Goal: Answer question/provide support: Share knowledge or assist other users

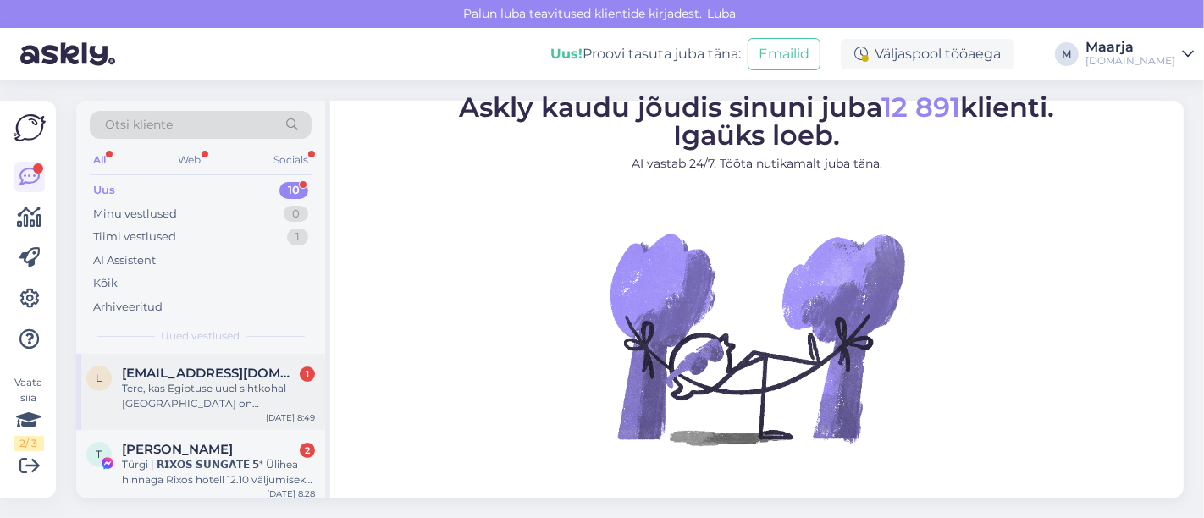
click at [201, 404] on div "Tere, kas Egiptuse uuel sihtkohal [GEOGRAPHIC_DATA] on reisikorraldajaks Join Up" at bounding box center [218, 396] width 193 height 30
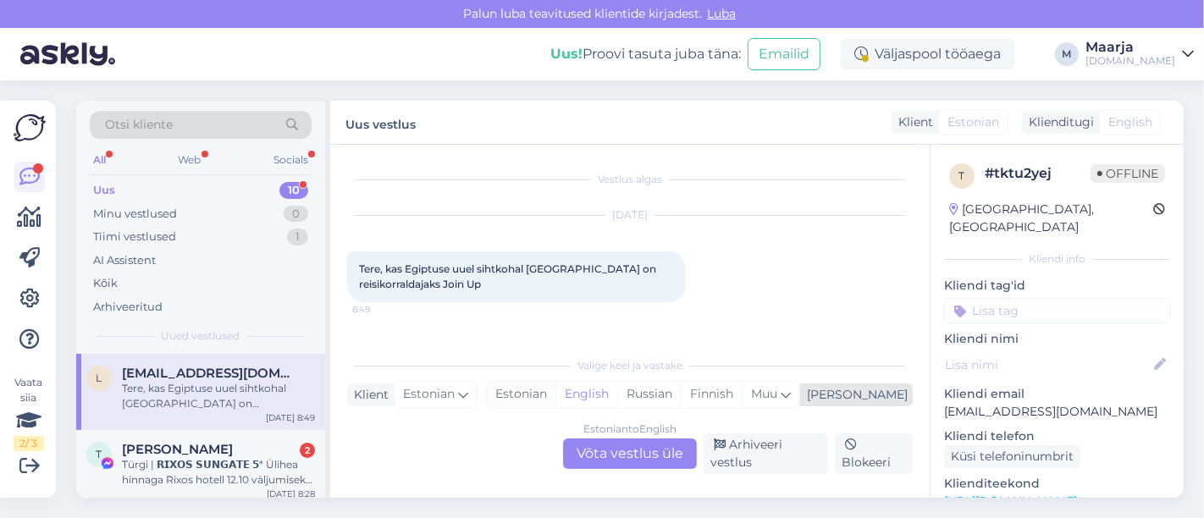
click at [555, 400] on div "Estonian" at bounding box center [521, 394] width 69 height 25
click at [581, 443] on div "Estonian to Estonian Võta vestlus üle" at bounding box center [630, 454] width 134 height 30
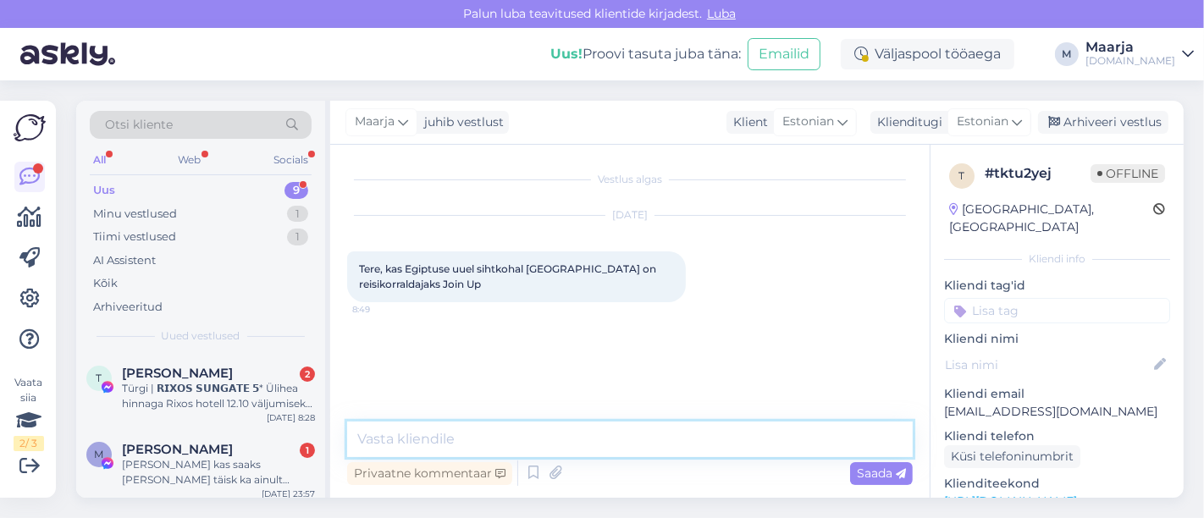
click at [535, 428] on textarea at bounding box center [630, 440] width 566 height 36
type textarea "Tere, just nii"
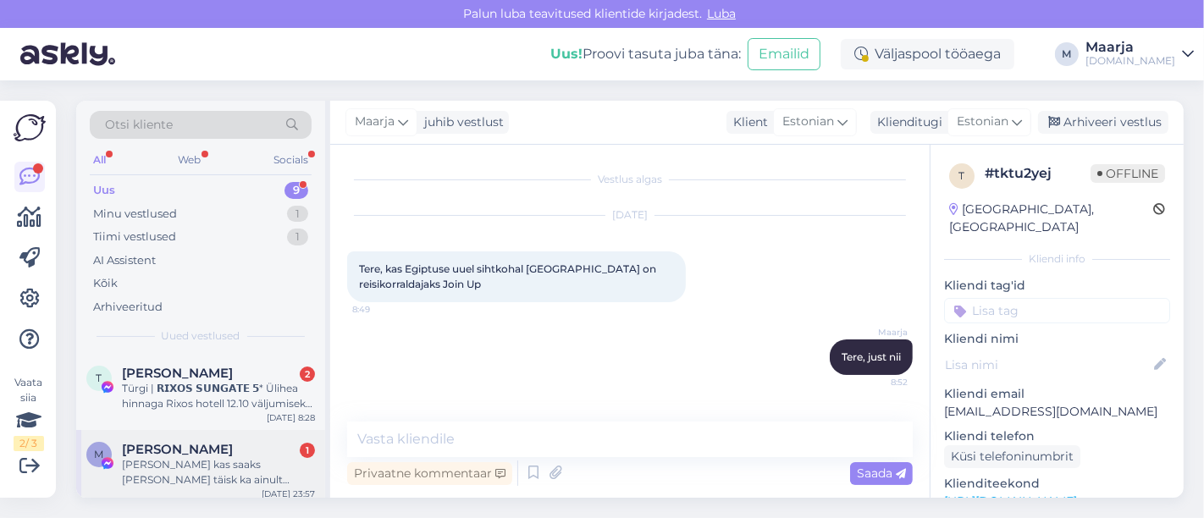
click at [177, 458] on div "[PERSON_NAME] kas saaks [PERSON_NAME] täisk ka ainult pakkumisi" at bounding box center [218, 472] width 193 height 30
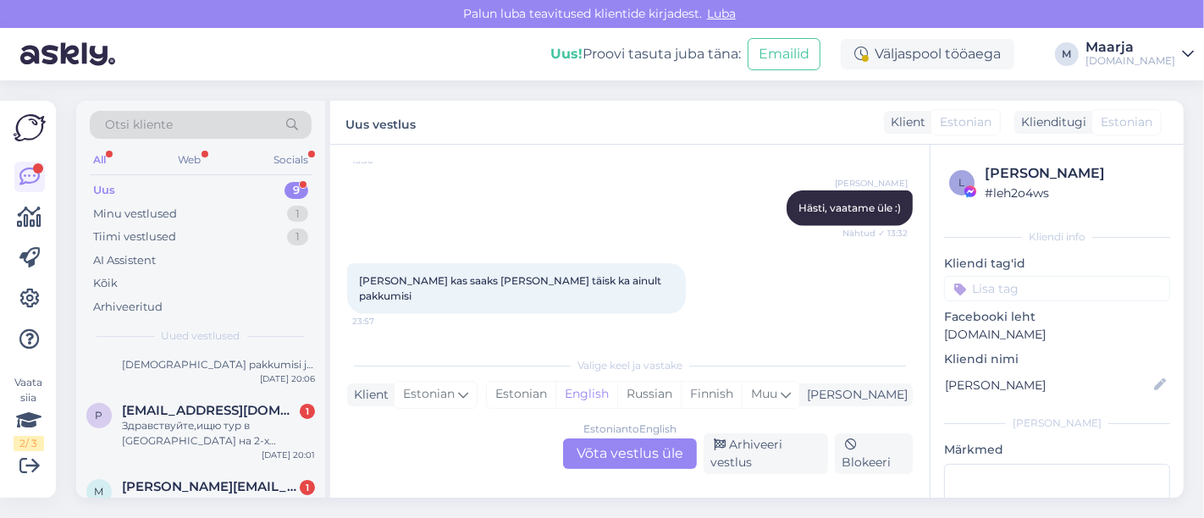
scroll to position [416, 0]
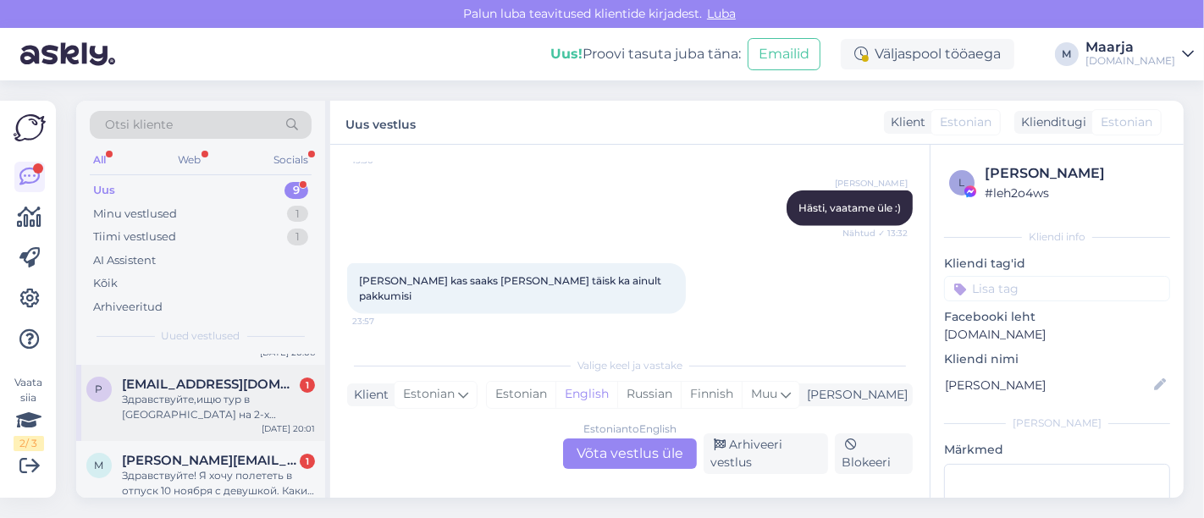
click at [198, 422] on div "p [EMAIL_ADDRESS][DOMAIN_NAME] 1 Здравствуйте,ищю тур в [GEOGRAPHIC_DATA] на 2-…" at bounding box center [200, 403] width 249 height 76
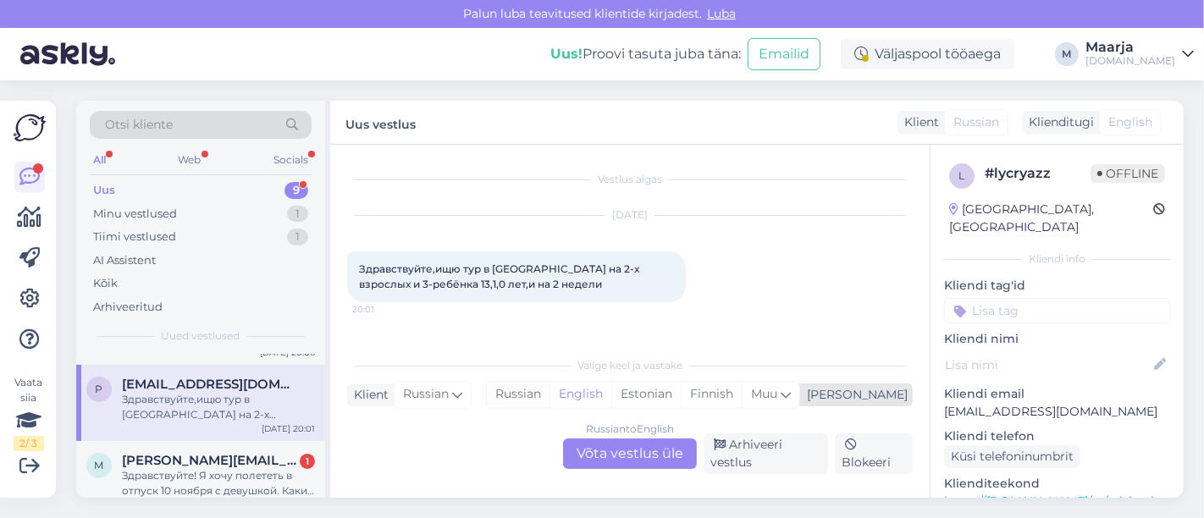
click at [550, 391] on div "Russian" at bounding box center [518, 394] width 63 height 25
drag, startPoint x: 611, startPoint y: 445, endPoint x: 601, endPoint y: 412, distance: 33.7
click at [599, 446] on div "Russian to Russian Võta vestlus üle" at bounding box center [630, 454] width 134 height 30
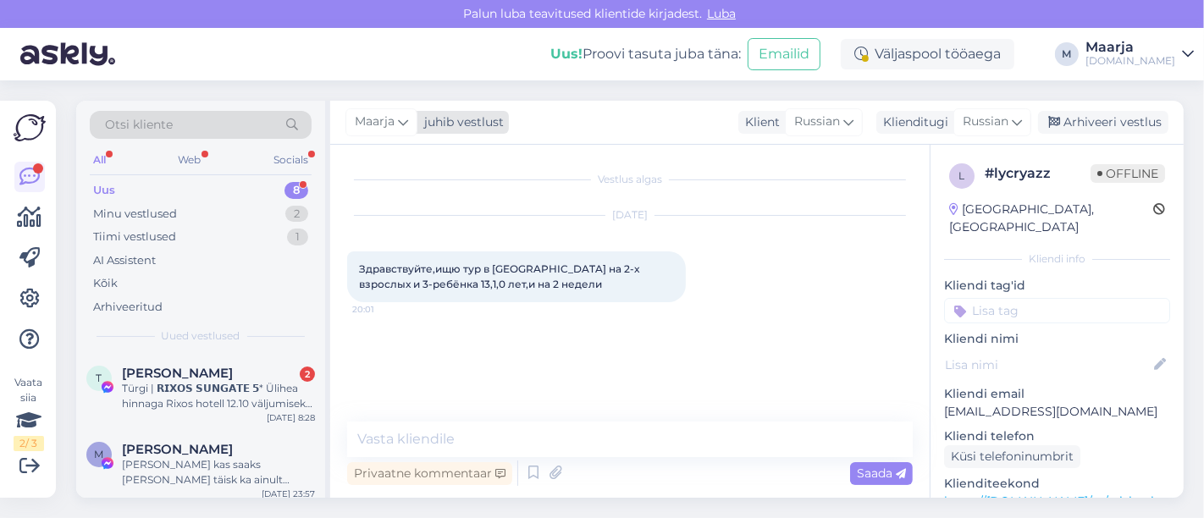
click at [425, 130] on div "juhib vestlust" at bounding box center [460, 122] width 86 height 18
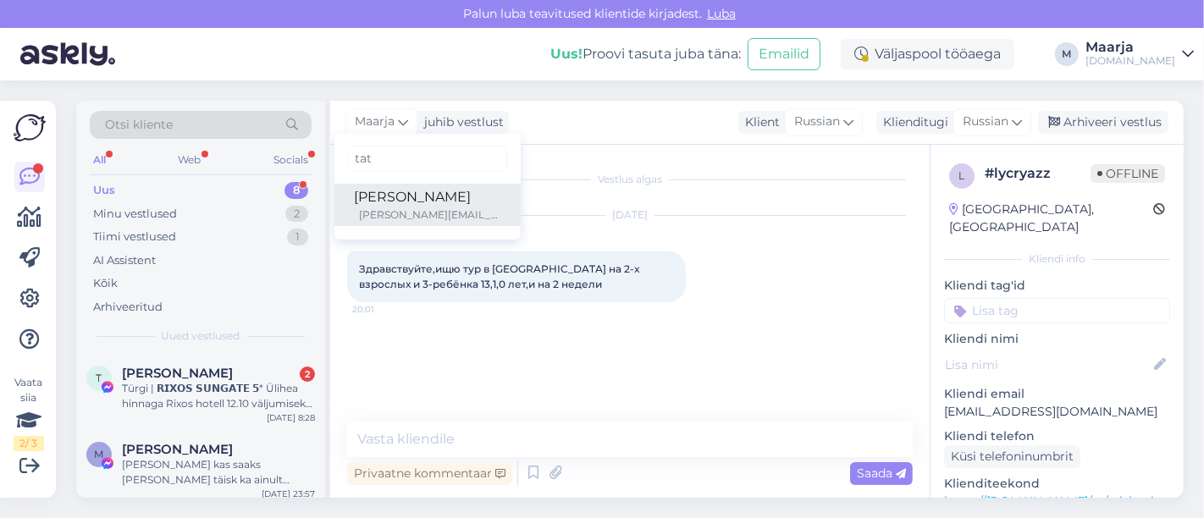
type input "tat"
click at [428, 195] on div "[PERSON_NAME]" at bounding box center [428, 197] width 146 height 20
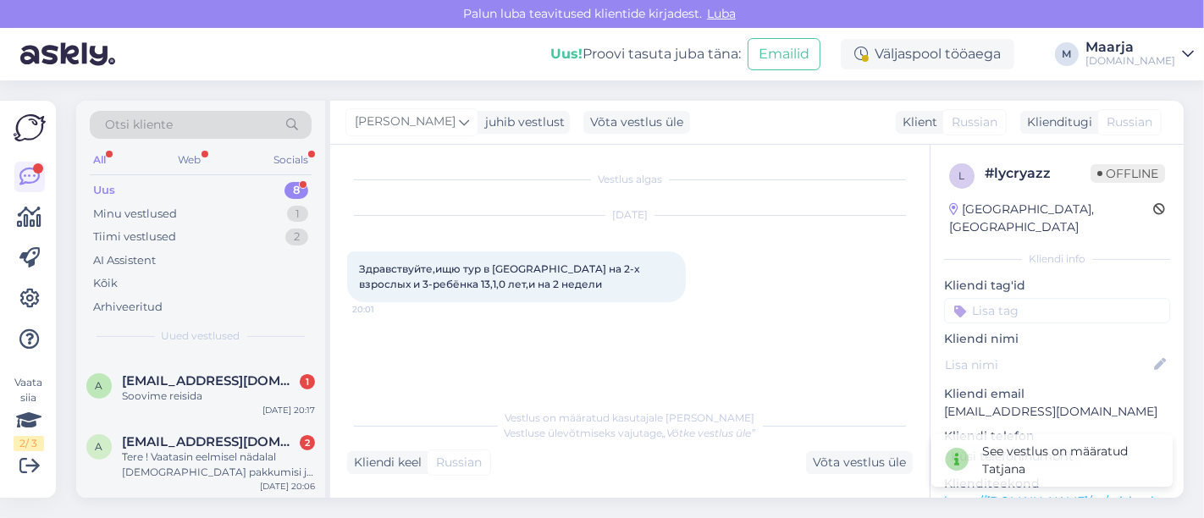
scroll to position [376, 0]
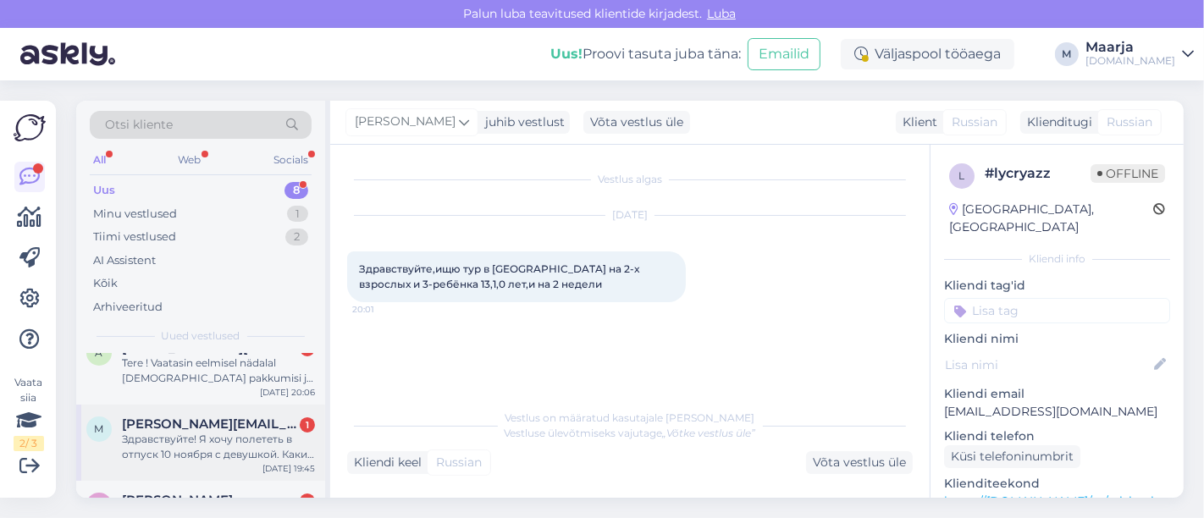
click at [224, 427] on span "[PERSON_NAME][EMAIL_ADDRESS][PERSON_NAME][DOMAIN_NAME]" at bounding box center [210, 424] width 176 height 15
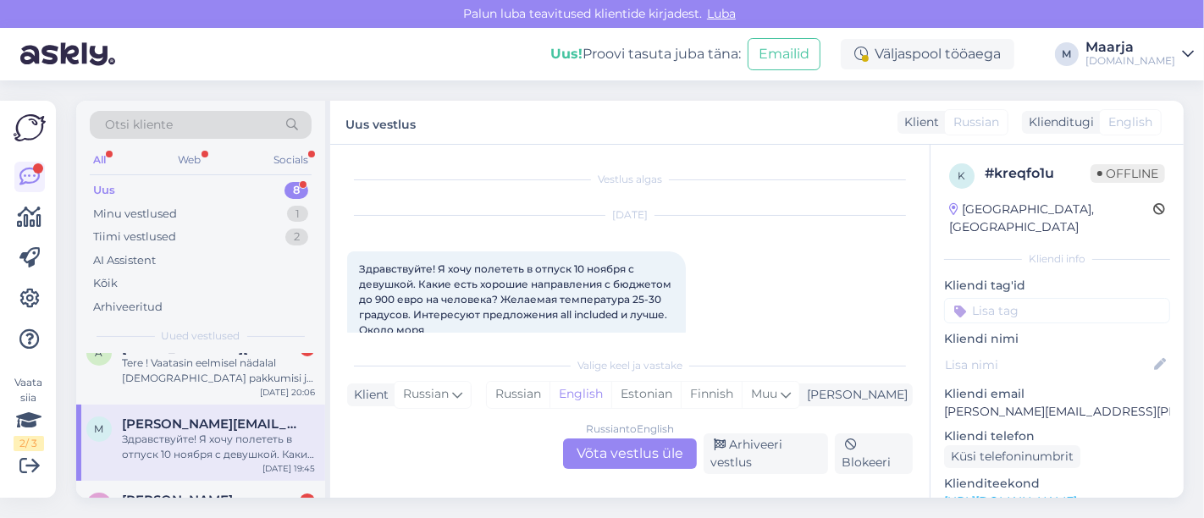
scroll to position [33, 0]
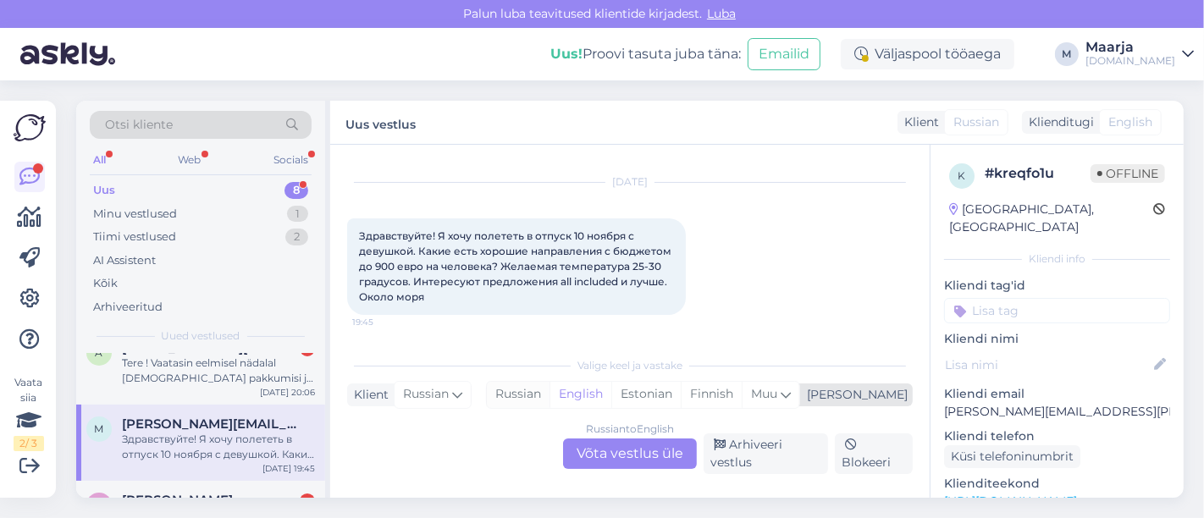
click at [550, 402] on div "Russian" at bounding box center [518, 394] width 63 height 25
click at [589, 461] on div "Russian to Russian Võta vestlus üle" at bounding box center [630, 454] width 134 height 30
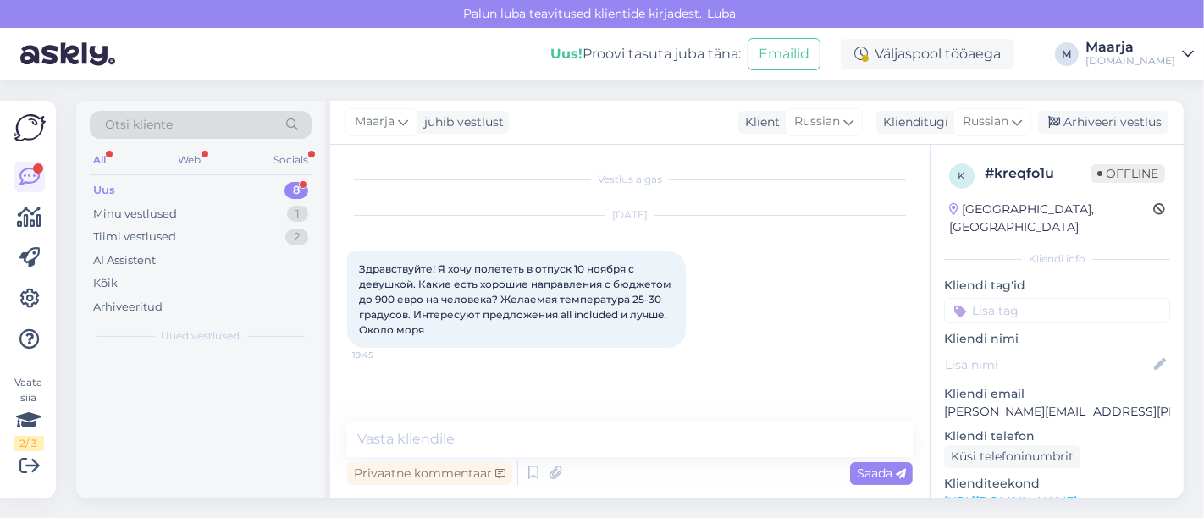
scroll to position [0, 0]
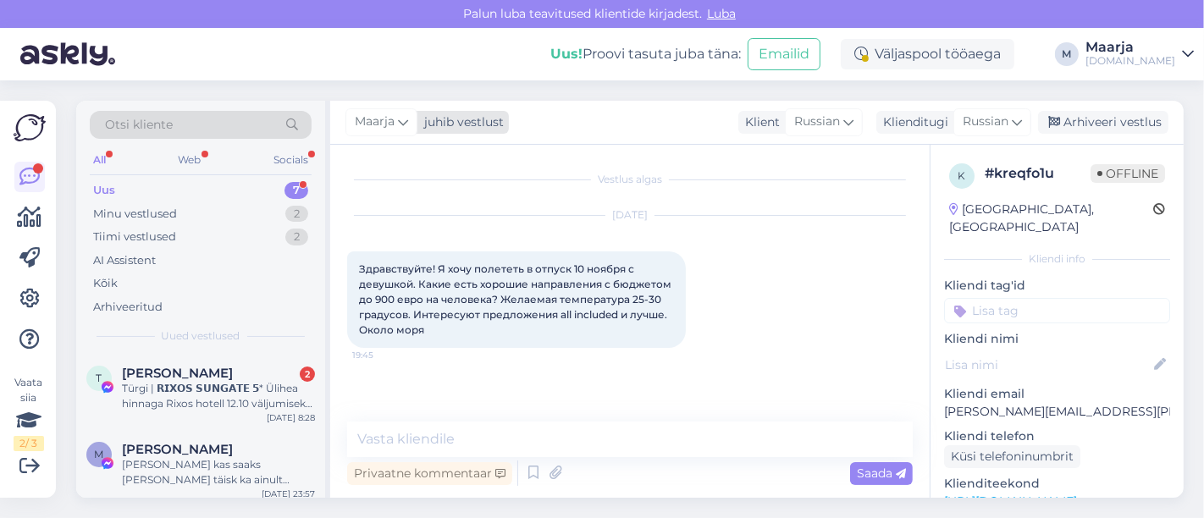
click at [456, 122] on div "juhib vestlust" at bounding box center [460, 122] width 86 height 18
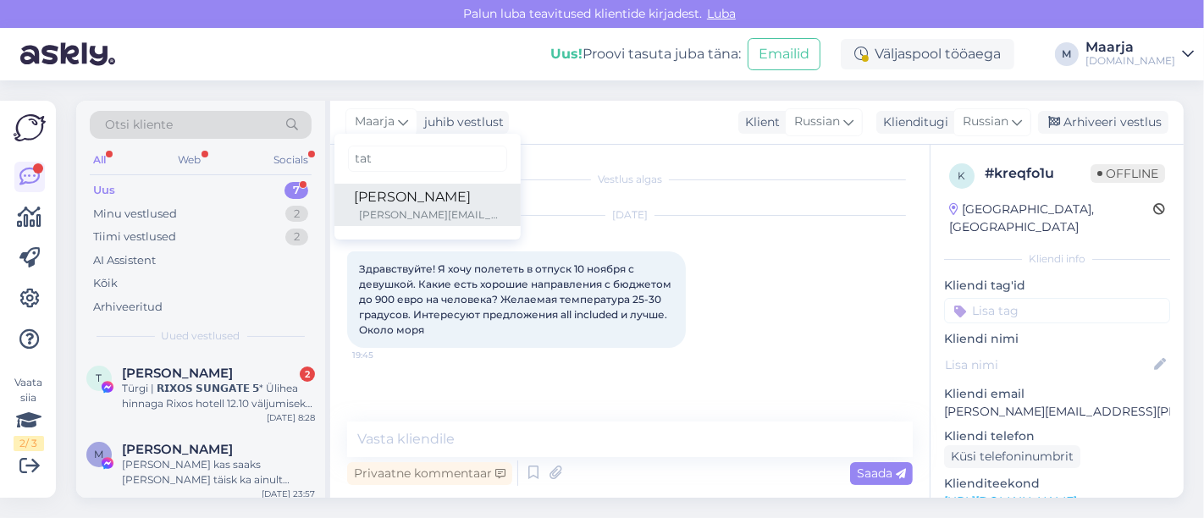
type input "tat"
click at [411, 192] on div "[PERSON_NAME]" at bounding box center [428, 197] width 146 height 20
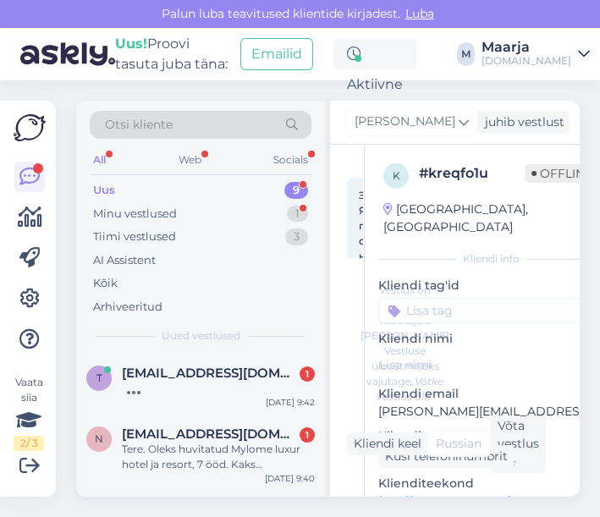
scroll to position [119, 0]
click at [204, 212] on div "Minu vestlused 1" at bounding box center [201, 214] width 222 height 24
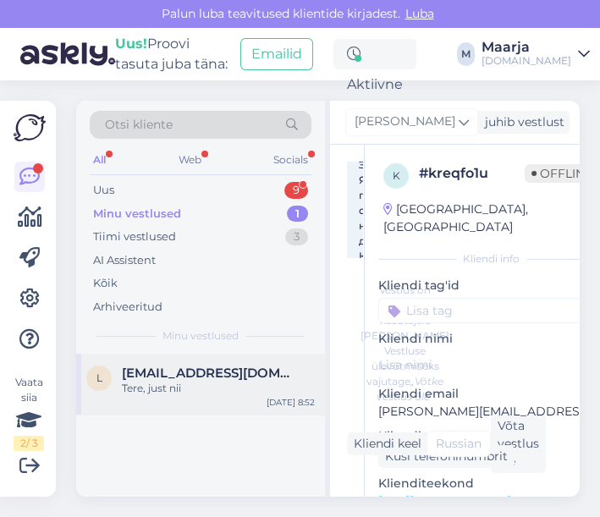
click at [188, 383] on div "Tere, just nii" at bounding box center [218, 388] width 193 height 15
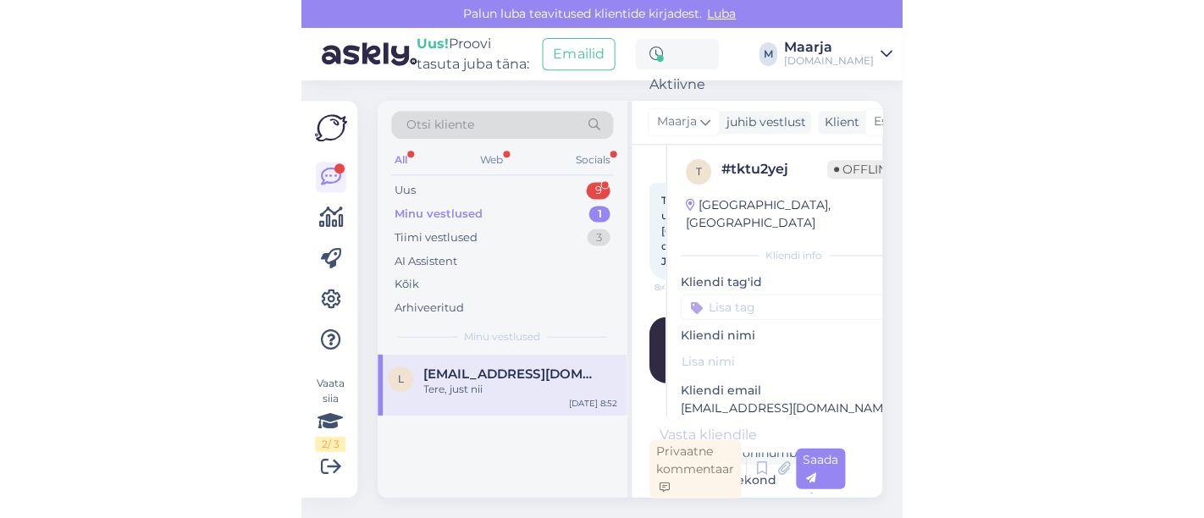
scroll to position [0, 0]
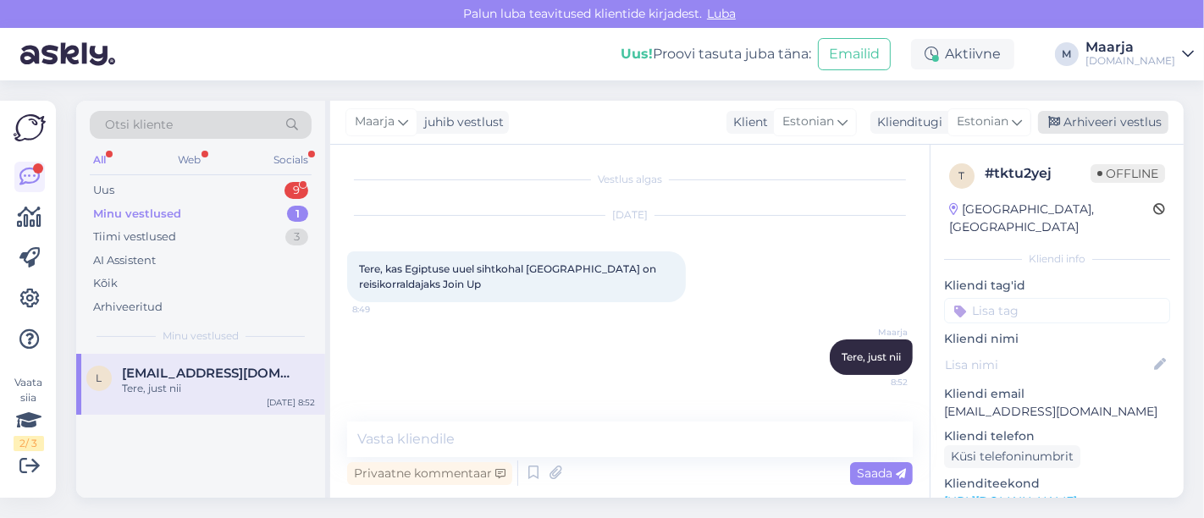
click at [599, 123] on div "Arhiveeri vestlus" at bounding box center [1103, 122] width 130 height 23
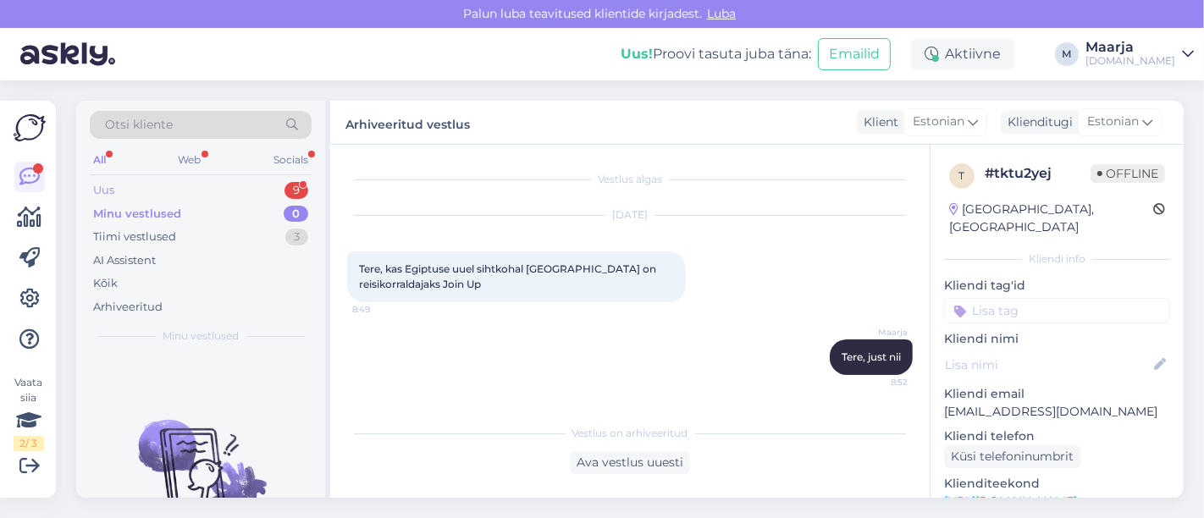
click at [168, 195] on div "Uus 9" at bounding box center [201, 191] width 222 height 24
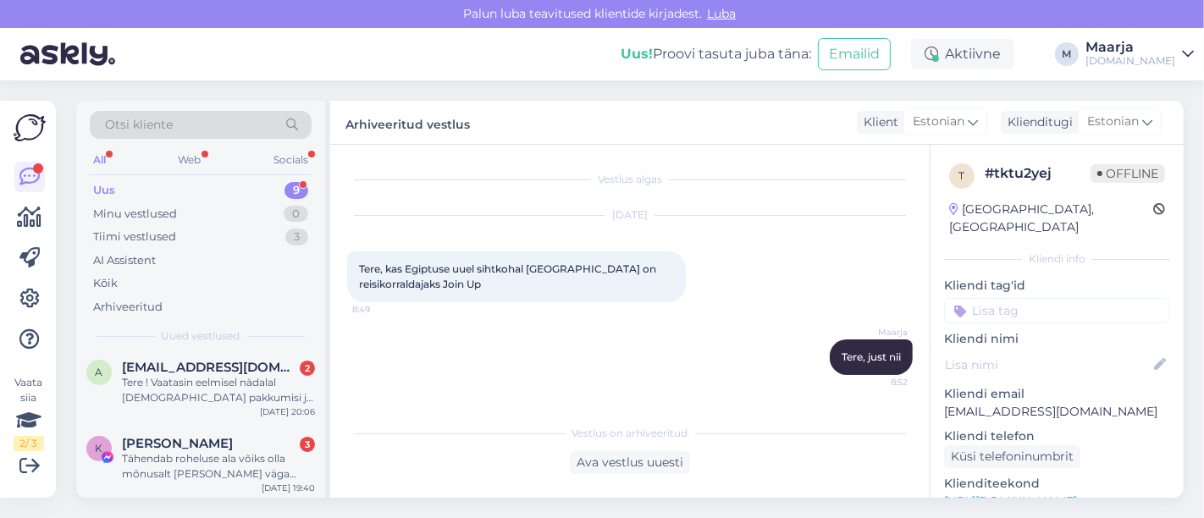
scroll to position [510, 0]
click at [206, 381] on div "Tere ! Vaatasin eelmisel nädalal [DEMOGRAPHIC_DATA] pakkumisi ja leidsin reisi …" at bounding box center [218, 389] width 193 height 30
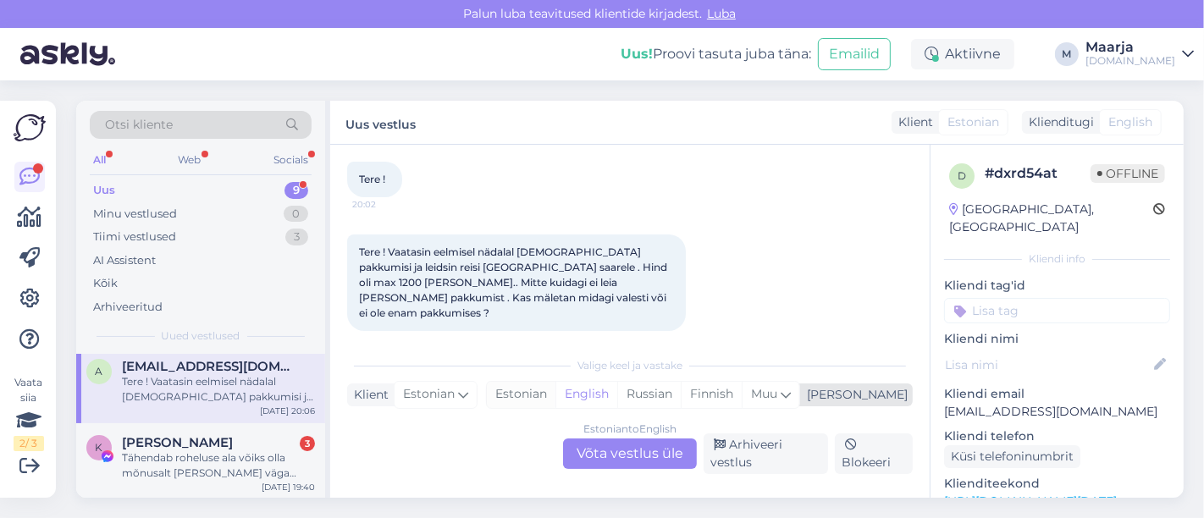
click at [555, 392] on div "Estonian" at bounding box center [521, 394] width 69 height 25
click at [599, 458] on div "Estonian to Estonian Võta vestlus üle" at bounding box center [630, 454] width 134 height 30
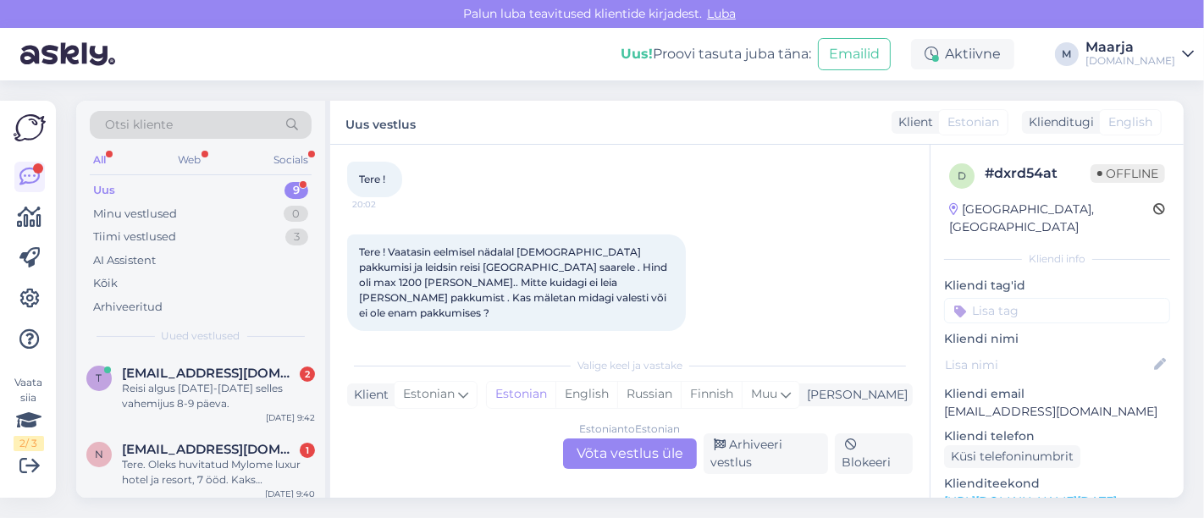
scroll to position [17, 0]
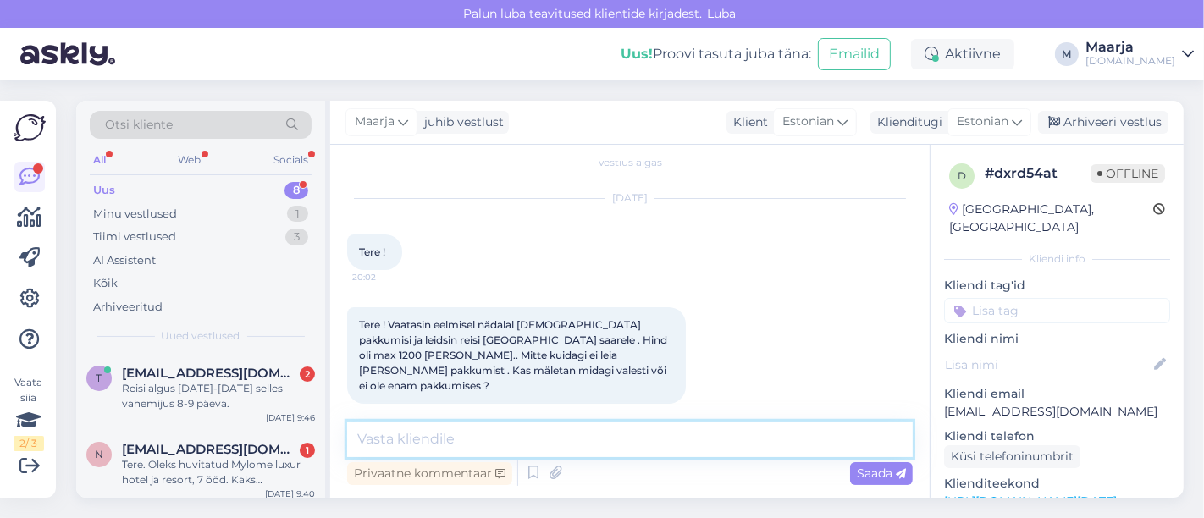
click at [510, 450] on textarea at bounding box center [630, 440] width 566 height 36
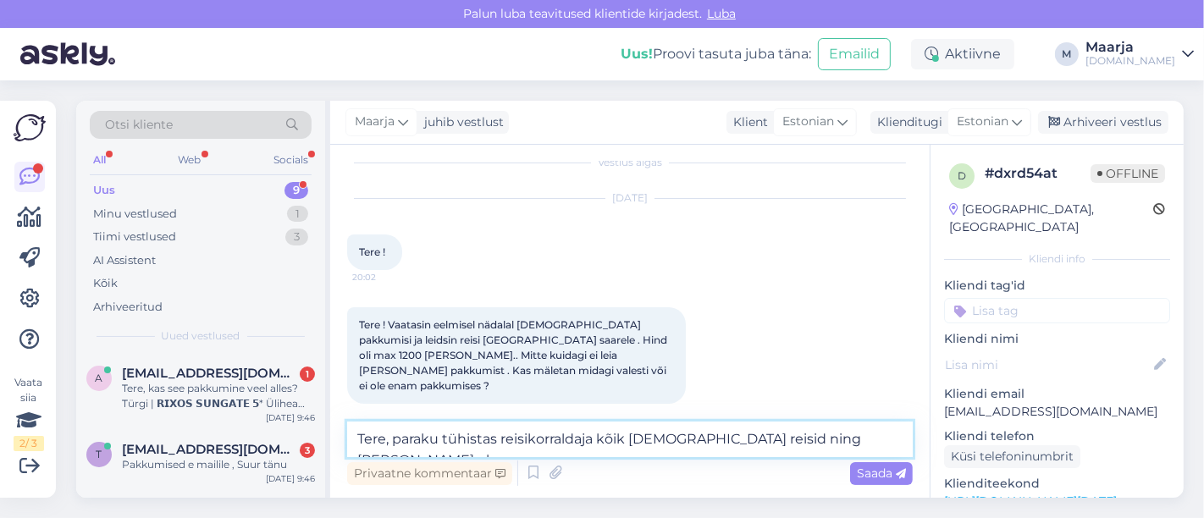
scroll to position [36, 0]
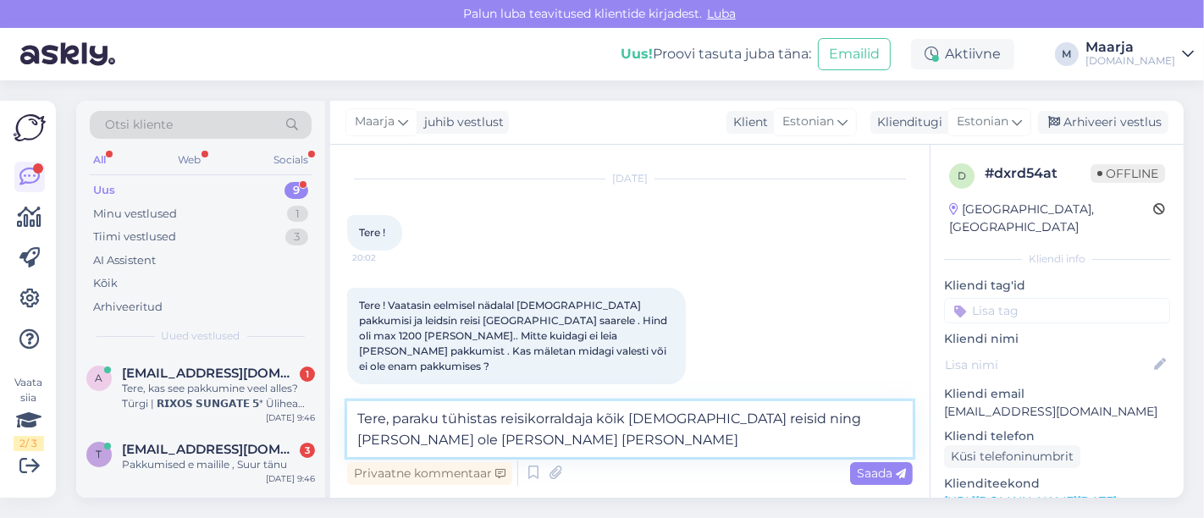
type textarea "Tere, paraku tühistas reisikorraldaja kõik [DEMOGRAPHIC_DATA] reisid ning [PERS…"
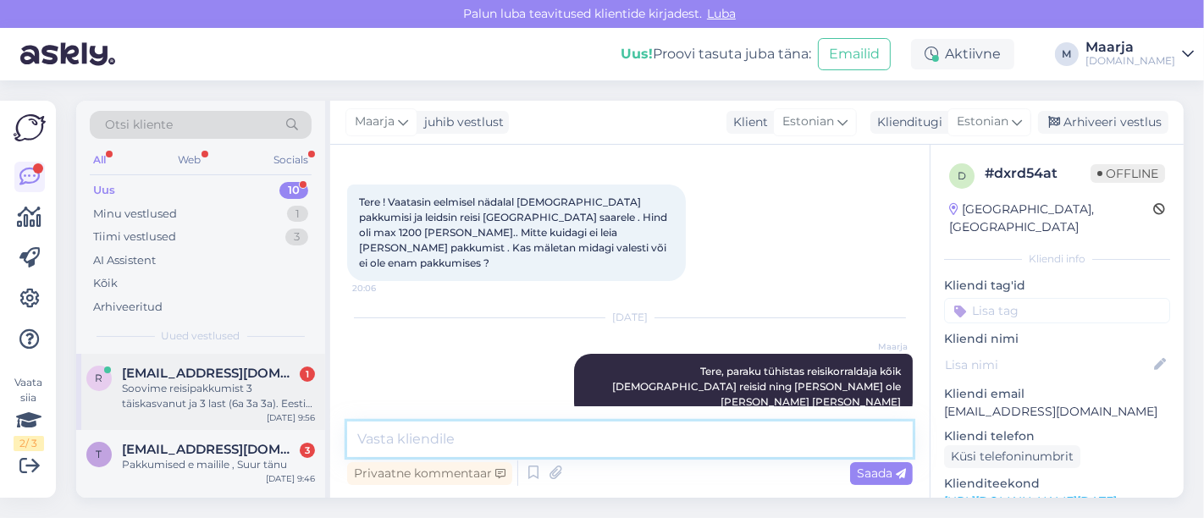
scroll to position [571, 0]
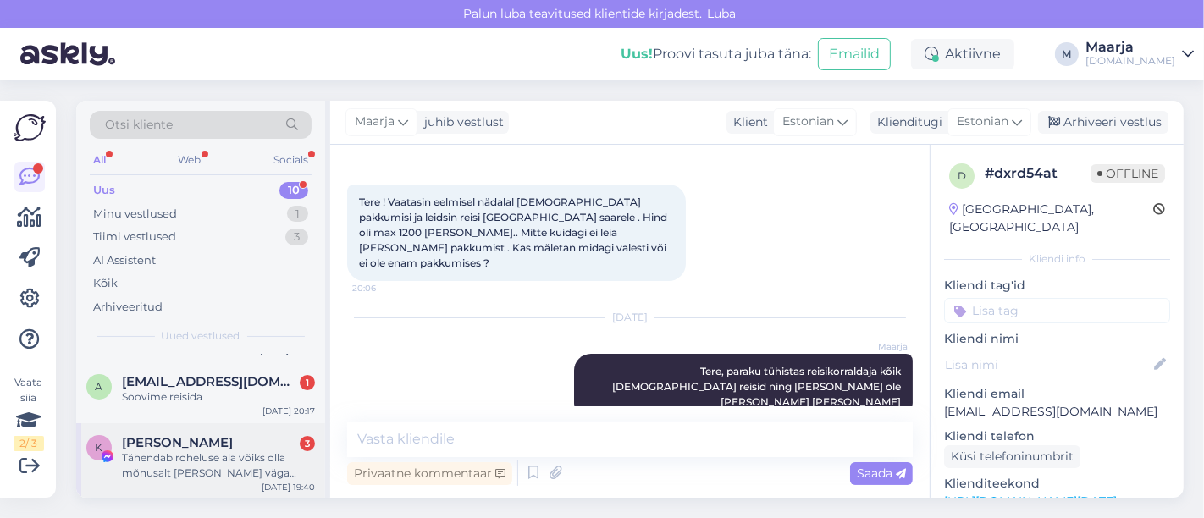
click at [186, 450] on div "Tähendab roheluse ala võiks olla mõnusalt [PERSON_NAME] väga paljy laste ala ag…" at bounding box center [218, 465] width 193 height 30
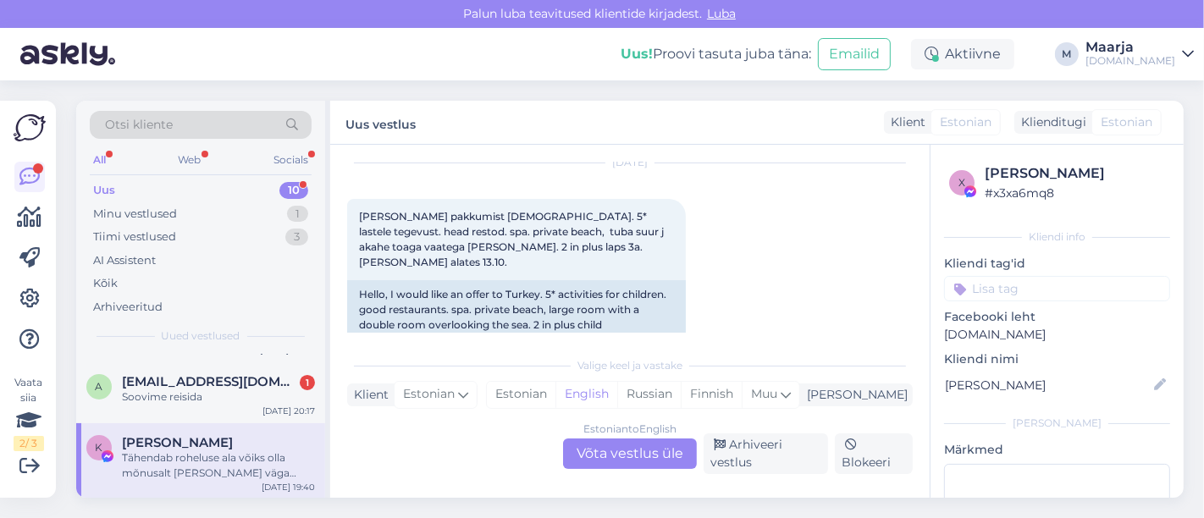
scroll to position [0, 0]
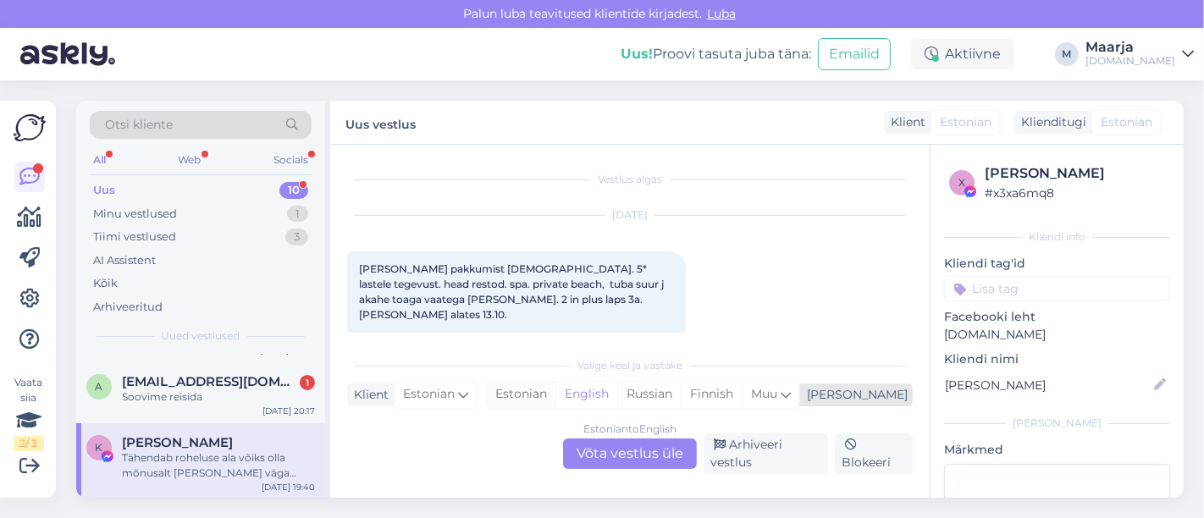
click at [555, 397] on div "Estonian" at bounding box center [521, 394] width 69 height 25
click at [599, 458] on div "Estonian to Estonian Võta vestlus üle" at bounding box center [630, 454] width 134 height 30
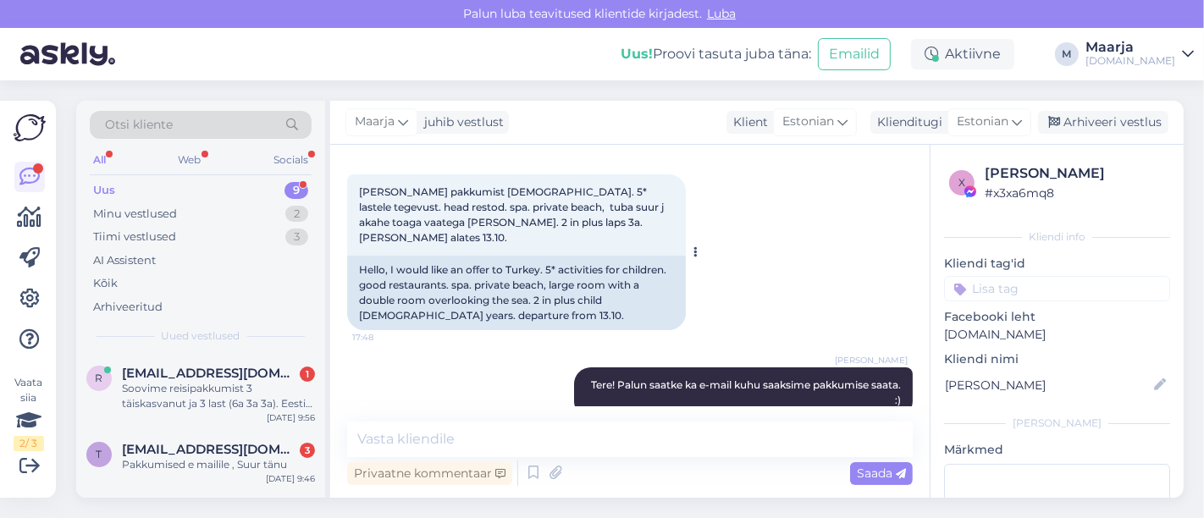
scroll to position [188, 0]
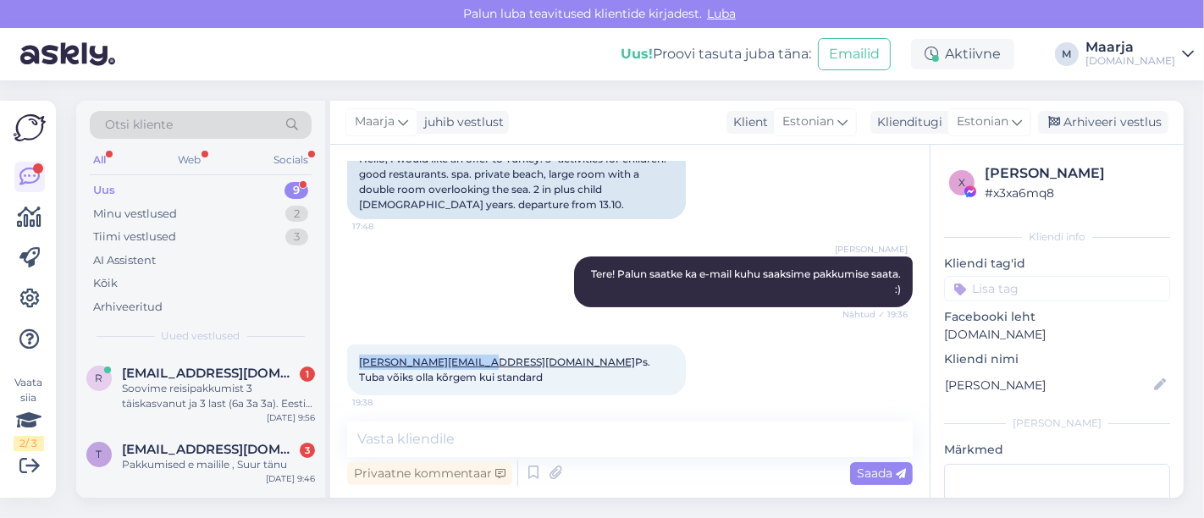
drag, startPoint x: 493, startPoint y: 345, endPoint x: 351, endPoint y: 343, distance: 142.3
click at [351, 345] on div "[PERSON_NAME][EMAIL_ADDRESS][DOMAIN_NAME] Ps. Tuba võiks olla kõrgem kui standa…" at bounding box center [516, 370] width 339 height 51
copy link "[PERSON_NAME][EMAIL_ADDRESS][DOMAIN_NAME]"
click at [191, 187] on div "Uus 9" at bounding box center [201, 191] width 222 height 24
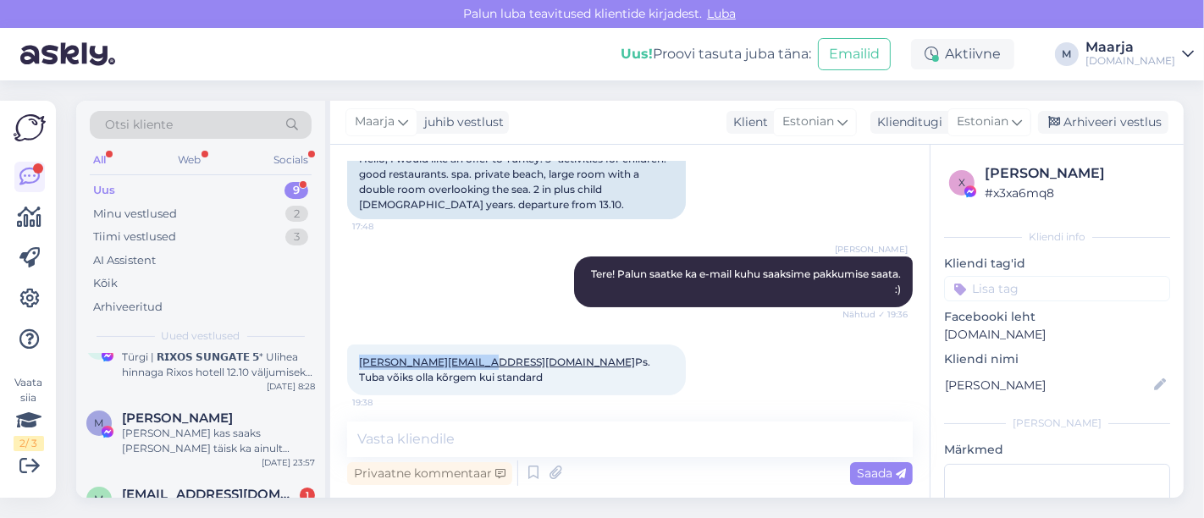
scroll to position [494, 0]
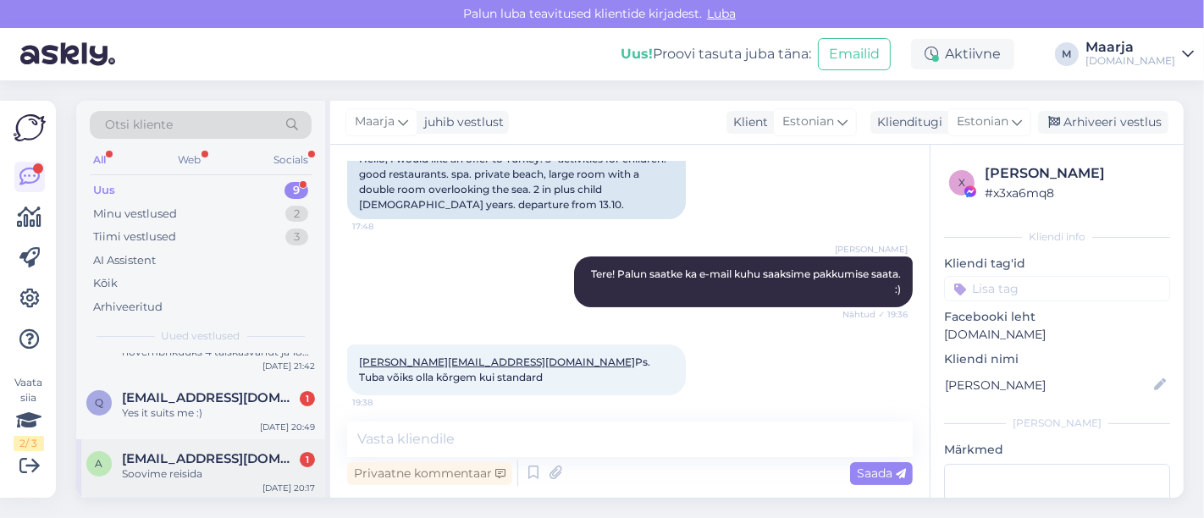
click at [185, 478] on div "Soovime reisida" at bounding box center [218, 474] width 193 height 15
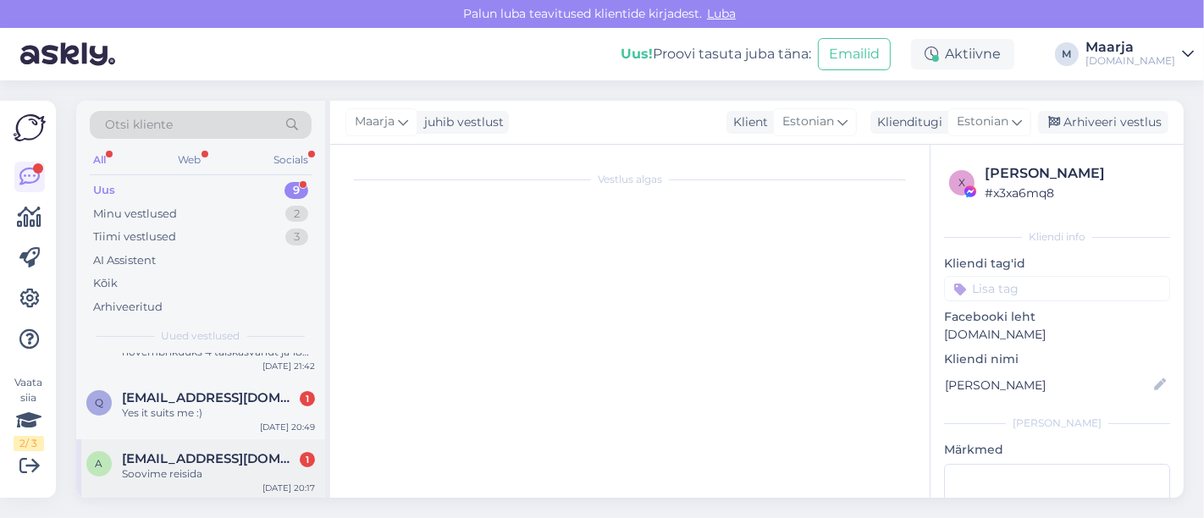
scroll to position [0, 0]
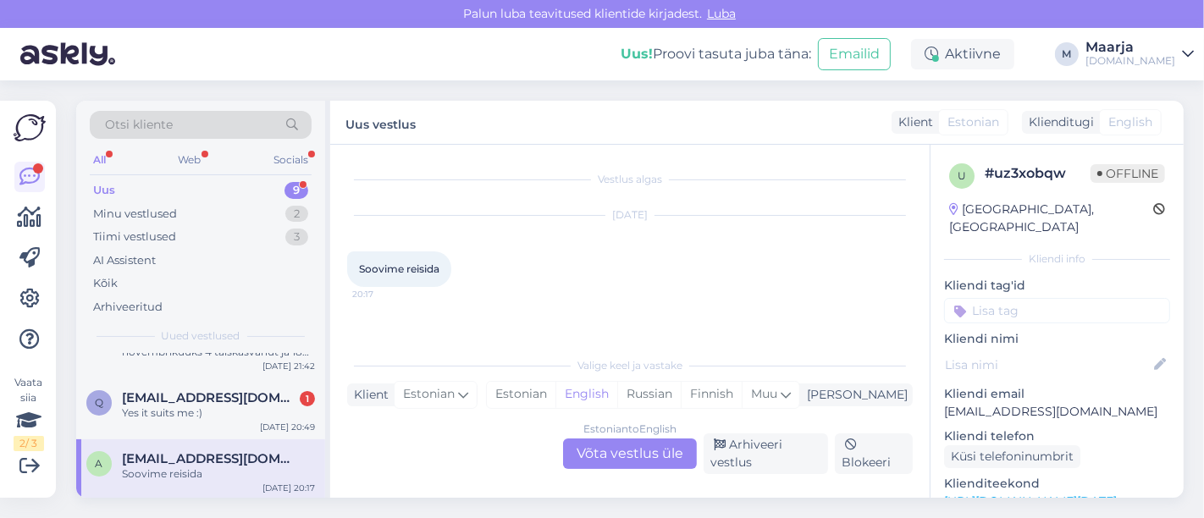
click at [599, 494] on link "[URL][DOMAIN_NAME][DATE]" at bounding box center [1030, 501] width 173 height 15
drag, startPoint x: 1058, startPoint y: 389, endPoint x: 940, endPoint y: 389, distance: 118.5
click at [599, 389] on div "u # uz3xobqw Offline [GEOGRAPHIC_DATA], [GEOGRAPHIC_DATA] Kliendi info Kliendi …" at bounding box center [1057, 502] width 253 height 714
copy p "[EMAIL_ADDRESS][DOMAIN_NAME]"
click at [555, 393] on div "Estonian" at bounding box center [521, 394] width 69 height 25
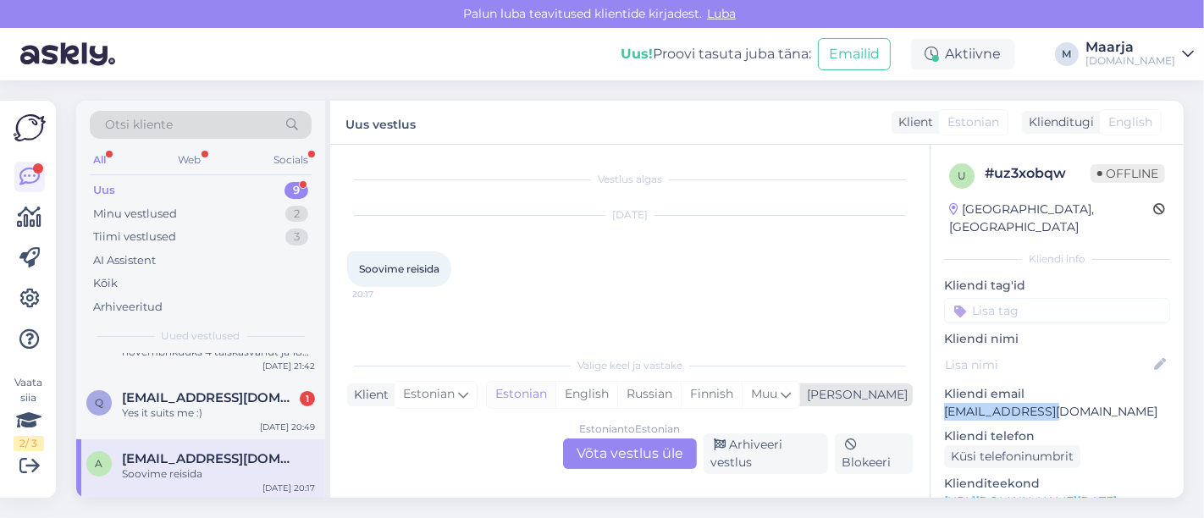
click at [555, 399] on div "Estonian" at bounding box center [521, 394] width 69 height 25
click at [599, 461] on div "Estonian to Estonian Võta vestlus üle" at bounding box center [630, 454] width 134 height 30
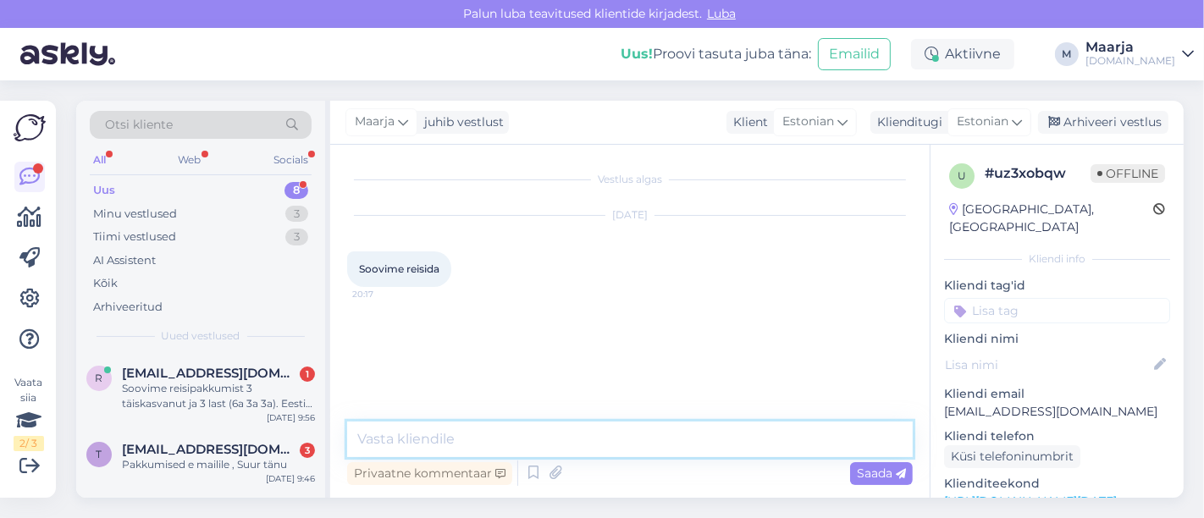
click at [455, 436] on textarea at bounding box center [630, 440] width 566 height 36
type textarea "Tere, saatsime pakkumise Teile meilile."
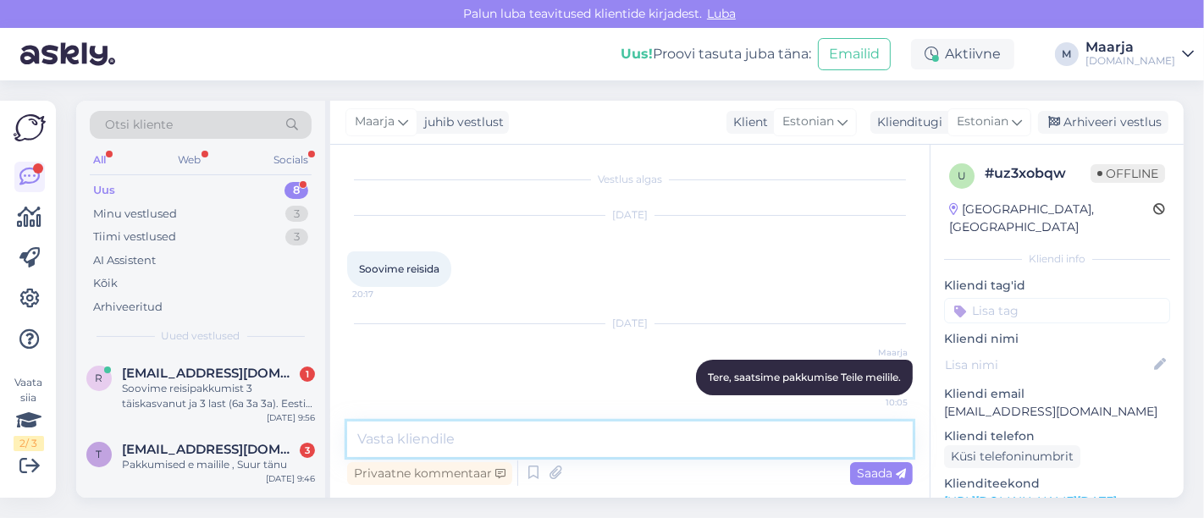
scroll to position [7, 0]
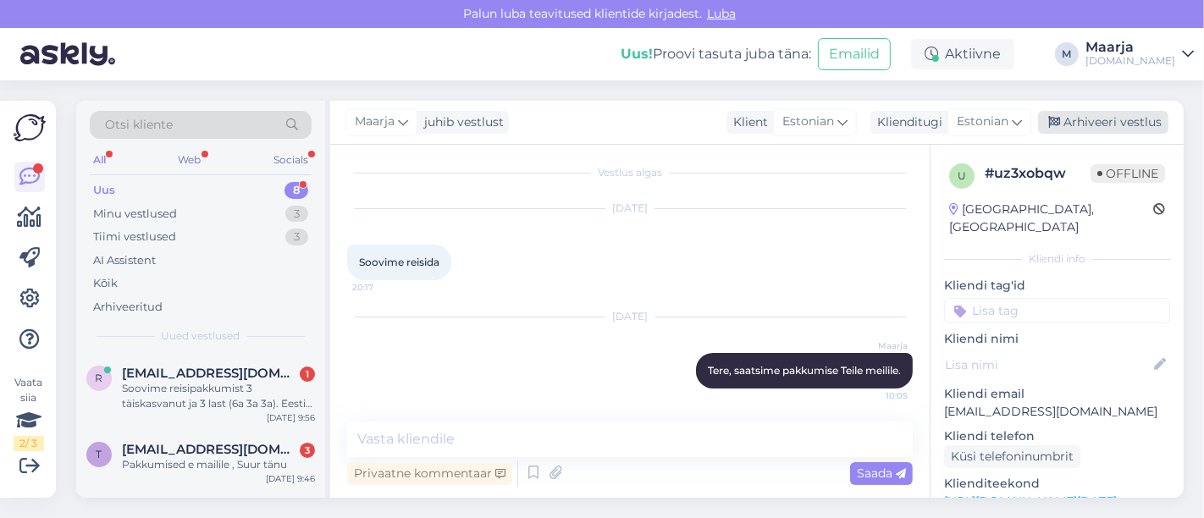
click at [599, 116] on div "Arhiveeri vestlus" at bounding box center [1103, 122] width 130 height 23
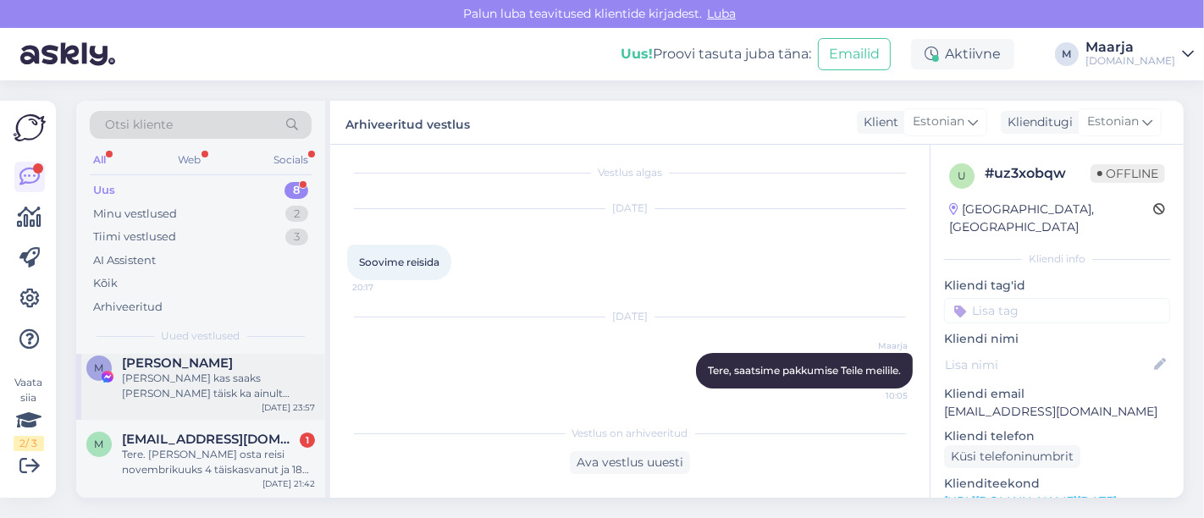
scroll to position [433, 0]
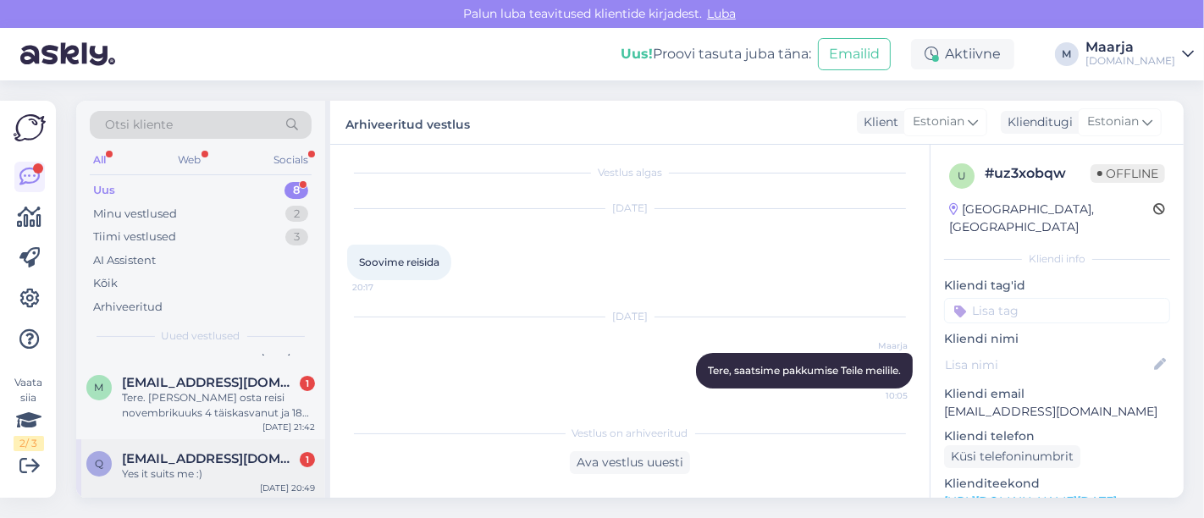
click at [205, 476] on div "Yes it suits me :)" at bounding box center [218, 474] width 193 height 15
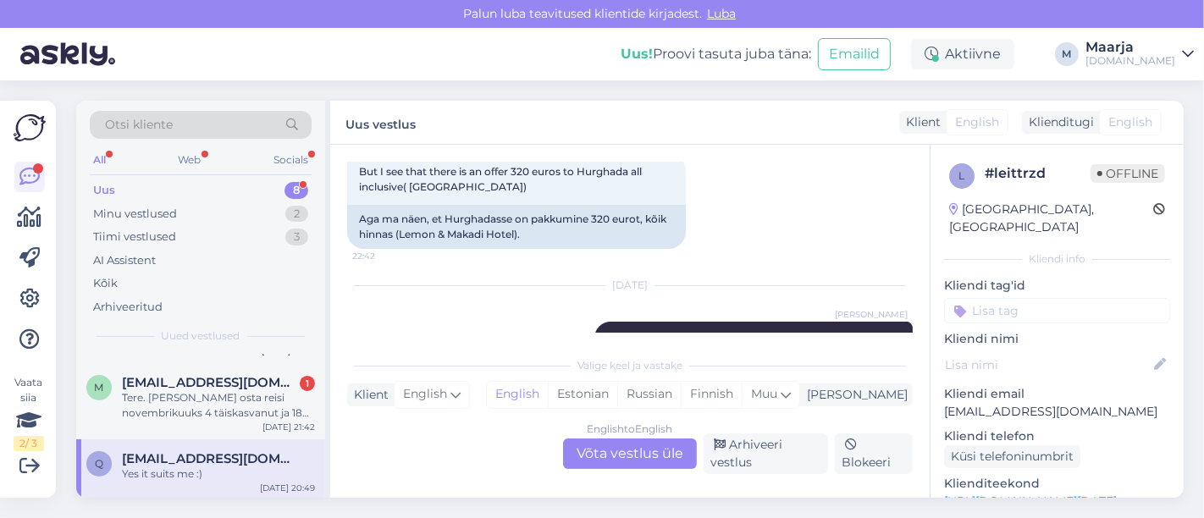
scroll to position [1543, 0]
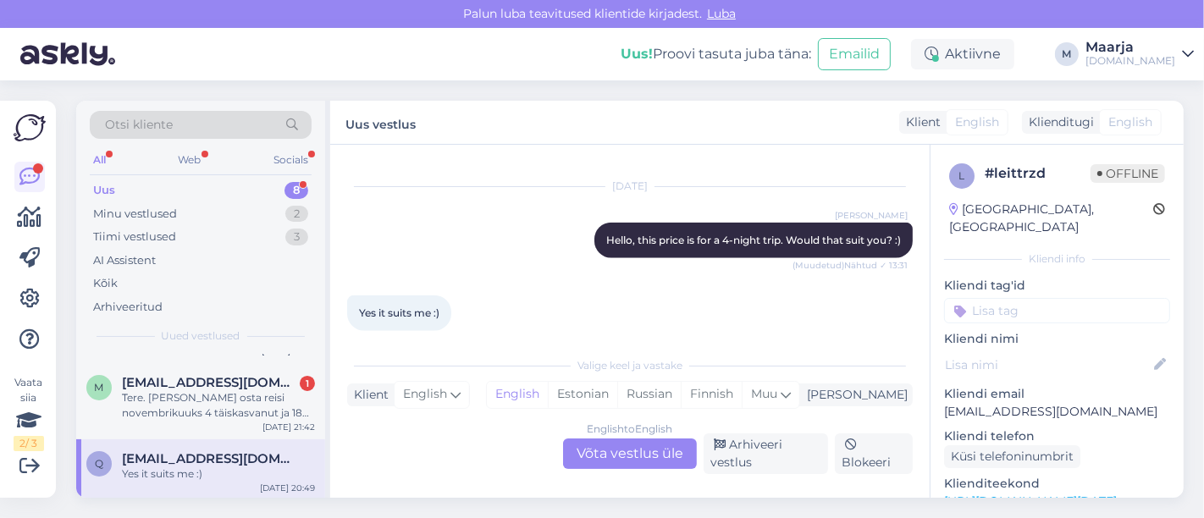
click at [599, 494] on link "[URL][DOMAIN_NAME][DATE]" at bounding box center [1030, 501] width 173 height 15
click at [599, 436] on div "English to English" at bounding box center [631, 429] width 86 height 15
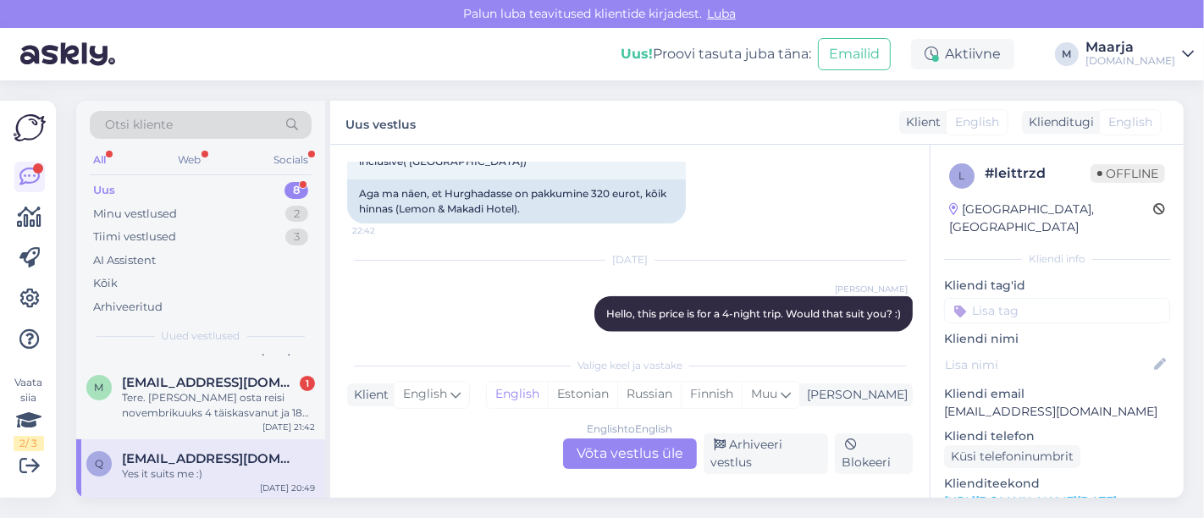
scroll to position [0, 0]
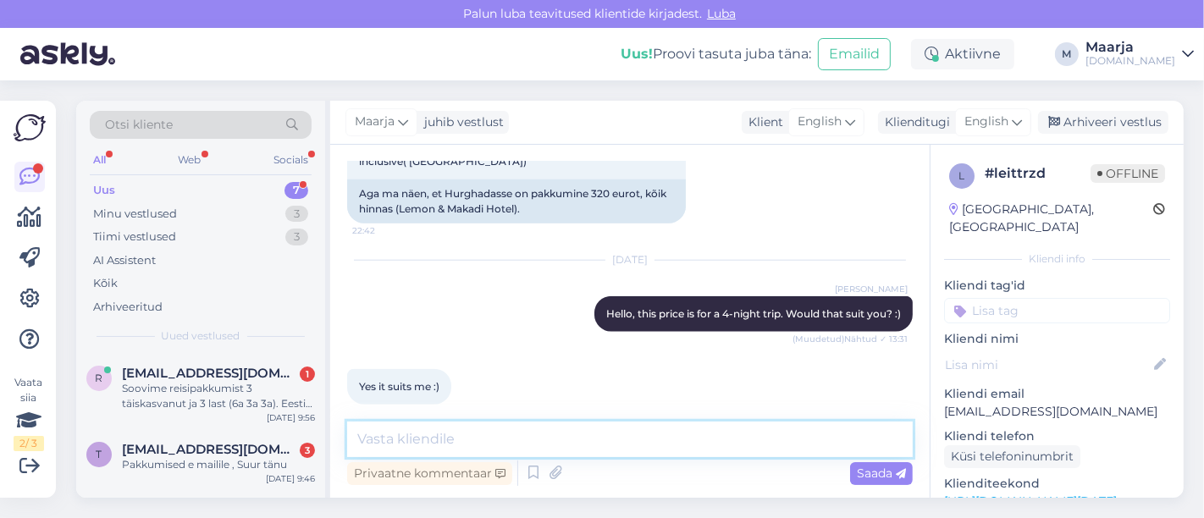
click at [500, 445] on textarea at bounding box center [630, 440] width 566 height 36
drag, startPoint x: 669, startPoint y: 447, endPoint x: 577, endPoint y: 461, distance: 93.3
click at [577, 461] on div "The price for one adult is 439 € (please note that this is very Privaatne komme…" at bounding box center [630, 456] width 566 height 68
paste textarea "It should be noted that this is a very modest hotel, which we would rather not …"
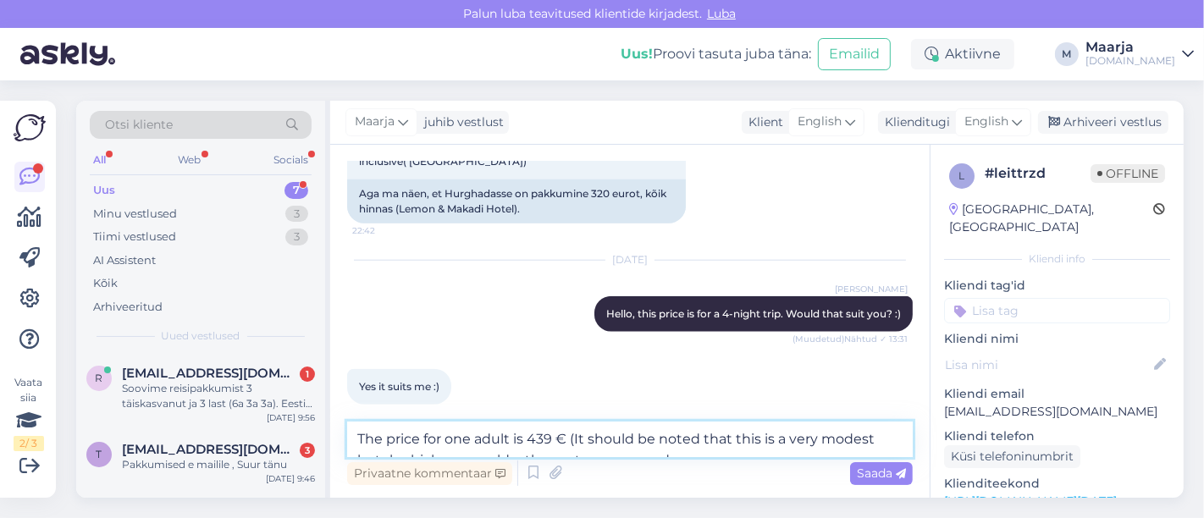
scroll to position [1489, 0]
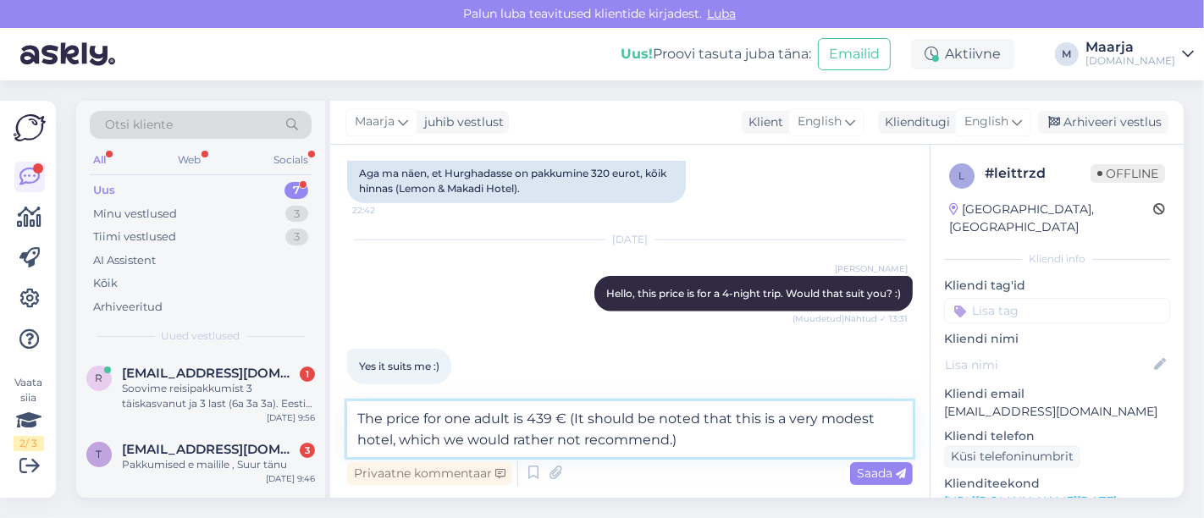
type textarea "The price for one adult is 439 € (It should be noted that this is a very modest…"
click at [599, 444] on textarea "The price for one adult is 439 € (It should be noted that this is a very modest…" at bounding box center [630, 429] width 566 height 56
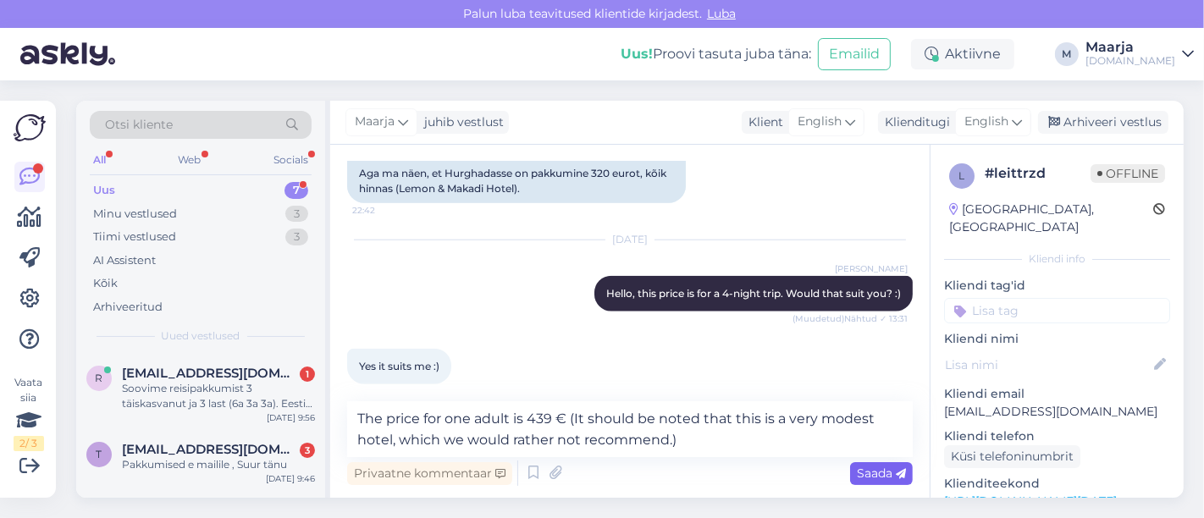
click at [599, 472] on span "Saada" at bounding box center [881, 473] width 49 height 15
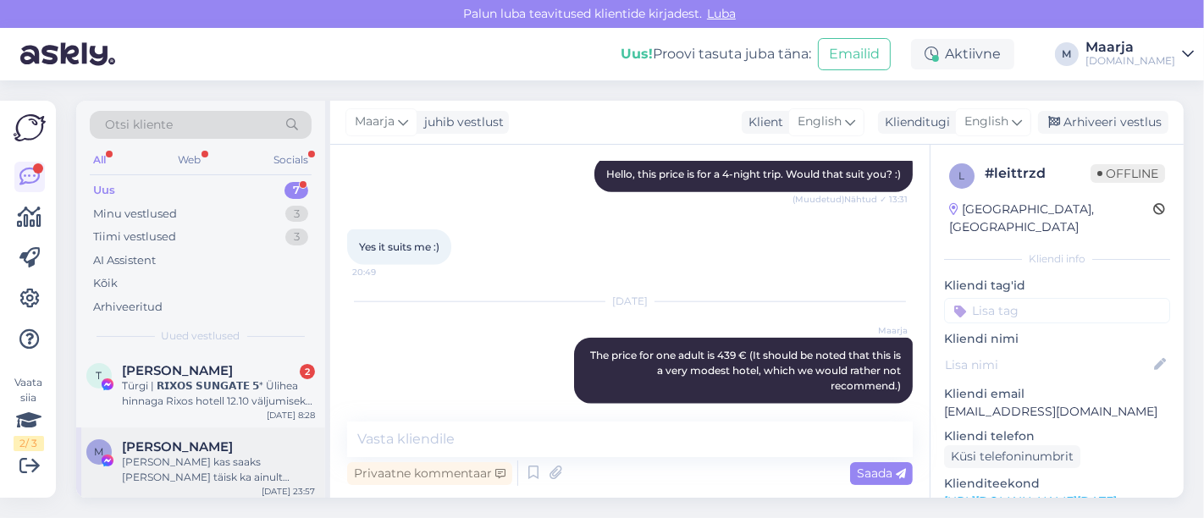
scroll to position [373, 0]
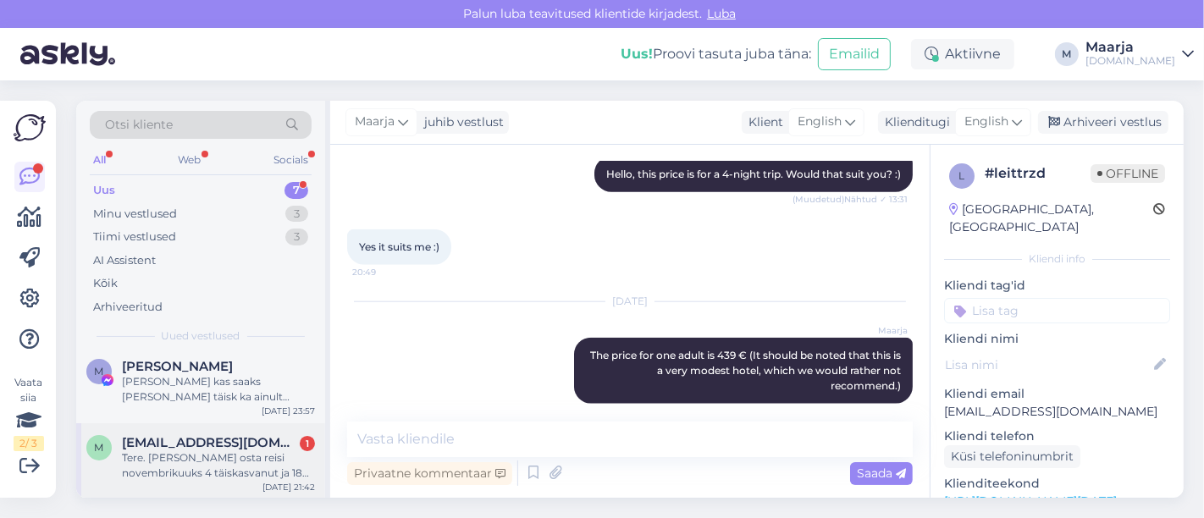
click at [192, 478] on div "Tere. [PERSON_NAME] osta reisi novembrikuuks 4 täiskasvanut ja 18 kuud vana lap…" at bounding box center [218, 465] width 193 height 30
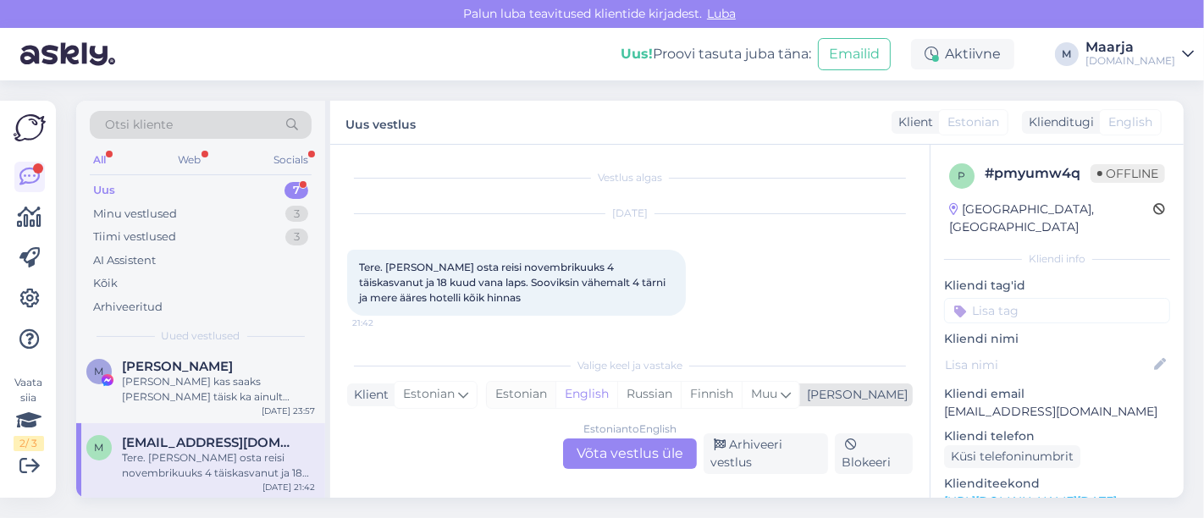
click at [555, 400] on div "Estonian" at bounding box center [521, 394] width 69 height 25
click at [599, 494] on link "[URL][DOMAIN_NAME][DATE]" at bounding box center [1030, 501] width 173 height 15
click at [599, 448] on div "Estonian to Estonian Võta vestlus üle" at bounding box center [630, 454] width 134 height 30
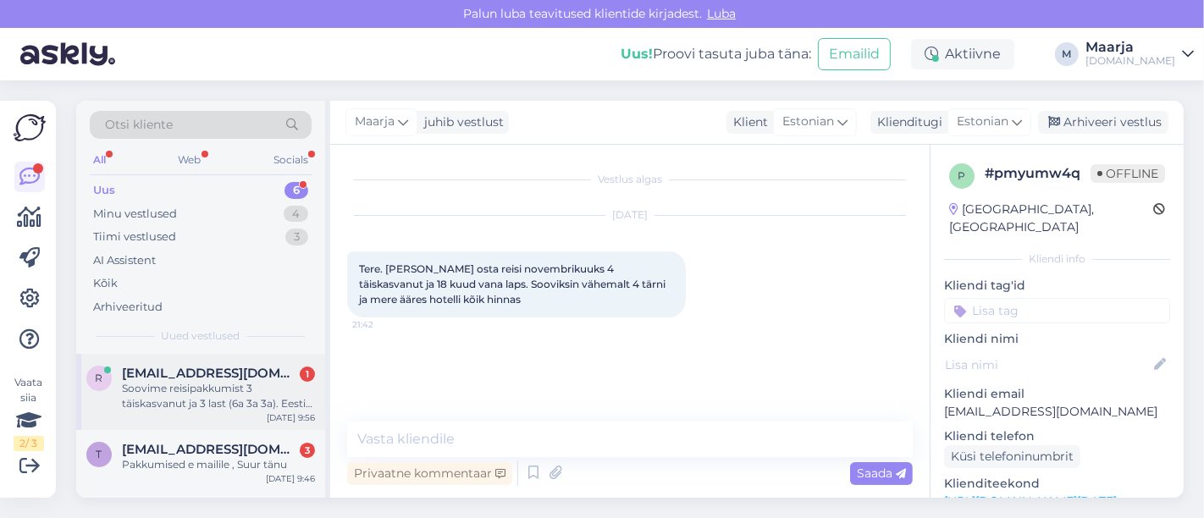
scroll to position [295, 0]
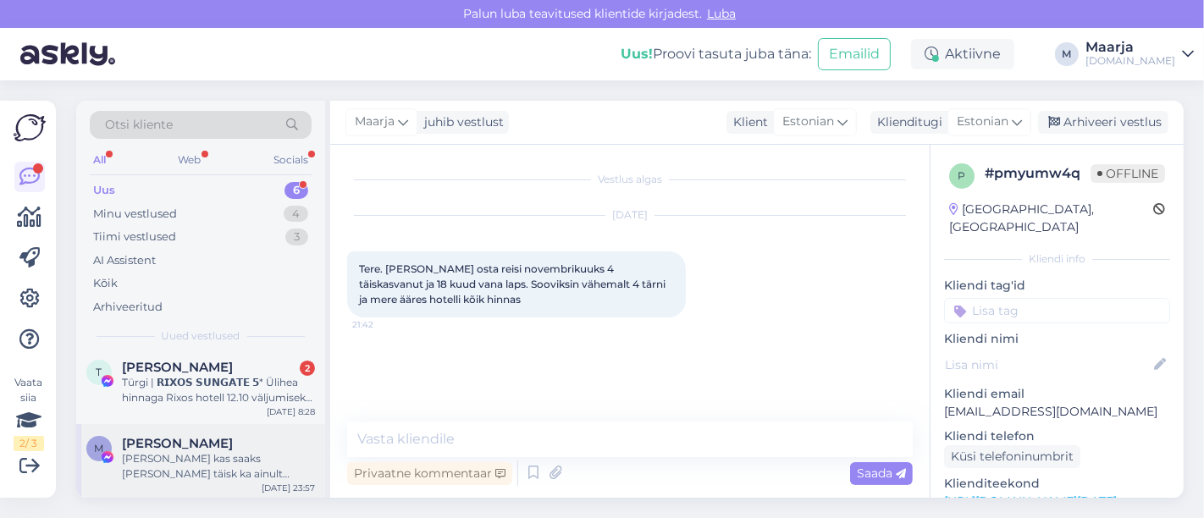
click at [192, 476] on div "[PERSON_NAME] kas saaks [PERSON_NAME] täisk ka ainult pakkumisi" at bounding box center [218, 466] width 193 height 30
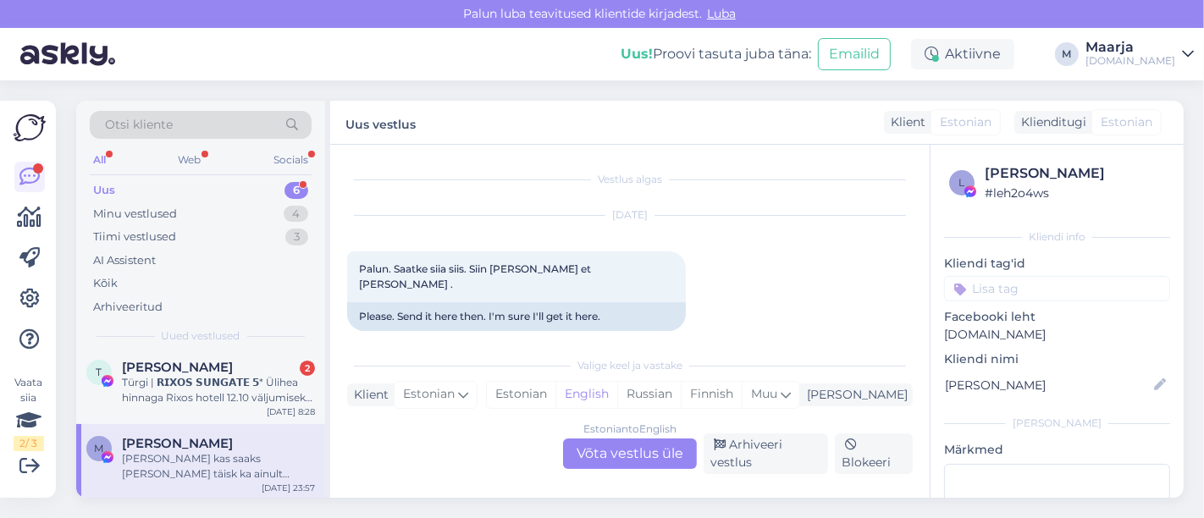
scroll to position [12594, 0]
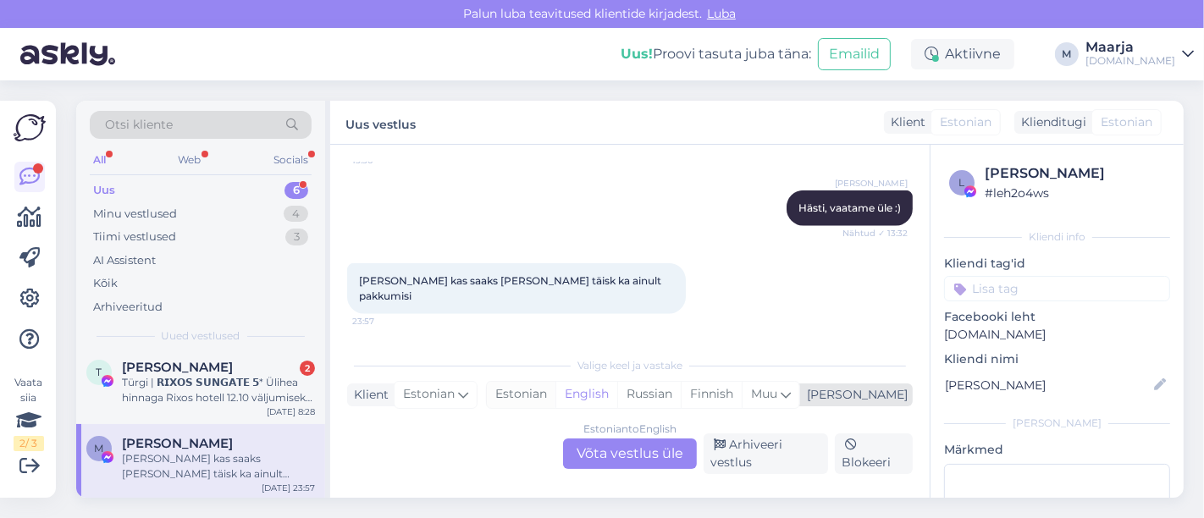
click at [555, 397] on div "Estonian" at bounding box center [521, 394] width 69 height 25
click at [599, 450] on div "Estonian to Estonian Võta vestlus üle" at bounding box center [630, 454] width 134 height 30
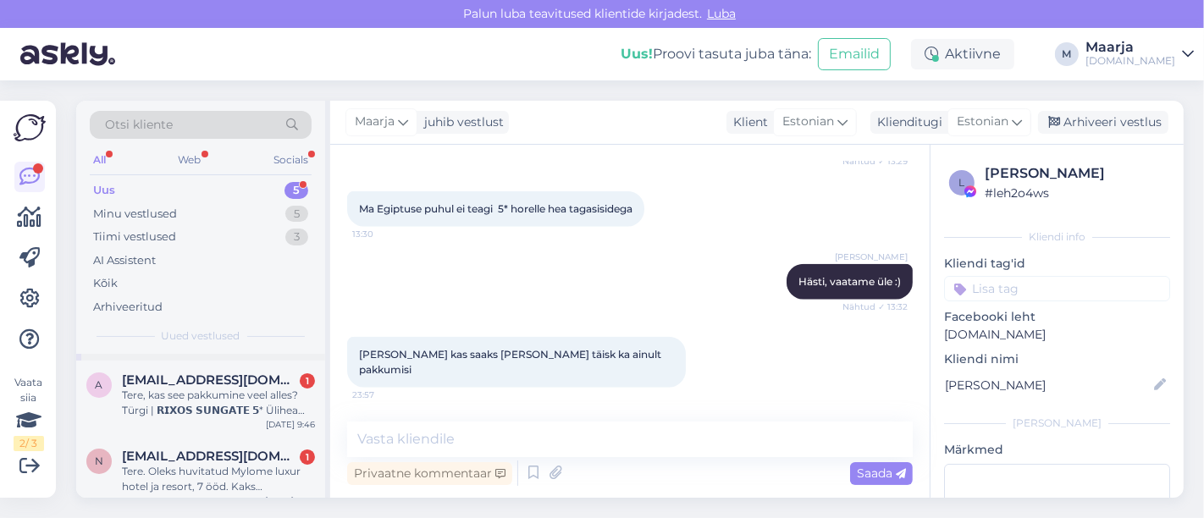
scroll to position [220, 0]
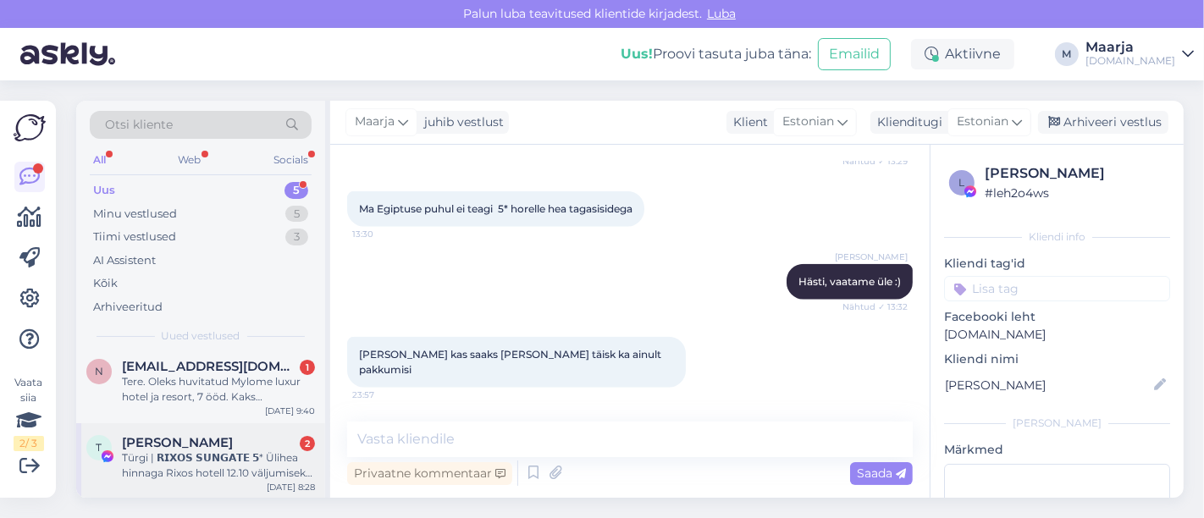
click at [201, 468] on div "Türgi | 𝗥𝗜𝗫𝗢𝗦 𝗦𝗨𝗡𝗚𝗔𝗧𝗘 𝟱* Ülihea hinnaga Rixos hotell 12.10 väljumiseks 😍 ULTRA …" at bounding box center [218, 465] width 193 height 30
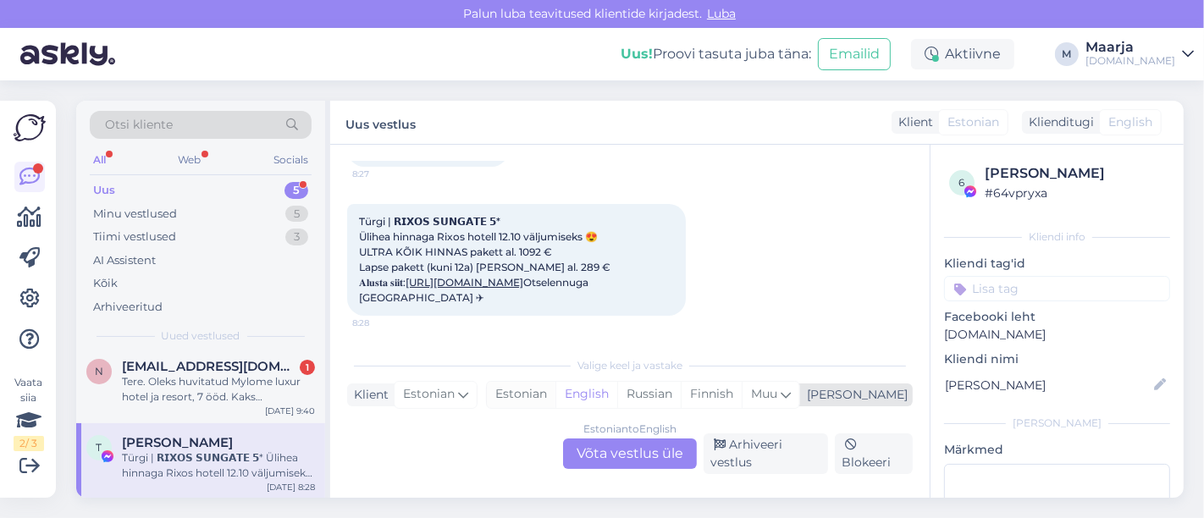
click at [555, 400] on div "Estonian" at bounding box center [521, 394] width 69 height 25
click at [599, 463] on div "Estonian to Estonian Võta vestlus üle" at bounding box center [630, 454] width 134 height 30
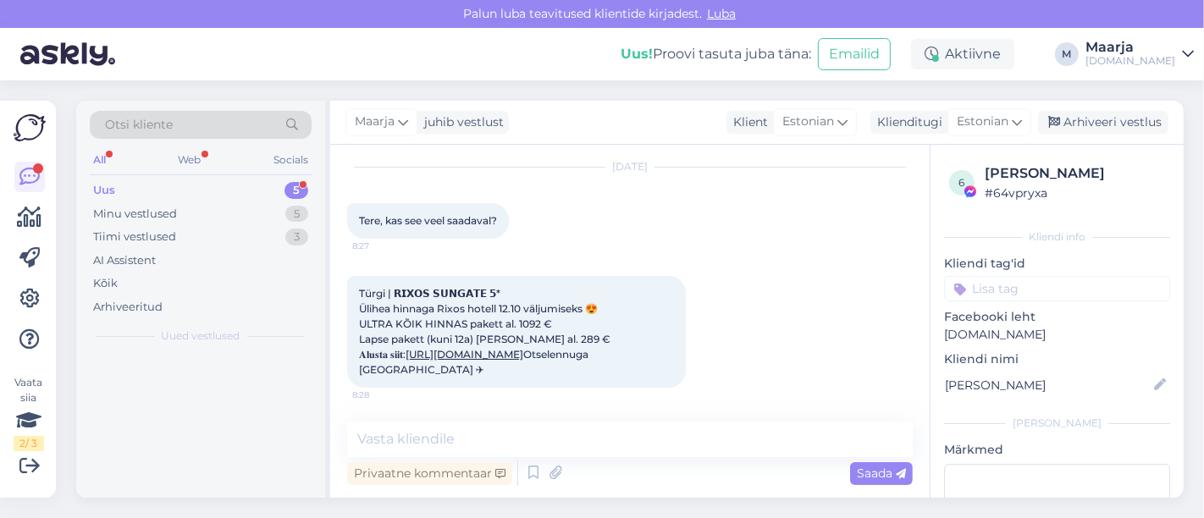
scroll to position [0, 0]
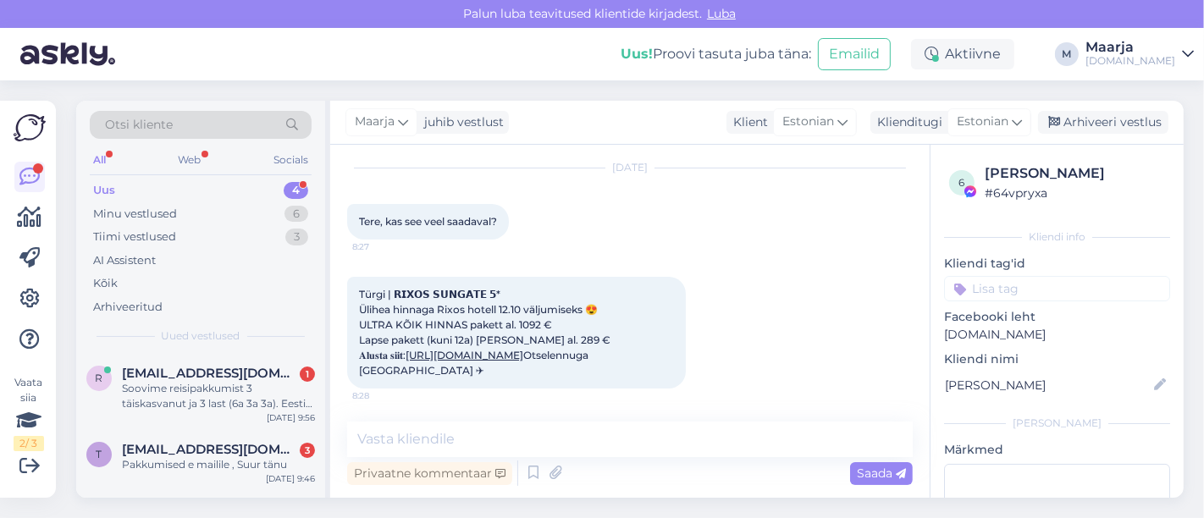
click at [494, 351] on link "[URL][DOMAIN_NAME]" at bounding box center [465, 355] width 118 height 13
click at [512, 445] on textarea at bounding box center [630, 440] width 566 height 36
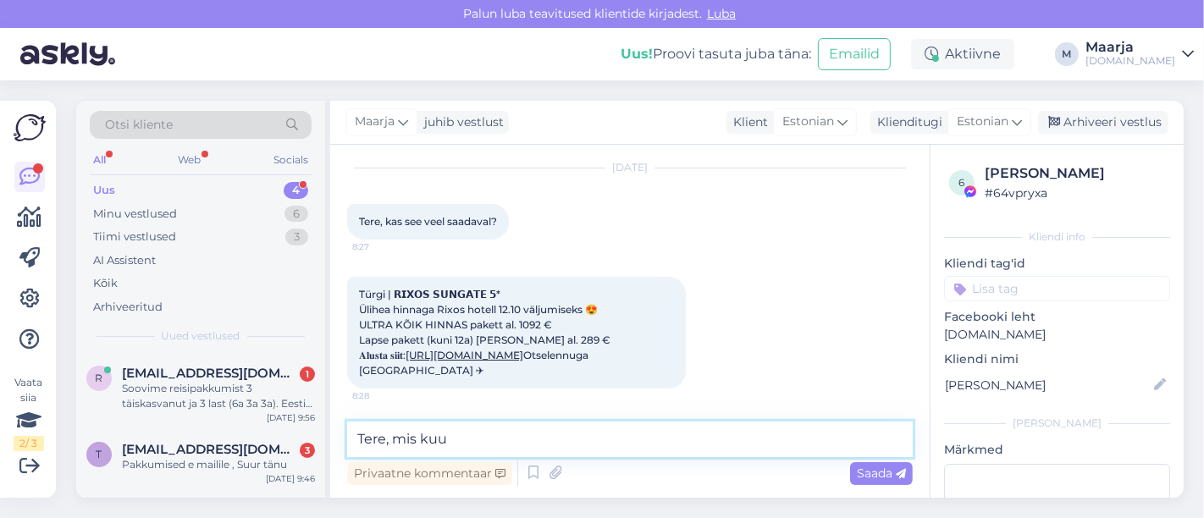
click at [502, 433] on textarea "Tere, mis kuu" at bounding box center [630, 440] width 566 height 36
type textarea "T"
click at [474, 427] on textarea at bounding box center [630, 440] width 566 height 36
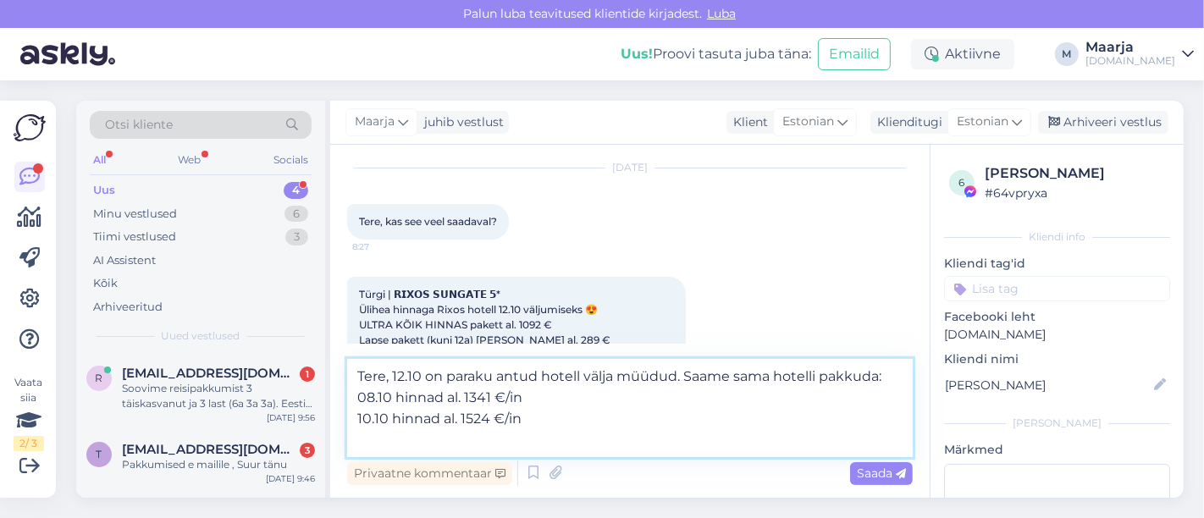
scroll to position [110, 0]
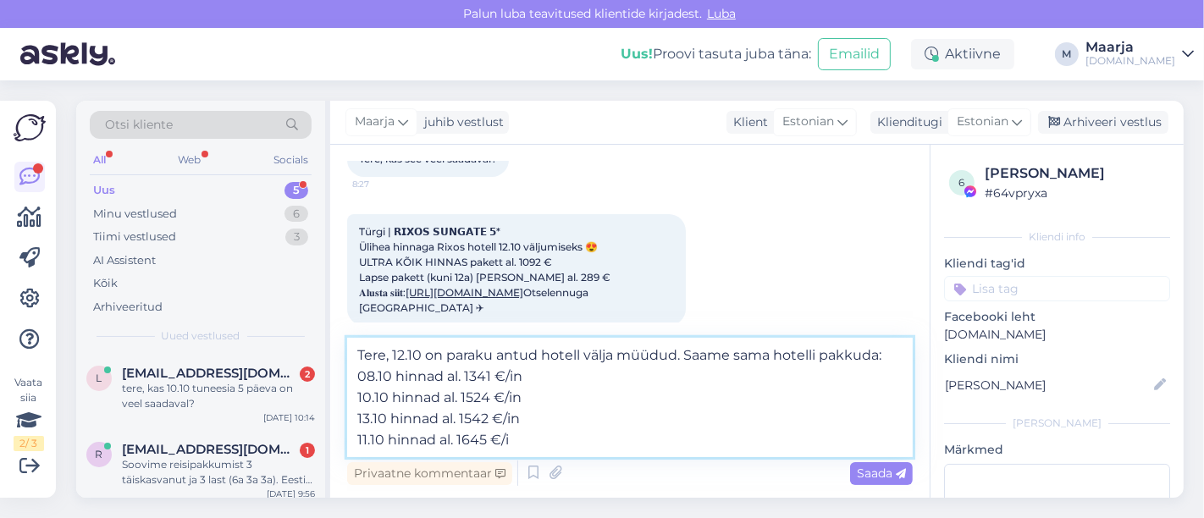
type textarea "Tere, 12.10 on paraku antud hotell välja müüdud. Saame sama hotelli pakkuda: 08…"
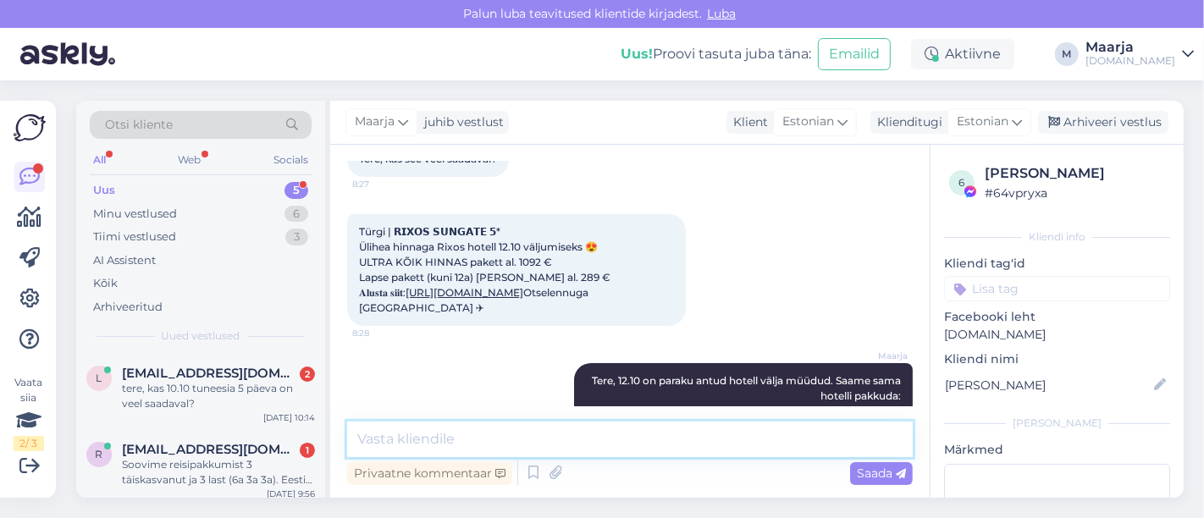
scroll to position [196, 0]
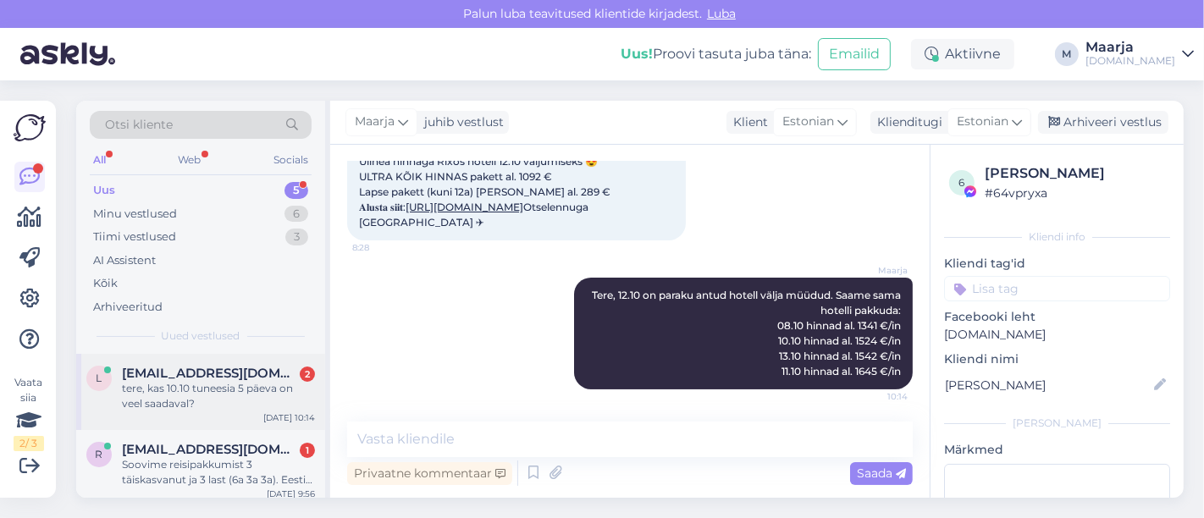
click at [213, 395] on div "tere, kas 10.10 tuneesia 5 päeva on veel saadaval?" at bounding box center [218, 396] width 193 height 30
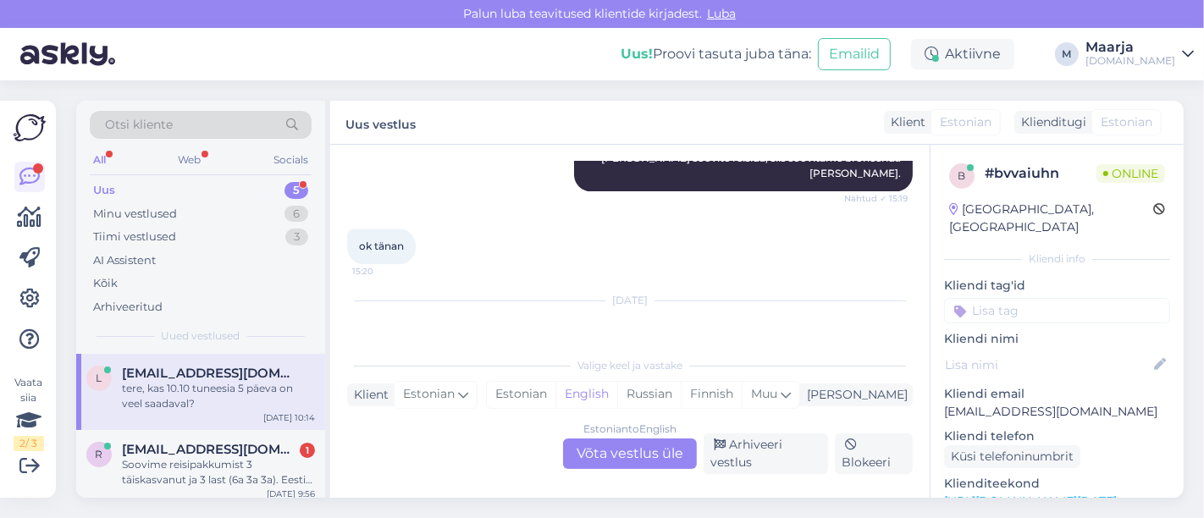
scroll to position [3674, 0]
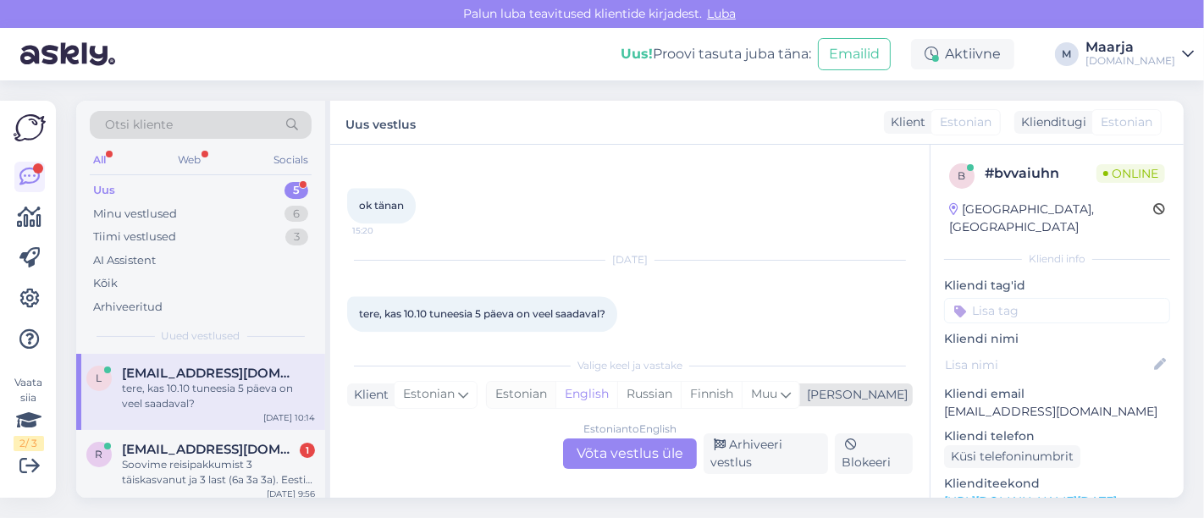
click at [555, 400] on div "Estonian" at bounding box center [521, 394] width 69 height 25
click at [583, 450] on div "Estonian to Estonian Võta vestlus üle" at bounding box center [630, 454] width 134 height 30
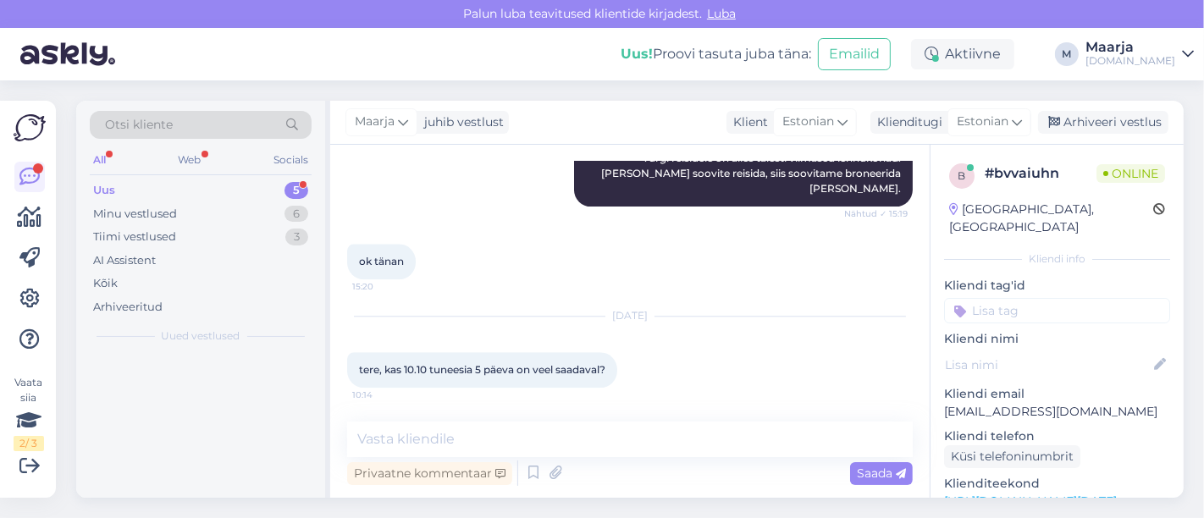
scroll to position [3600, 0]
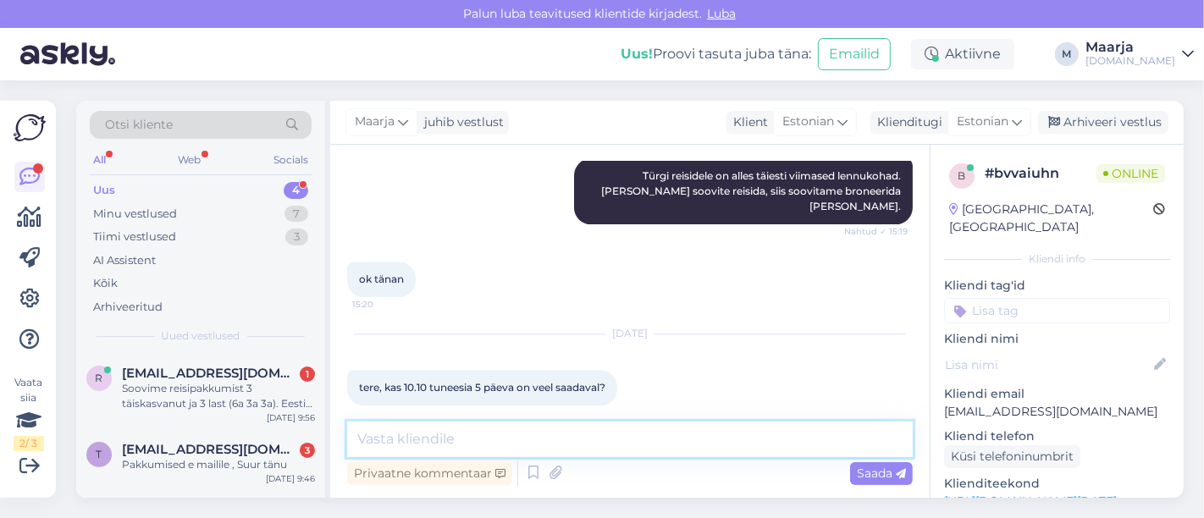
click at [576, 450] on textarea at bounding box center [630, 440] width 566 height 36
type textarea "Tere, paraku on antud kuupäevaks reisid juba välja müüdud."
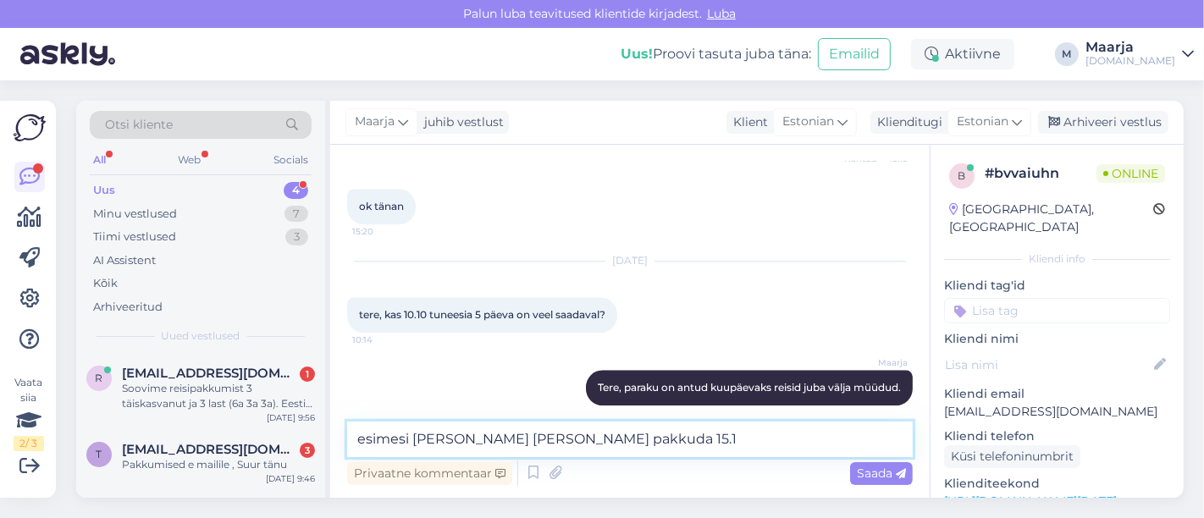
type textarea "esimesi [PERSON_NAME] [PERSON_NAME] pakkuda 15.10"
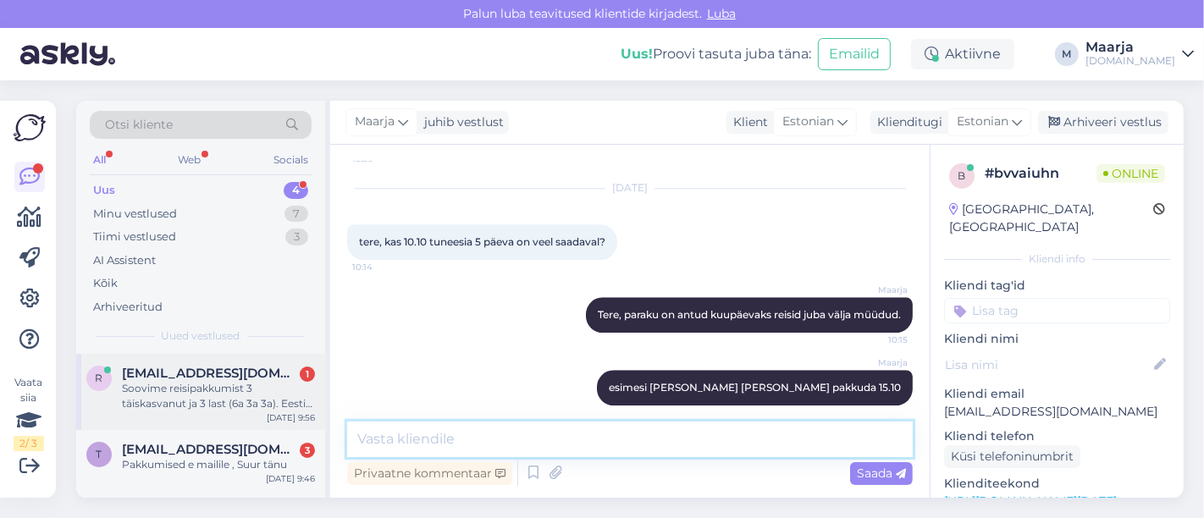
scroll to position [144, 0]
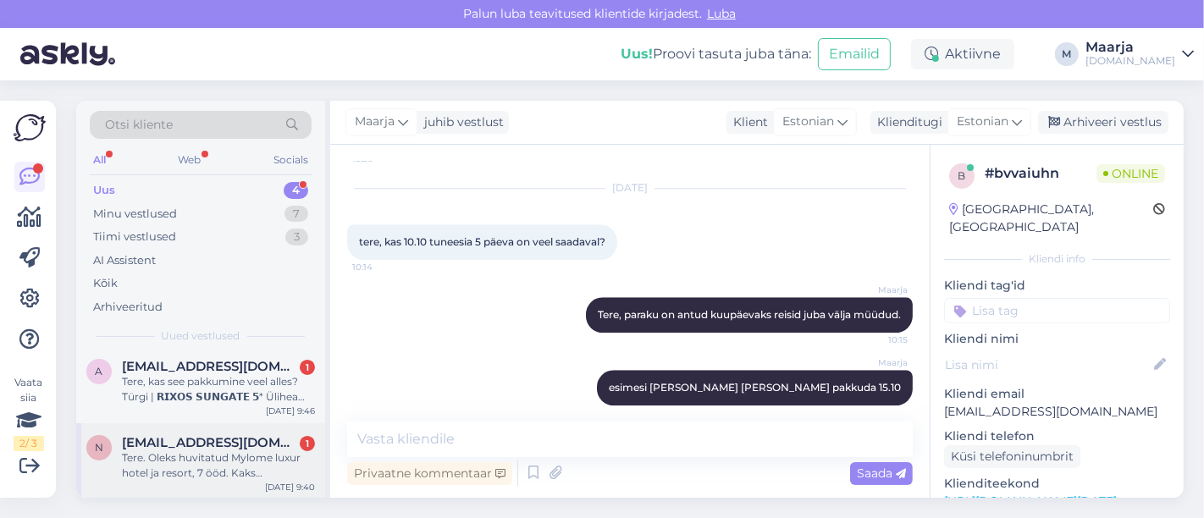
click at [193, 458] on div "Tere. Oleks huvitatud Mylome luxur hotel ja resort, 7 ööd. Kaks täiskasvanut +1…" at bounding box center [218, 465] width 193 height 30
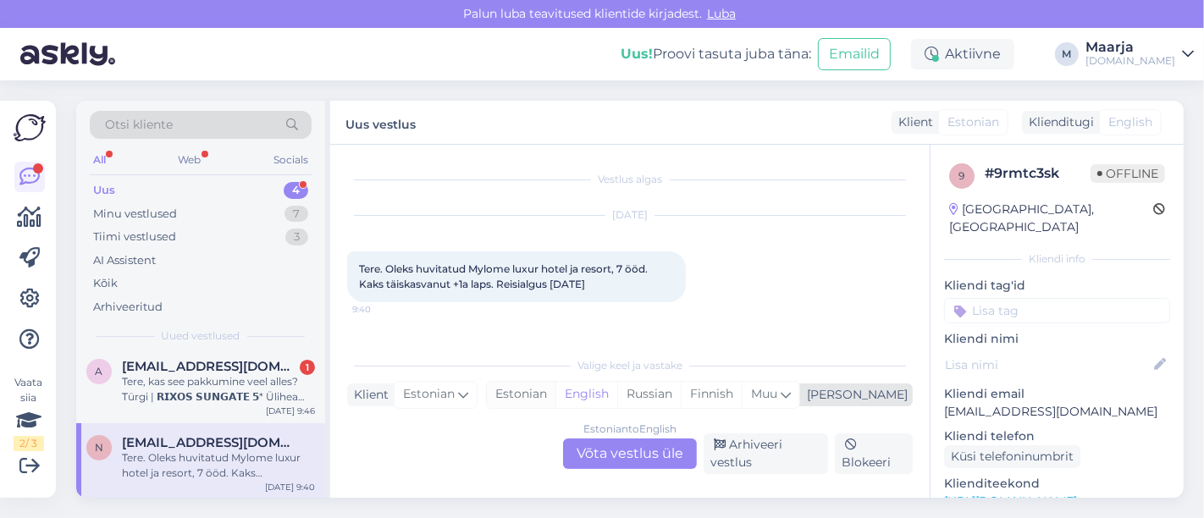
click at [555, 399] on div "Estonian" at bounding box center [521, 394] width 69 height 25
click at [599, 480] on div "Vestlus algas [DATE] Tere. Oleks huvitatud Mylome luxur hotel ja resort, 7 ööd.…" at bounding box center [629, 321] width 599 height 353
click at [599, 461] on div "Estonian to Estonian Võta vestlus üle" at bounding box center [630, 454] width 134 height 30
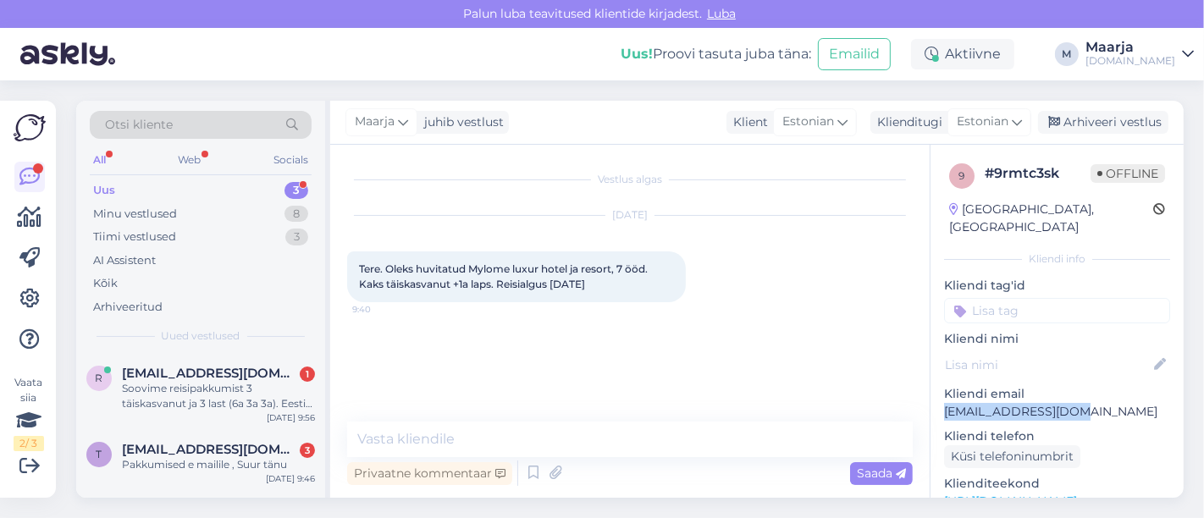
drag, startPoint x: 1076, startPoint y: 394, endPoint x: 947, endPoint y: 395, distance: 129.6
click at [599, 403] on p "[EMAIL_ADDRESS][DOMAIN_NAME]" at bounding box center [1057, 412] width 226 height 18
copy p "[EMAIL_ADDRESS][DOMAIN_NAME]"
click at [161, 214] on div "Minu vestlused" at bounding box center [135, 214] width 84 height 17
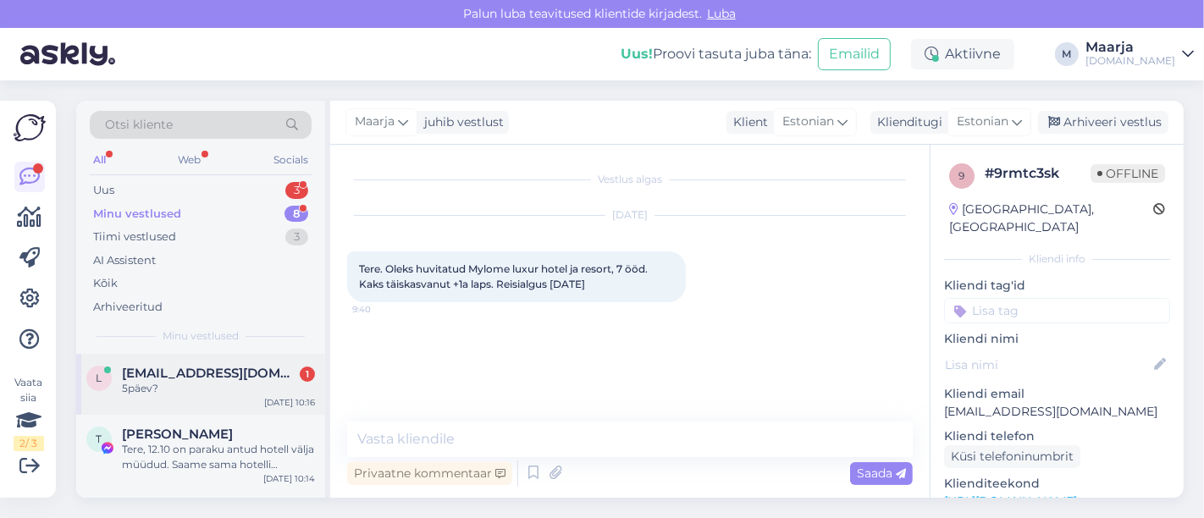
click at [206, 384] on div "5päev?" at bounding box center [218, 388] width 193 height 15
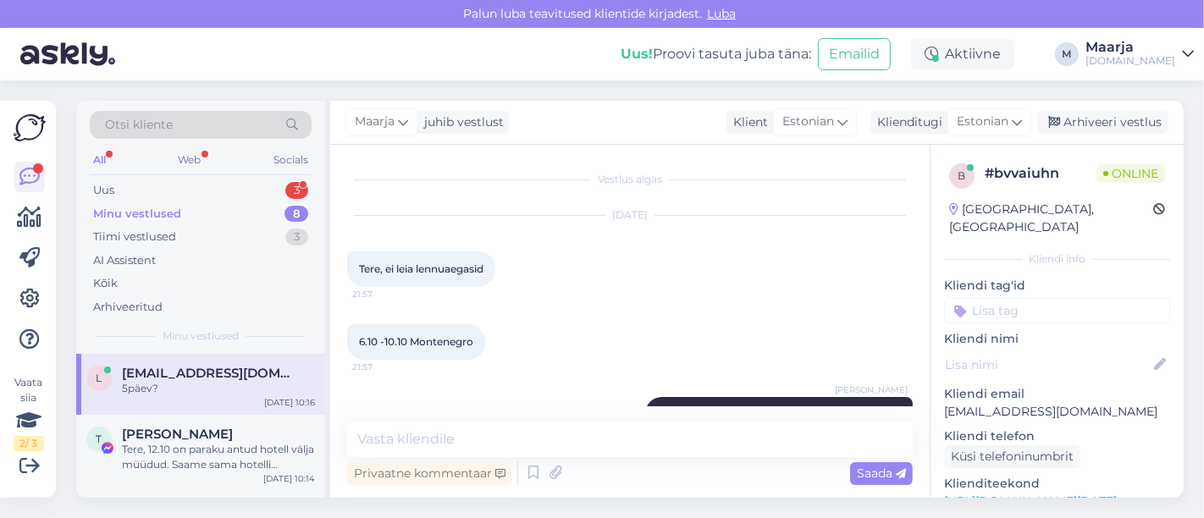
scroll to position [3819, 0]
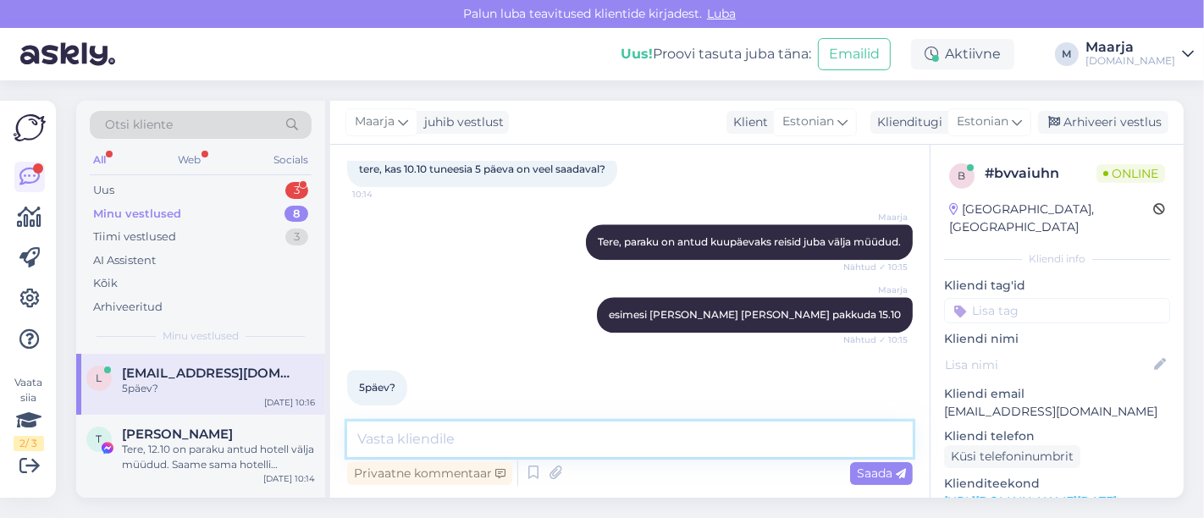
click at [512, 446] on textarea at bounding box center [630, 440] width 566 height 36
drag, startPoint x: 401, startPoint y: 438, endPoint x: 335, endPoint y: 424, distance: 67.4
click at [336, 424] on div "Vestlus algas [DATE] Tere, ei leia lennuaegasid 21:57 6.10 -10.10 Montenegro 21…" at bounding box center [629, 321] width 599 height 353
type textarea "sellel kuupäeval on [PERSON_NAME] 7 öist reisi"
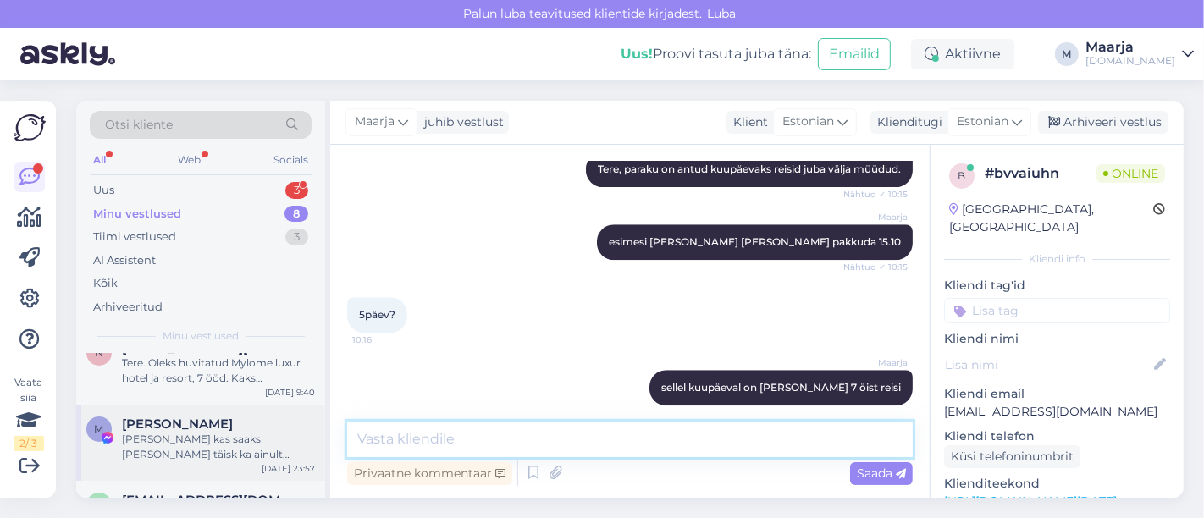
scroll to position [275, 0]
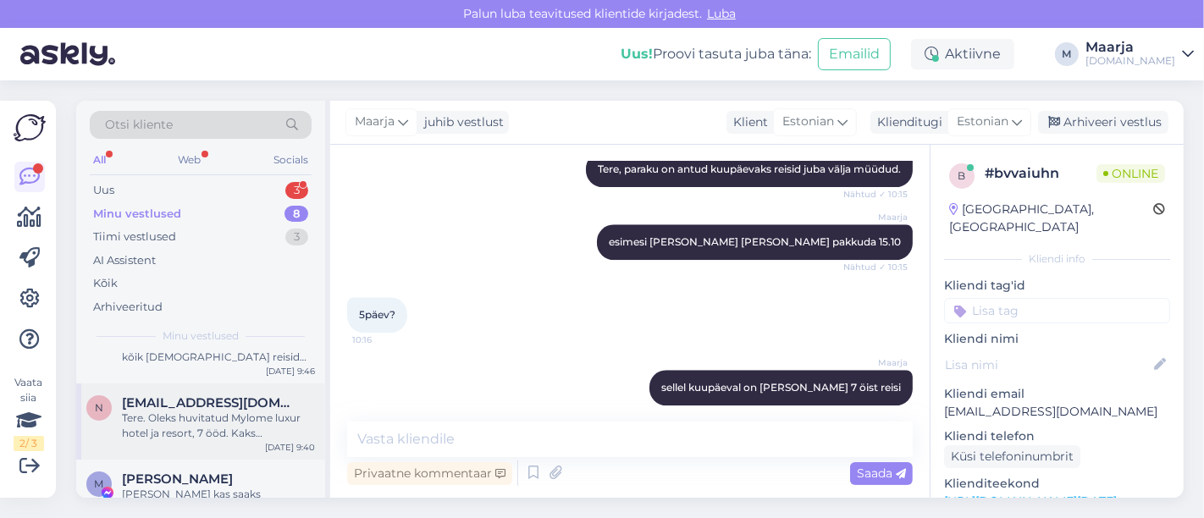
click at [218, 424] on div "Tere. Oleks huvitatud Mylome luxur hotel ja resort, 7 ööd. Kaks täiskasvanut +1…" at bounding box center [218, 426] width 193 height 30
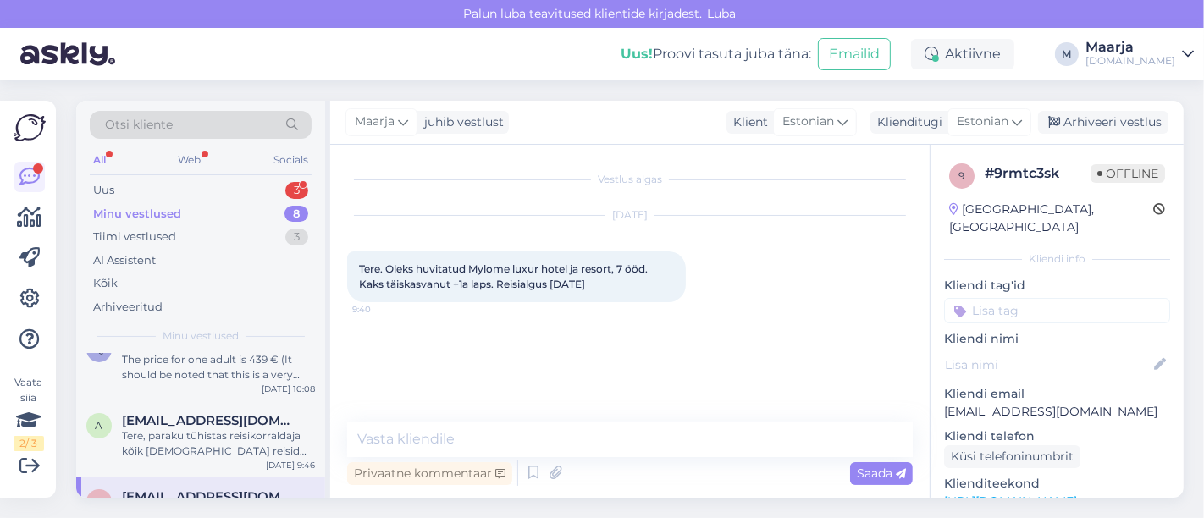
scroll to position [167, 0]
drag, startPoint x: 469, startPoint y: 269, endPoint x: 511, endPoint y: 273, distance: 41.6
click at [511, 273] on span "Tere. Oleks huvitatud Mylome luxur hotel ja resort, 7 ööd. Kaks täiskasvanut +1…" at bounding box center [504, 276] width 291 height 28
copy span "Mylome"
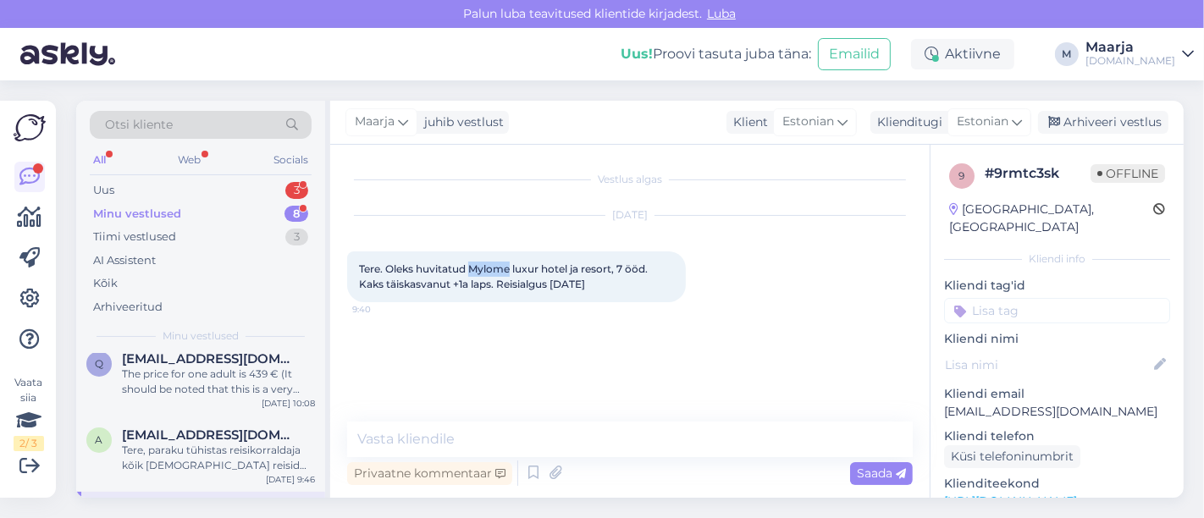
scroll to position [181, 0]
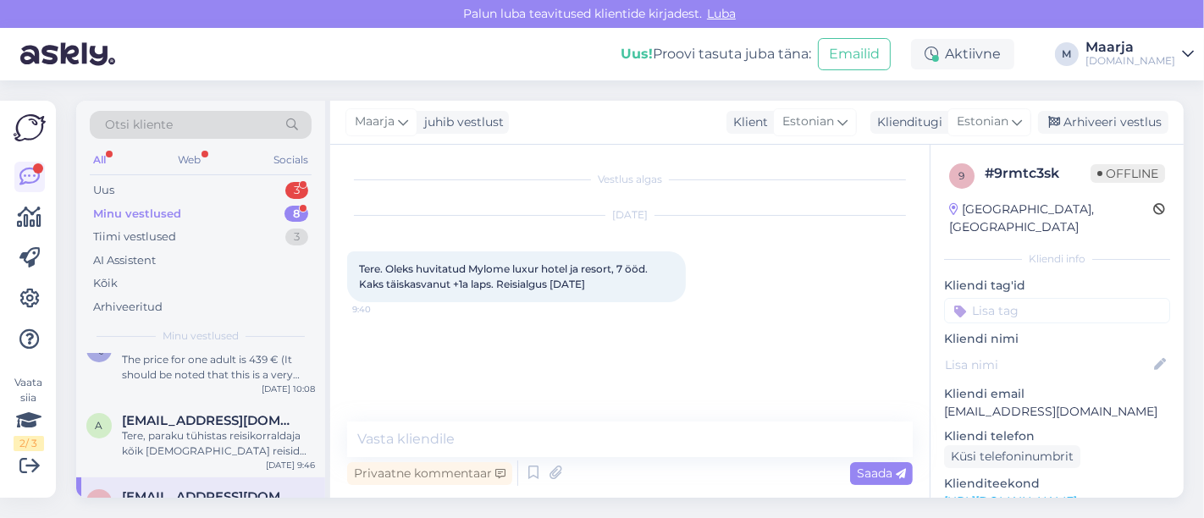
click at [599, 381] on div "Vestlus algas [DATE] Tere. Oleks huvitatud Mylome luxur hotel ja resort, 7 ööd.…" at bounding box center [637, 284] width 581 height 245
click at [428, 450] on textarea at bounding box center [630, 440] width 566 height 36
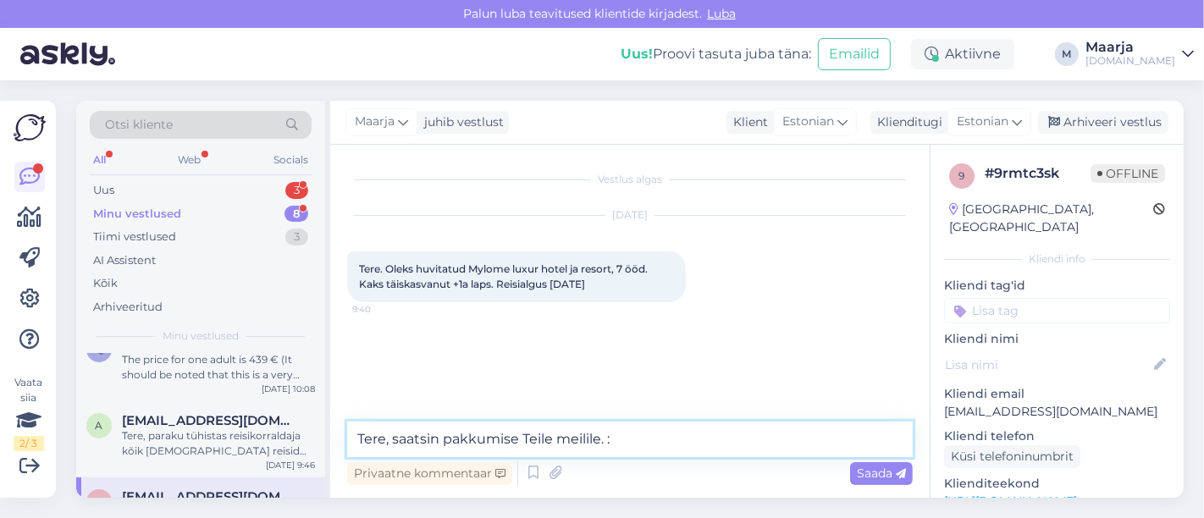
type textarea "Tere, saatsin pakkumise Teile meilile. :)"
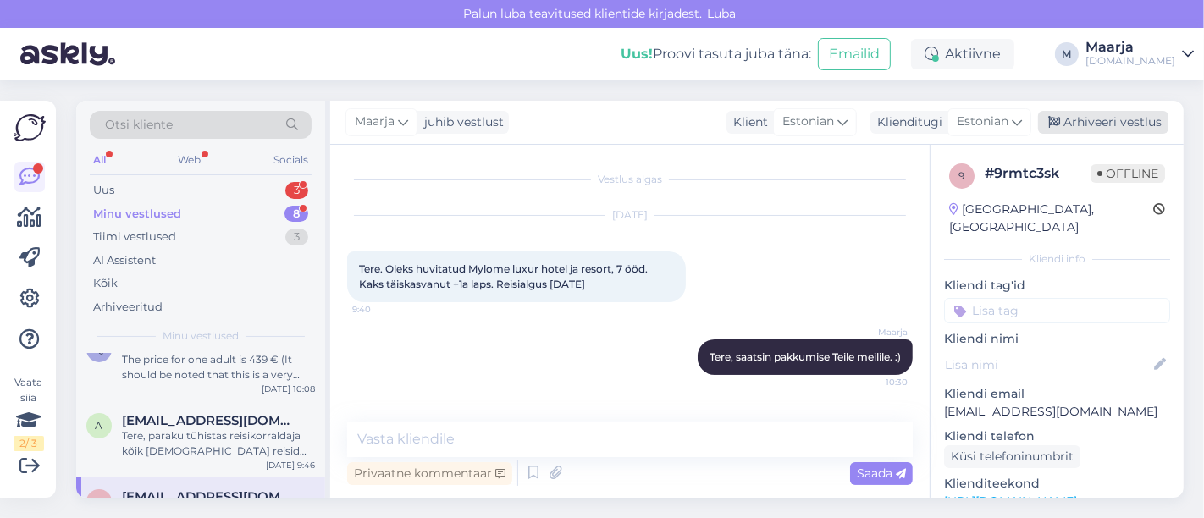
click at [599, 119] on div "Arhiveeri vestlus" at bounding box center [1103, 122] width 130 height 23
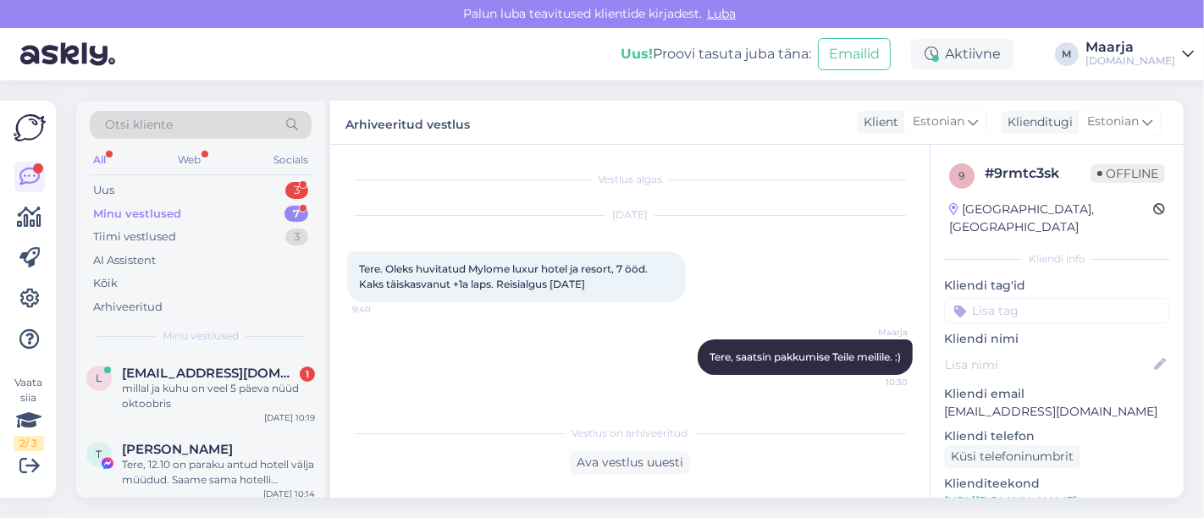
click at [194, 212] on div "Minu vestlused 7" at bounding box center [201, 214] width 222 height 24
click at [152, 177] on div "Otsi kliente All Web Socials Uus 3 Minu vestlused 7 Tiimi vestlused 3 AI Assist…" at bounding box center [200, 227] width 249 height 253
click at [113, 188] on div "Uus" at bounding box center [103, 190] width 21 height 17
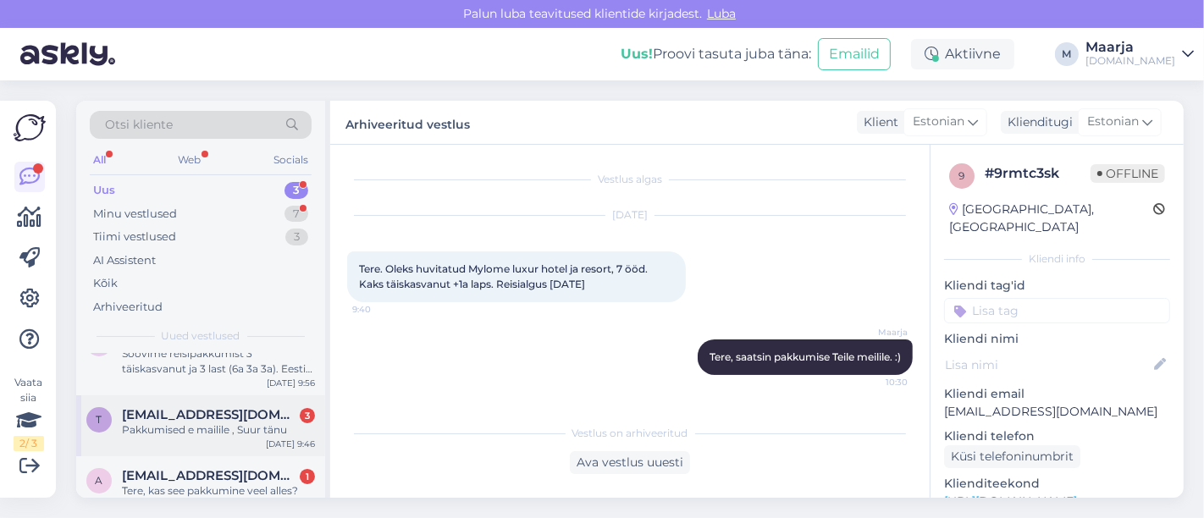
scroll to position [68, 0]
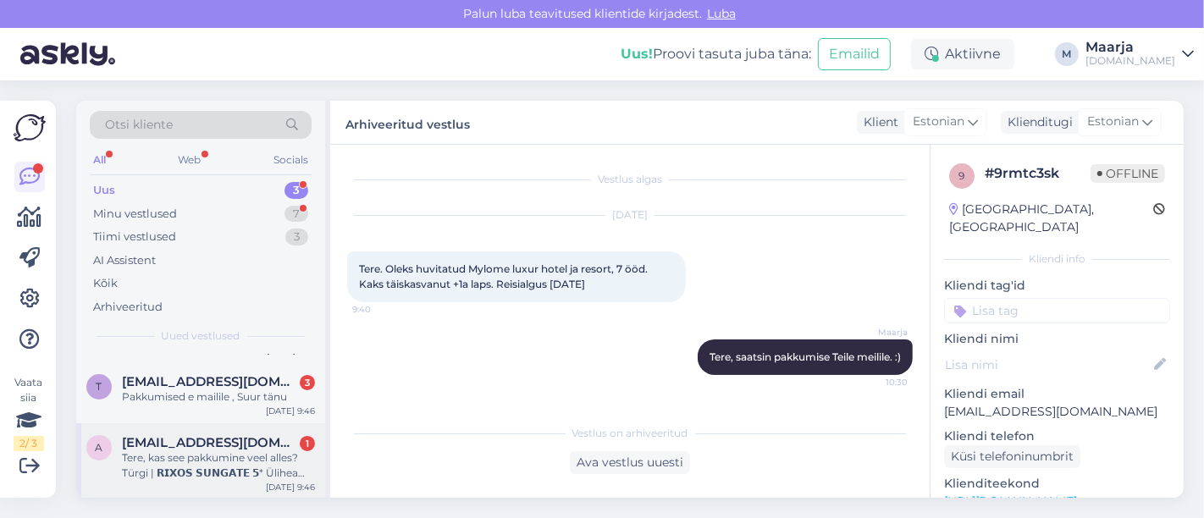
click at [171, 475] on div "Tere, kas see pakkumine veel alles? Türgi | 𝗥𝗜𝗫𝗢𝗦 𝗦𝗨𝗡𝗚𝗔𝗧𝗘 𝟱* Ülihea hinnaga Rix…" at bounding box center [218, 465] width 193 height 30
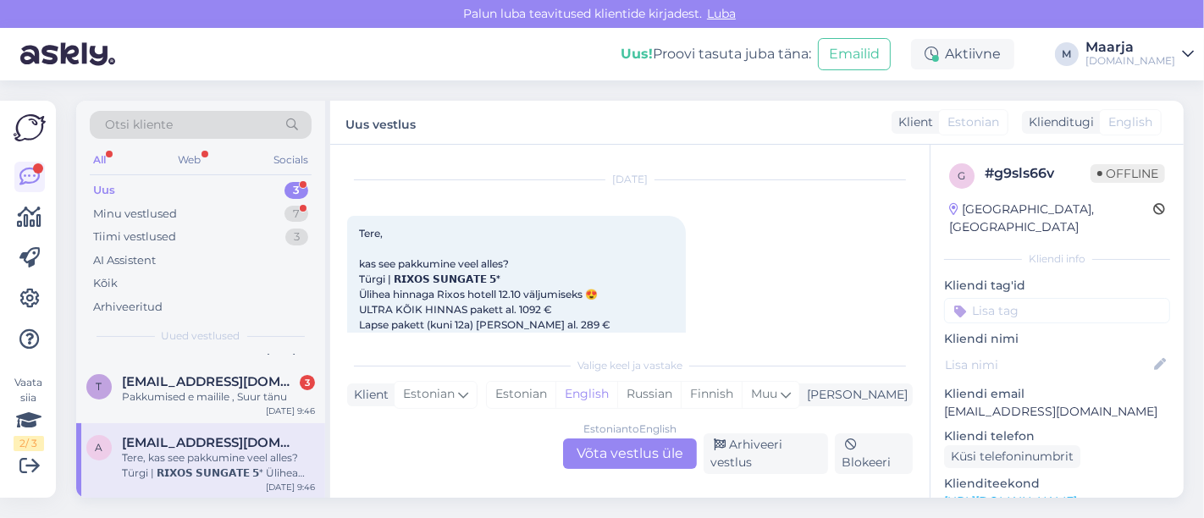
scroll to position [94, 0]
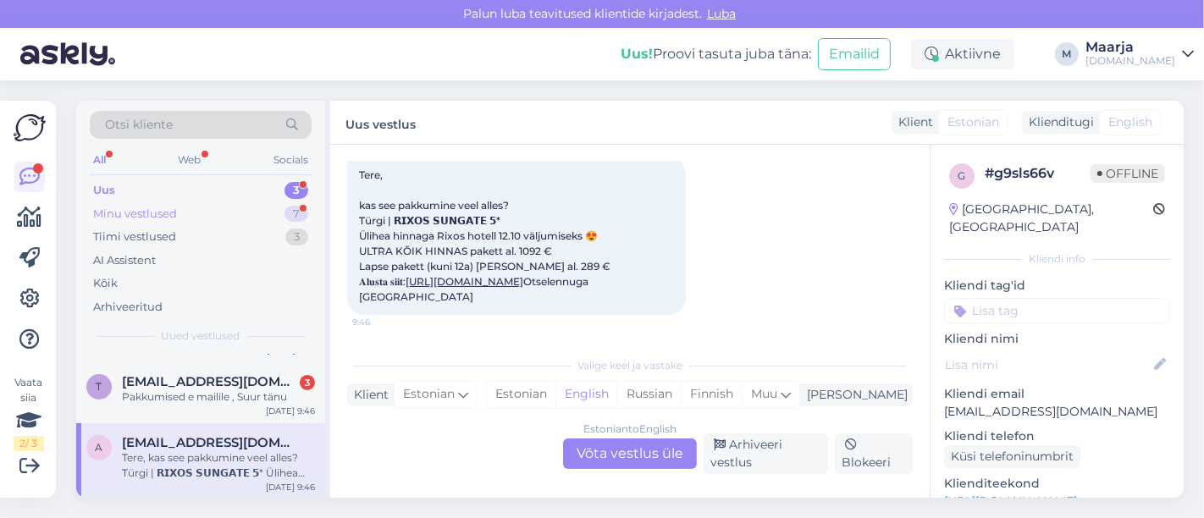
click at [167, 218] on div "Minu vestlused" at bounding box center [135, 214] width 84 height 17
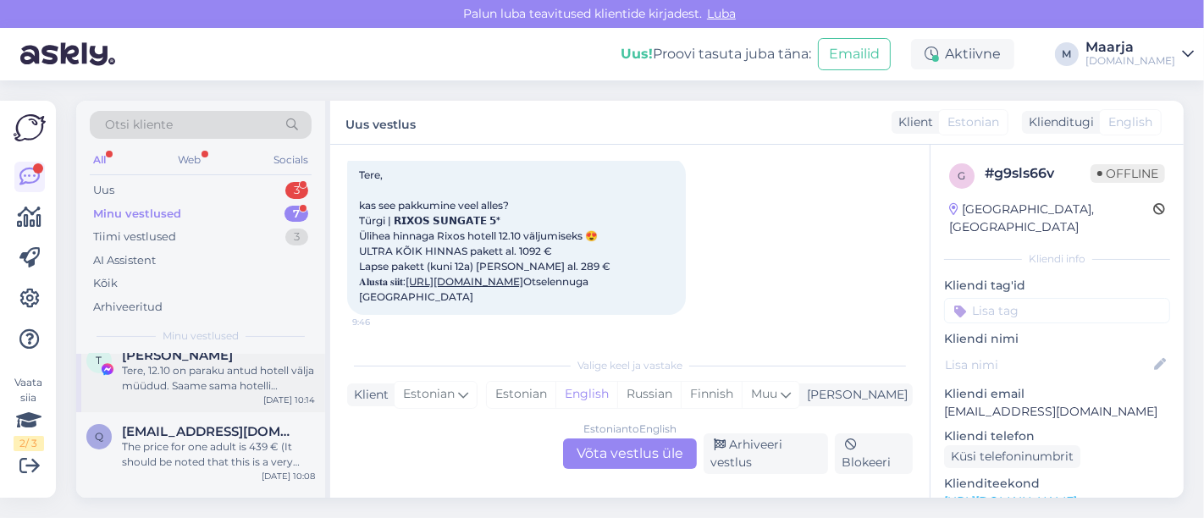
click at [173, 390] on div "Tere, 12.10 on paraku antud hotell välja müüdud. Saame sama hotelli pakkuda: 08…" at bounding box center [218, 378] width 193 height 30
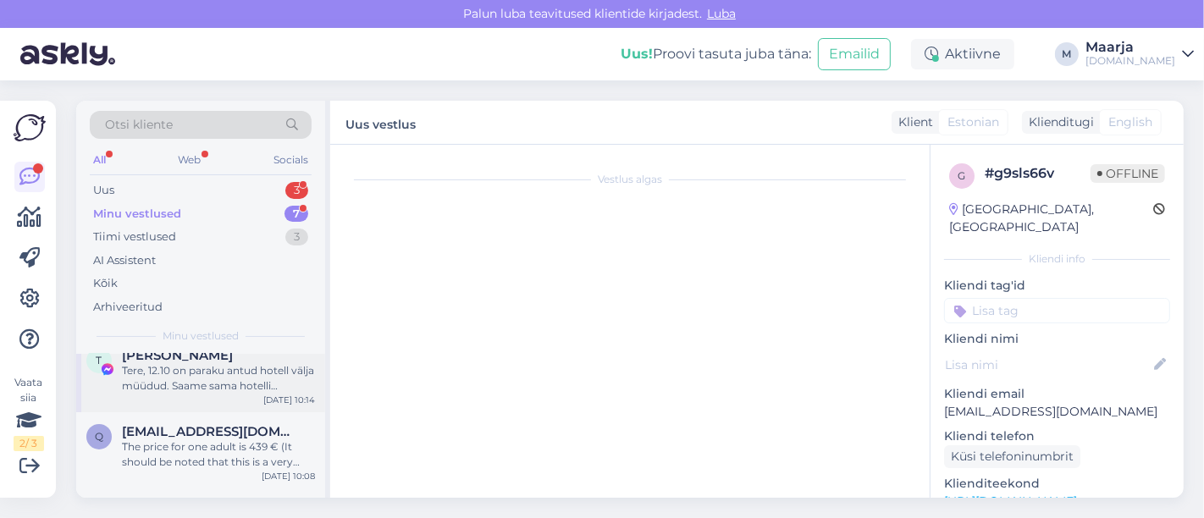
scroll to position [196, 0]
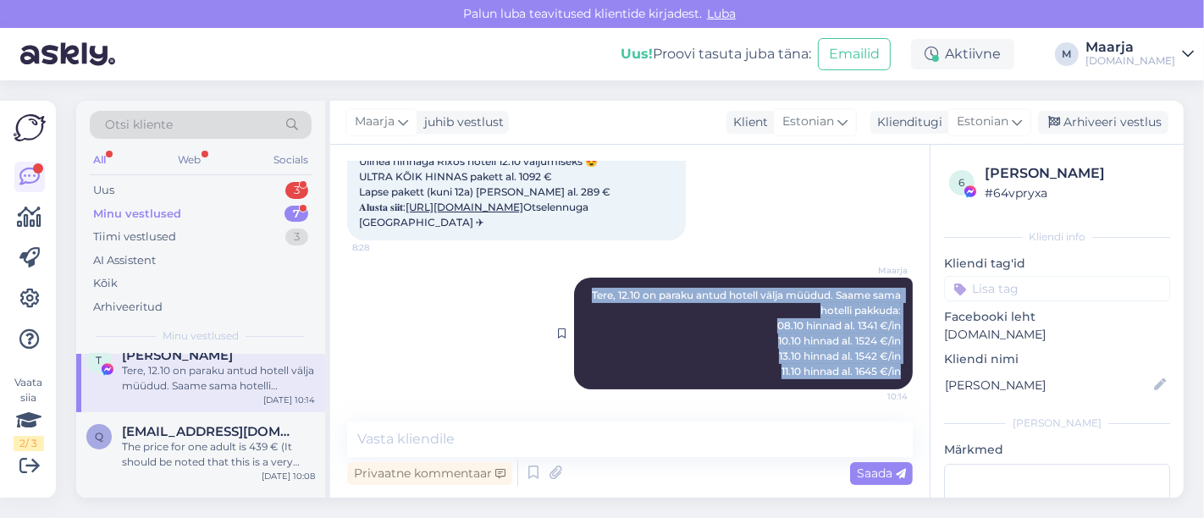
drag, startPoint x: 573, startPoint y: 294, endPoint x: 890, endPoint y: 368, distance: 325.3
click at [599, 368] on div "[PERSON_NAME], 12.10 on paraku antud hotell välja müüdud. Saame sama hotelli pa…" at bounding box center [743, 334] width 339 height 112
copy span "Tere, 12.10 on paraku antud hotell välja müüdud. Saame sama hotelli pakkuda: 08…"
click at [163, 187] on div "Uus 3" at bounding box center [201, 191] width 222 height 24
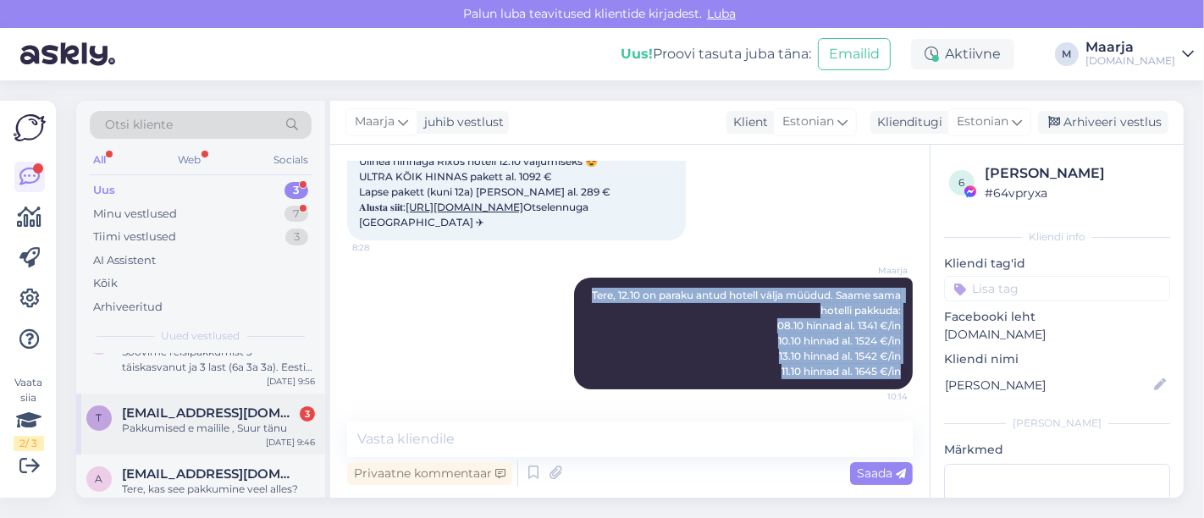
scroll to position [68, 0]
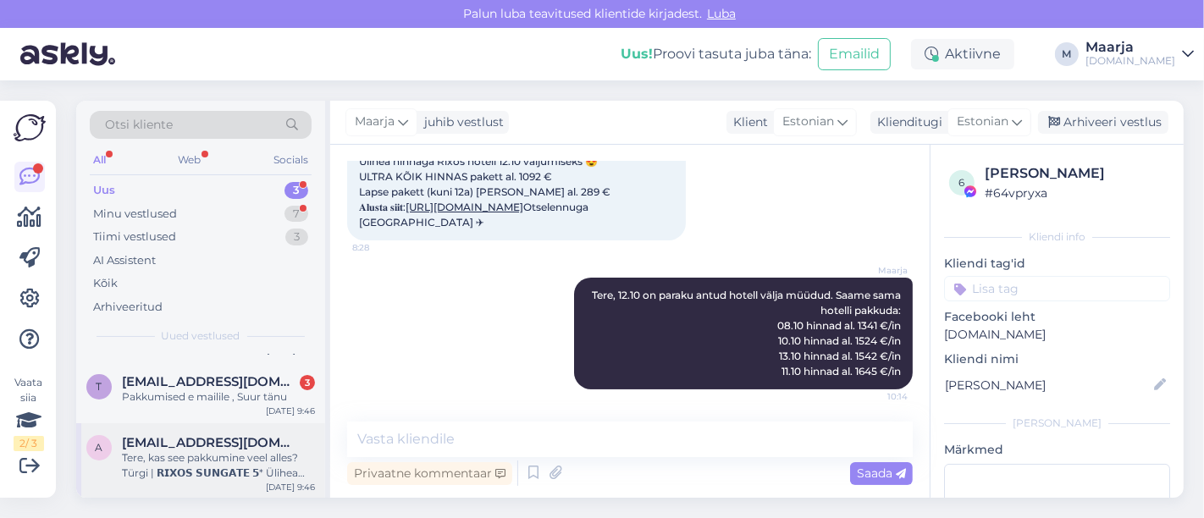
click at [172, 458] on div "Tere, kas see pakkumine veel alles? Türgi | 𝗥𝗜𝗫𝗢𝗦 𝗦𝗨𝗡𝗚𝗔𝗧𝗘 𝟱* Ülihea hinnaga Rix…" at bounding box center [218, 465] width 193 height 30
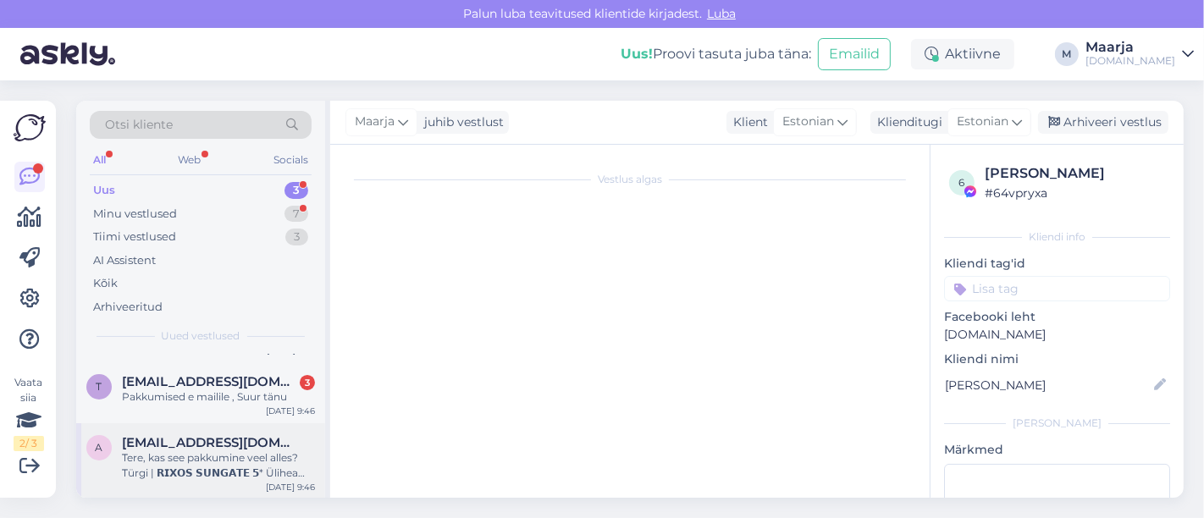
scroll to position [36, 0]
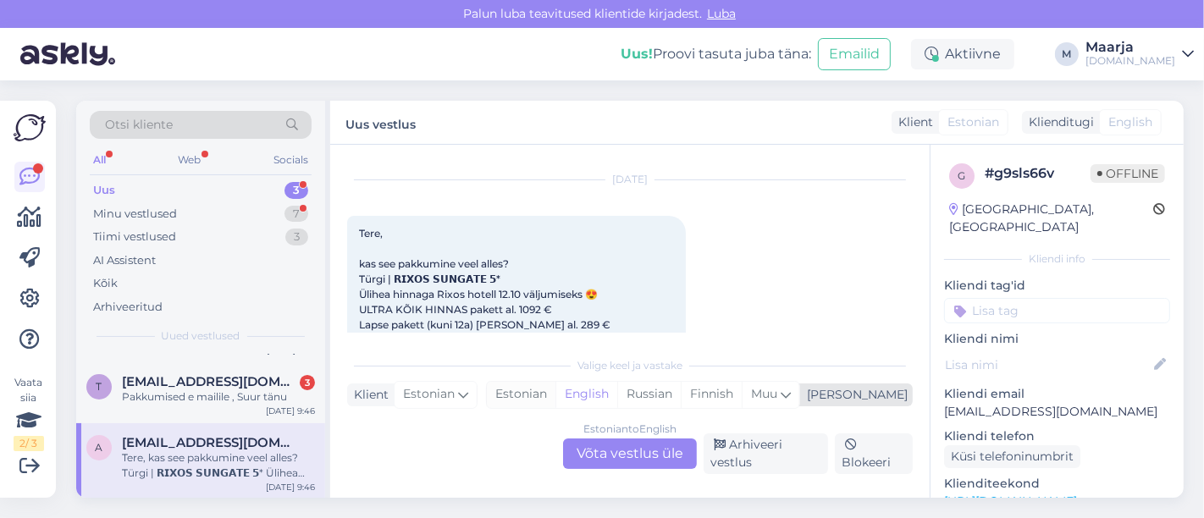
click at [555, 398] on div "Estonian" at bounding box center [521, 394] width 69 height 25
click at [595, 448] on div "Estonian to Estonian Võta vestlus üle" at bounding box center [630, 454] width 134 height 30
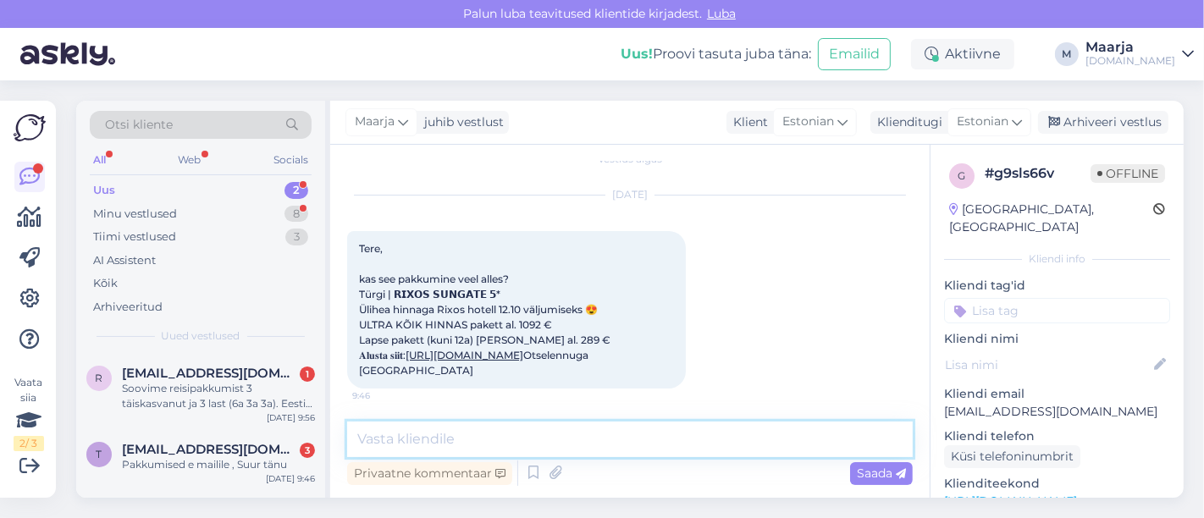
click at [538, 456] on textarea at bounding box center [630, 440] width 566 height 36
paste textarea "Tere, 12.10 on paraku antud hotell välja müüdud. Saame sama hotelli pakkuda: 08…"
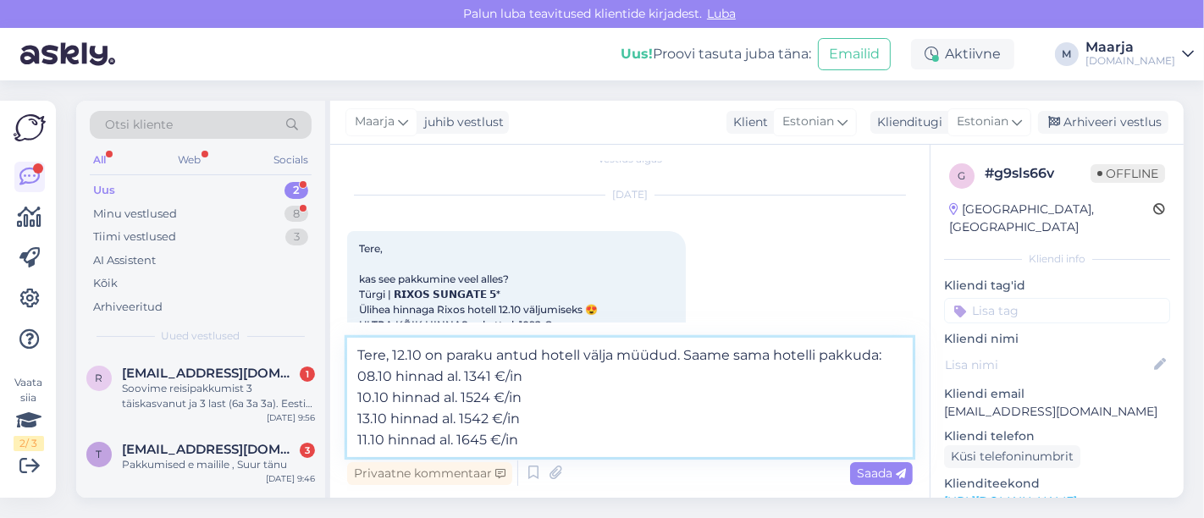
scroll to position [36, 0]
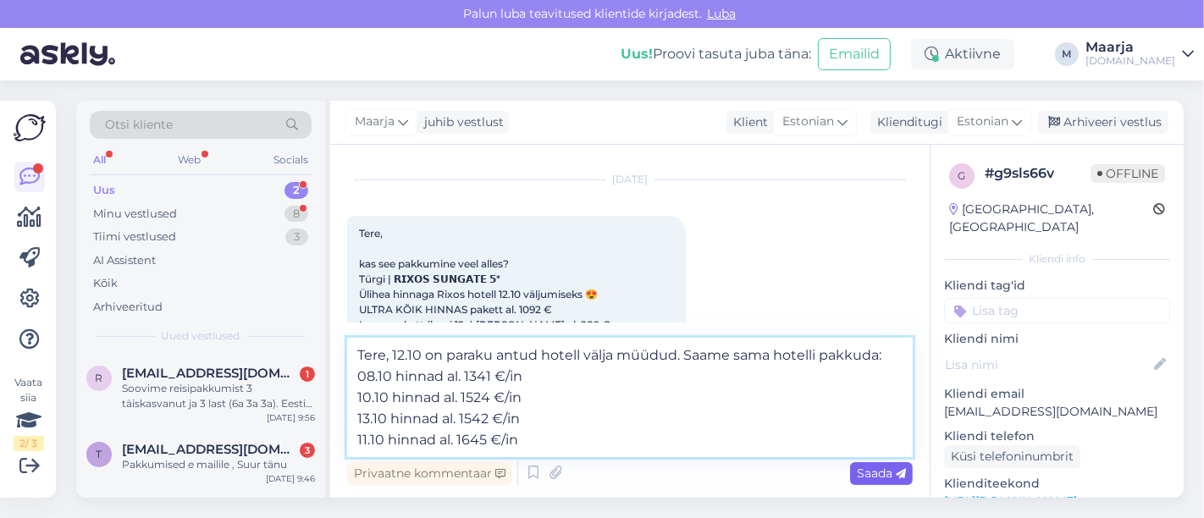
type textarea "Tere, 12.10 on paraku antud hotell välja müüdud. Saame sama hotelli pakkuda: 08…"
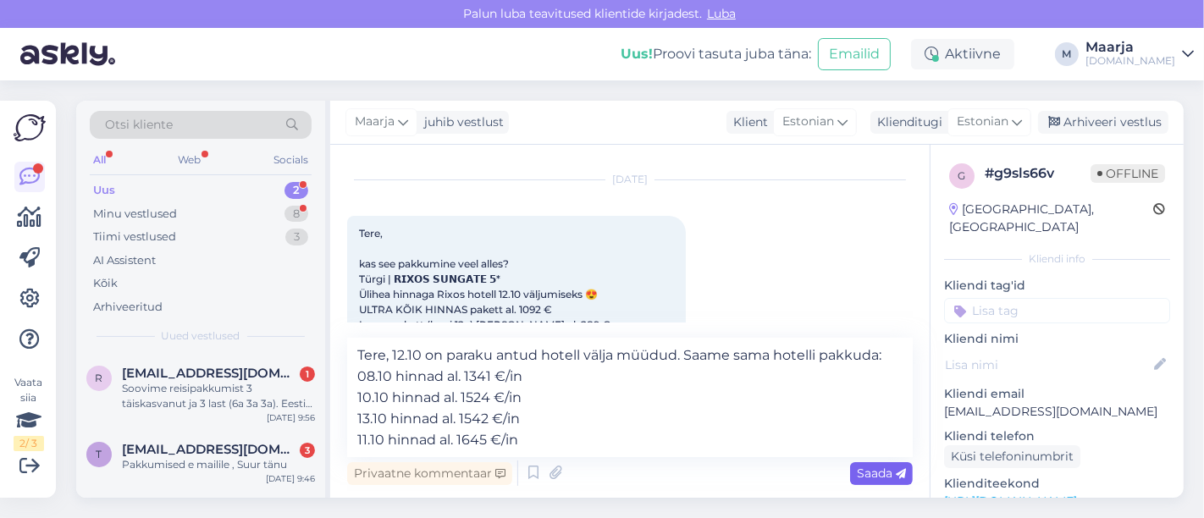
click at [599, 472] on span "Saada" at bounding box center [881, 473] width 49 height 15
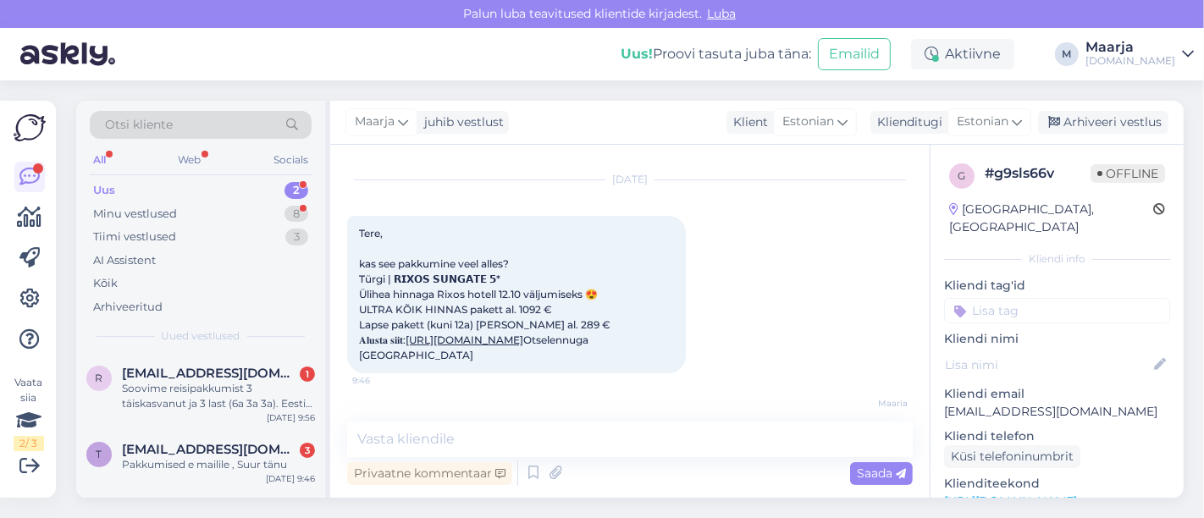
scroll to position [169, 0]
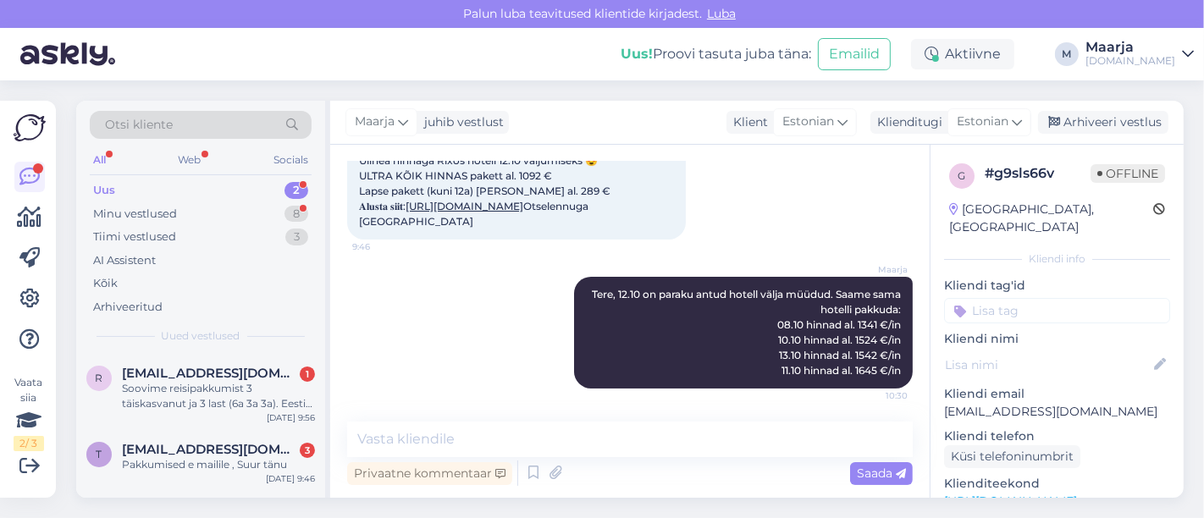
click at [183, 186] on div "Uus 2" at bounding box center [201, 191] width 222 height 24
click at [185, 464] on div "Pakkumised e mailile , Suur tänu" at bounding box center [218, 464] width 193 height 15
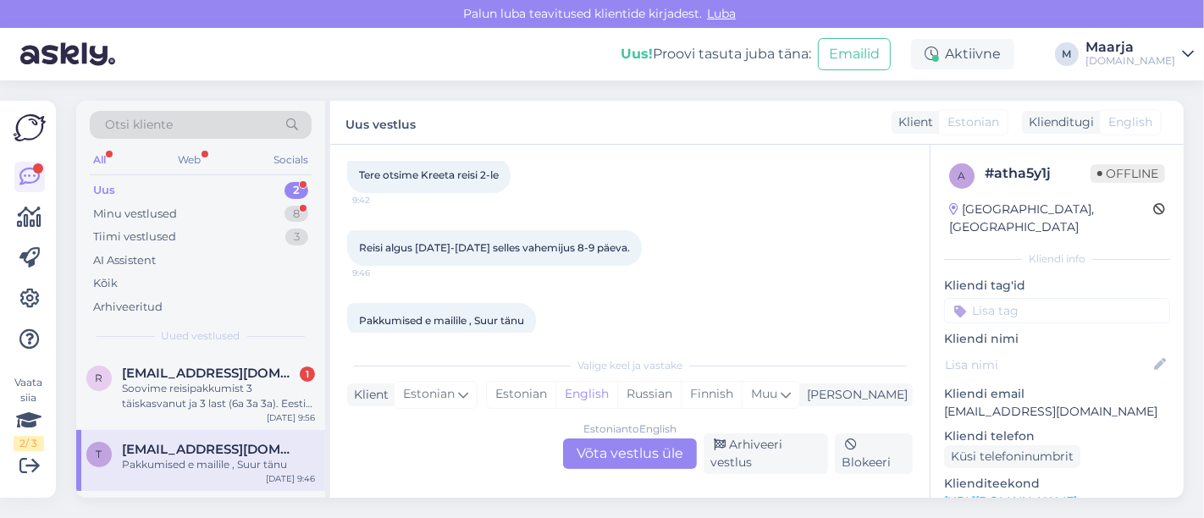
scroll to position [133, 0]
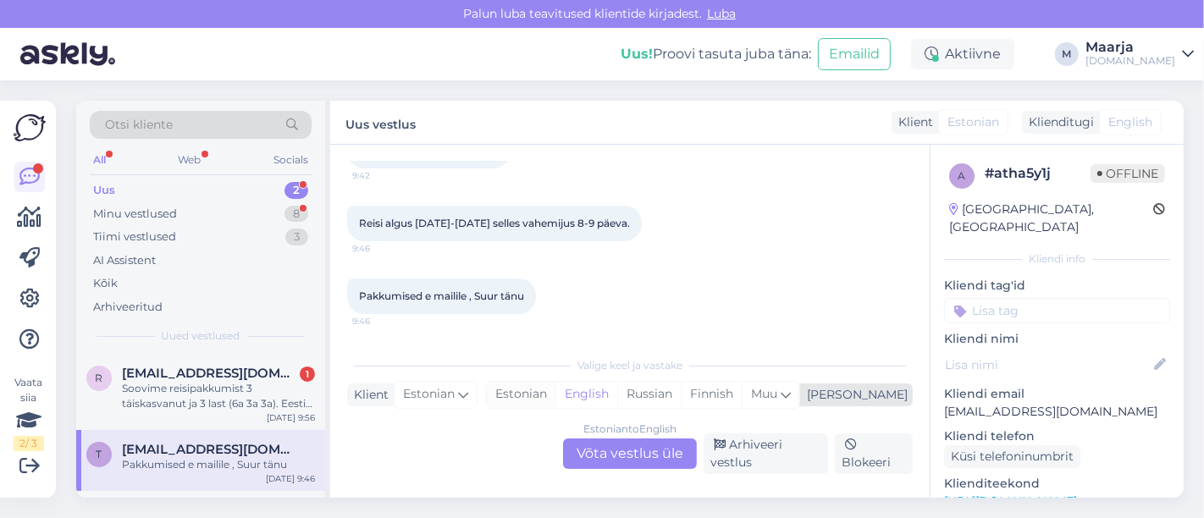
click at [555, 396] on div "Estonian" at bounding box center [521, 394] width 69 height 25
click at [599, 461] on div "Estonian to Estonian Võta vestlus üle" at bounding box center [630, 454] width 134 height 30
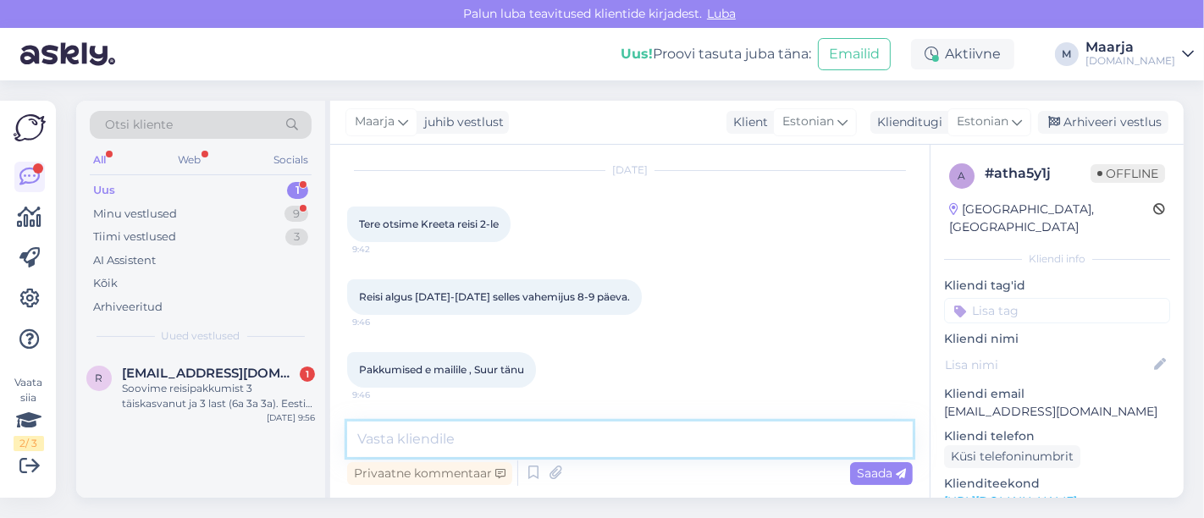
click at [455, 438] on textarea at bounding box center [630, 440] width 566 height 36
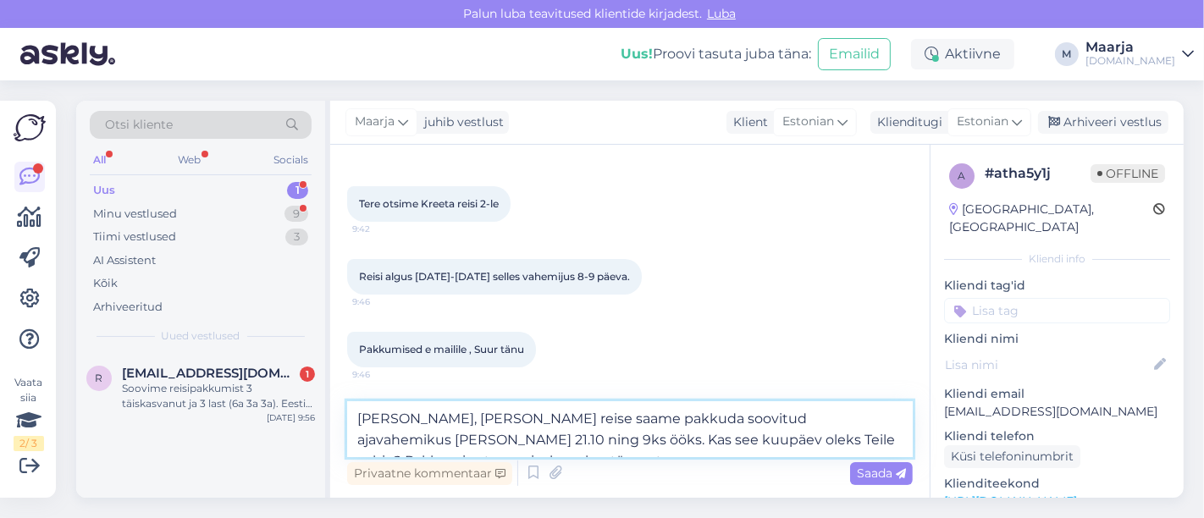
scroll to position [101, 0]
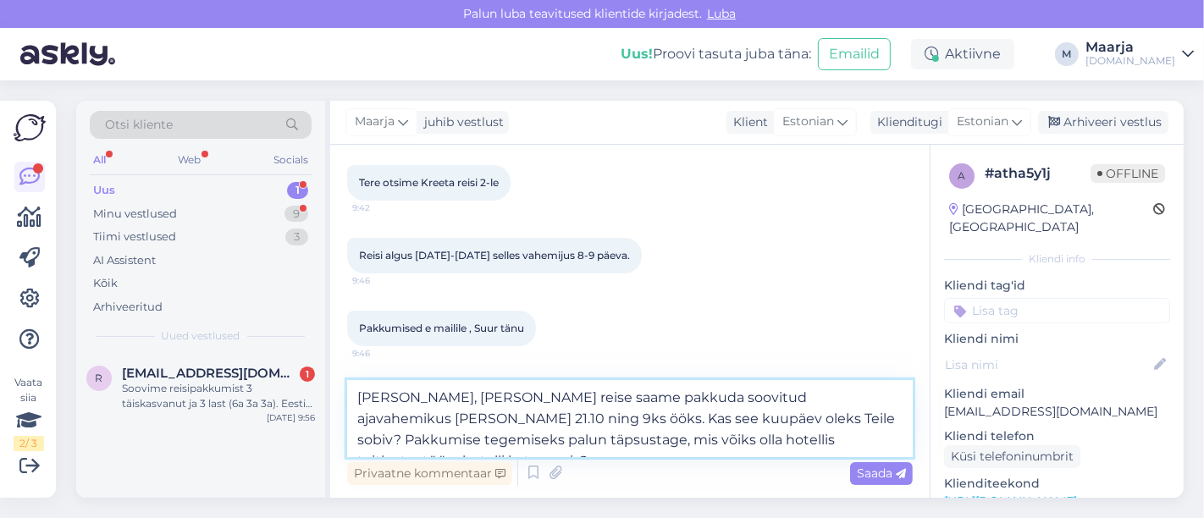
click at [599, 443] on textarea "[PERSON_NAME], [PERSON_NAME] reise saame pakkuda soovitud ajavahemikus [PERSON_…" at bounding box center [630, 418] width 566 height 77
type textarea "[PERSON_NAME], [PERSON_NAME] reise saame pakkuda soovitud ajavahemikus [PERSON_…"
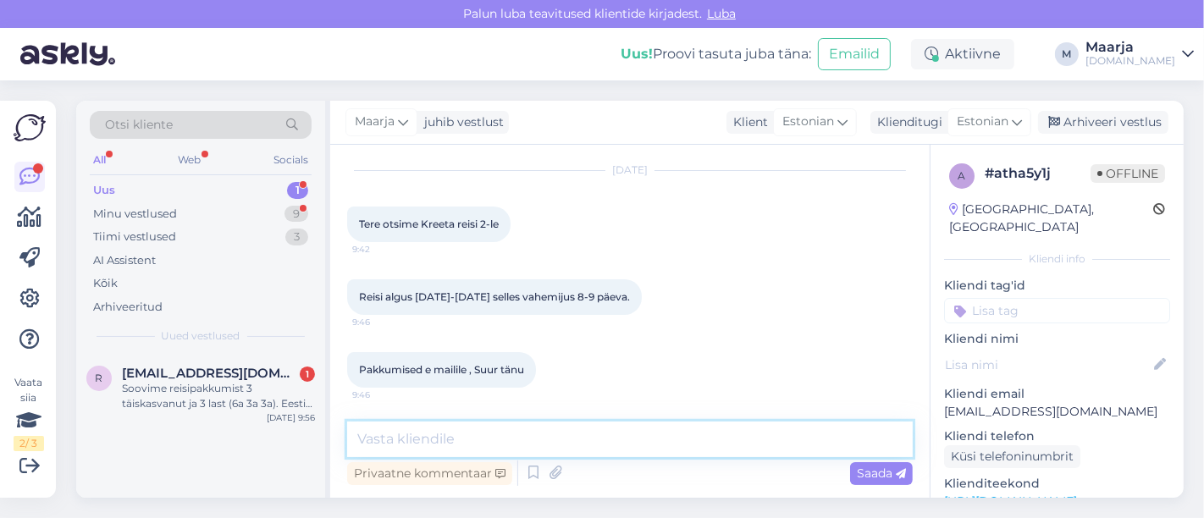
scroll to position [178, 0]
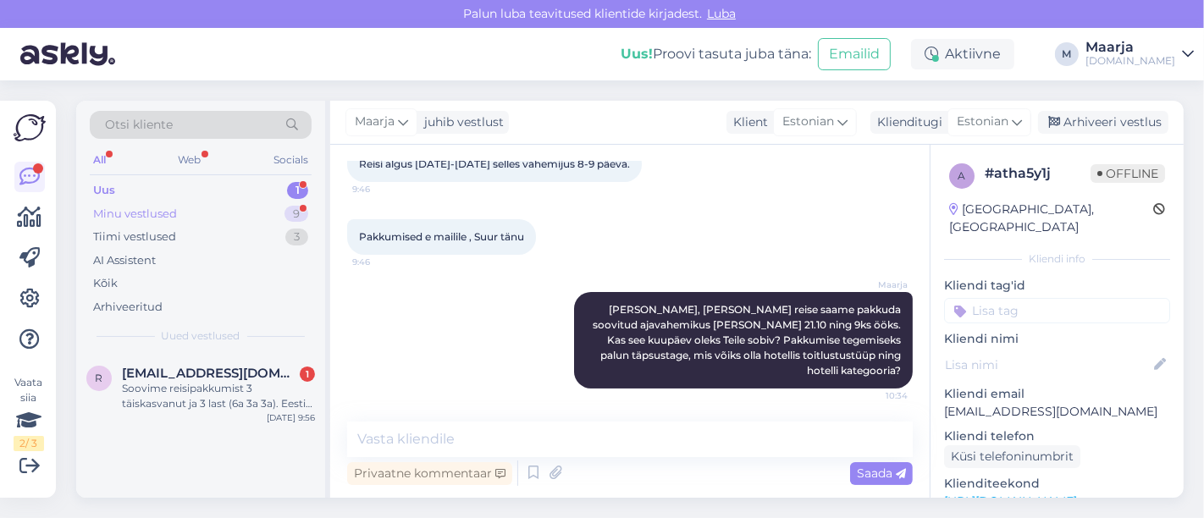
click at [145, 212] on div "Minu vestlused" at bounding box center [135, 214] width 84 height 17
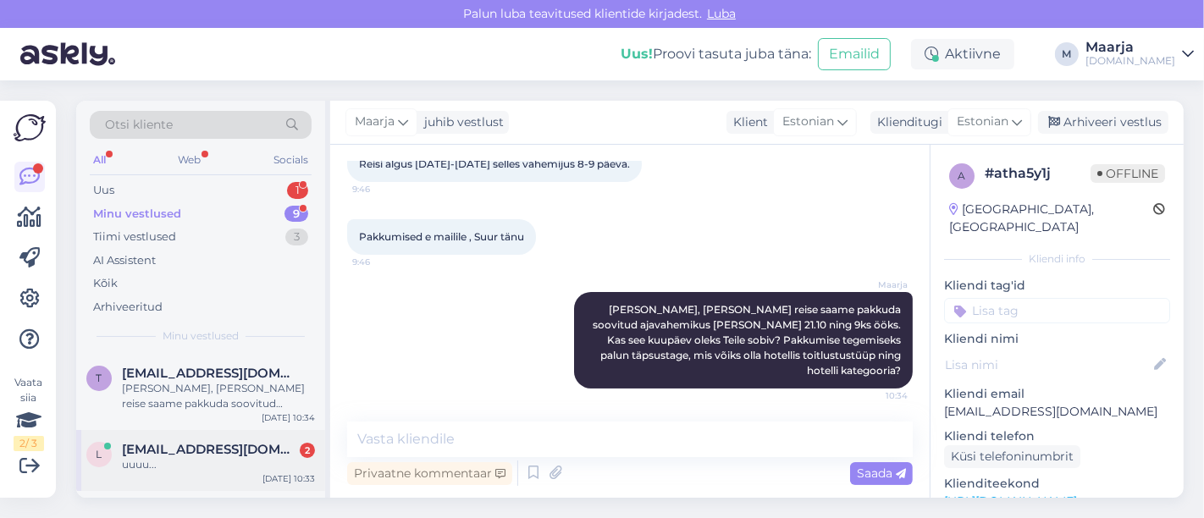
click at [157, 463] on div "uuuu..." at bounding box center [218, 464] width 193 height 15
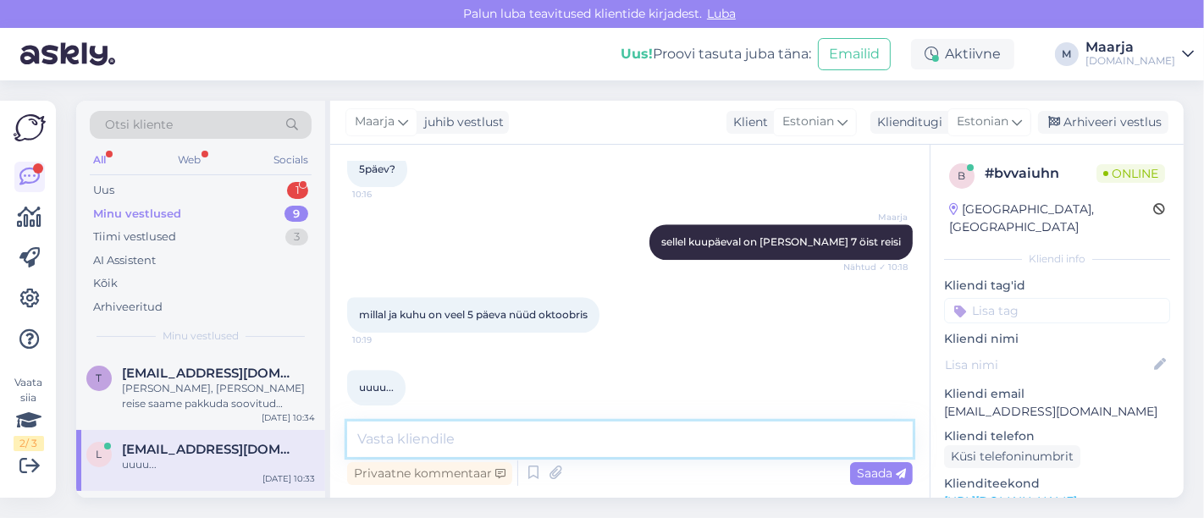
click at [424, 429] on textarea at bounding box center [630, 440] width 566 height 36
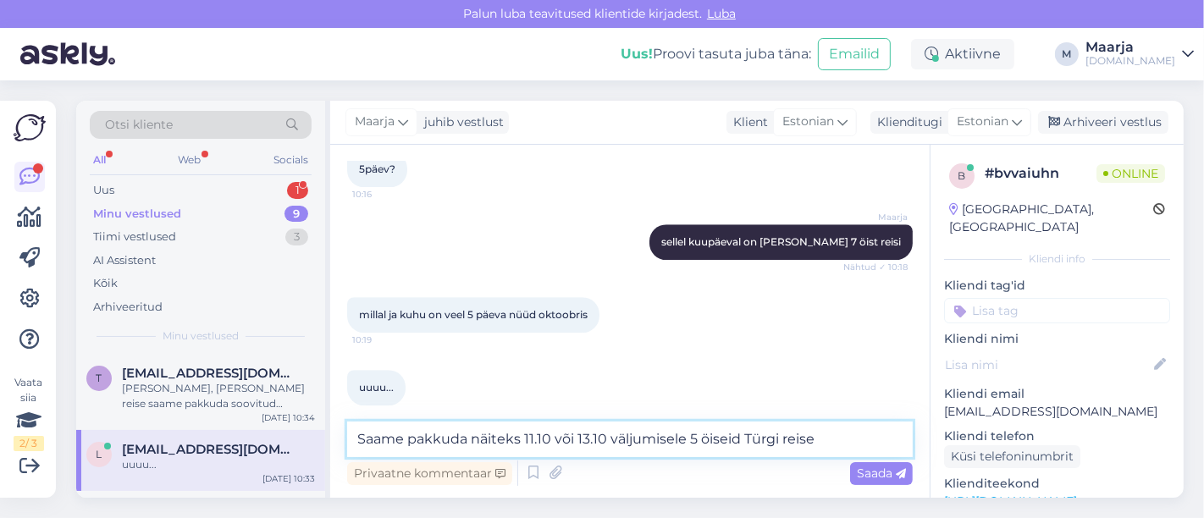
type textarea "Saame pakkuda näiteks 11.10 või 13.10 väljumisele 5 öiseid Türgi reise."
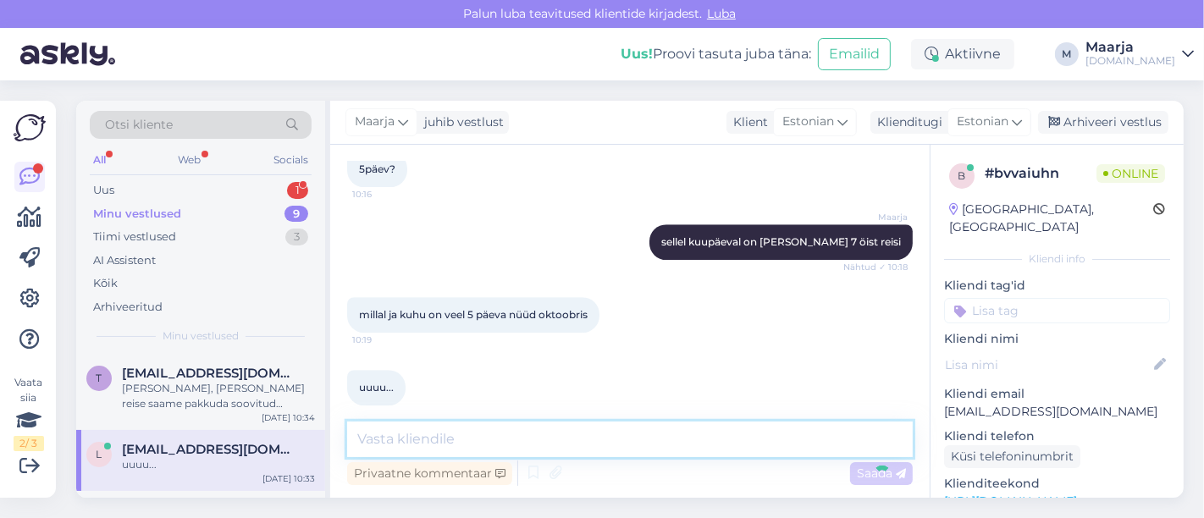
scroll to position [4124, 0]
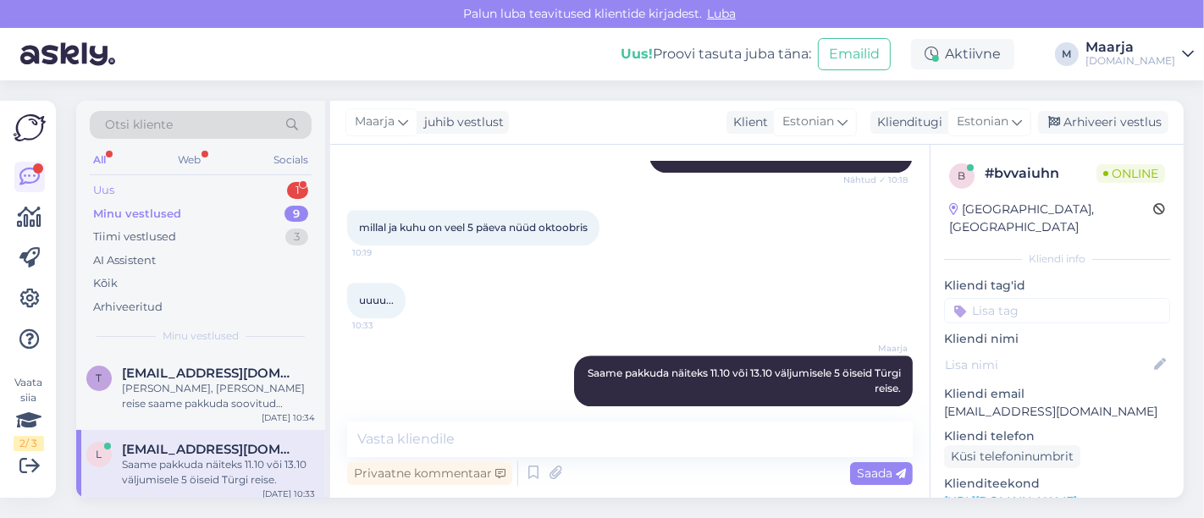
click at [148, 185] on div "Uus 1" at bounding box center [201, 191] width 222 height 24
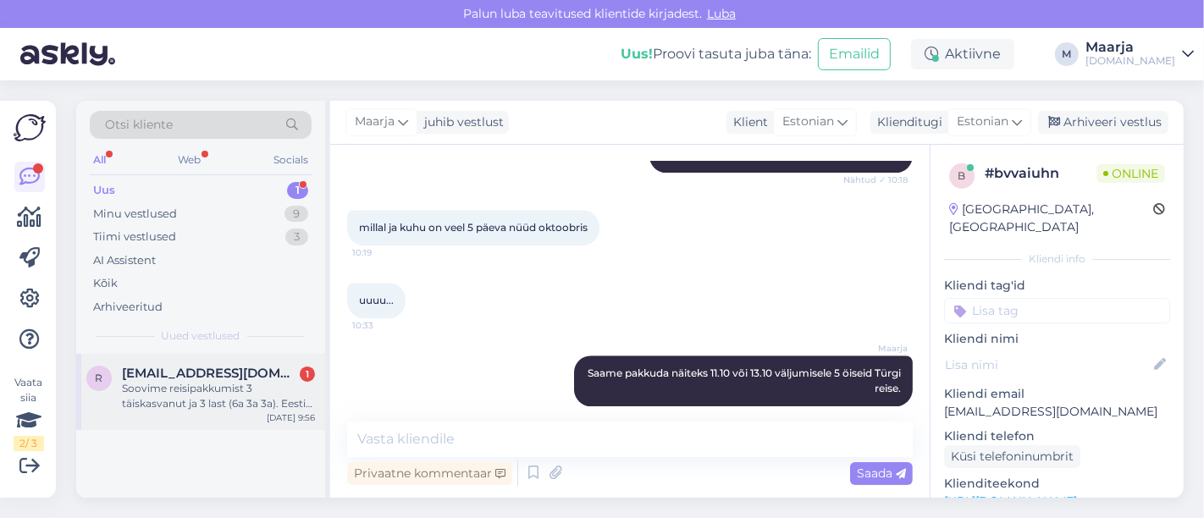
click at [217, 402] on div "Soovime reisipakkumist 3 täiskasvanut ja 3 last (6a 3a 3a). Eestist eemal [PERS…" at bounding box center [218, 396] width 193 height 30
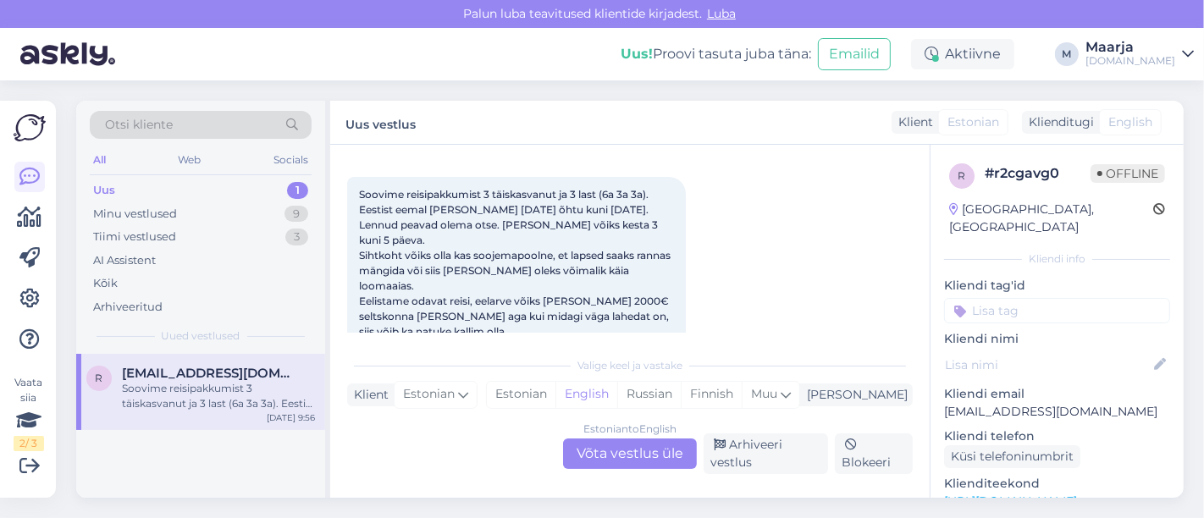
scroll to position [94, 0]
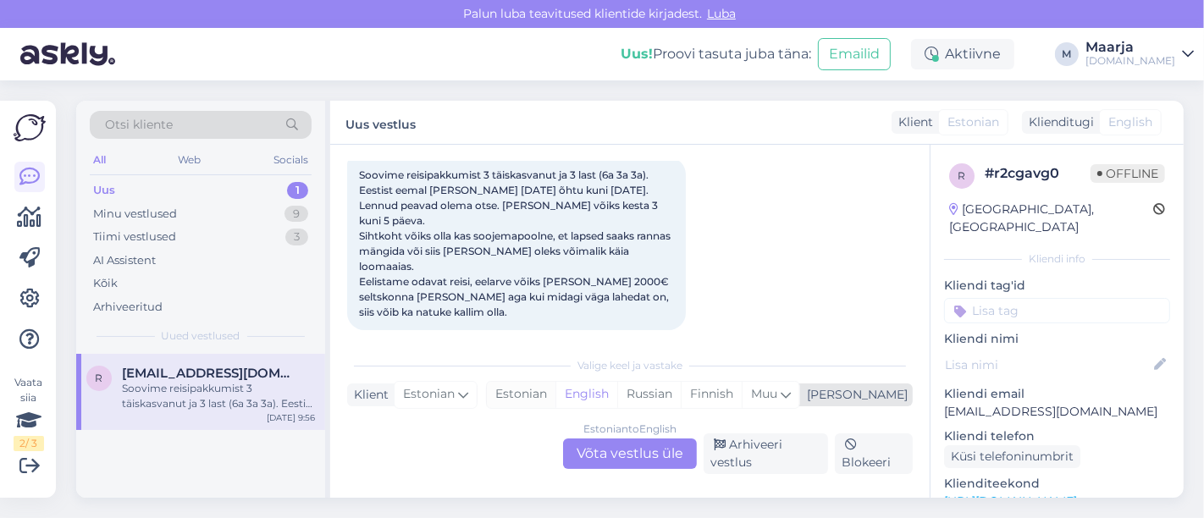
click at [555, 393] on div "Estonian" at bounding box center [521, 394] width 69 height 25
click at [593, 461] on div "Estonian to Estonian Võta vestlus üle" at bounding box center [630, 454] width 134 height 30
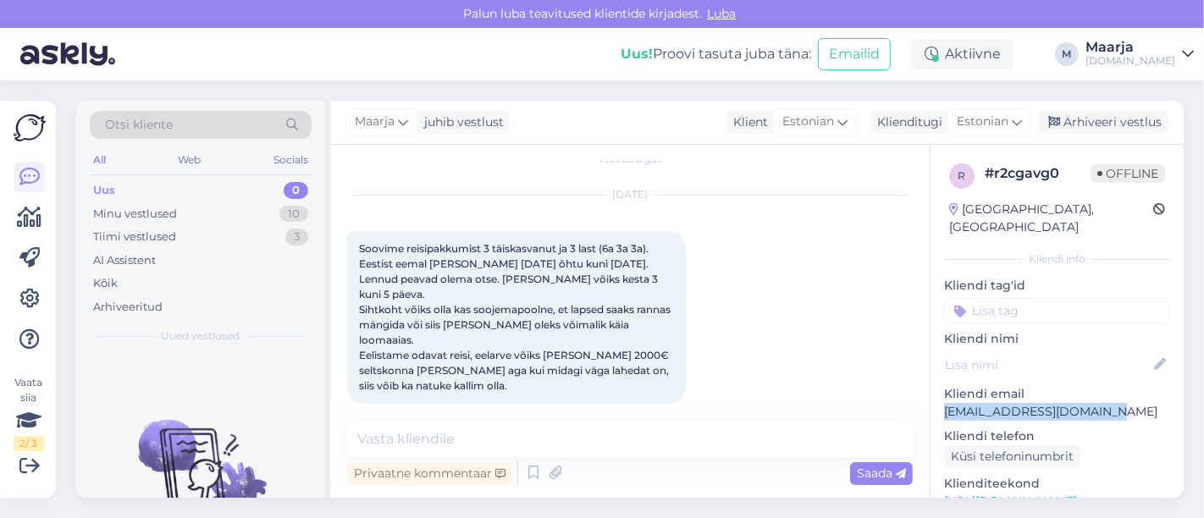
drag, startPoint x: 1112, startPoint y: 395, endPoint x: 933, endPoint y: 398, distance: 178.7
click at [599, 398] on div "r # r2cgavg0 Offline [GEOGRAPHIC_DATA], [GEOGRAPHIC_DATA] Kliendi info Kliendi …" at bounding box center [1057, 502] width 253 height 714
copy p "[EMAIL_ADDRESS][DOMAIN_NAME]"
click at [153, 218] on div "Minu vestlused" at bounding box center [135, 214] width 84 height 17
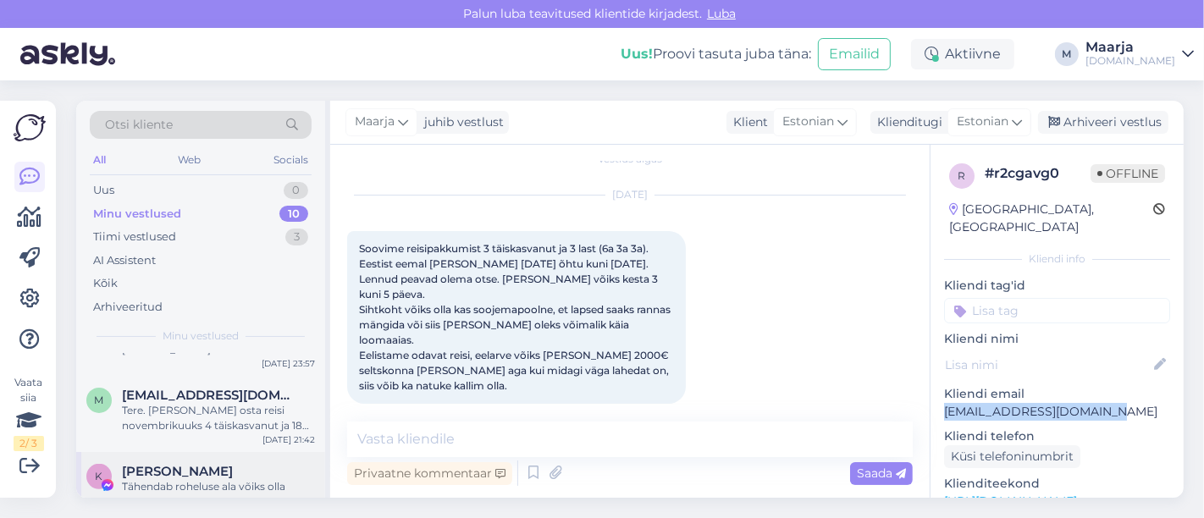
scroll to position [616, 0]
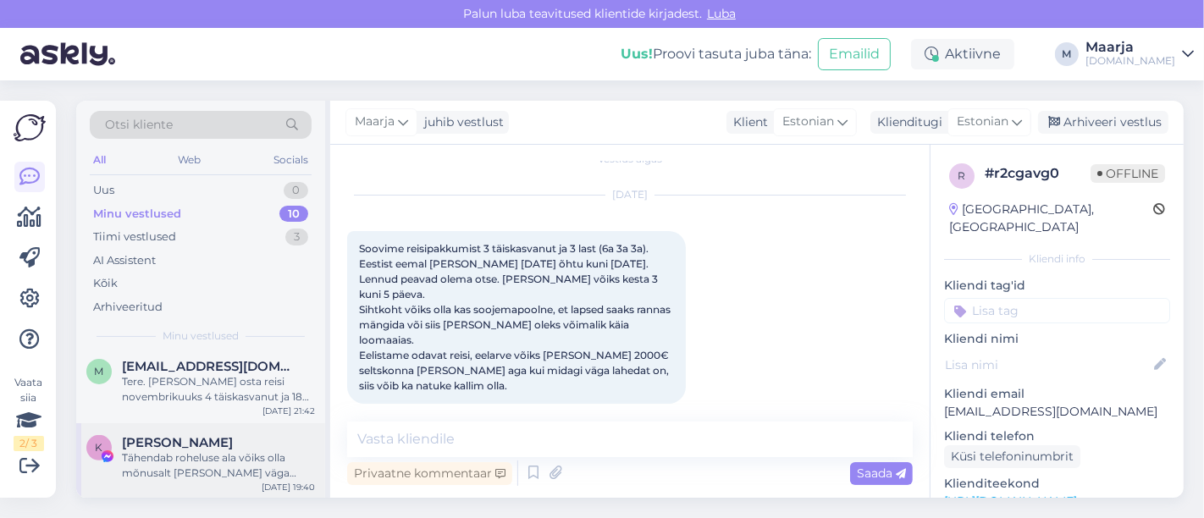
click at [184, 479] on div "Tähendab roheluse ala võiks olla mõnusalt [PERSON_NAME] väga paljy laste ala ag…" at bounding box center [218, 465] width 193 height 30
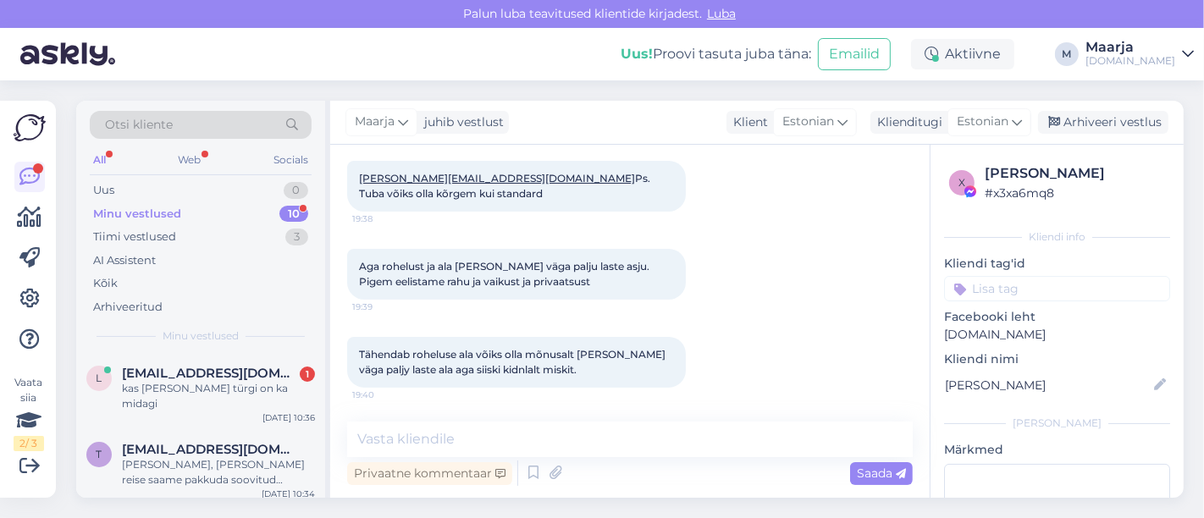
scroll to position [356, 0]
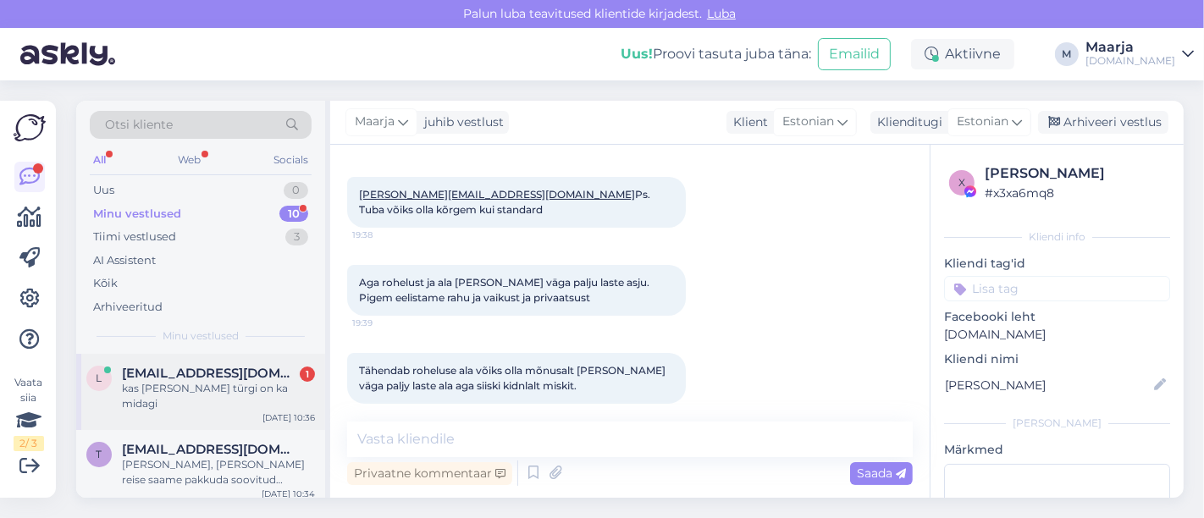
click at [171, 403] on div "l [EMAIL_ADDRESS][DOMAIN_NAME] 1 kas [PERSON_NAME] türgi on ka midagi [DATE] 10…" at bounding box center [200, 392] width 249 height 76
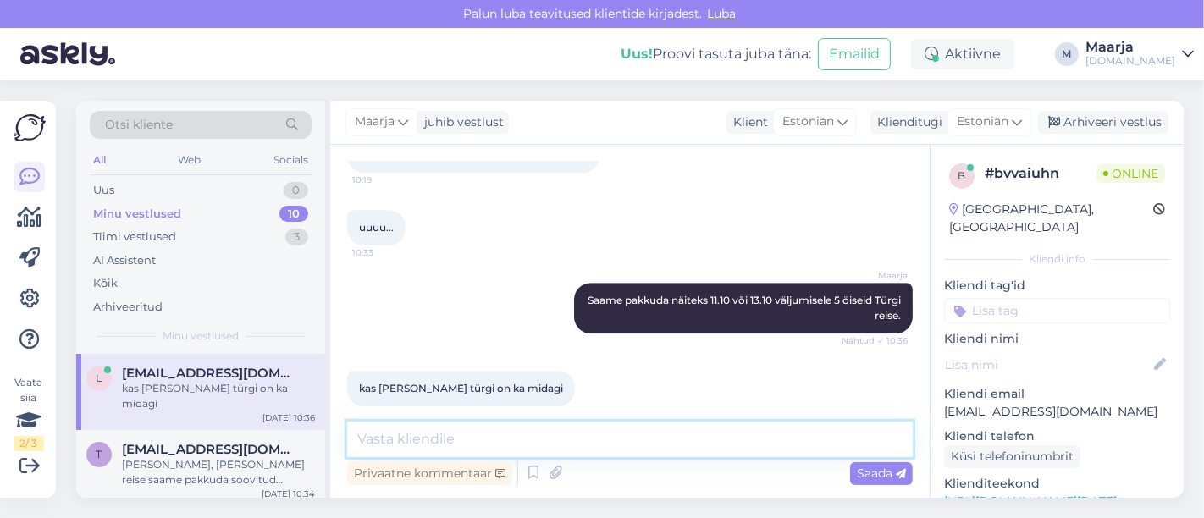
click at [507, 440] on textarea at bounding box center [630, 440] width 566 height 36
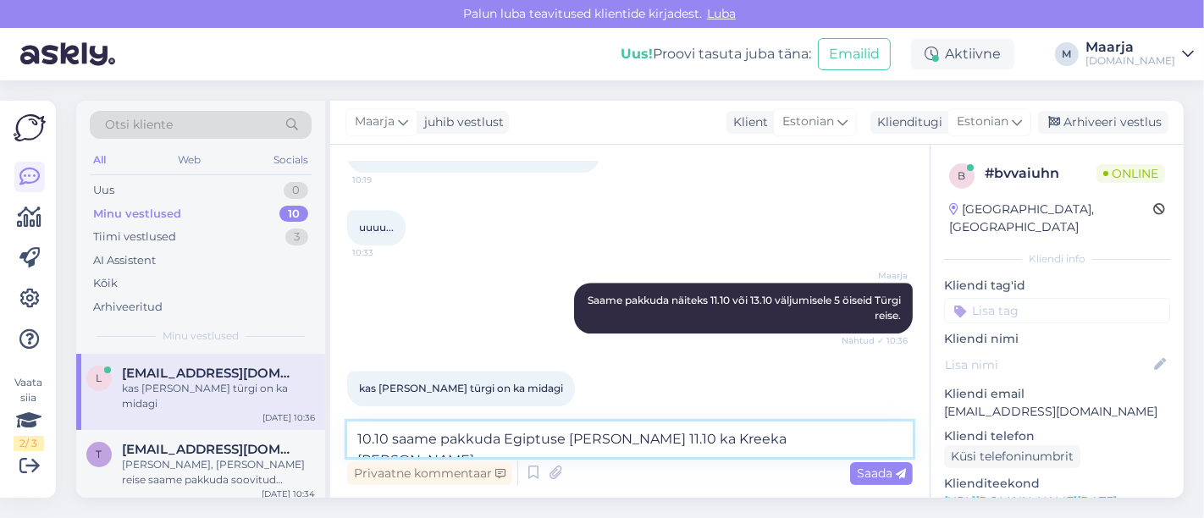
type textarea "10.10 saame pakkuda Egiptuse [PERSON_NAME] 11.10 ka Kreeka reise"
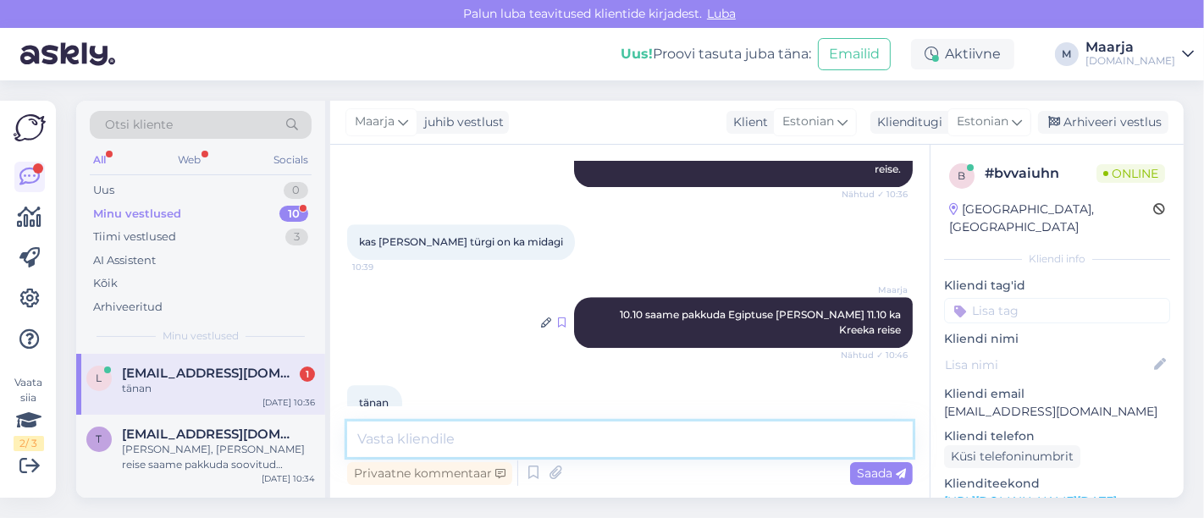
scroll to position [4343, 0]
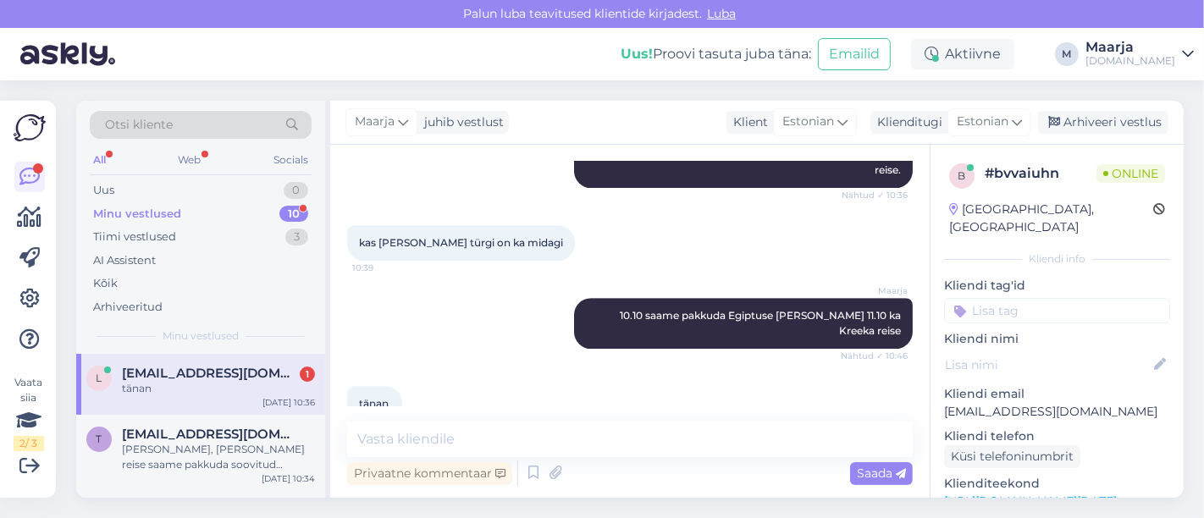
click at [235, 383] on div "tänan" at bounding box center [218, 388] width 193 height 15
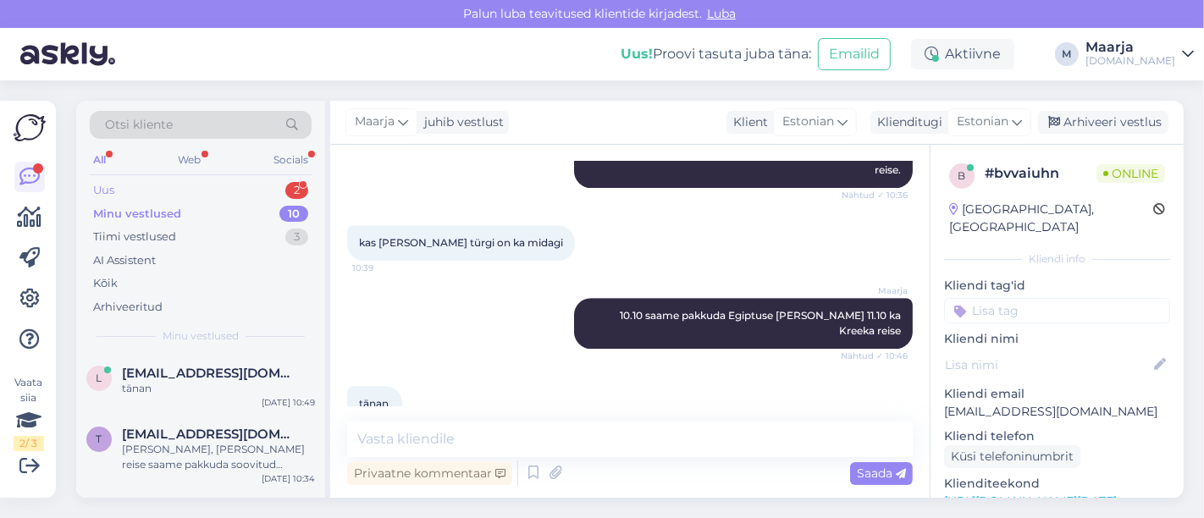
click at [153, 186] on div "Uus 2" at bounding box center [201, 191] width 222 height 24
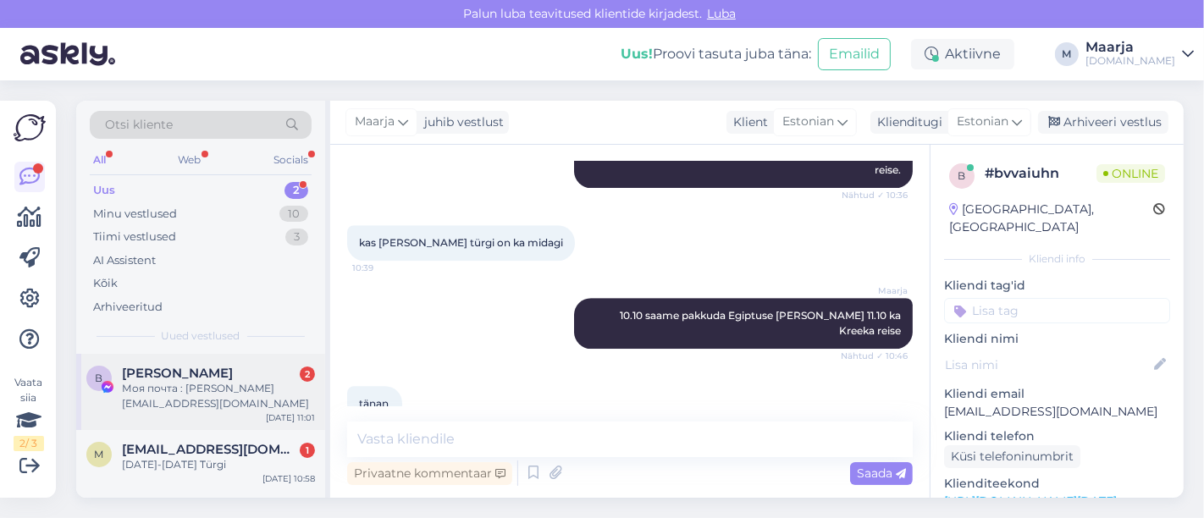
click at [202, 378] on div "[PERSON_NAME] 2 Моя почта : [EMAIL_ADDRESS][DOMAIN_NAME]" at bounding box center [218, 389] width 193 height 46
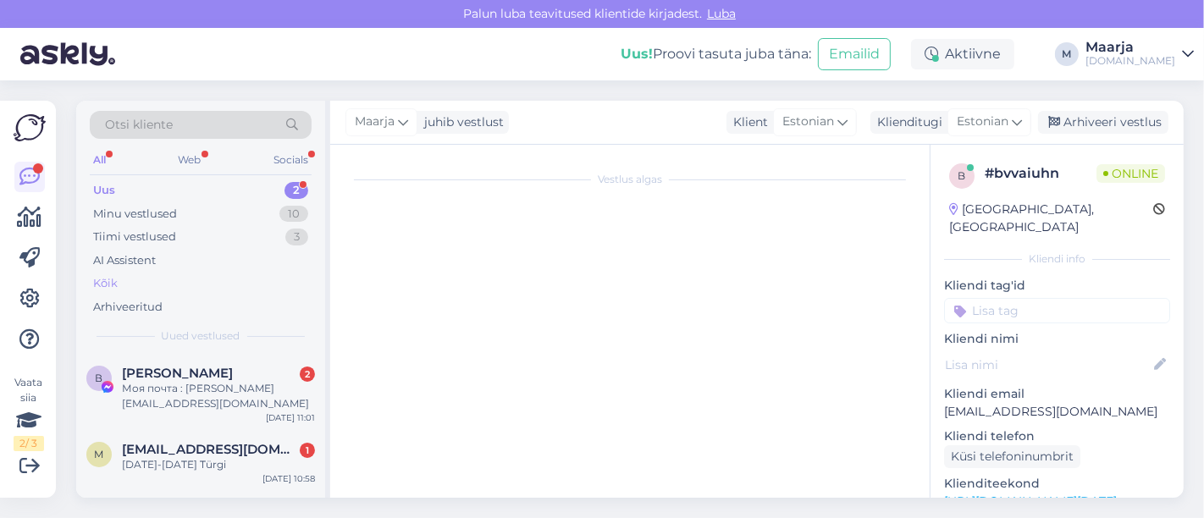
scroll to position [75, 0]
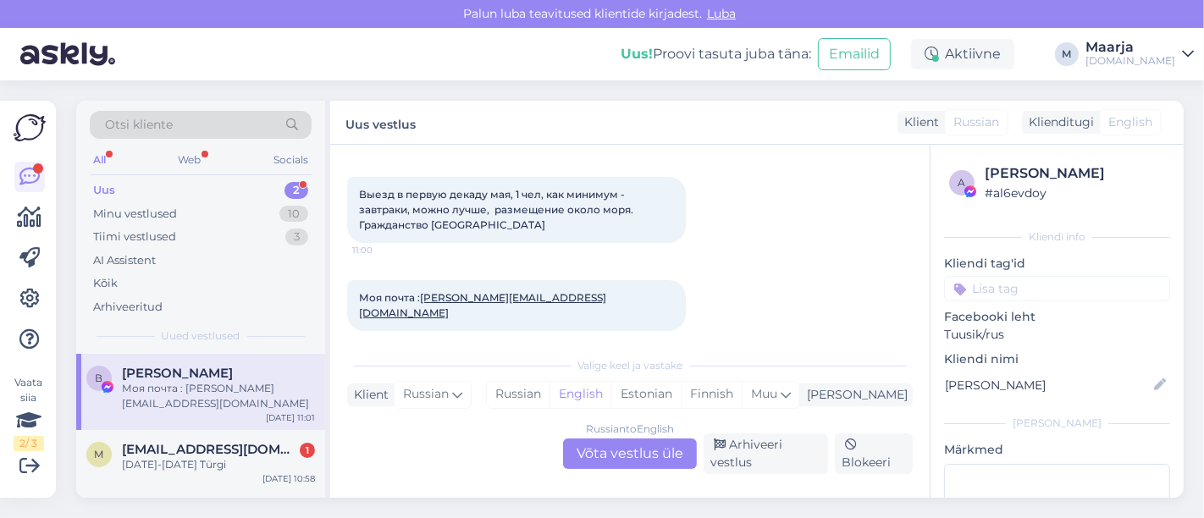
click at [388, 121] on label "Uus vestlus" at bounding box center [380, 122] width 70 height 23
click at [550, 390] on div "Russian" at bounding box center [518, 394] width 63 height 25
click at [597, 439] on div "Russian to Russian Võta vestlus üle" at bounding box center [630, 454] width 134 height 30
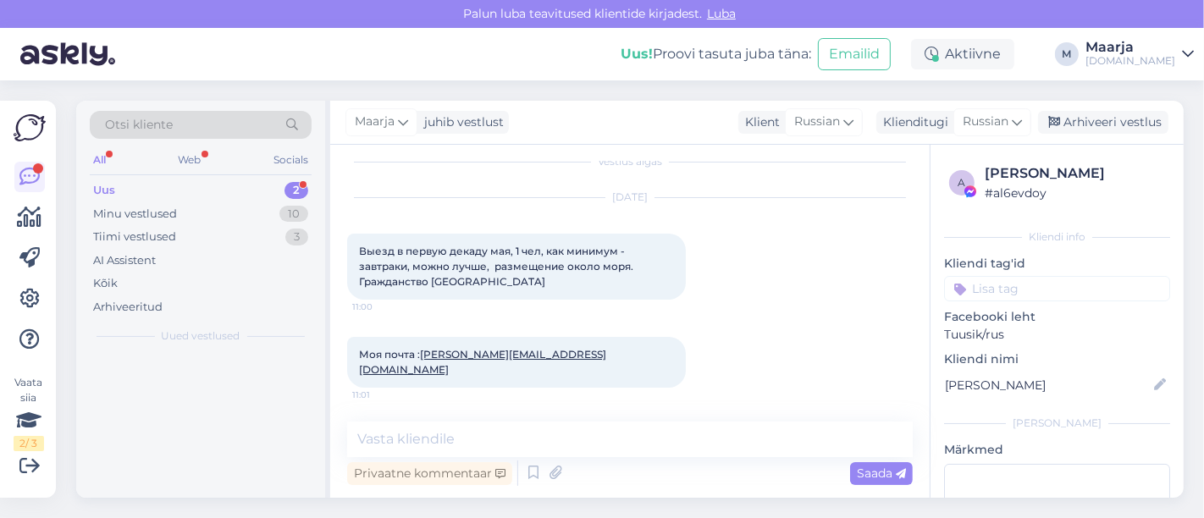
scroll to position [2, 0]
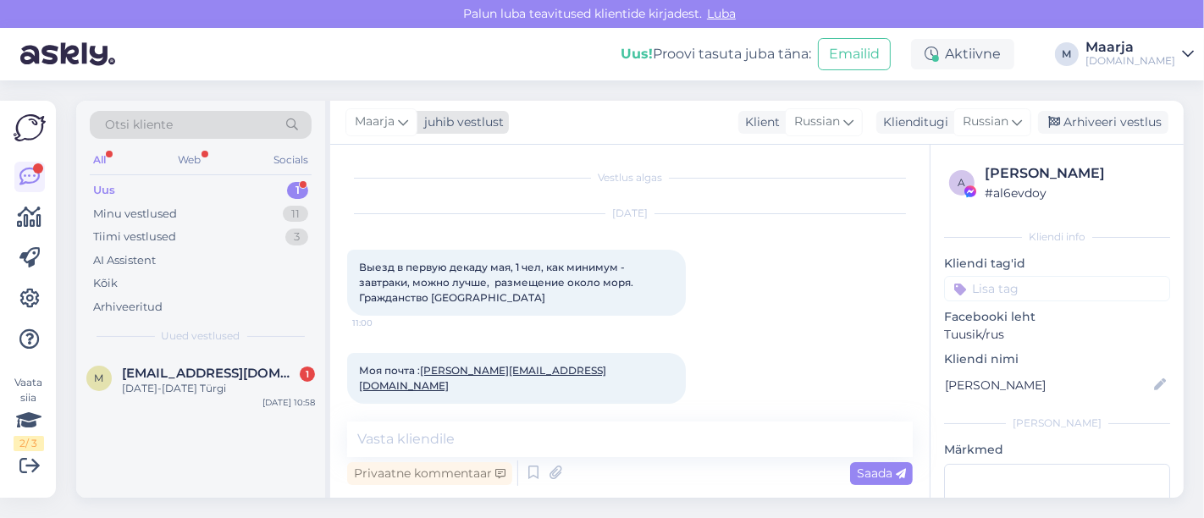
click at [433, 124] on div "juhib vestlust" at bounding box center [460, 122] width 86 height 18
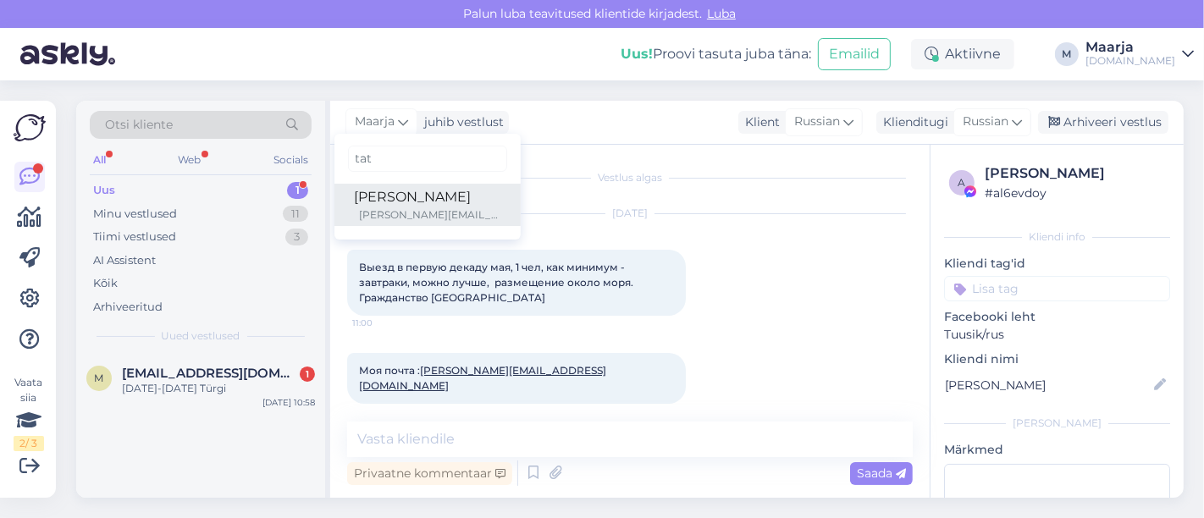
type input "tat"
click at [408, 198] on div "[PERSON_NAME]" at bounding box center [428, 197] width 146 height 20
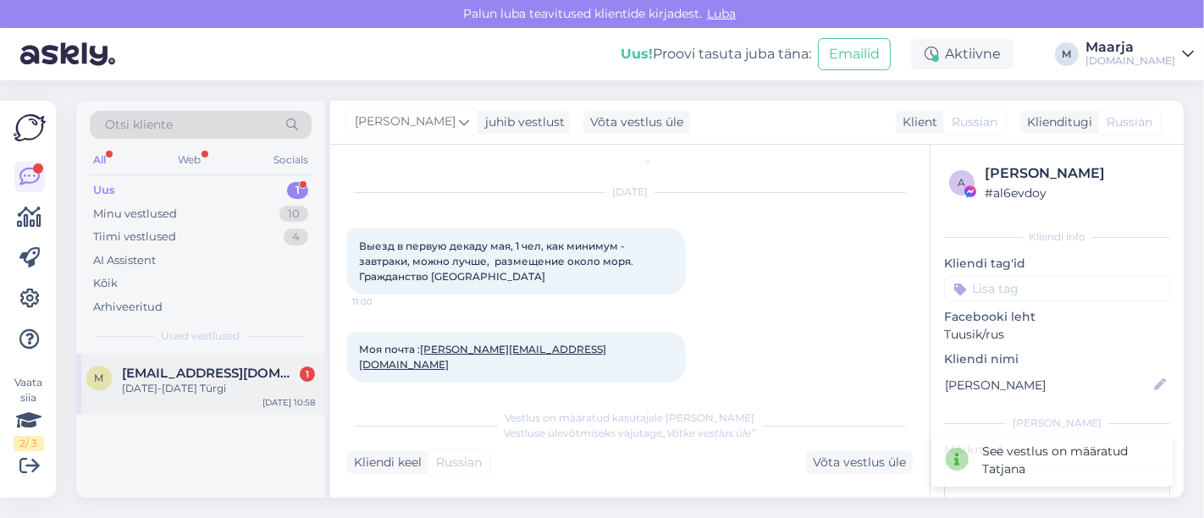
click at [174, 374] on span "[EMAIL_ADDRESS][DOMAIN_NAME]" at bounding box center [210, 373] width 176 height 15
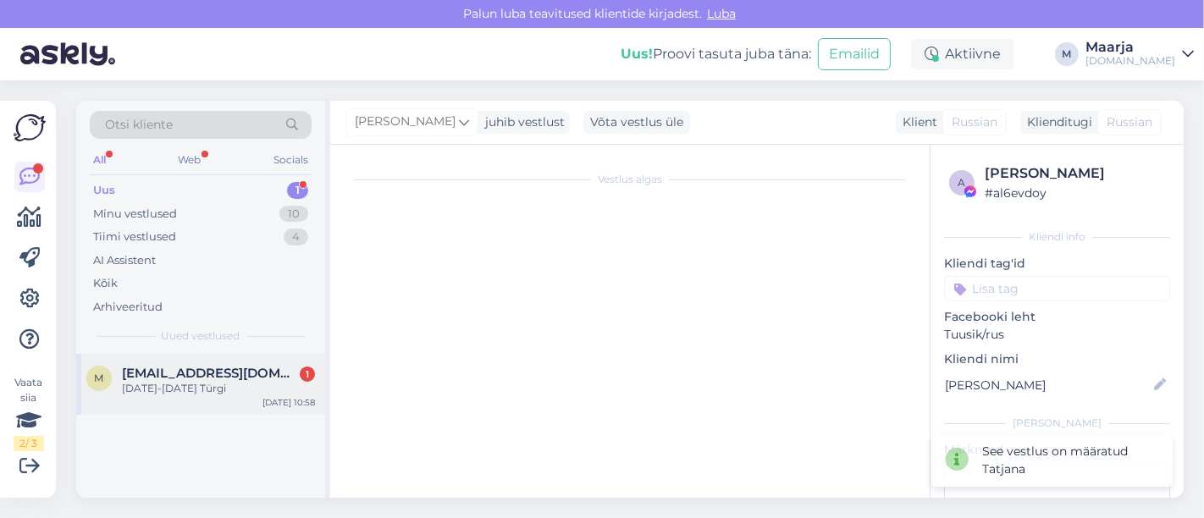
scroll to position [0, 0]
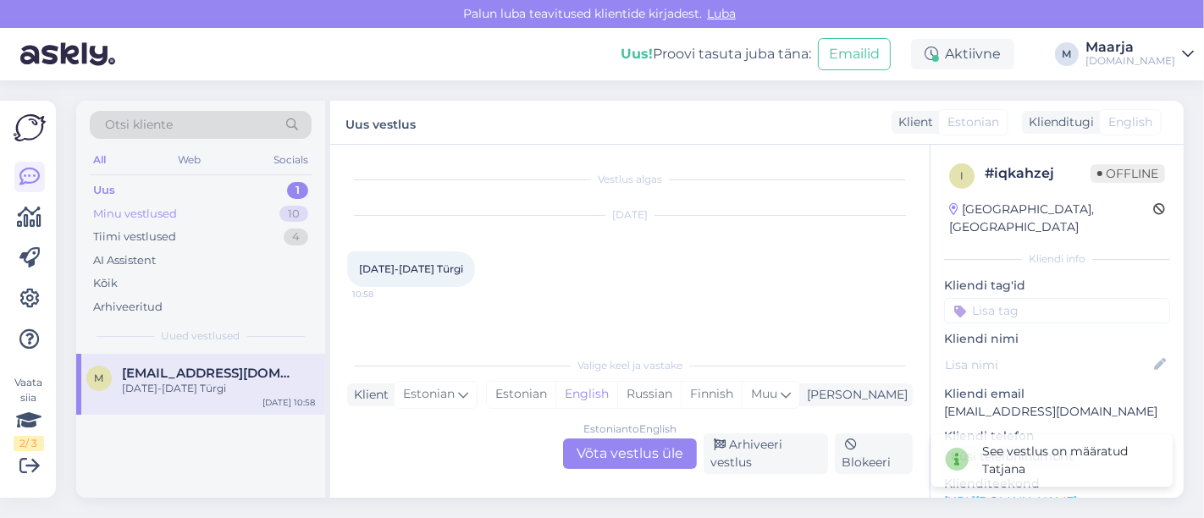
click at [163, 212] on div "Minu vestlused" at bounding box center [135, 214] width 84 height 17
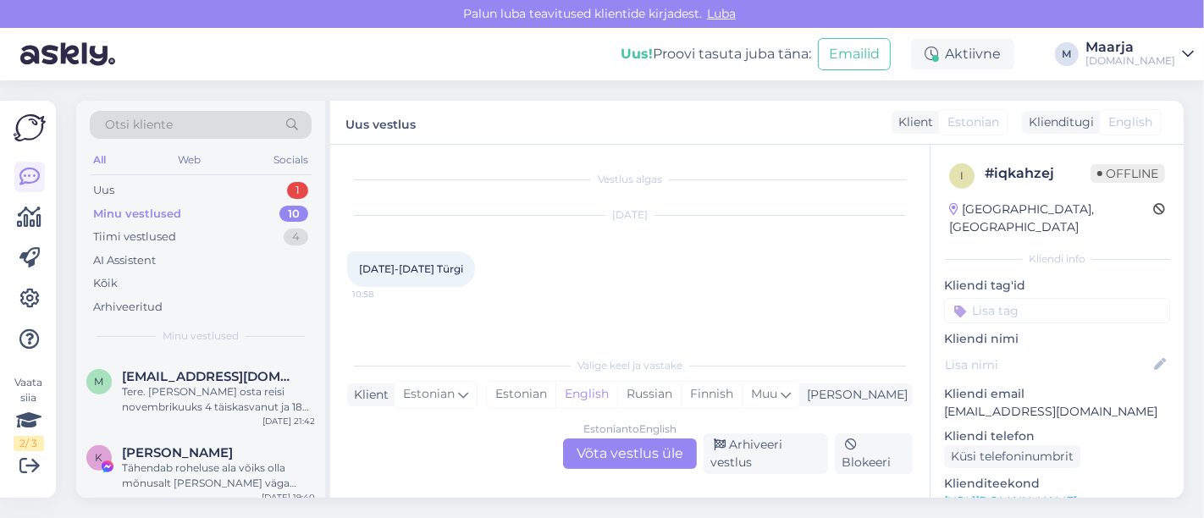
scroll to position [600, 0]
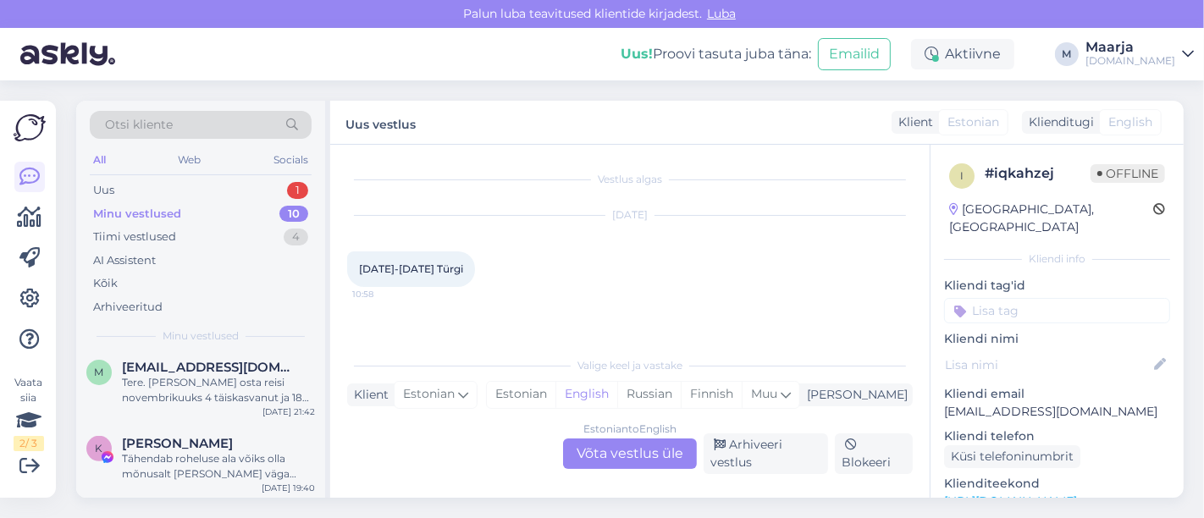
click at [599, 494] on link "[URL][DOMAIN_NAME]" at bounding box center [1010, 501] width 133 height 15
click at [203, 187] on div "Uus 3" at bounding box center [201, 191] width 222 height 24
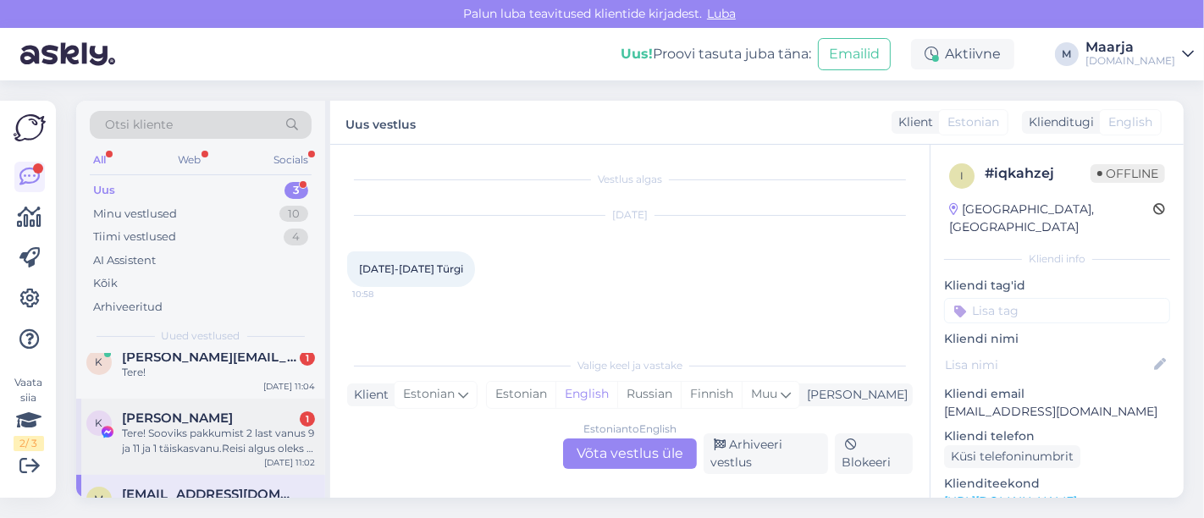
scroll to position [0, 0]
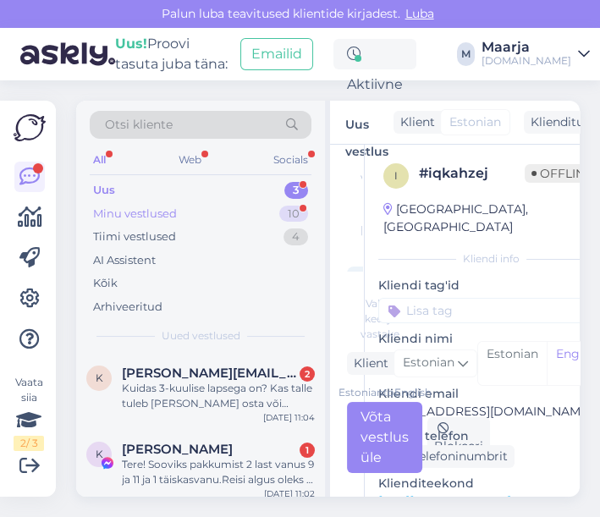
click at [168, 212] on div "Minu vestlused" at bounding box center [135, 214] width 84 height 17
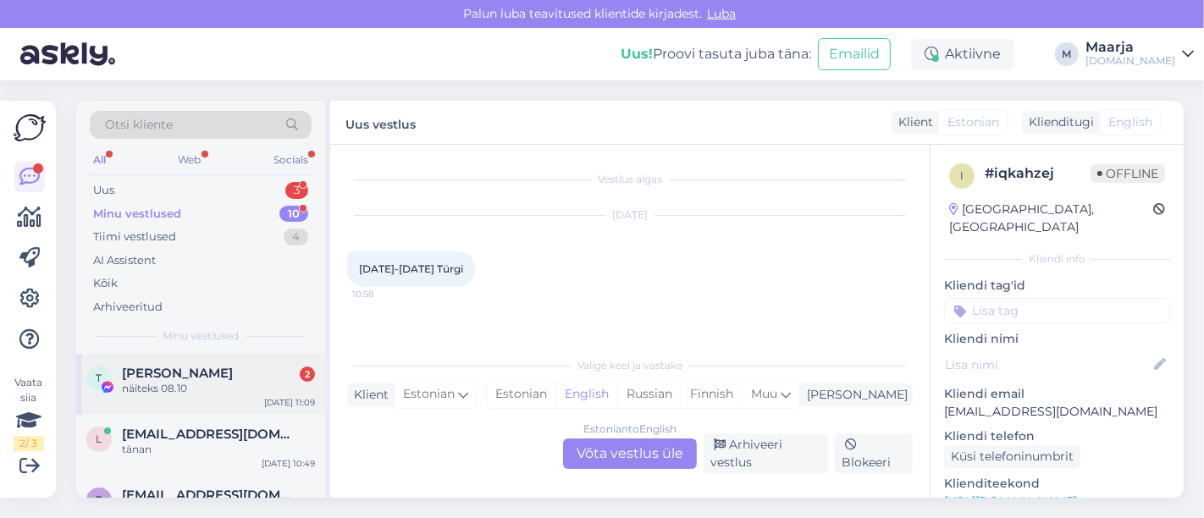
click at [188, 383] on div "näiteks 08.10" at bounding box center [218, 388] width 193 height 15
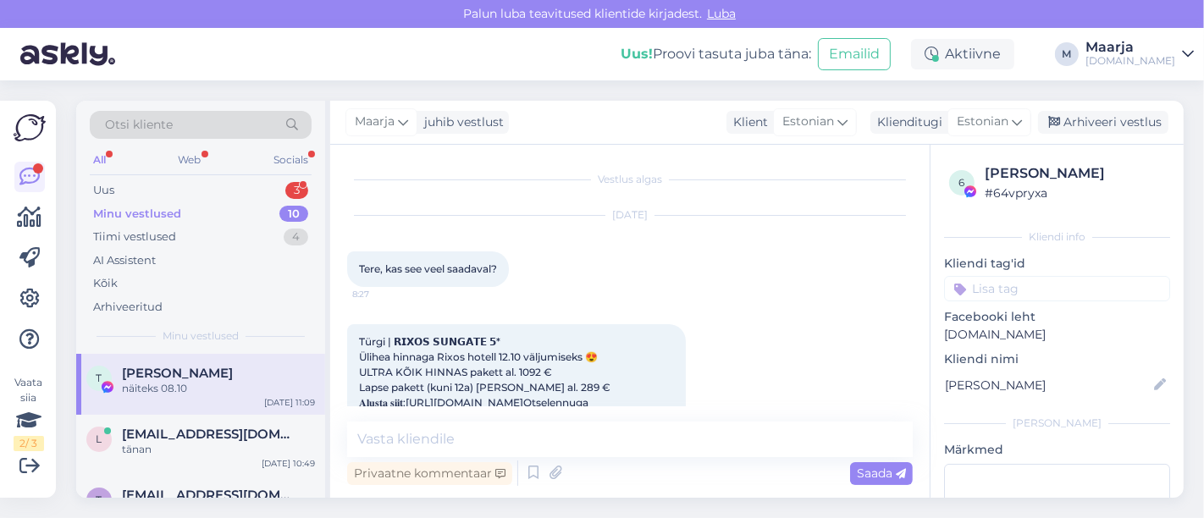
scroll to position [342, 0]
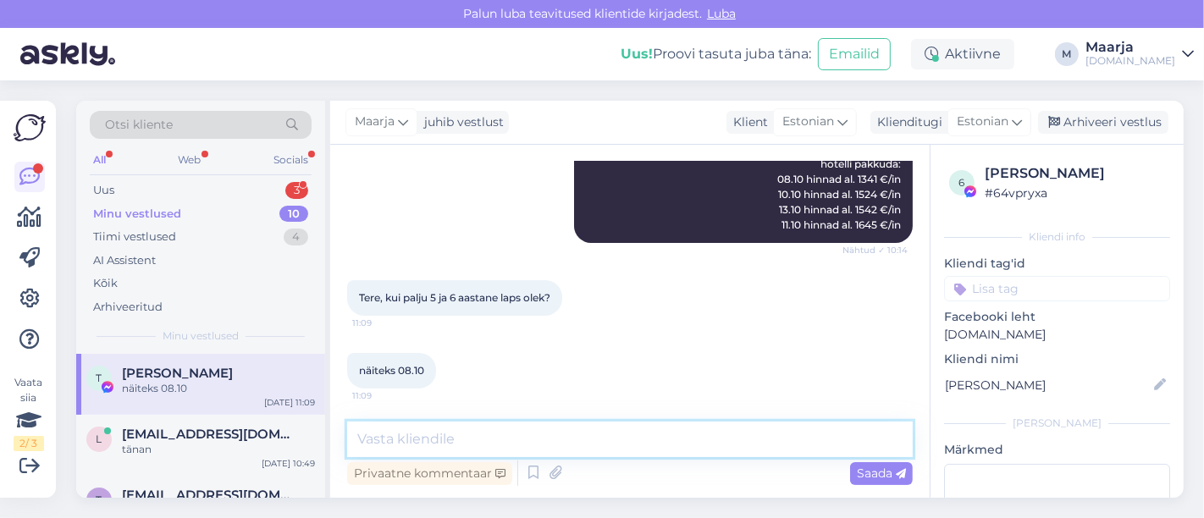
click at [435, 429] on textarea at bounding box center [630, 440] width 566 height 36
type textarea "kas 2 täiskasvanut?"
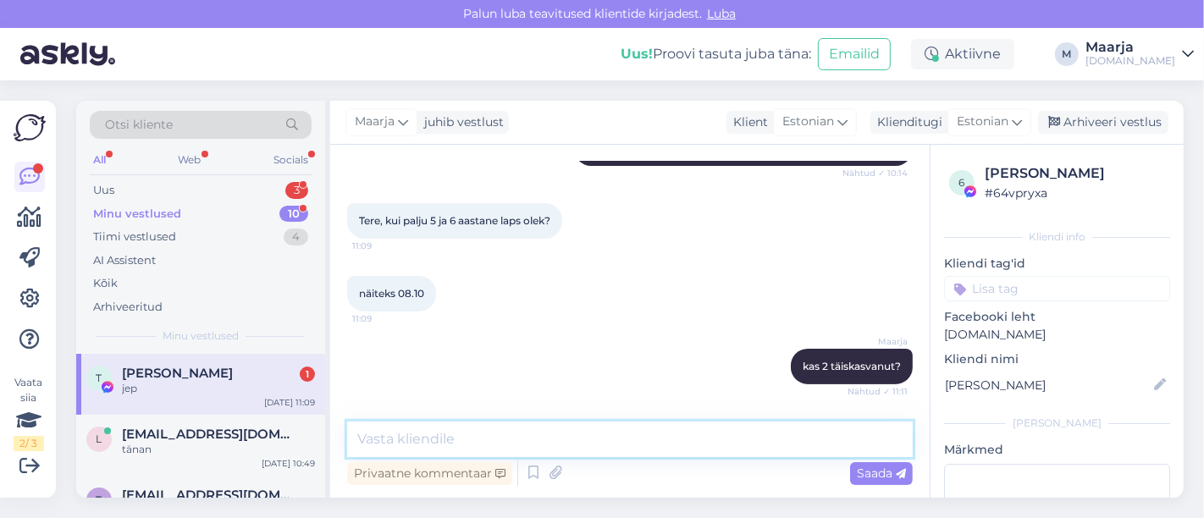
scroll to position [487, 0]
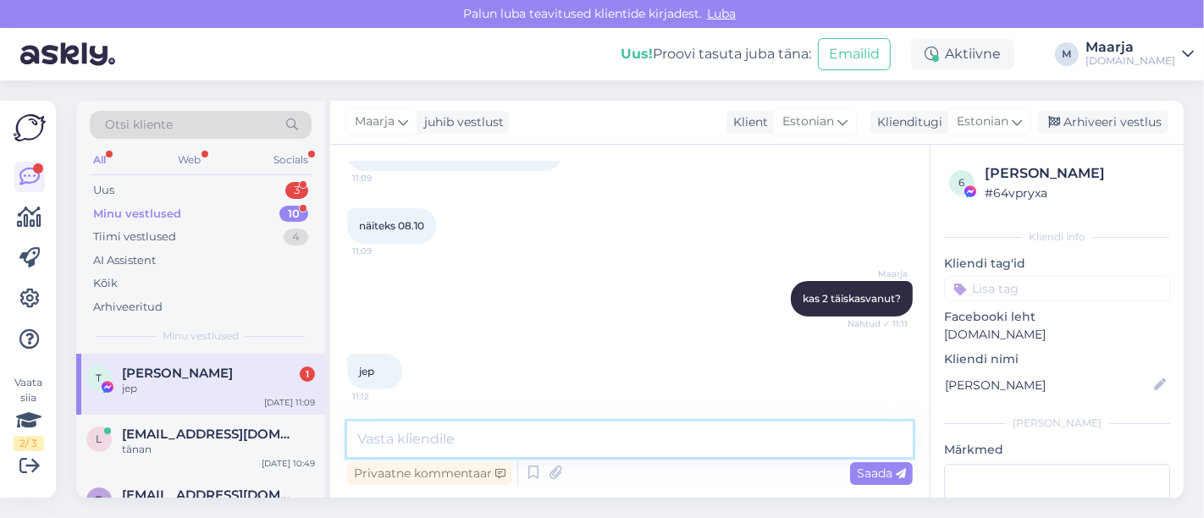
click at [472, 433] on textarea at bounding box center [630, 440] width 566 height 36
paste textarea "Superior Room Aqua"
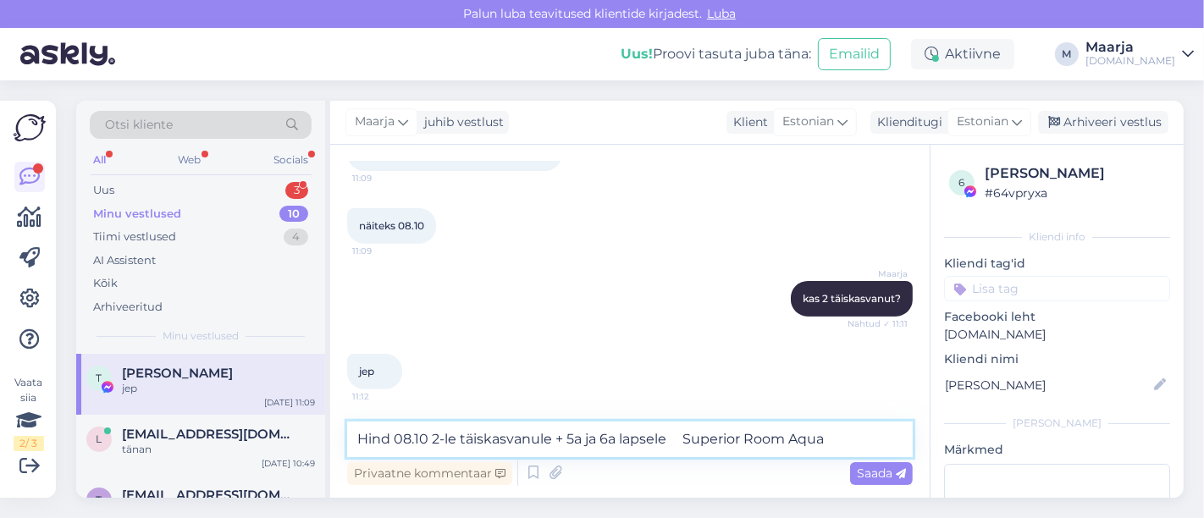
drag, startPoint x: 697, startPoint y: 444, endPoint x: 673, endPoint y: 446, distance: 23.8
click at [599, 445] on textarea "Hind 08.10 2-le täiskasvanule + 5a ja 6a lapsele Superior Room Aqua" at bounding box center [630, 440] width 566 height 36
click at [599, 437] on textarea "Hind 08.10 2-le täiskasvanule + 5a ja 6a lapsele Superior Room Aqua" at bounding box center [630, 440] width 566 height 36
type textarea "Hind 08.10 2-le täiskasvanule + 5a ja 6a lapsele Superior Room Aqua toas on 308…"
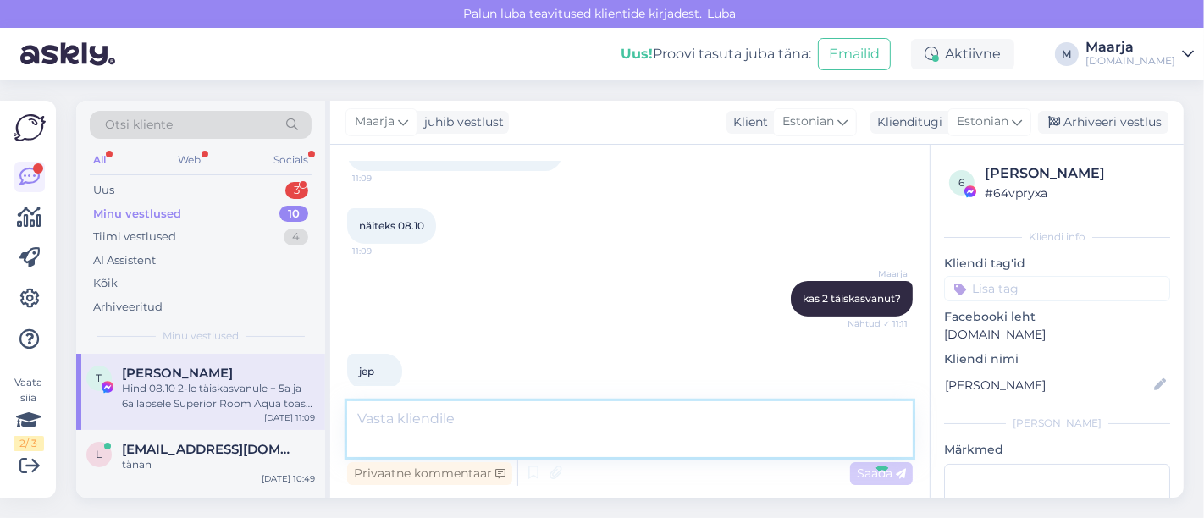
scroll to position [576, 0]
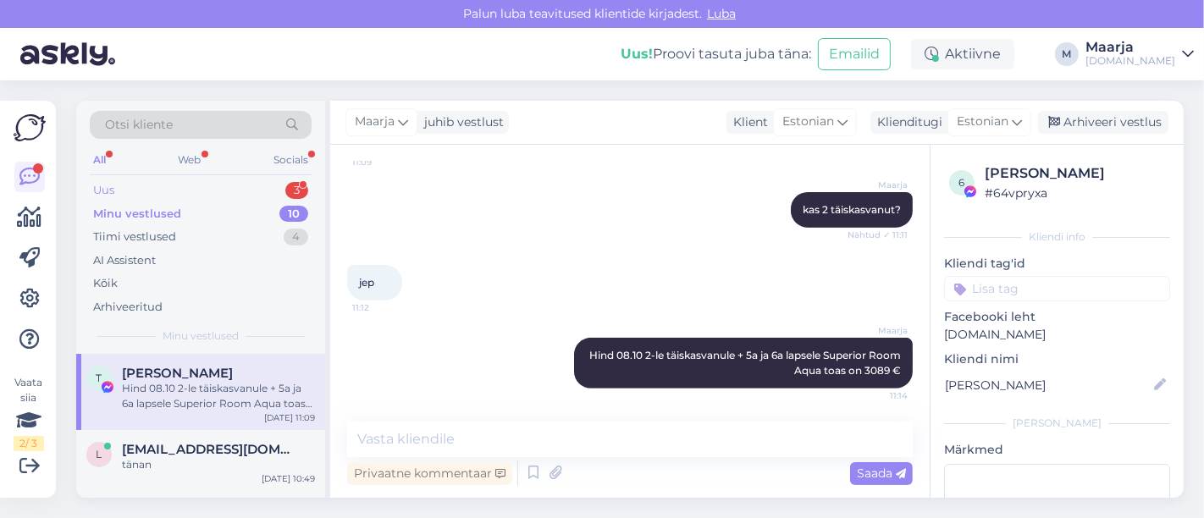
click at [186, 188] on div "Uus 3" at bounding box center [201, 191] width 222 height 24
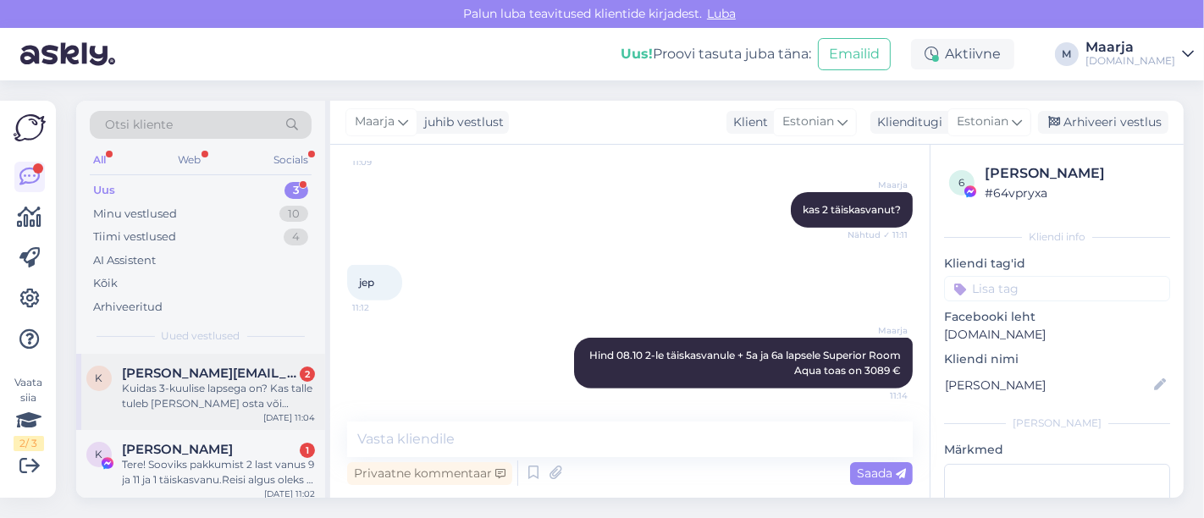
click at [217, 405] on div "Kuidas 3-kuulise lapsega on? Kas talle tuleb [PERSON_NAME] osta või kuulub ta e…" at bounding box center [218, 396] width 193 height 30
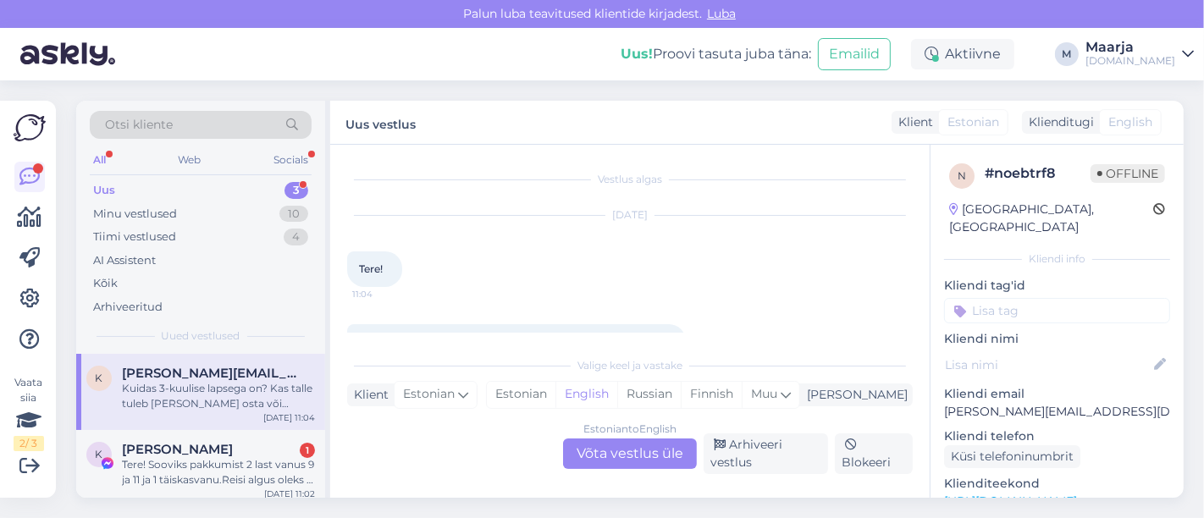
scroll to position [60, 0]
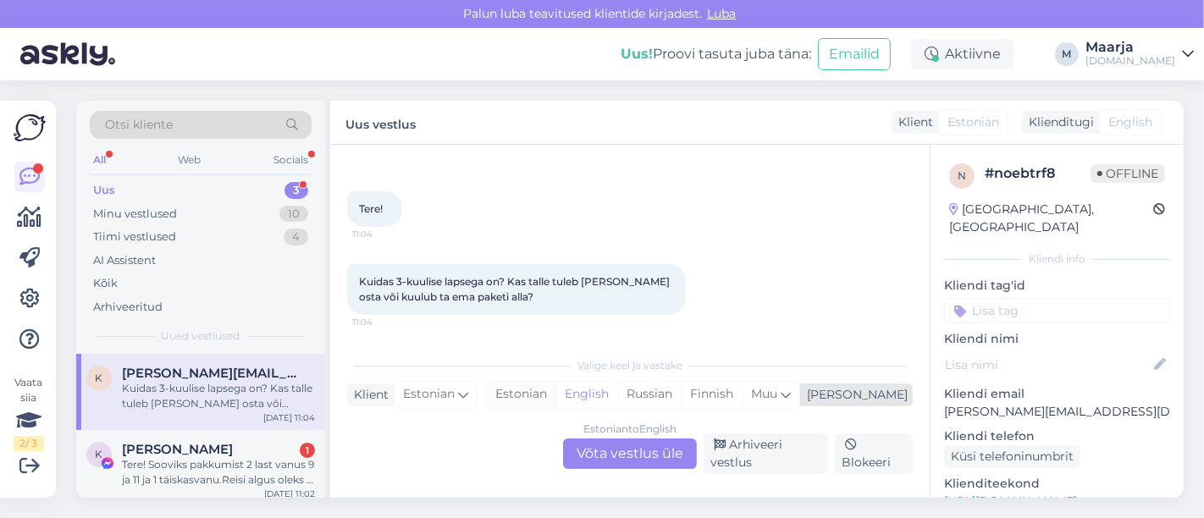
click at [555, 400] on div "Estonian" at bounding box center [521, 394] width 69 height 25
click at [599, 455] on div "Estonian to Estonian Võta vestlus üle" at bounding box center [630, 454] width 134 height 30
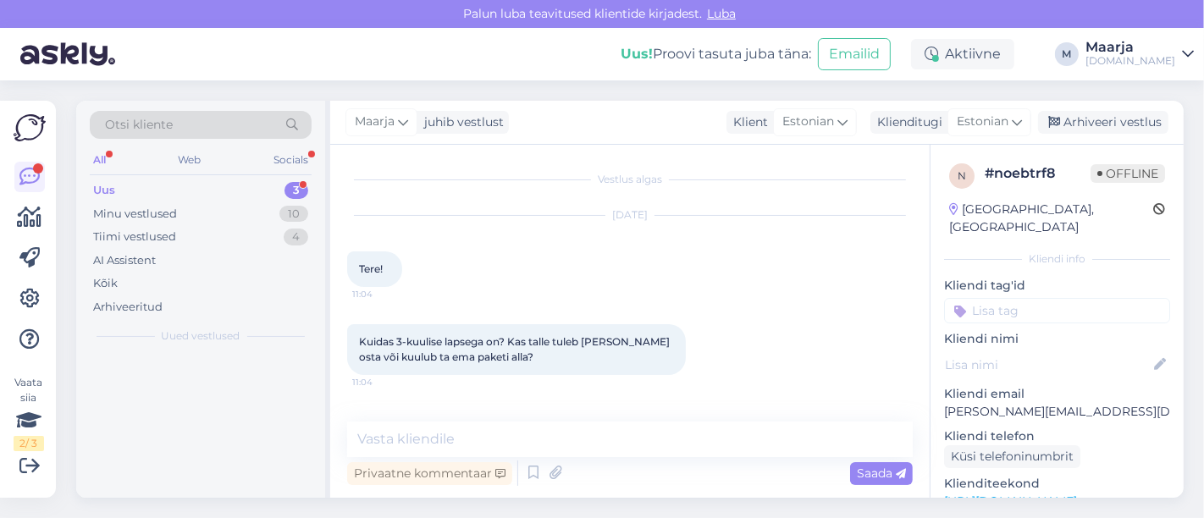
scroll to position [0, 0]
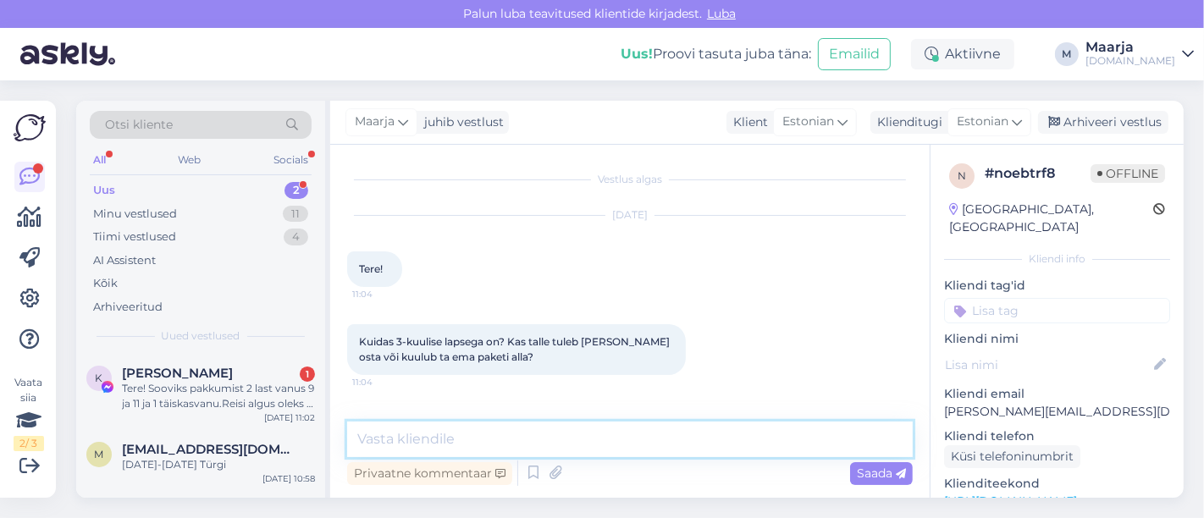
click at [534, 445] on textarea at bounding box center [630, 440] width 566 height 36
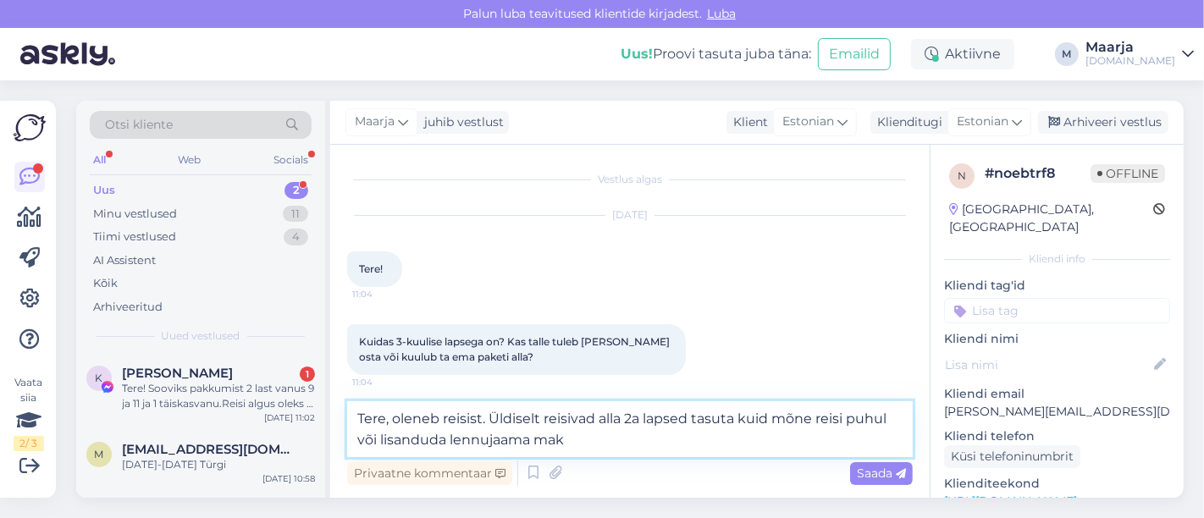
type textarea "Tere, oleneb reisist. Üldiselt reisivad alla 2a lapsed tasuta kuid mõne reisi p…"
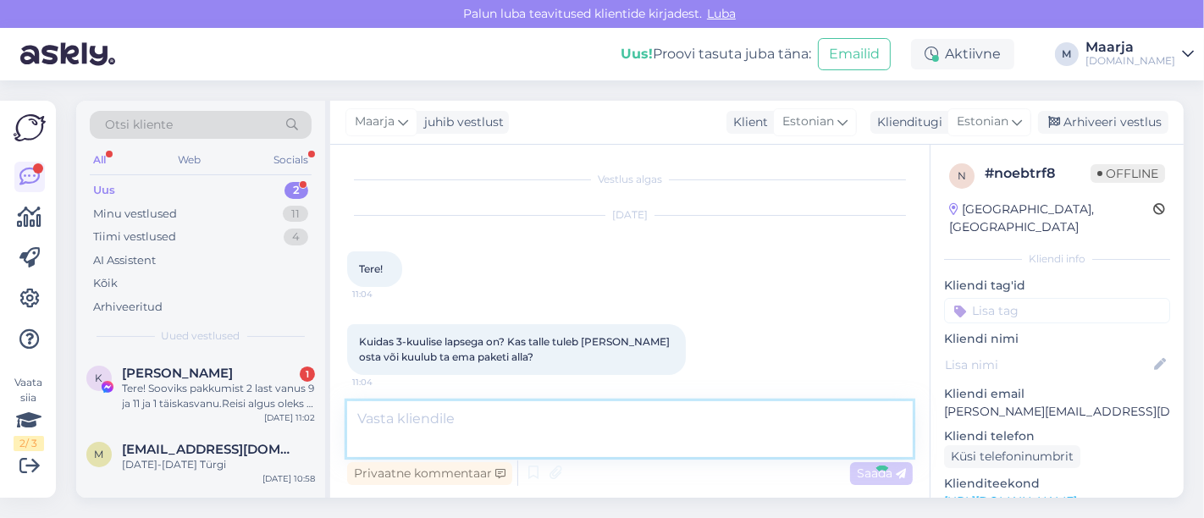
scroll to position [75, 0]
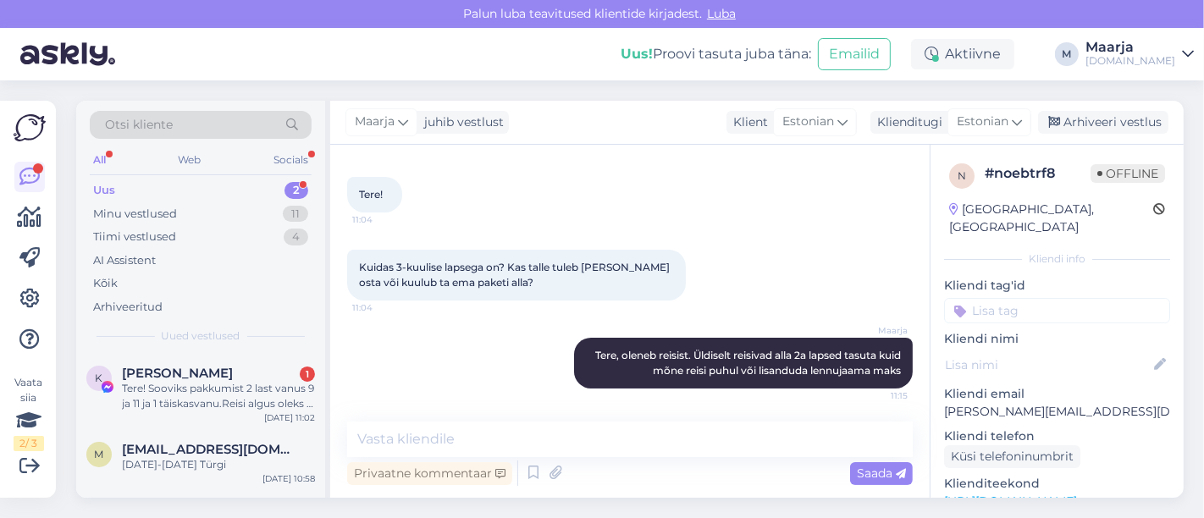
click at [599, 494] on link "[URL][DOMAIN_NAME]" at bounding box center [1010, 501] width 133 height 15
click at [164, 393] on div "Tere! Sooviks pakkumist 2 last vanus 9 ja 11 ja 1 täiskasvanu.Reisi algus oleks…" at bounding box center [218, 396] width 193 height 30
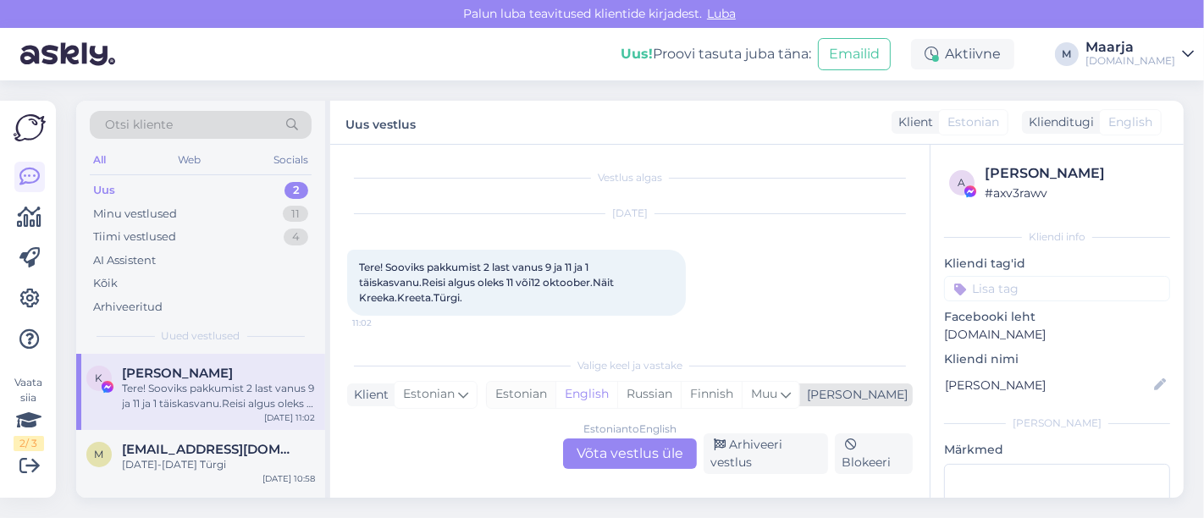
click at [555, 398] on div "Estonian" at bounding box center [521, 394] width 69 height 25
click at [584, 446] on div "Estonian to Estonian Võta vestlus üle" at bounding box center [630, 454] width 134 height 30
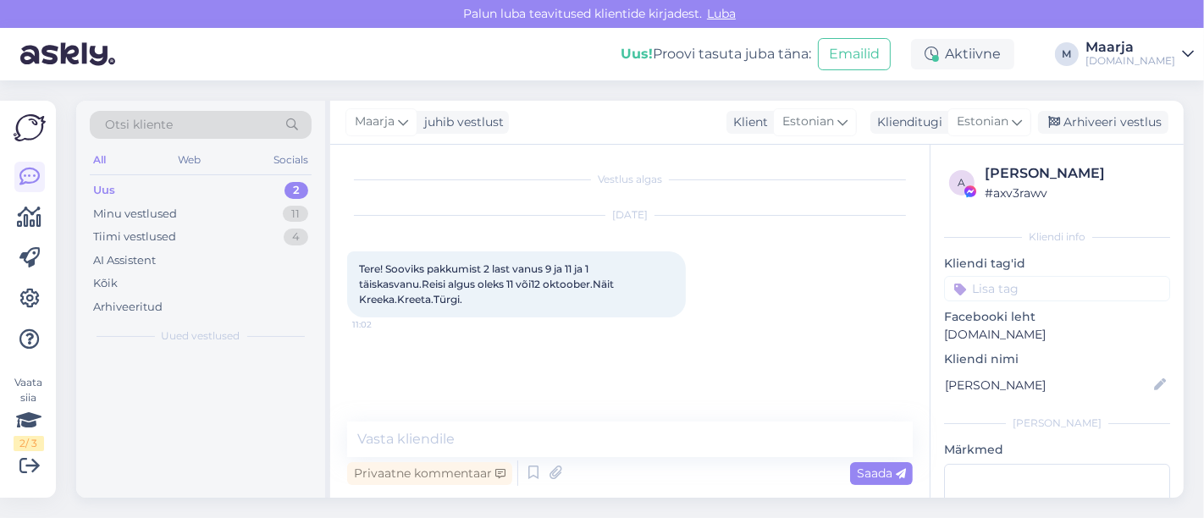
scroll to position [0, 0]
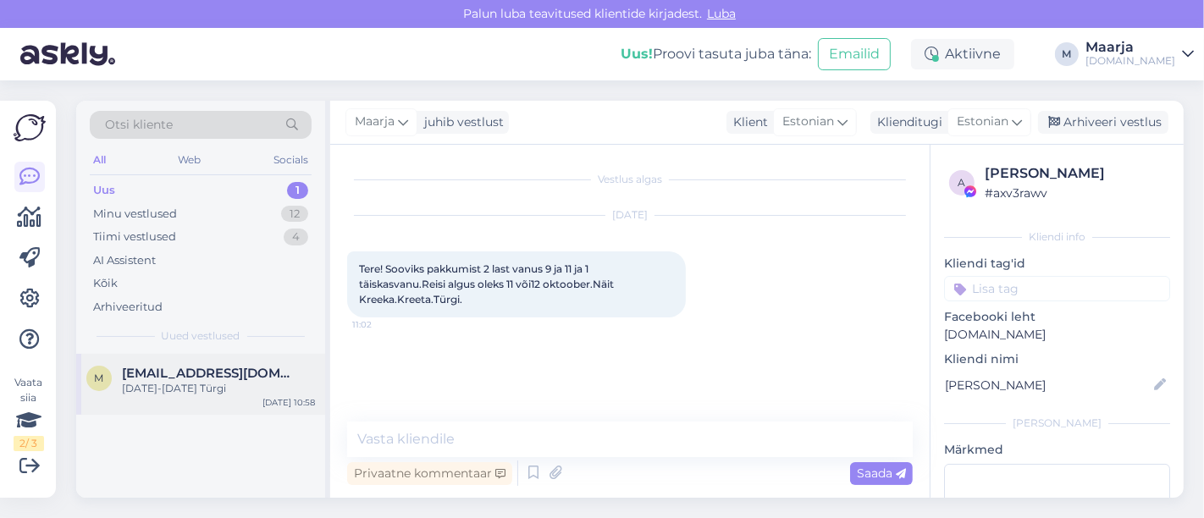
click at [189, 395] on div "[DATE]-[DATE] Türgi" at bounding box center [218, 388] width 193 height 15
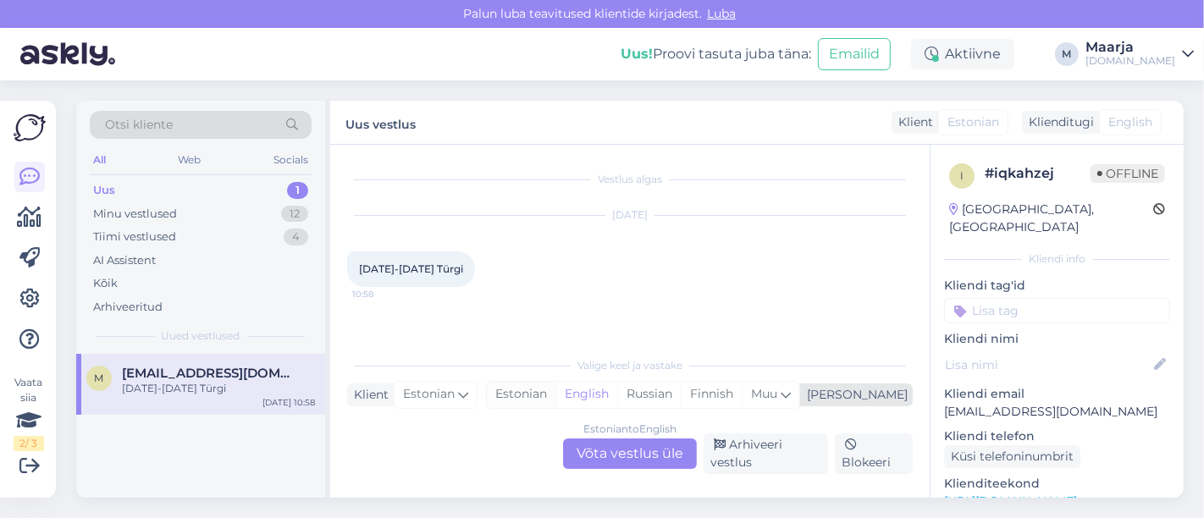
click at [555, 402] on div "Estonian" at bounding box center [521, 394] width 69 height 25
click at [580, 443] on div "Estonian to Estonian Võta vestlus üle" at bounding box center [630, 454] width 134 height 30
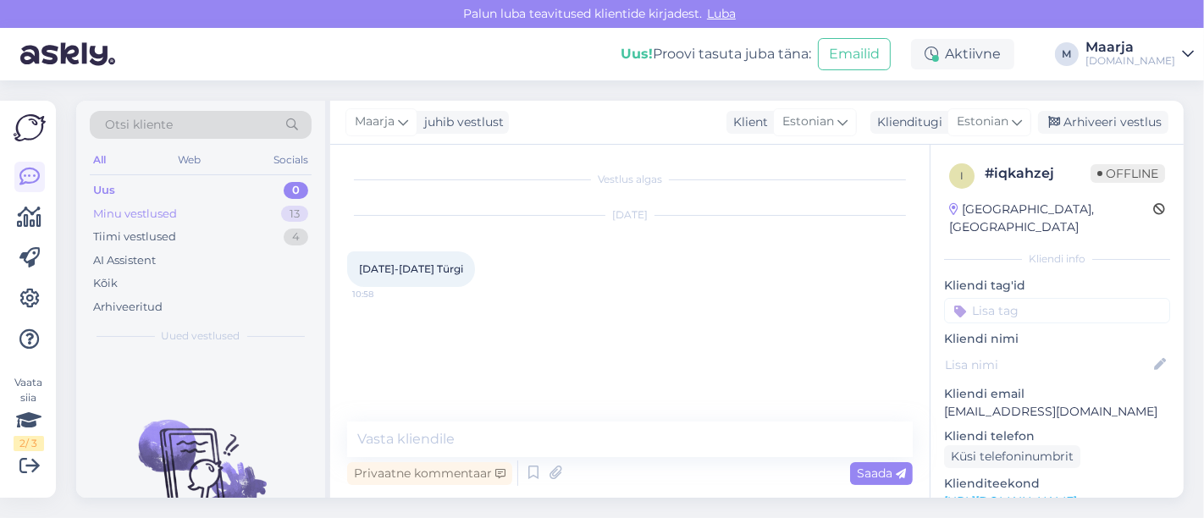
click at [155, 212] on div "Minu vestlused" at bounding box center [135, 214] width 84 height 17
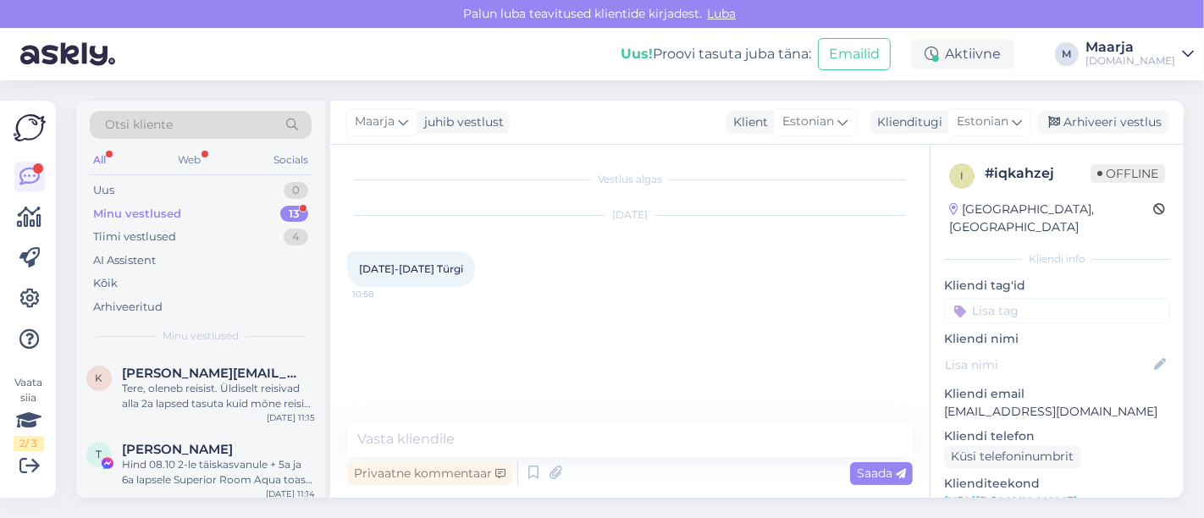
click at [174, 207] on div "Minu vestlused" at bounding box center [137, 214] width 88 height 17
click at [162, 215] on div "Minu vestlused" at bounding box center [137, 214] width 88 height 17
click at [174, 402] on div "Tere, oleneb reisist. Üldiselt reisivad alla 2a lapsed tasuta kuid mõne reisi p…" at bounding box center [218, 396] width 193 height 30
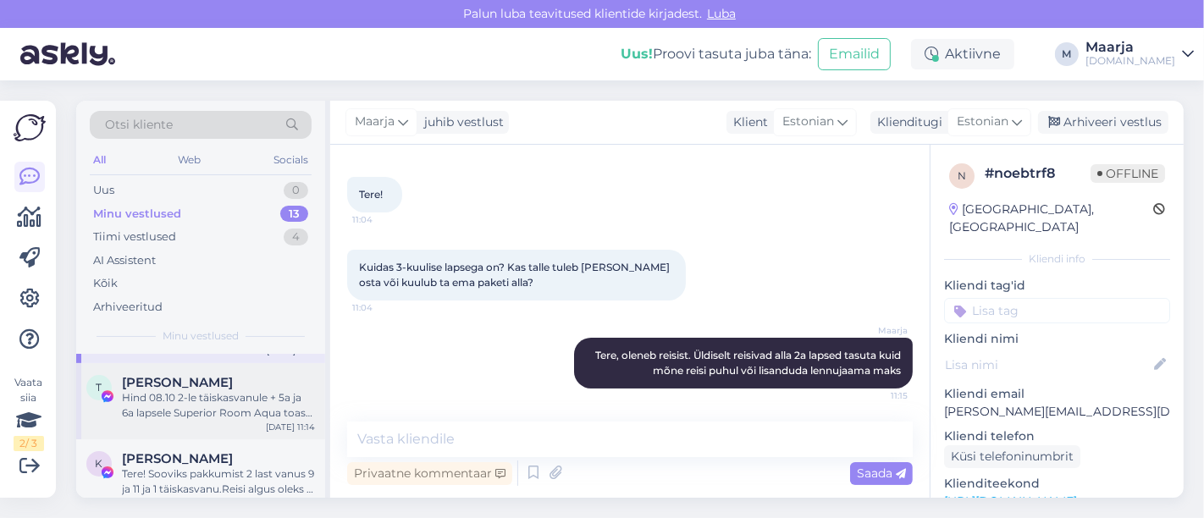
scroll to position [94, 0]
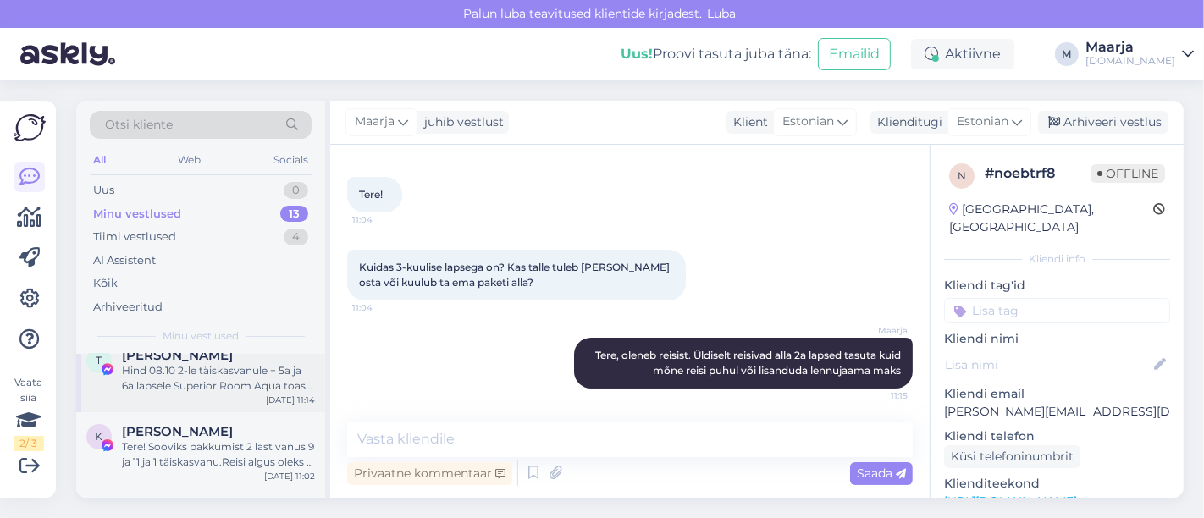
click at [169, 373] on div "Hind 08.10 2-le täiskasvanule + 5a ja 6a lapsele Superior Room Aqua toas on 308…" at bounding box center [218, 378] width 193 height 30
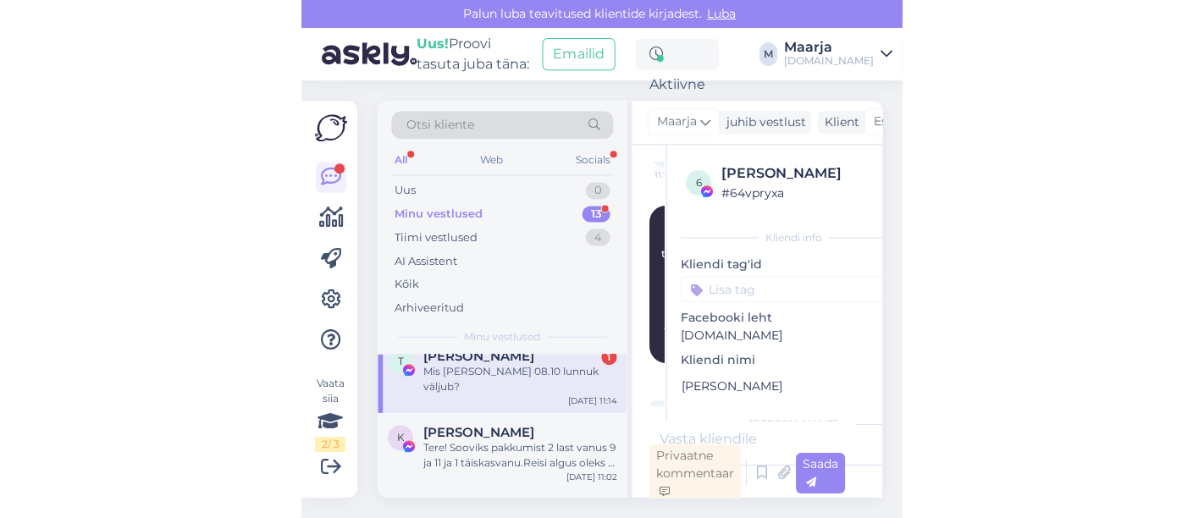
scroll to position [648, 0]
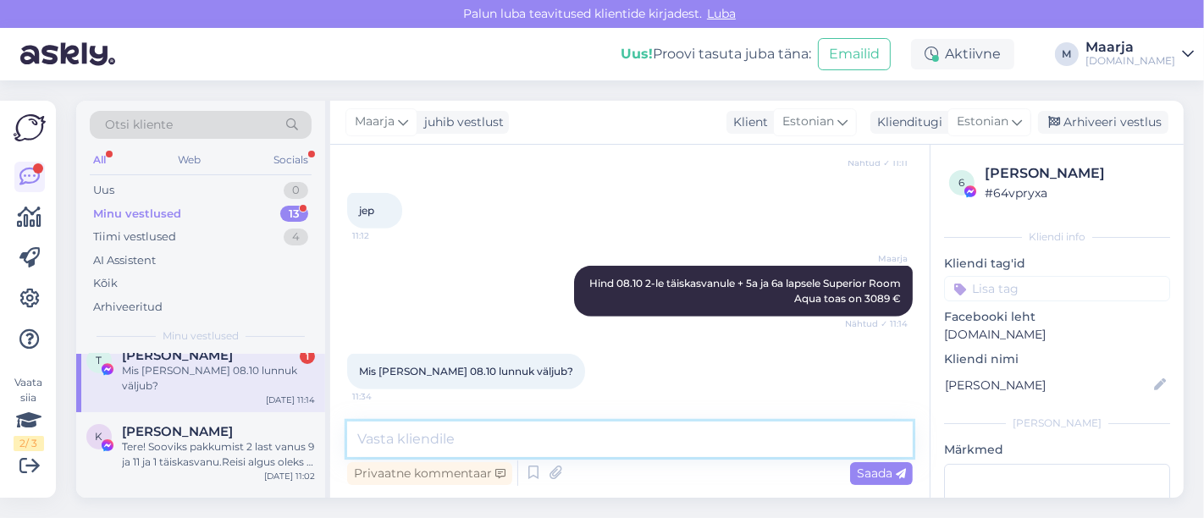
click at [442, 443] on textarea at bounding box center [630, 440] width 566 height 36
paste textarea "Lennuajad on allolevad (võivad muutuda!): 24.11 [GEOGRAPHIC_DATA] - Sharm [GEOG…"
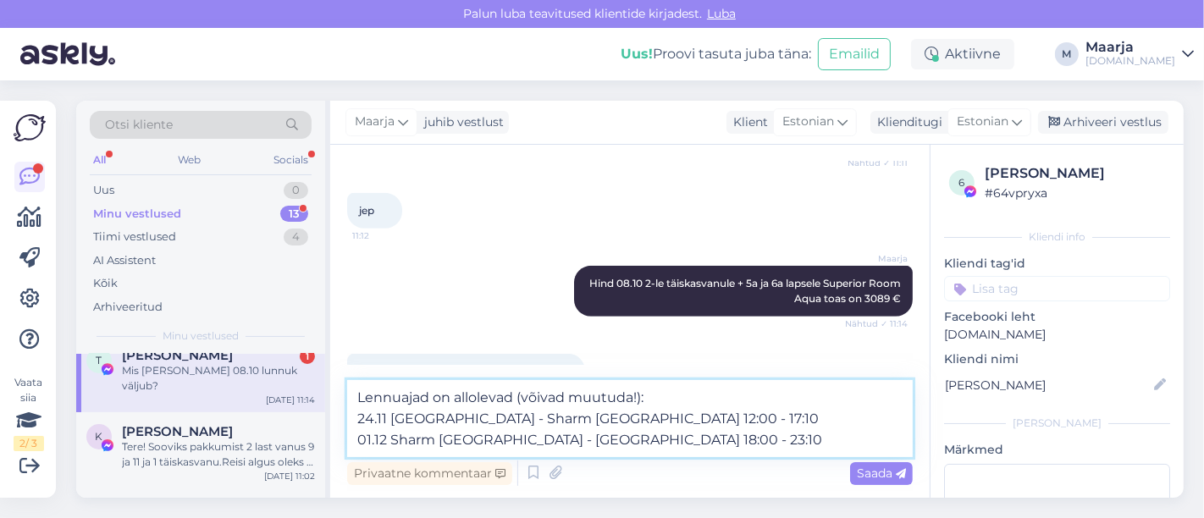
drag, startPoint x: 384, startPoint y: 419, endPoint x: 350, endPoint y: 419, distance: 33.9
click at [350, 419] on textarea "Lennuajad on allolevad (võivad muutuda!): 24.11 [GEOGRAPHIC_DATA] - Sharm [GEOG…" at bounding box center [630, 418] width 566 height 77
drag, startPoint x: 660, startPoint y: 416, endPoint x: 568, endPoint y: 418, distance: 92.3
click at [568, 418] on textarea "Lennuajad on allolevad (võivad muutuda!): 08.10 [GEOGRAPHIC_DATA] - Sharm El Sh…" at bounding box center [630, 418] width 566 height 77
paste textarea "04:50 TLL - 10:0"
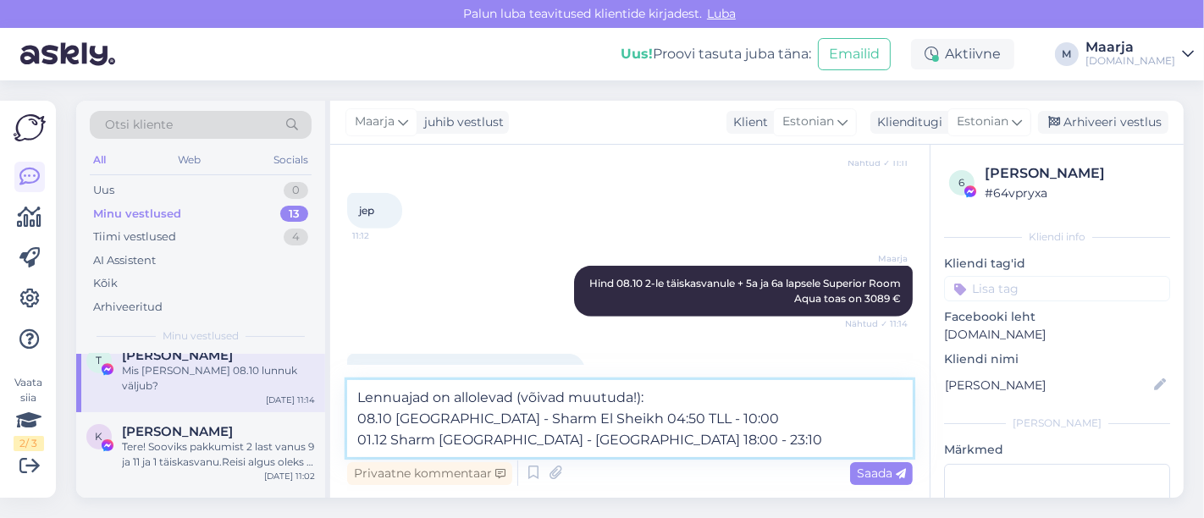
drag, startPoint x: 632, startPoint y: 421, endPoint x: 603, endPoint y: 422, distance: 28.8
click at [599, 422] on textarea "Lennuajad on allolevad (võivad muutuda!): 08.10 [GEOGRAPHIC_DATA] - Sharm El Sh…" at bounding box center [630, 418] width 566 height 77
drag, startPoint x: 614, startPoint y: 445, endPoint x: 564, endPoint y: 453, distance: 50.5
click at [564, 453] on textarea "Lennuajad on allolevad (võivad muutuda!): 08.10 [GEOGRAPHIC_DATA] - Sharm El Sh…" at bounding box center [630, 418] width 566 height 77
drag, startPoint x: 561, startPoint y: 445, endPoint x: 648, endPoint y: 446, distance: 87.2
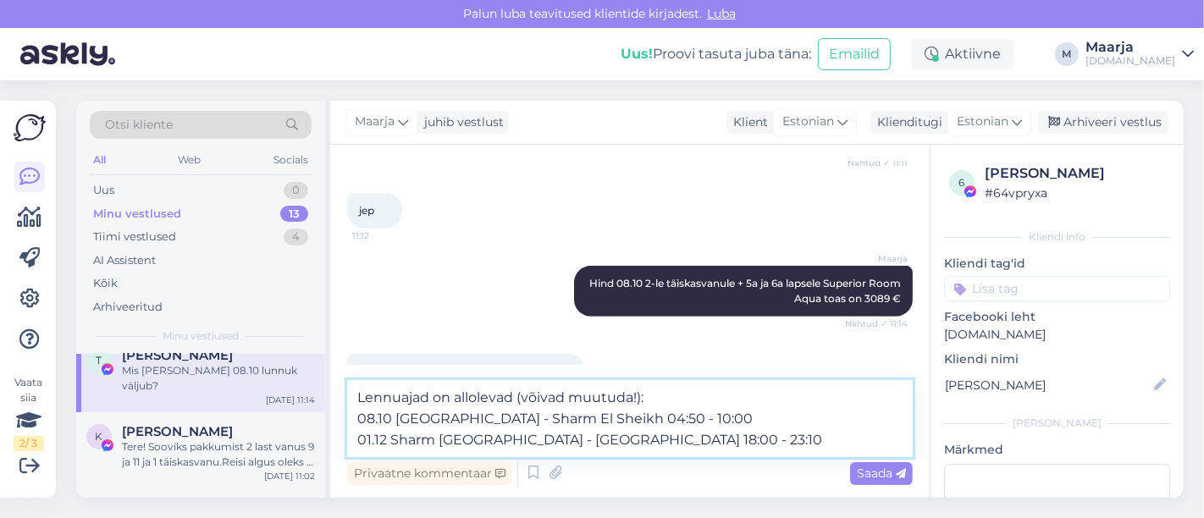
click at [599, 446] on textarea "Lennuajad on allolevad (võivad muutuda!): 08.10 [GEOGRAPHIC_DATA] - Sharm El Sh…" at bounding box center [630, 418] width 566 height 77
paste textarea "22:10 SSH - 03:50+1"
drag, startPoint x: 627, startPoint y: 440, endPoint x: 599, endPoint y: 442, distance: 28.0
click at [599, 442] on textarea "Lennuajad on allolevad (võivad muutuda!): 08.10 [GEOGRAPHIC_DATA] - Sharm El Sh…" at bounding box center [630, 418] width 566 height 77
click at [599, 444] on textarea "Lennuajad on allolevad (võivad muutuda!): 08.10 [GEOGRAPHIC_DATA] - Sharm El Sh…" at bounding box center [630, 418] width 566 height 77
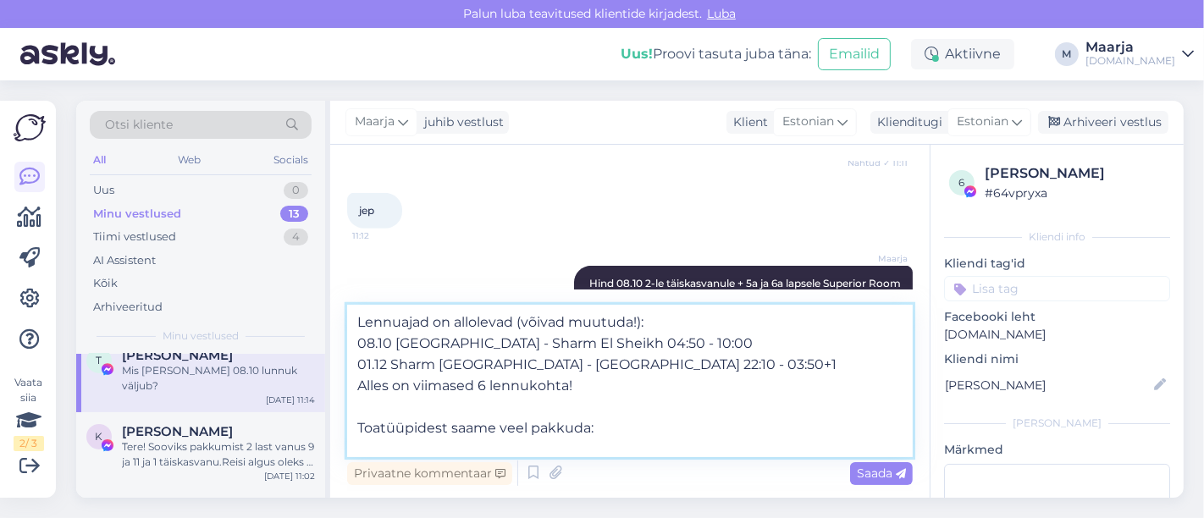
paste textarea "Deluxe Room Aqua"
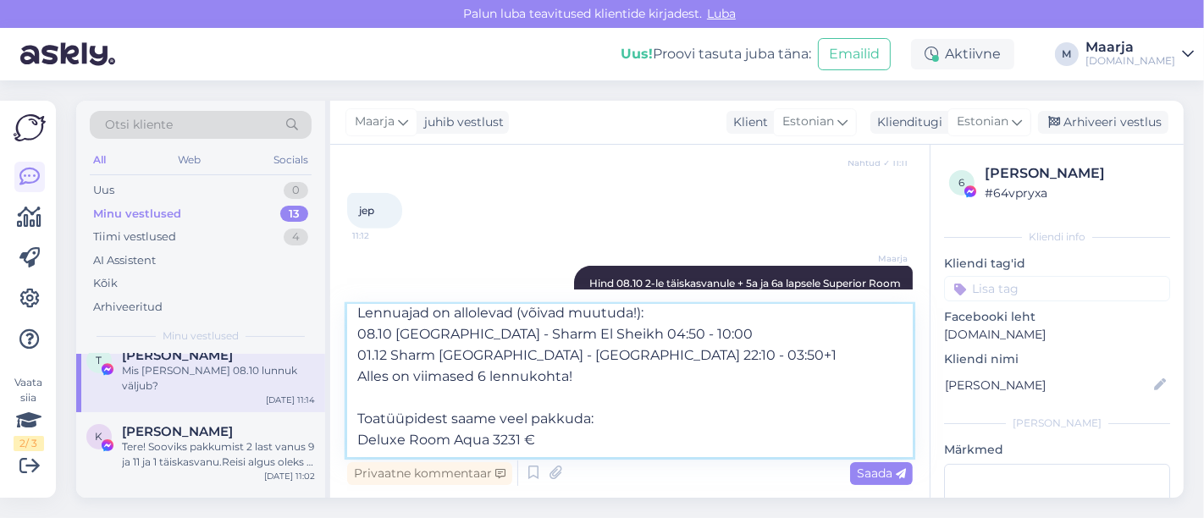
paste textarea "Superior Room"
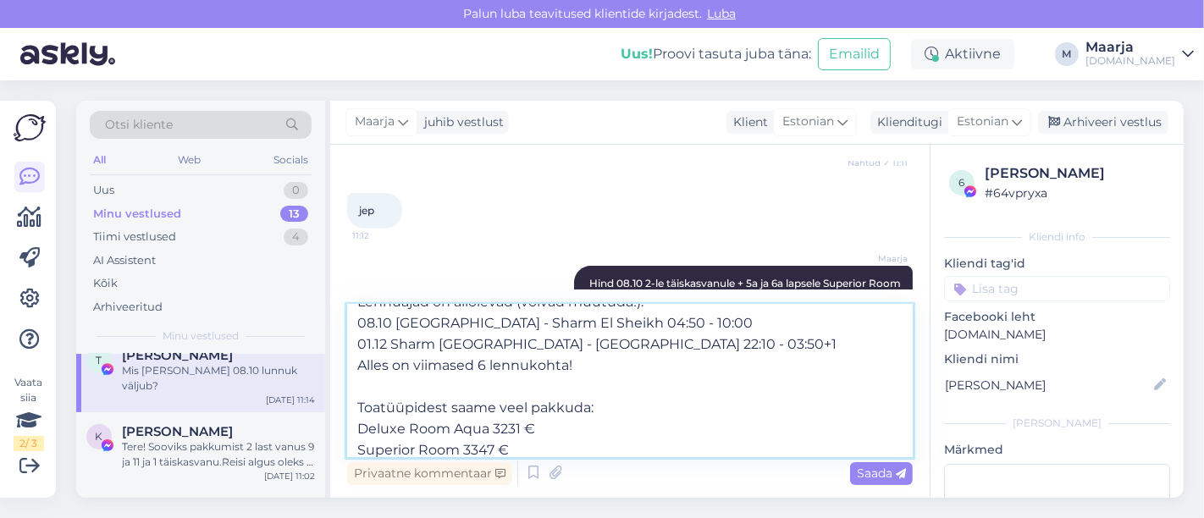
scroll to position [41, 0]
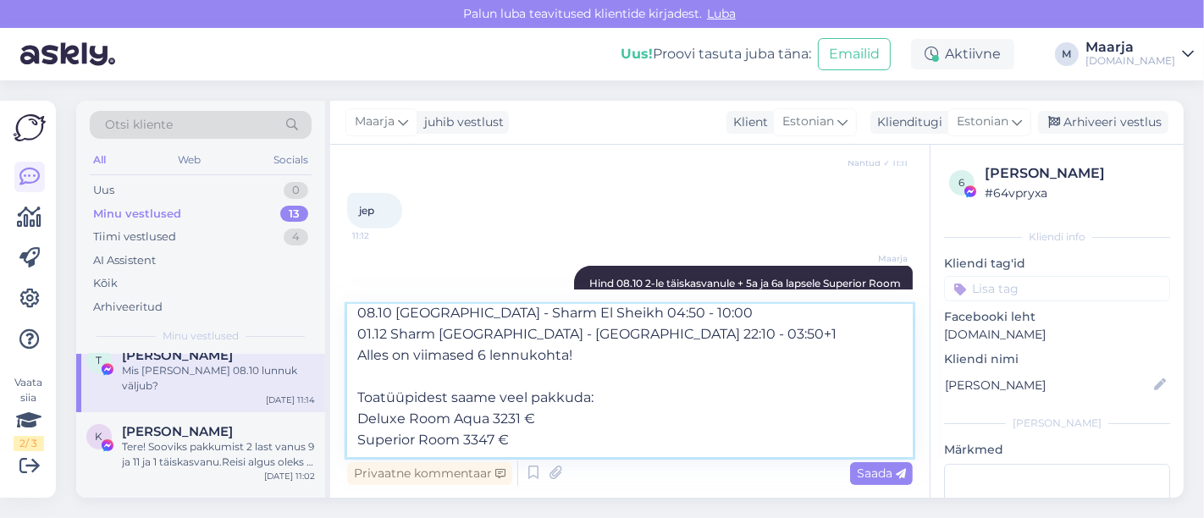
paste textarea "Deluxe Room"
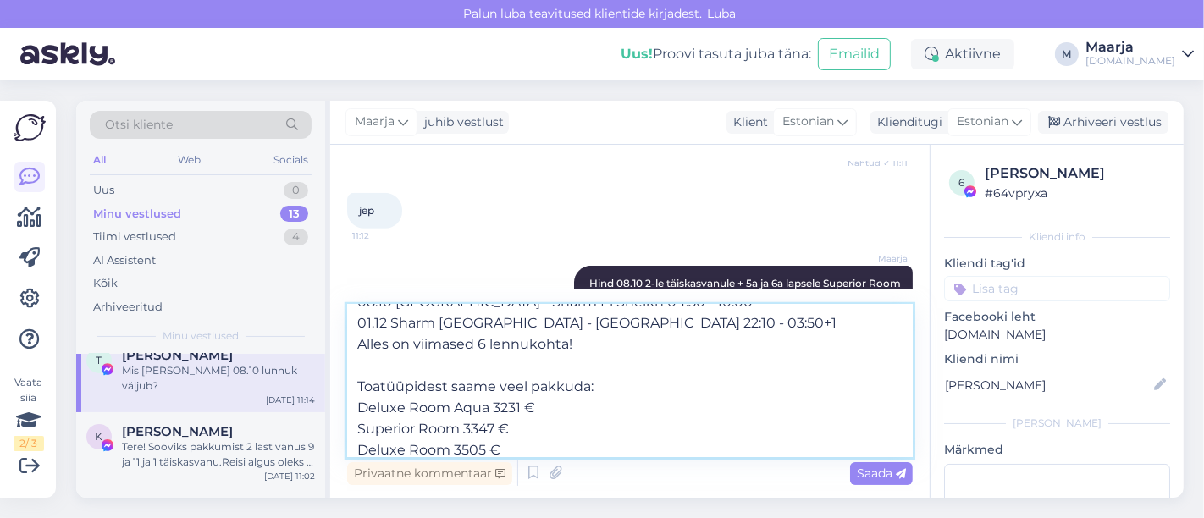
scroll to position [63, 0]
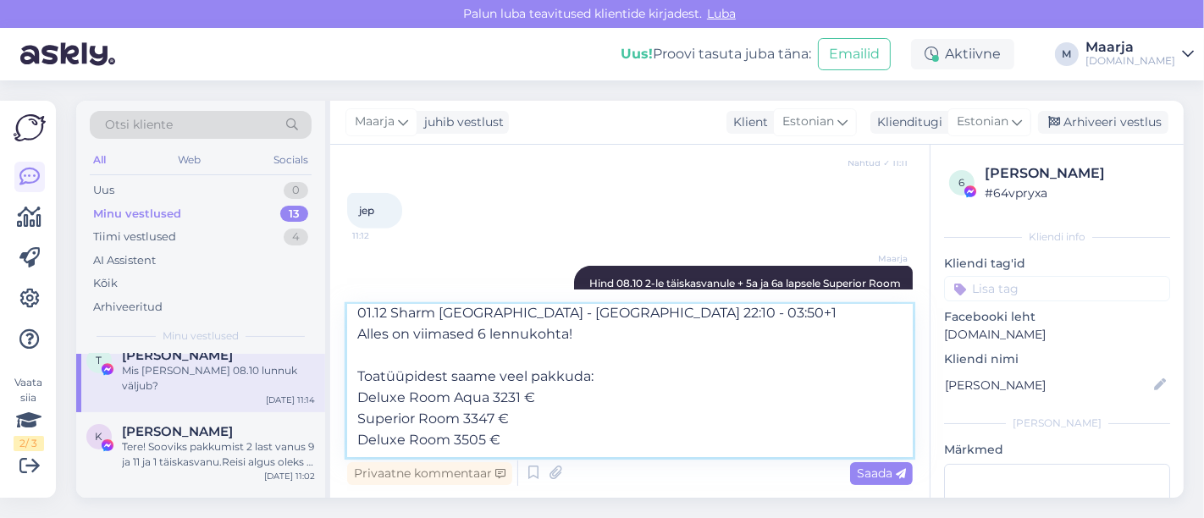
paste textarea "Junior Suite"
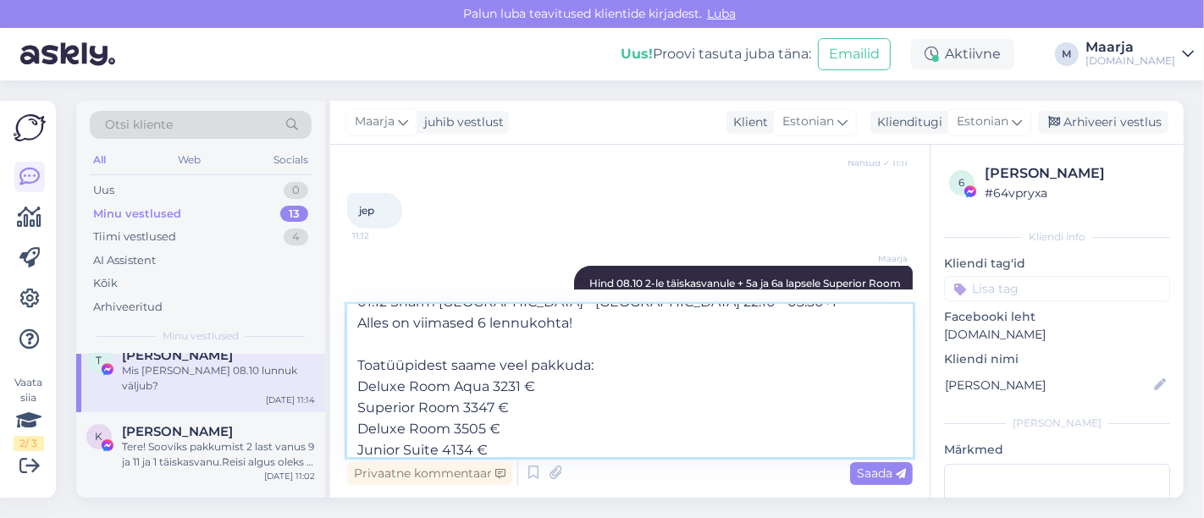
scroll to position [85, 0]
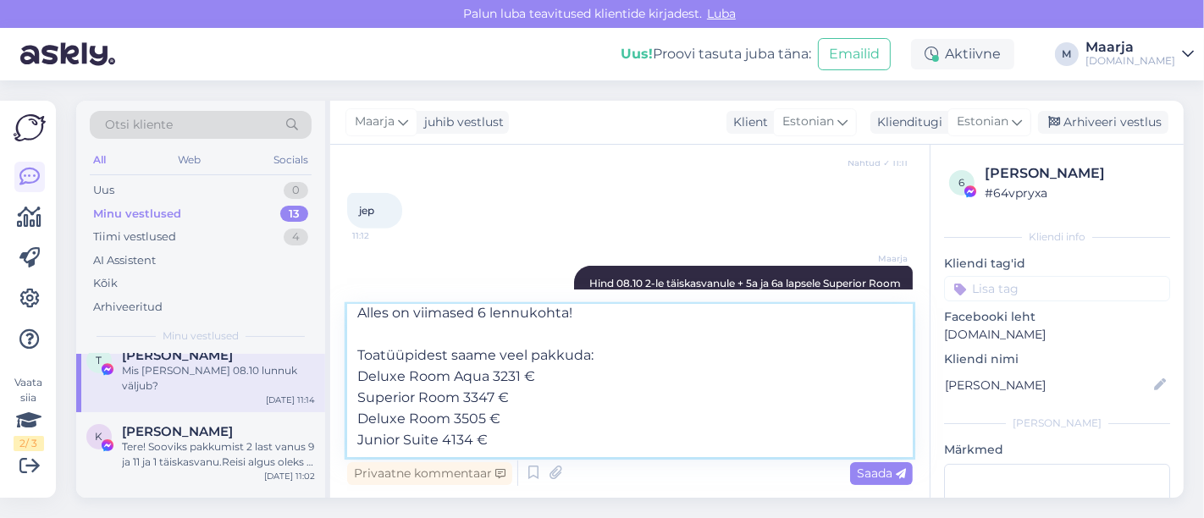
paste textarea "Family Room Aqua"
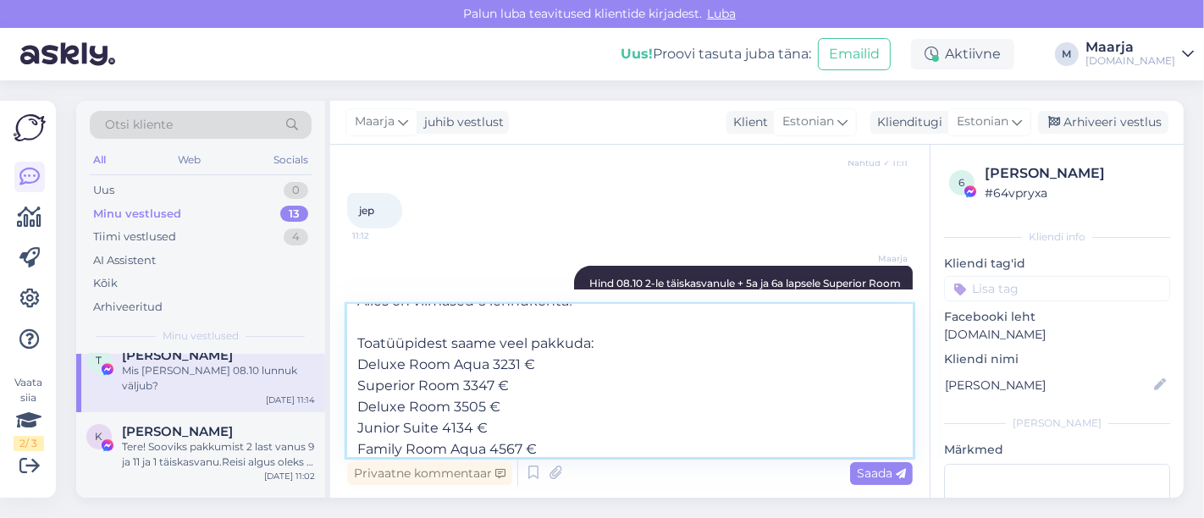
scroll to position [105, 0]
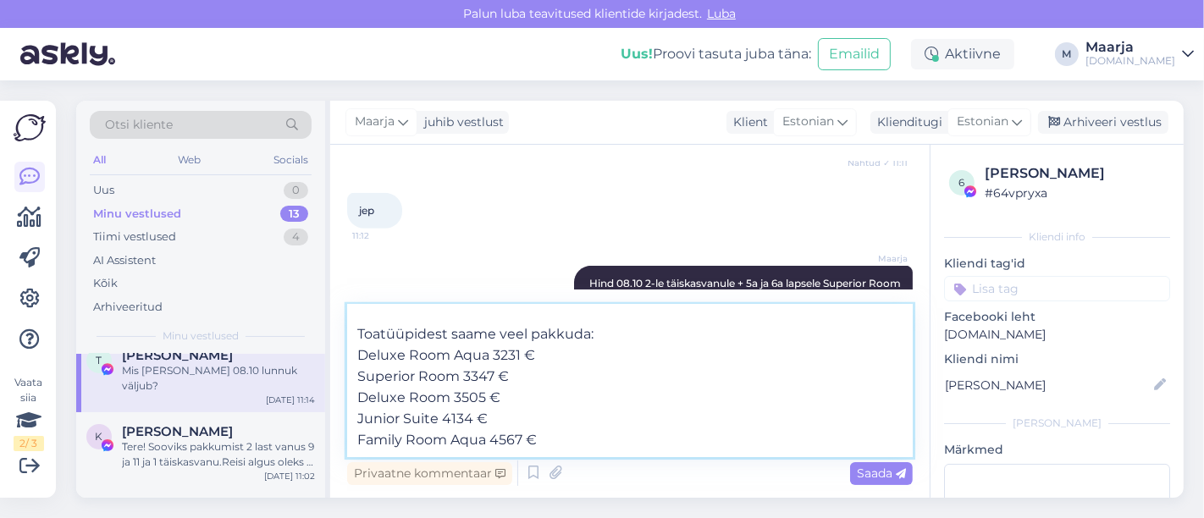
paste textarea "Family Room"
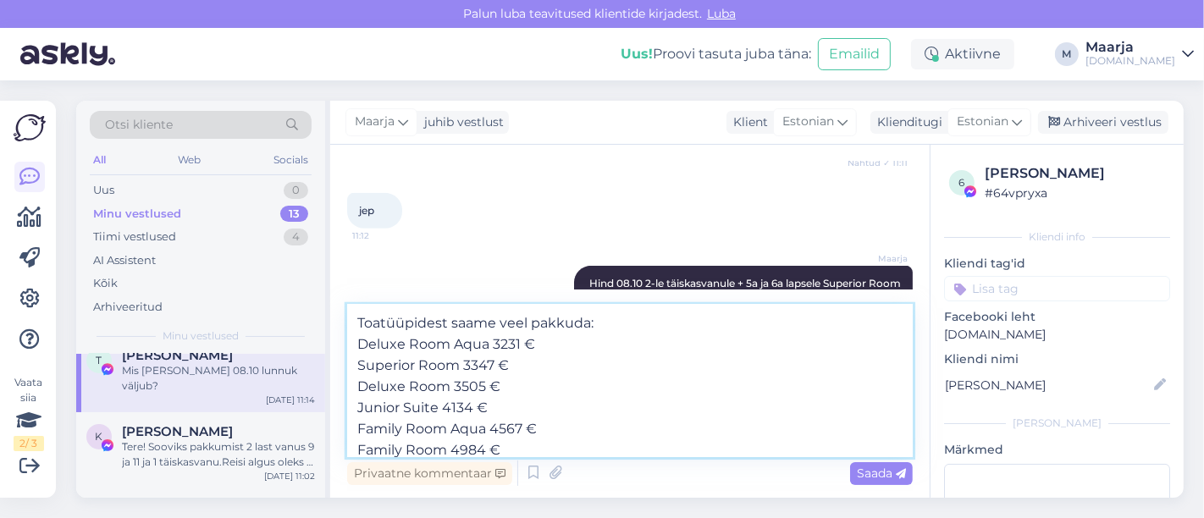
scroll to position [126, 0]
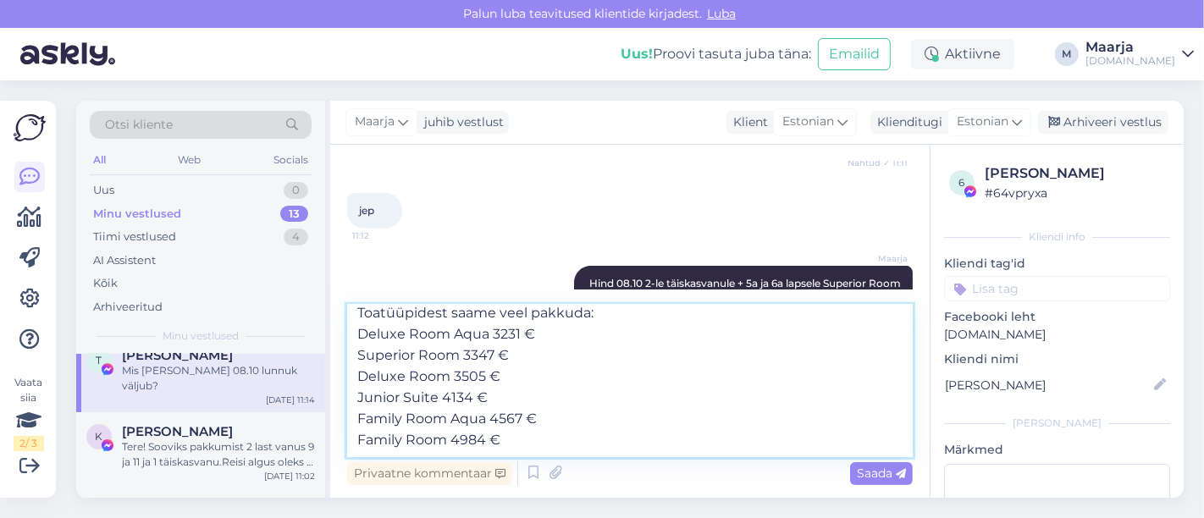
paste textarea "Superior Suite Aqua"
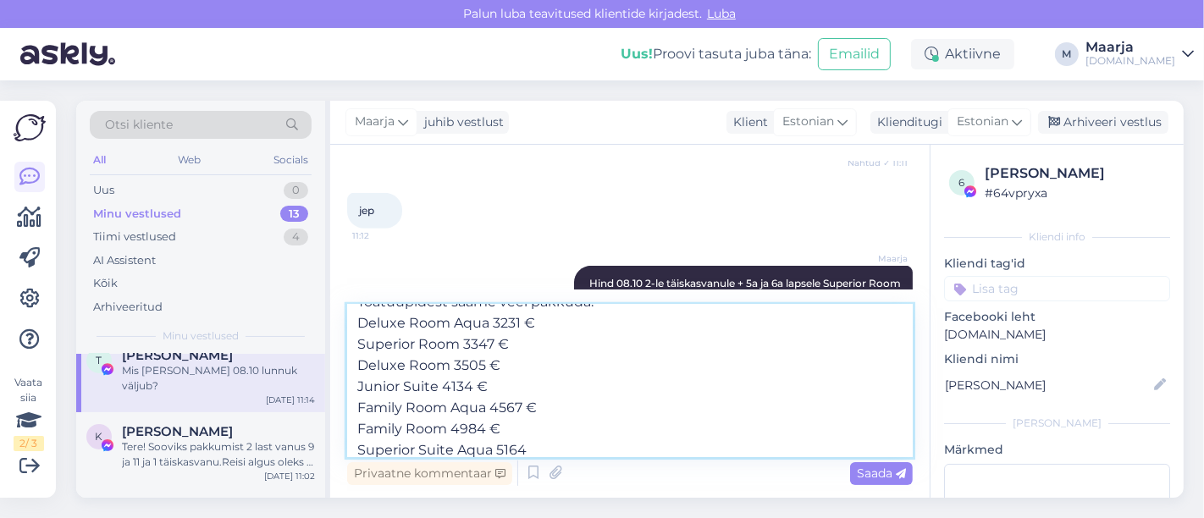
type textarea "Lennuajad on allolevad (võivad muutuda!): 08.10 [GEOGRAPHIC_DATA] - Sharm El Sh…"
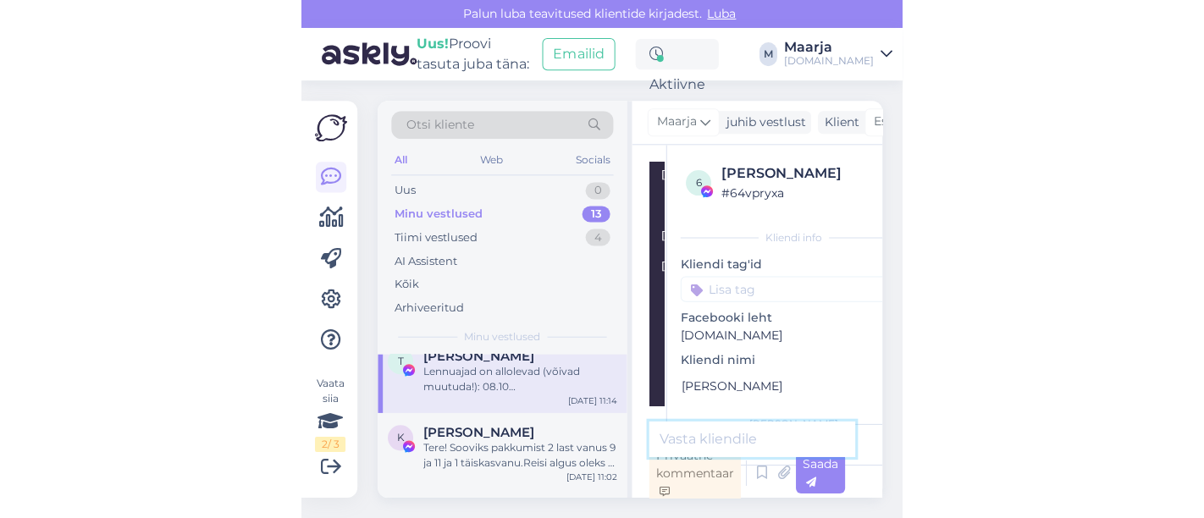
scroll to position [903, 0]
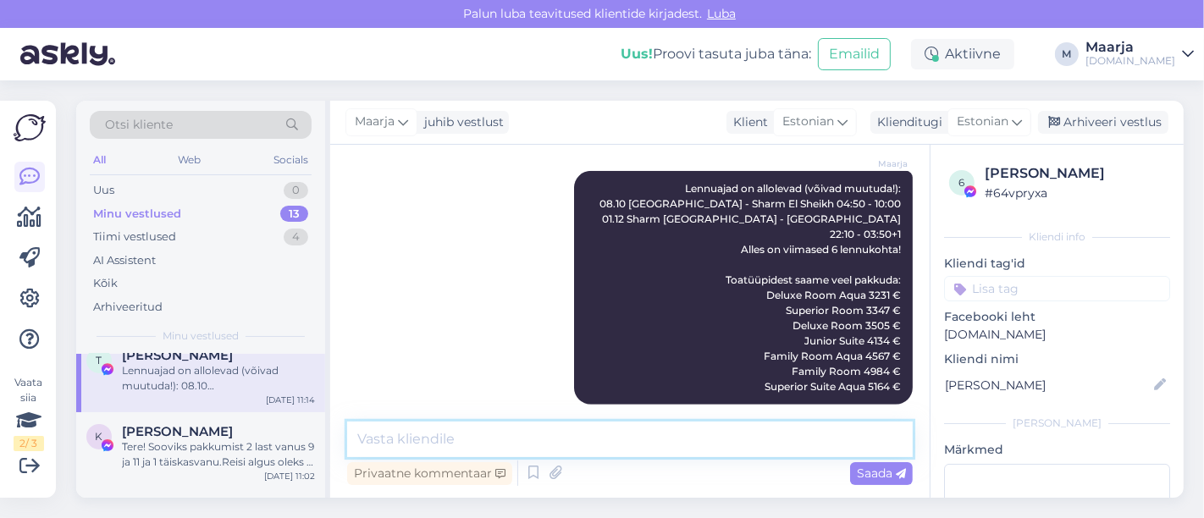
click at [590, 439] on textarea at bounding box center [630, 440] width 566 height 36
type textarea "parndan, et tagasilennu kuupäev on 15.10"
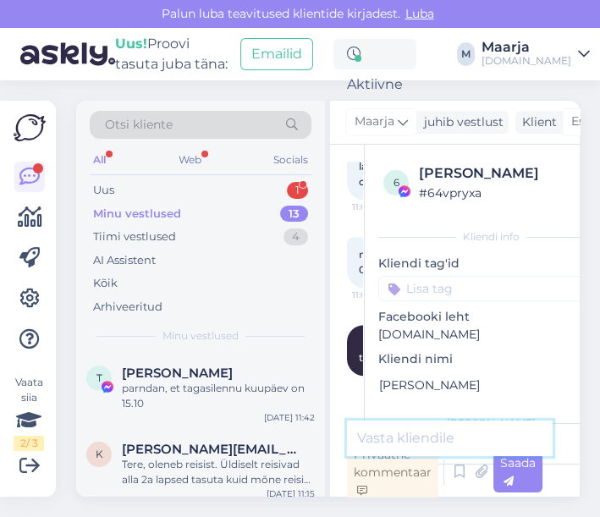
scroll to position [1753, 0]
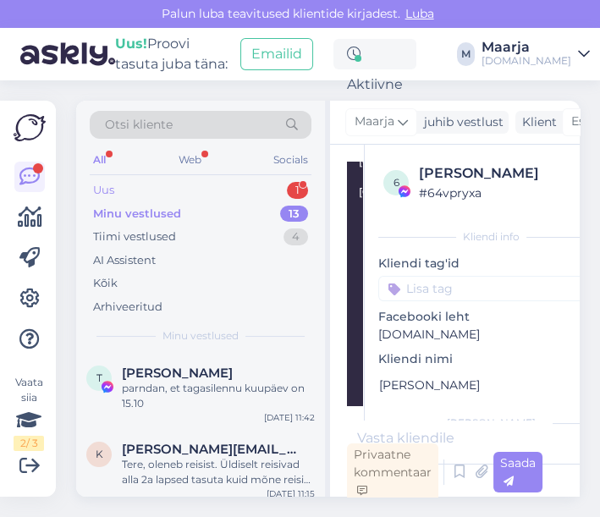
click at [180, 185] on div "Uus 1" at bounding box center [201, 191] width 222 height 24
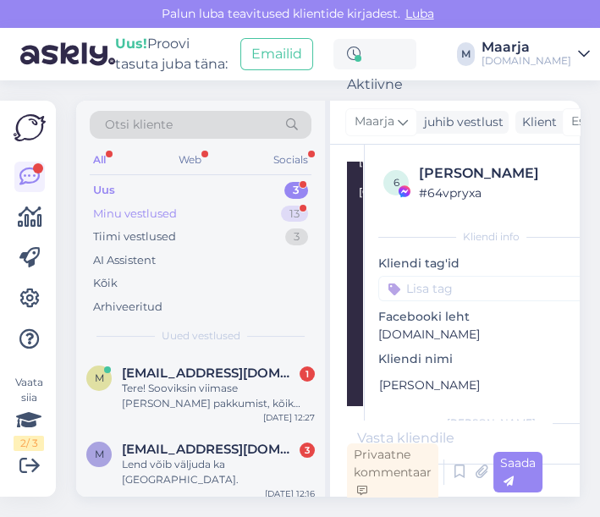
click at [171, 211] on div "Minu vestlused" at bounding box center [135, 214] width 84 height 17
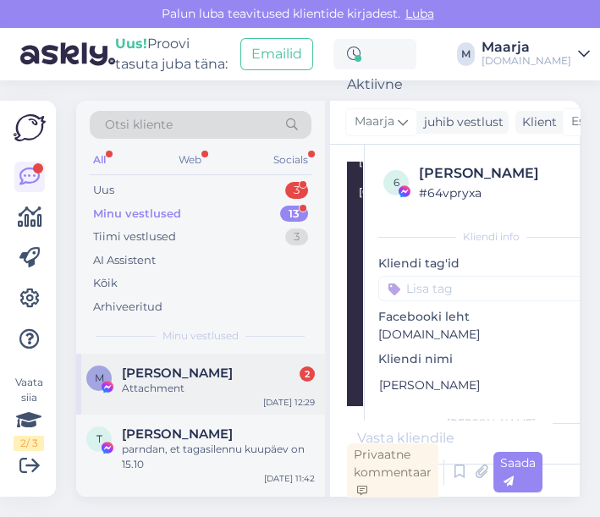
click at [167, 388] on div "Attachment" at bounding box center [218, 388] width 193 height 15
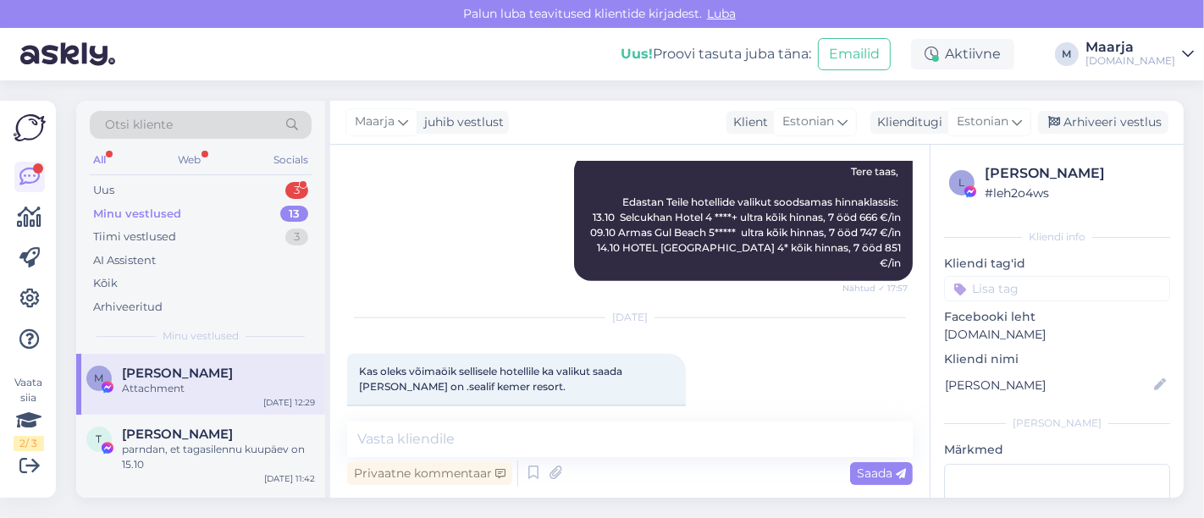
scroll to position [12526, 0]
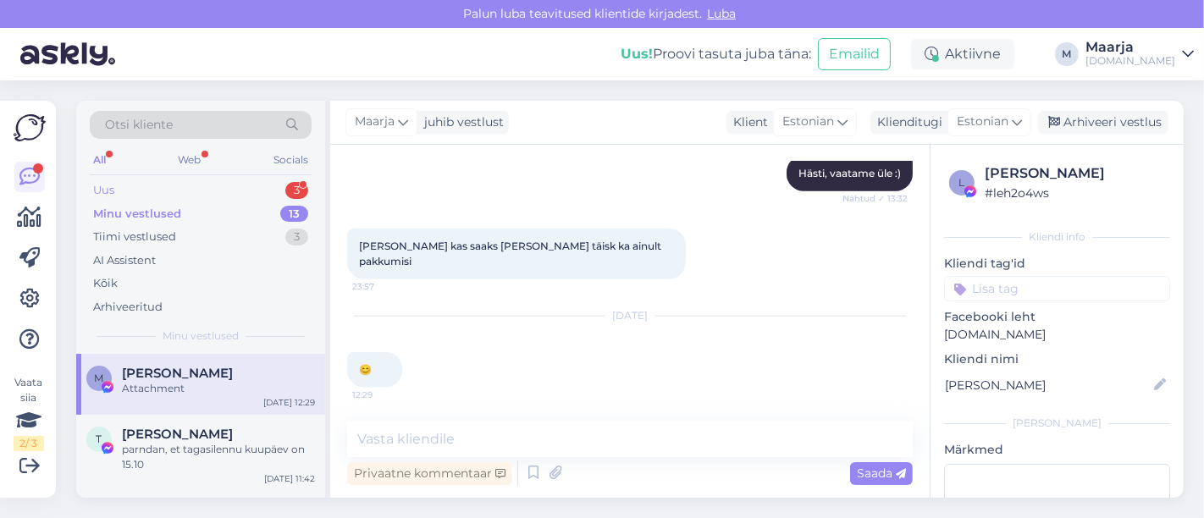
click at [179, 182] on div "Uus 3" at bounding box center [201, 191] width 222 height 24
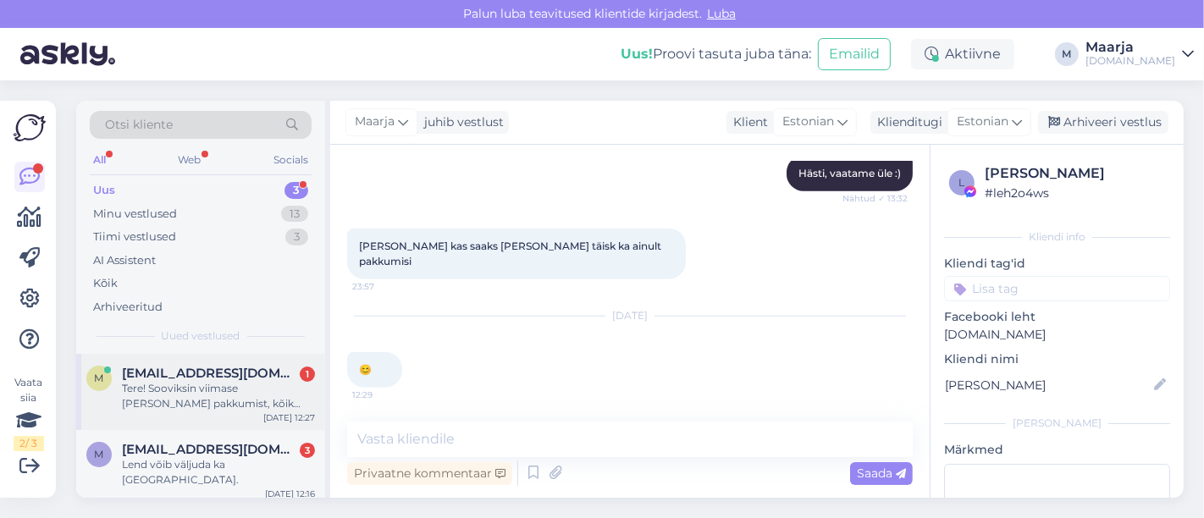
click at [165, 400] on div "Tere! Sooviksin viimase [PERSON_NAME] pakkumist, kõik hinnas, [DATE]-[DATE] väl…" at bounding box center [218, 396] width 193 height 30
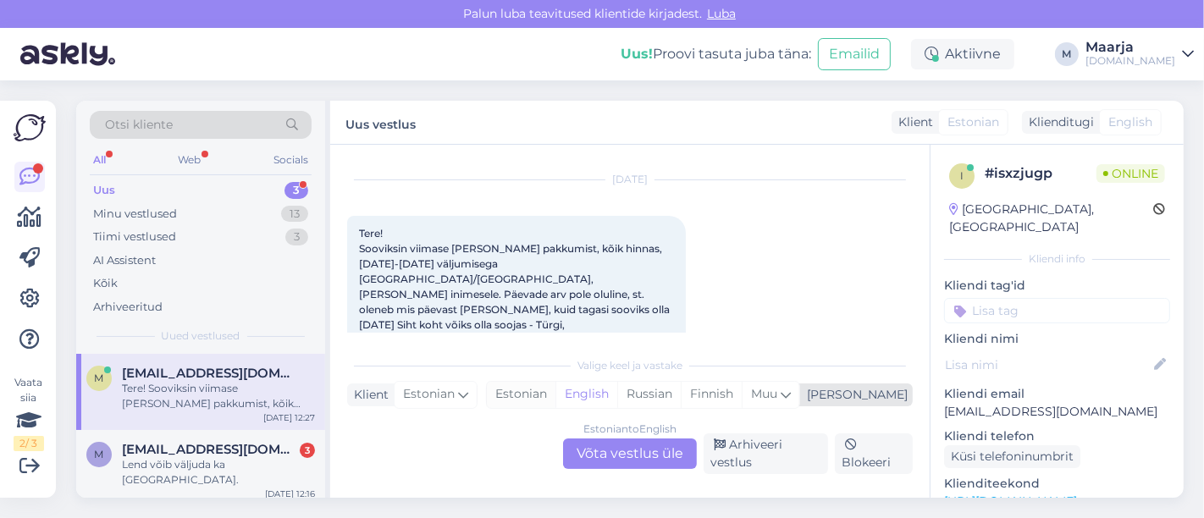
scroll to position [48, 0]
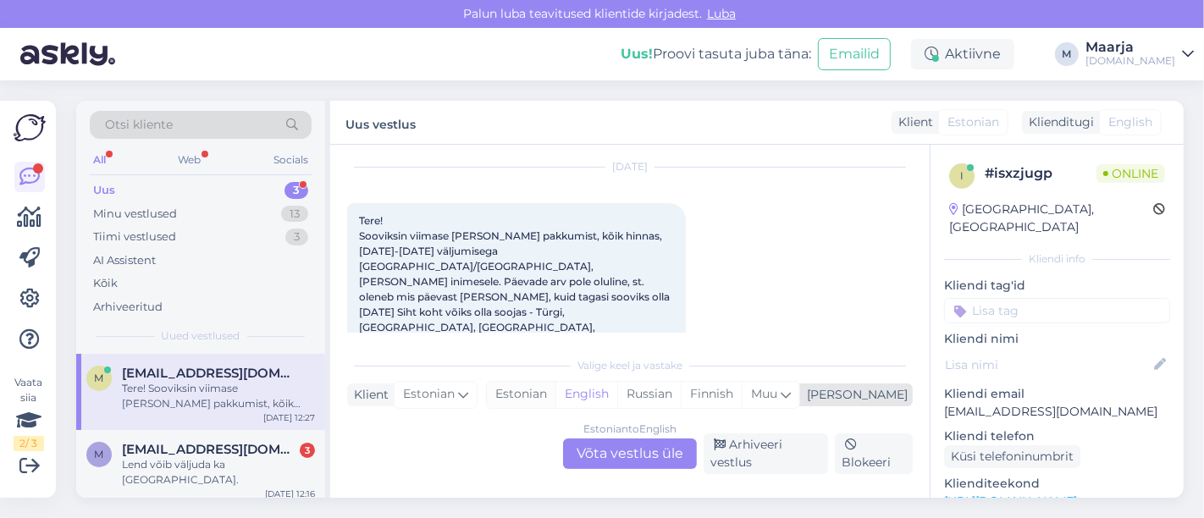
click at [555, 403] on div "Estonian" at bounding box center [521, 394] width 69 height 25
click at [599, 455] on div "Estonian to Estonian Võta vestlus üle" at bounding box center [630, 454] width 134 height 30
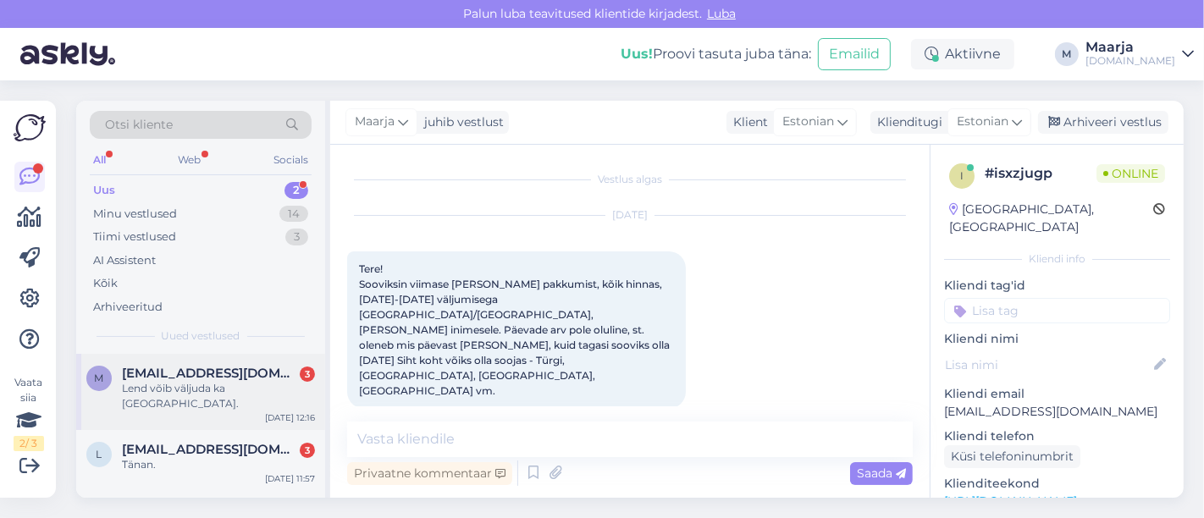
click at [196, 390] on div "Lend võib väljuda ka [GEOGRAPHIC_DATA]." at bounding box center [218, 396] width 193 height 30
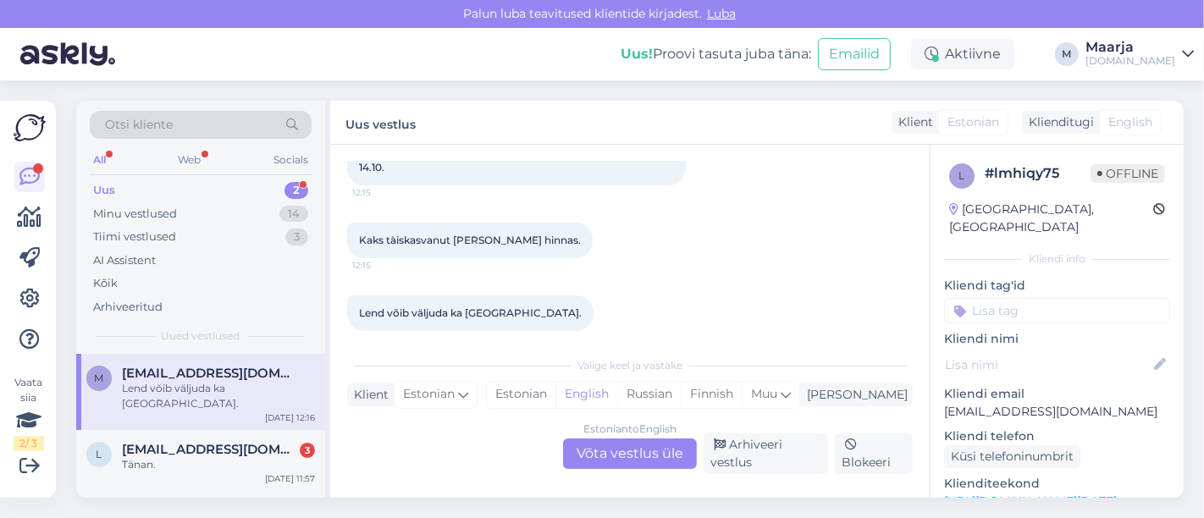
click at [599, 453] on div "Estonian to English Võta vestlus üle" at bounding box center [630, 454] width 134 height 30
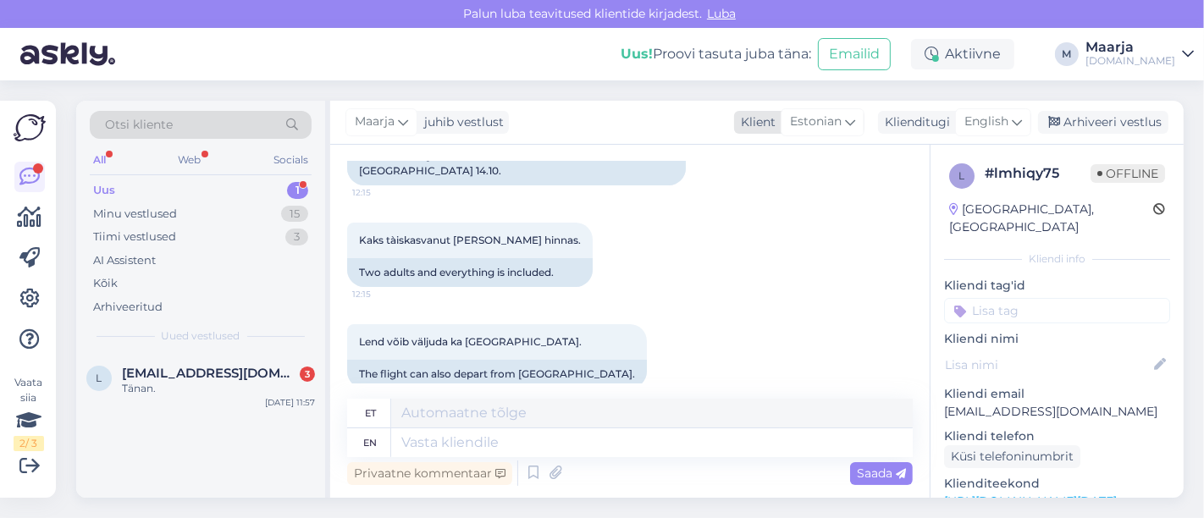
click at [599, 117] on span "Estonian" at bounding box center [816, 122] width 52 height 19
type input "est"
click at [599, 193] on link "Estonian" at bounding box center [799, 197] width 186 height 27
click at [599, 120] on span "English" at bounding box center [986, 122] width 44 height 19
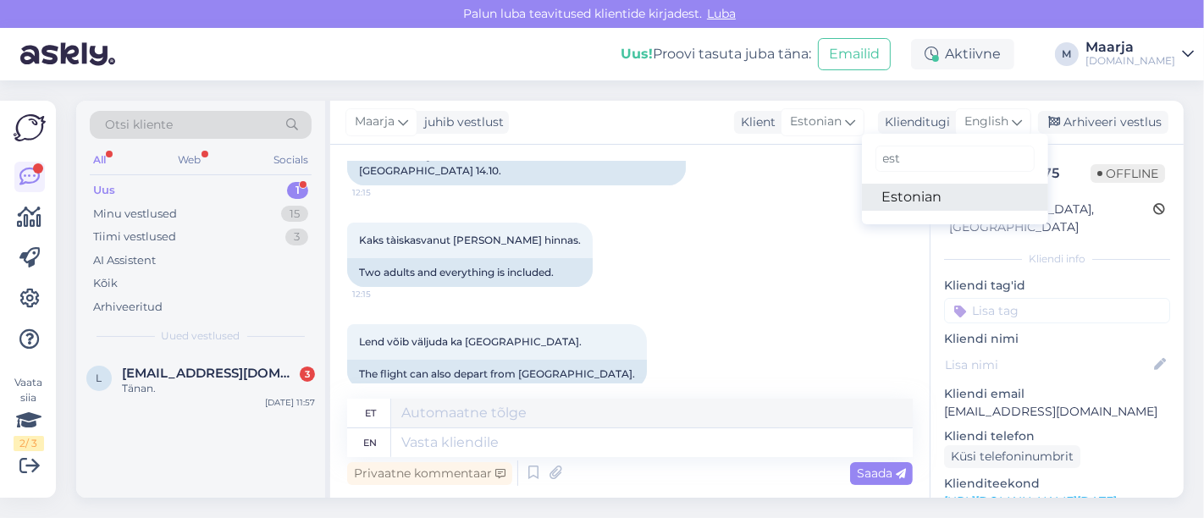
type input "est"
click at [599, 191] on link "Estonian" at bounding box center [955, 197] width 186 height 27
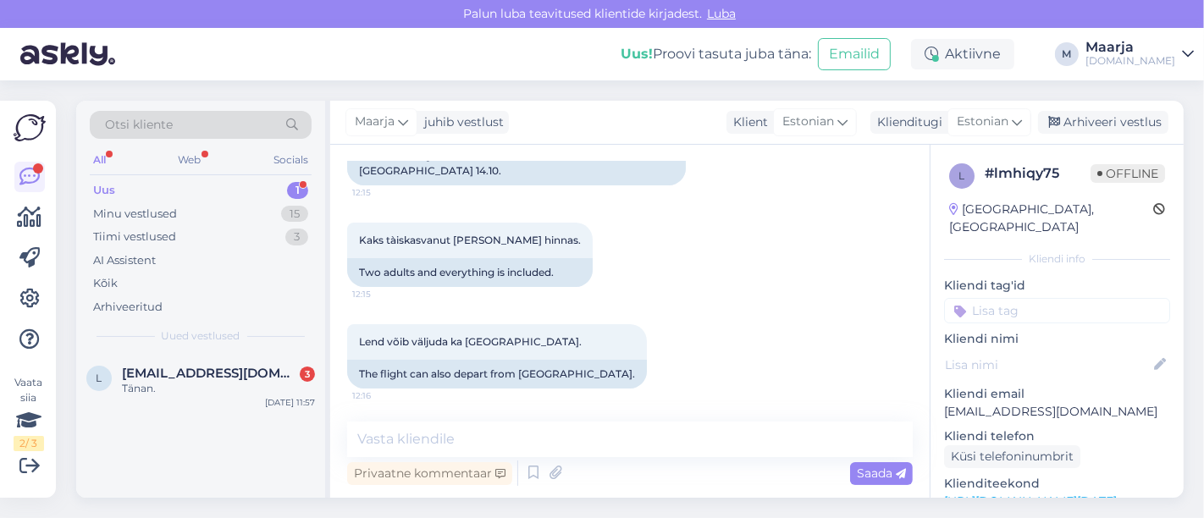
scroll to position [207, 0]
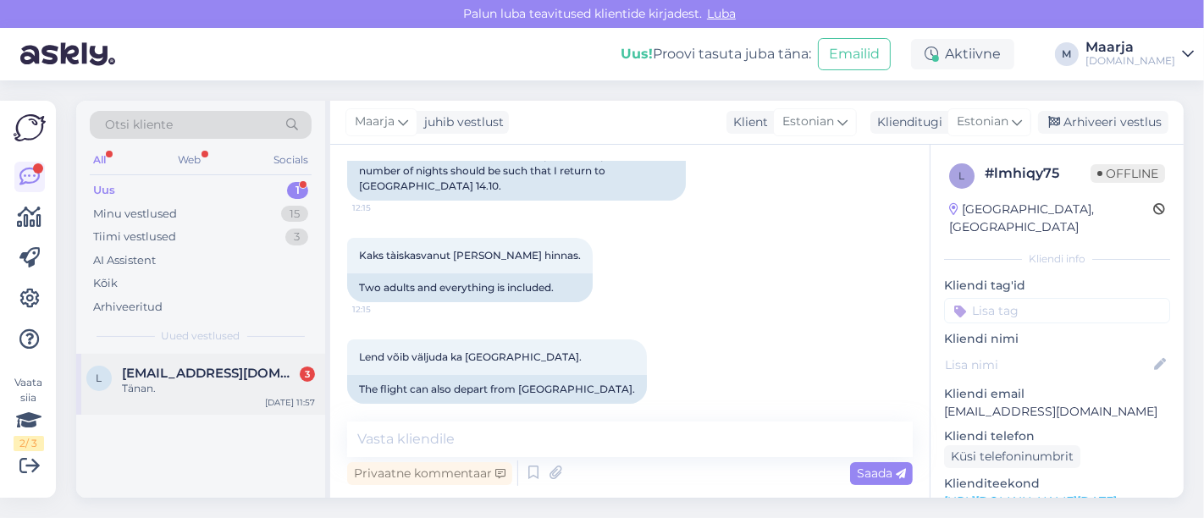
click at [175, 378] on span "[EMAIL_ADDRESS][DOMAIN_NAME]" at bounding box center [210, 373] width 176 height 15
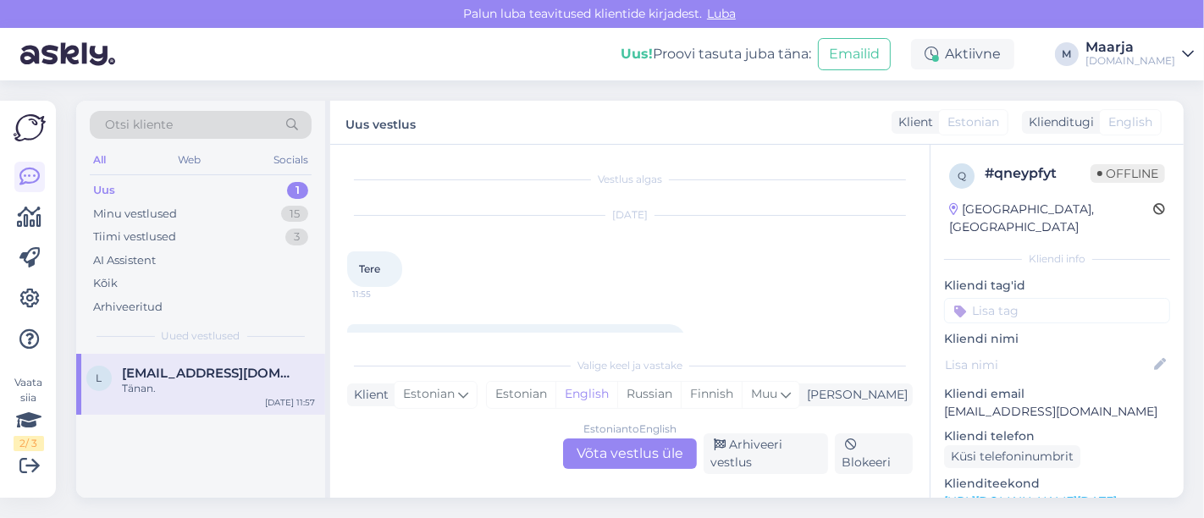
scroll to position [147, 0]
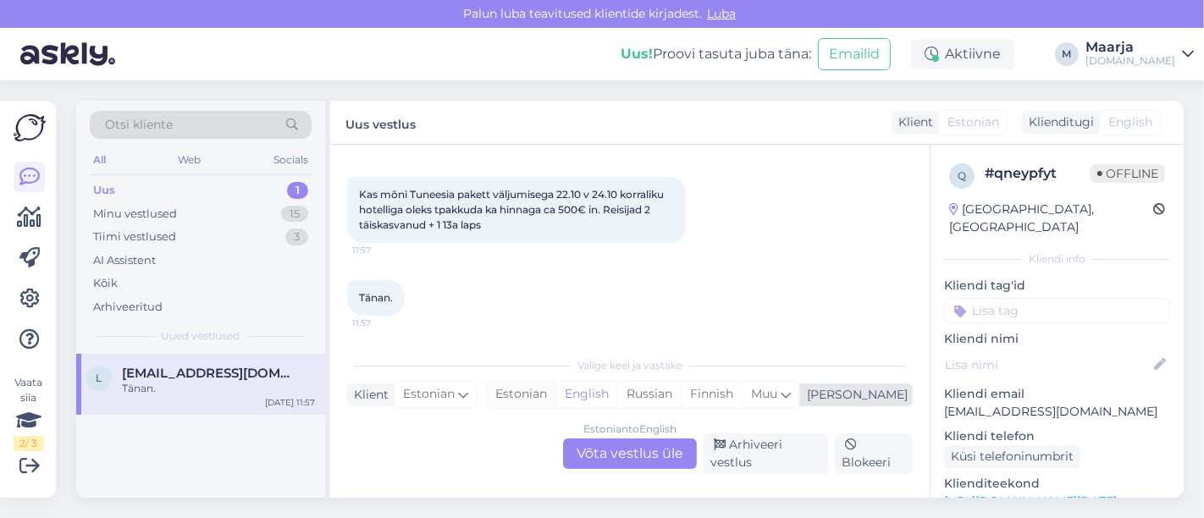
click at [555, 401] on div "Estonian" at bounding box center [521, 394] width 69 height 25
click at [597, 452] on div "Estonian to Estonian Võta vestlus üle" at bounding box center [630, 454] width 134 height 30
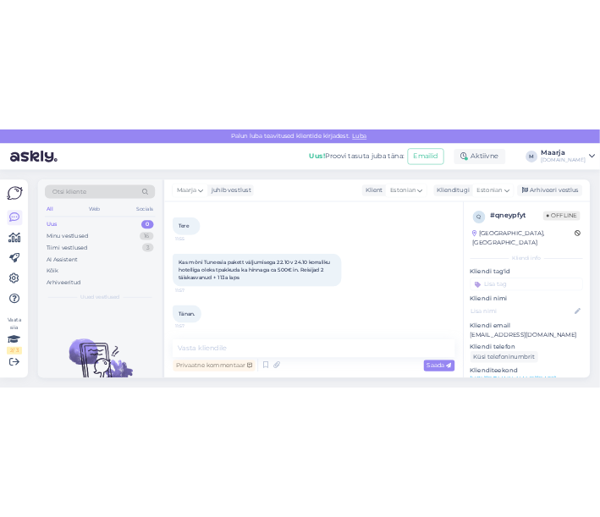
scroll to position [179, 0]
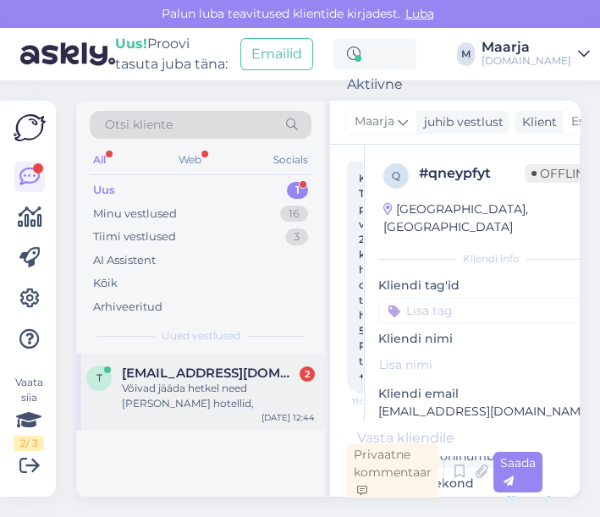
click at [197, 378] on span "[EMAIL_ADDRESS][DOMAIN_NAME]" at bounding box center [210, 373] width 176 height 15
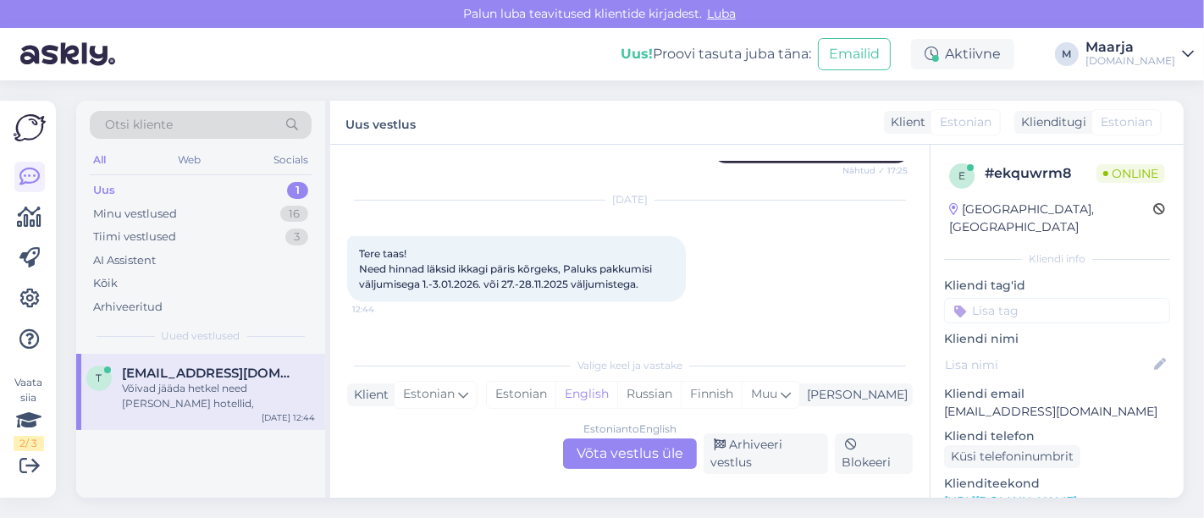
scroll to position [1680, 0]
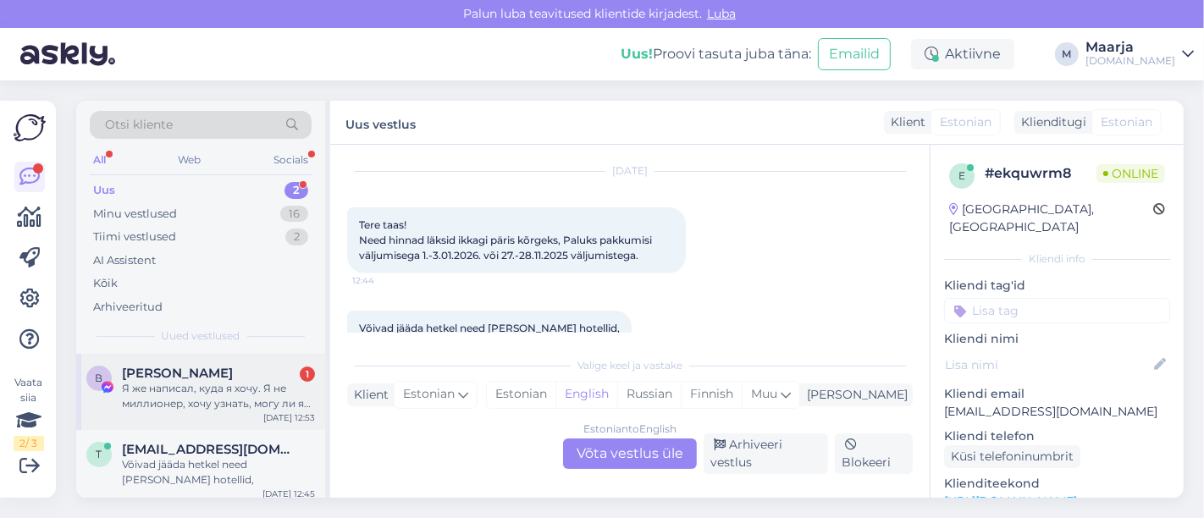
click at [235, 381] on div "Я же написал, куда я хочу. Я не миллионер, хочу узнать, могу ли я туда поехать" at bounding box center [218, 396] width 193 height 30
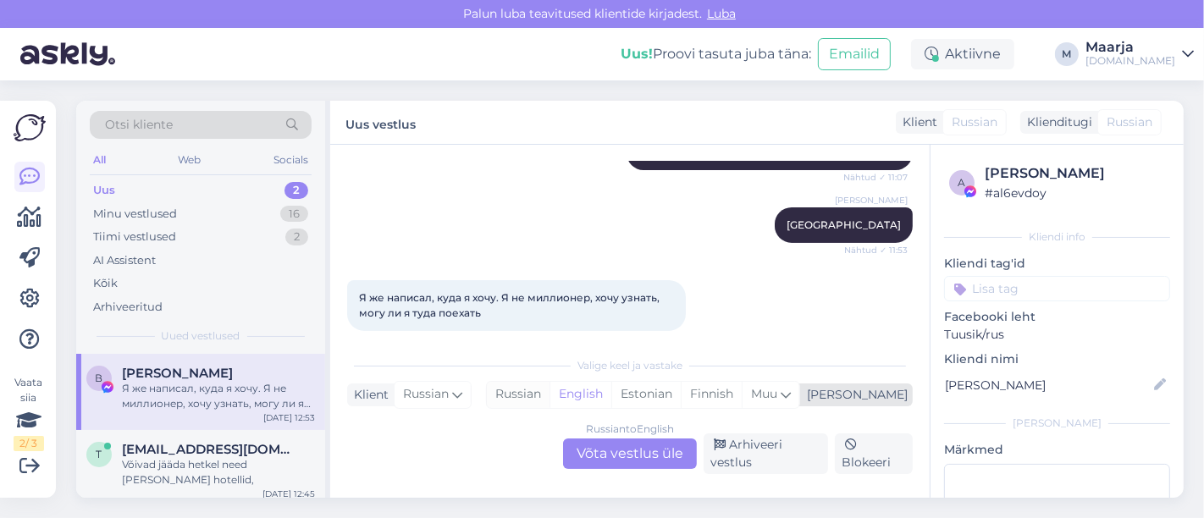
click at [550, 394] on div "Russian" at bounding box center [518, 394] width 63 height 25
click at [599, 440] on div "Russian to Russian Võta vestlus üle" at bounding box center [630, 454] width 134 height 30
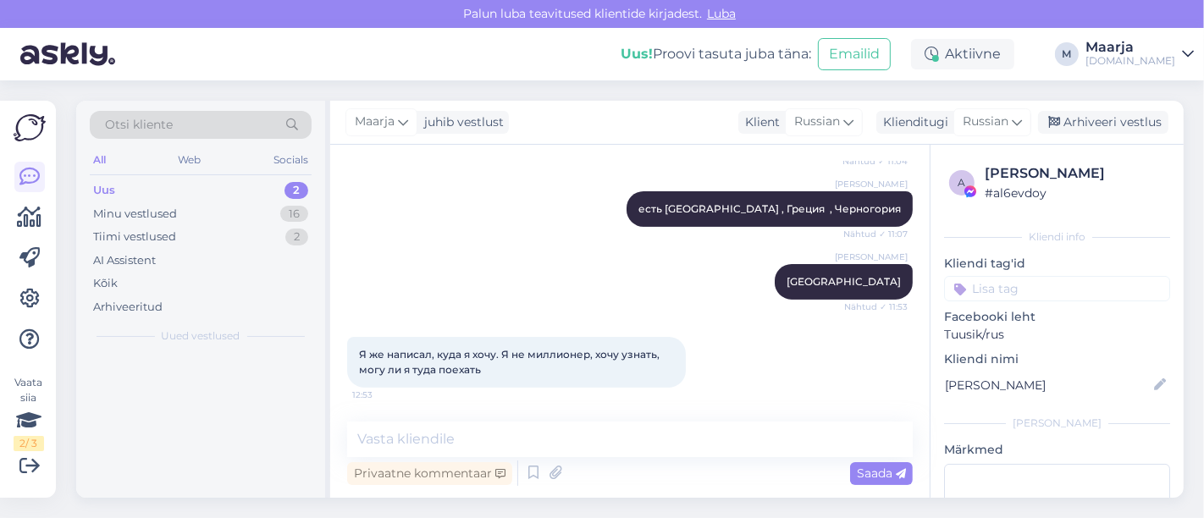
scroll to position [411, 0]
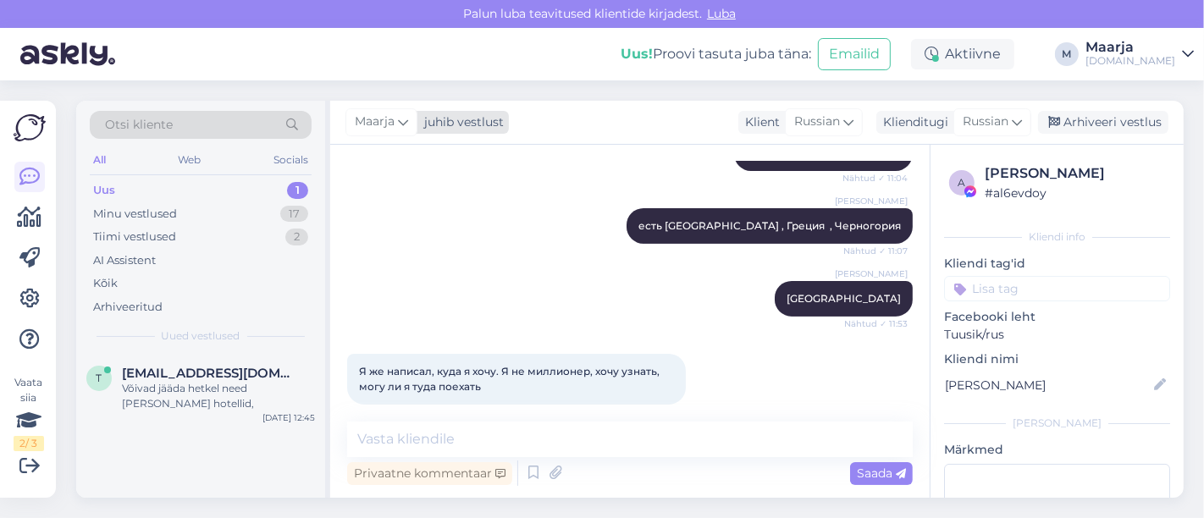
click at [422, 122] on div "juhib vestlust" at bounding box center [460, 122] width 86 height 18
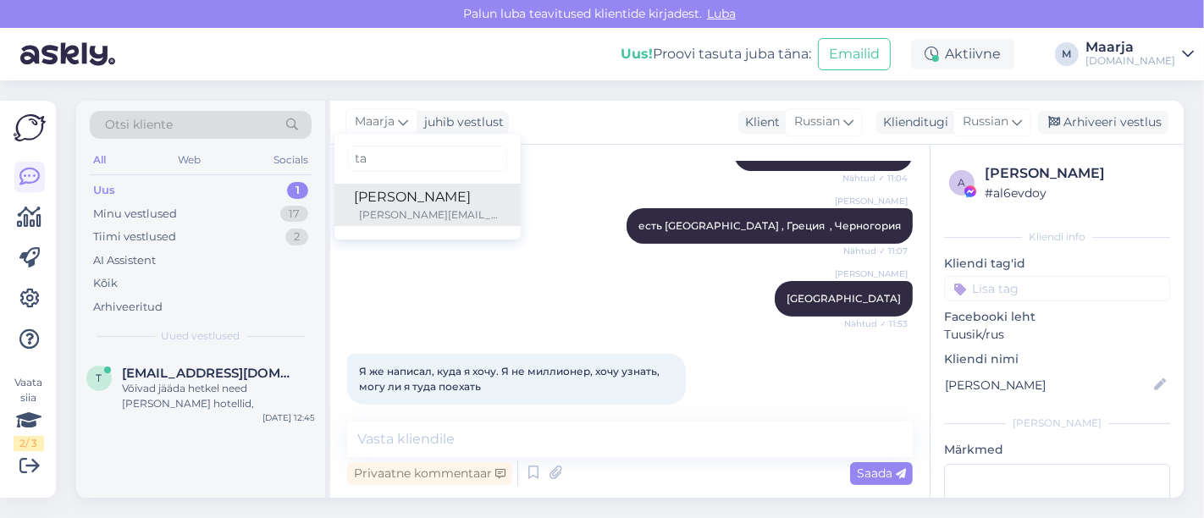
type input "ta"
click at [417, 199] on div "[PERSON_NAME]" at bounding box center [428, 197] width 146 height 20
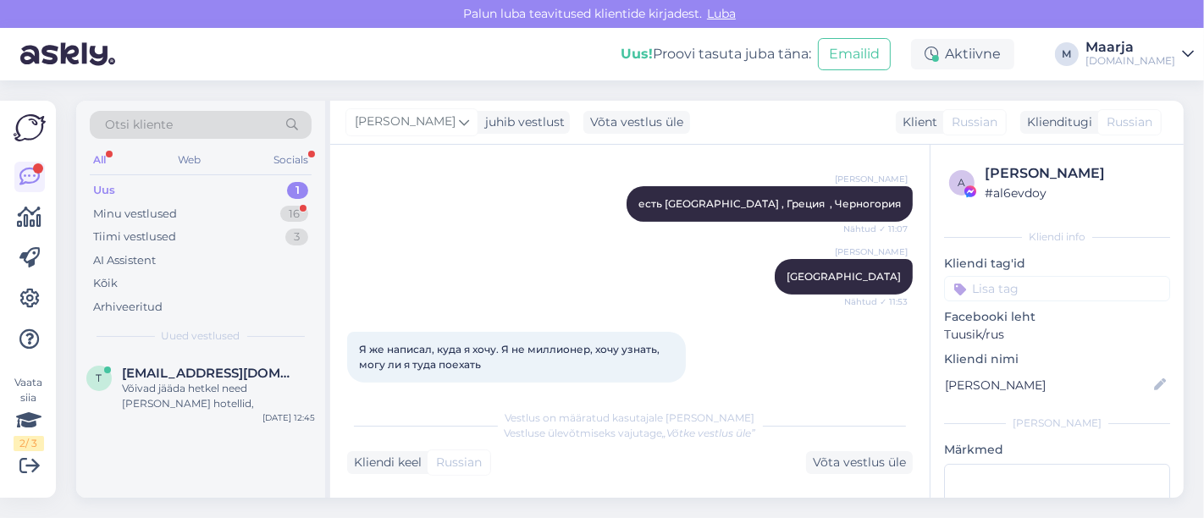
scroll to position [1045, 0]
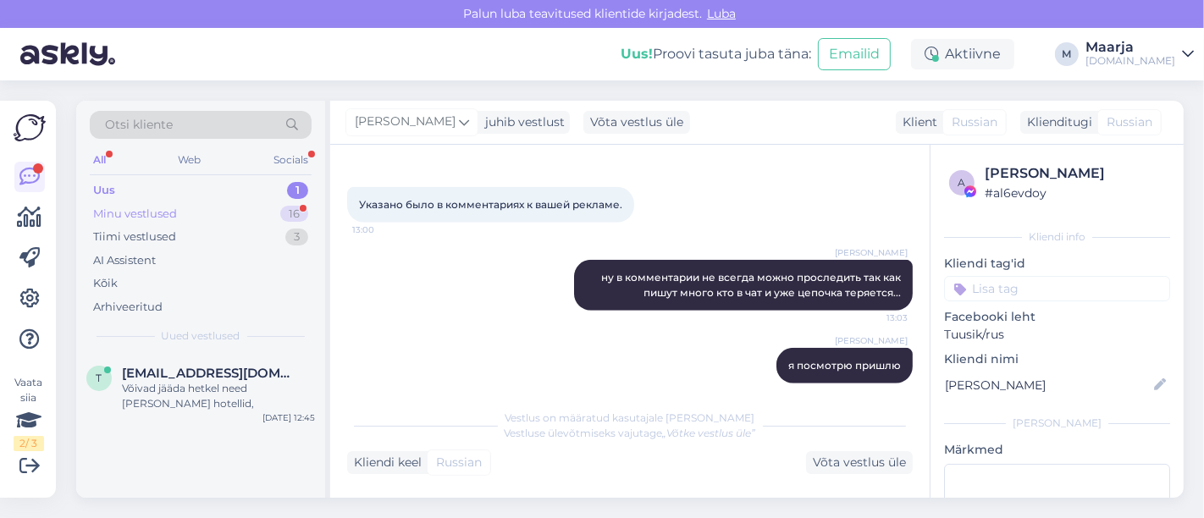
click at [171, 215] on div "Minu vestlused" at bounding box center [135, 214] width 84 height 17
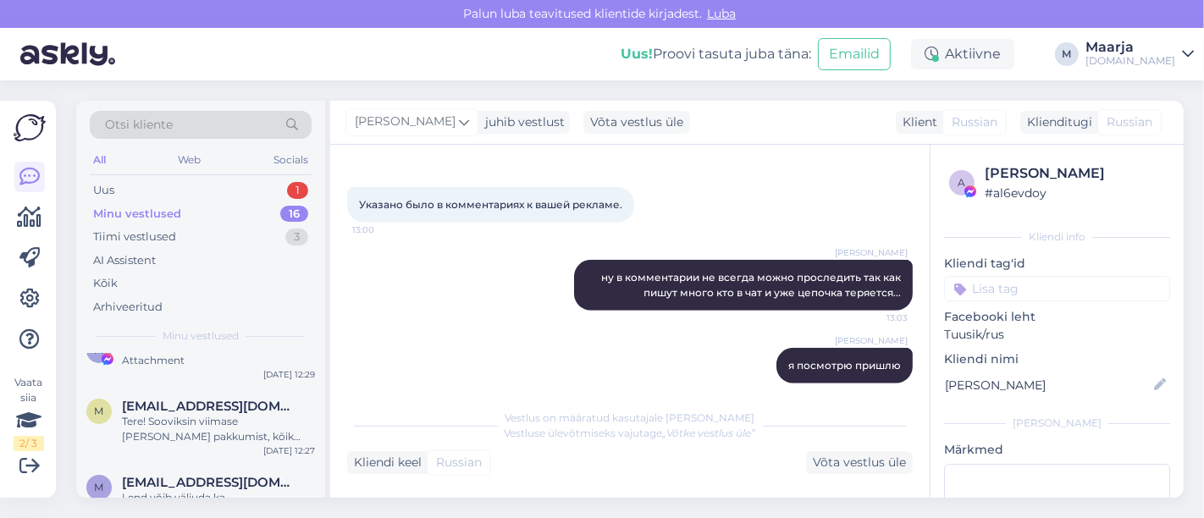
scroll to position [0, 0]
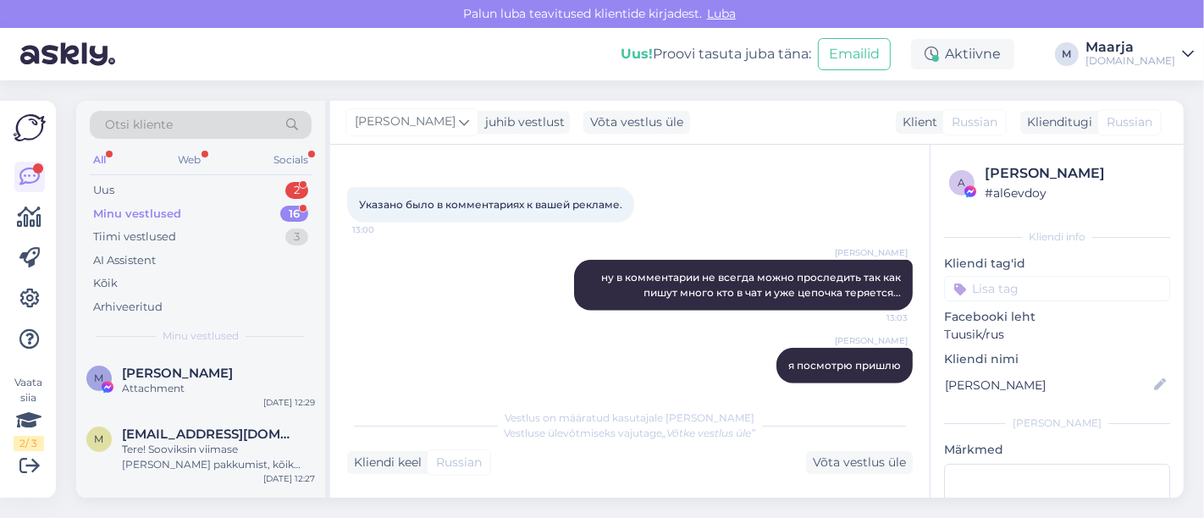
click at [178, 207] on div "Minu vestlused" at bounding box center [137, 214] width 88 height 17
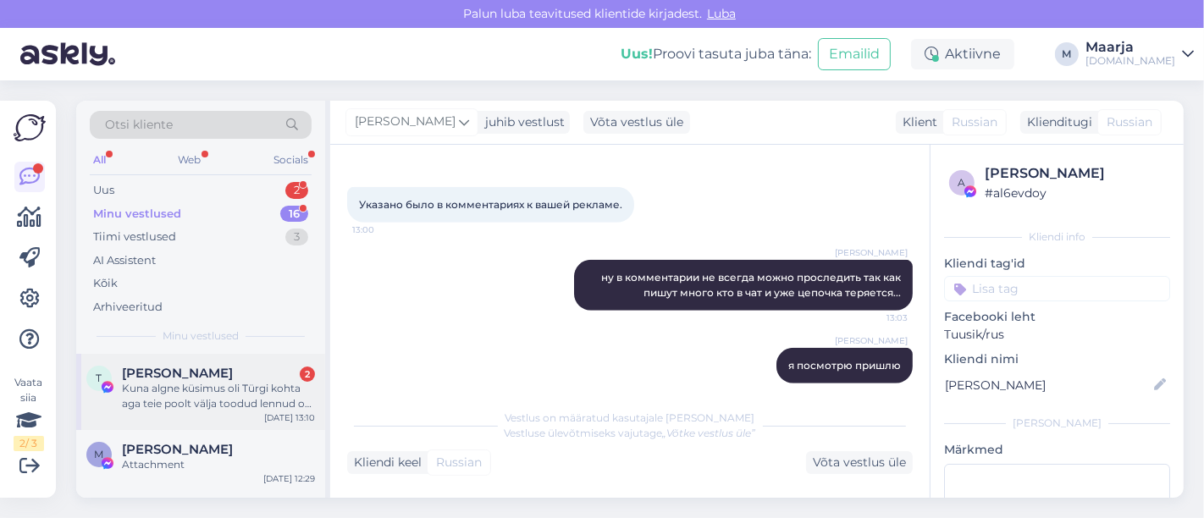
click at [187, 410] on div "Kuna algne küsimus oli Türgi kohta aga teie poolt välja toodud lennud on Egiptu…" at bounding box center [218, 396] width 193 height 30
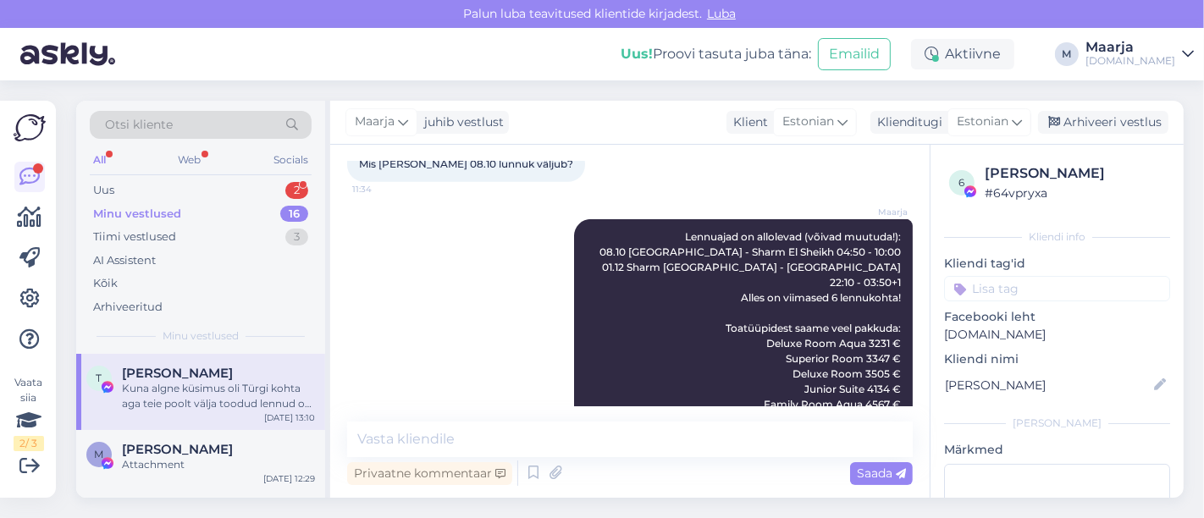
scroll to position [1137, 0]
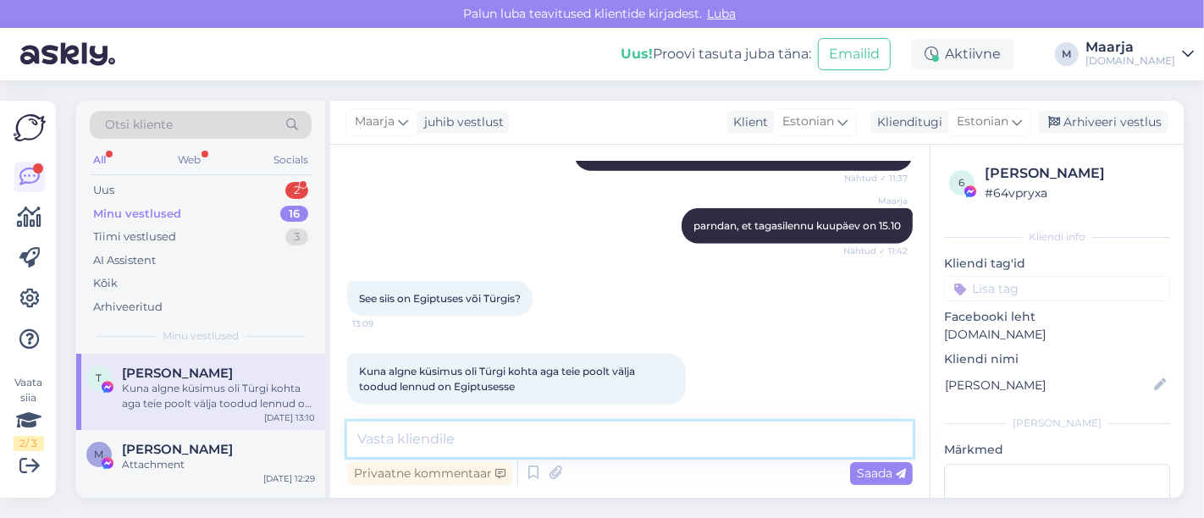
click at [467, 429] on textarea at bounding box center [630, 440] width 566 height 36
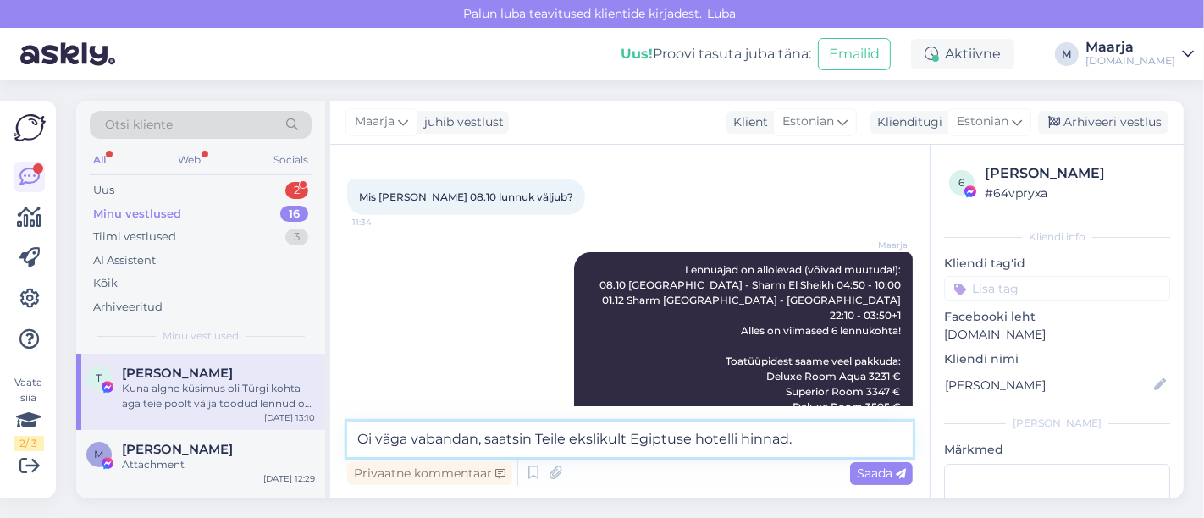
scroll to position [761, 0]
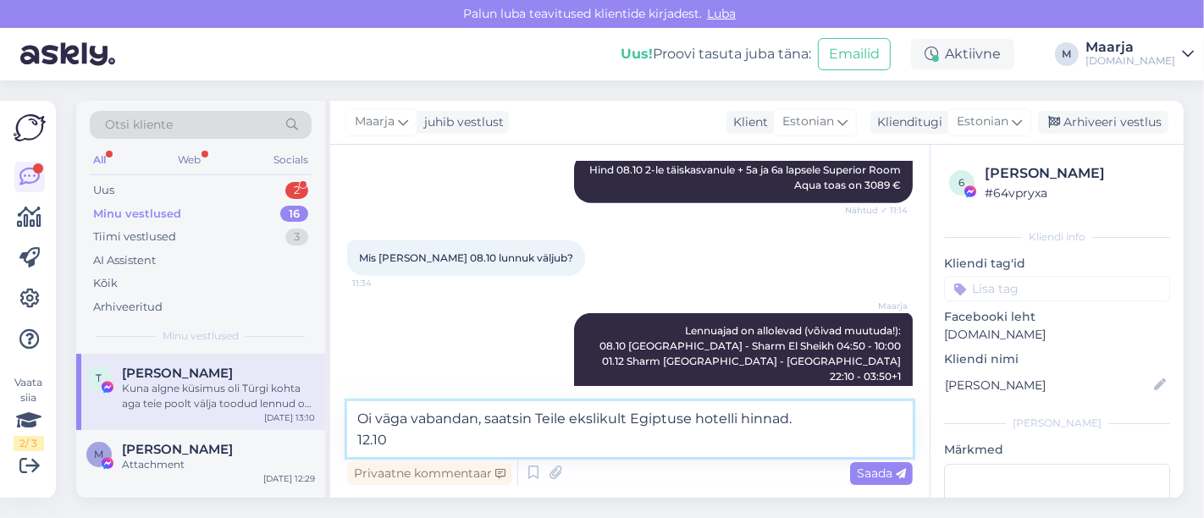
paste textarea "Rixos Sungate - The Land of Legends Free Access 5*"
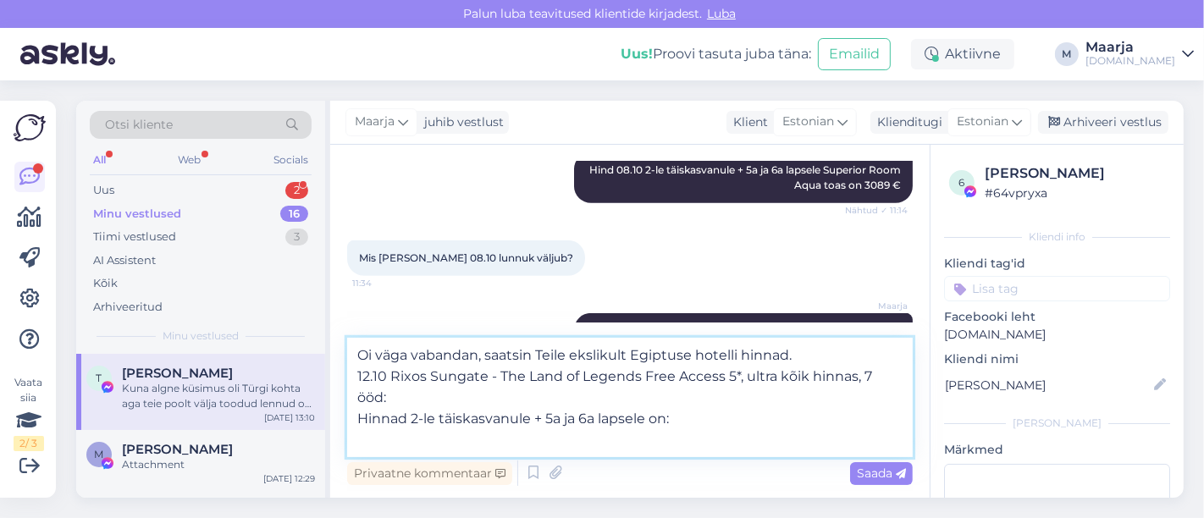
paste textarea "Superior Room Land View"
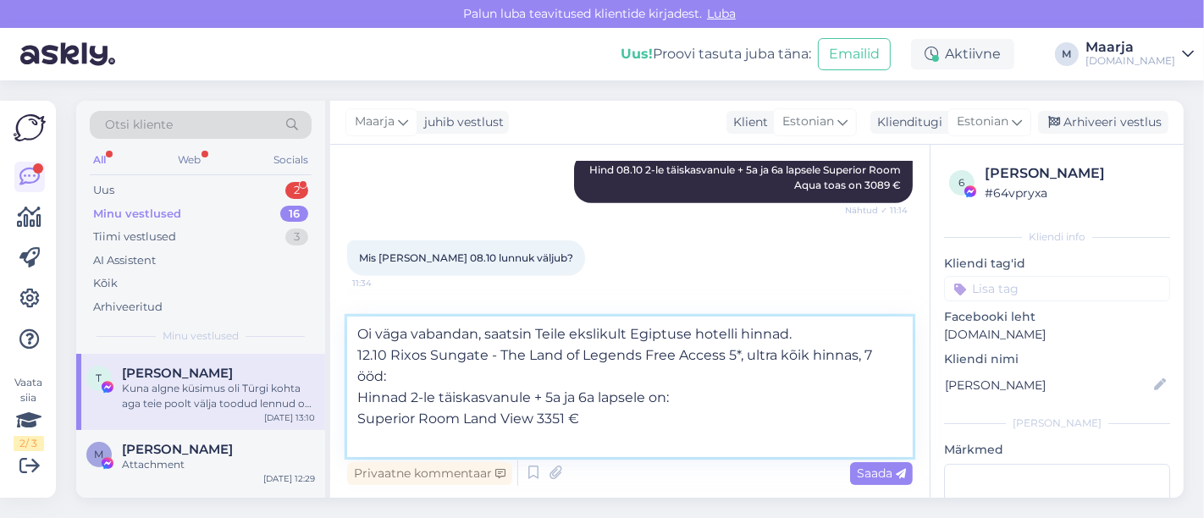
paste textarea "Family Suite"
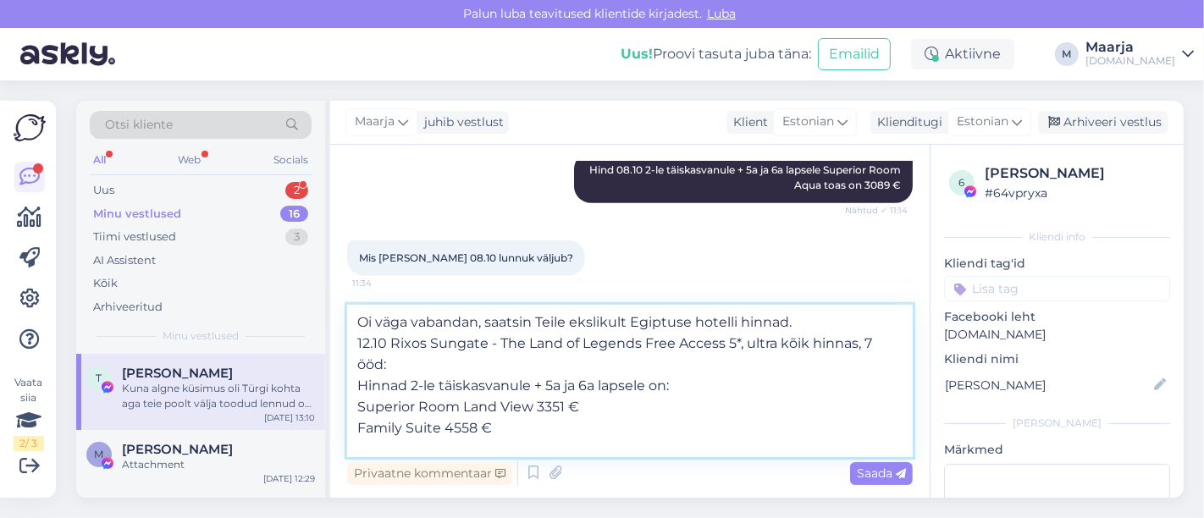
paste textarea "King Suite"
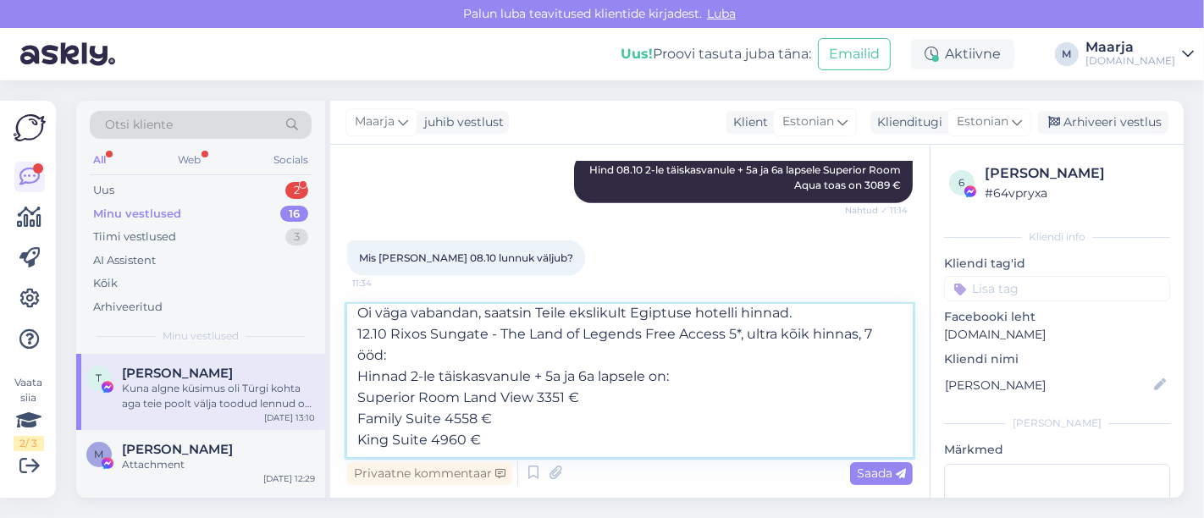
paste textarea "Grand Suite"
drag, startPoint x: 384, startPoint y: 453, endPoint x: 339, endPoint y: 447, distance: 45.3
click at [339, 447] on div "Vestlus algas [DATE] Tere, kas see veel saadaval? 8:27 Türgi | 𝗥𝗜𝗫𝗢𝗦 𝗦𝗨𝗡𝗚𝗔𝗧𝗘 𝟱*…" at bounding box center [629, 321] width 599 height 353
click at [489, 443] on textarea "Oi väga vabandan, saatsin Teile ekslikult Egiptuse hotelli hinnad. 12.10 Rixos …" at bounding box center [630, 381] width 566 height 152
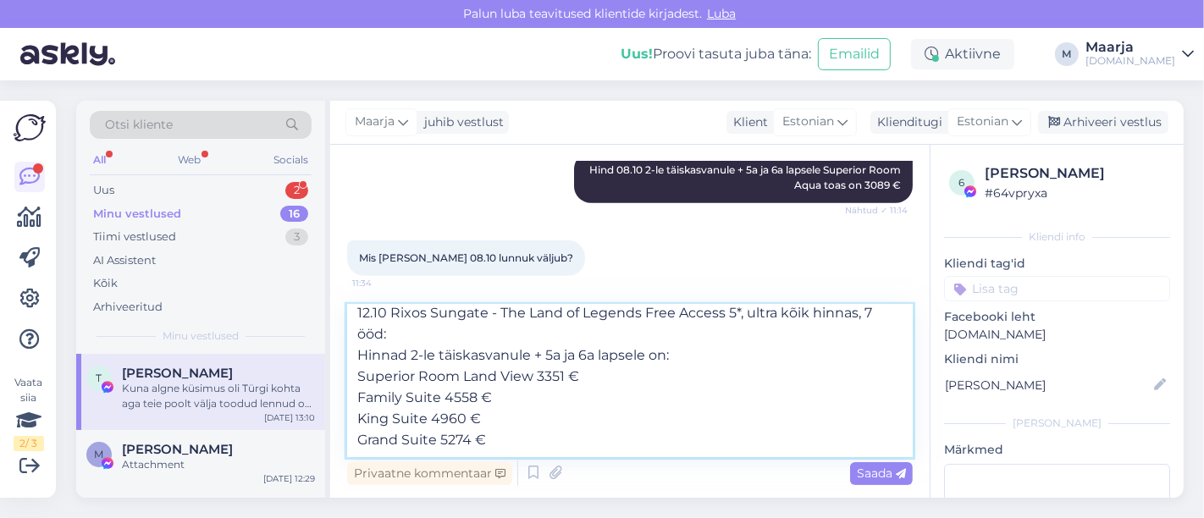
scroll to position [63, 0]
paste textarea "Lennuajad on allolevad (võivad muutuda!): 20.06 [GEOGRAPHIC_DATA] - [GEOGRAPHIC…"
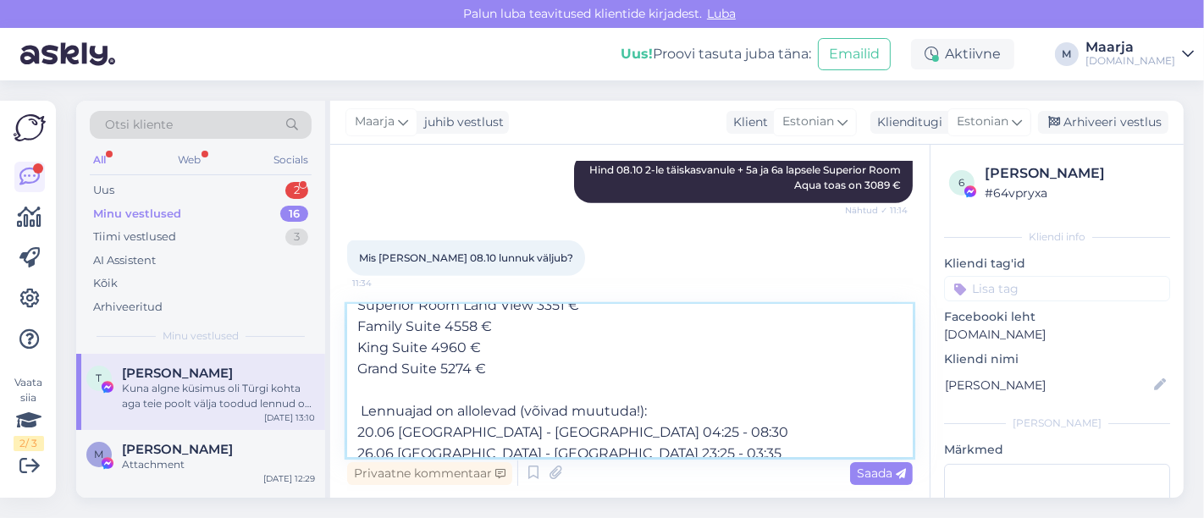
scroll to position [135, 0]
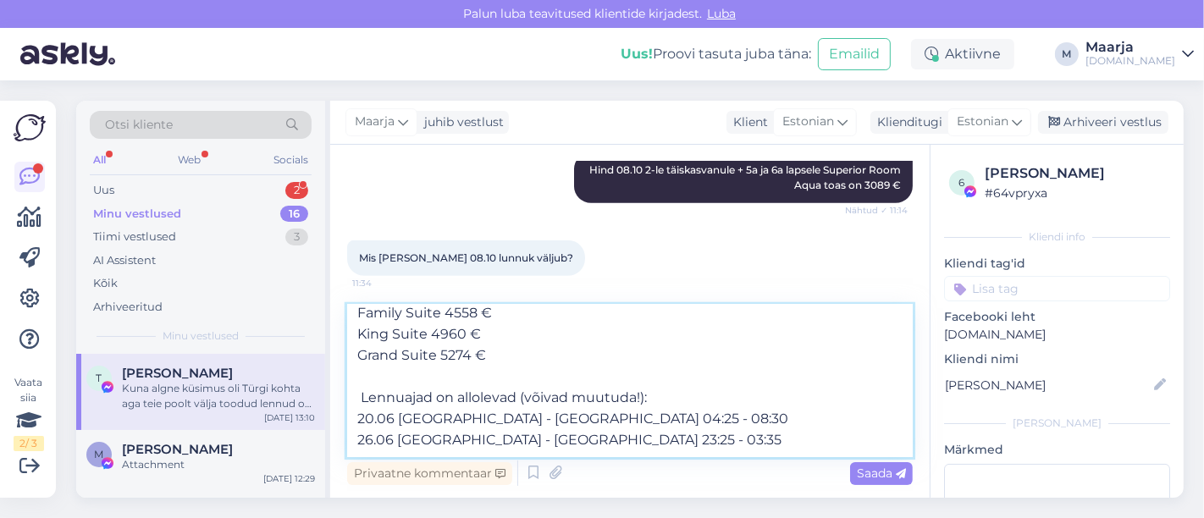
drag, startPoint x: 359, startPoint y: 398, endPoint x: 334, endPoint y: 400, distance: 25.5
click at [334, 398] on div "Vestlus algas [DATE] Tere, kas see veel saadaval? 8:27 Türgi | 𝗥𝗜𝗫𝗢𝗦 𝗦𝗨𝗡𝗚𝗔𝗧𝗘 𝟱*…" at bounding box center [629, 321] width 599 height 353
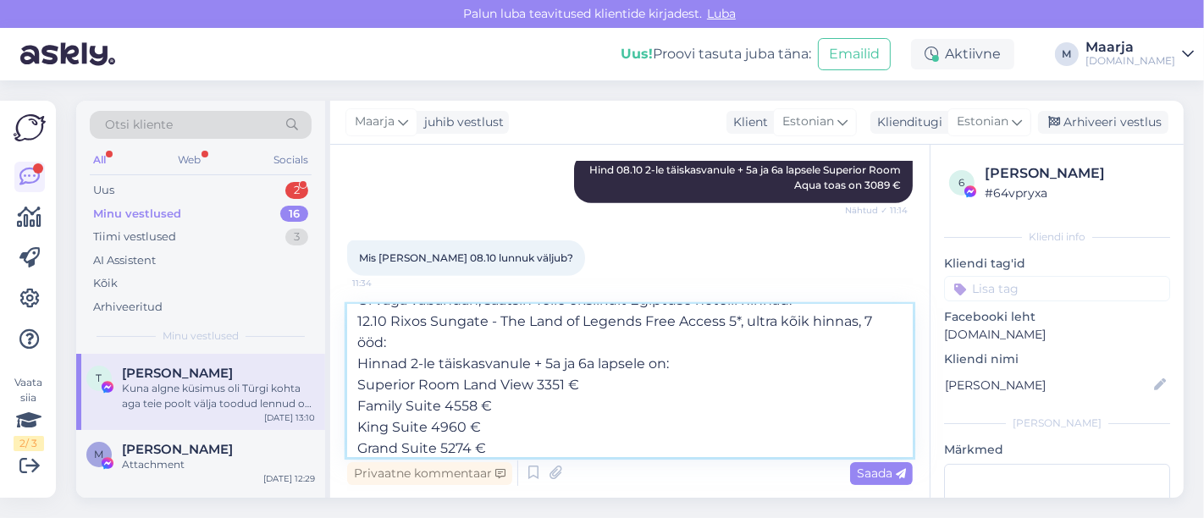
scroll to position [0, 0]
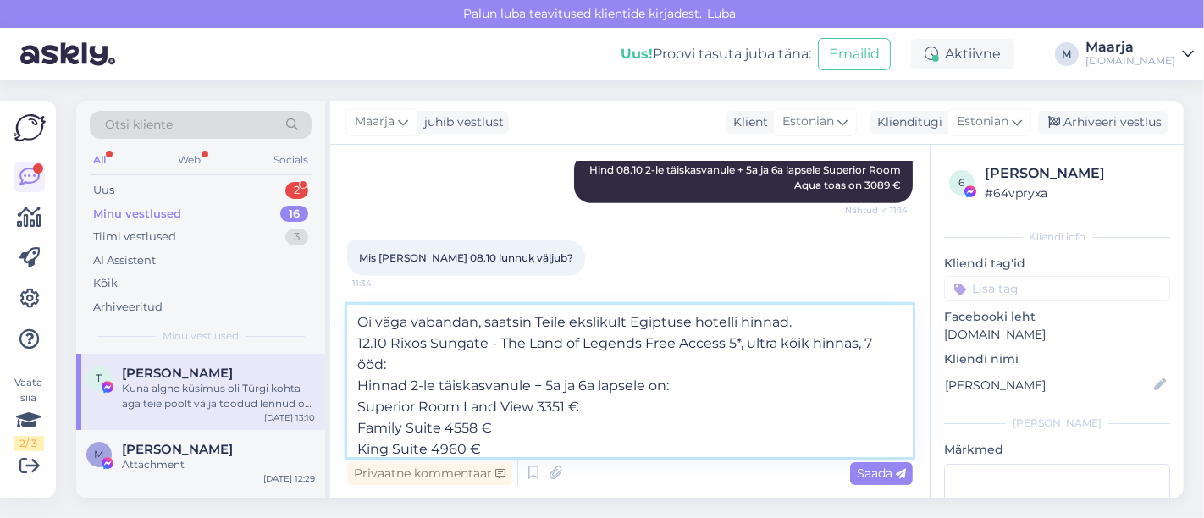
click at [356, 347] on textarea "Oi väga vabandan, saatsin Teile ekslikult Egiptuse hotelli hinnad. 12.10 Rixos …" at bounding box center [630, 381] width 566 height 152
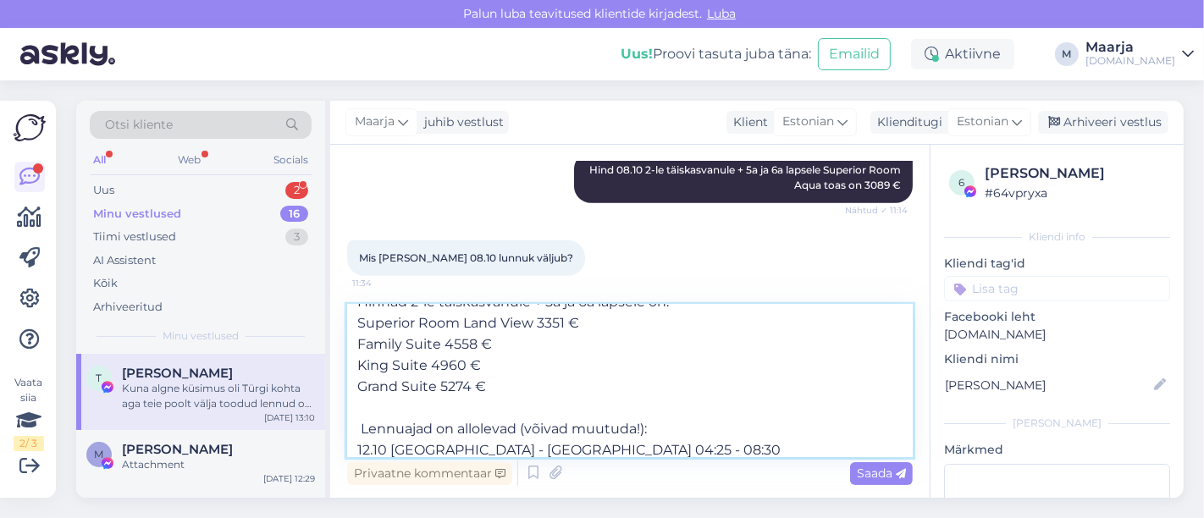
scroll to position [157, 0]
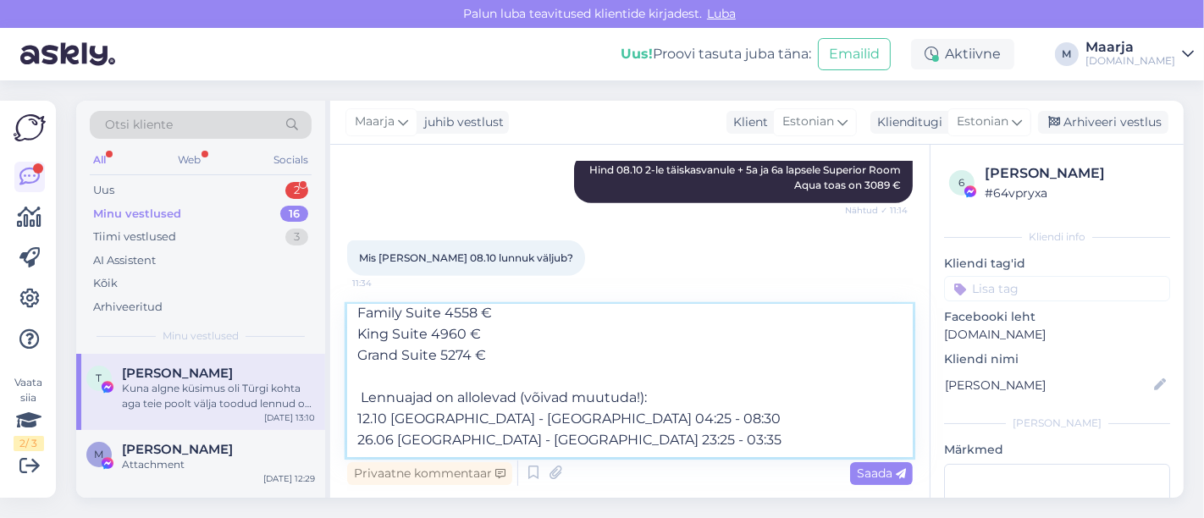
drag, startPoint x: 362, startPoint y: 376, endPoint x: 345, endPoint y: 376, distance: 16.9
click at [345, 376] on div "Vestlus algas [DATE] Tere, kas see veel saadaval? 8:27 Türgi | 𝗥𝗜𝗫𝗢𝗦 𝗦𝗨𝗡𝗚𝗔𝗧𝗘 𝟱*…" at bounding box center [629, 321] width 599 height 353
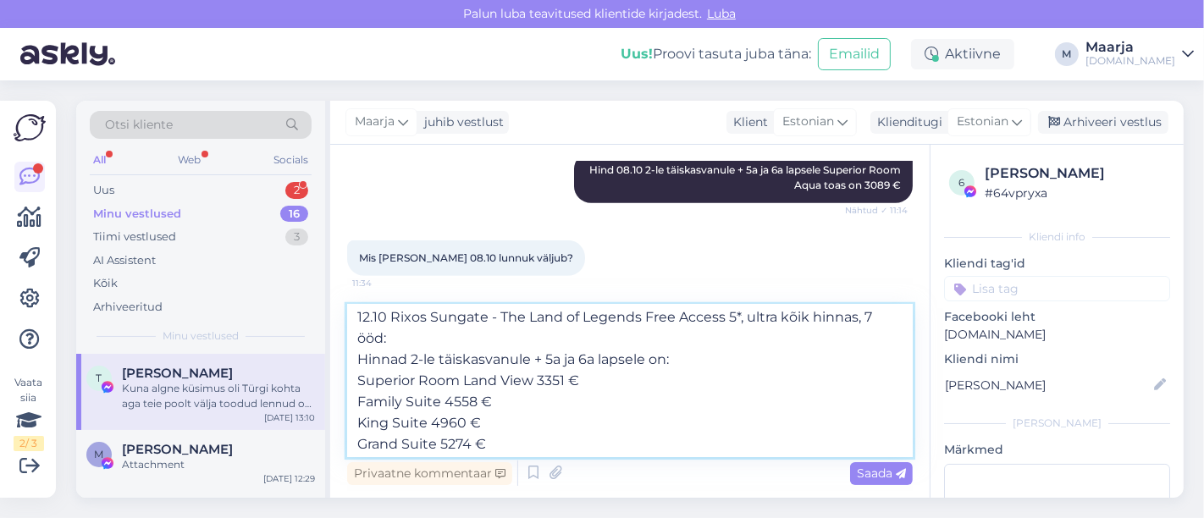
scroll to position [0, 0]
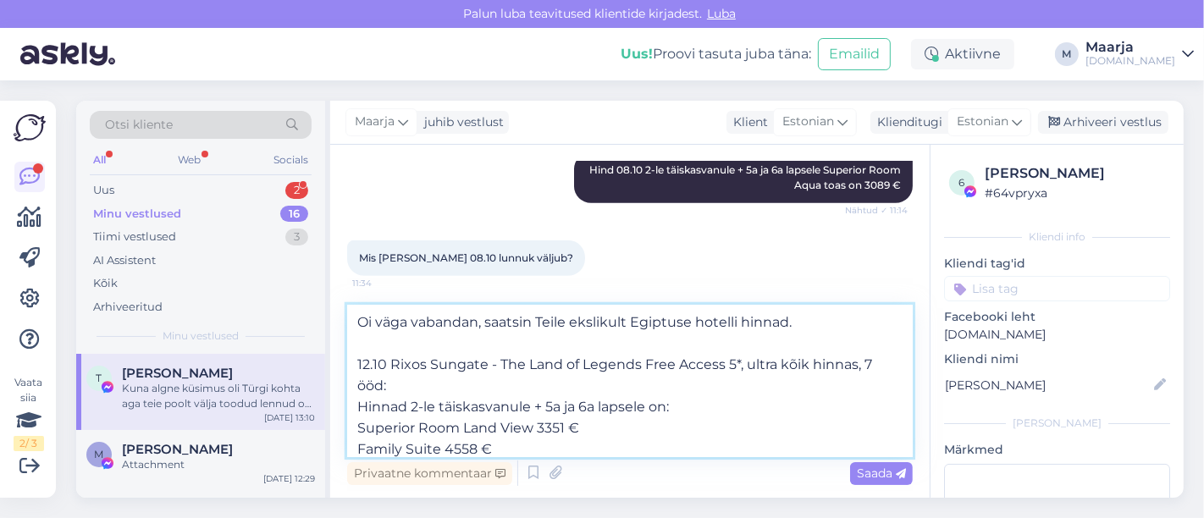
click at [599, 323] on textarea "Oi väga vabandan, saatsin Teile ekslikult Egiptuse hotelli hinnad. 12.10 Rixos …" at bounding box center [630, 381] width 566 height 152
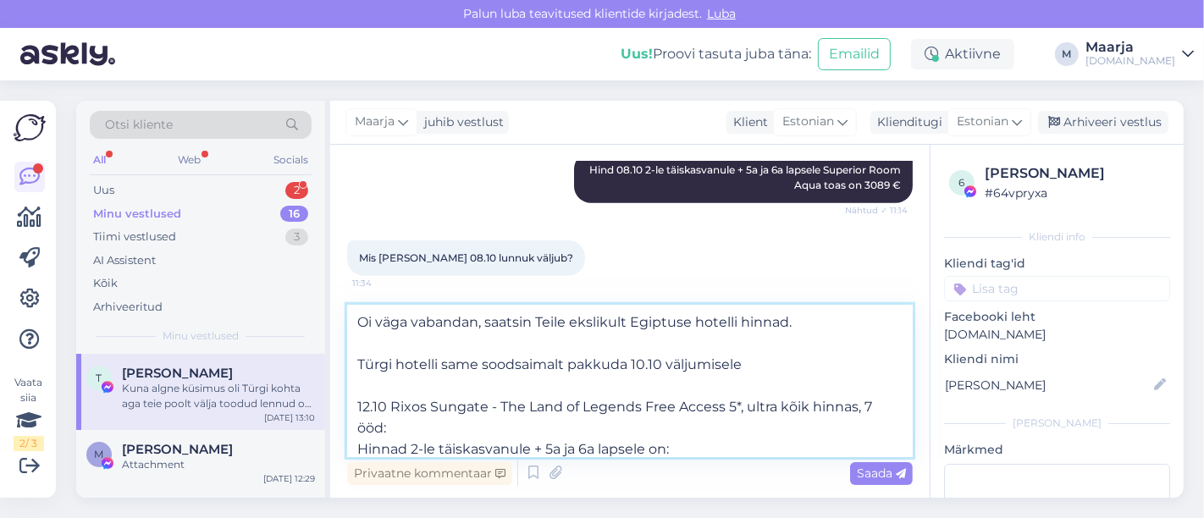
drag, startPoint x: 388, startPoint y: 414, endPoint x: 351, endPoint y: 411, distance: 36.5
click at [351, 411] on textarea "Oi väga vabandan, saatsin Teile ekslikult Egiptuse hotelli hinnad. Türgi hotell…" at bounding box center [630, 381] width 566 height 152
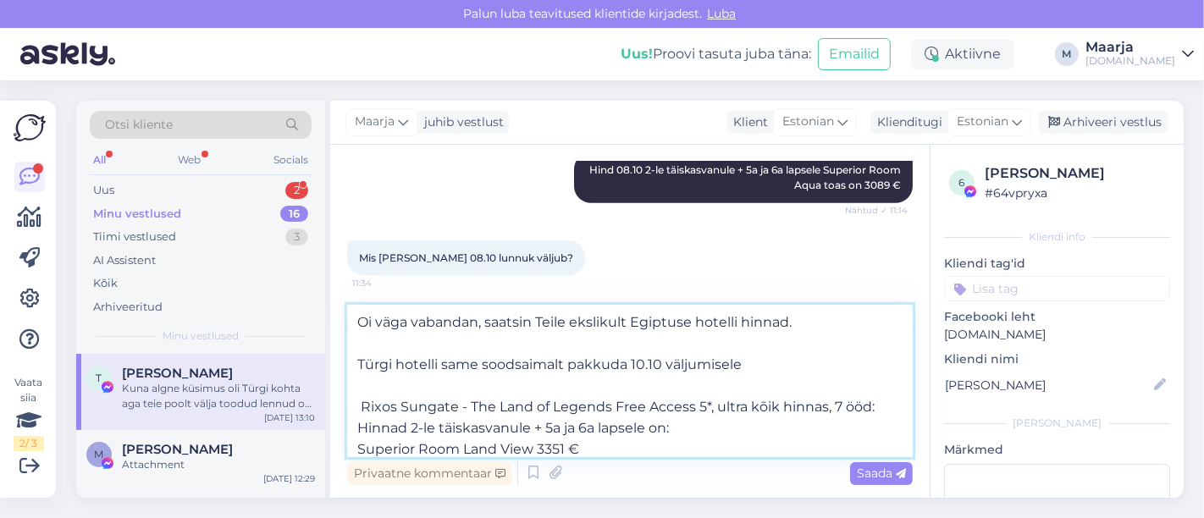
click at [351, 406] on textarea "Oi väga vabandan, saatsin Teile ekslikult Egiptuse hotelli hinnad. Türgi hotell…" at bounding box center [630, 381] width 566 height 152
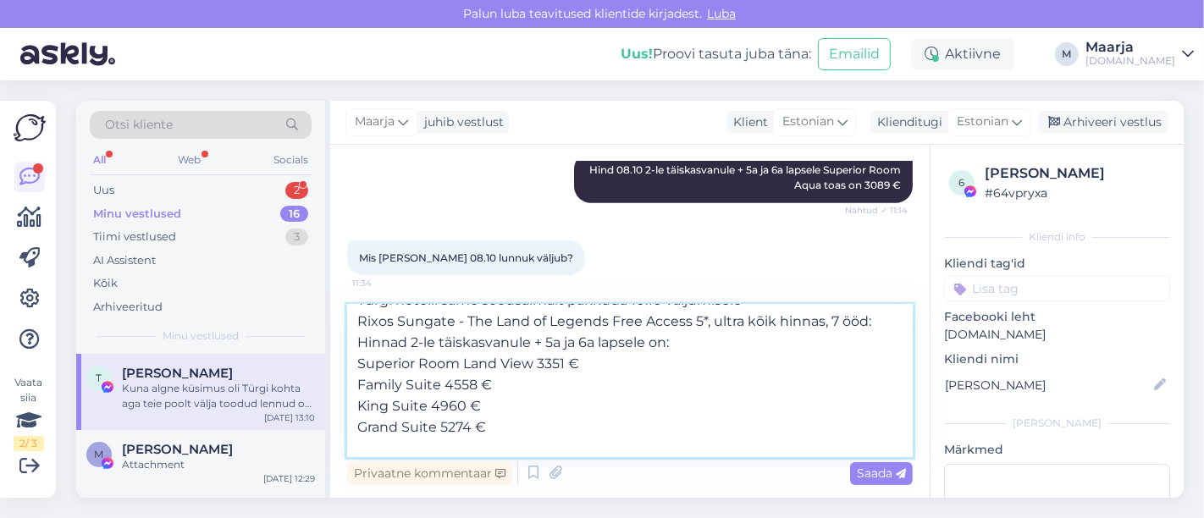
scroll to position [94, 0]
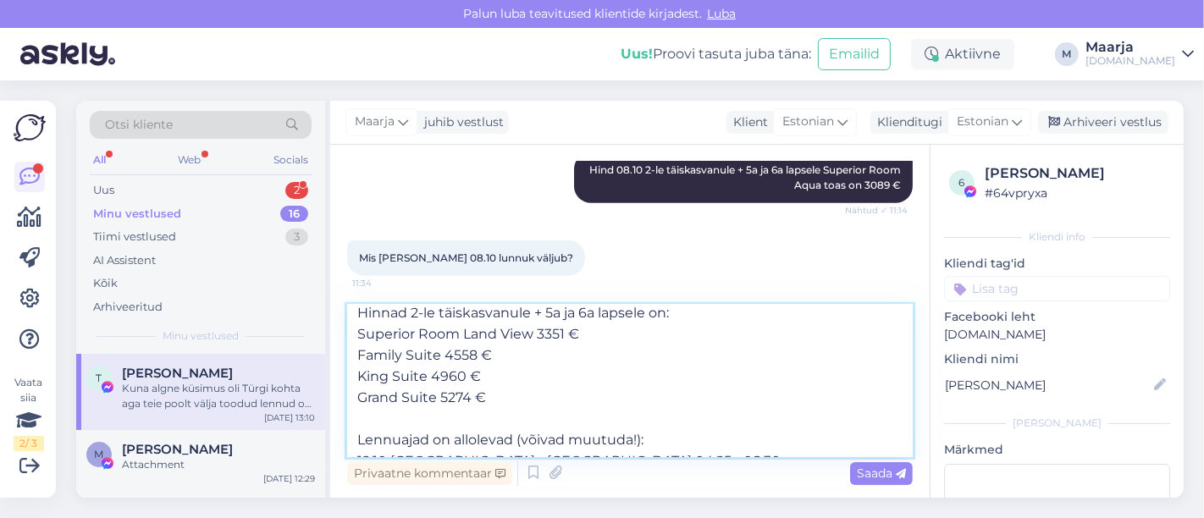
drag, startPoint x: 568, startPoint y: 339, endPoint x: 546, endPoint y: 340, distance: 22.0
click at [546, 340] on textarea "Oi väga vabandan, saatsin Teile ekslikult Egiptuse hotelli hinnad. Türgi hotell…" at bounding box center [630, 381] width 566 height 152
drag, startPoint x: 474, startPoint y: 361, endPoint x: 447, endPoint y: 361, distance: 27.1
click at [447, 361] on textarea "Oi väga vabandan, saatsin Teile ekslikult Egiptuse hotelli hinnad. Türgi hotell…" at bounding box center [630, 381] width 566 height 152
drag, startPoint x: 359, startPoint y: 378, endPoint x: 500, endPoint y: 397, distance: 142.6
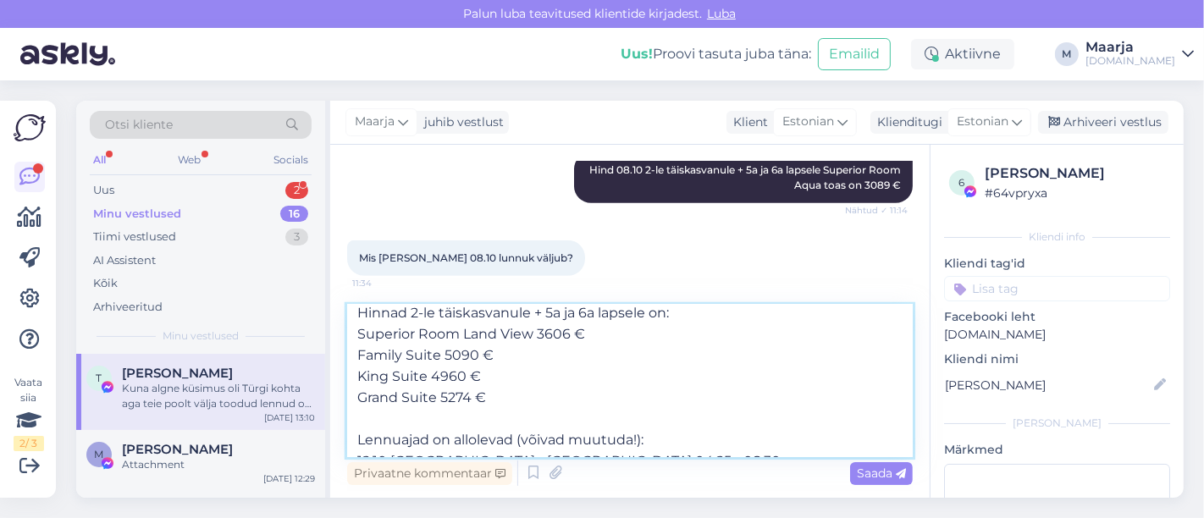
click at [500, 396] on textarea "Oi väga vabandan, saatsin Teile ekslikult Egiptuse hotelli hinnad. Türgi hotell…" at bounding box center [630, 381] width 566 height 152
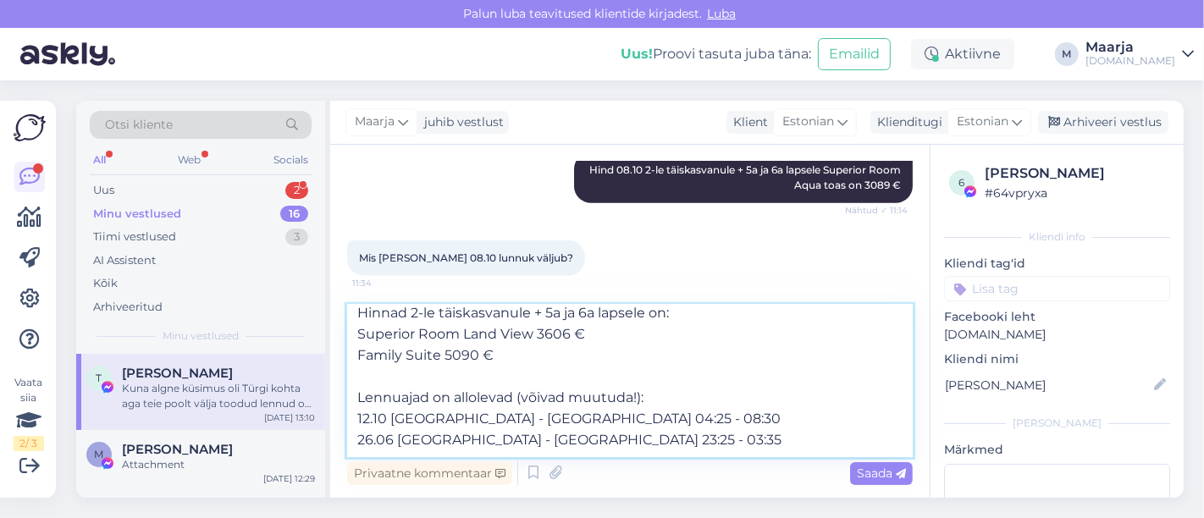
click at [599, 445] on textarea "Oi väga vabandan, saatsin Teile ekslikult Egiptuse hotelli hinnad. Türgi hotell…" at bounding box center [630, 381] width 566 height 152
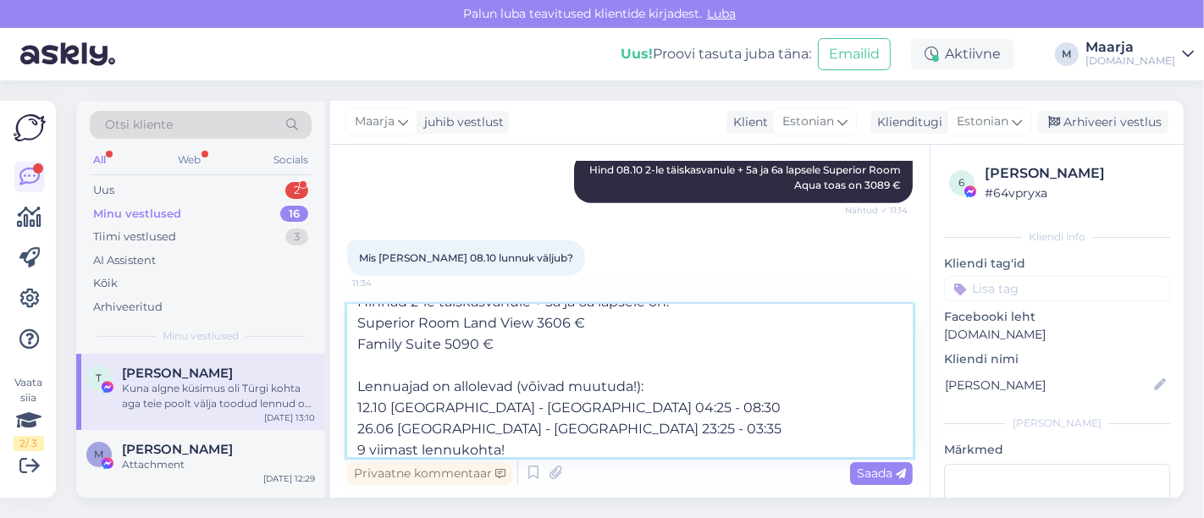
drag, startPoint x: 369, startPoint y: 410, endPoint x: 355, endPoint y: 410, distance: 14.4
click at [355, 410] on textarea "Oi väga vabandan, saatsin Teile ekslikult Egiptuse hotelli hinnad. Türgi hotell…" at bounding box center [630, 381] width 566 height 152
drag, startPoint x: 386, startPoint y: 429, endPoint x: 340, endPoint y: 431, distance: 45.8
click at [340, 430] on div "Vestlus algas [DATE] Tere, kas see veel saadaval? 8:27 Türgi | 𝗥𝗜𝗫𝗢𝗦 𝗦𝗨𝗡𝗚𝗔𝗧𝗘 𝟱*…" at bounding box center [629, 321] width 599 height 353
drag, startPoint x: 588, startPoint y: 411, endPoint x: 505, endPoint y: 411, distance: 82.1
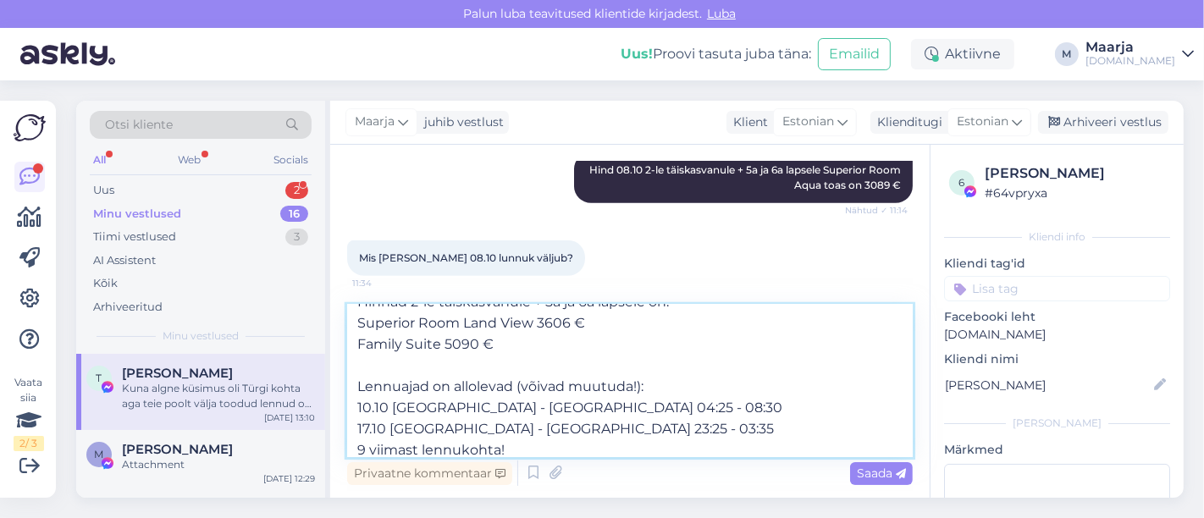
click at [505, 411] on textarea "Oi väga vabandan, saatsin Teile ekslikult Egiptuse hotelli hinnad. Türgi hotell…" at bounding box center [630, 381] width 566 height 152
drag, startPoint x: 588, startPoint y: 426, endPoint x: 504, endPoint y: 426, distance: 83.8
click at [504, 426] on textarea "Oi väga vabandan, saatsin Teile ekslikult Egiptuse hotelli hinnad. Türgi hotell…" at bounding box center [630, 381] width 566 height 152
type textarea "Oi väga vabandan, saatsin Teile ekslikult Egiptuse hotelli hinnad. Türgi hotell…"
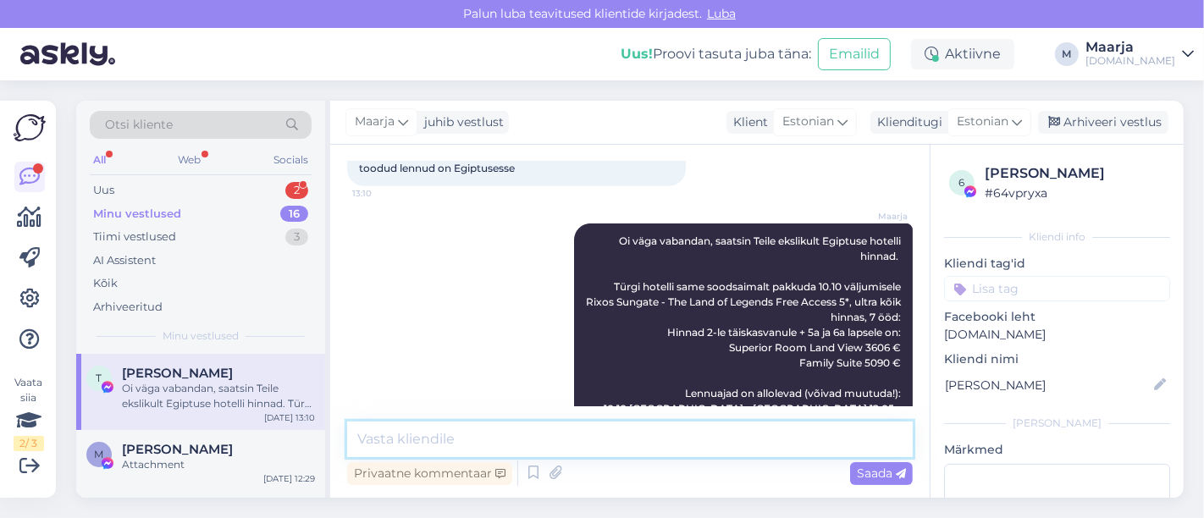
scroll to position [1408, 0]
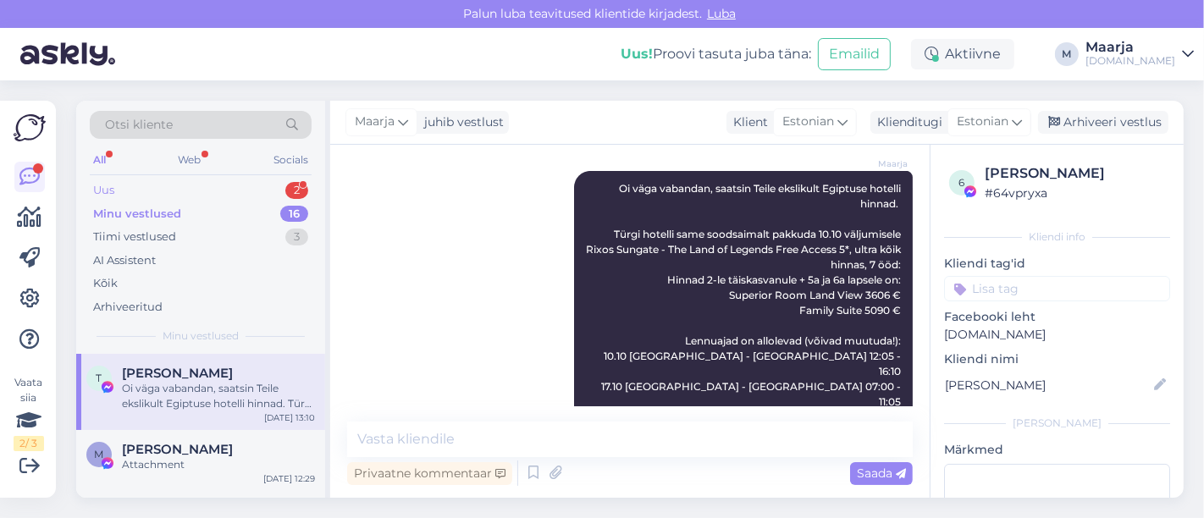
click at [207, 187] on div "Uus 2" at bounding box center [201, 191] width 222 height 24
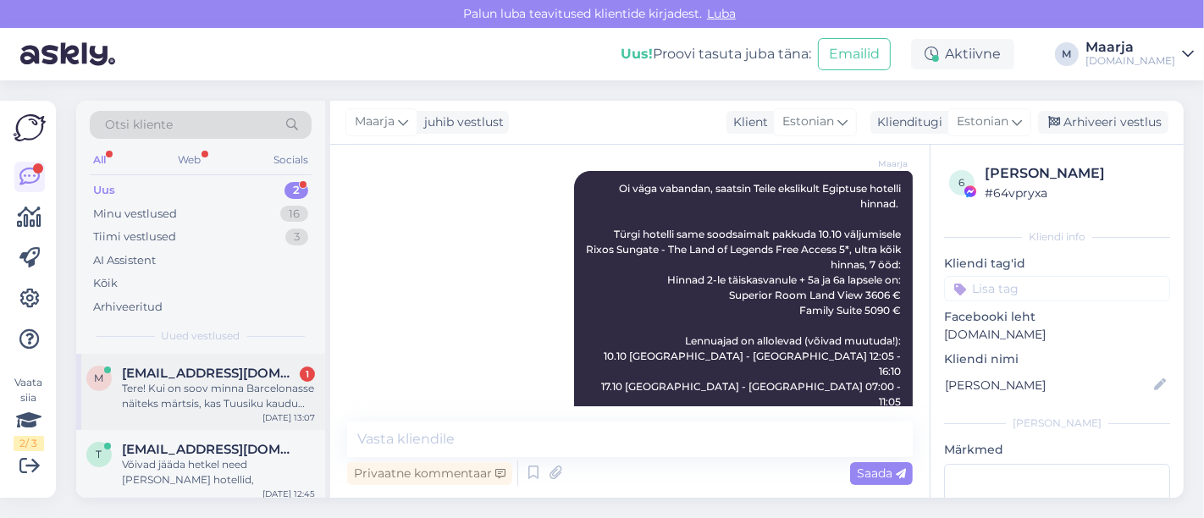
click at [215, 395] on div "Tere! Kui on soov minna Barcelonasse näiteks märtsis, kas Tuusiku kaudu saab ka…" at bounding box center [218, 396] width 193 height 30
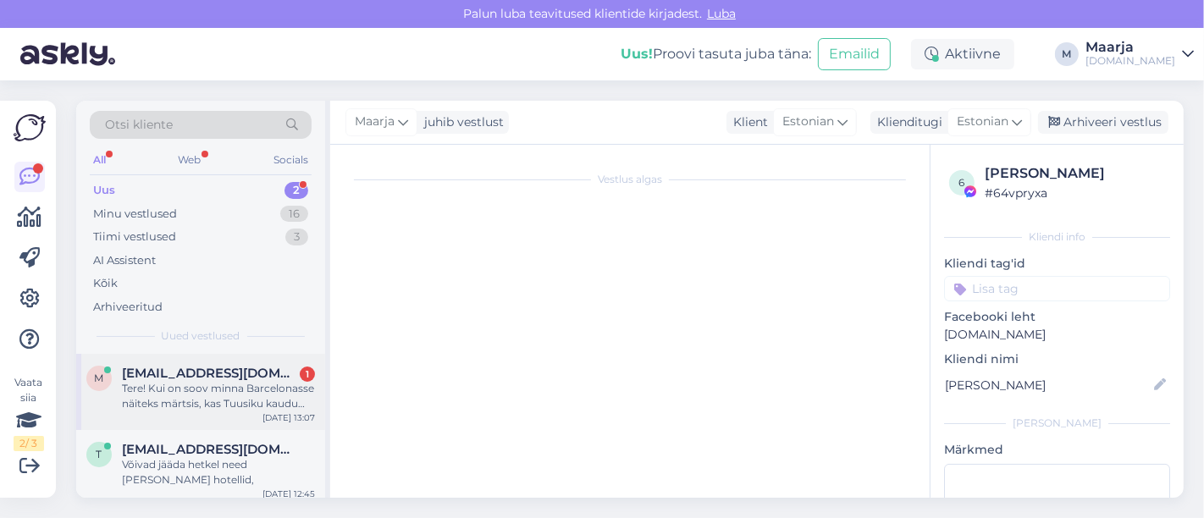
scroll to position [2, 0]
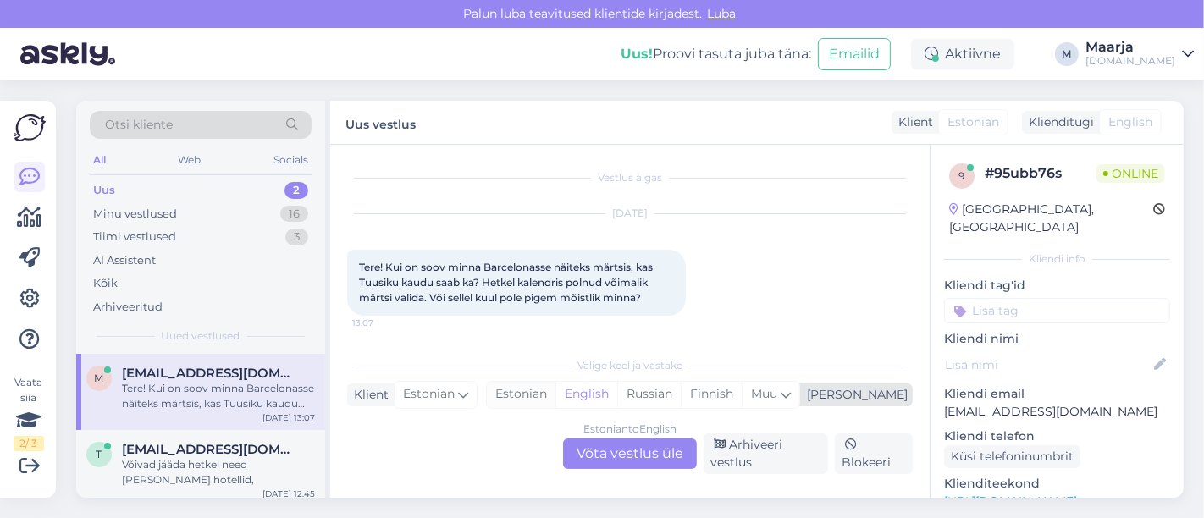
click at [555, 400] on div "Estonian" at bounding box center [521, 394] width 69 height 25
click at [599, 450] on div "Estonian to Estonian Võta vestlus üle" at bounding box center [630, 454] width 134 height 30
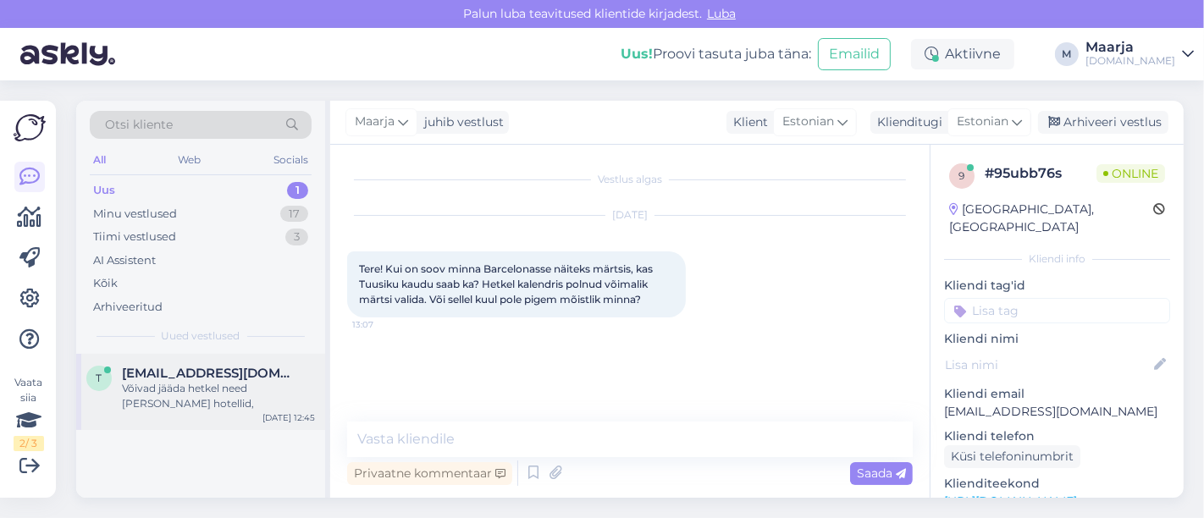
click at [168, 398] on div "Võivad jääda hetkel need [PERSON_NAME] hotellid," at bounding box center [218, 396] width 193 height 30
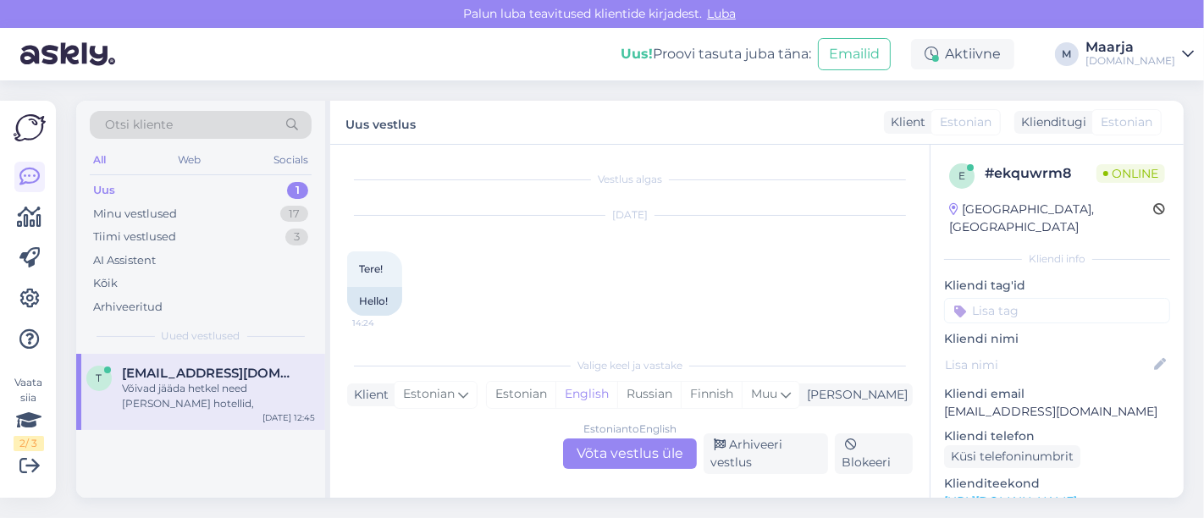
scroll to position [1680, 0]
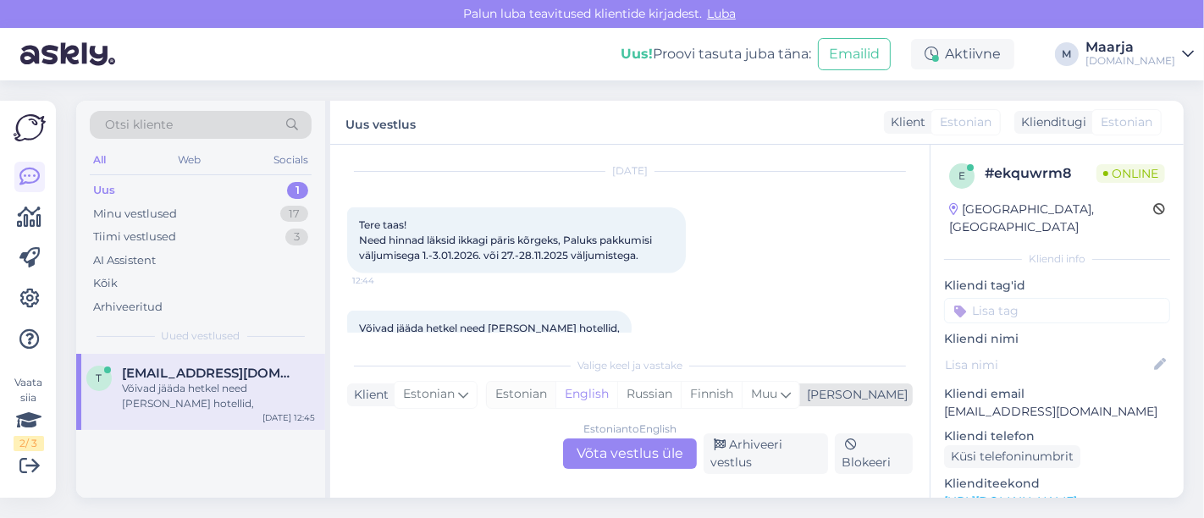
click at [555, 399] on div "Estonian" at bounding box center [521, 394] width 69 height 25
click at [599, 447] on div "Estonian to Estonian Võta vestlus üle" at bounding box center [630, 454] width 134 height 30
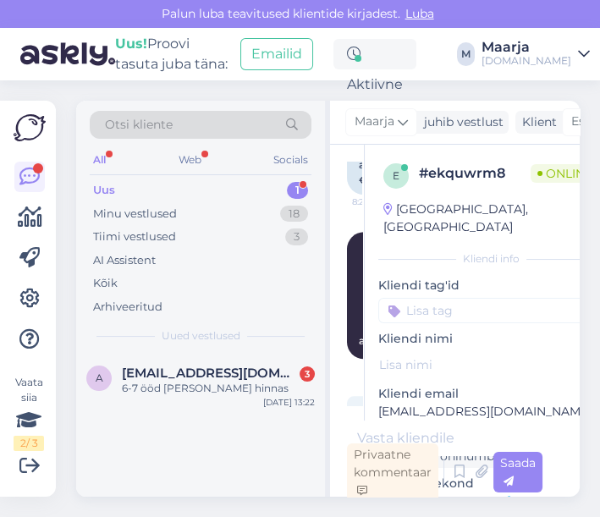
scroll to position [3660, 0]
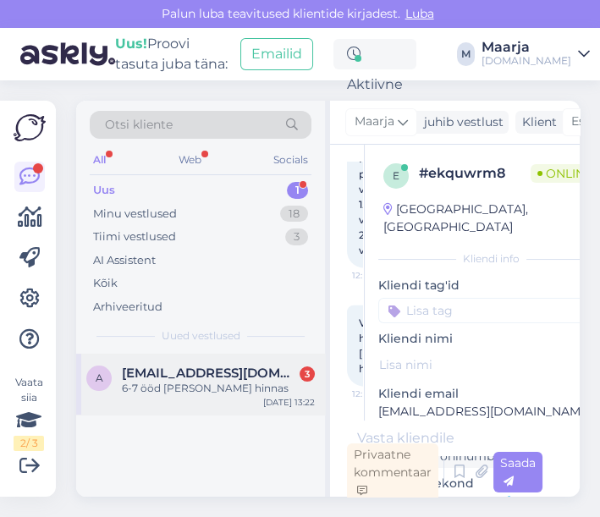
click at [162, 362] on div "a [EMAIL_ADDRESS][DOMAIN_NAME] 3 6-7 ööd [PERSON_NAME] hinnas [DATE] 13:22" at bounding box center [200, 384] width 249 height 61
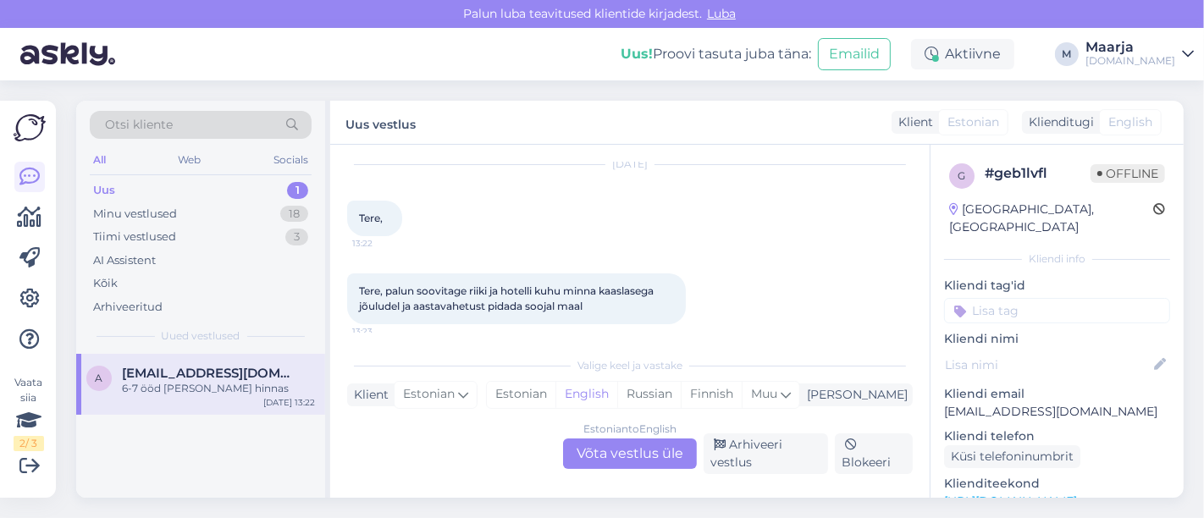
scroll to position [133, 0]
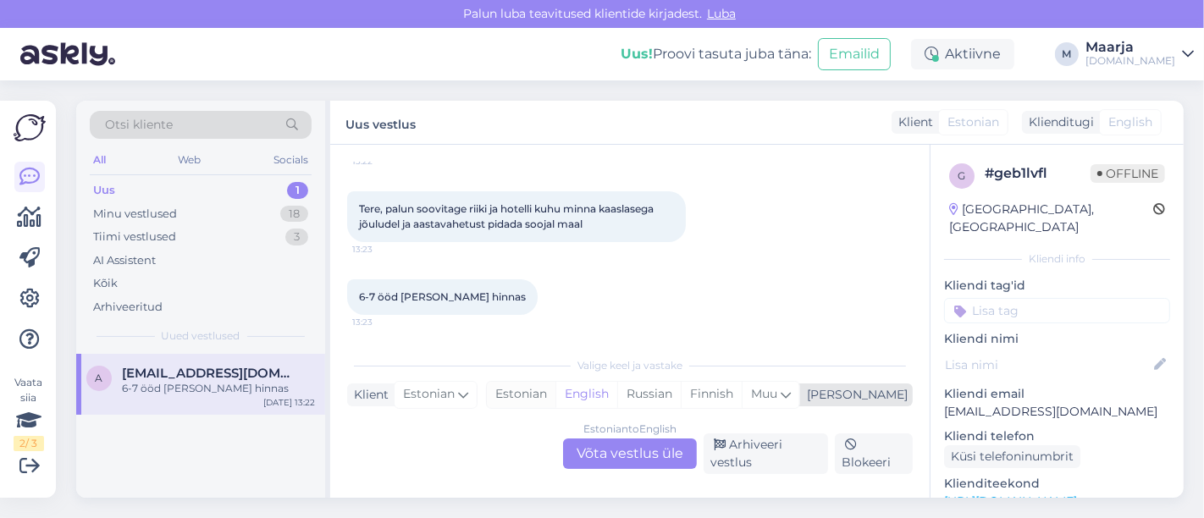
click at [555, 398] on div "Estonian" at bounding box center [521, 394] width 69 height 25
click at [578, 442] on div "Estonian to Estonian Võta vestlus üle" at bounding box center [630, 454] width 134 height 30
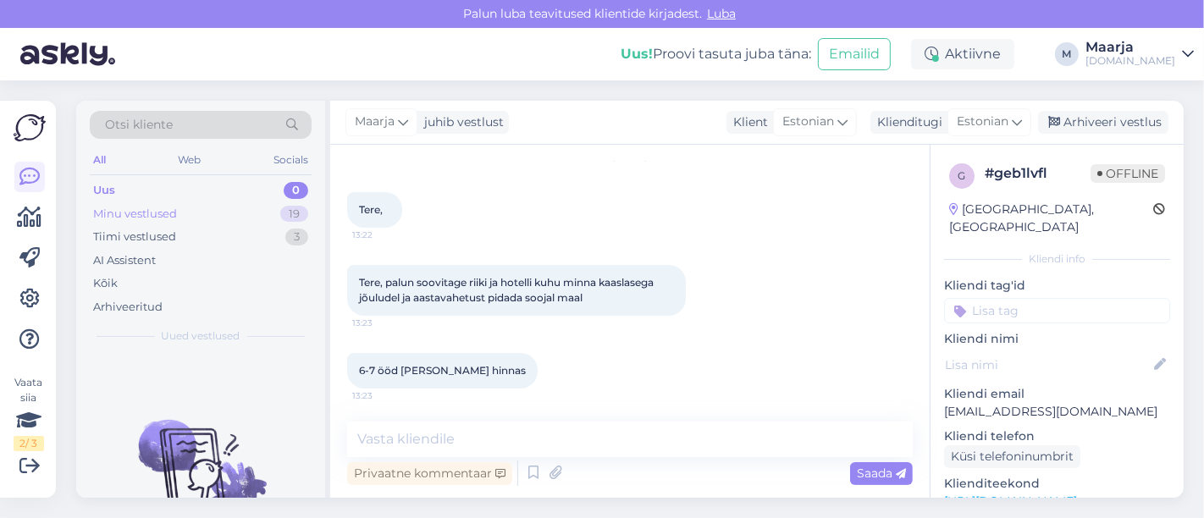
click at [191, 212] on div "Minu vestlused 19" at bounding box center [201, 214] width 222 height 24
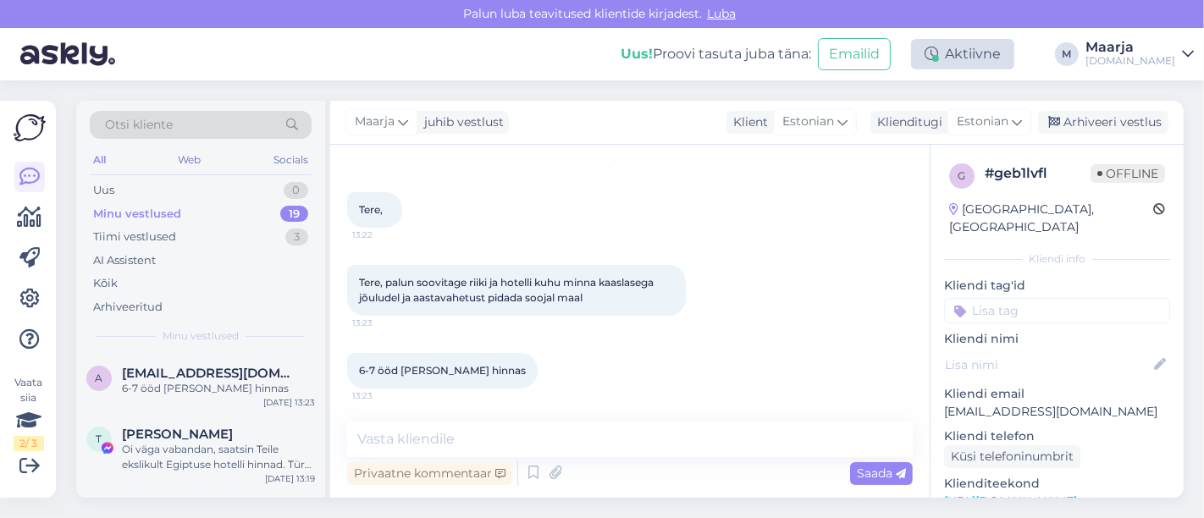
click at [599, 61] on div "Aktiivne" at bounding box center [962, 54] width 103 height 30
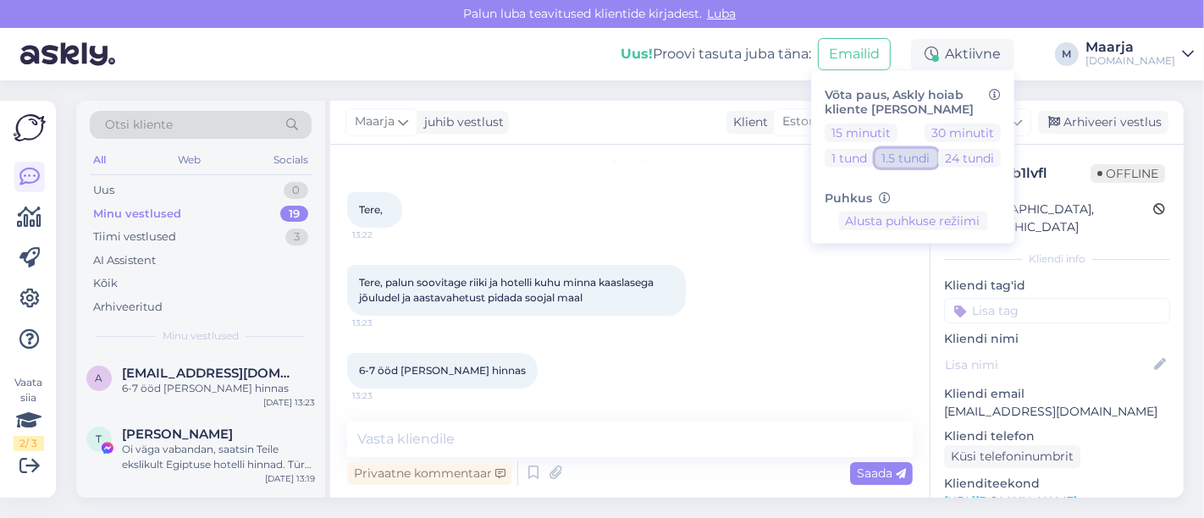
click at [599, 158] on button "1.5 tundi" at bounding box center [906, 157] width 62 height 19
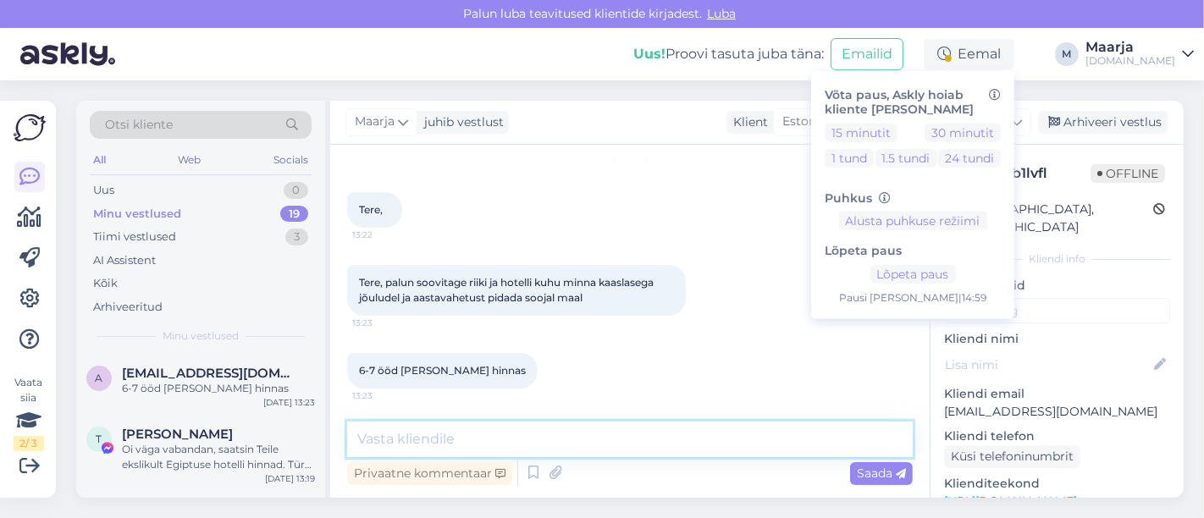
click at [599, 454] on textarea at bounding box center [630, 440] width 566 height 36
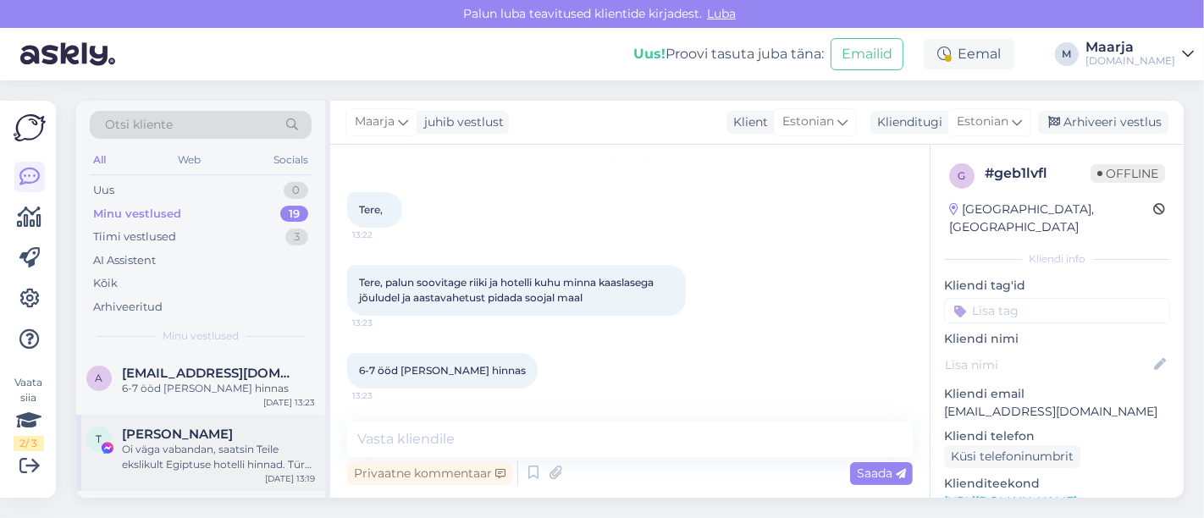
click at [185, 451] on div "Oi väga vabandan, saatsin Teile ekslikult Egiptuse hotelli hinnad. Türgi hotell…" at bounding box center [218, 457] width 193 height 30
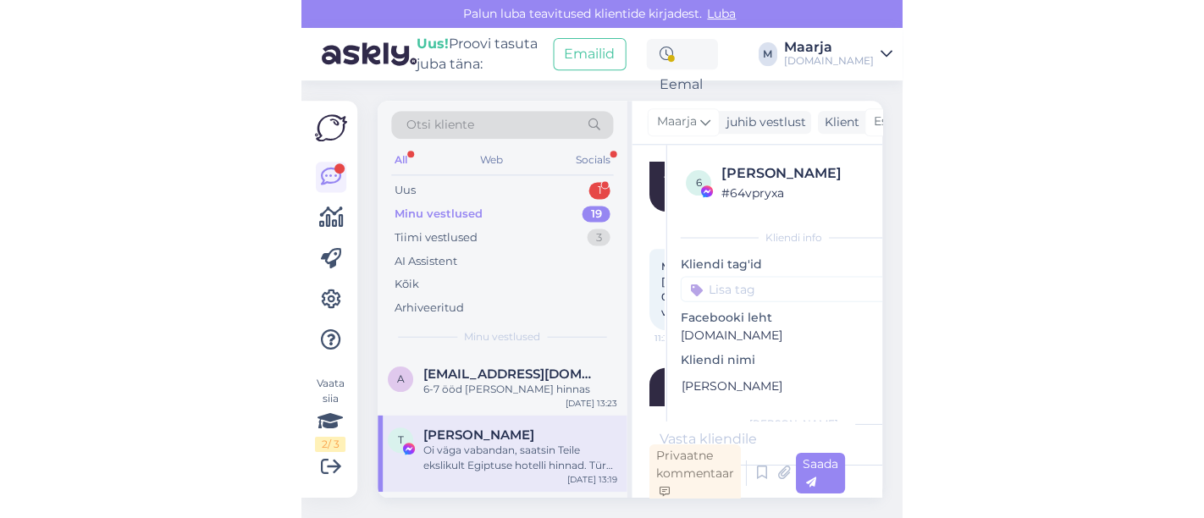
scroll to position [2780, 0]
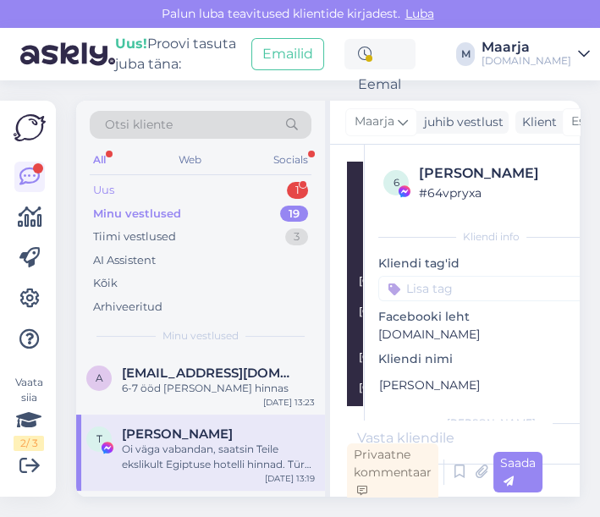
click at [116, 195] on div "Uus 1" at bounding box center [201, 191] width 222 height 24
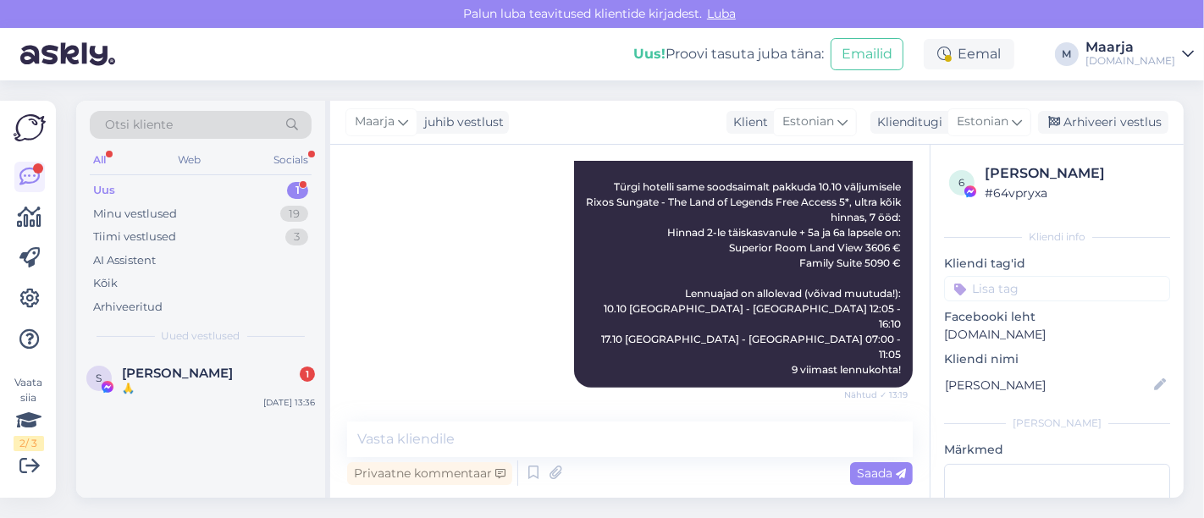
scroll to position [1408, 0]
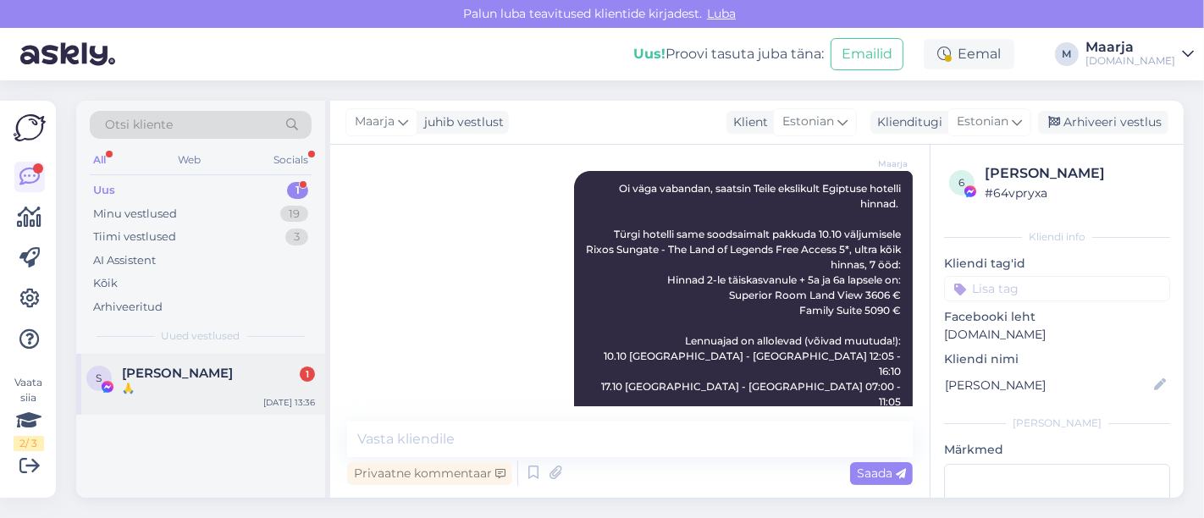
click at [181, 371] on span "[PERSON_NAME]" at bounding box center [177, 373] width 111 height 15
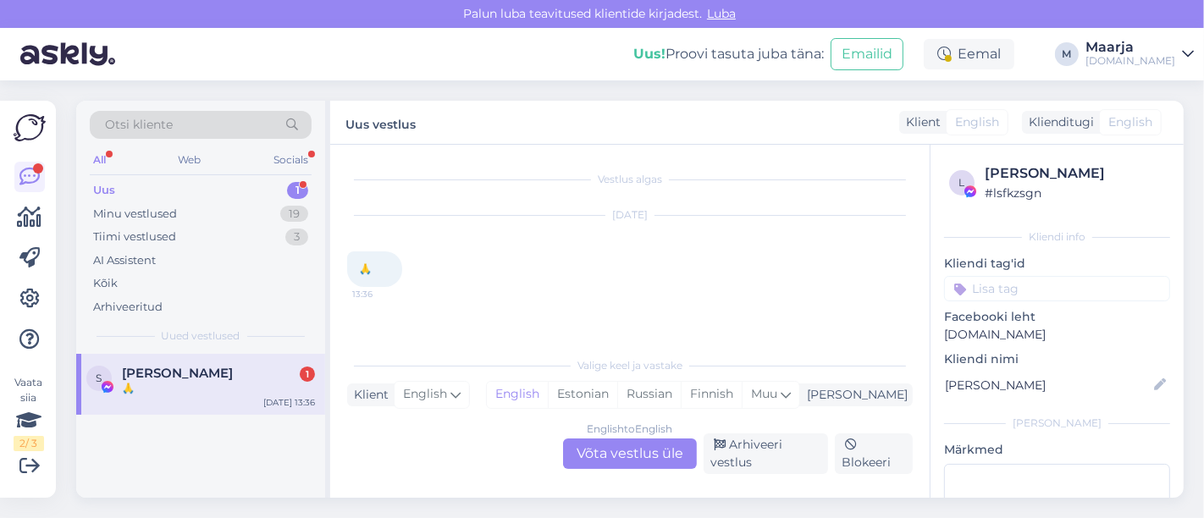
scroll to position [0, 0]
click at [184, 213] on div "Minu vestlused 19" at bounding box center [201, 214] width 222 height 24
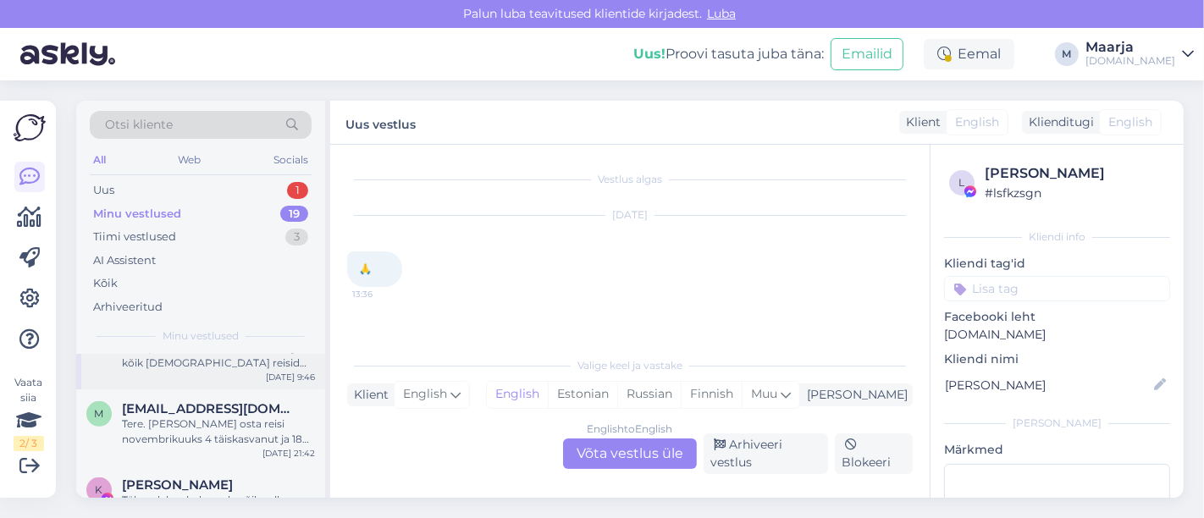
scroll to position [1210, 0]
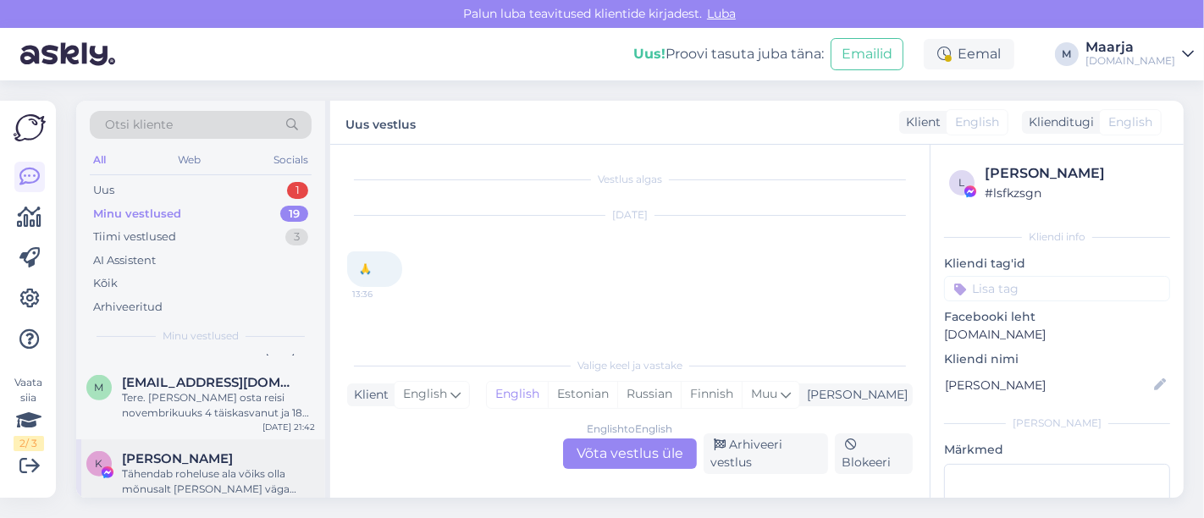
click at [169, 451] on span "[PERSON_NAME]" at bounding box center [177, 458] width 111 height 15
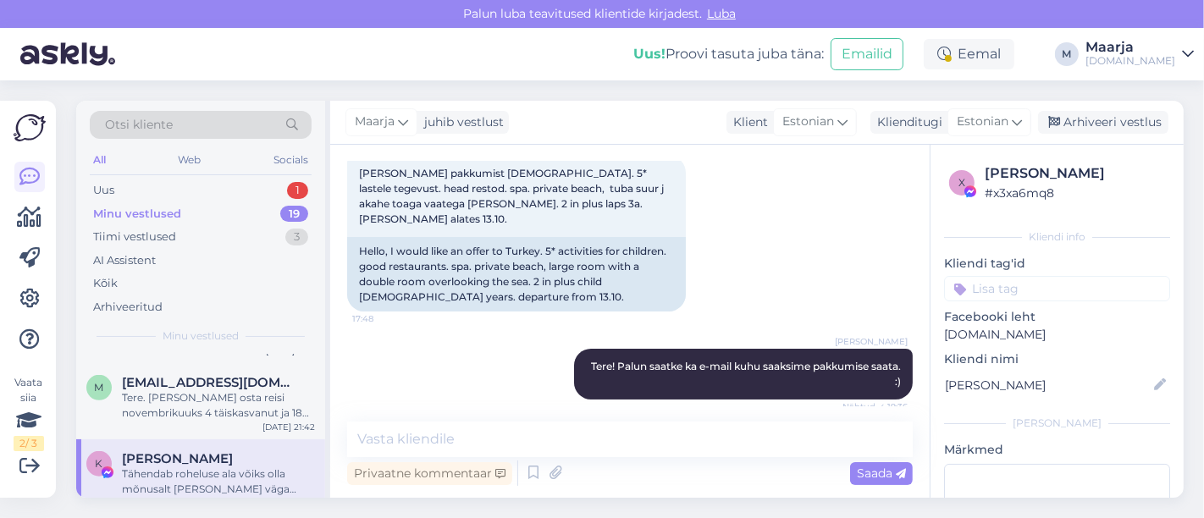
scroll to position [188, 0]
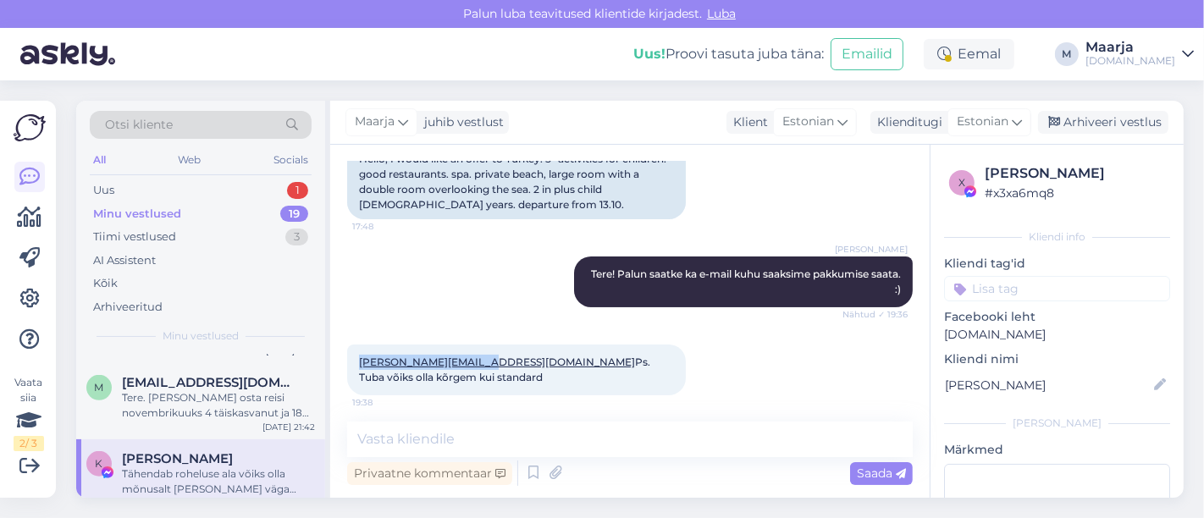
drag, startPoint x: 484, startPoint y: 347, endPoint x: 359, endPoint y: 349, distance: 125.3
click at [359, 349] on div "[PERSON_NAME][EMAIL_ADDRESS][DOMAIN_NAME] Ps. Tuba võiks olla kõrgem kui standa…" at bounding box center [516, 370] width 339 height 51
copy link "[PERSON_NAME][EMAIL_ADDRESS][DOMAIN_NAME]"
click at [599, 365] on div "[PERSON_NAME][EMAIL_ADDRESS][DOMAIN_NAME] Ps. Tuba võiks olla kõrgem kui standa…" at bounding box center [630, 370] width 566 height 88
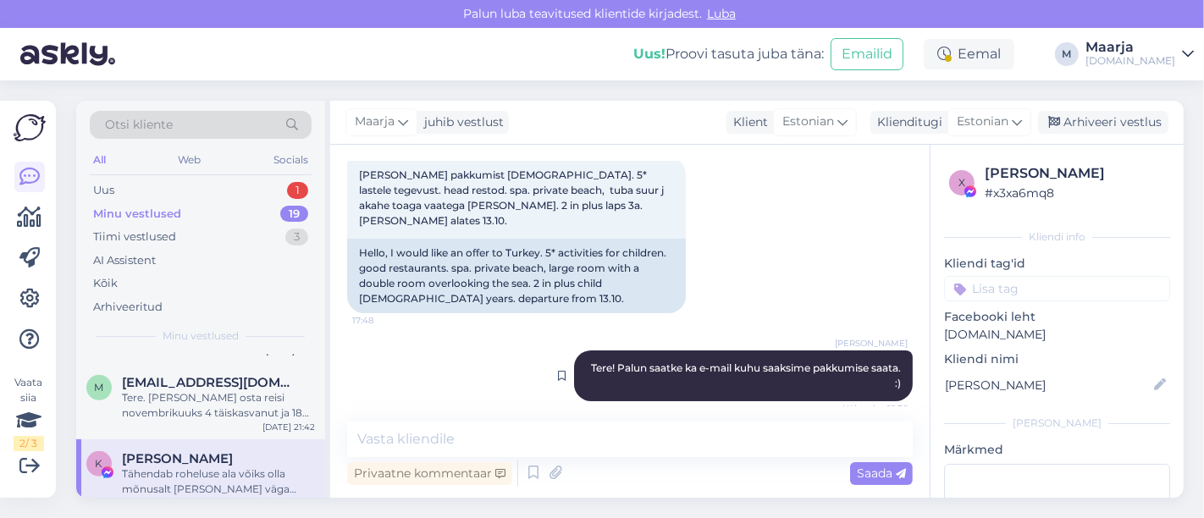
scroll to position [0, 0]
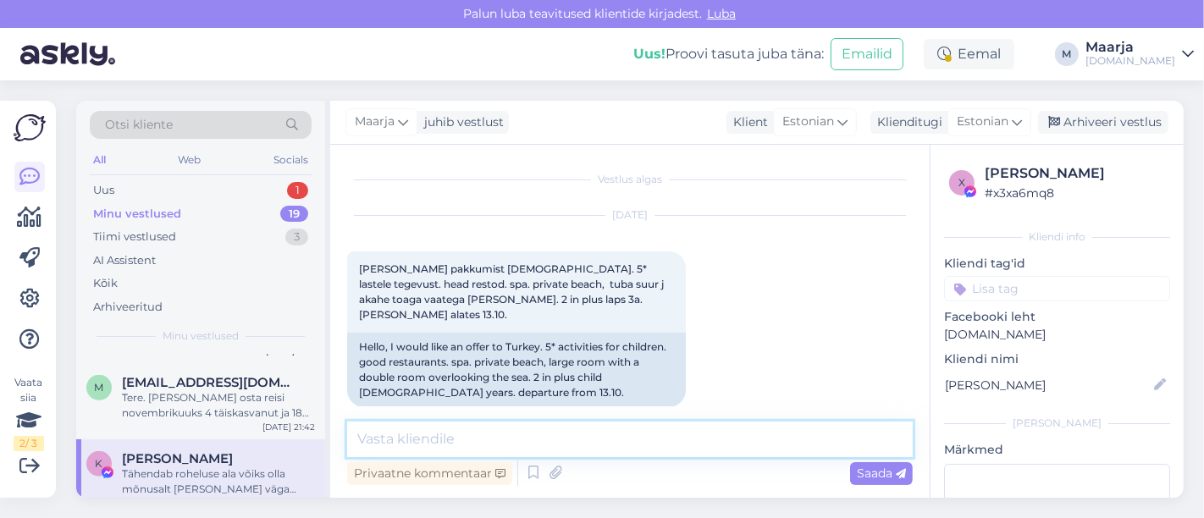
click at [400, 446] on textarea at bounding box center [630, 440] width 566 height 36
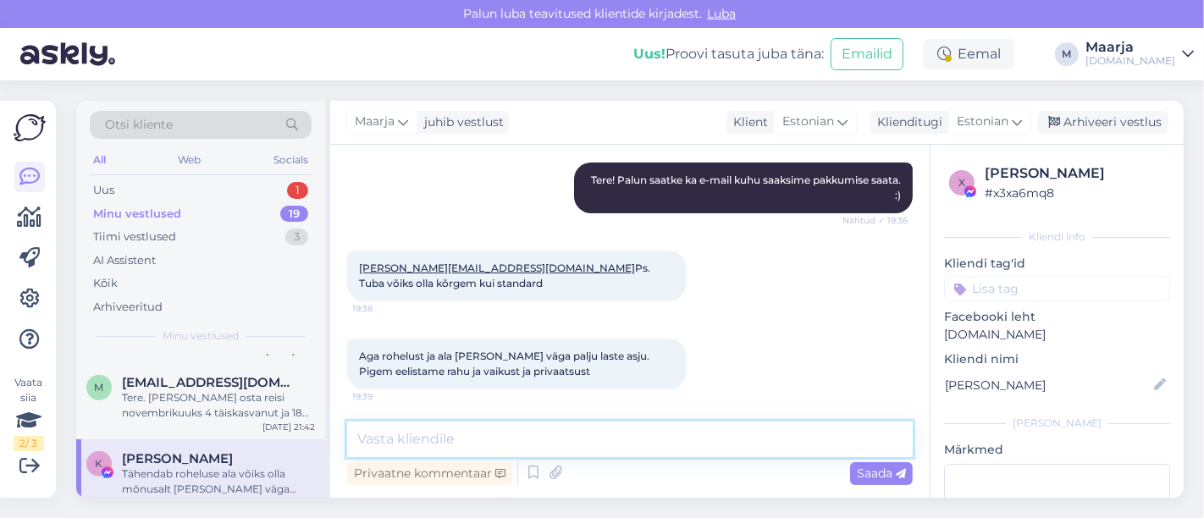
scroll to position [356, 0]
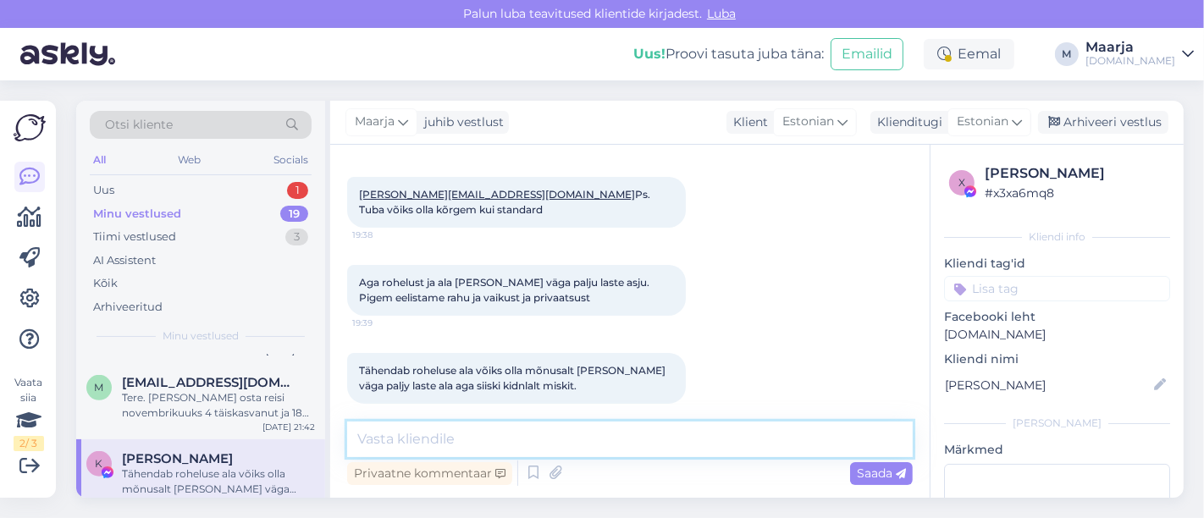
click at [445, 433] on textarea at bounding box center [630, 440] width 566 height 36
drag, startPoint x: 331, startPoint y: 427, endPoint x: 287, endPoint y: 420, distance: 44.5
click at [287, 420] on div "Otsi kliente All Web Socials Uus 1 Minu vestlused 19 Tiimi vestlused 3 AI Assis…" at bounding box center [629, 299] width 1107 height 397
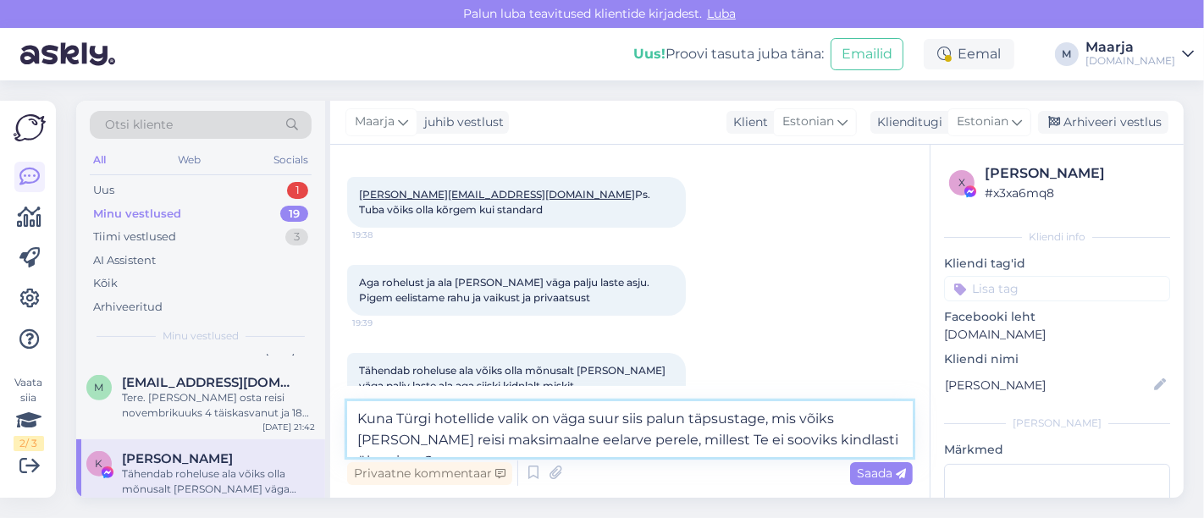
type textarea "Kuna Türgi hotellide valik on väga suur siis palun täpsustage, mis võiks [PERSO…"
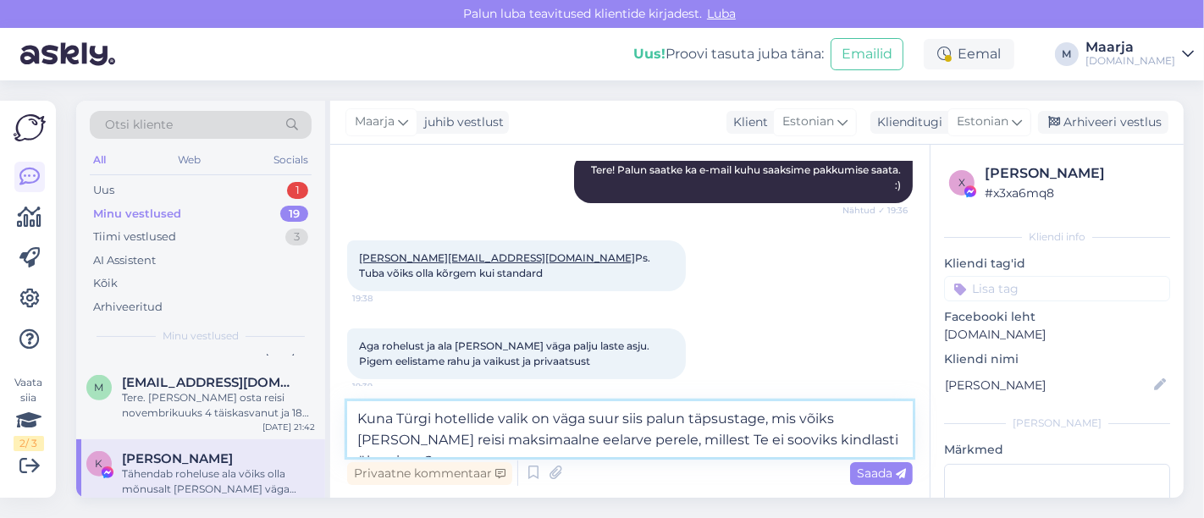
scroll to position [375, 0]
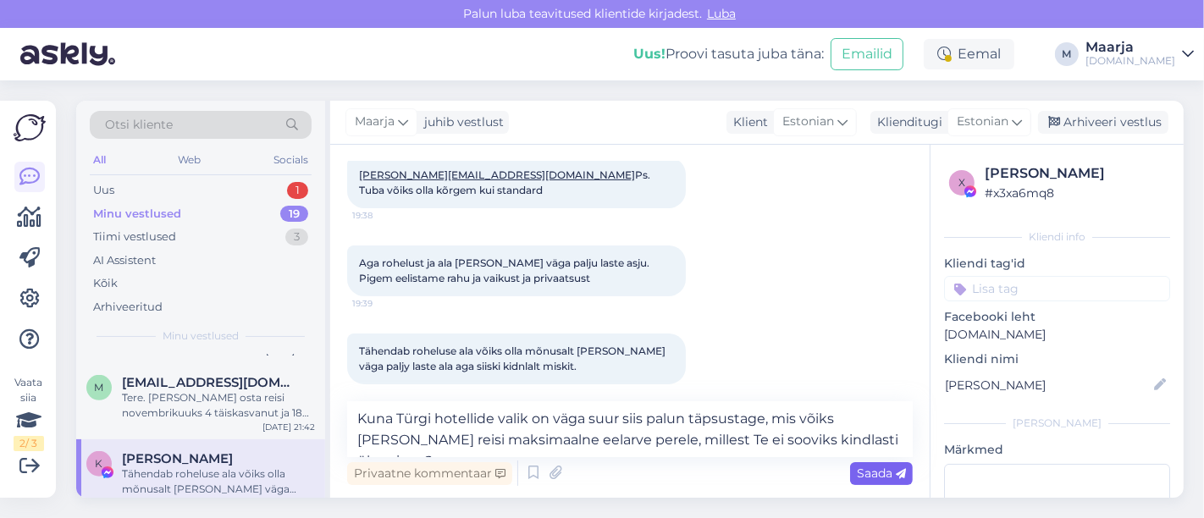
click at [599, 473] on span "Saada" at bounding box center [881, 473] width 49 height 15
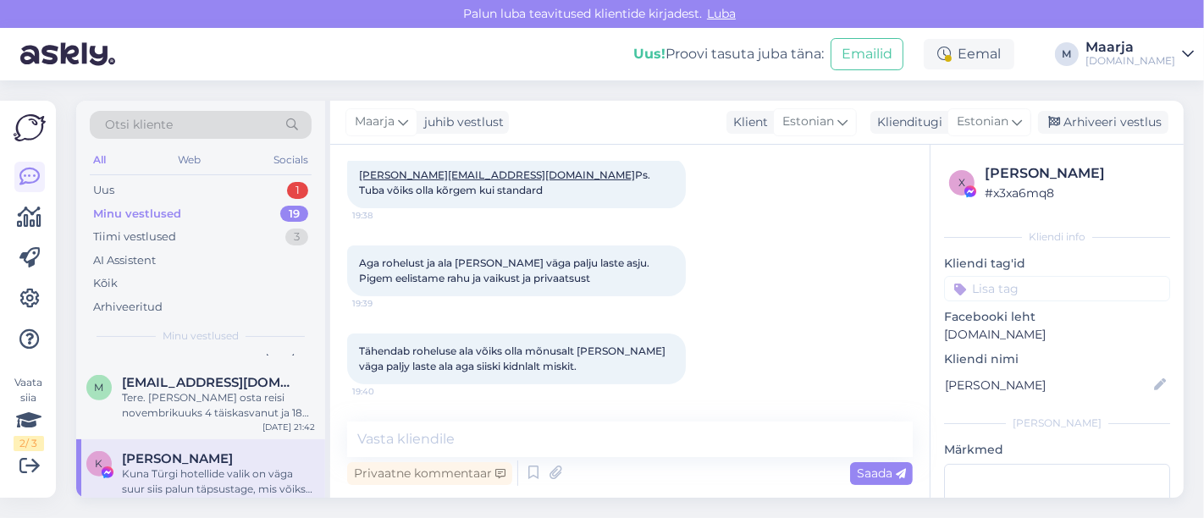
scroll to position [494, 0]
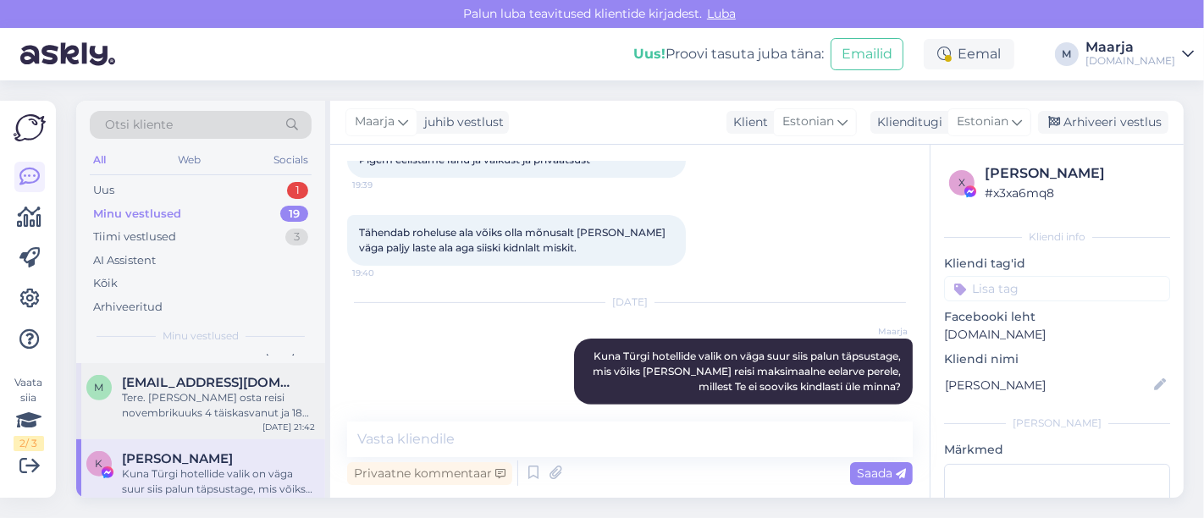
click at [154, 398] on div "Tere. [PERSON_NAME] osta reisi novembrikuuks 4 täiskasvanut ja 18 kuud vana lap…" at bounding box center [218, 405] width 193 height 30
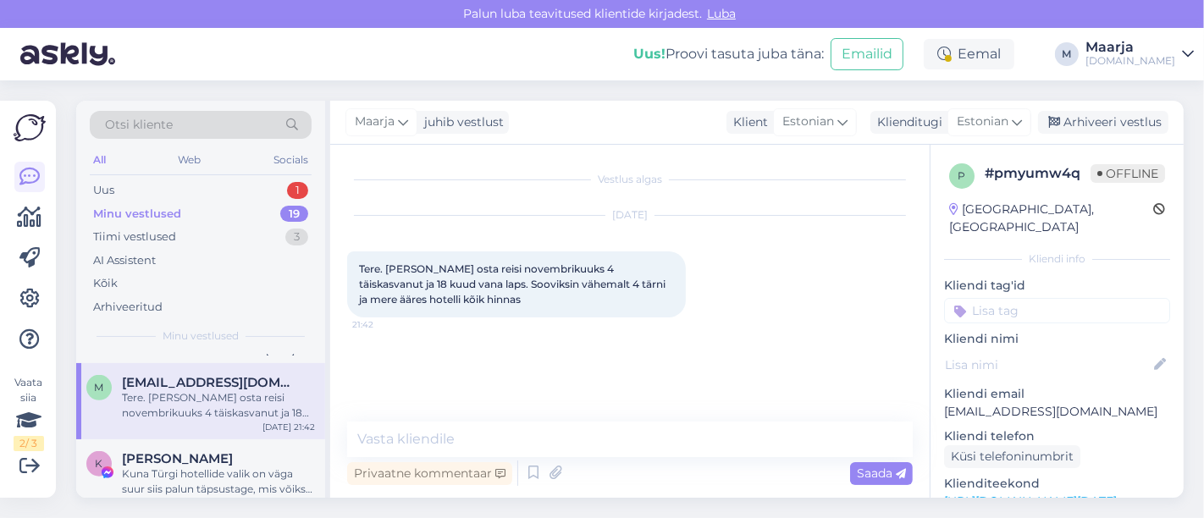
scroll to position [0, 0]
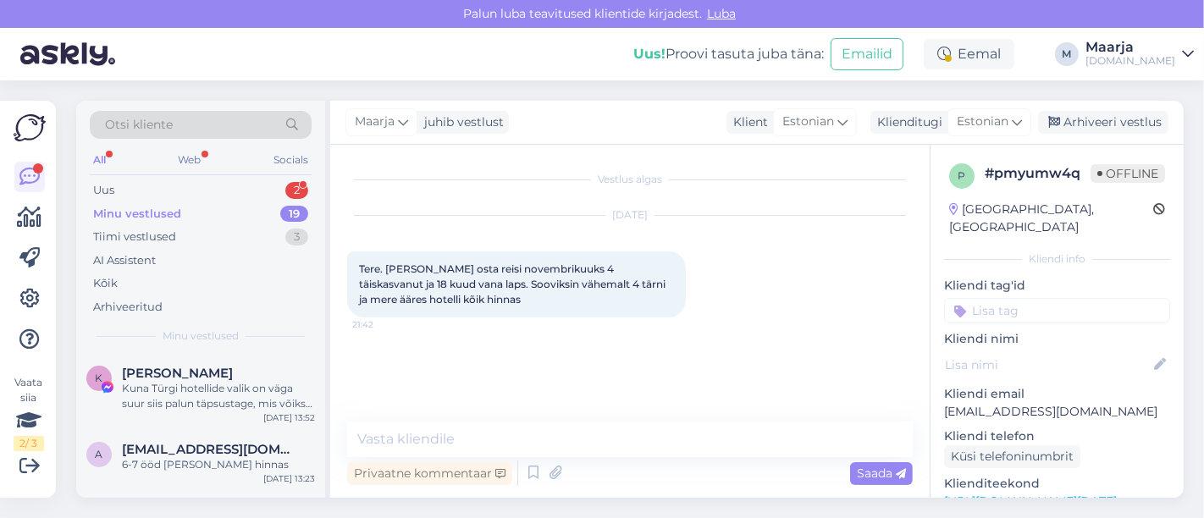
click at [599, 494] on link "[URL][DOMAIN_NAME][DATE]" at bounding box center [1030, 501] width 173 height 15
click at [525, 456] on textarea at bounding box center [630, 440] width 566 height 36
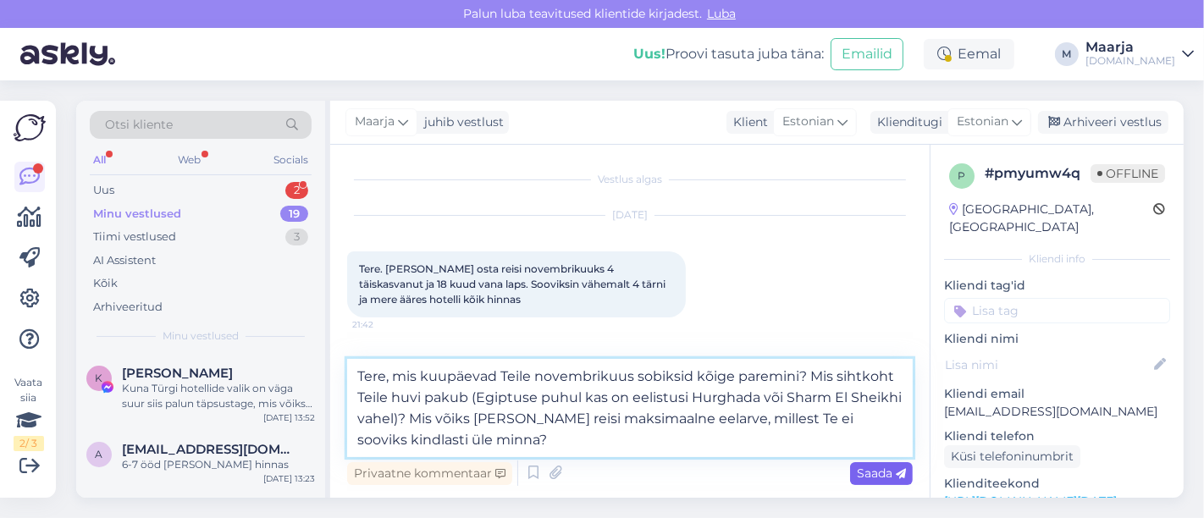
type textarea "Tere, mis kuupäevad Teile novembrikuus sobiksid kõige paremini? Mis sihtkoht Te…"
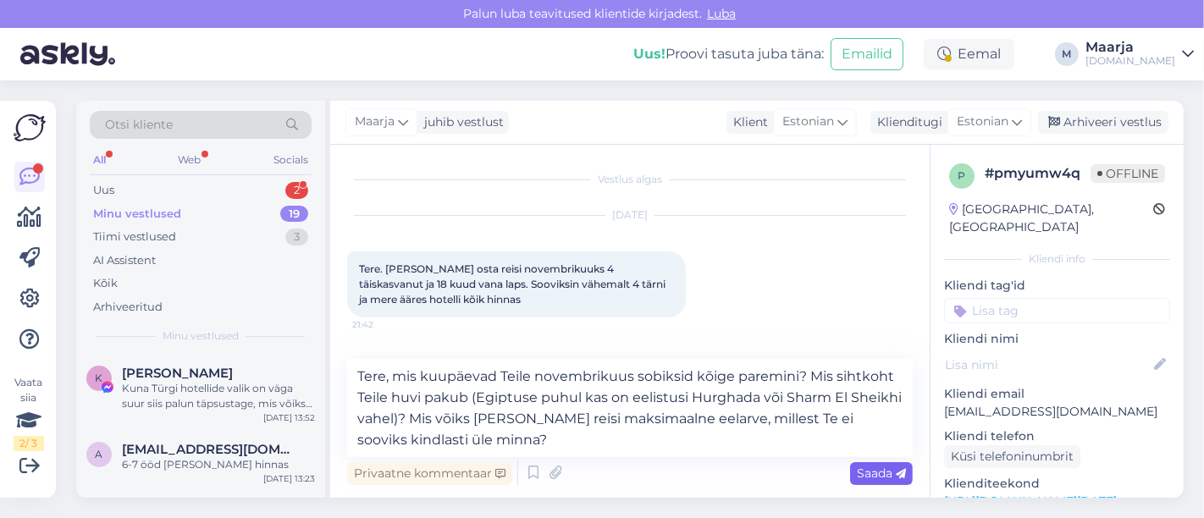
click at [599, 472] on span "Saada" at bounding box center [881, 473] width 49 height 15
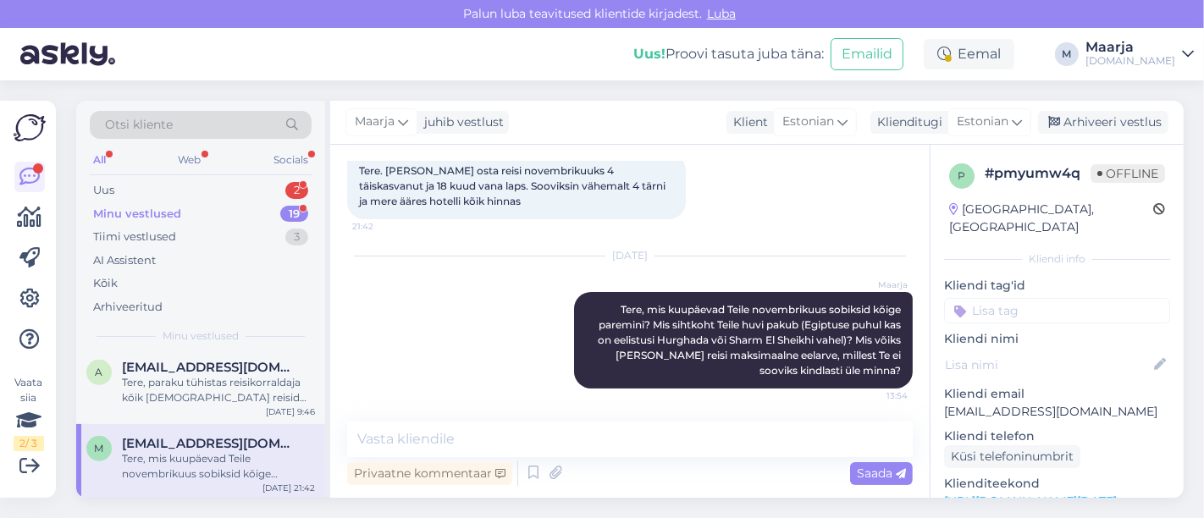
scroll to position [1195, 0]
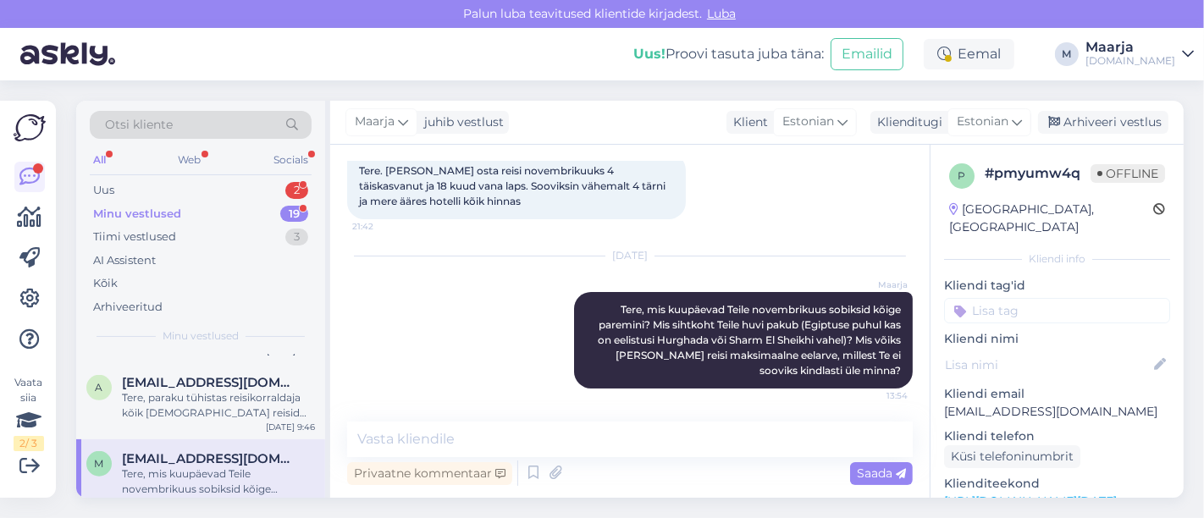
click at [188, 480] on div "M [EMAIL_ADDRESS][DOMAIN_NAME] Tere, mis kuupäevad Teile novembrikuus sobiksid …" at bounding box center [200, 477] width 249 height 76
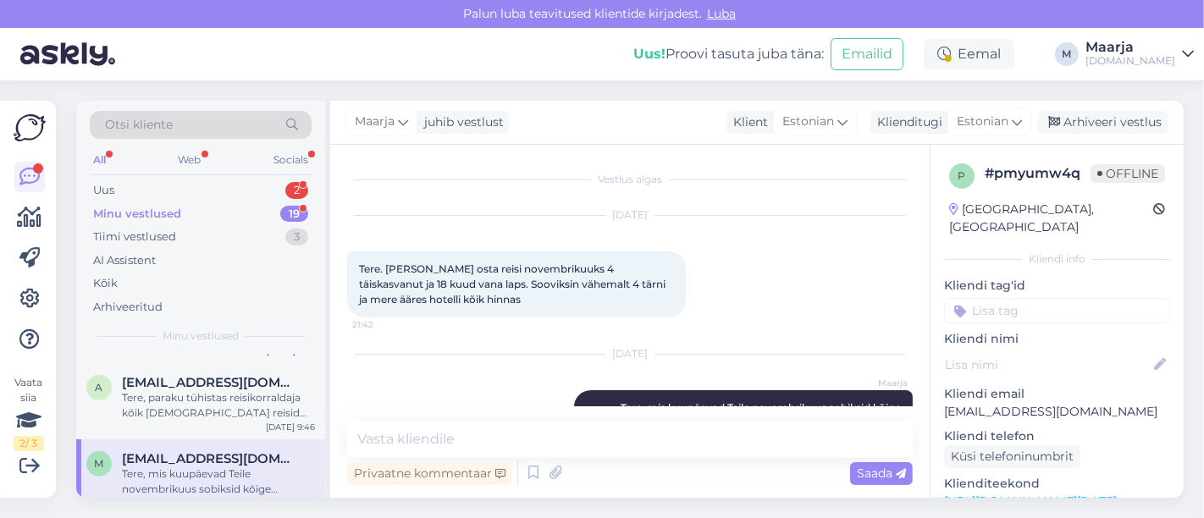
scroll to position [98, 0]
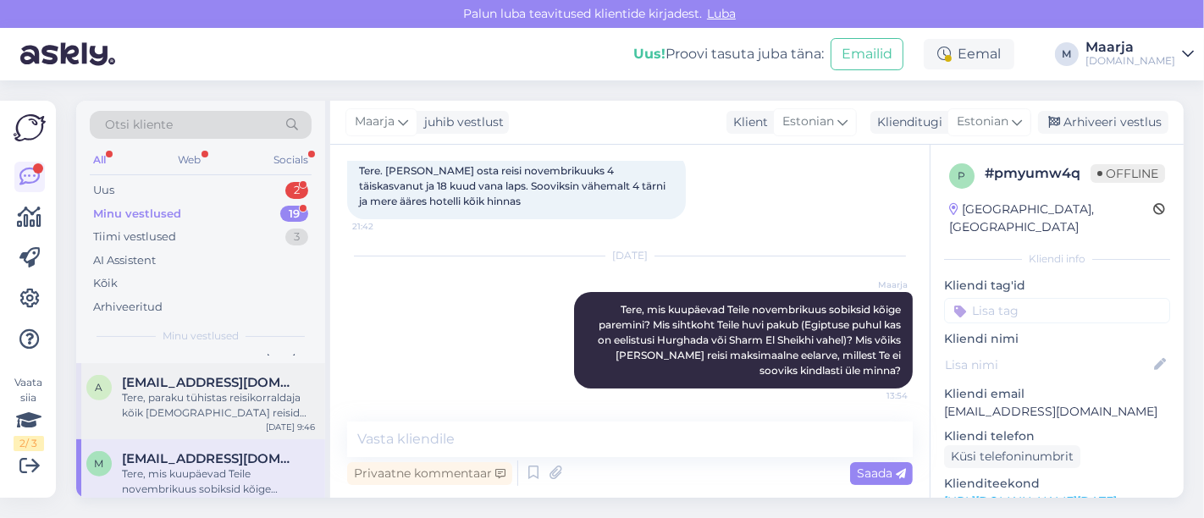
click at [191, 395] on div "Tere, paraku tühistas reisikorraldaja kõik [DEMOGRAPHIC_DATA] reisid ning [PERS…" at bounding box center [218, 405] width 193 height 30
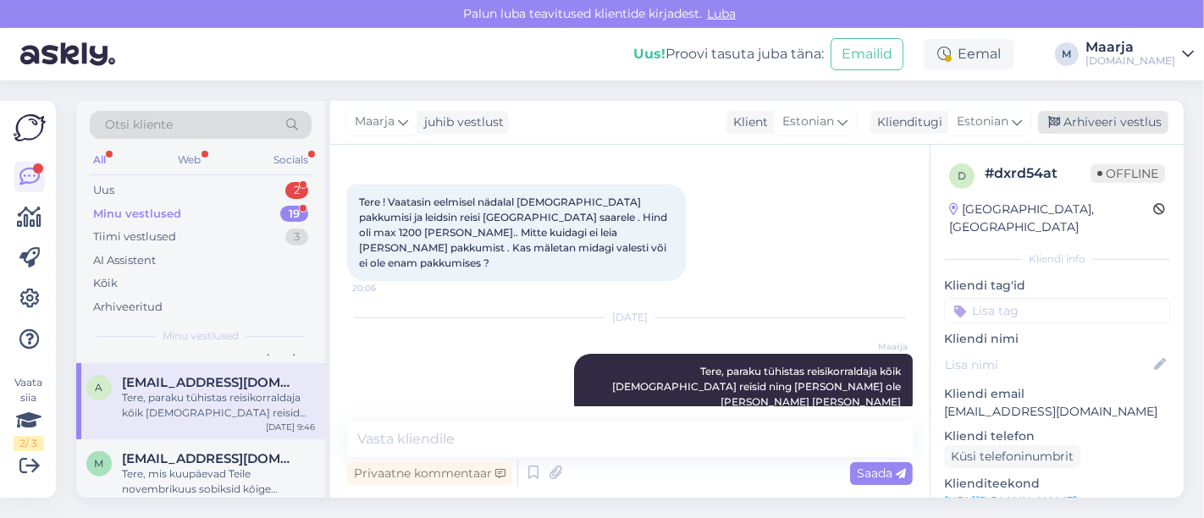
click at [599, 124] on div "Arhiveeri vestlus" at bounding box center [1103, 122] width 130 height 23
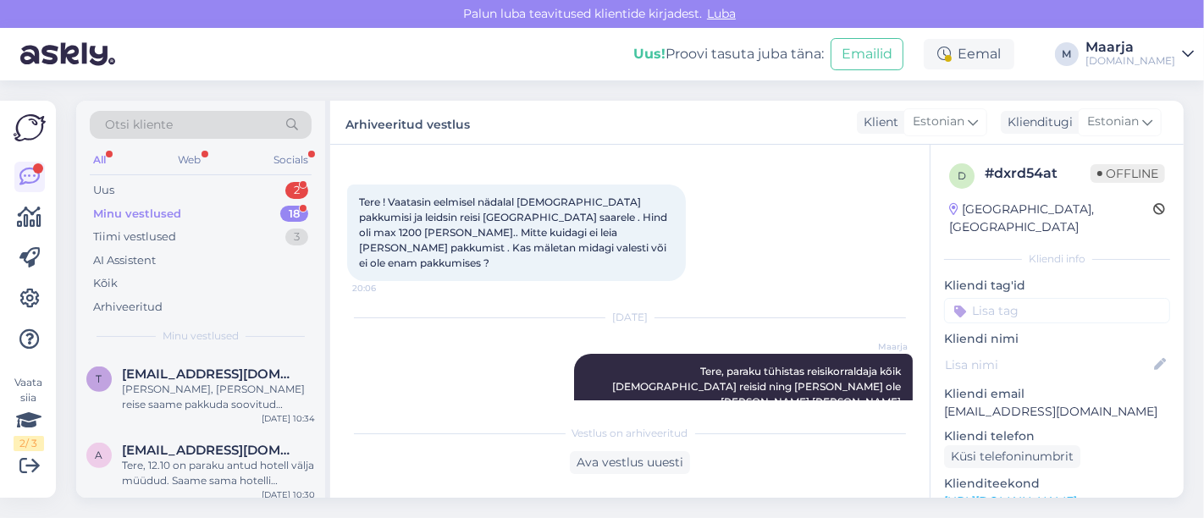
scroll to position [1118, 0]
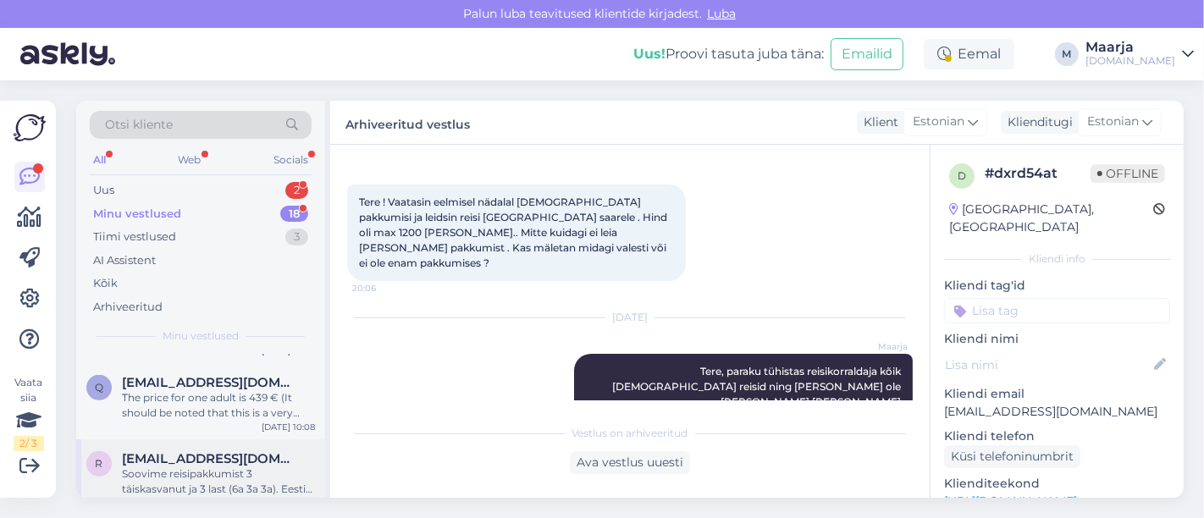
click at [189, 467] on div "Soovime reisipakkumist 3 täiskasvanut ja 3 last (6a 3a 3a). Eestist eemal [PERS…" at bounding box center [218, 482] width 193 height 30
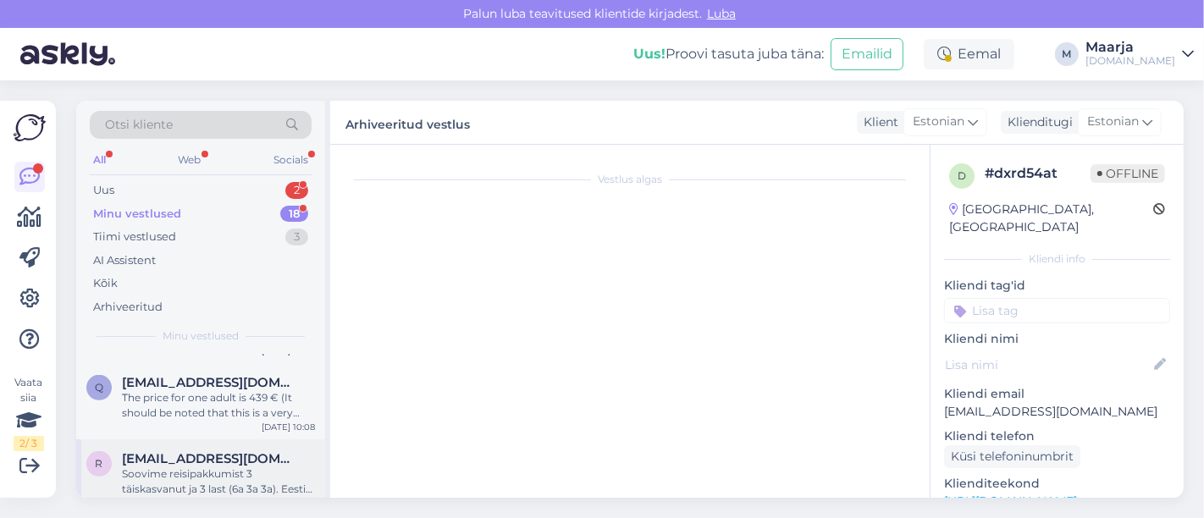
scroll to position [20, 0]
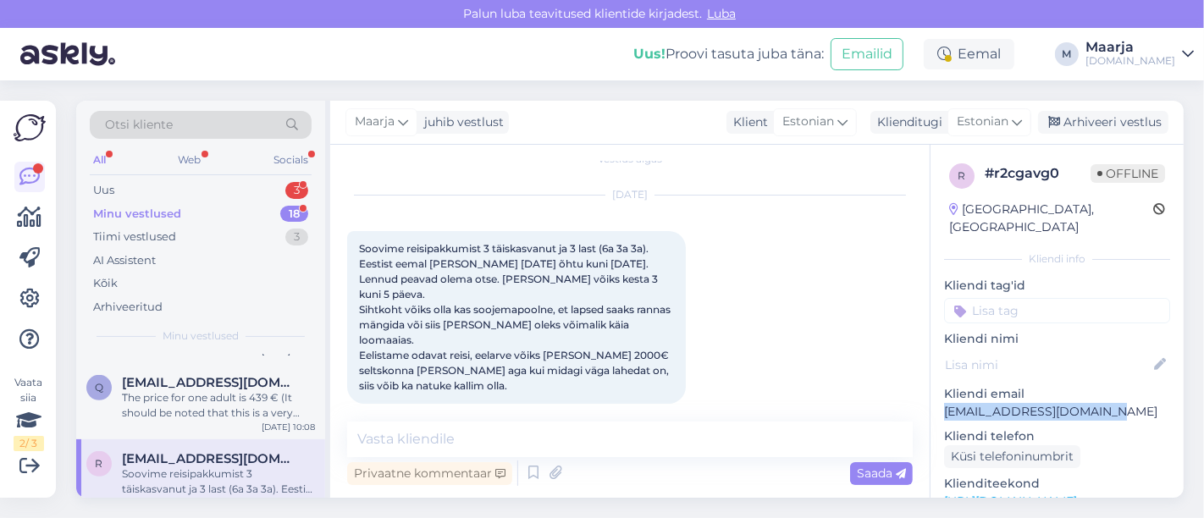
drag, startPoint x: 1118, startPoint y: 397, endPoint x: 938, endPoint y: 396, distance: 179.5
click at [599, 396] on div "r # r2cgavg0 Offline [GEOGRAPHIC_DATA], [GEOGRAPHIC_DATA] Kliendi info Kliendi …" at bounding box center [1057, 502] width 253 height 714
copy p "[EMAIL_ADDRESS][DOMAIN_NAME]"
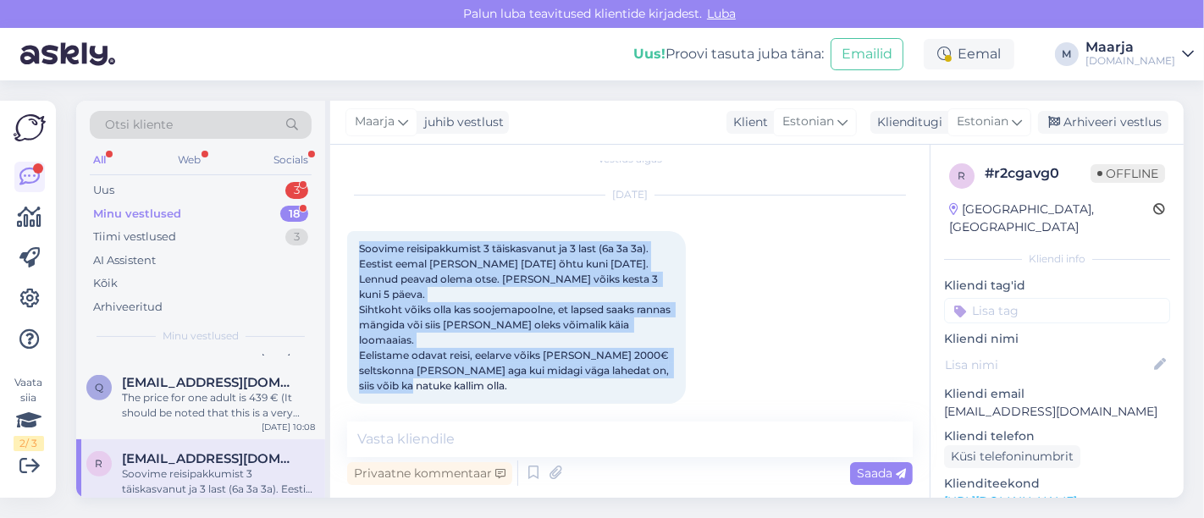
drag, startPoint x: 356, startPoint y: 240, endPoint x: 485, endPoint y: 372, distance: 183.8
click at [485, 372] on div "Soovime reisipakkumist 3 täiskasvanut ja 3 last (6a 3a 3a). Eestist eemal [PERS…" at bounding box center [516, 317] width 339 height 173
copy span "Soovime reisipakkumist 3 täiskasvanut ja 3 last (6a 3a 3a). Eestist eemal [PERS…"
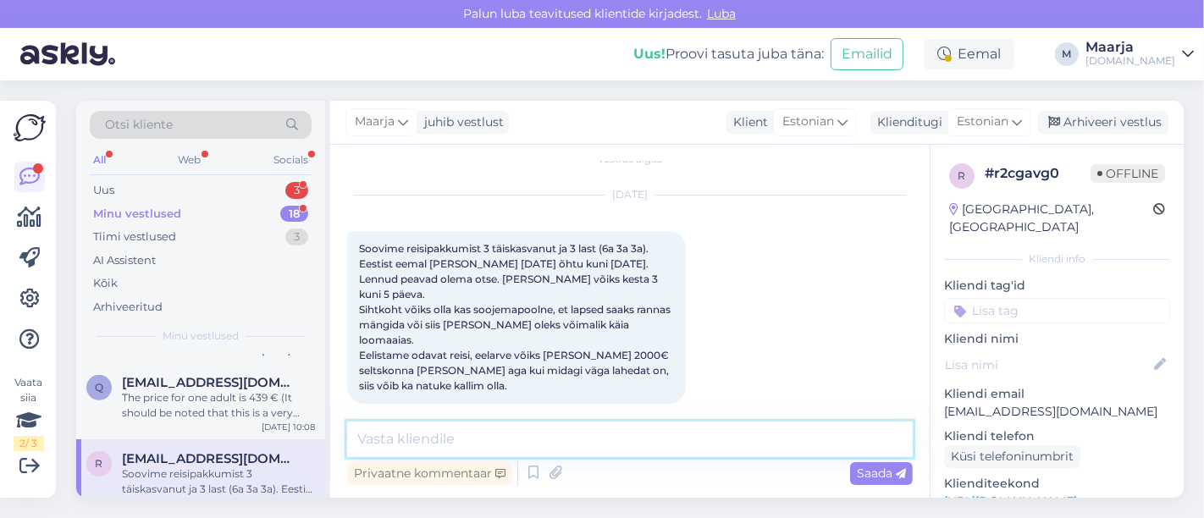
click at [469, 443] on textarea at bounding box center [630, 440] width 566 height 36
click at [406, 433] on textarea at bounding box center [630, 440] width 566 height 36
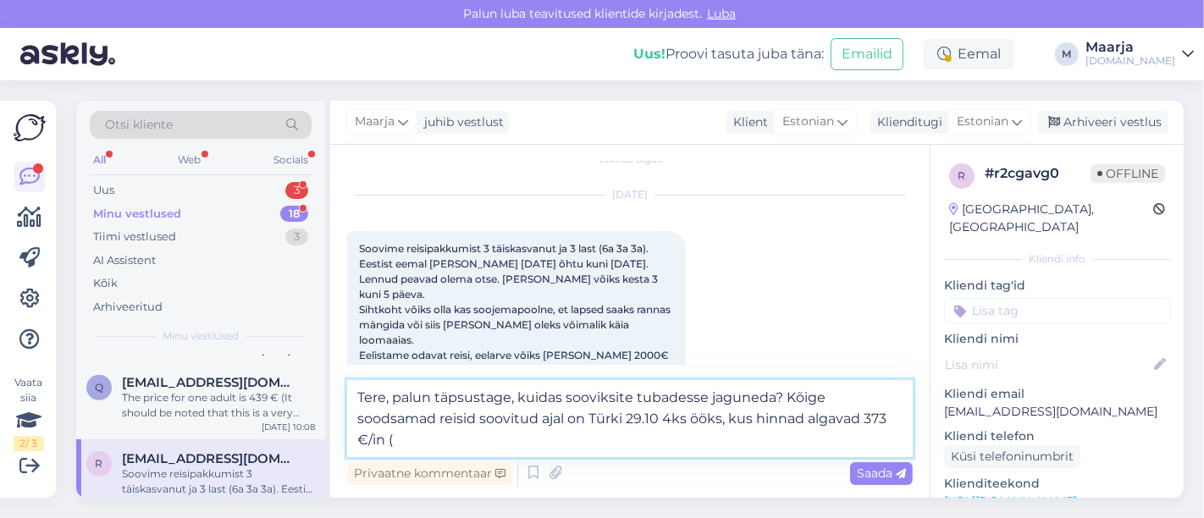
paste textarea "[GEOGRAPHIC_DATA]"
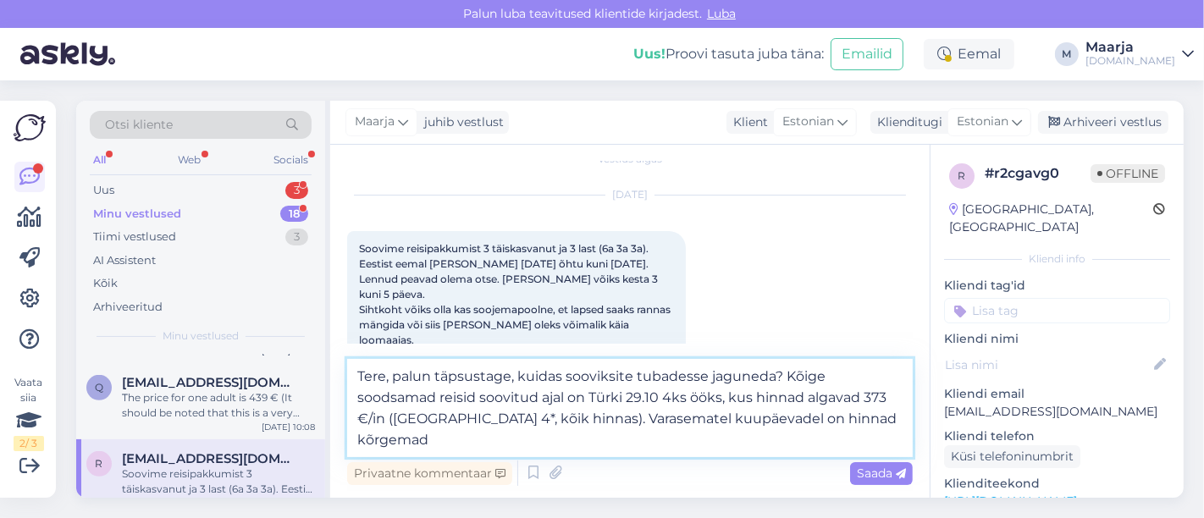
type textarea "Tere, palun täpsustage, kuidas sooviksite tubadesse jaguneda? Kõige soodsamad r…"
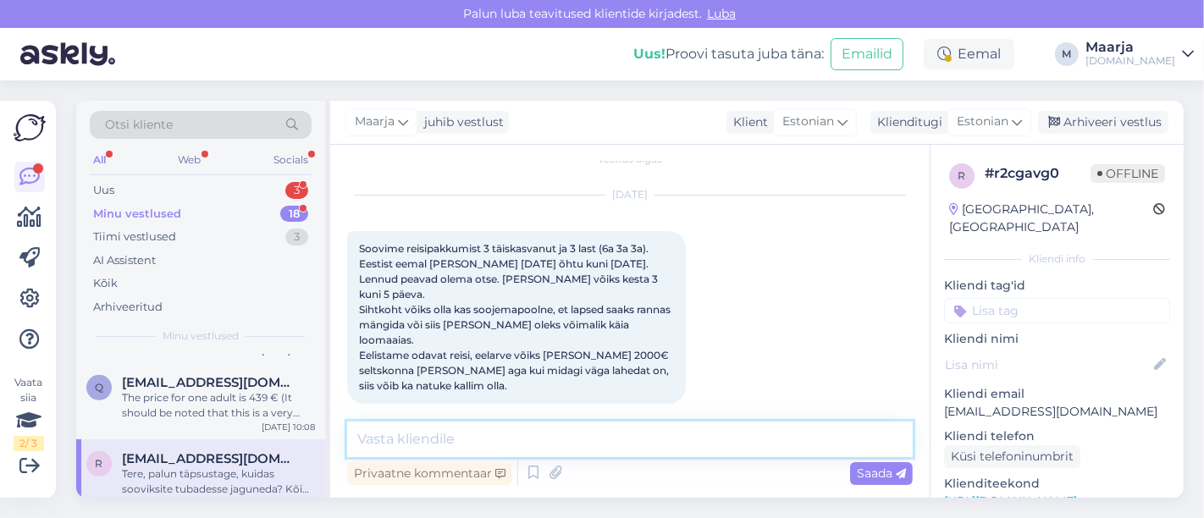
scroll to position [154, 0]
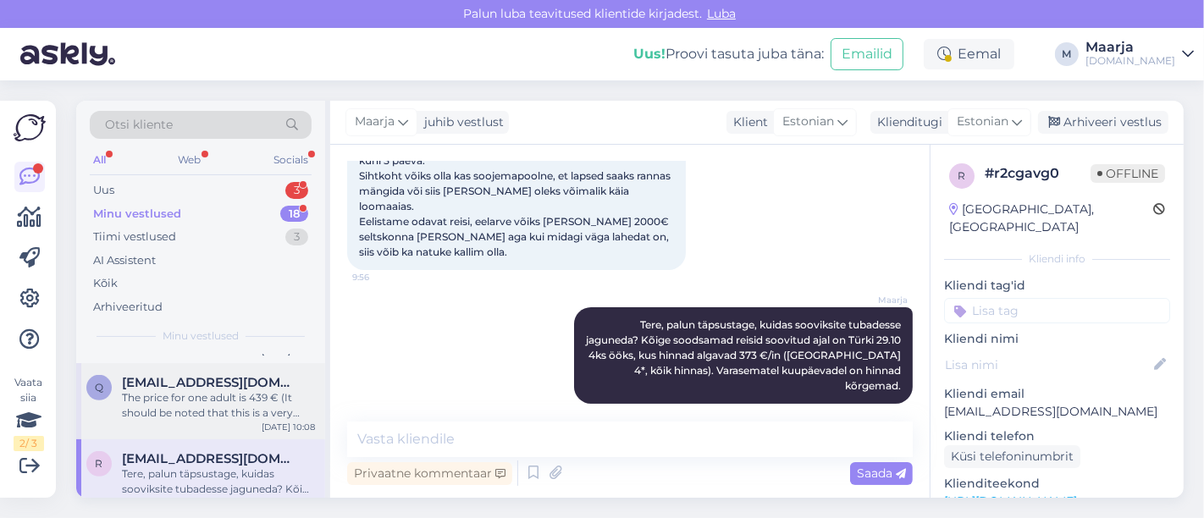
click at [177, 395] on div "The price for one adult is 439 € (It should be noted that this is a very modest…" at bounding box center [218, 405] width 193 height 30
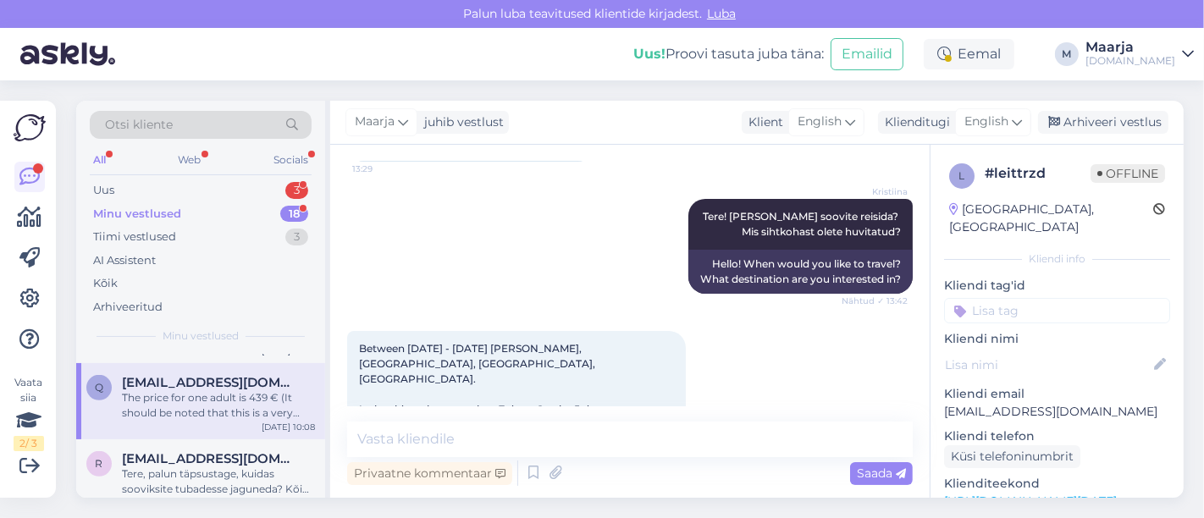
scroll to position [1609, 0]
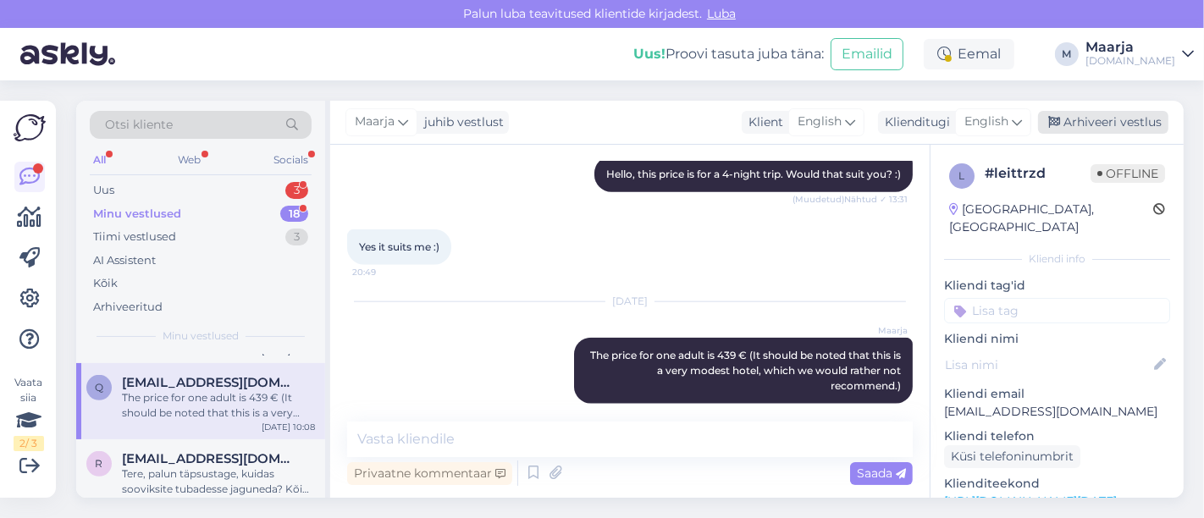
click at [599, 125] on div "Arhiveeri vestlus" at bounding box center [1103, 122] width 130 height 23
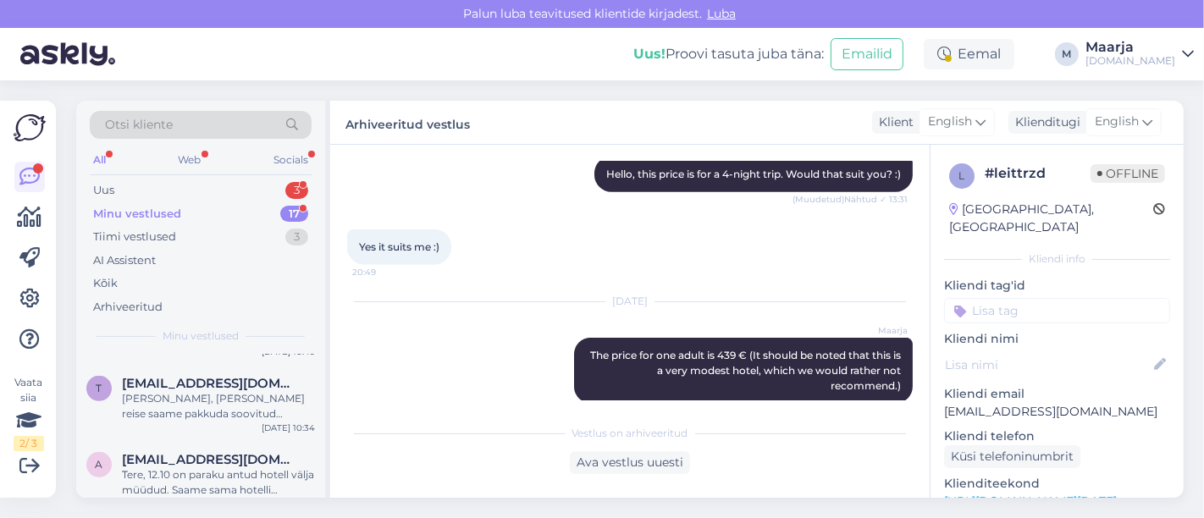
scroll to position [1042, 0]
click at [196, 400] on div "[PERSON_NAME], [PERSON_NAME] reise saame pakkuda soovitud ajavahemikus [PERSON_…" at bounding box center [218, 405] width 193 height 30
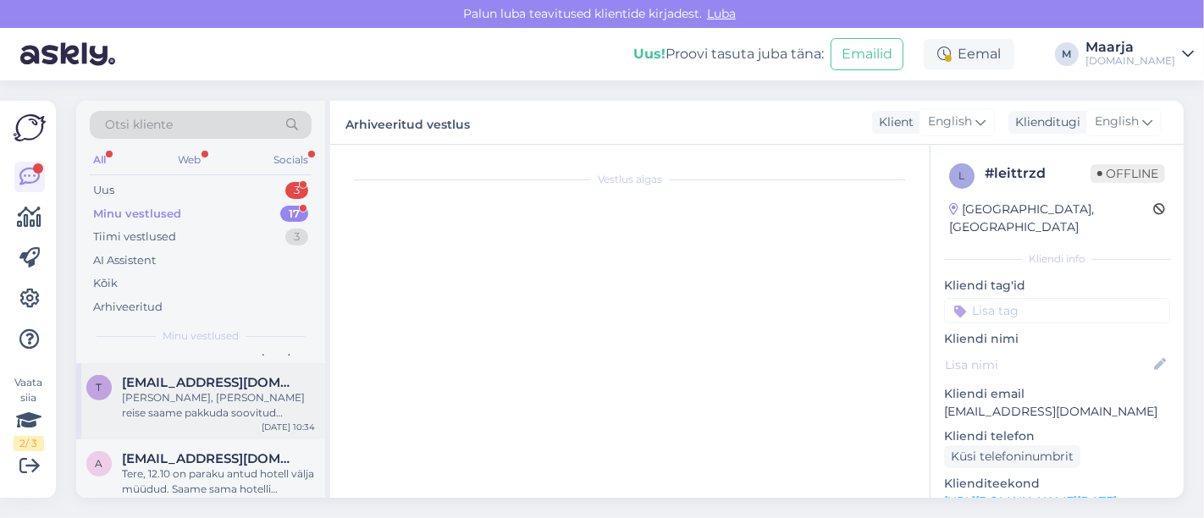
scroll to position [178, 0]
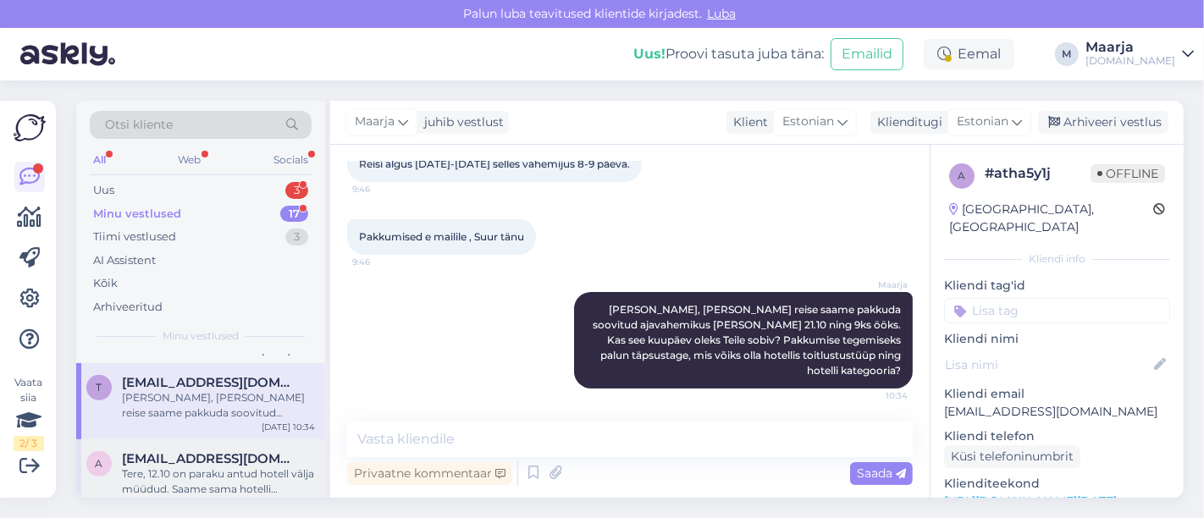
click at [185, 467] on div "Tere, 12.10 on paraku antud hotell välja müüdud. Saame sama hotelli pakkuda: 08…" at bounding box center [218, 482] width 193 height 30
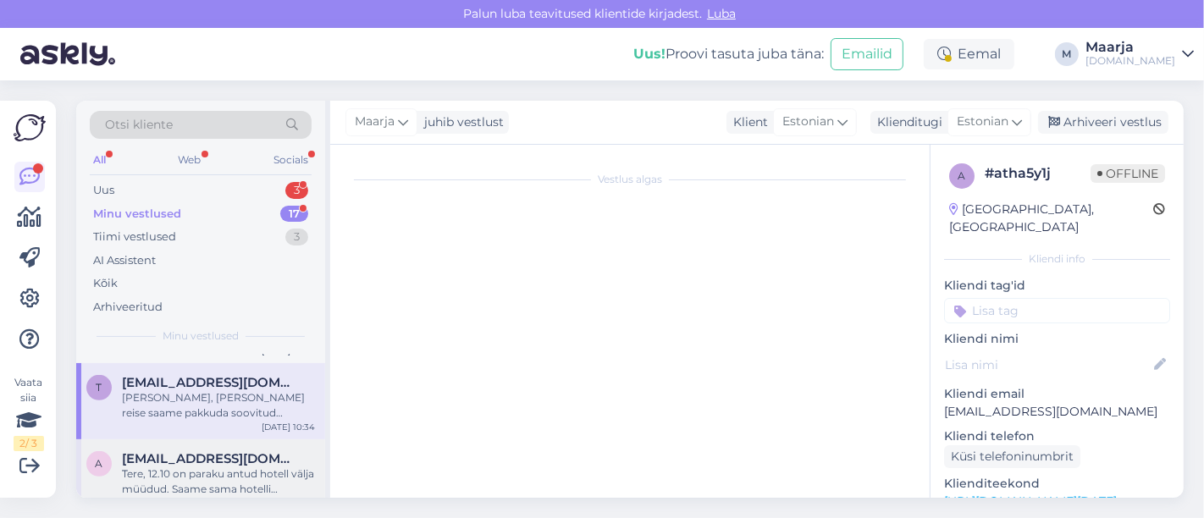
scroll to position [169, 0]
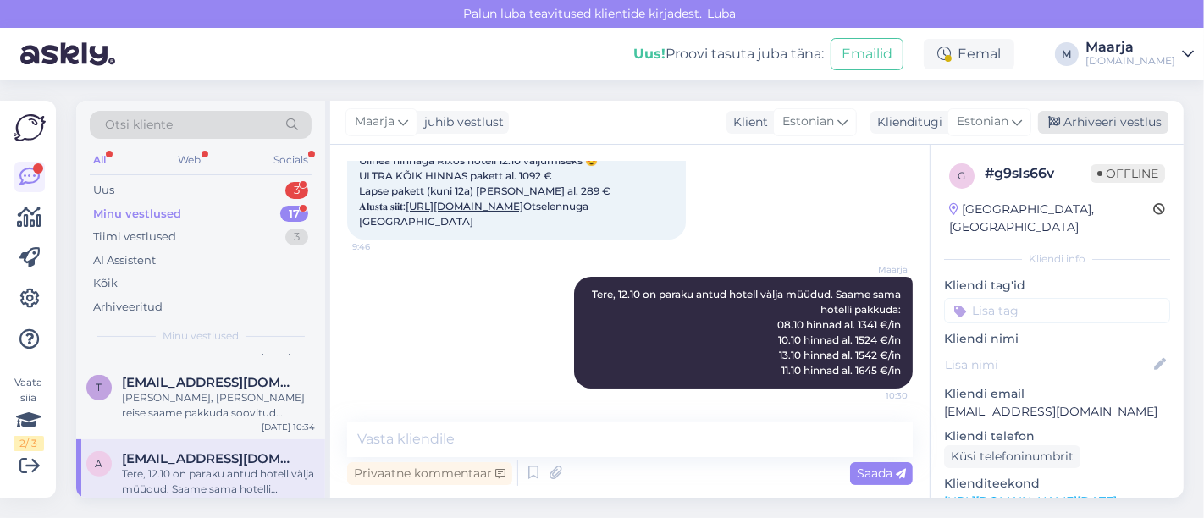
click at [599, 130] on div "Arhiveeri vestlus" at bounding box center [1103, 122] width 130 height 23
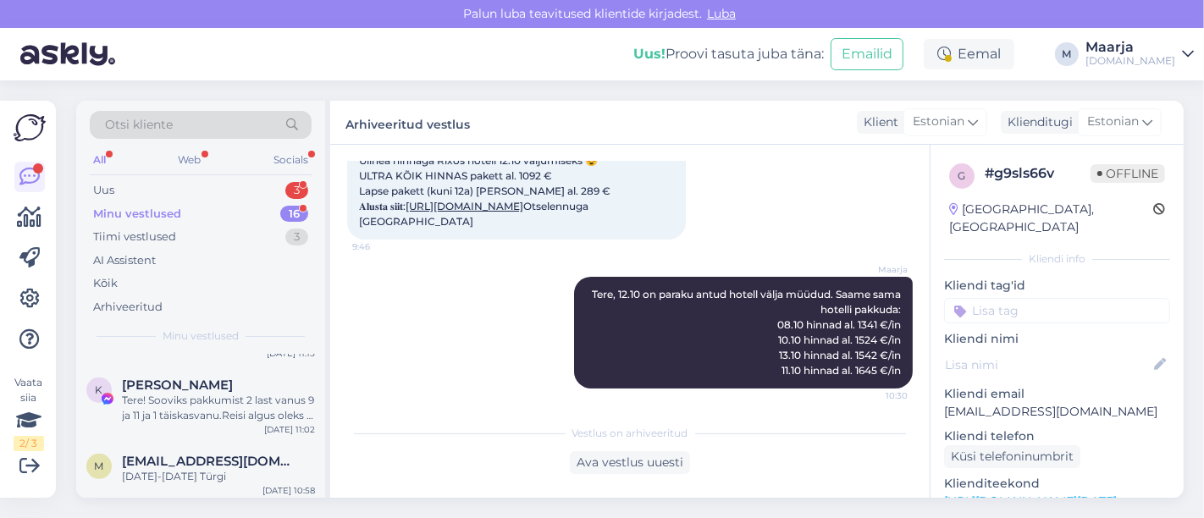
scroll to position [966, 0]
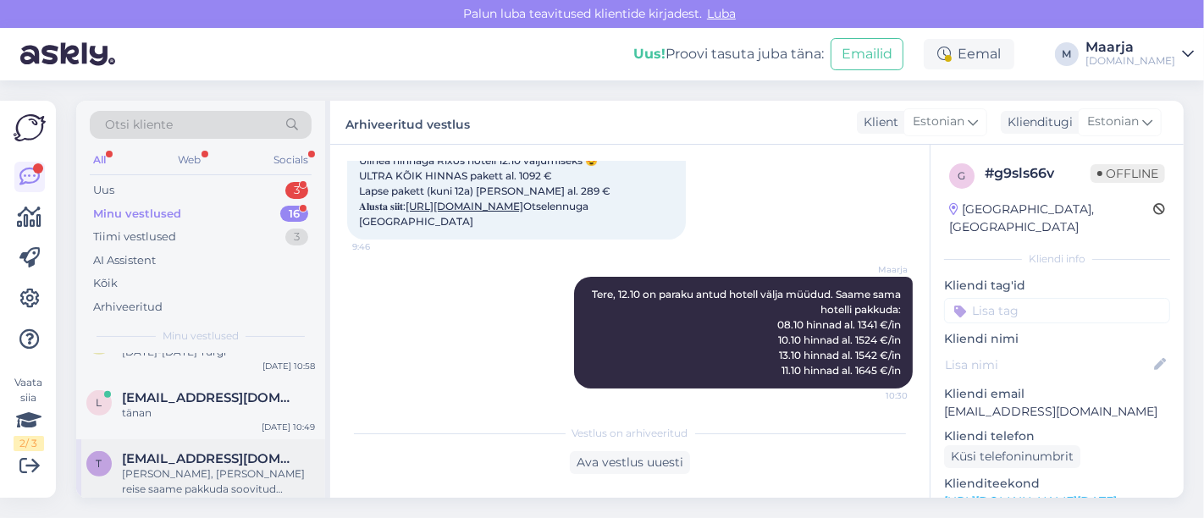
click at [192, 451] on span "[EMAIL_ADDRESS][DOMAIN_NAME]" at bounding box center [210, 458] width 176 height 15
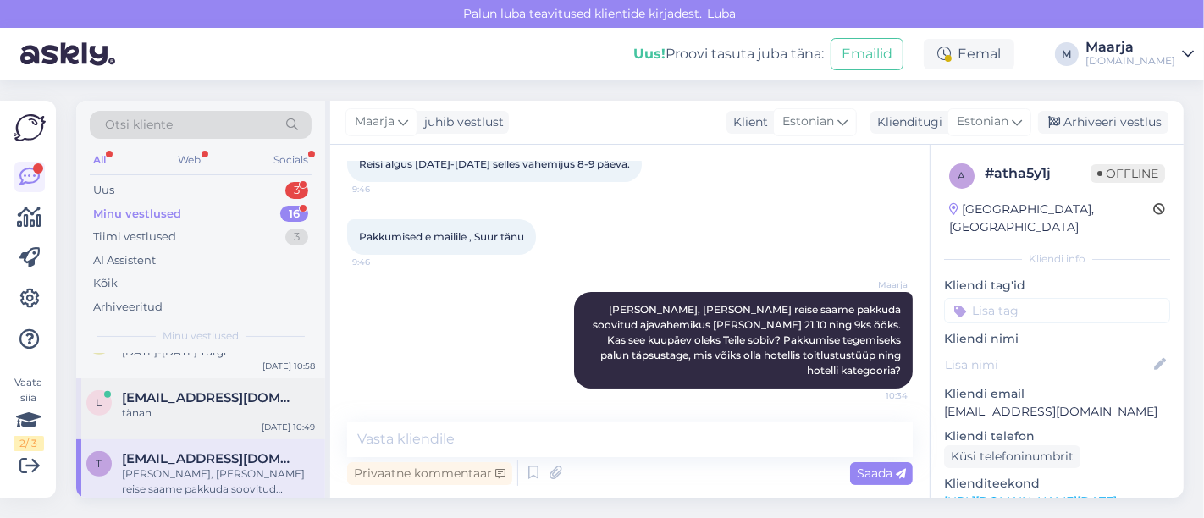
click at [151, 406] on div "tänan" at bounding box center [218, 413] width 193 height 15
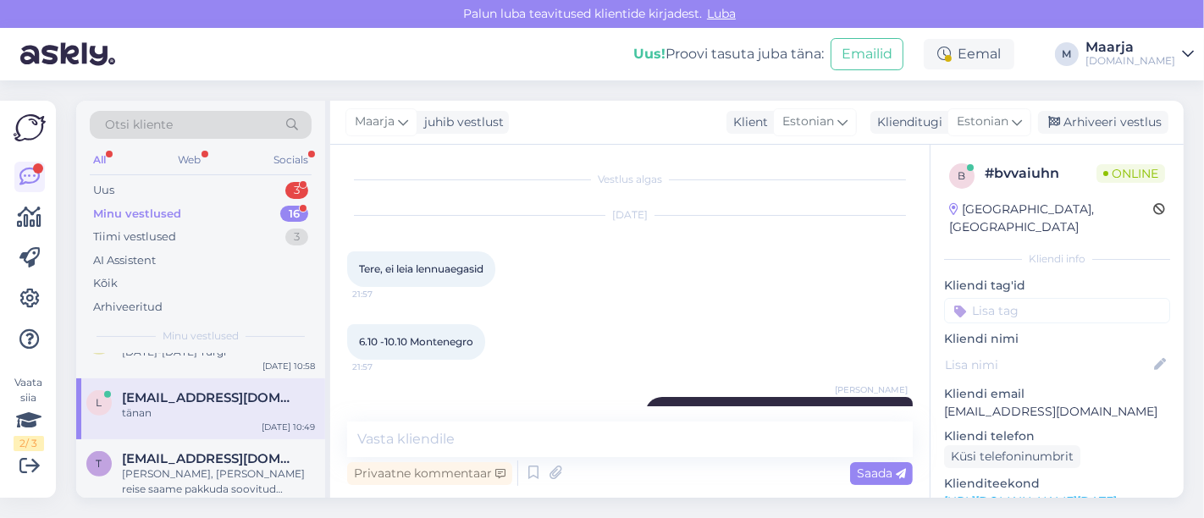
scroll to position [4344, 0]
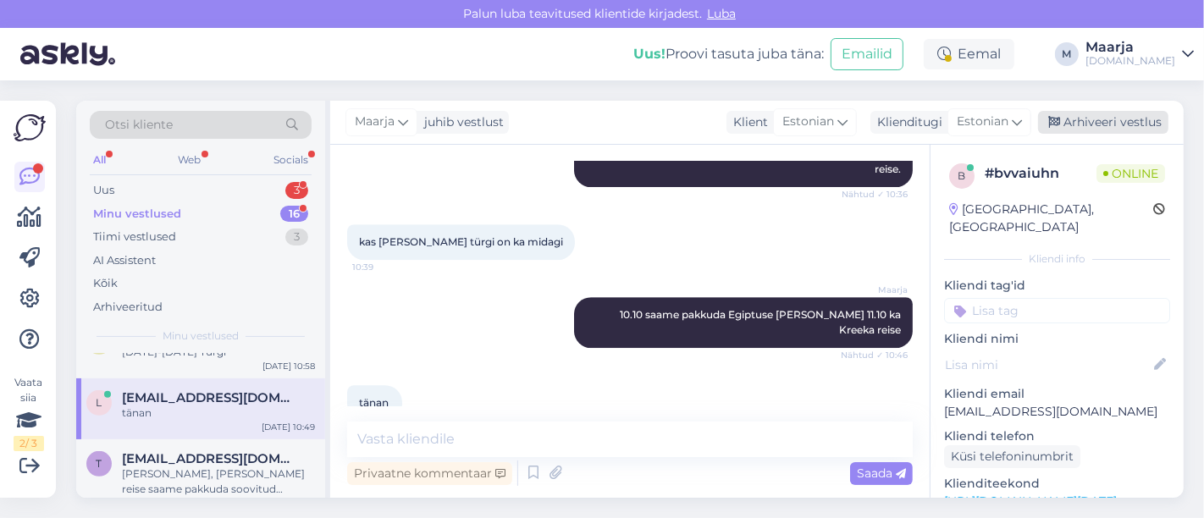
click at [599, 121] on div "Arhiveeri vestlus" at bounding box center [1103, 122] width 130 height 23
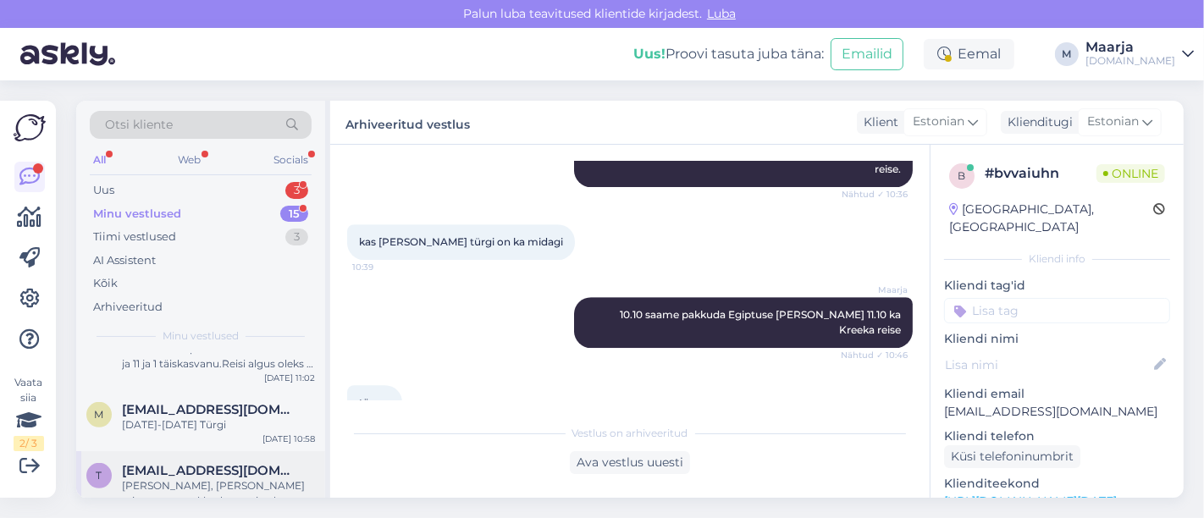
scroll to position [905, 0]
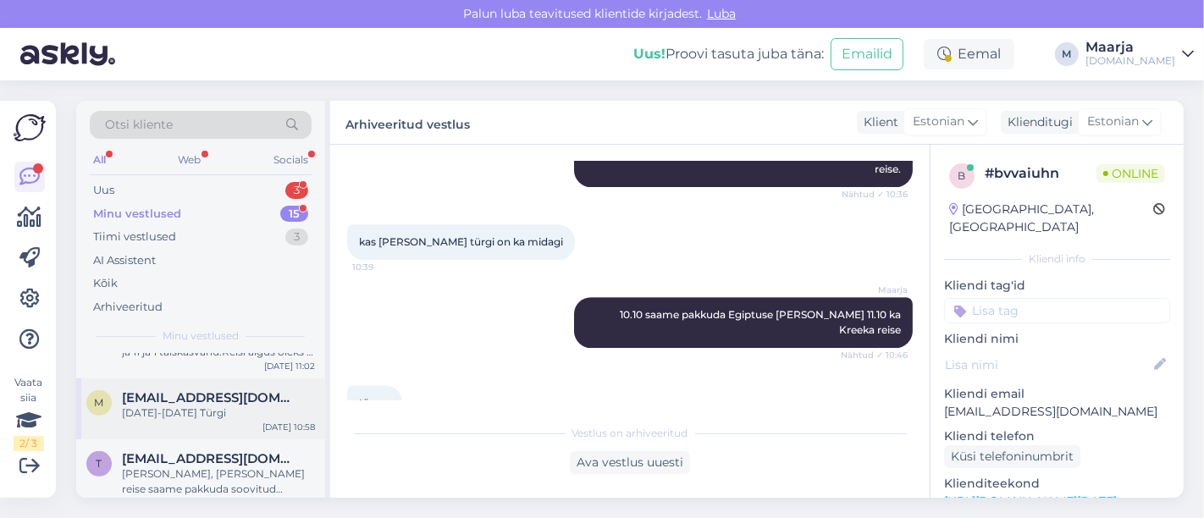
click at [174, 406] on div "[DATE]-[DATE] Türgi" at bounding box center [218, 413] width 193 height 15
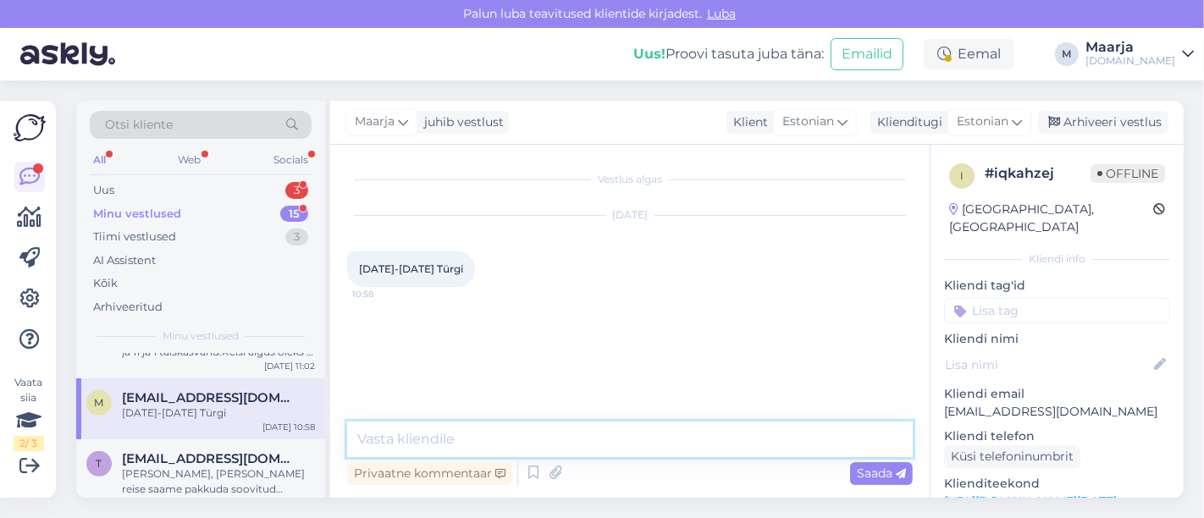
click at [508, 453] on textarea at bounding box center [630, 440] width 566 height 36
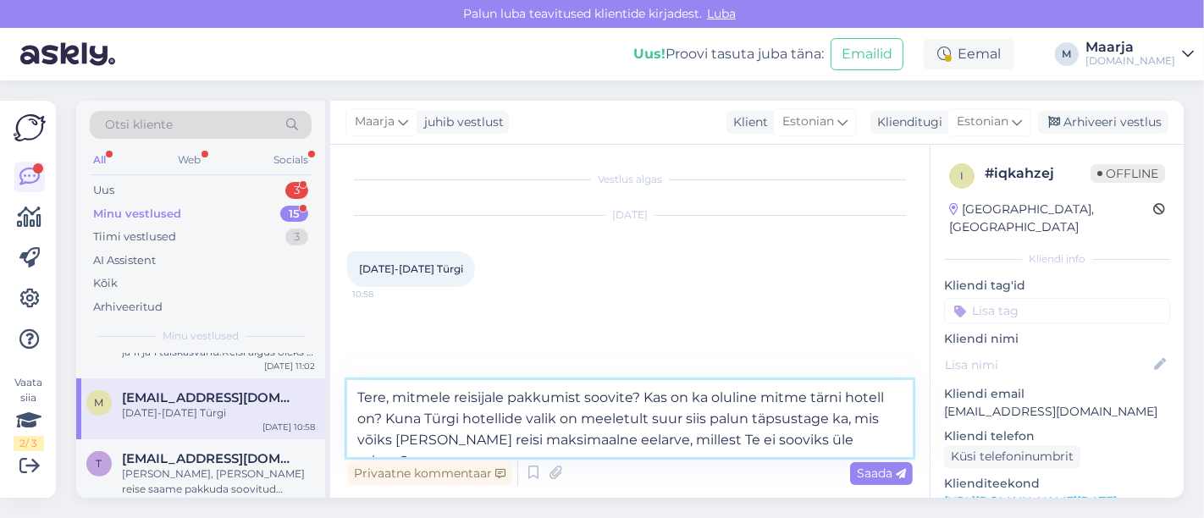
click at [599, 441] on textarea "Tere, mitmele reisijale pakkumist soovite? Kas on ka oluline mitme tärni hotell…" at bounding box center [630, 418] width 566 height 77
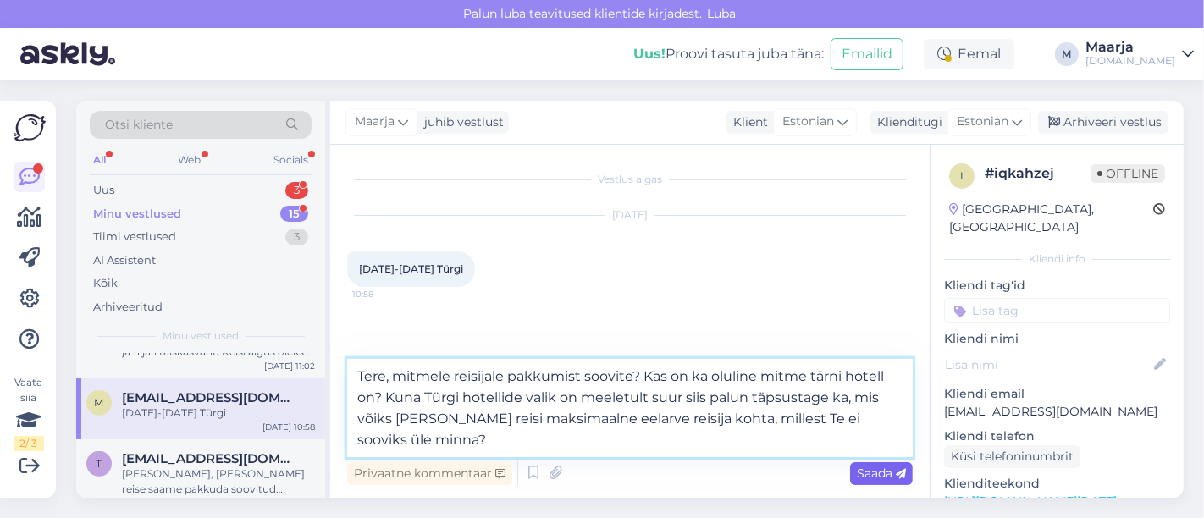
type textarea "Tere, mitmele reisijale pakkumist soovite? Kas on ka oluline mitme tärni hotell…"
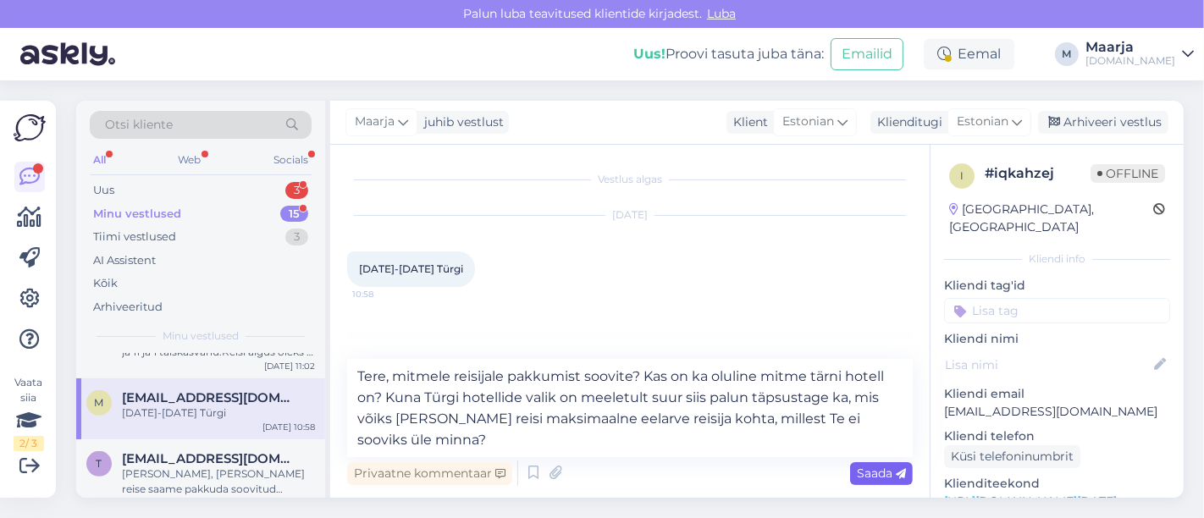
click at [599, 473] on span "Saada" at bounding box center [881, 473] width 49 height 15
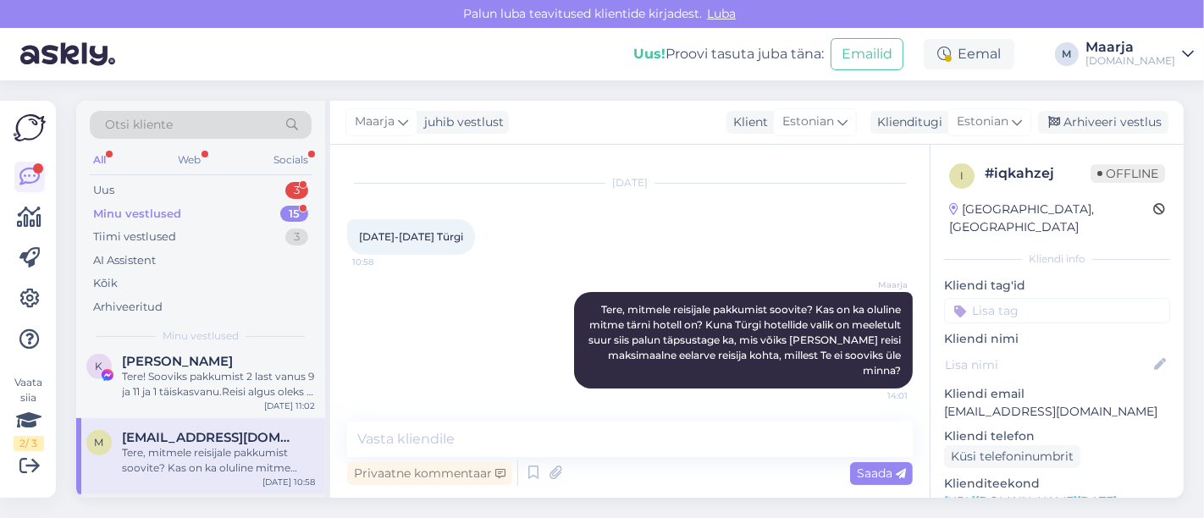
scroll to position [826, 0]
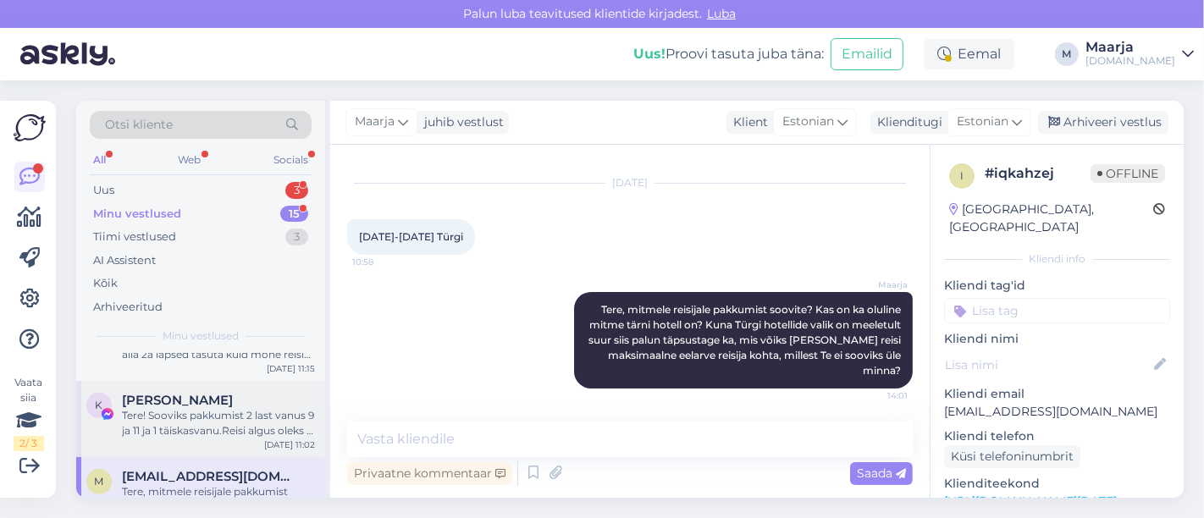
click at [204, 412] on div "Tere! Sooviks pakkumist 2 last vanus 9 ja 11 ja 1 täiskasvanu.Reisi algus oleks…" at bounding box center [218, 423] width 193 height 30
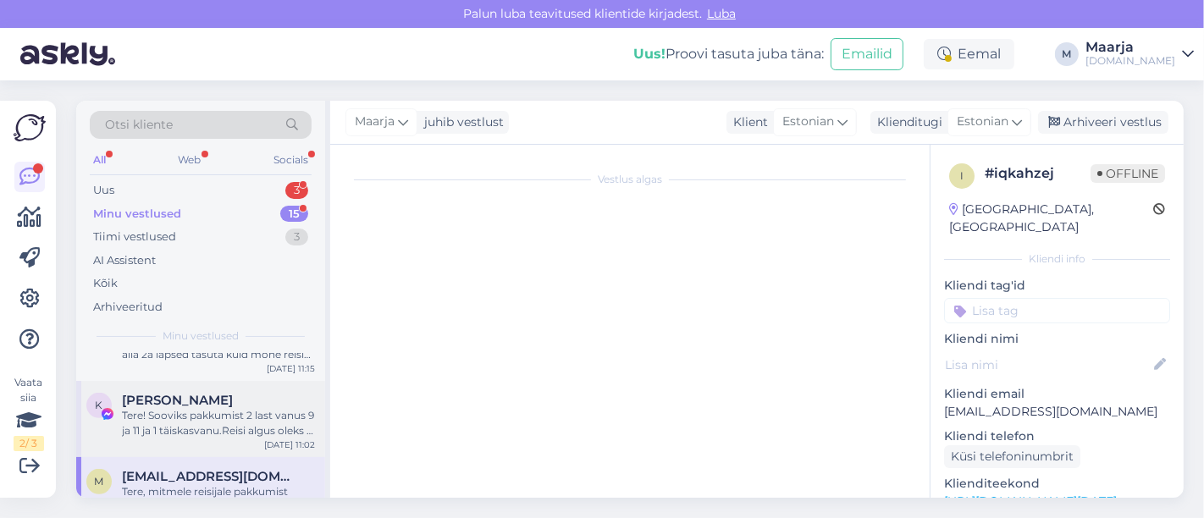
scroll to position [0, 0]
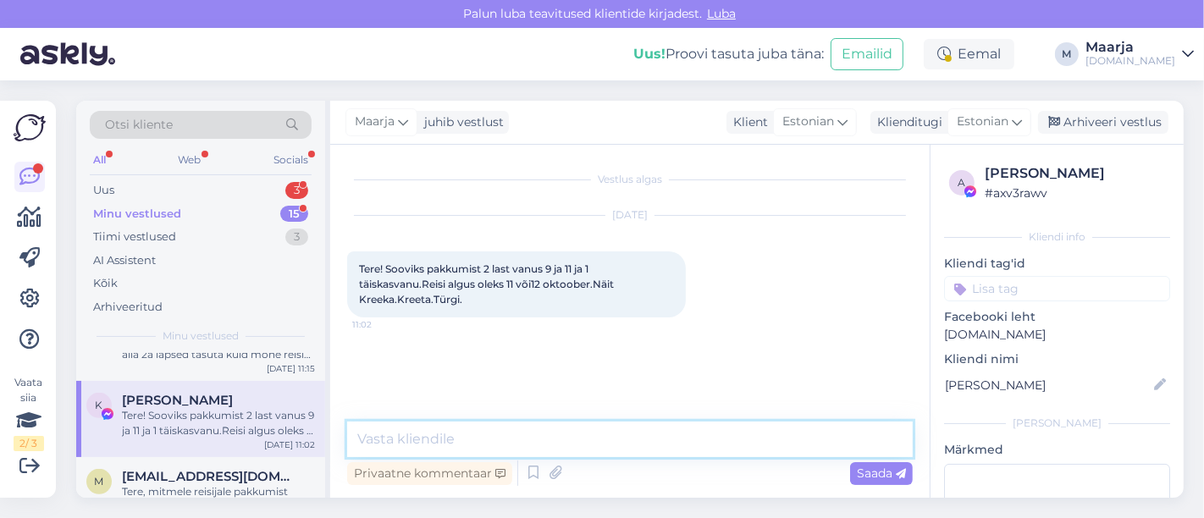
click at [431, 439] on textarea at bounding box center [630, 440] width 566 height 36
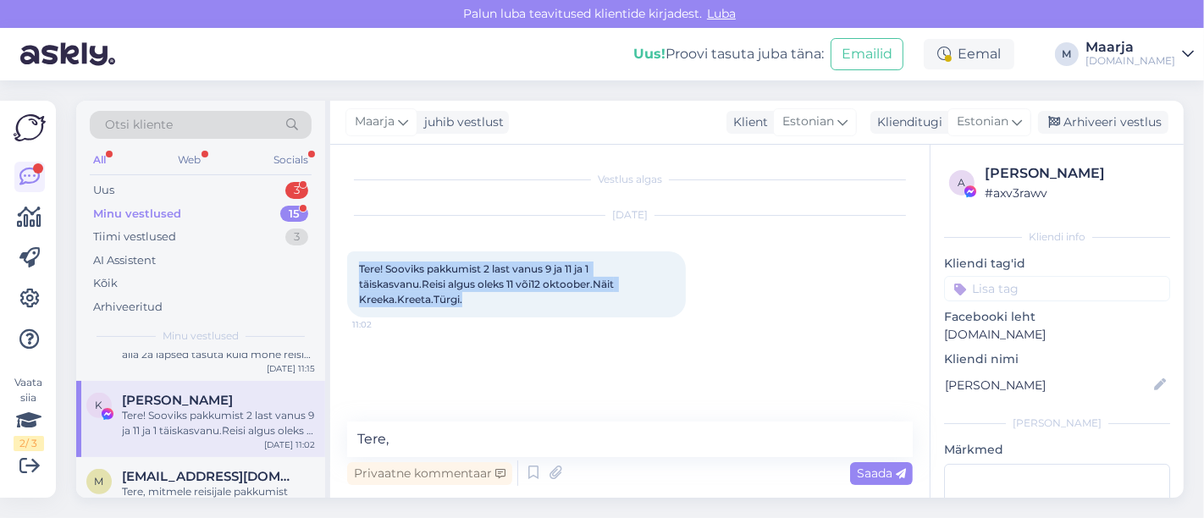
drag, startPoint x: 464, startPoint y: 310, endPoint x: 360, endPoint y: 267, distance: 112.7
click at [360, 267] on div "Tere! Sooviks pakkumist 2 last vanus 9 ja 11 ja 1 täiskasvanu.Reisi algus oleks…" at bounding box center [516, 284] width 339 height 66
copy span "Tere! Sooviks pakkumist 2 last vanus 9 ja 11 ja 1 täiskasvanu.Reisi algus oleks…"
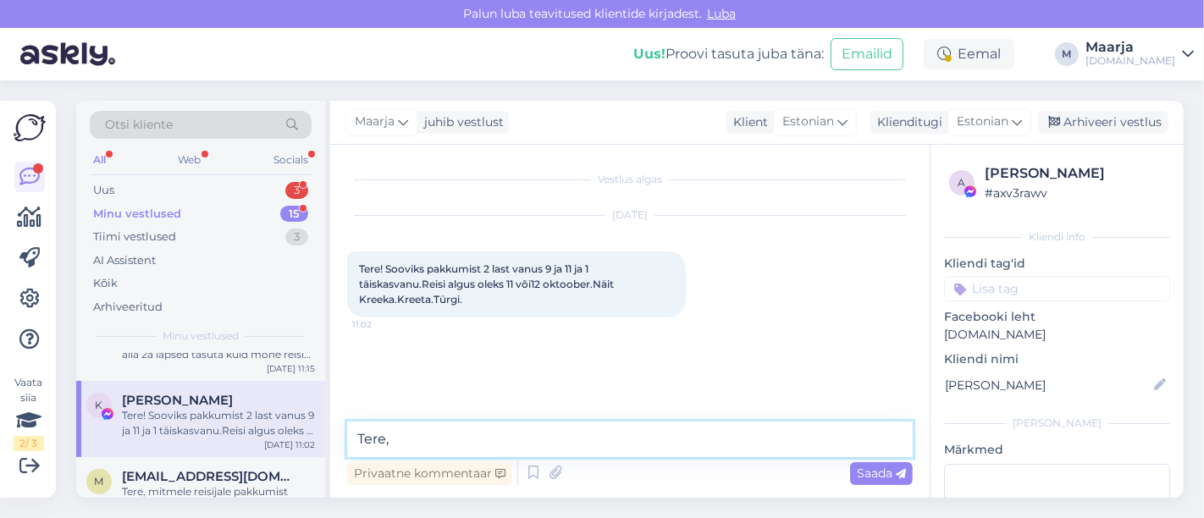
drag, startPoint x: 381, startPoint y: 439, endPoint x: 322, endPoint y: 439, distance: 59.3
click at [322, 439] on div "Otsi kliente All Web Socials Uus 3 Minu vestlused 15 Tiimi vestlused 3 AI Assis…" at bounding box center [629, 299] width 1107 height 397
paste textarea "Aitäh päringu eest! Et saaksime teha täpse pakkumise, palun vastake veel mõnele…"
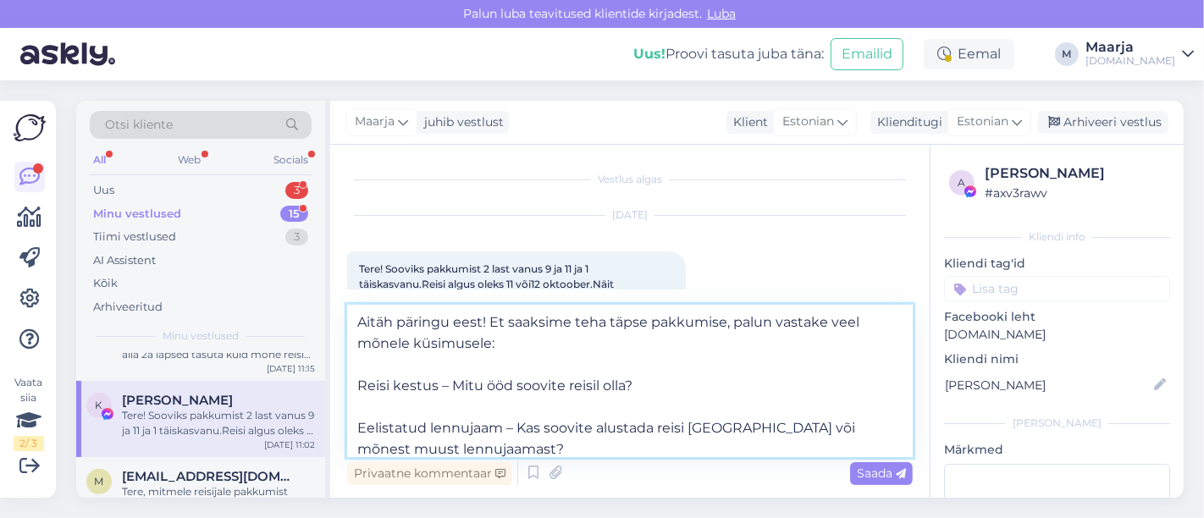
click at [360, 325] on textarea "Aitäh päringu eest! Et saaksime teha täpse pakkumise, palun vastake veel mõnele…" at bounding box center [630, 381] width 566 height 152
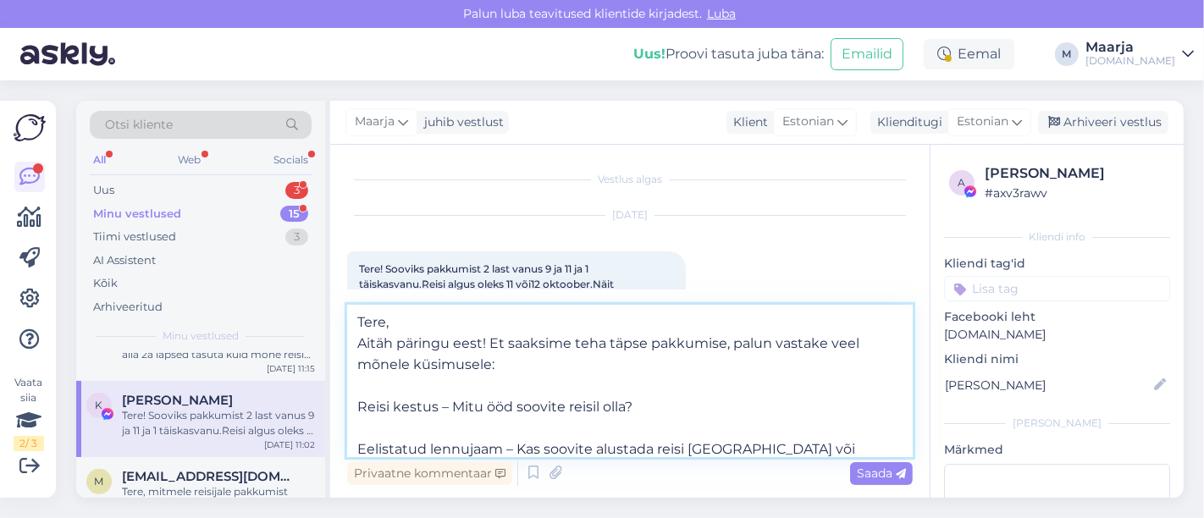
click at [396, 379] on textarea "Tere, Aitäh päringu eest! Et saaksime teha täpse pakkumise, palun vastake veel …" at bounding box center [630, 381] width 566 height 152
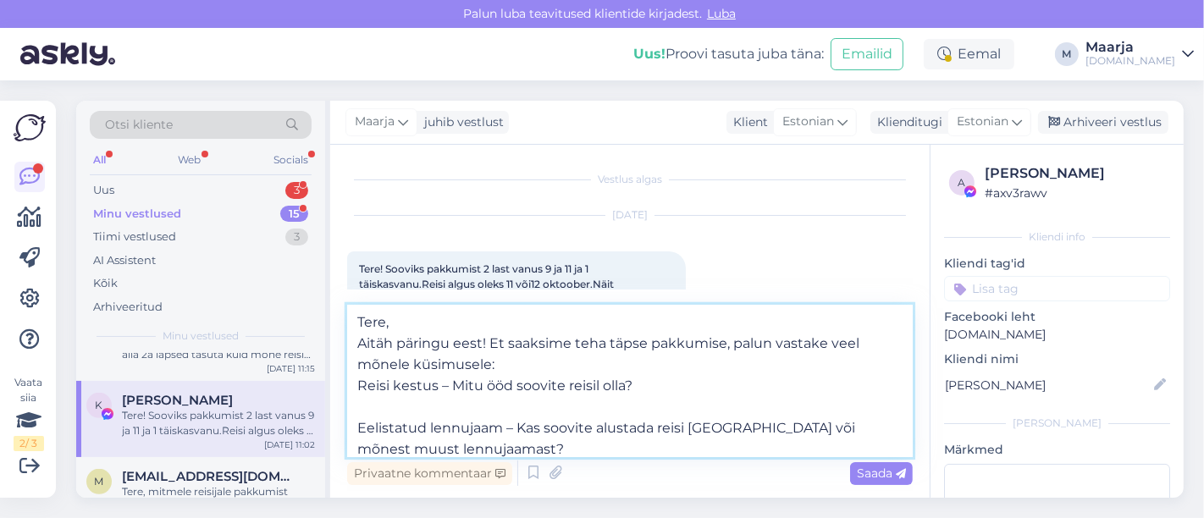
drag, startPoint x: 450, startPoint y: 390, endPoint x: 334, endPoint y: 384, distance: 116.2
click at [334, 384] on div "Vestlus algas [DATE] Tere! Sooviks pakkumist 2 last vanus 9 ja 11 ja 1 täiskasv…" at bounding box center [629, 321] width 599 height 353
drag, startPoint x: 517, startPoint y: 426, endPoint x: 332, endPoint y: 434, distance: 185.6
click at [332, 434] on div "Vestlus algas [DATE] Tere! Sooviks pakkumist 2 last vanus 9 ja 11 ja 1 täiskasv…" at bounding box center [629, 321] width 599 height 353
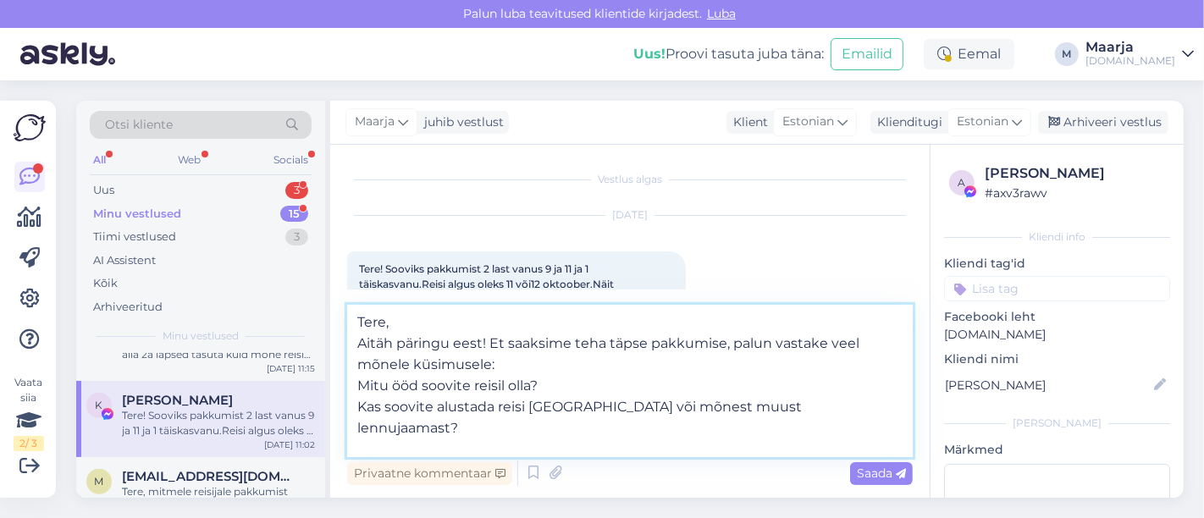
drag, startPoint x: 627, startPoint y: 407, endPoint x: 816, endPoint y: 406, distance: 189.7
click at [599, 406] on textarea "Tere, Aitäh päringu eest! Et saaksime teha täpse pakkumise, palun vastake veel …" at bounding box center [630, 381] width 566 height 152
drag, startPoint x: 470, startPoint y: 449, endPoint x: 307, endPoint y: 444, distance: 162.6
click at [307, 444] on div "Otsi kliente All Web Socials Uus 3 Minu vestlused 15 Tiimi vestlused 3 AI Assis…" at bounding box center [629, 299] width 1107 height 397
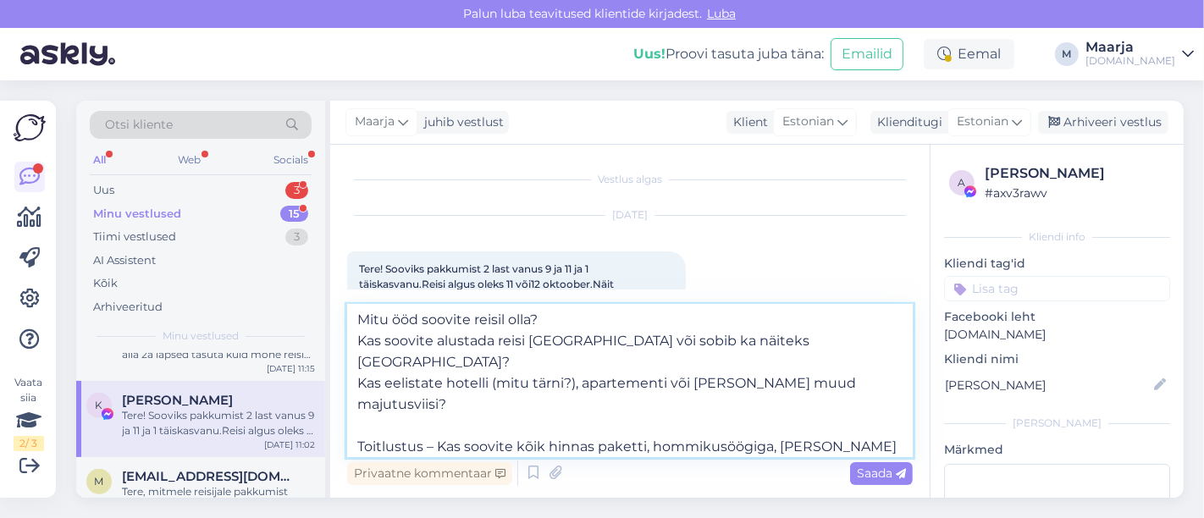
scroll to position [94, 0]
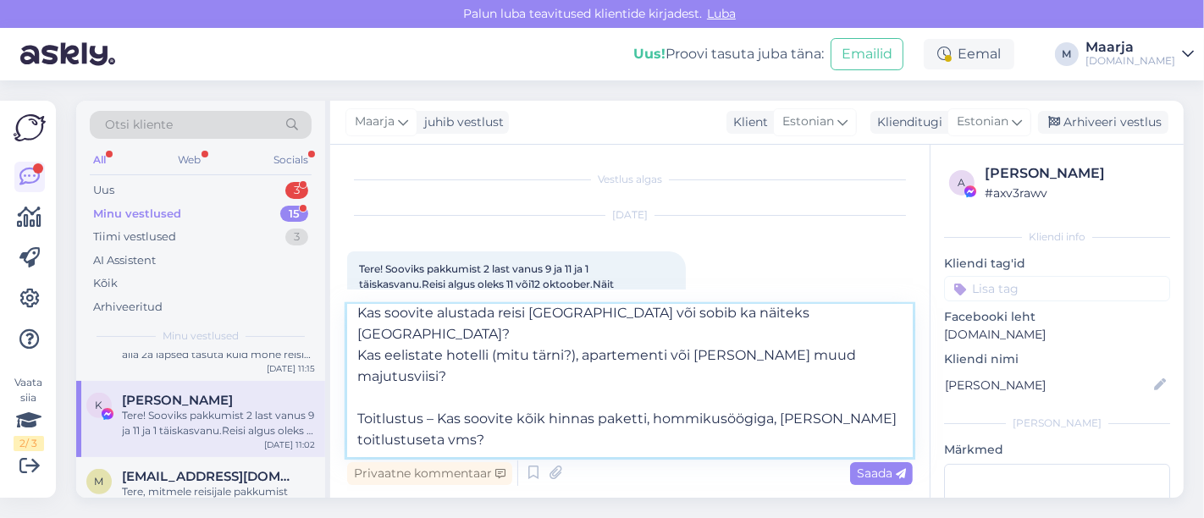
drag, startPoint x: 873, startPoint y: 341, endPoint x: 352, endPoint y: 342, distance: 520.7
click at [353, 342] on textarea "Tere, Aitäh päringu eest! Et saaksime teha täpse pakkumise, palun vastake veel …" at bounding box center [630, 381] width 566 height 152
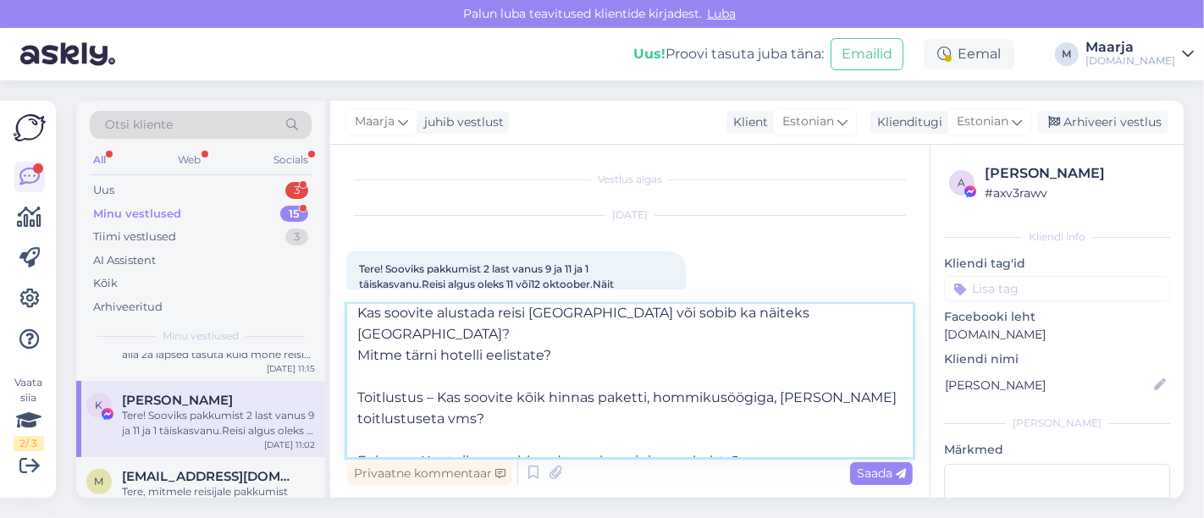
drag, startPoint x: 437, startPoint y: 373, endPoint x: 340, endPoint y: 373, distance: 96.5
click at [340, 373] on div "Vestlus algas [DATE] Tere! Sooviks pakkumist 2 last vanus 9 ja 11 ja 1 täiskasv…" at bounding box center [629, 321] width 599 height 353
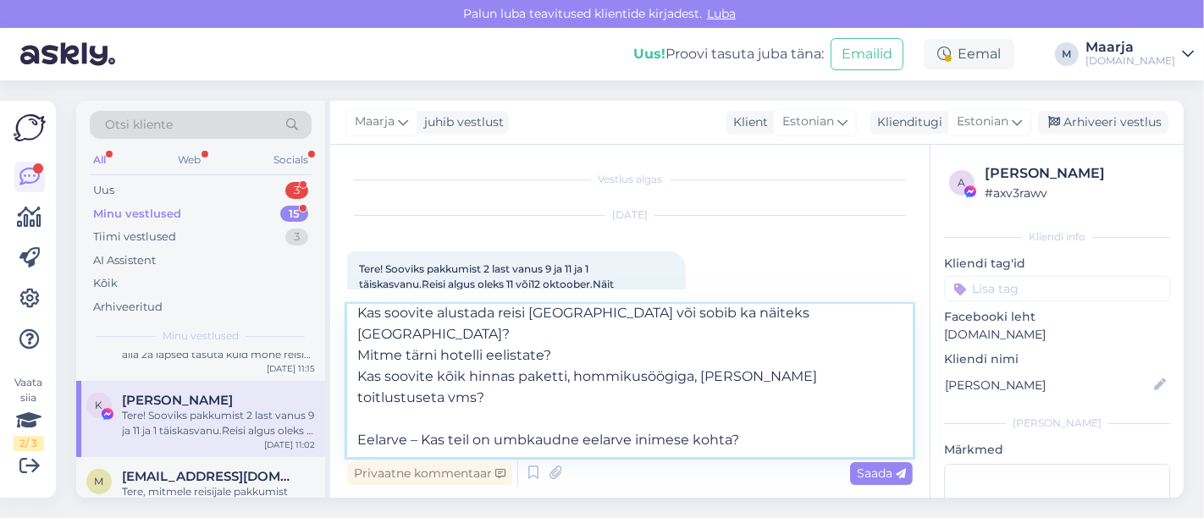
click at [439, 378] on textarea "Tere, Aitäh päringu eest! Et saaksime teha täpse pakkumise, palun vastake veel …" at bounding box center [630, 381] width 566 height 152
drag, startPoint x: 423, startPoint y: 400, endPoint x: 339, endPoint y: 400, distance: 84.7
click at [339, 400] on div "Vestlus algas [DATE] Tere! Sooviks pakkumist 2 last vanus 9 ja 11 ja 1 täiskasv…" at bounding box center [629, 321] width 599 height 353
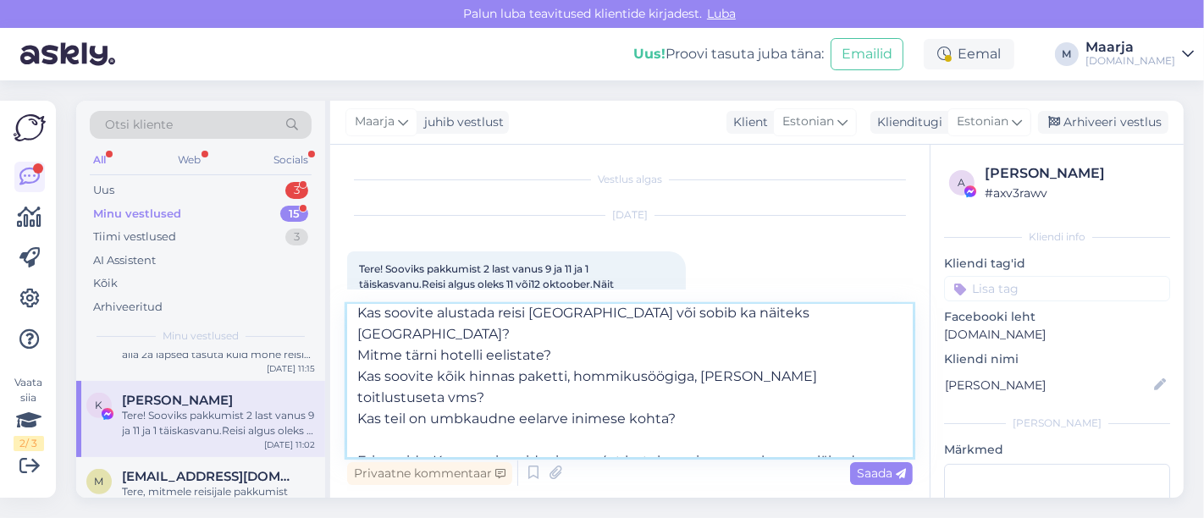
click at [385, 383] on textarea "Tere, Aitäh päringu eest! Et saaksime teha täpse pakkumise, palun vastake veel …" at bounding box center [630, 381] width 566 height 152
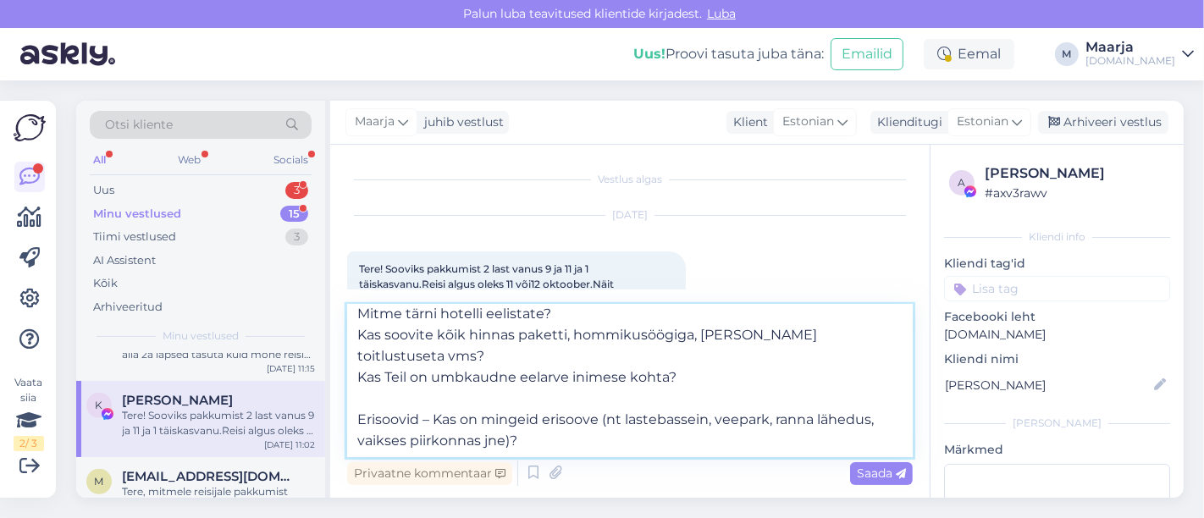
scroll to position [157, 0]
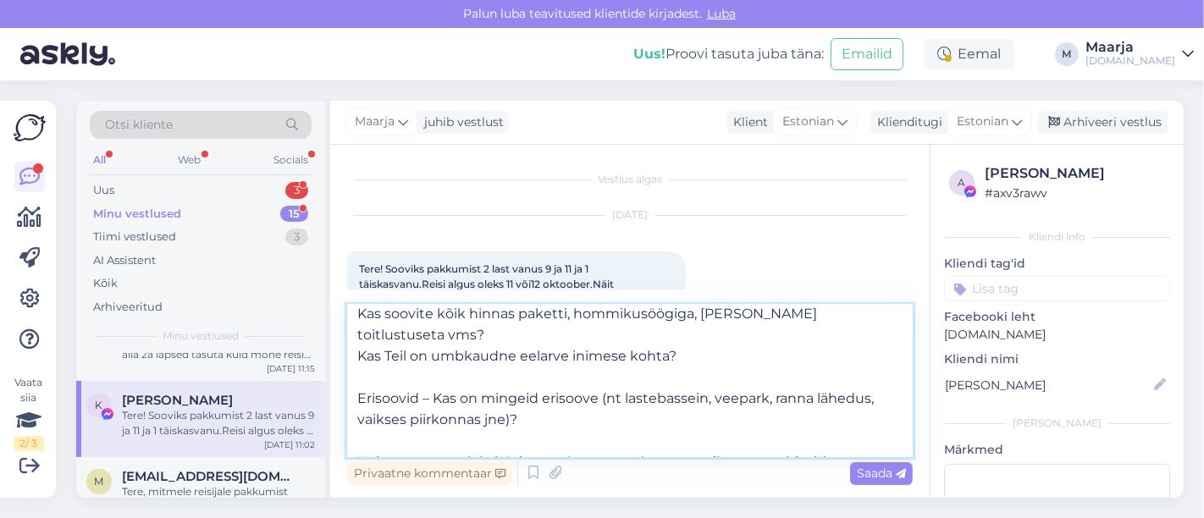
drag, startPoint x: 532, startPoint y: 393, endPoint x: 345, endPoint y: 352, distance: 190.7
click at [345, 352] on div "Vestlus algas [DATE] Tere! Sooviks pakkumist 2 last vanus 9 ja 11 ja 1 täiskasv…" at bounding box center [629, 321] width 599 height 353
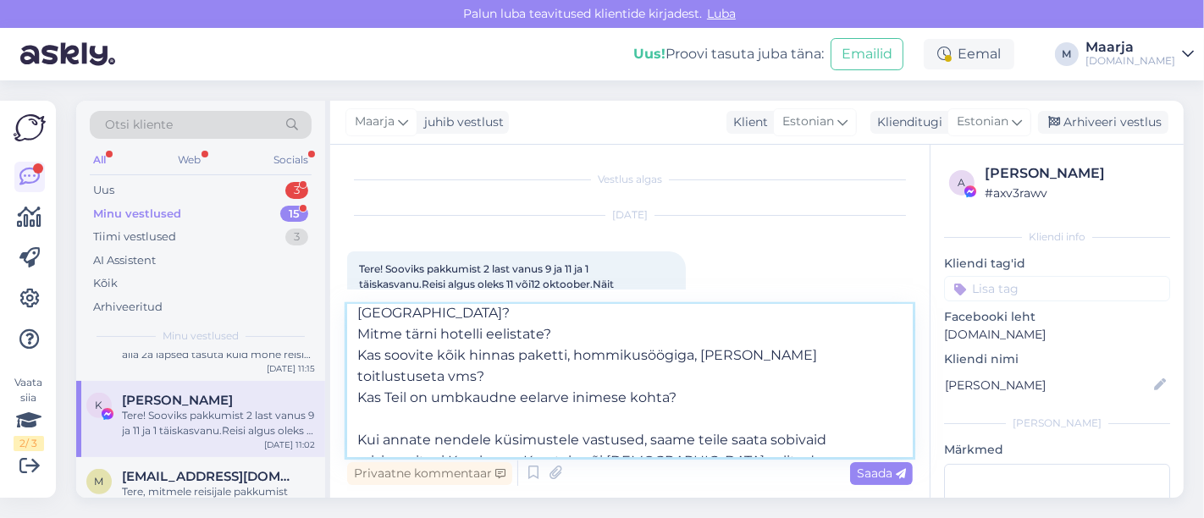
scroll to position [94, 0]
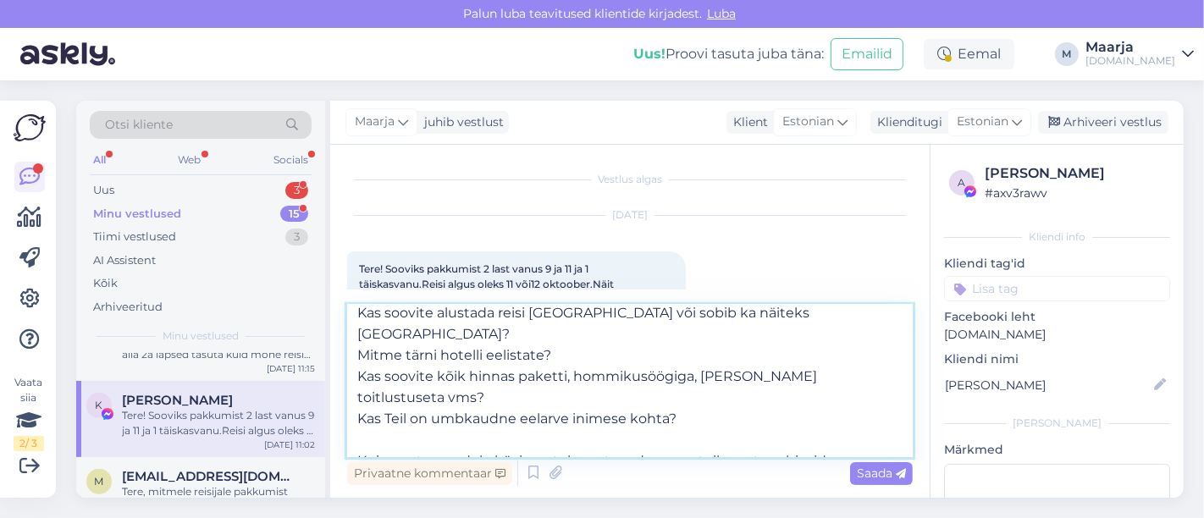
click at [599, 420] on textarea "Tere, Aitäh päringu eest! Et saaksime teha täpse pakkumise, palun vastake veel …" at bounding box center [630, 381] width 566 height 152
type textarea "Tere, Aitäh päringu eest! Et saaksime teha täpse pakkumise, palun vastake veel …"
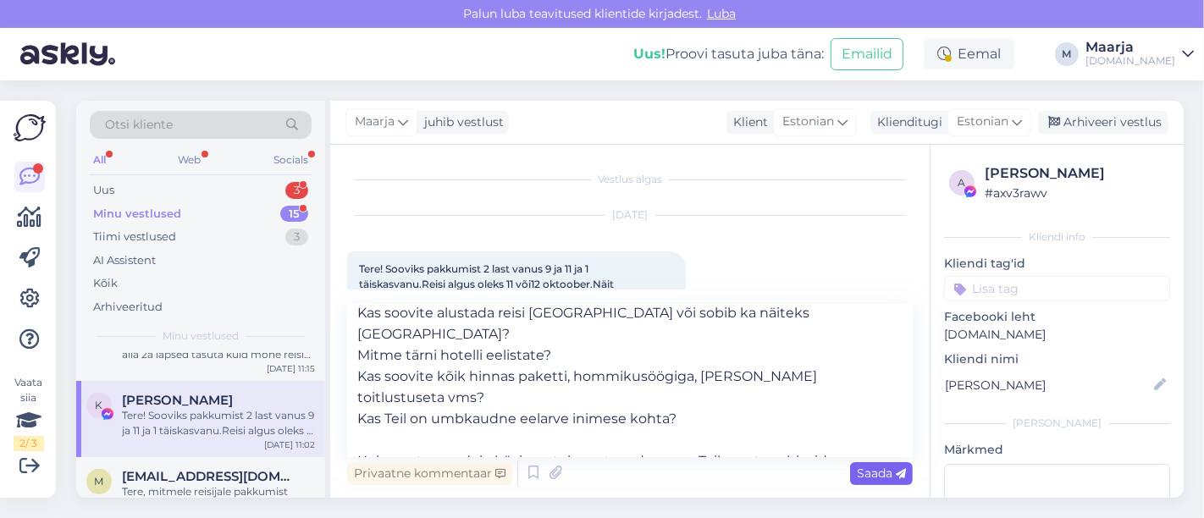
click at [599, 477] on span "Saada" at bounding box center [881, 473] width 49 height 15
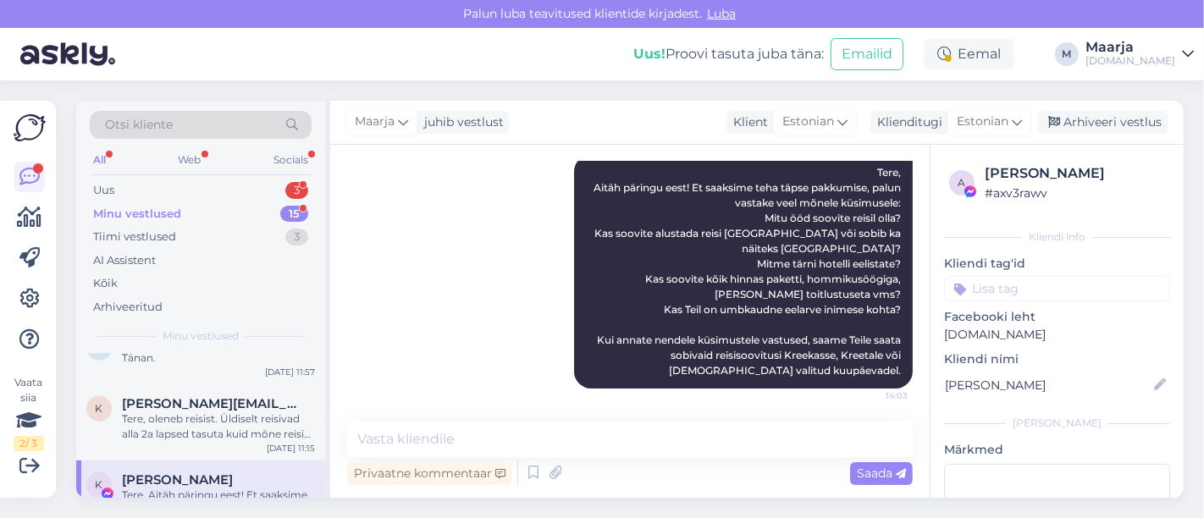
scroll to position [732, 0]
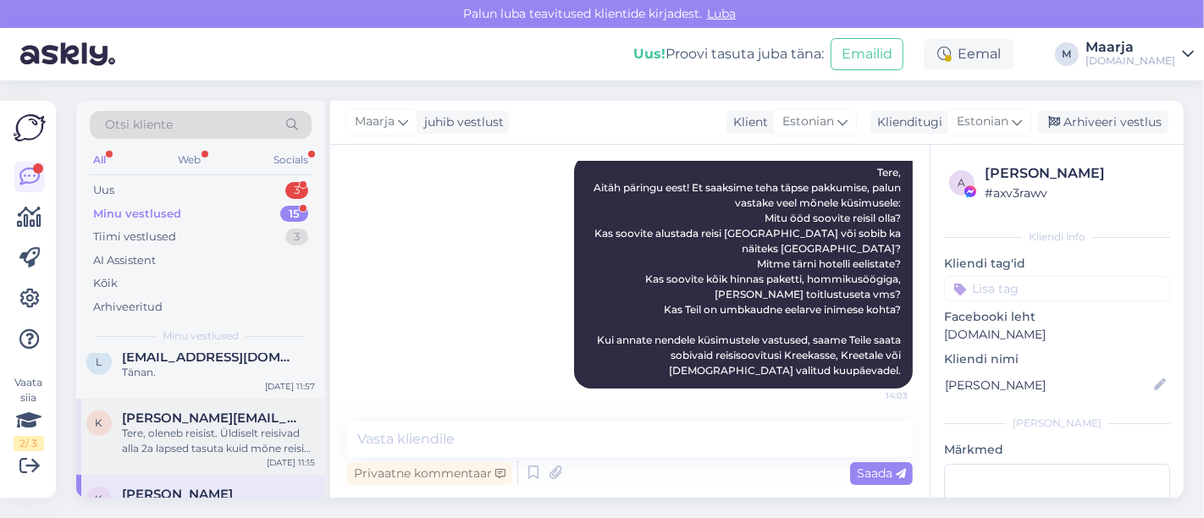
click at [191, 444] on div "k [EMAIL_ADDRESS][DOMAIN_NAME] Tere, [PERSON_NAME]. Üldiselt reisivad alla 2a l…" at bounding box center [200, 437] width 249 height 76
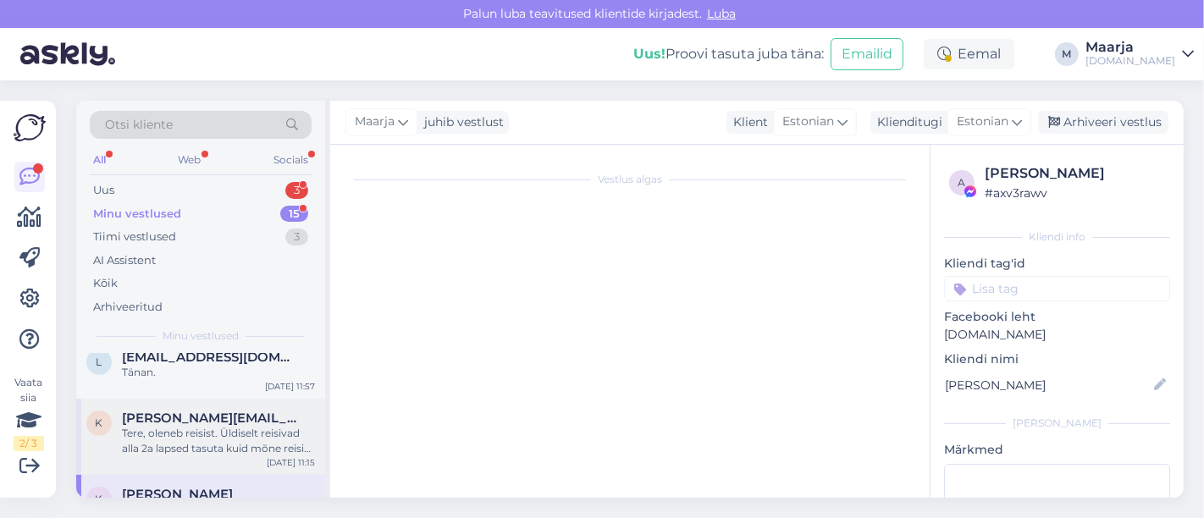
scroll to position [75, 0]
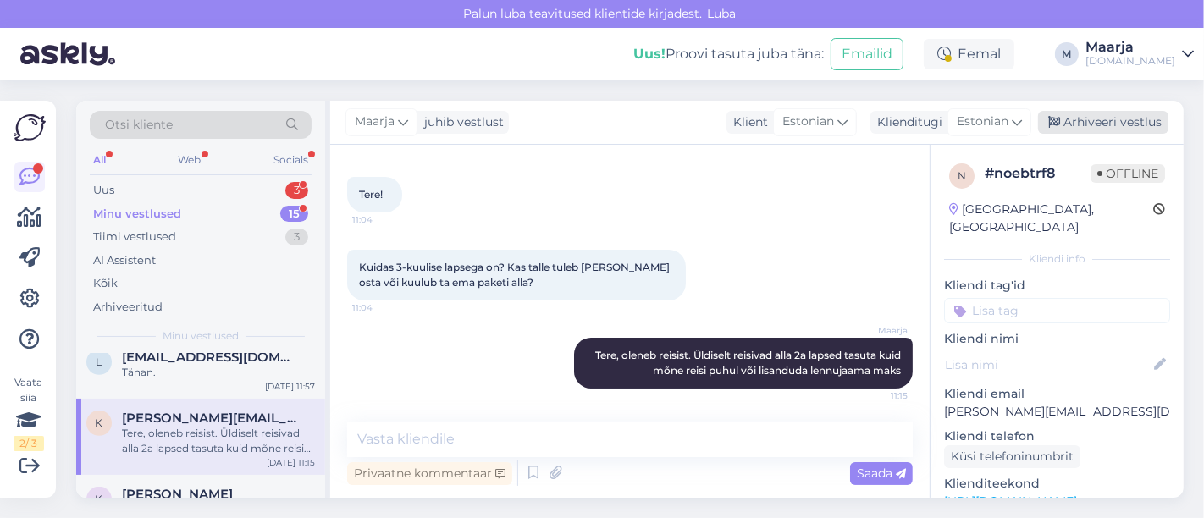
click at [599, 125] on div "Arhiveeri vestlus" at bounding box center [1103, 122] width 130 height 23
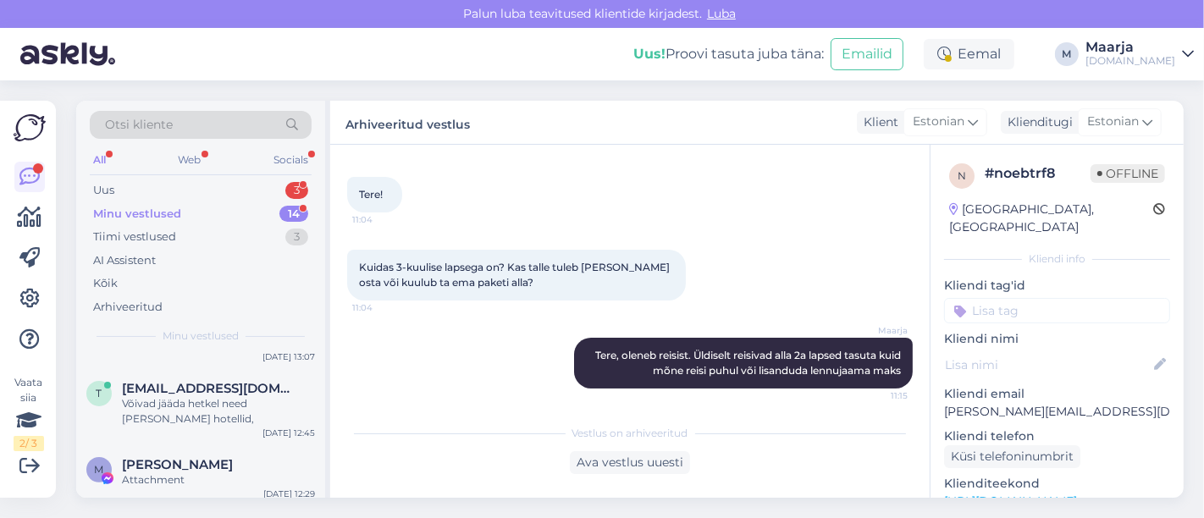
scroll to position [844, 0]
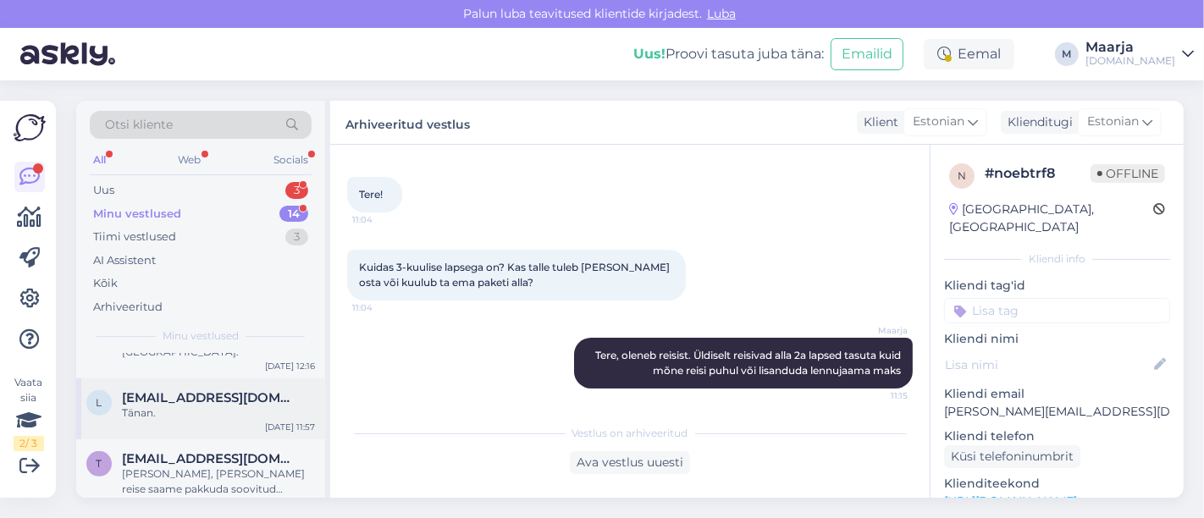
click at [177, 412] on div "l [EMAIL_ADDRESS][DOMAIN_NAME] Tänan. [DATE] 11:57" at bounding box center [200, 408] width 249 height 61
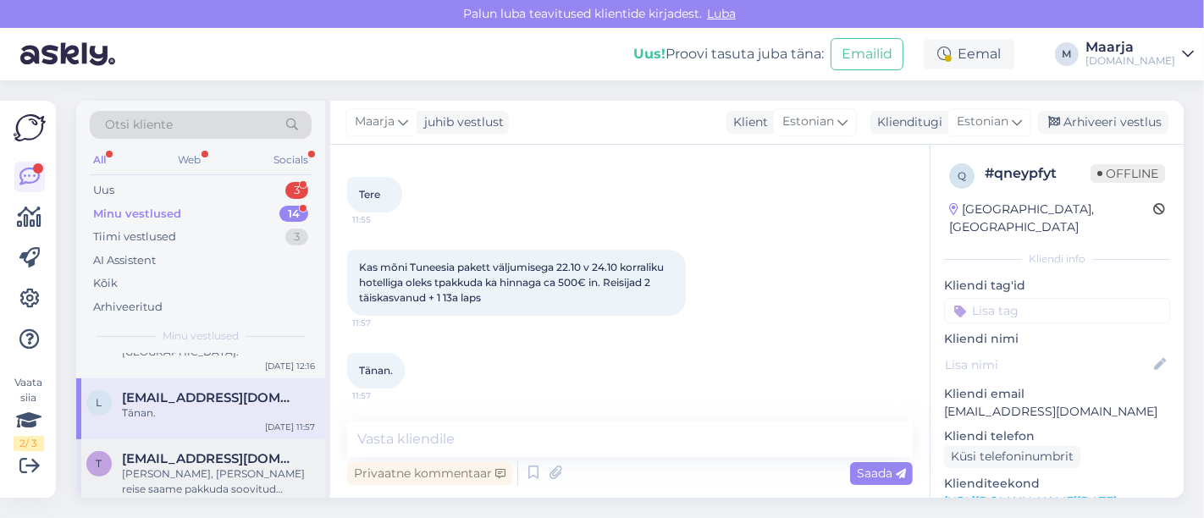
click at [177, 467] on div "[PERSON_NAME], [PERSON_NAME] reise saame pakkuda soovitud ajavahemikus [PERSON_…" at bounding box center [218, 482] width 193 height 30
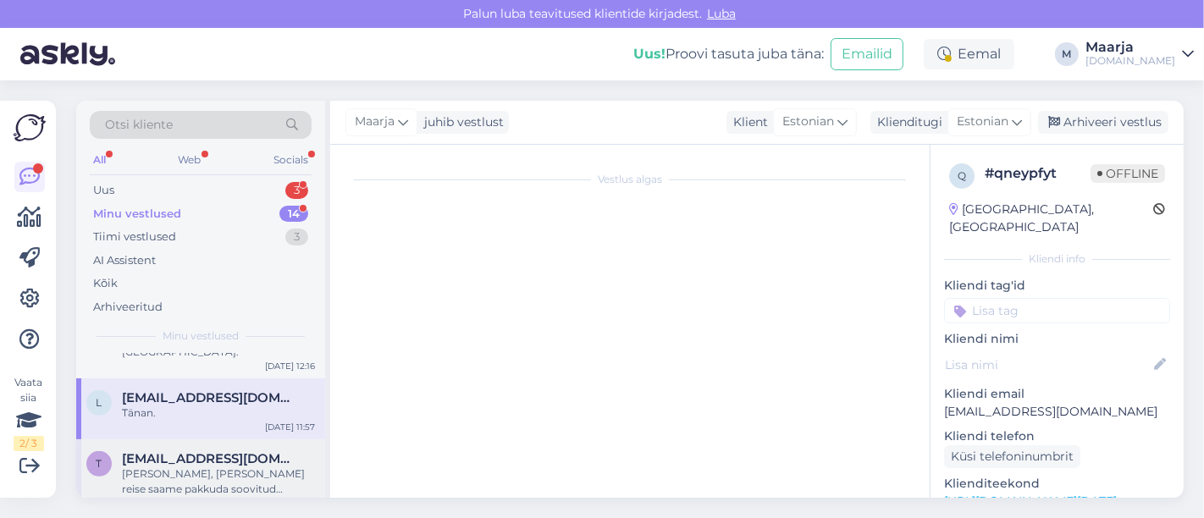
scroll to position [178, 0]
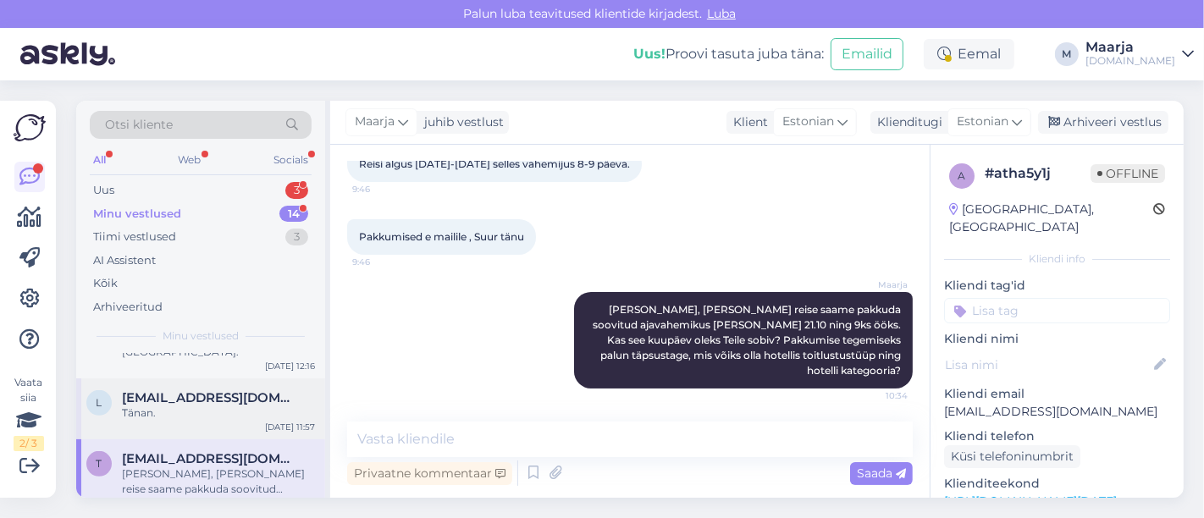
click at [164, 408] on div "l [EMAIL_ADDRESS][DOMAIN_NAME] Tänan. [DATE] 11:57" at bounding box center [200, 408] width 249 height 61
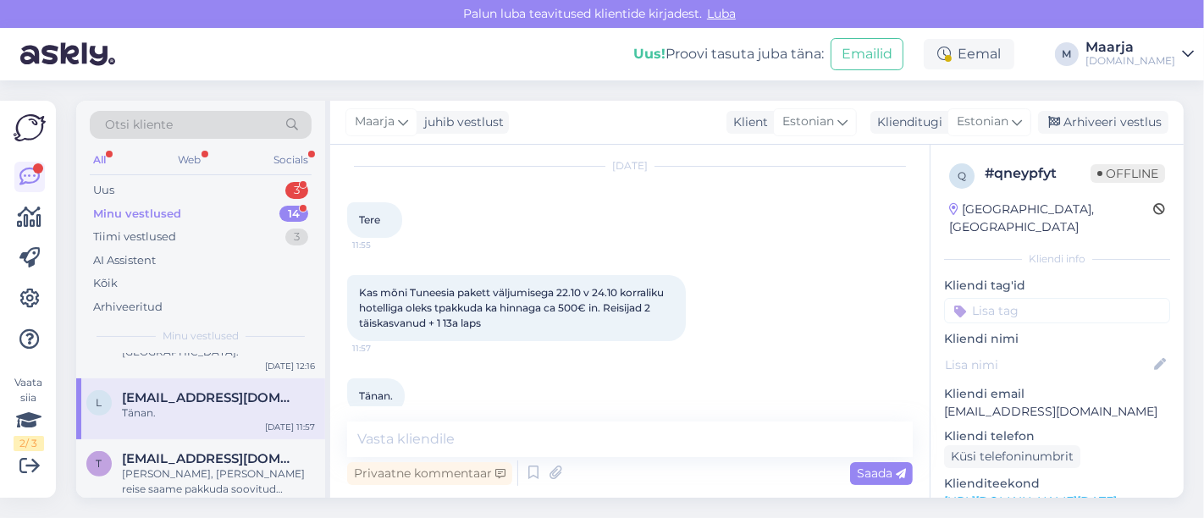
scroll to position [75, 0]
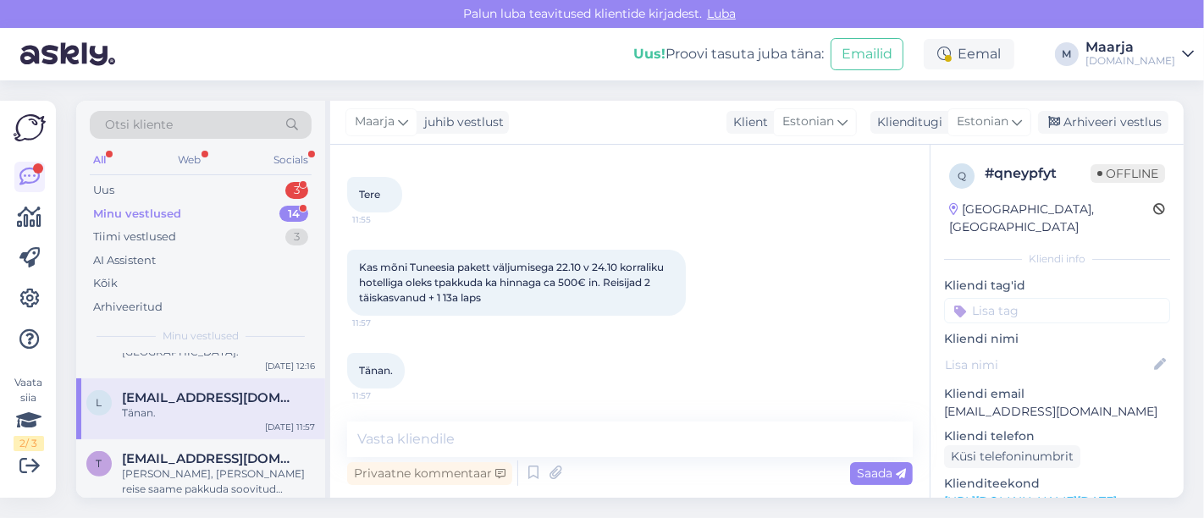
click at [207, 412] on div "l [EMAIL_ADDRESS][DOMAIN_NAME] Tänan. [DATE] 11:57" at bounding box center [200, 408] width 249 height 61
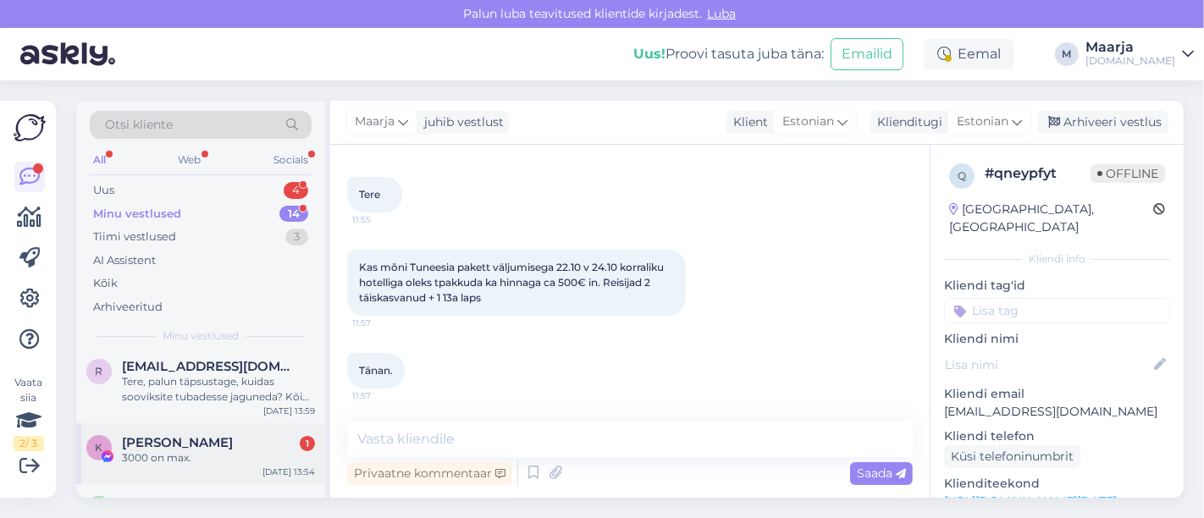
scroll to position [188, 0]
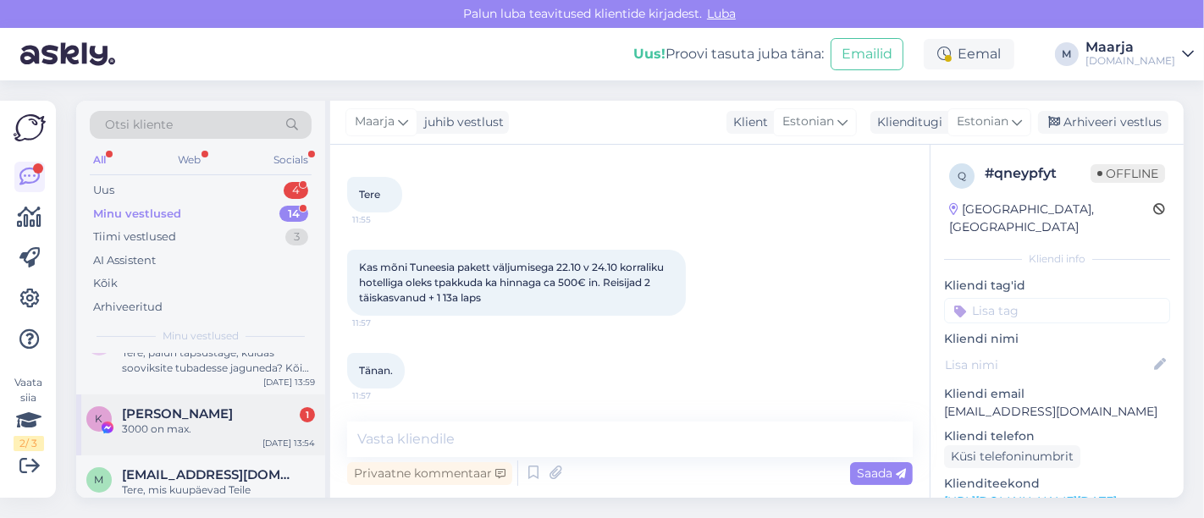
click at [203, 434] on div "3000 on max." at bounding box center [218, 429] width 193 height 15
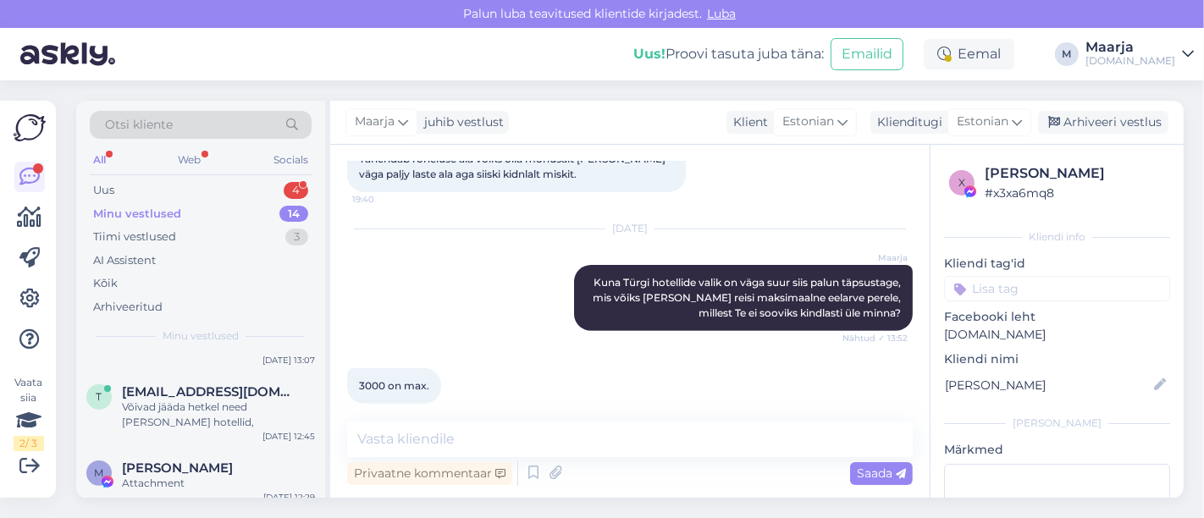
scroll to position [844, 0]
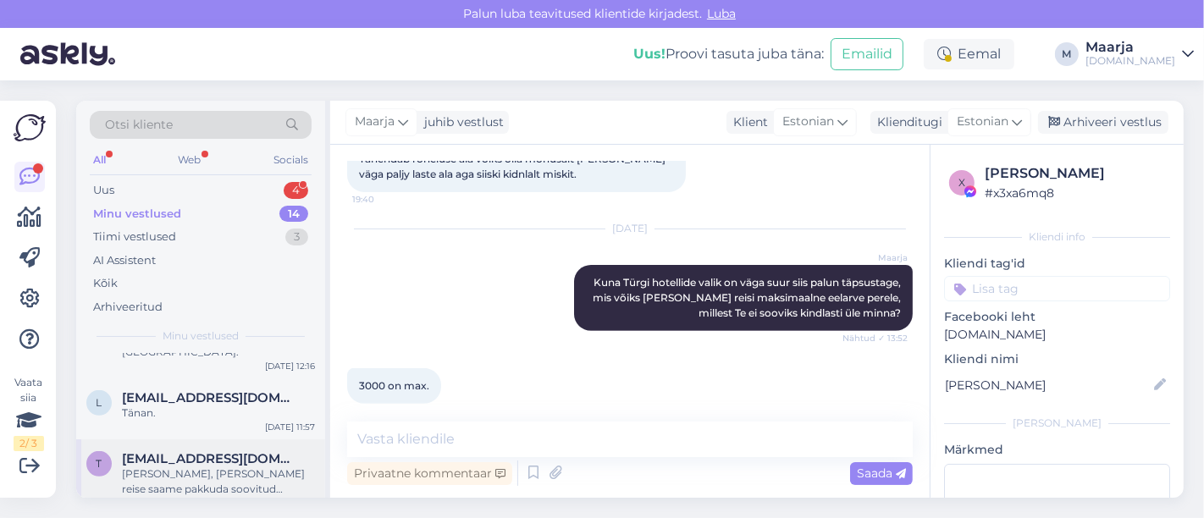
click at [179, 467] on div "[PERSON_NAME], [PERSON_NAME] reise saame pakkuda soovitud ajavahemikus [PERSON_…" at bounding box center [218, 482] width 193 height 30
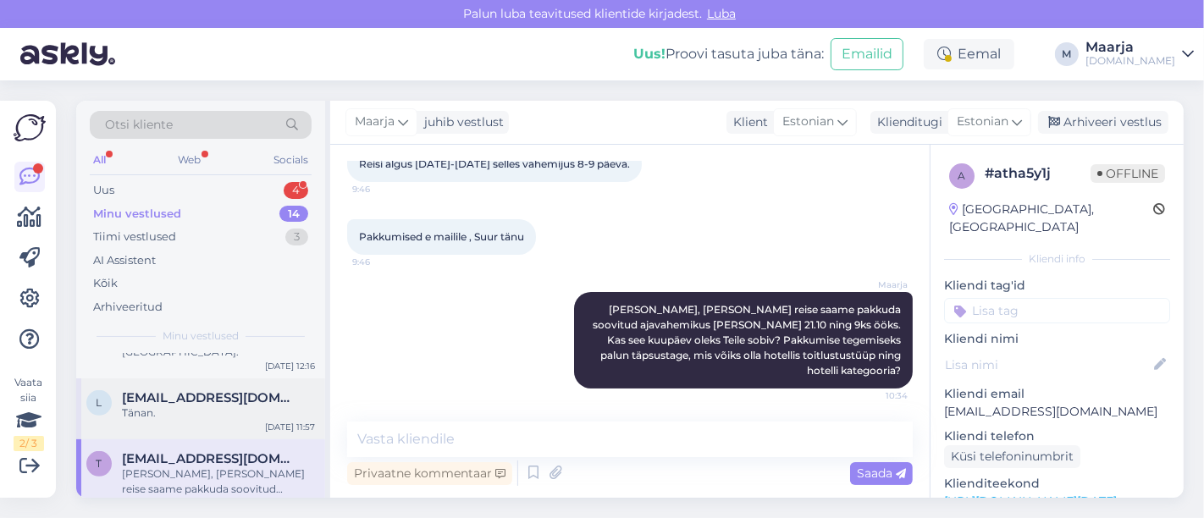
click at [169, 404] on div "l [EMAIL_ADDRESS][DOMAIN_NAME] Tänan. [DATE] 11:57" at bounding box center [200, 408] width 249 height 61
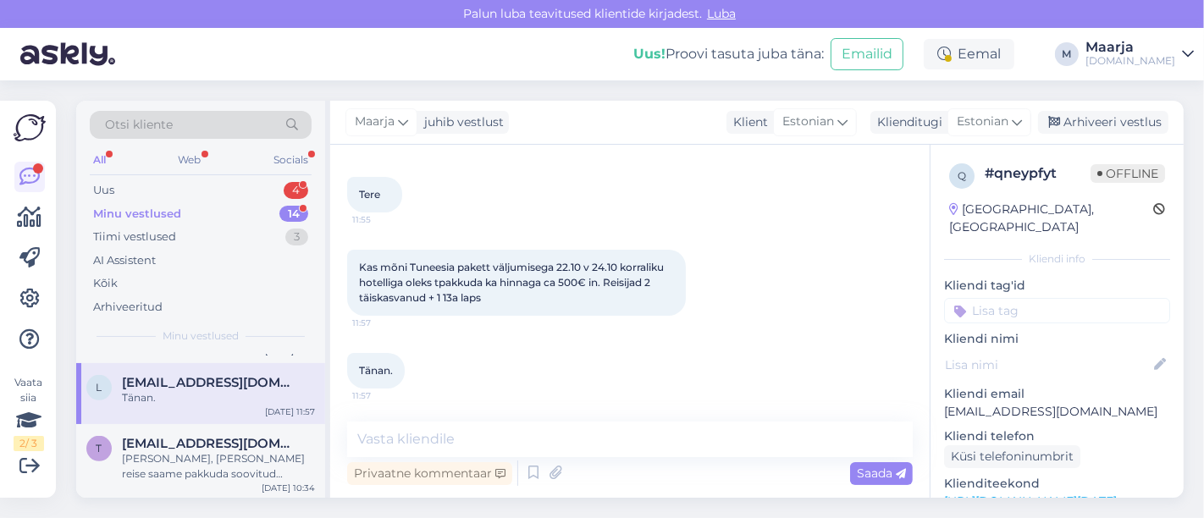
scroll to position [829, 0]
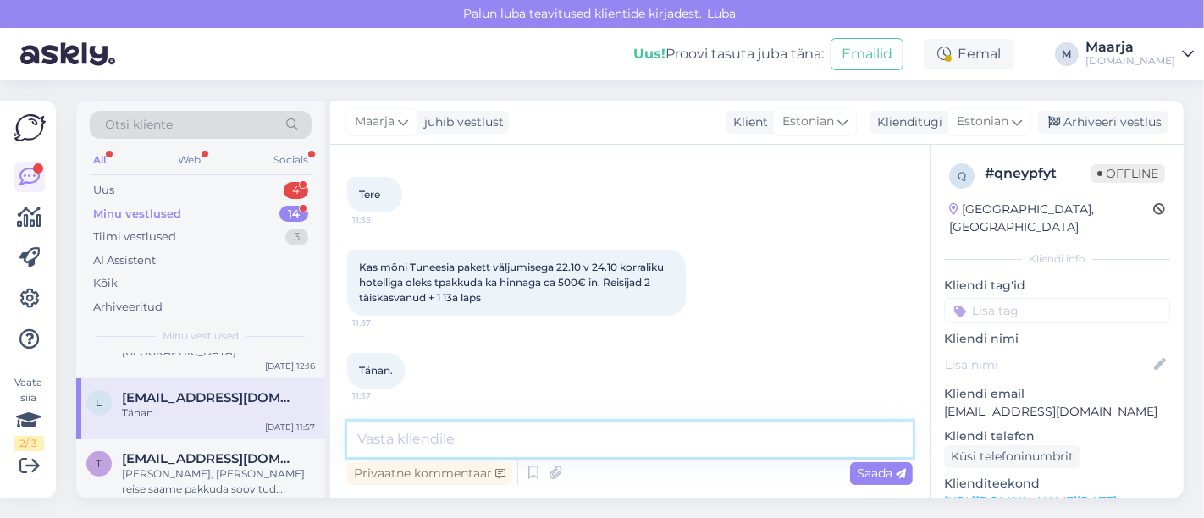
click at [483, 434] on textarea at bounding box center [630, 440] width 566 height 36
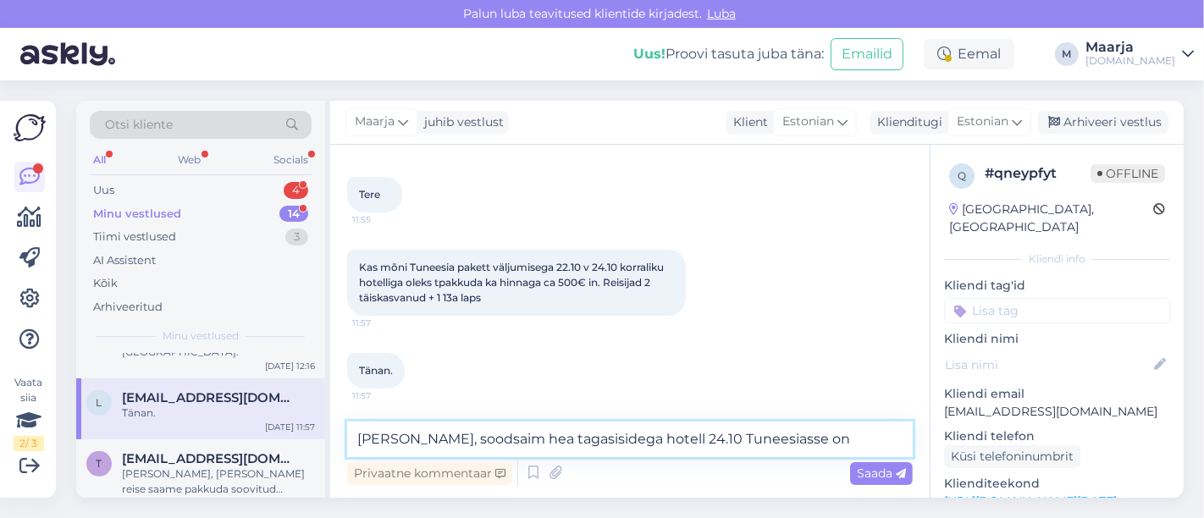
paste textarea "Monarque El Fatimi & Aquapark 4*"
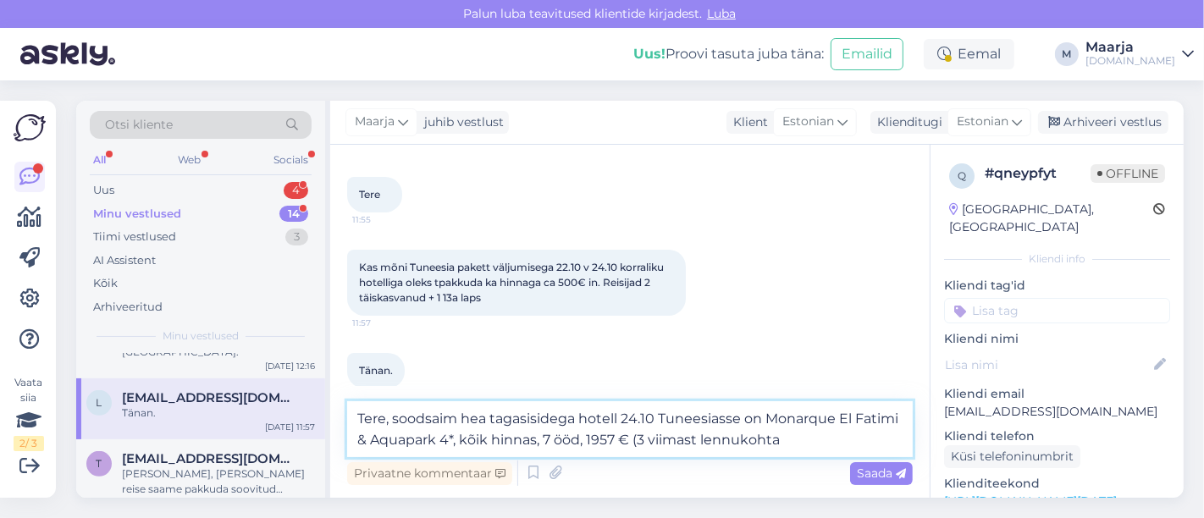
type textarea "Tere, soodsaim hea tagasisidega hotell 24.10 Tuneesiasse on Monarque El Fatimi …"
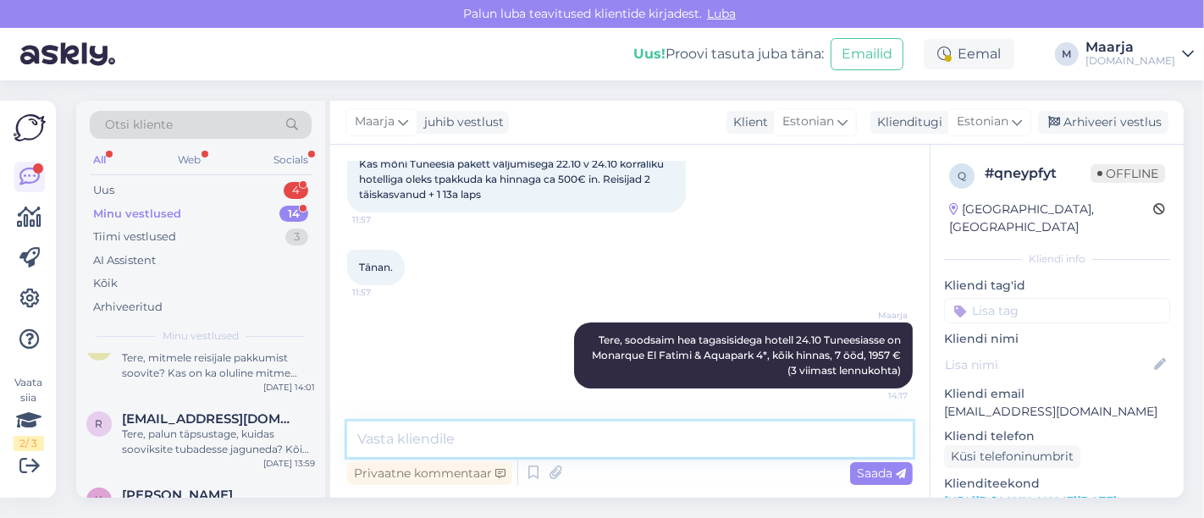
scroll to position [0, 0]
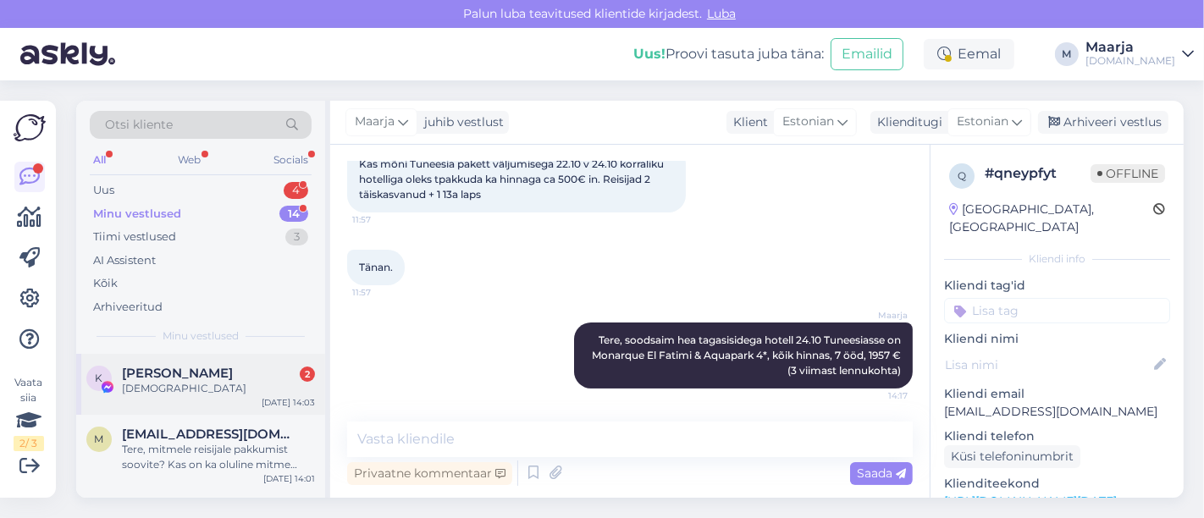
click at [170, 386] on div "[DEMOGRAPHIC_DATA]" at bounding box center [218, 388] width 193 height 15
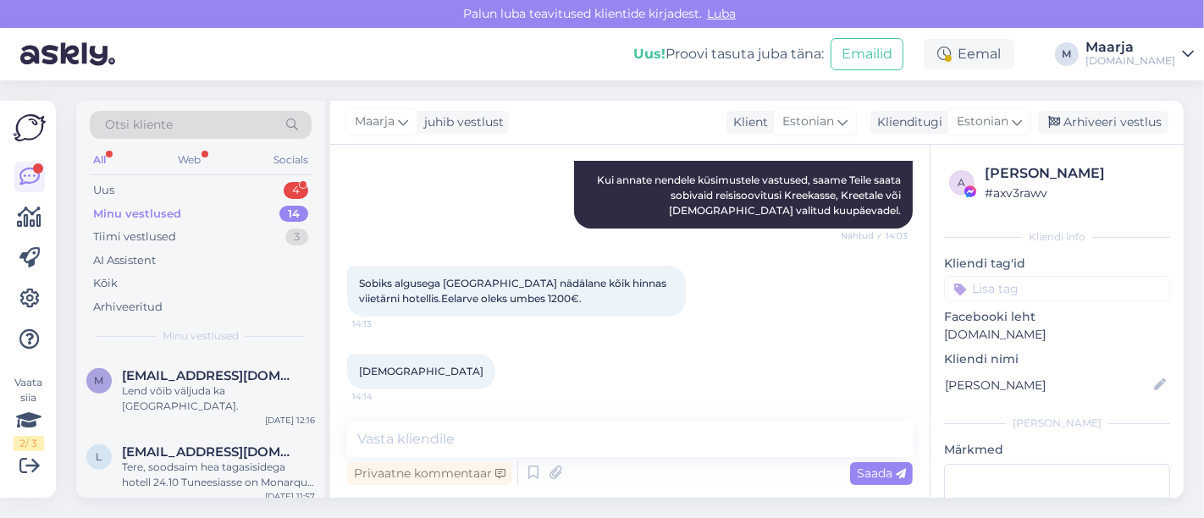
scroll to position [750, 0]
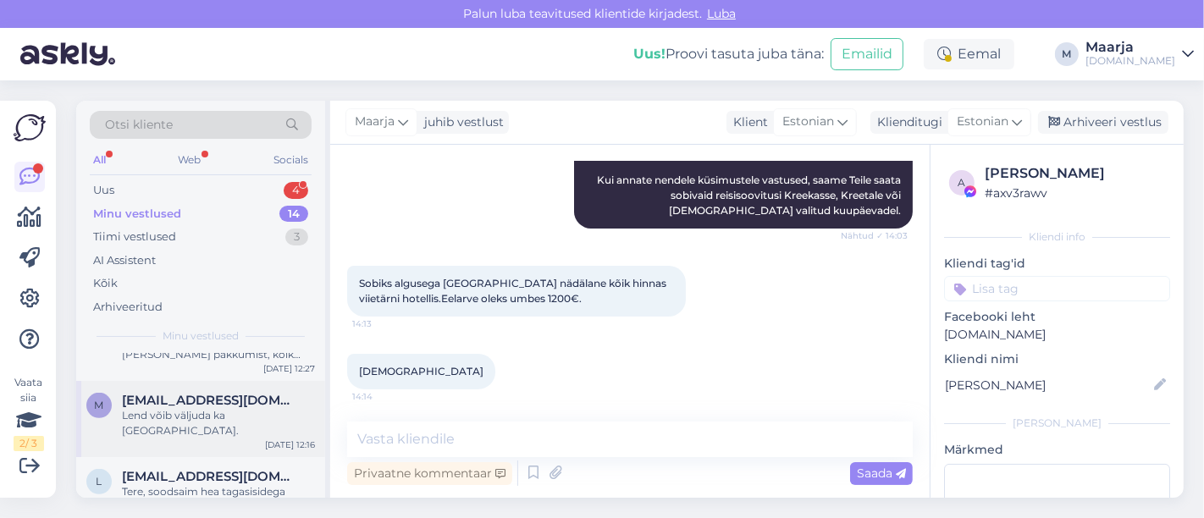
click at [214, 422] on div "M [EMAIL_ADDRESS][DOMAIN_NAME] Lend võib väljuda ka [GEOGRAPHIC_DATA]. [DATE] 1…" at bounding box center [200, 419] width 249 height 76
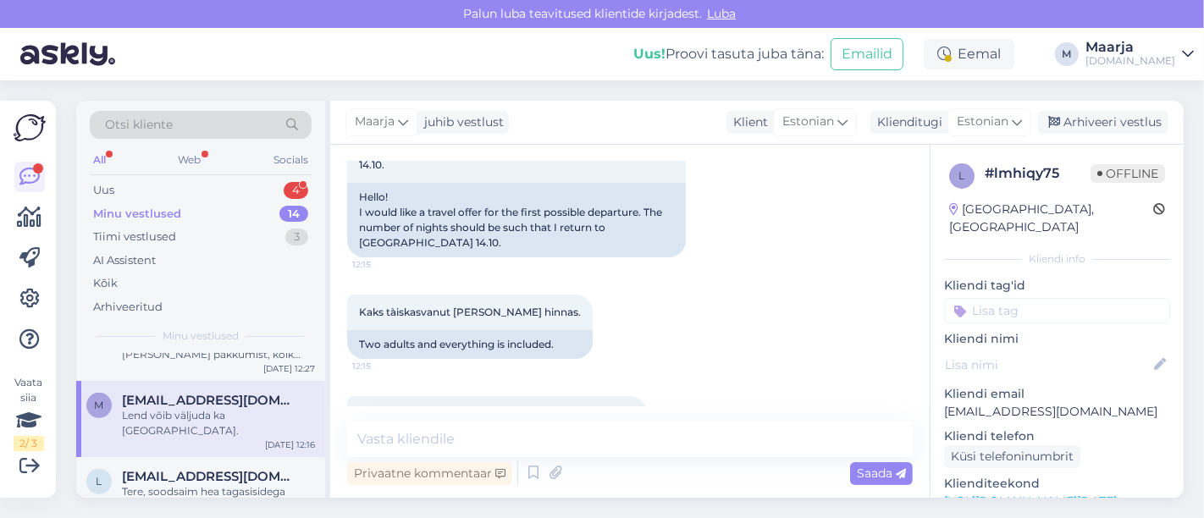
scroll to position [206, 0]
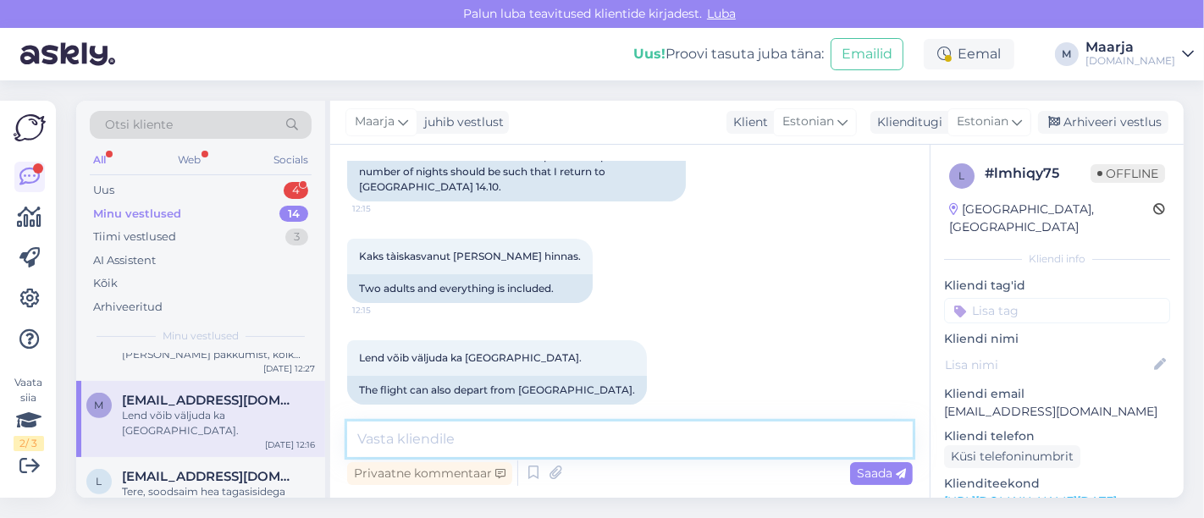
click at [459, 432] on textarea at bounding box center [630, 440] width 566 height 36
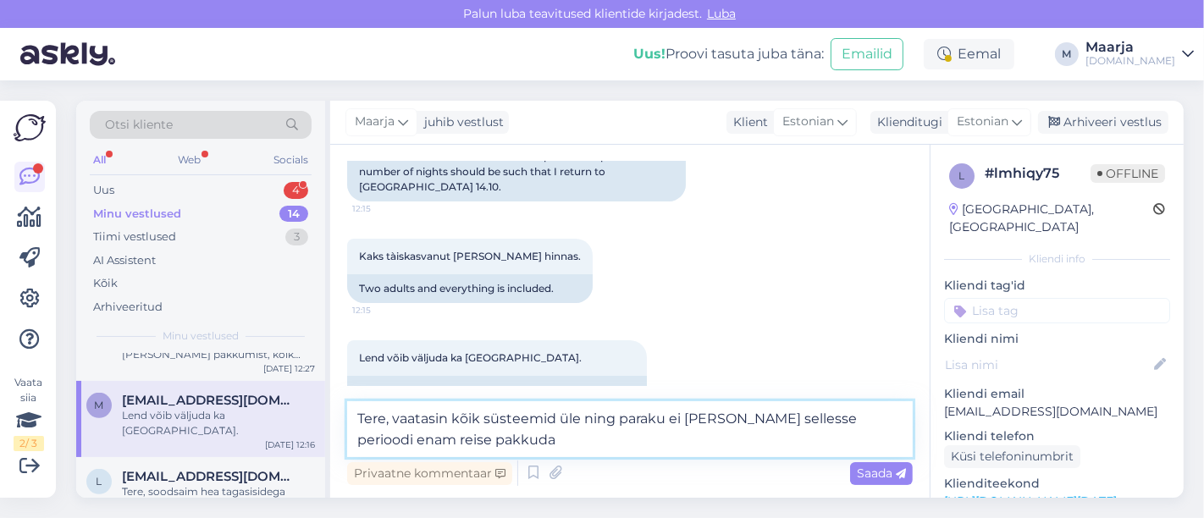
type textarea "Tere, vaatasin kõik süsteemid üle ning paraku ei [PERSON_NAME] sellesse periood…"
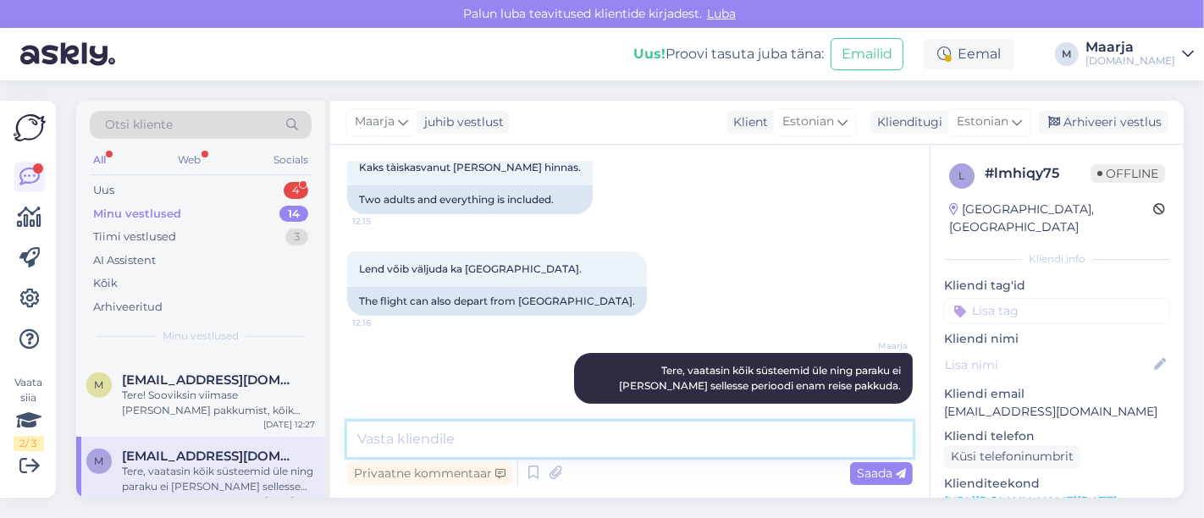
scroll to position [656, 0]
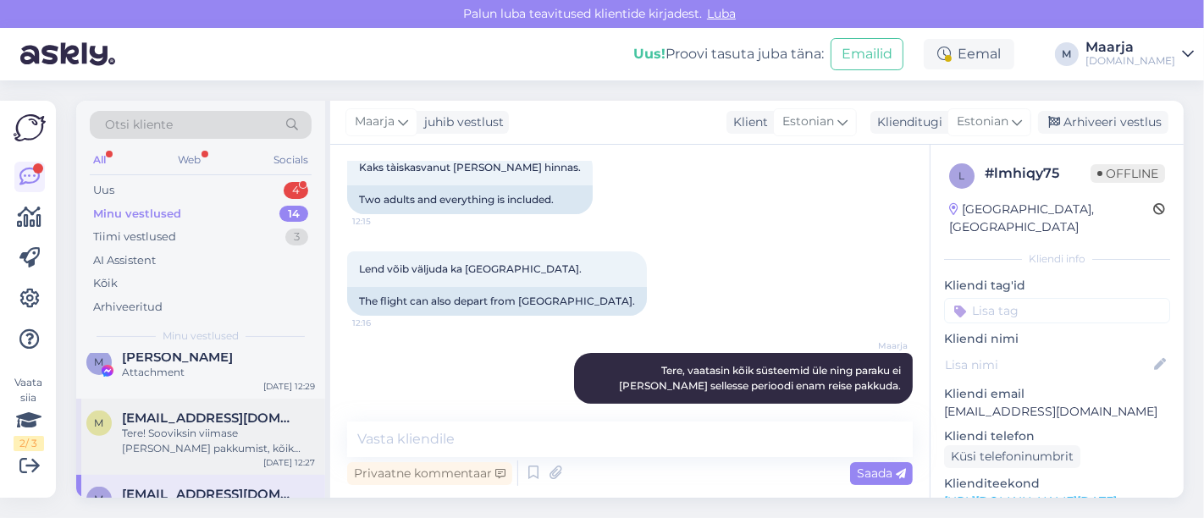
click at [193, 436] on div "Tere! Sooviksin viimase [PERSON_NAME] pakkumist, kõik hinnas, [DATE]-[DATE] väl…" at bounding box center [218, 441] width 193 height 30
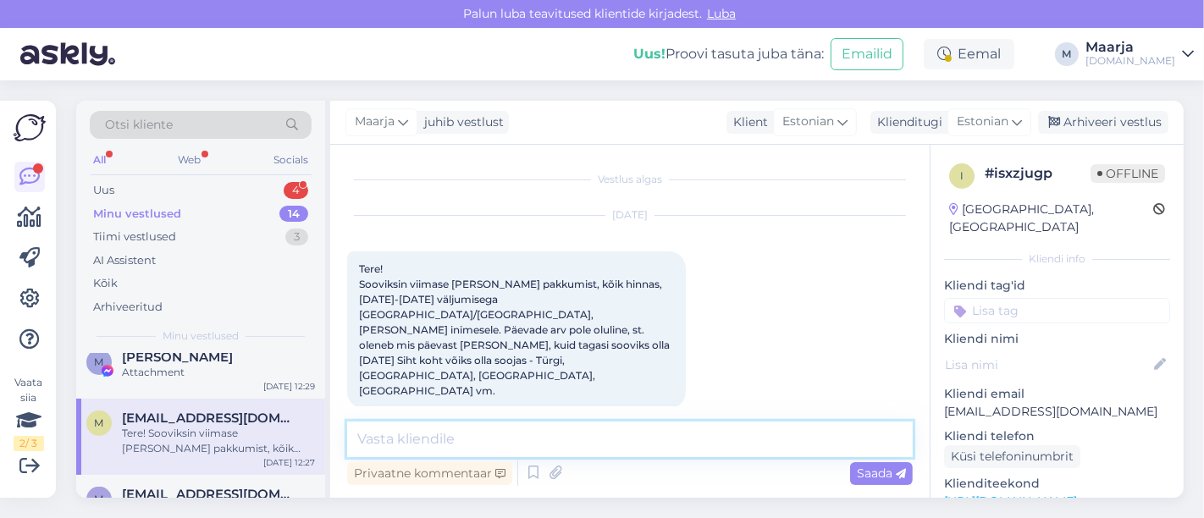
click at [456, 445] on textarea at bounding box center [630, 440] width 566 height 36
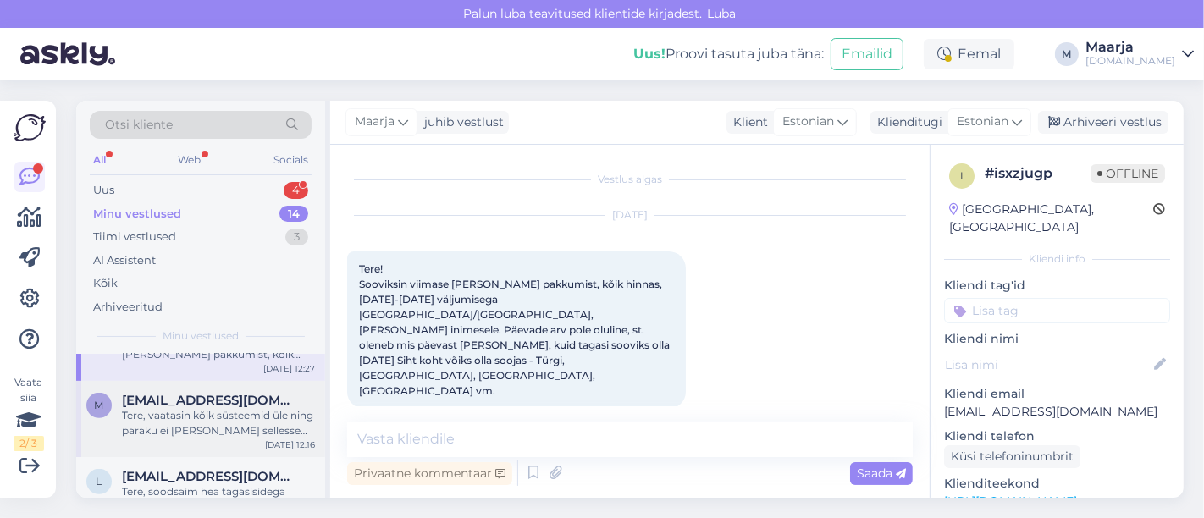
click at [180, 429] on div "Tere, vaatasin kõik süsteemid üle ning paraku ei [PERSON_NAME] sellesse periood…" at bounding box center [218, 423] width 193 height 30
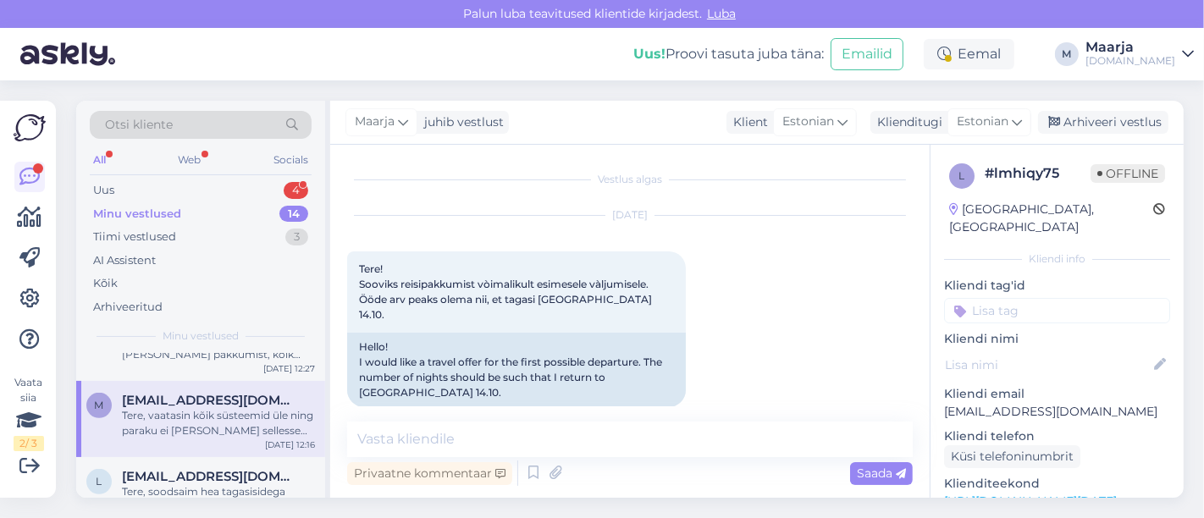
scroll to position [295, 0]
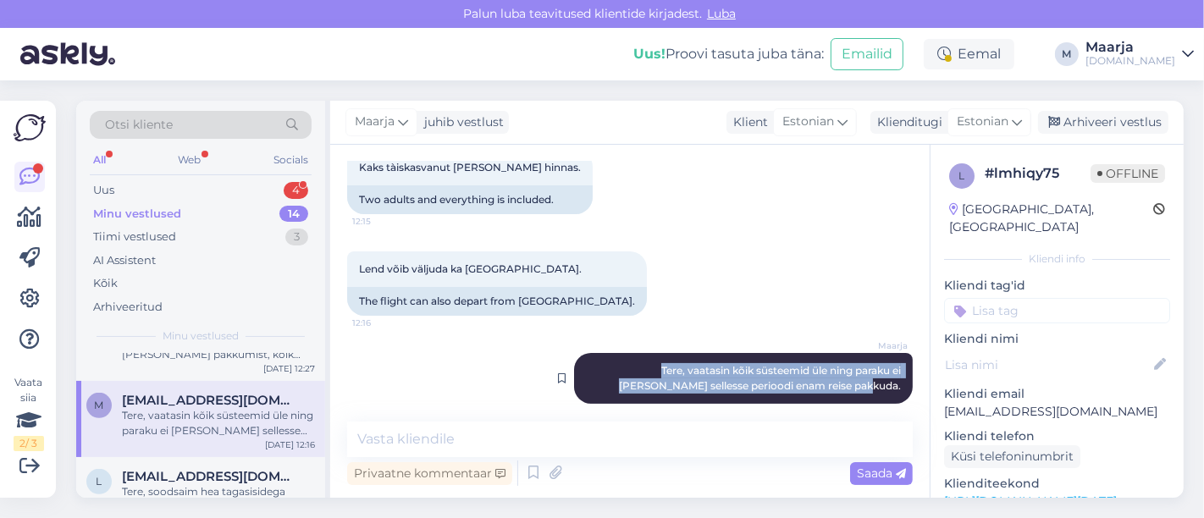
drag, startPoint x: 595, startPoint y: 354, endPoint x: 885, endPoint y: 374, distance: 290.3
click at [599, 373] on div "Maarja Tere, vaatasin kõik süsteemid üle ning paraku ei [PERSON_NAME] sellesse …" at bounding box center [743, 378] width 339 height 51
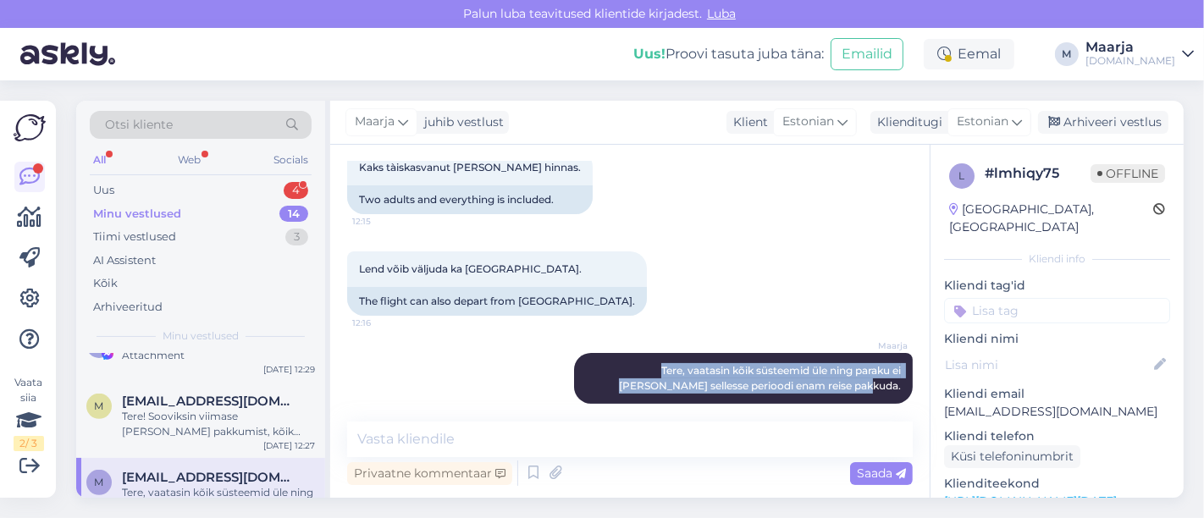
scroll to position [656, 0]
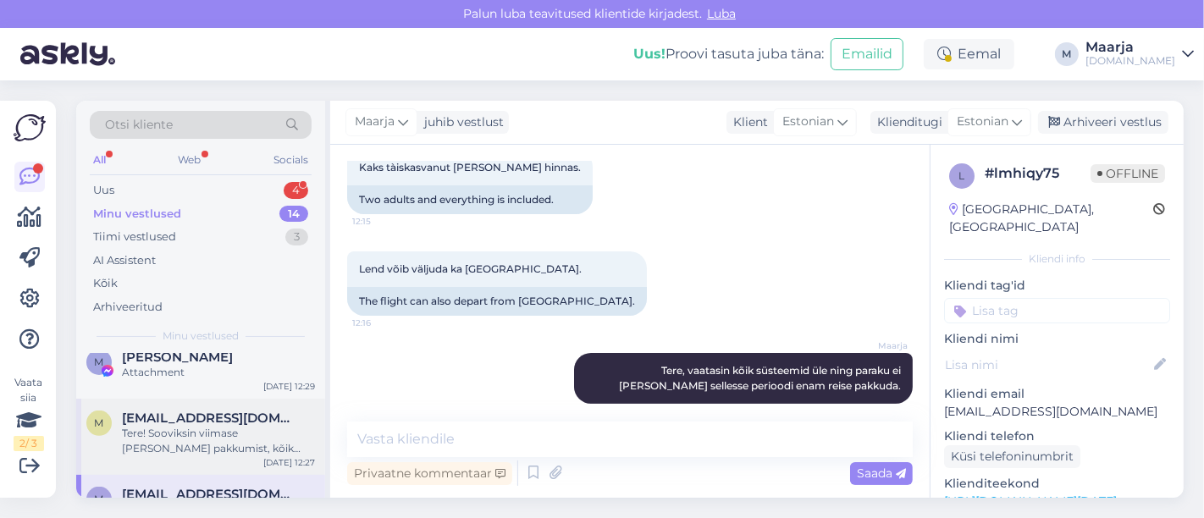
click at [192, 432] on div "Tere! Sooviksin viimase [PERSON_NAME] pakkumist, kõik hinnas, [DATE]-[DATE] väl…" at bounding box center [218, 441] width 193 height 30
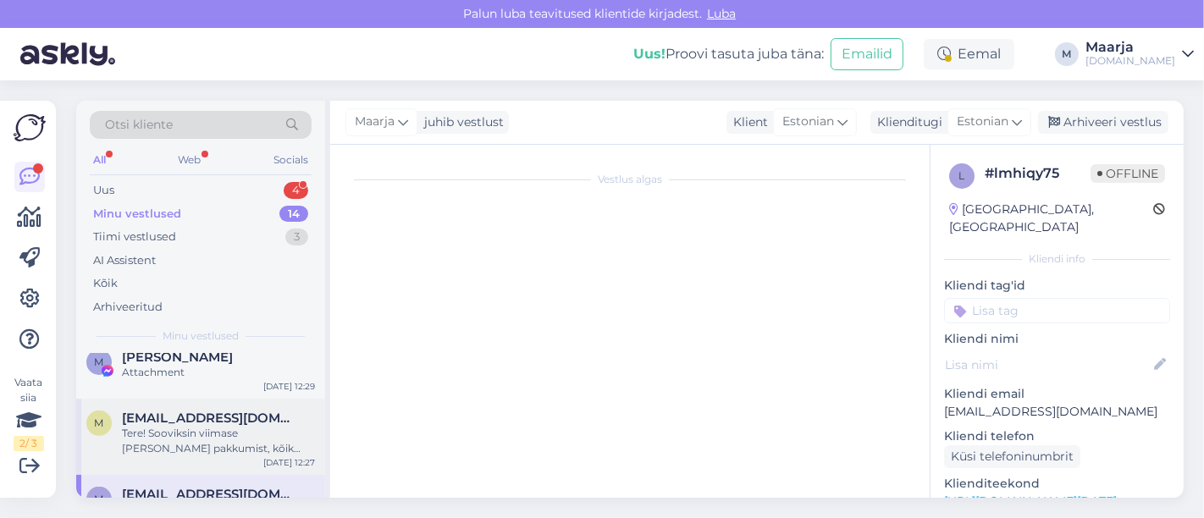
scroll to position [0, 0]
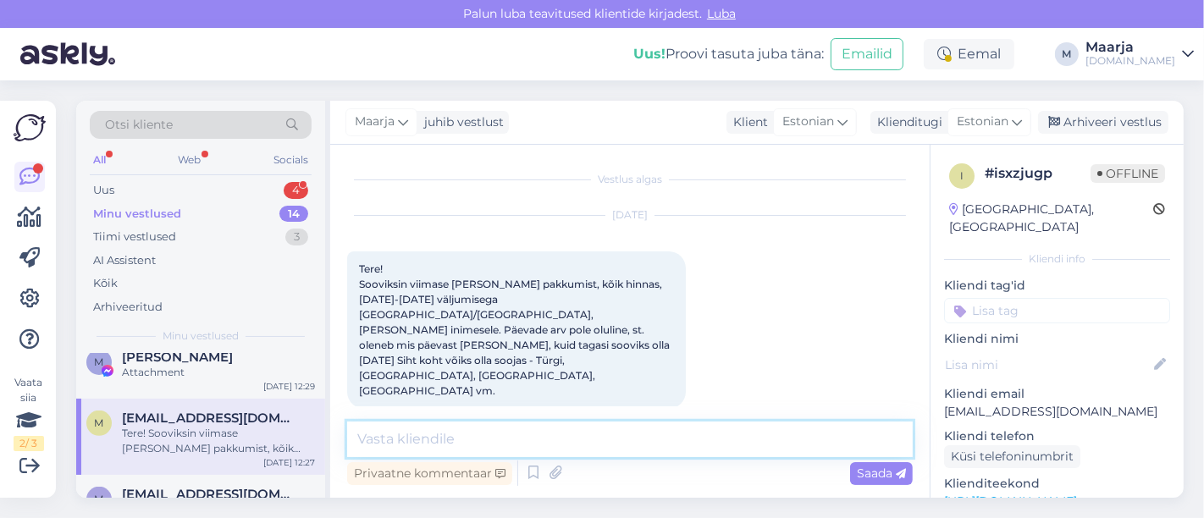
click at [370, 433] on textarea at bounding box center [630, 440] width 566 height 36
paste textarea "Tere, vaatasin kõik süsteemid üle ning paraku ei [PERSON_NAME] sellesse periood…"
type textarea "Tere, vaatasin kõik süsteemid üle ning paraku ei [PERSON_NAME] sellesse periood…"
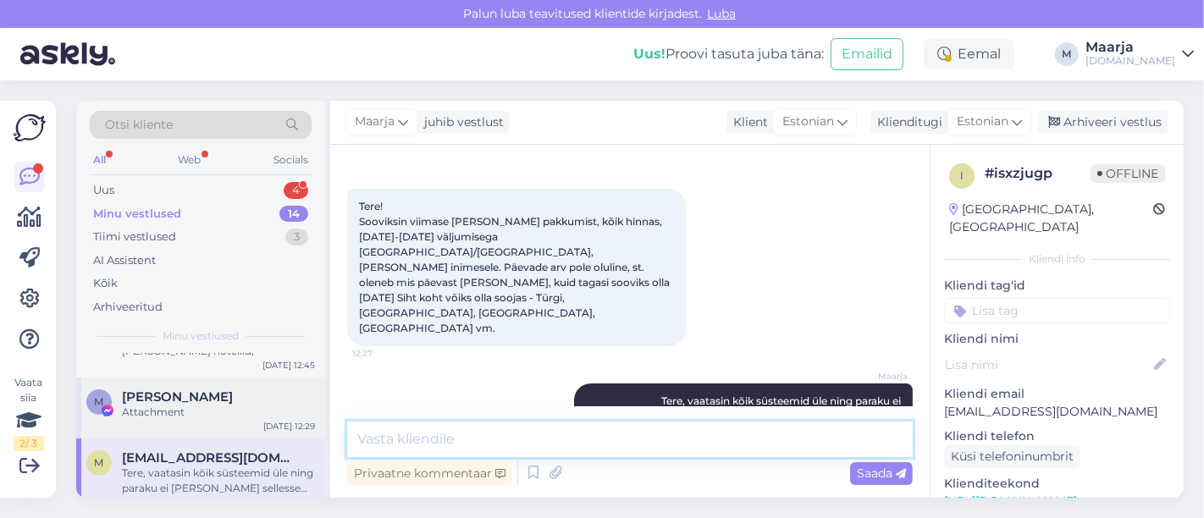
scroll to position [562, 0]
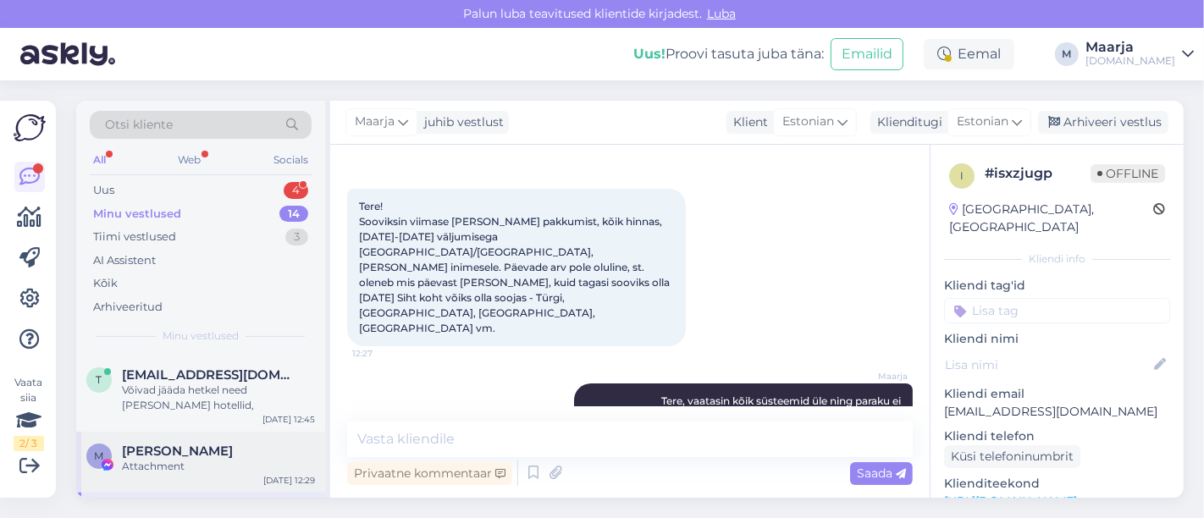
click at [175, 444] on span "[PERSON_NAME]" at bounding box center [177, 451] width 111 height 15
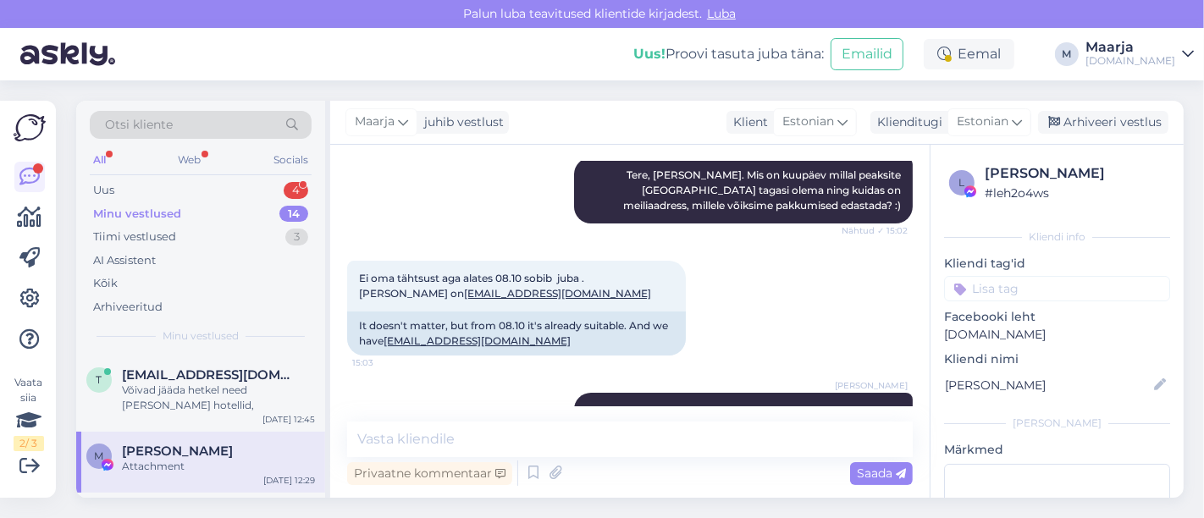
scroll to position [5095, 0]
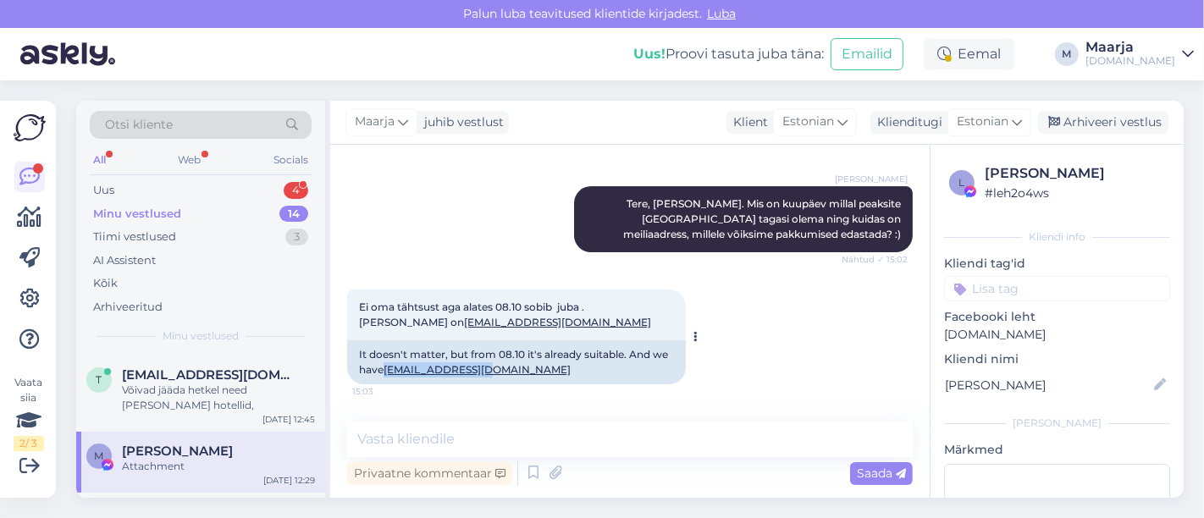
drag, startPoint x: 489, startPoint y: 324, endPoint x: 389, endPoint y: 327, distance: 99.1
click at [389, 340] on div "It doesn't matter, but from 08.10 it's already suitable. And we have [EMAIL_ADD…" at bounding box center [516, 362] width 339 height 44
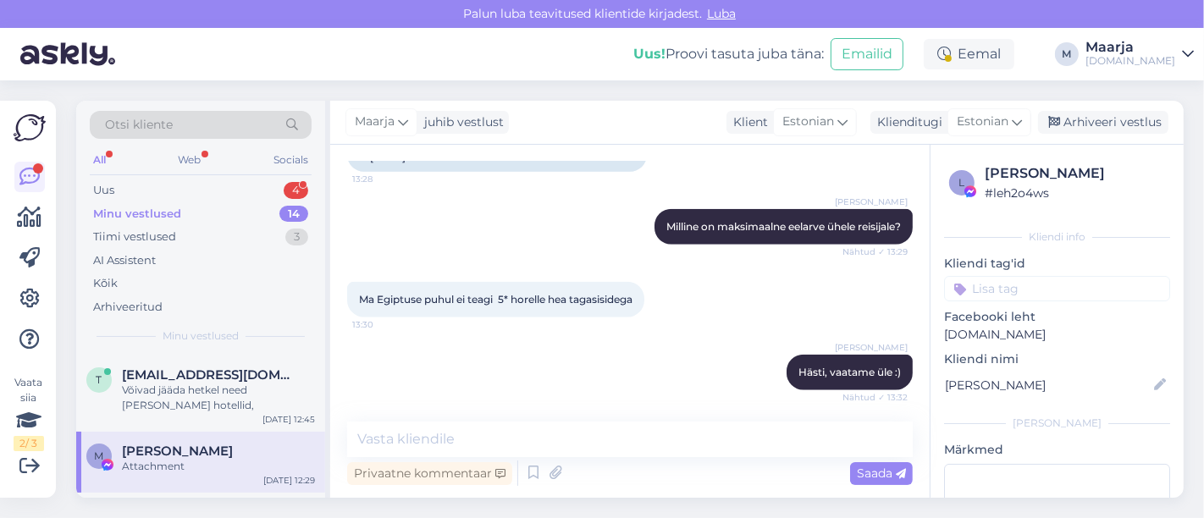
scroll to position [12526, 0]
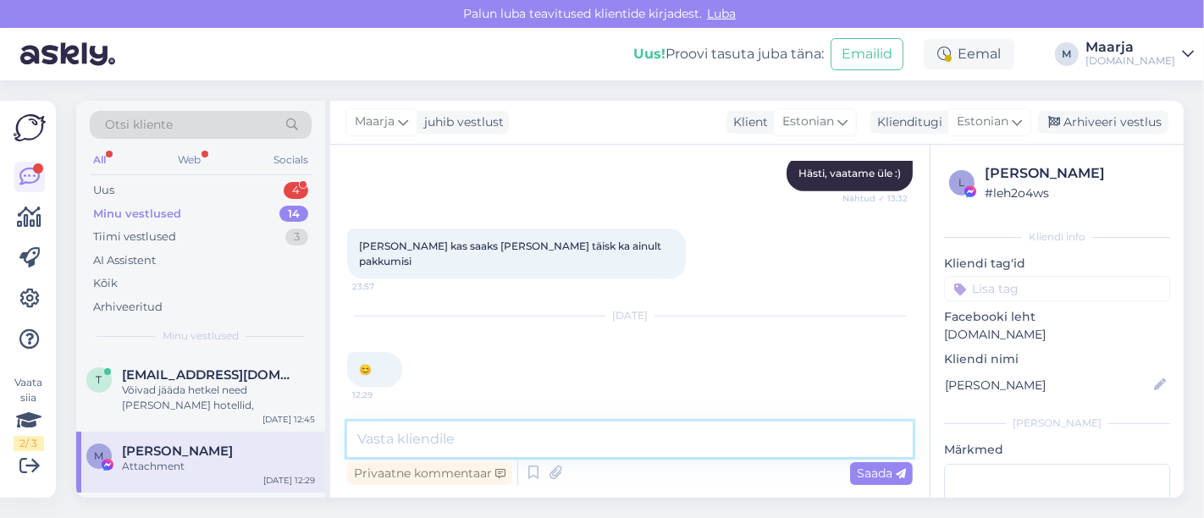
click at [489, 447] on textarea at bounding box center [630, 440] width 566 height 36
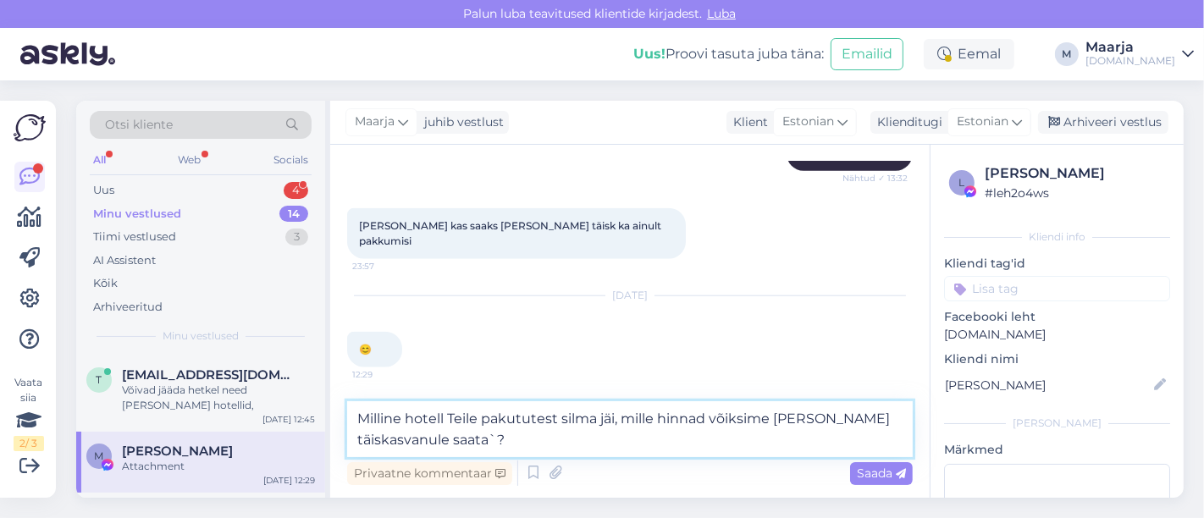
type textarea "Milline hotell Teile pakututest silma jäi, mille hinnad võiksime [PERSON_NAME] …"
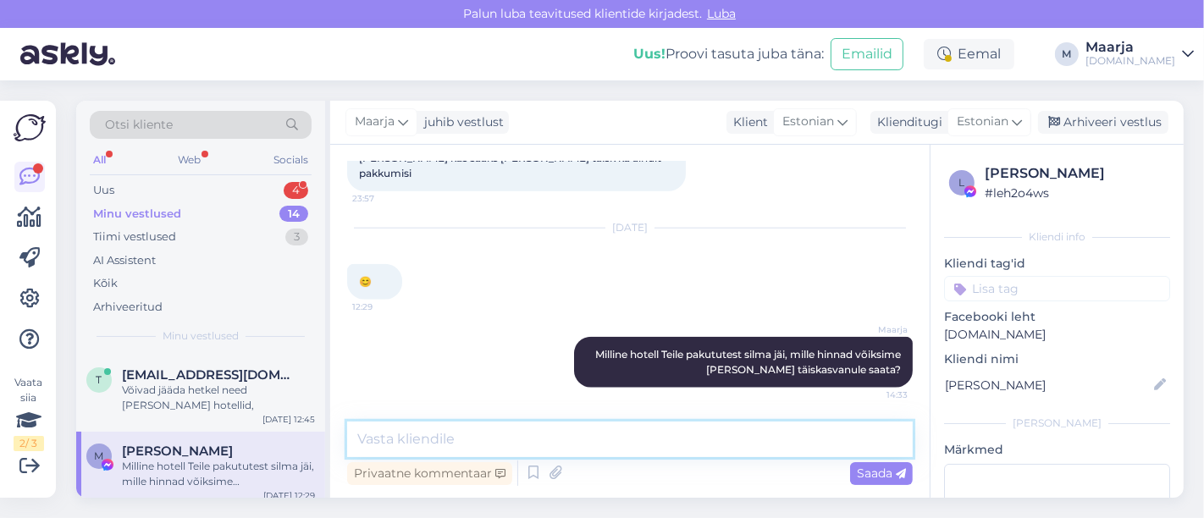
scroll to position [12615, 0]
click at [193, 406] on div "Võivad jääda hetkel need [PERSON_NAME] hotellid," at bounding box center [218, 398] width 193 height 30
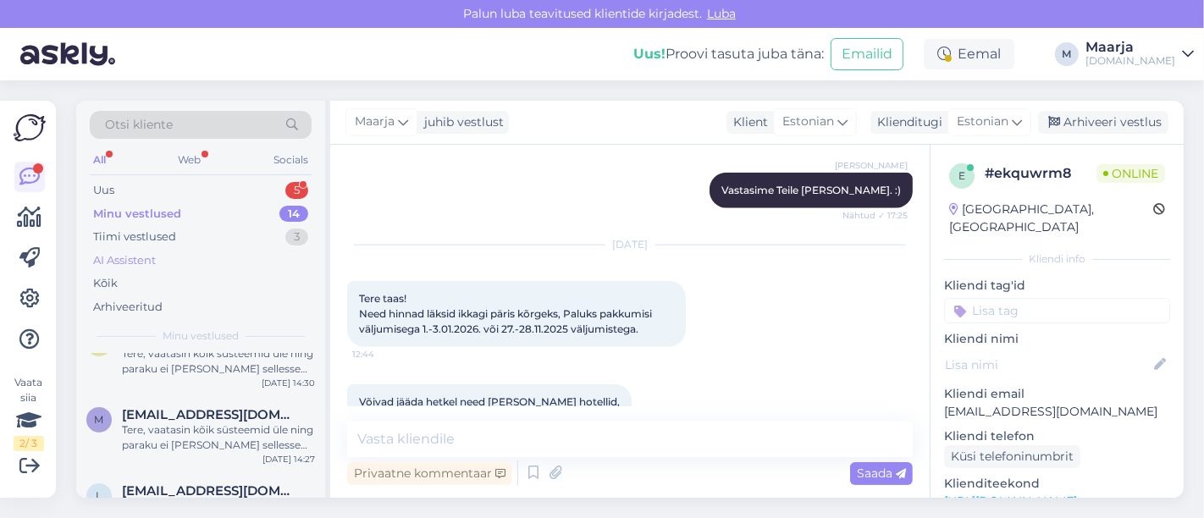
scroll to position [0, 0]
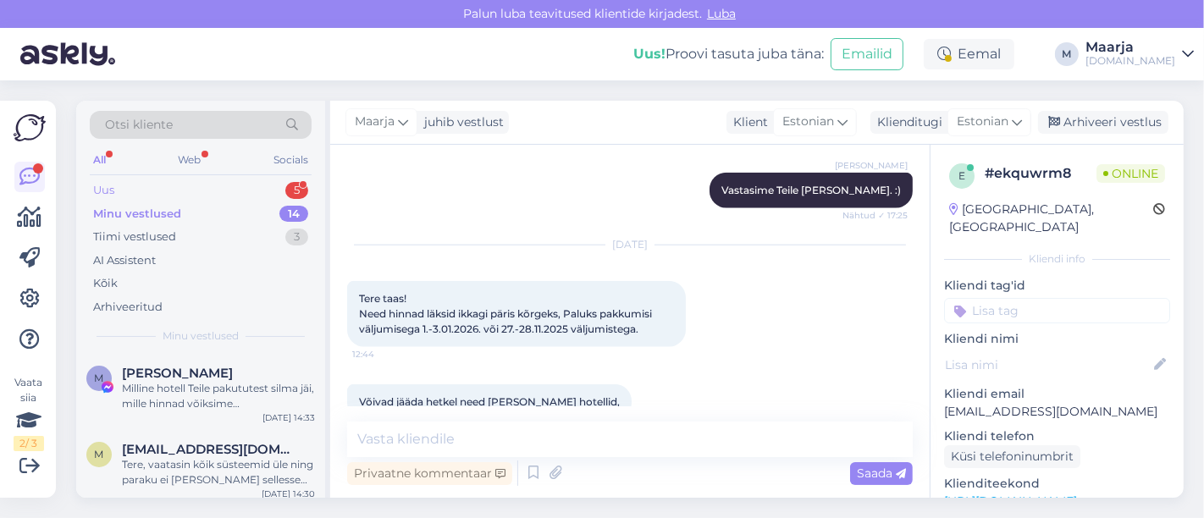
click at [164, 195] on div "Uus 5" at bounding box center [201, 191] width 222 height 24
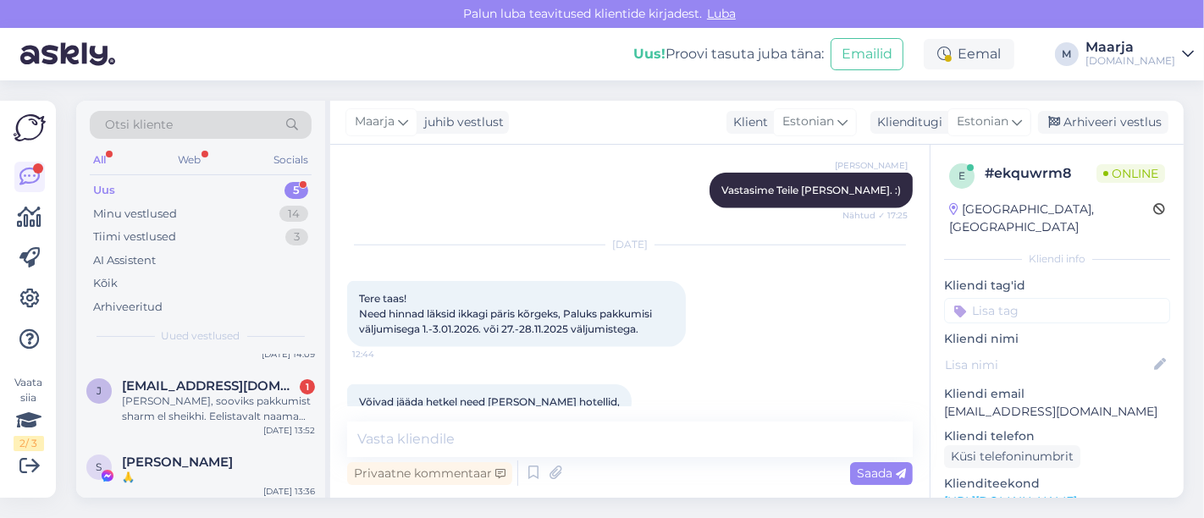
scroll to position [205, 0]
click at [211, 425] on div "J [EMAIL_ADDRESS][DOMAIN_NAME] 1 [PERSON_NAME], sooviks pakkumist sharm el shei…" at bounding box center [200, 400] width 249 height 76
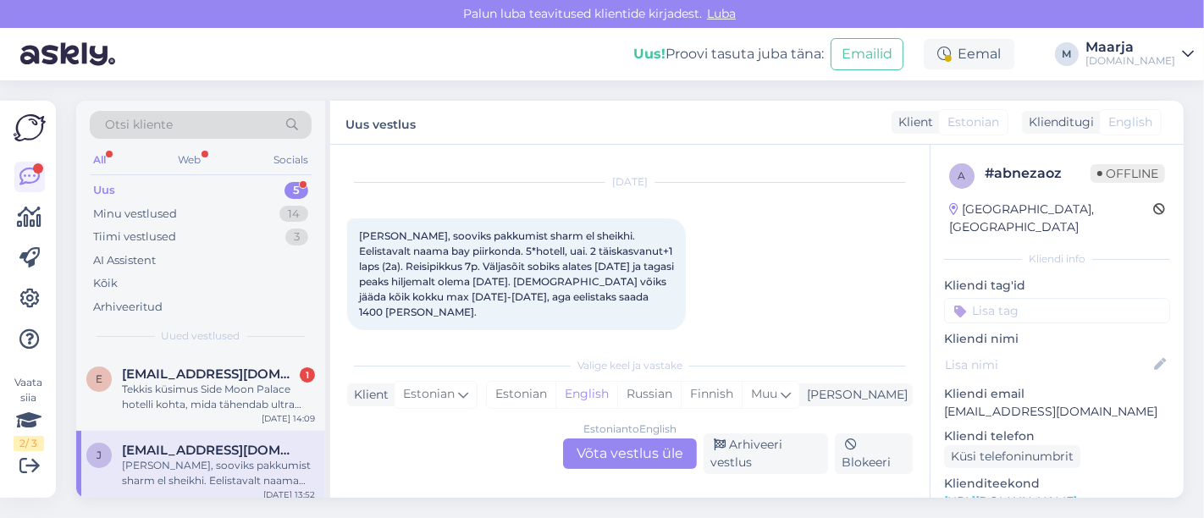
scroll to position [111, 0]
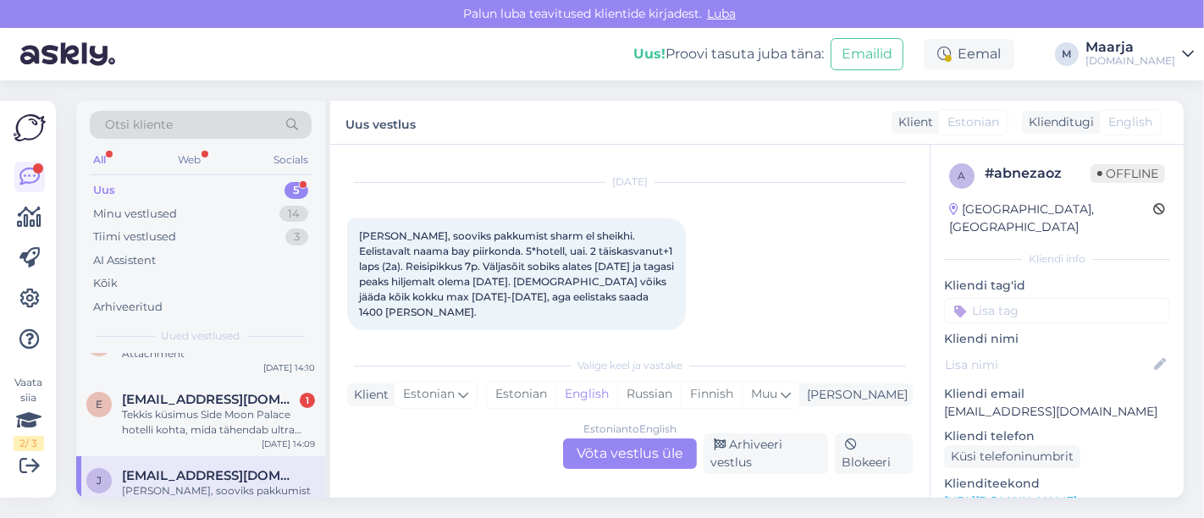
click at [211, 425] on div "Tekkis küsimus Side Moon Palace hotelli kohta, mida tähendab ultra kõik hinnas,…" at bounding box center [218, 422] width 193 height 30
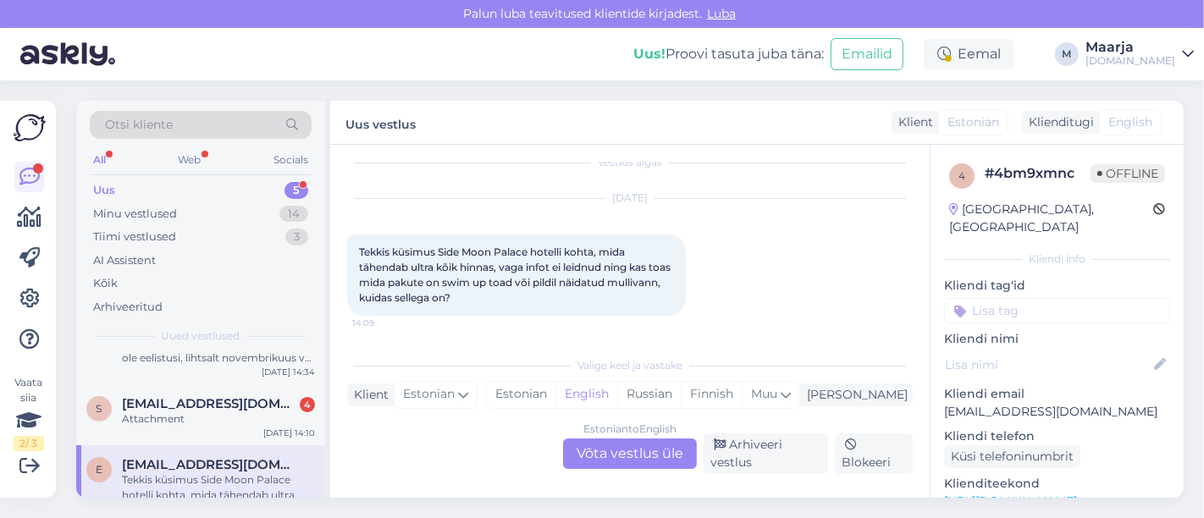
scroll to position [17, 0]
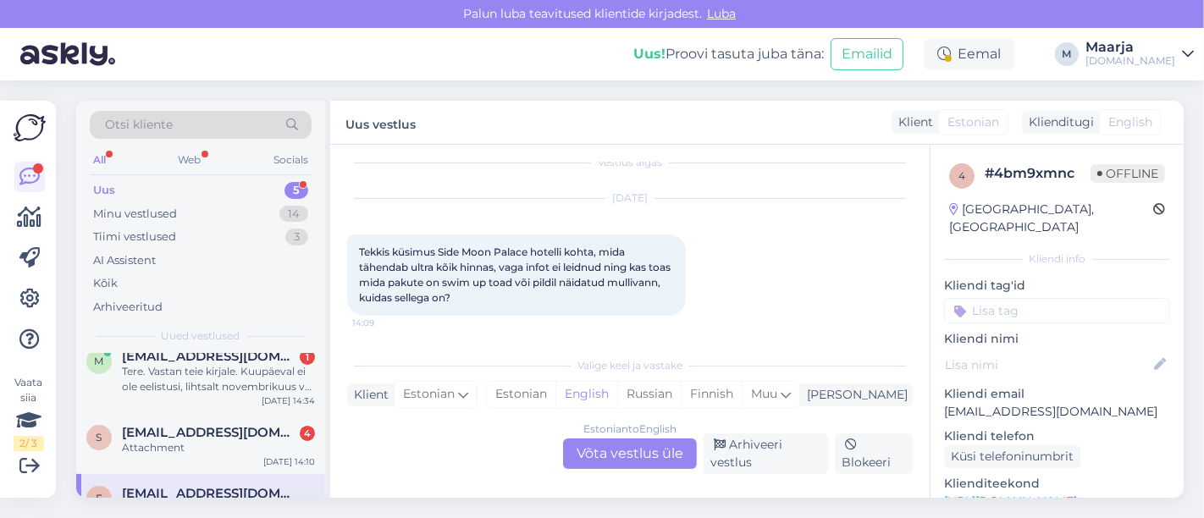
click at [211, 425] on span "[EMAIL_ADDRESS][DOMAIN_NAME]" at bounding box center [210, 432] width 176 height 15
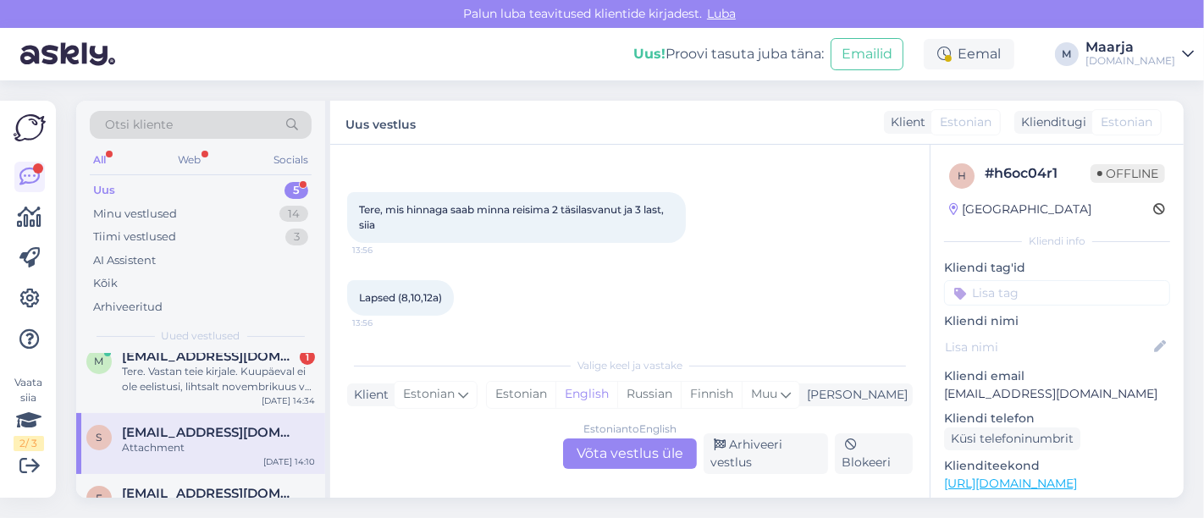
scroll to position [0, 0]
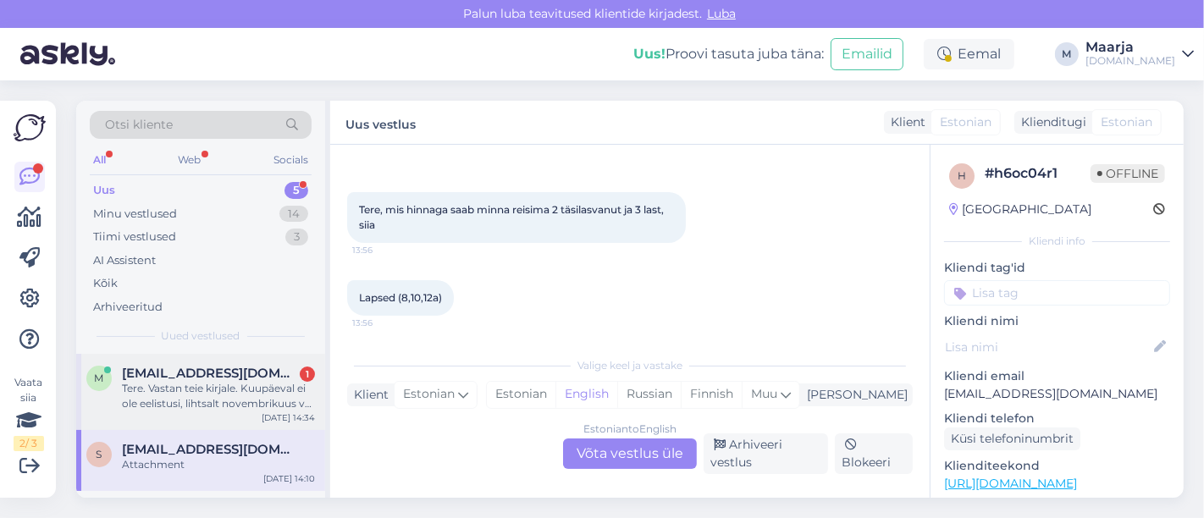
click at [184, 412] on div "M [EMAIL_ADDRESS][DOMAIN_NAME] 1 Tere. Vastan teie kirjale. Kuupäeval ei ole ee…" at bounding box center [200, 392] width 249 height 76
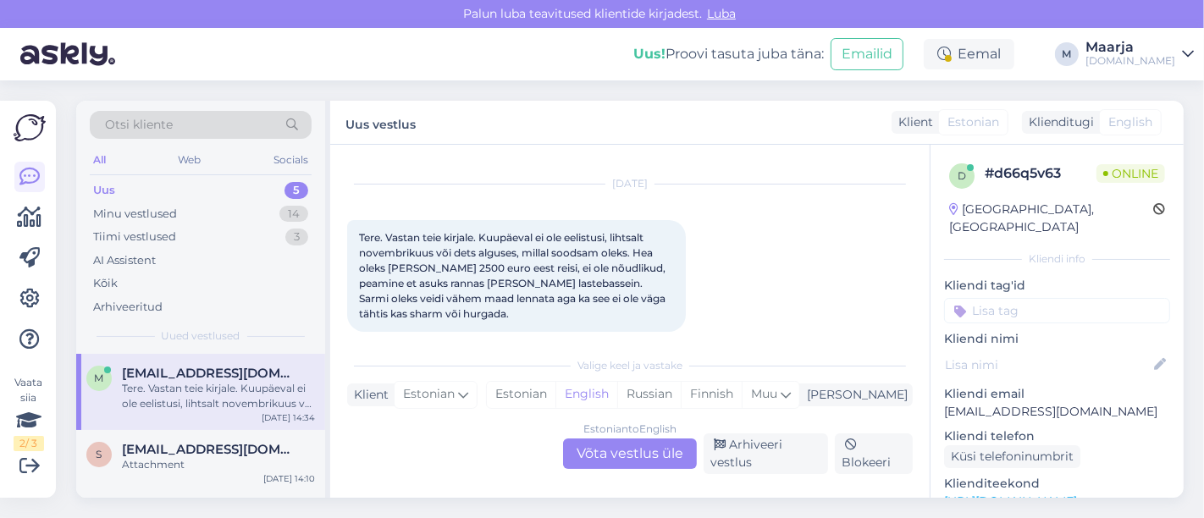
scroll to position [48, 0]
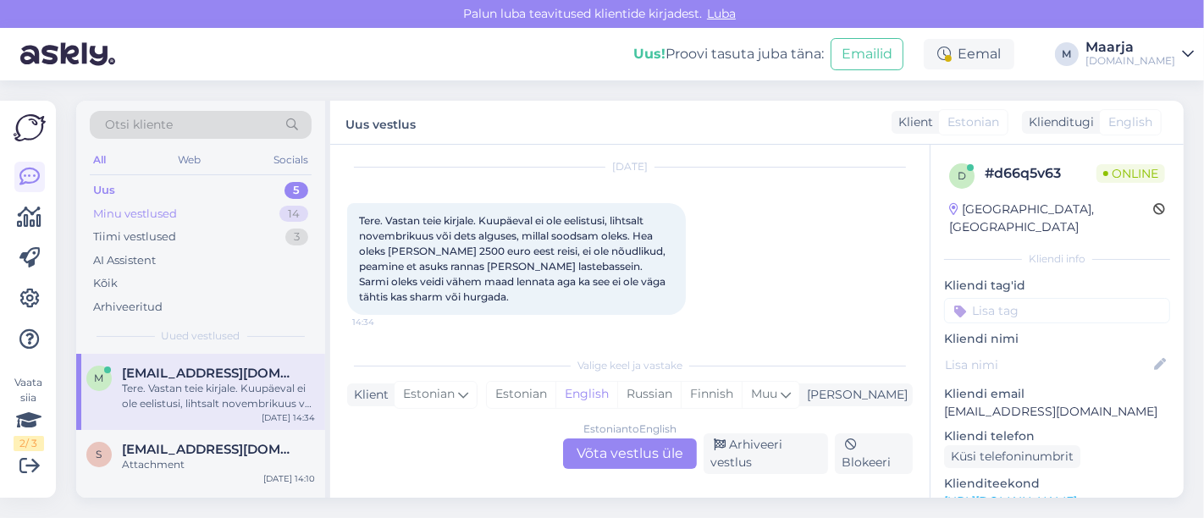
click at [192, 213] on div "Minu vestlused 14" at bounding box center [201, 214] width 222 height 24
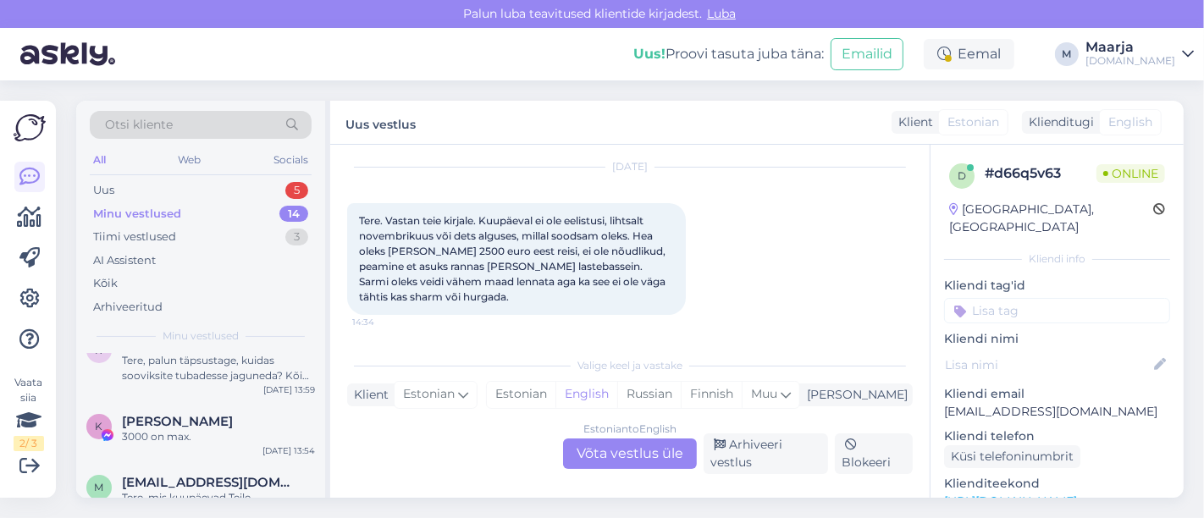
scroll to position [564, 0]
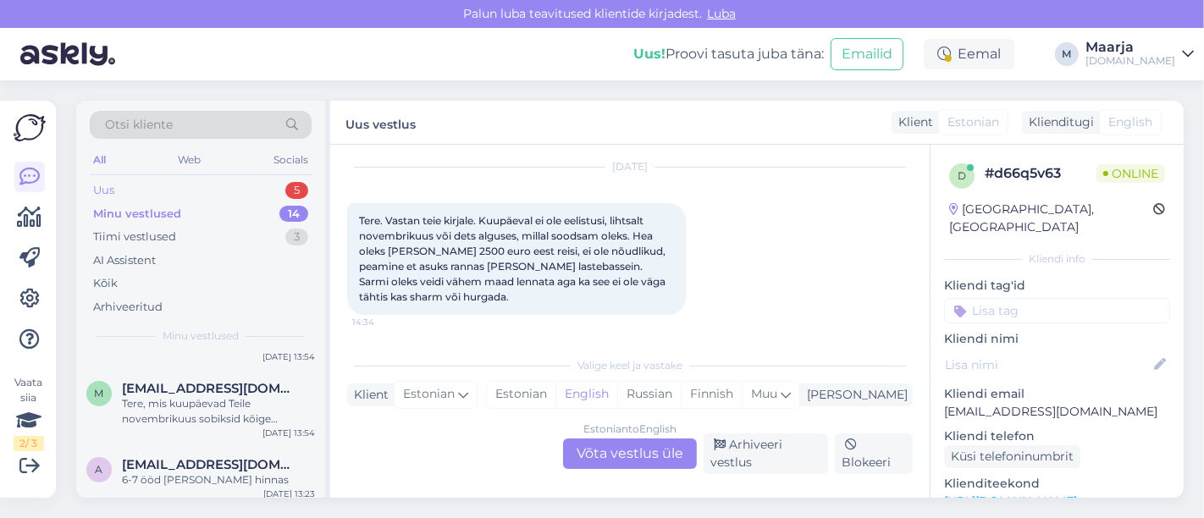
click at [140, 195] on div "Uus 5" at bounding box center [201, 191] width 222 height 24
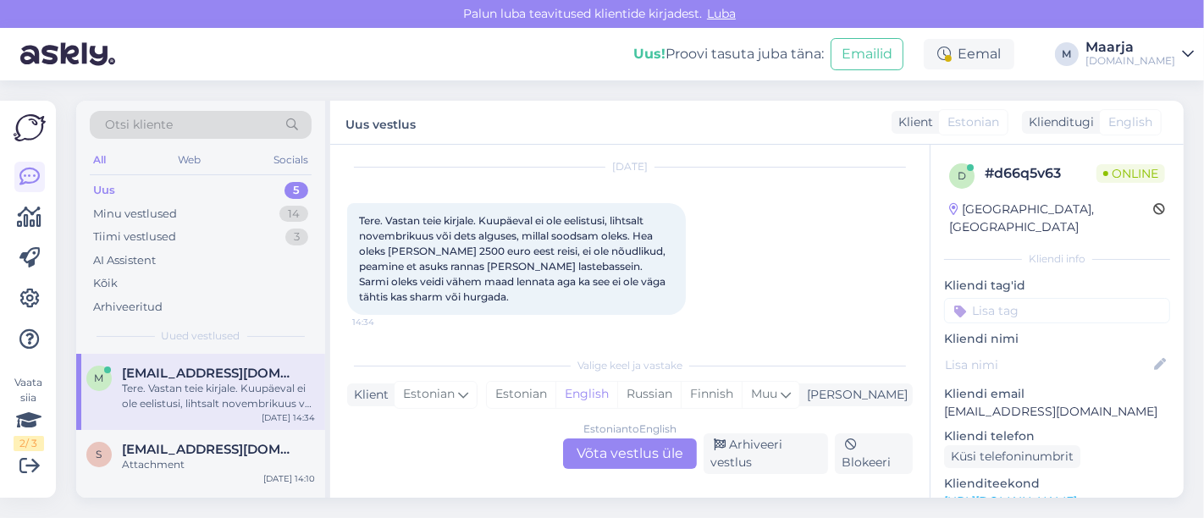
click at [599, 454] on div "Estonian to English Võta vestlus üle" at bounding box center [630, 454] width 134 height 30
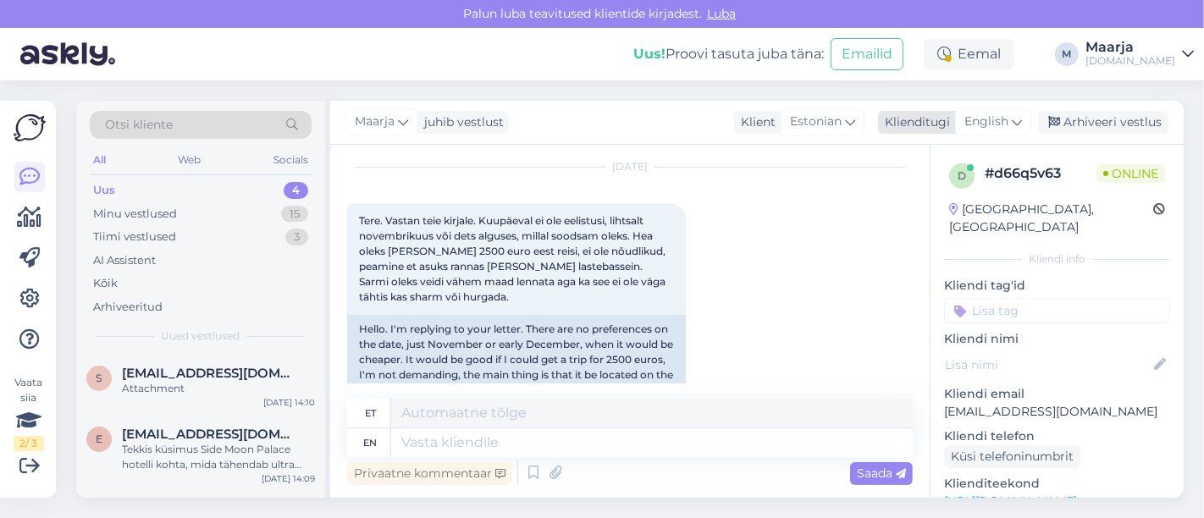
click at [599, 124] on span "English" at bounding box center [986, 122] width 44 height 19
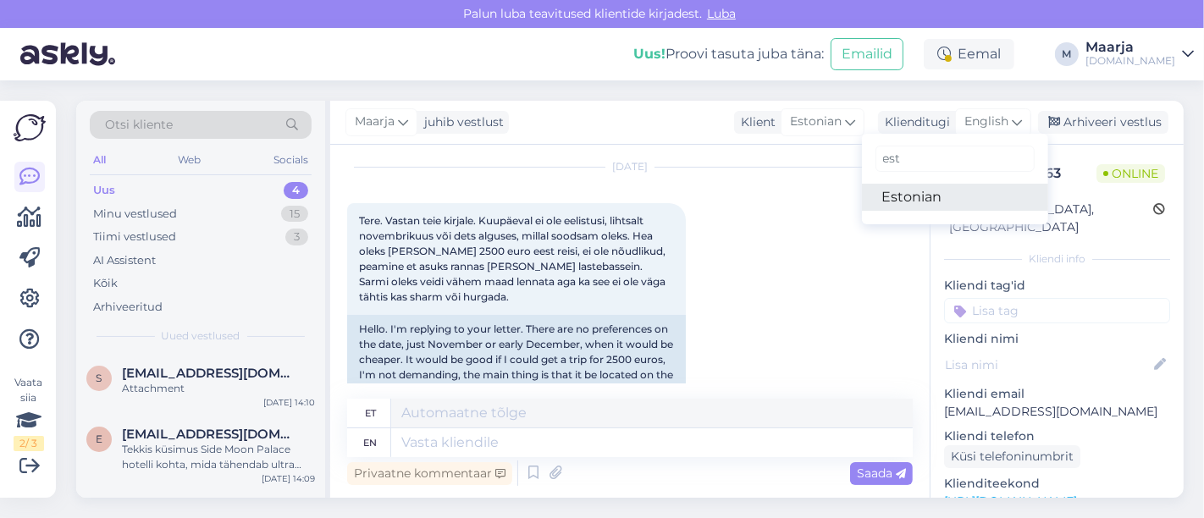
click at [599, 196] on link "Estonian" at bounding box center [955, 197] width 186 height 27
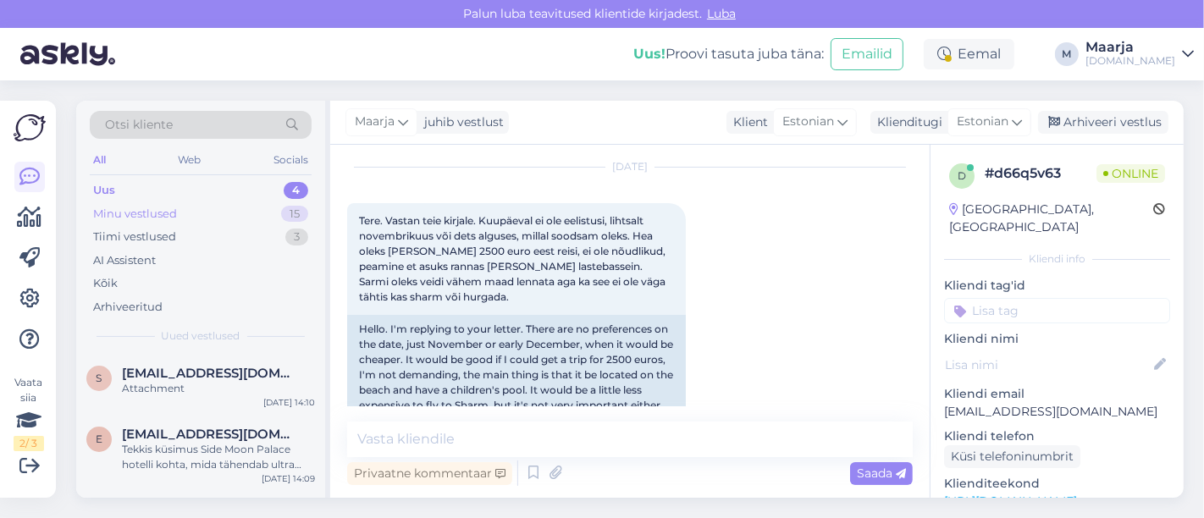
click at [164, 213] on div "Minu vestlused" at bounding box center [135, 214] width 84 height 17
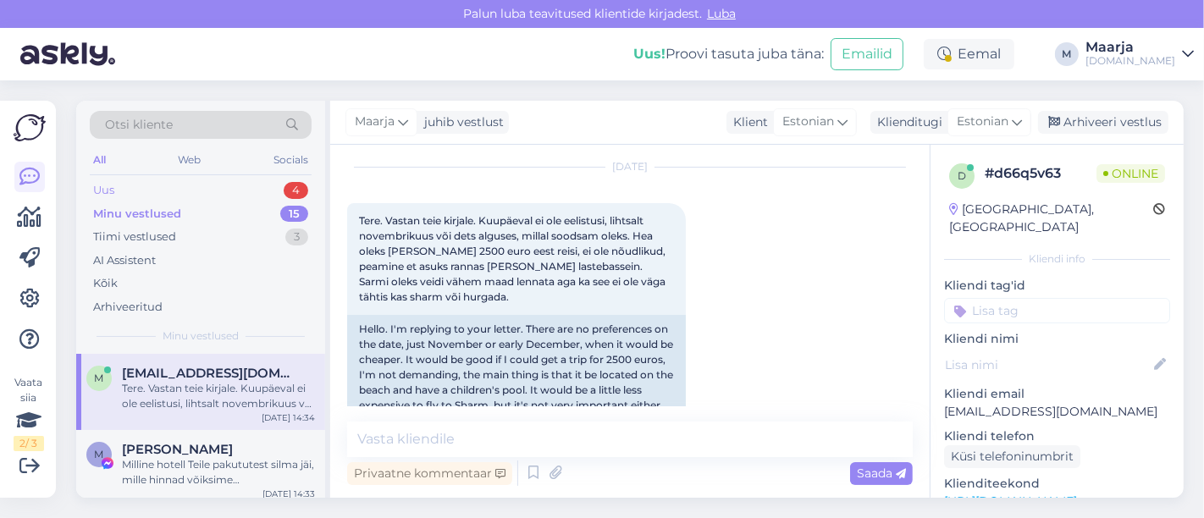
click at [168, 187] on div "Uus 4" at bounding box center [201, 191] width 222 height 24
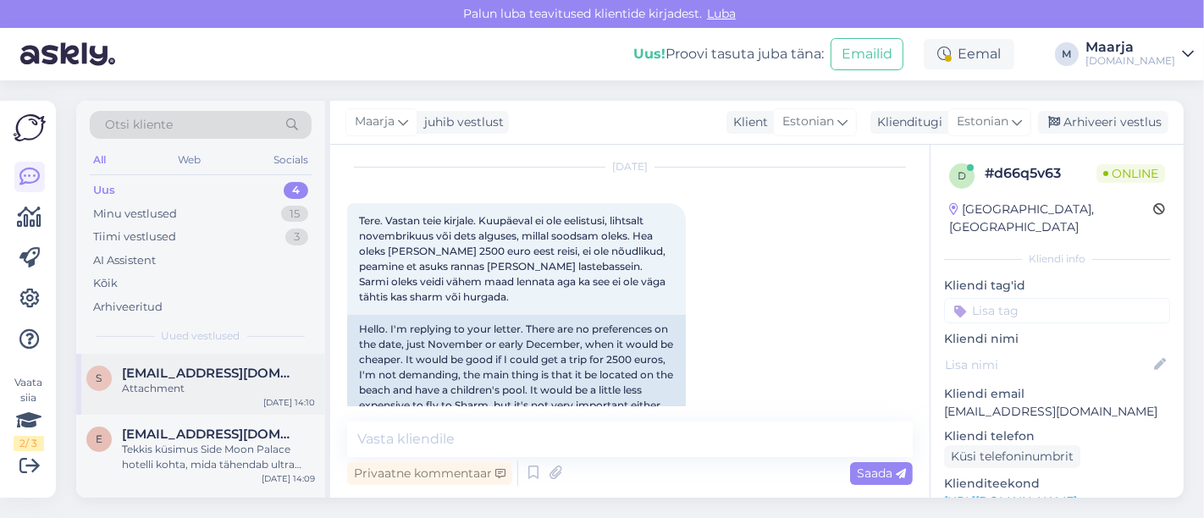
click at [174, 371] on span "[EMAIL_ADDRESS][DOMAIN_NAME]" at bounding box center [210, 373] width 176 height 15
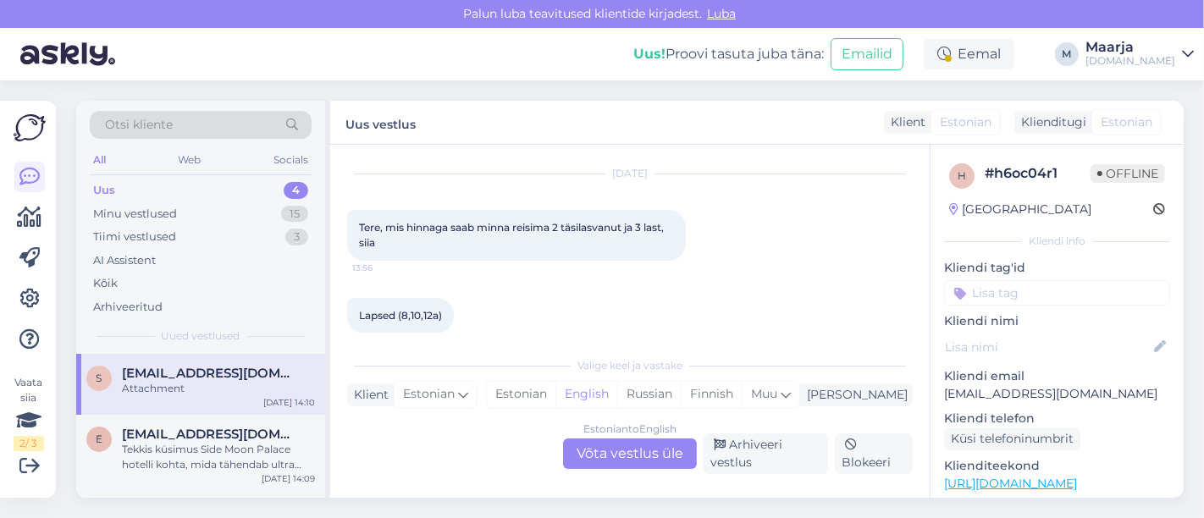
scroll to position [432, 0]
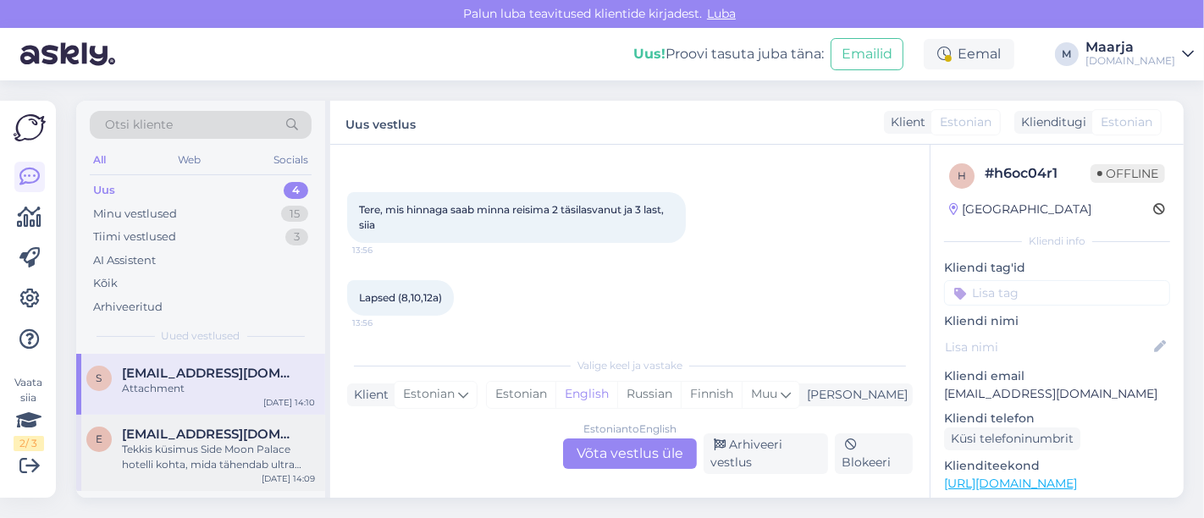
click at [168, 439] on span "[EMAIL_ADDRESS][DOMAIN_NAME]" at bounding box center [210, 434] width 176 height 15
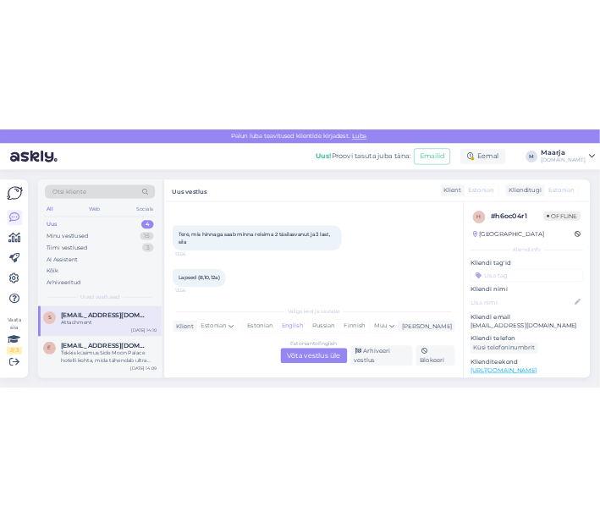
scroll to position [17, 0]
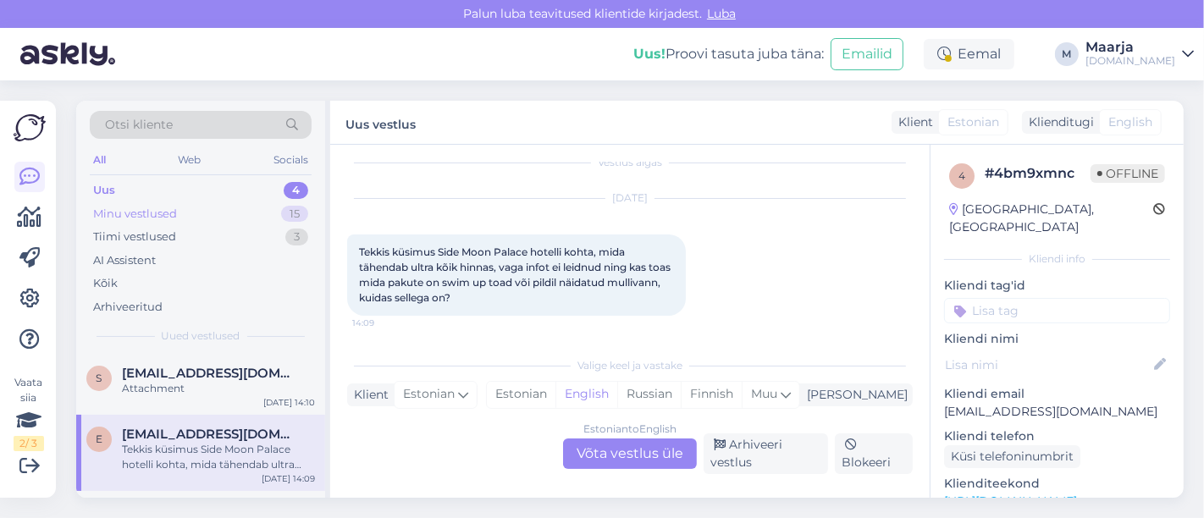
click at [193, 213] on div "Minu vestlused 15" at bounding box center [201, 214] width 222 height 24
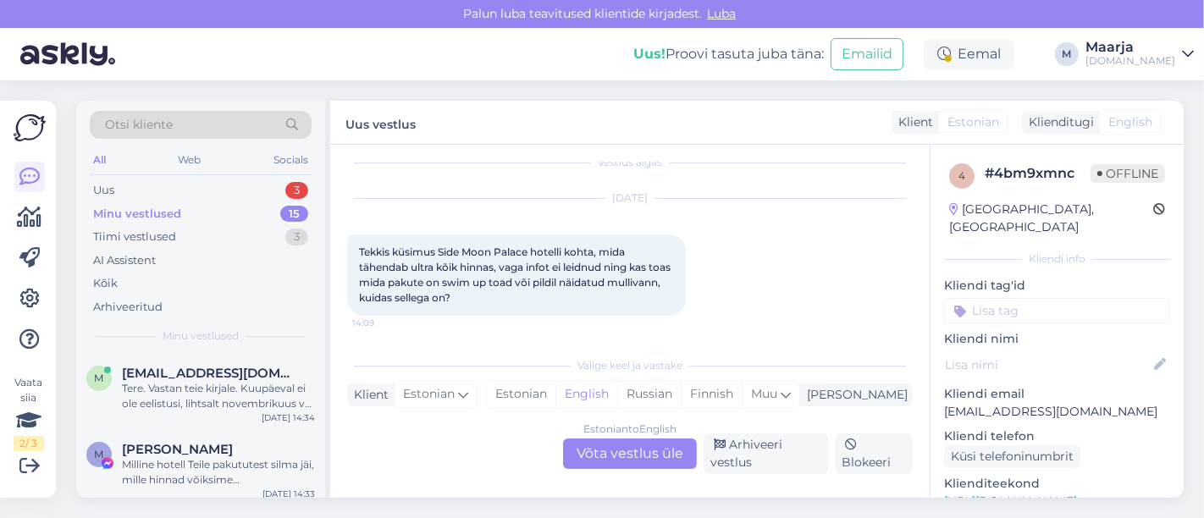
click at [159, 211] on div "Minu vestlused" at bounding box center [137, 214] width 88 height 17
click at [155, 185] on div "Uus 3" at bounding box center [201, 191] width 222 height 24
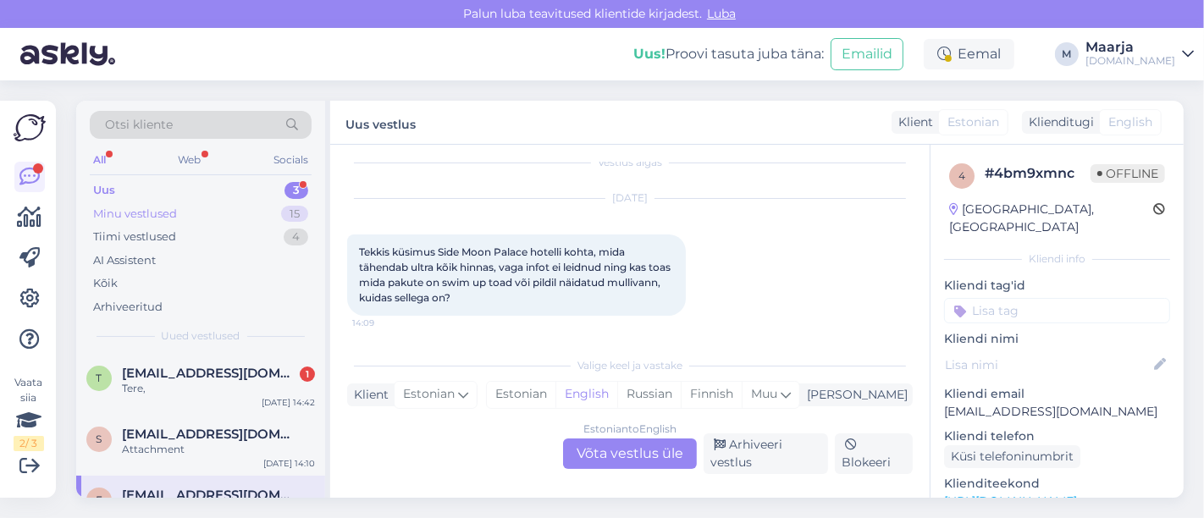
click at [136, 213] on div "Minu vestlused" at bounding box center [135, 214] width 84 height 17
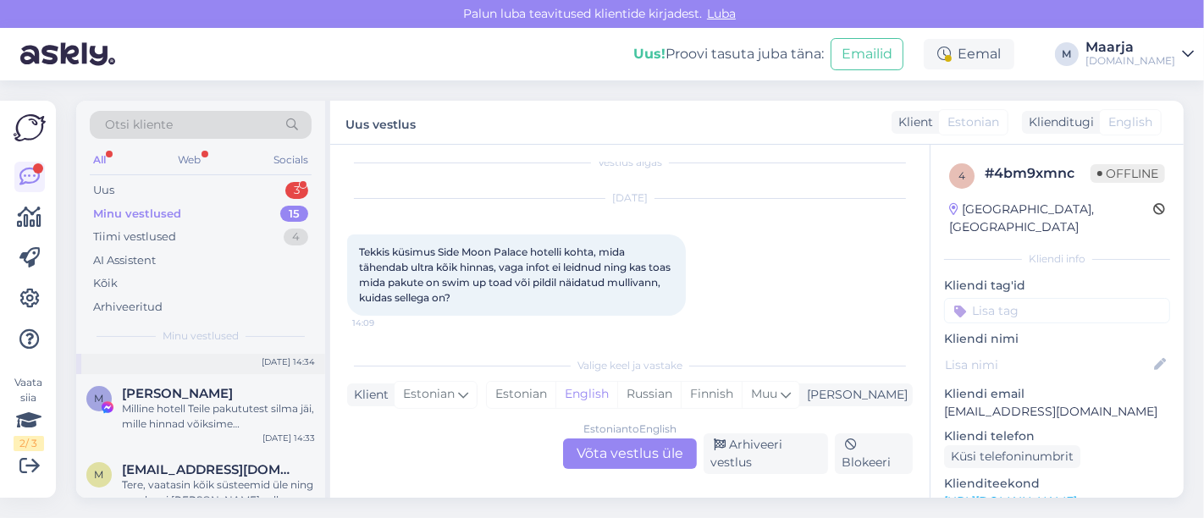
scroll to position [94, 0]
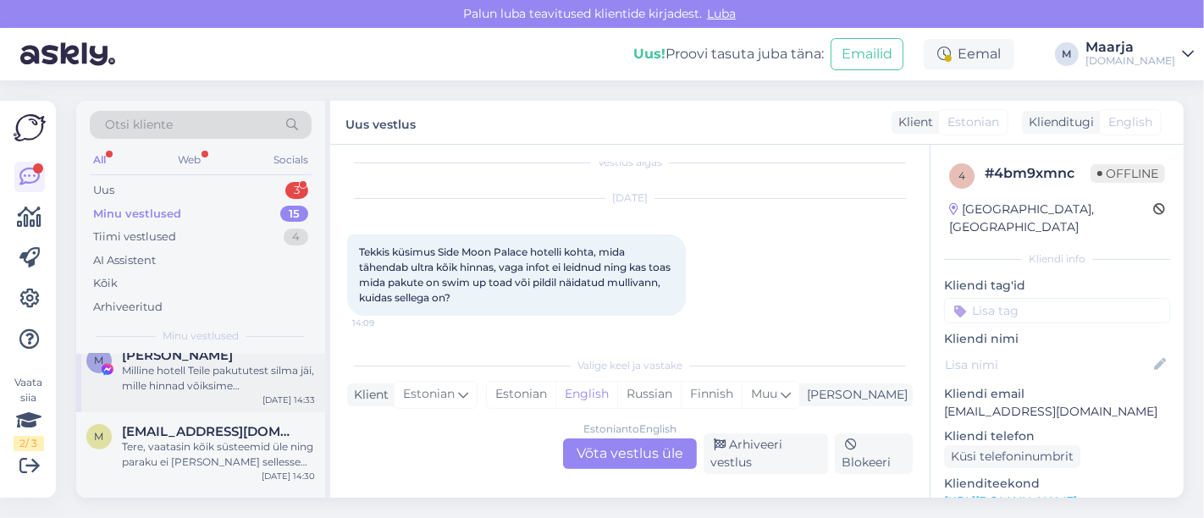
click at [159, 380] on div "Milline hotell Teile pakututest silma jäi, mille hinnad võiksime [PERSON_NAME] …" at bounding box center [218, 378] width 193 height 30
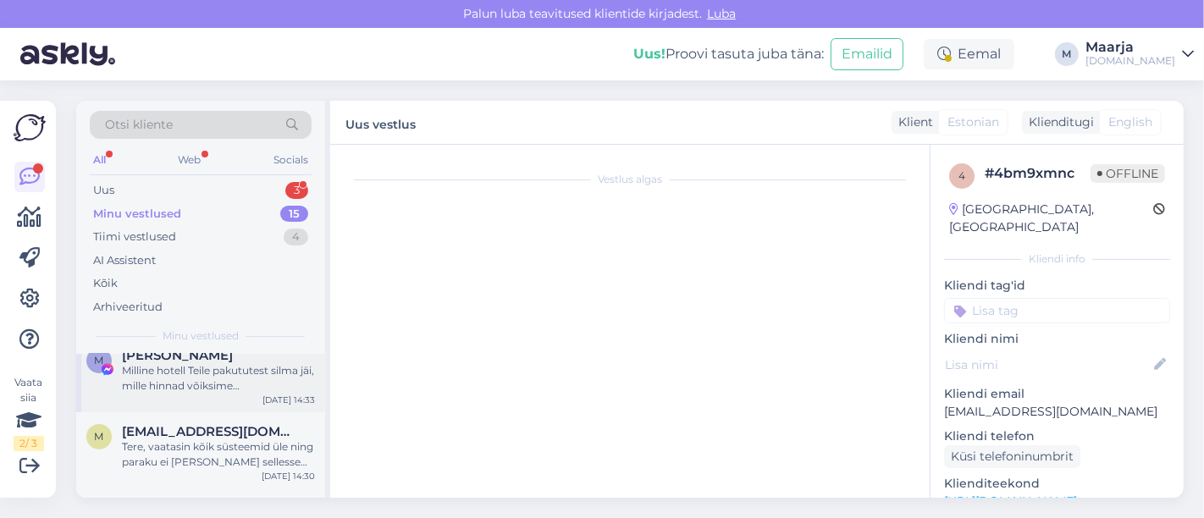
scroll to position [11988, 0]
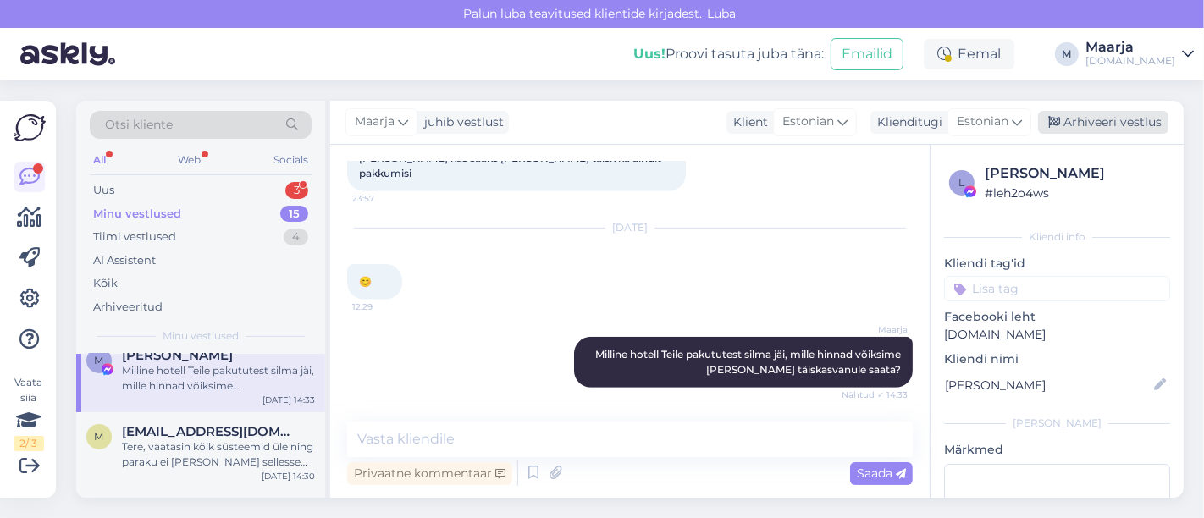
click at [599, 119] on div "Arhiveeri vestlus" at bounding box center [1103, 122] width 130 height 23
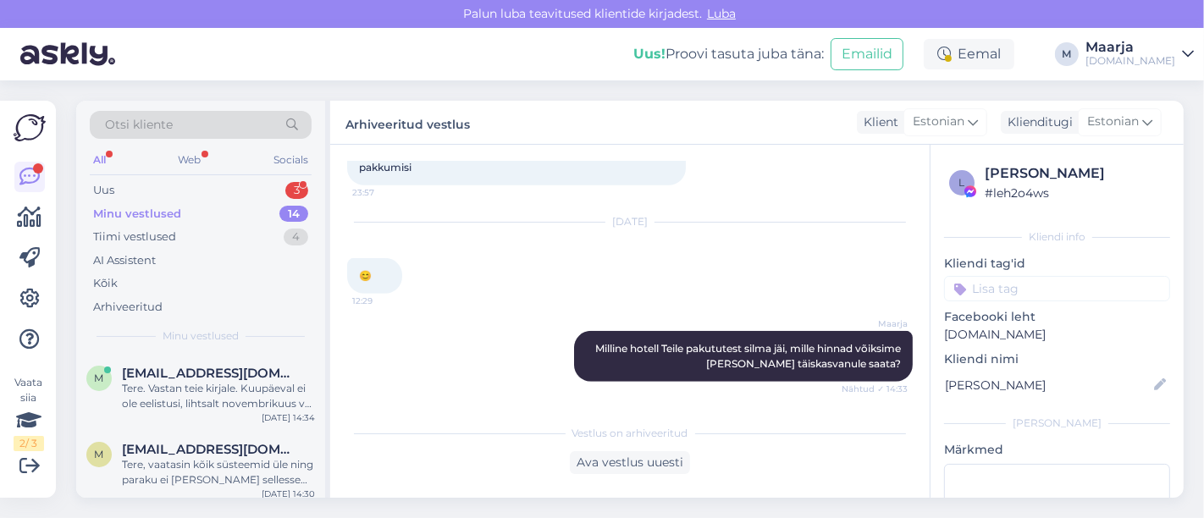
scroll to position [94, 0]
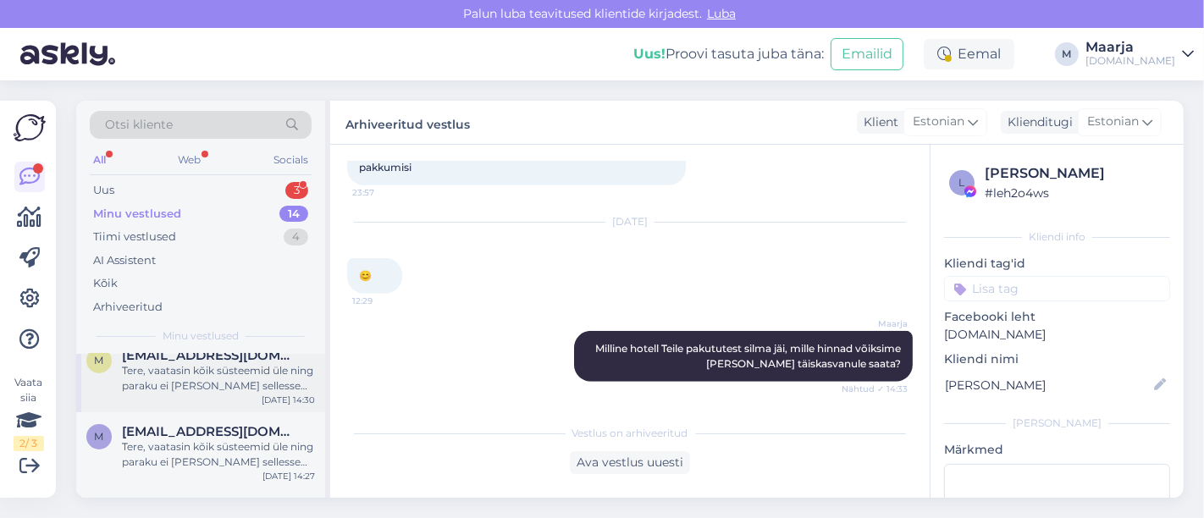
click at [173, 398] on div "m [EMAIL_ADDRESS][DOMAIN_NAME] Tere, vaatasin kõik süsteemid üle ning paraku ei…" at bounding box center [200, 374] width 249 height 76
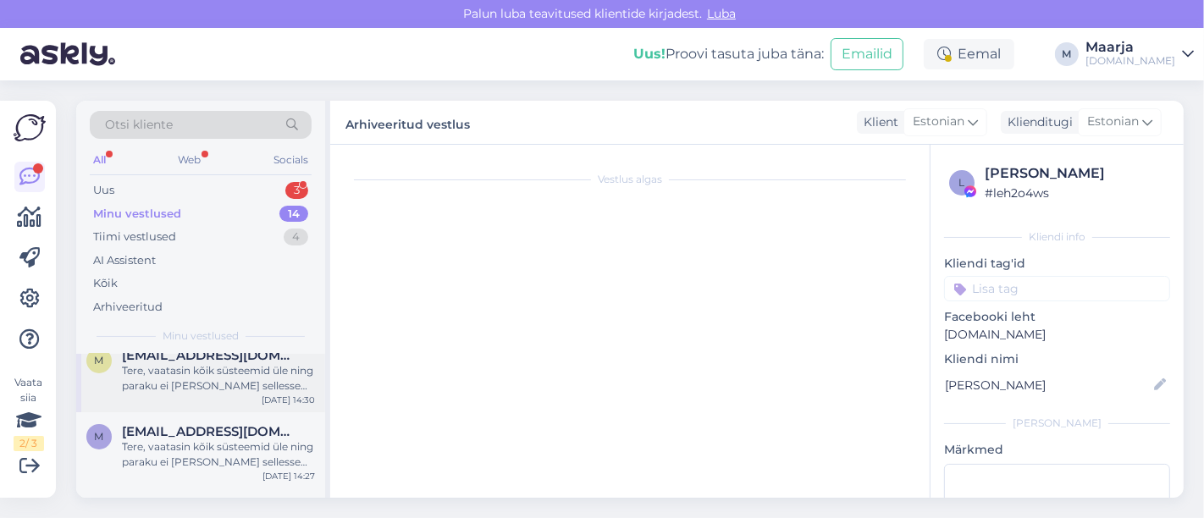
scroll to position [63, 0]
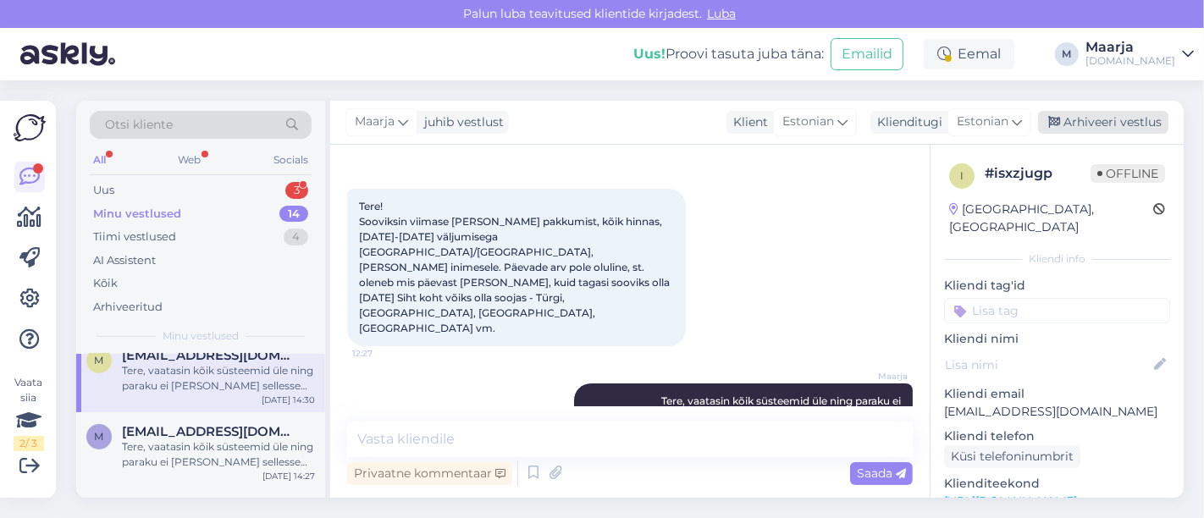
click at [599, 124] on div "Arhiveeri vestlus" at bounding box center [1103, 122] width 130 height 23
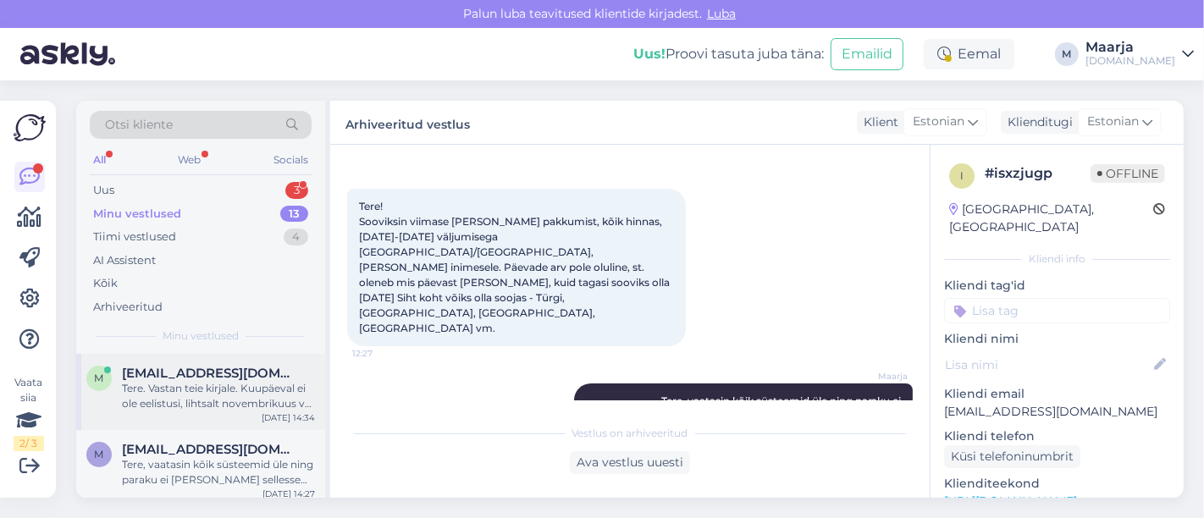
click at [193, 412] on div "M [EMAIL_ADDRESS][DOMAIN_NAME] Tere. Vastan teie kirjale. Kuupäeval ei ole eeli…" at bounding box center [200, 392] width 249 height 76
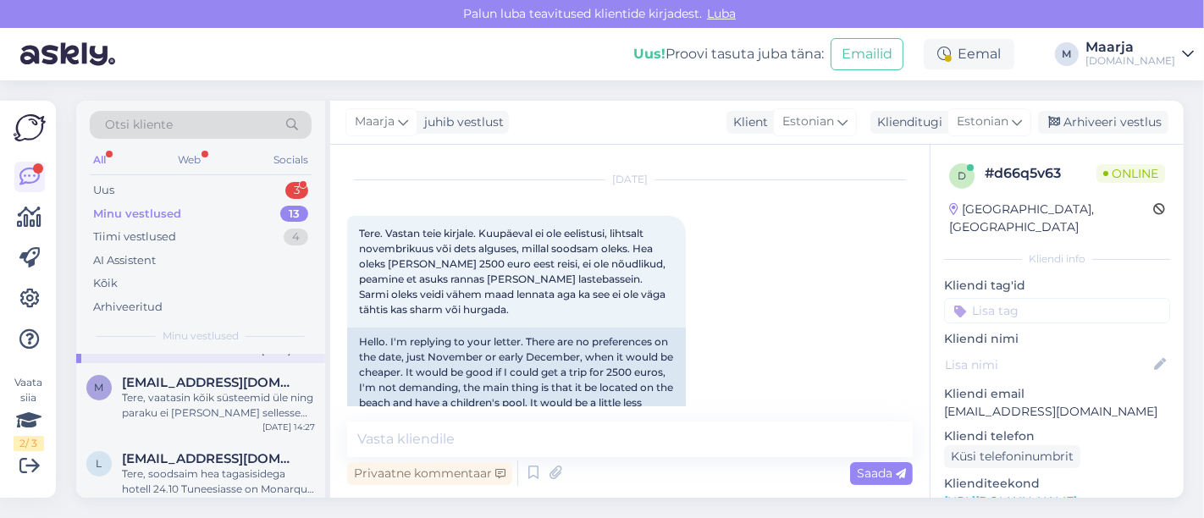
scroll to position [94, 0]
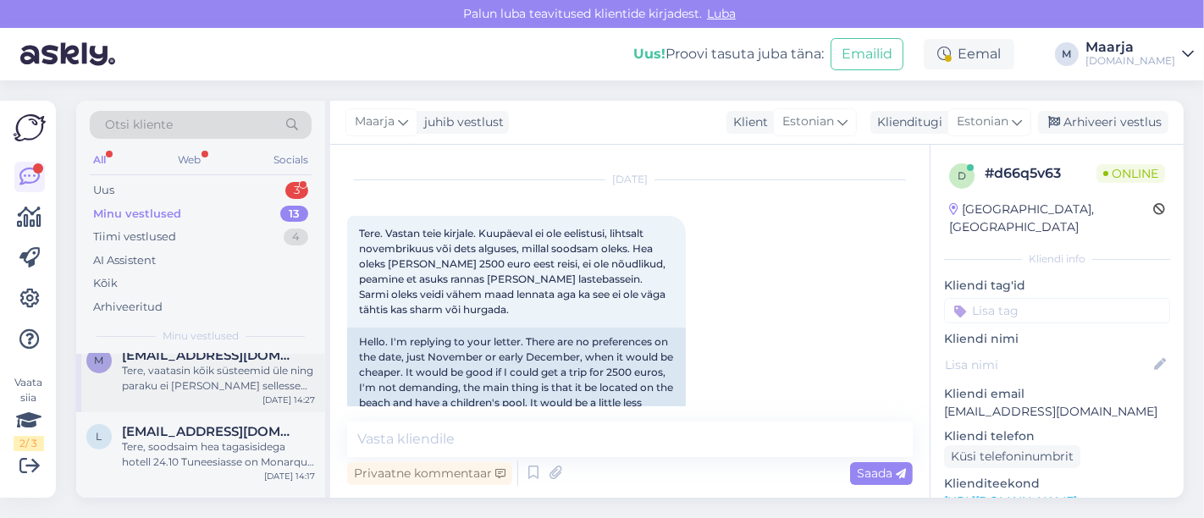
click at [172, 373] on div "Tere, vaatasin kõik süsteemid üle ning paraku ei [PERSON_NAME] sellesse periood…" at bounding box center [218, 378] width 193 height 30
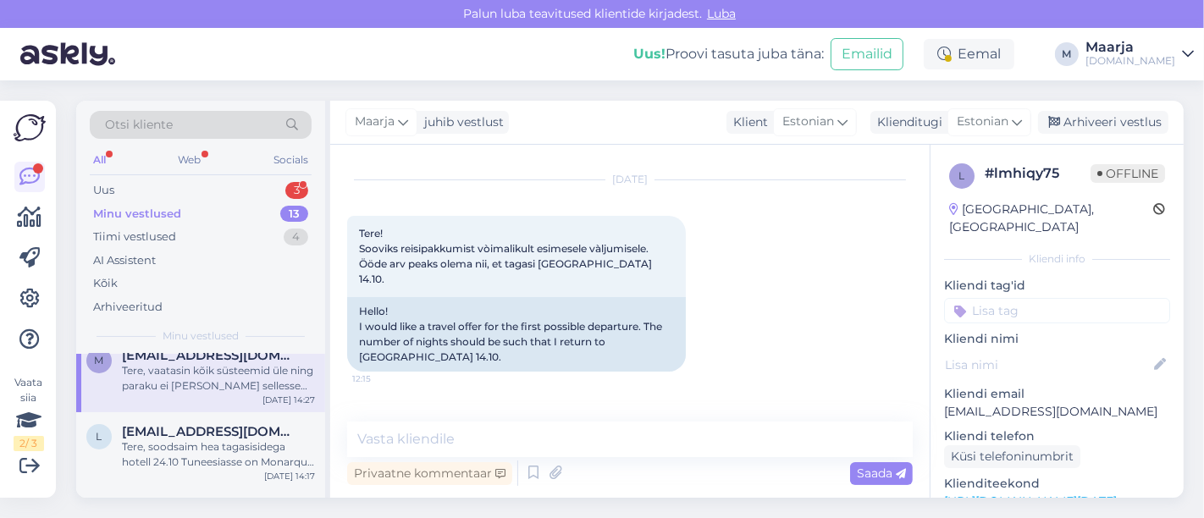
scroll to position [295, 0]
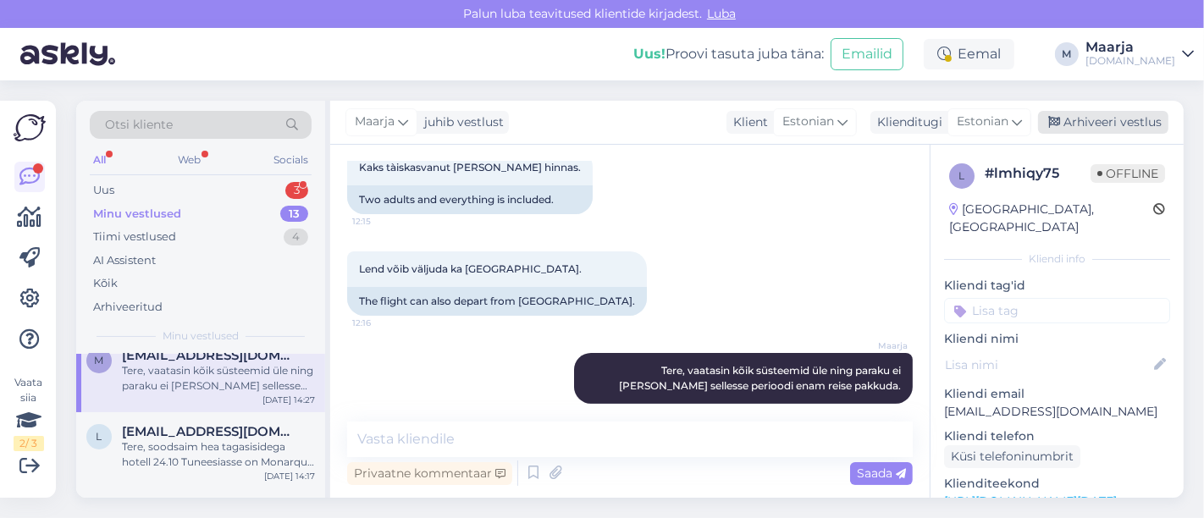
click at [599, 127] on div "Arhiveeri vestlus" at bounding box center [1103, 122] width 130 height 23
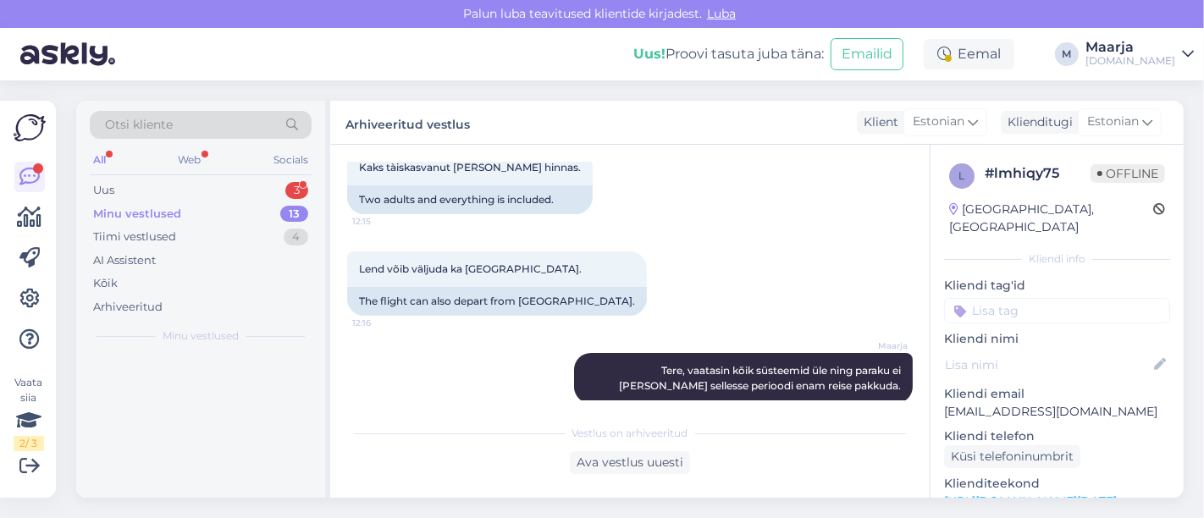
scroll to position [0, 0]
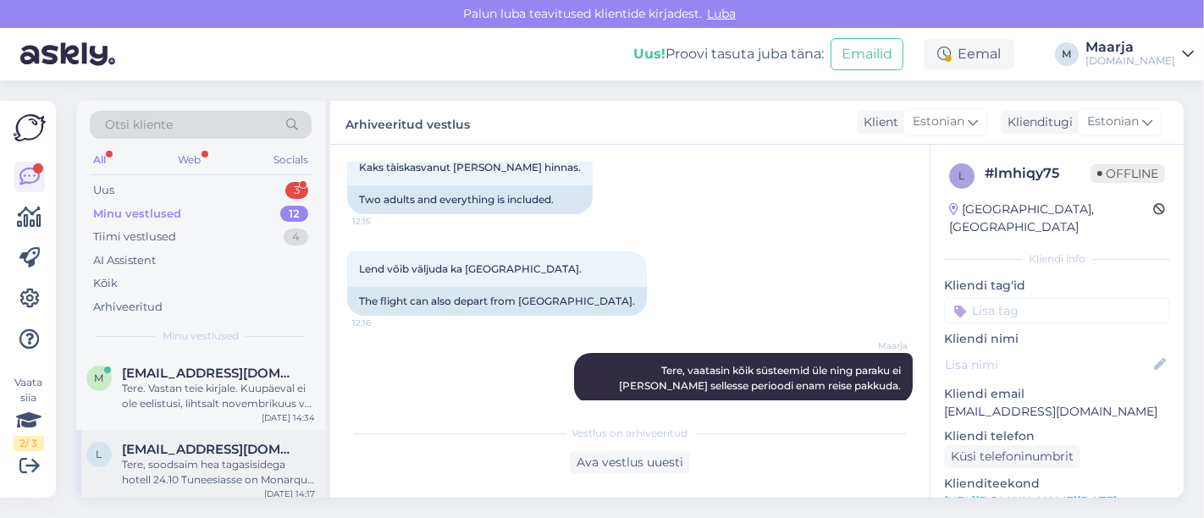
click at [211, 474] on div "Tere, soodsaim hea tagasisidega hotell 24.10 Tuneesiasse on Monarque El Fatimi …" at bounding box center [218, 472] width 193 height 30
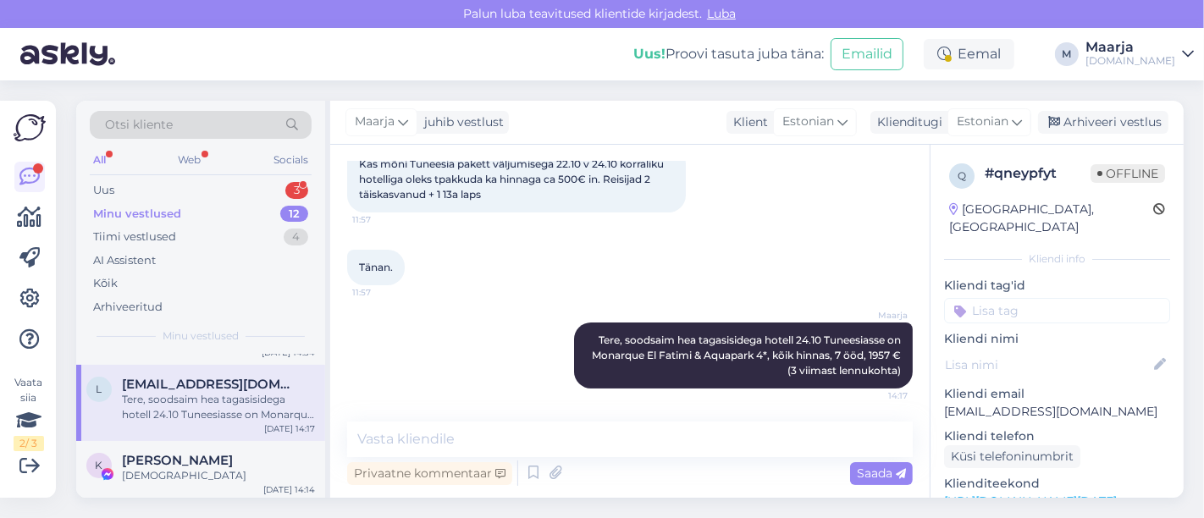
scroll to position [94, 0]
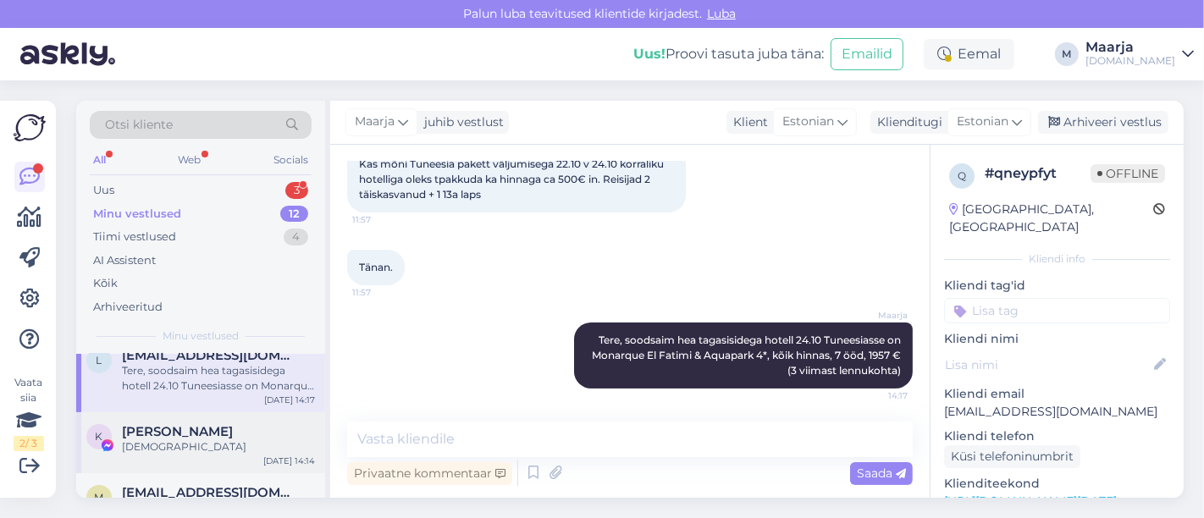
click at [210, 444] on div "[DEMOGRAPHIC_DATA]" at bounding box center [218, 446] width 193 height 15
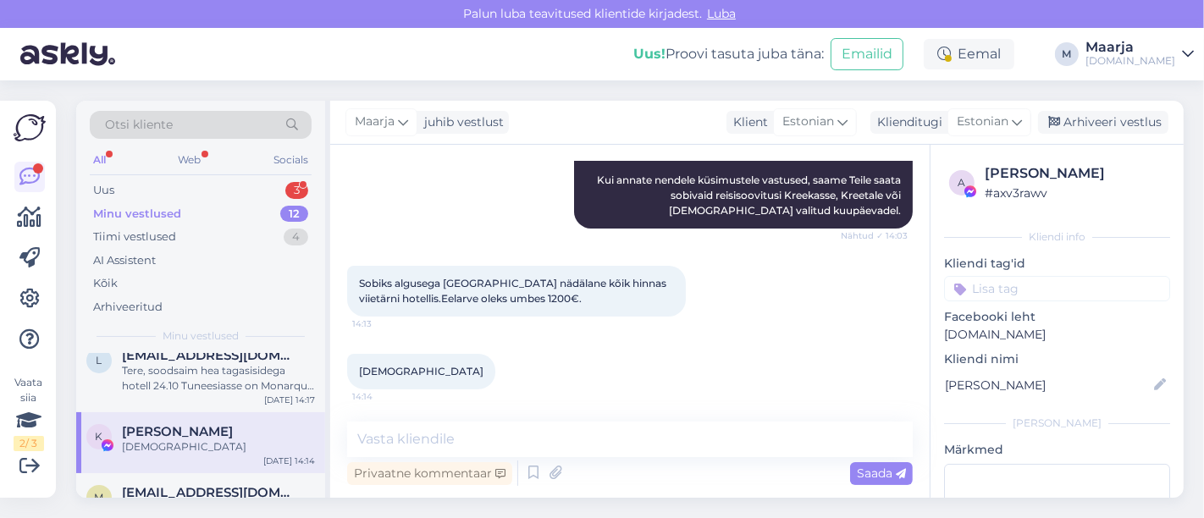
scroll to position [188, 0]
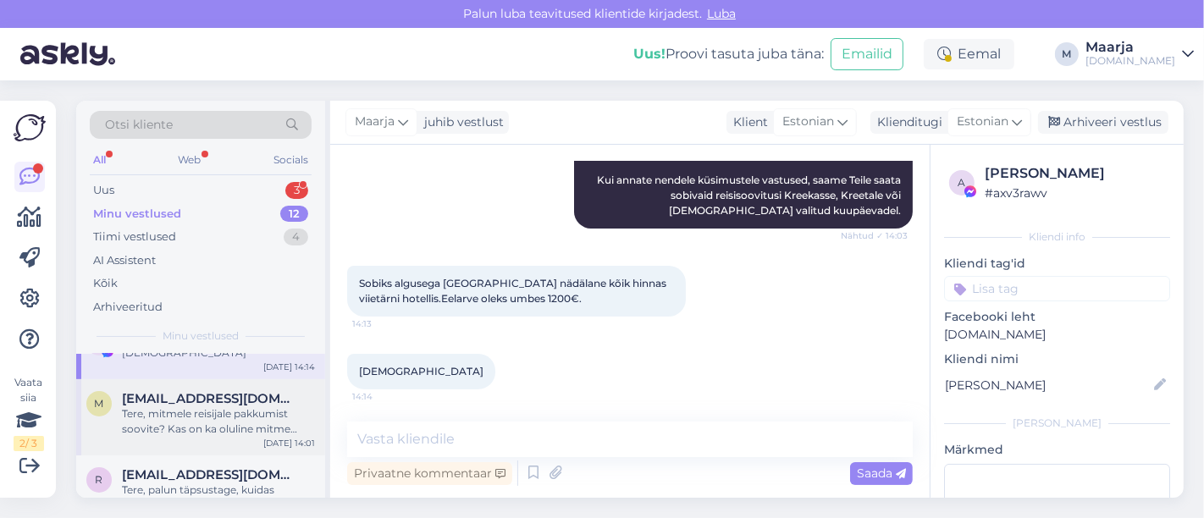
click at [205, 419] on div "Tere, mitmele reisijale pakkumist soovite? Kas on ka oluline mitme tärni hotell…" at bounding box center [218, 421] width 193 height 30
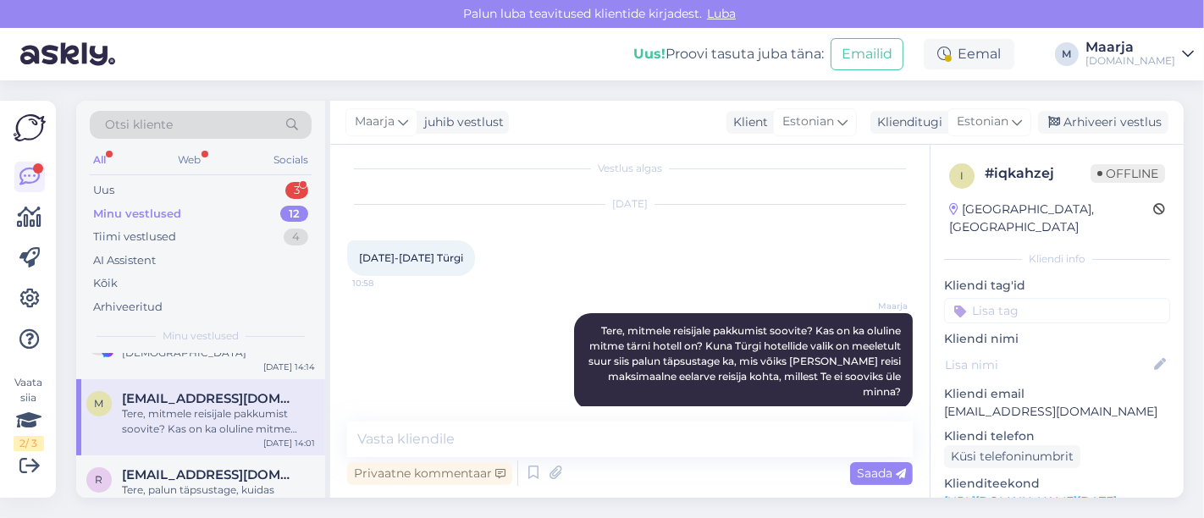
scroll to position [0, 0]
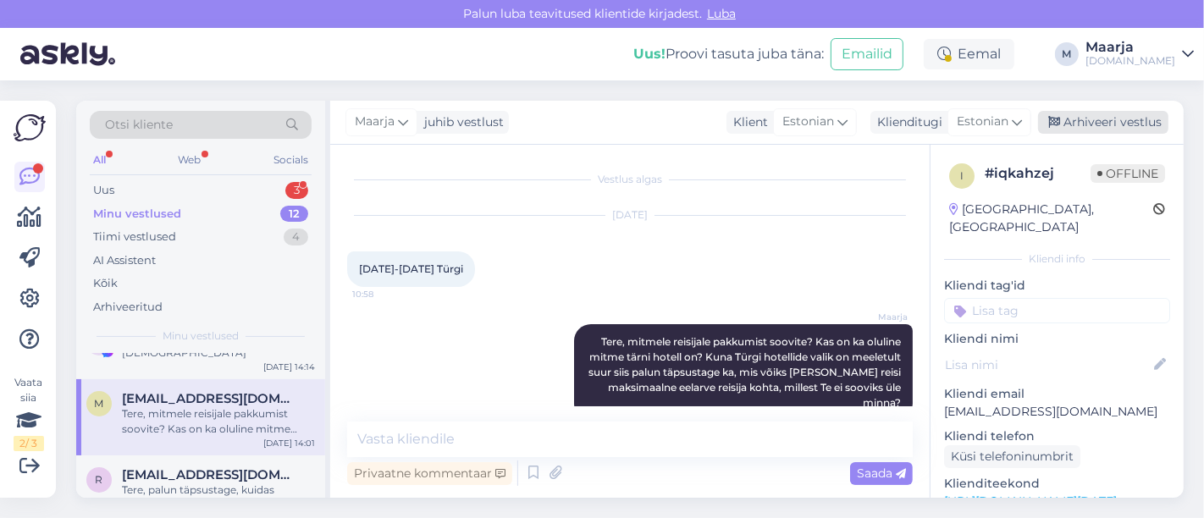
click at [599, 121] on div "Arhiveeri vestlus" at bounding box center [1103, 122] width 130 height 23
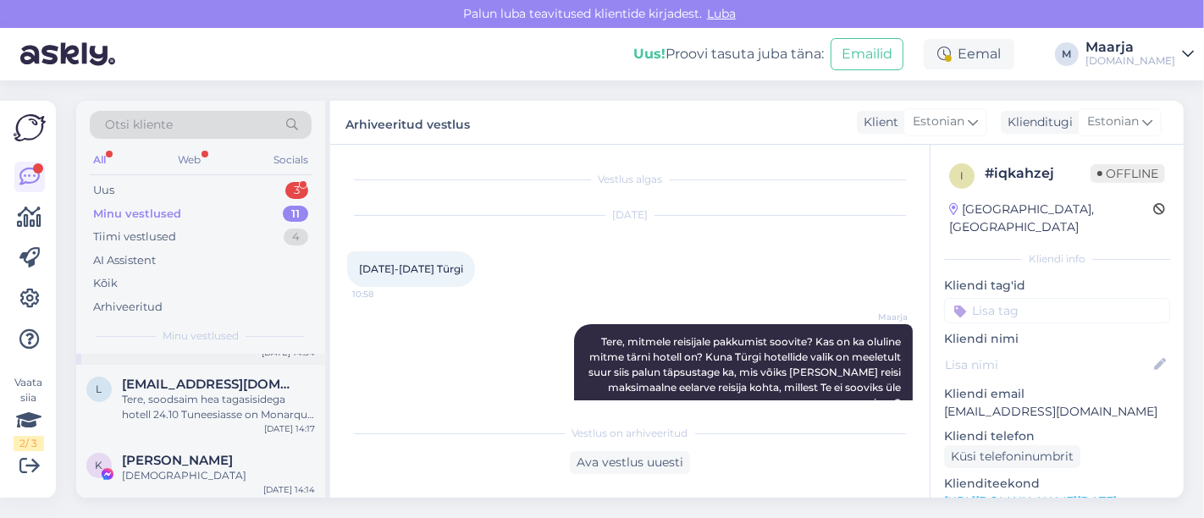
scroll to position [94, 0]
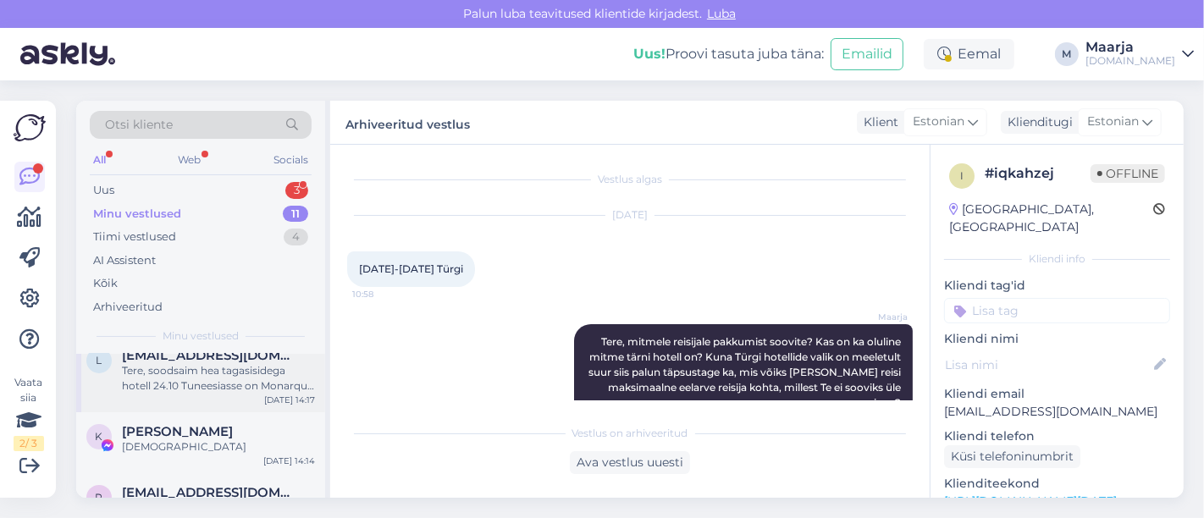
click at [178, 395] on div "l [EMAIL_ADDRESS][DOMAIN_NAME] [PERSON_NAME], soodsaim hea tagasisidega hotell …" at bounding box center [200, 374] width 249 height 76
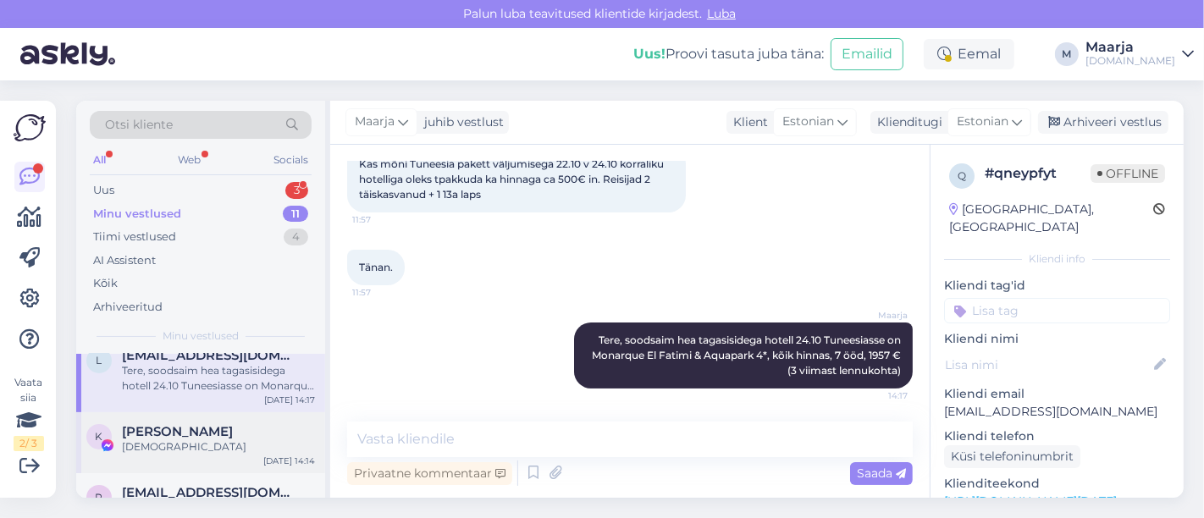
click at [184, 439] on div "[DEMOGRAPHIC_DATA]" at bounding box center [218, 446] width 193 height 15
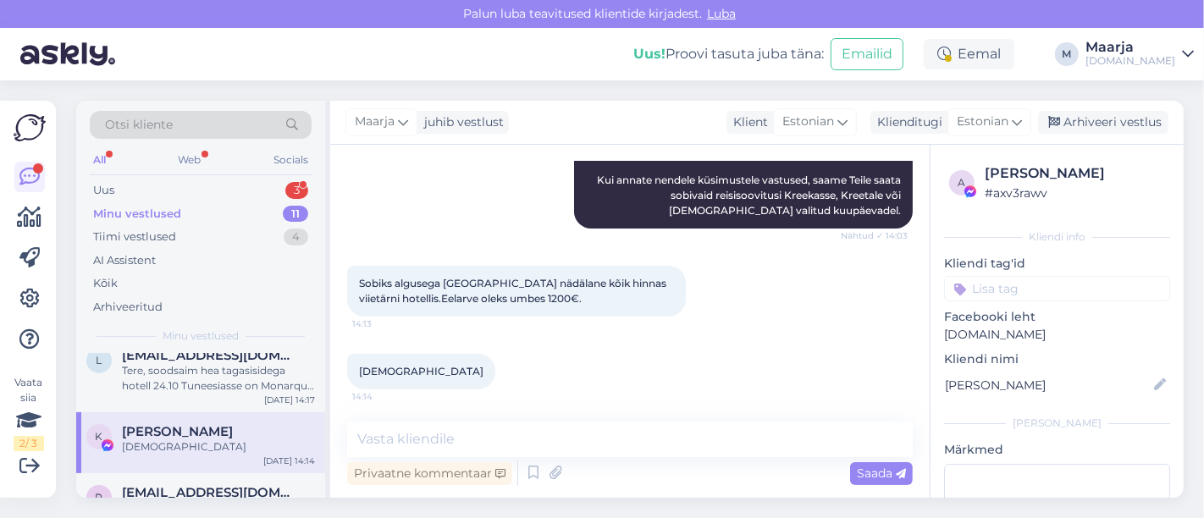
scroll to position [188, 0]
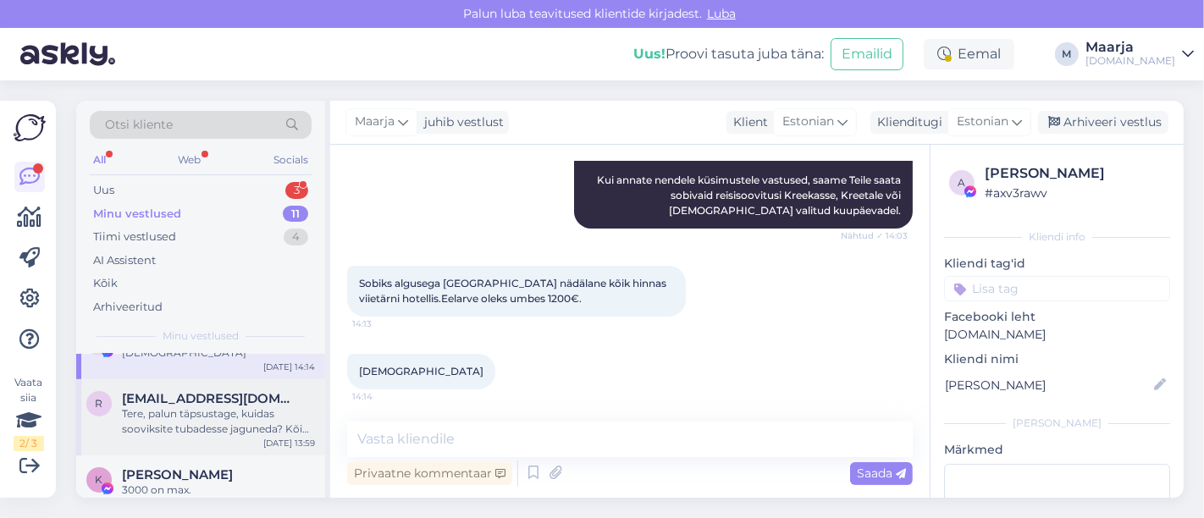
click at [174, 419] on div "Tere, palun täpsustage, kuidas sooviksite tubadesse jaguneda? Kõige soodsamad r…" at bounding box center [218, 421] width 193 height 30
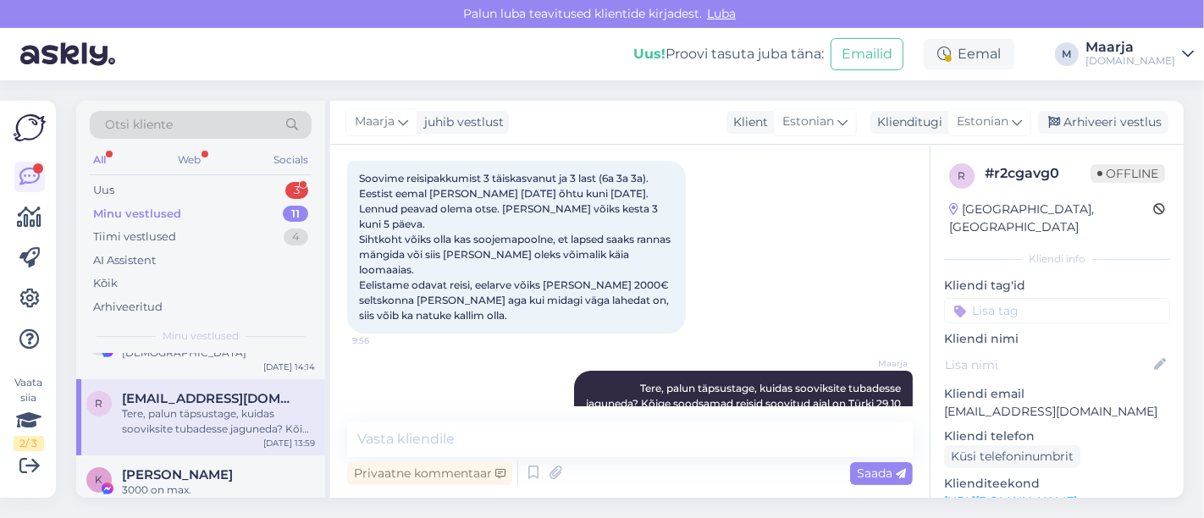
scroll to position [154, 0]
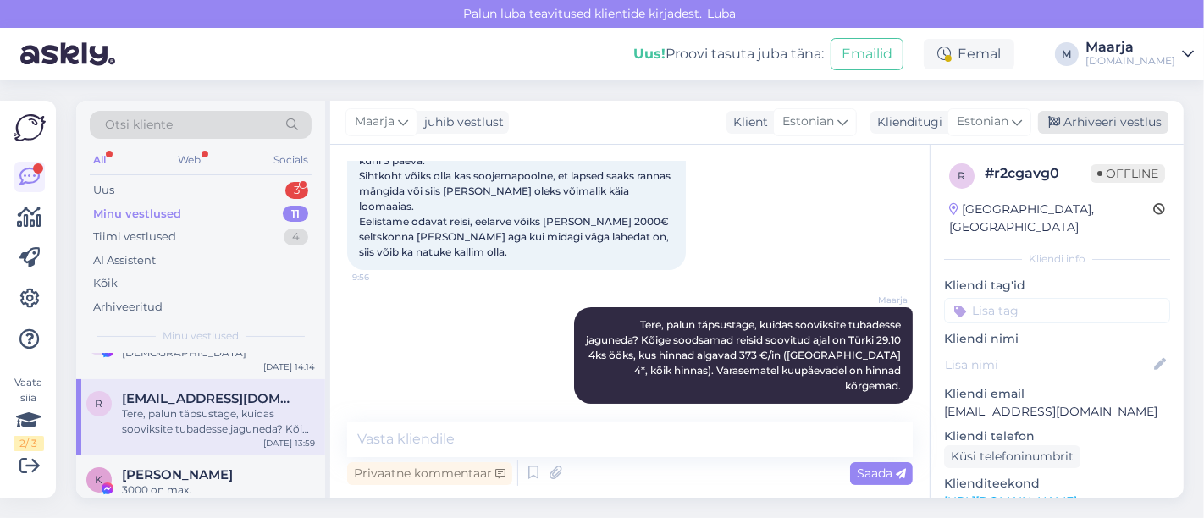
click at [599, 125] on div "Arhiveeri vestlus" at bounding box center [1103, 122] width 130 height 23
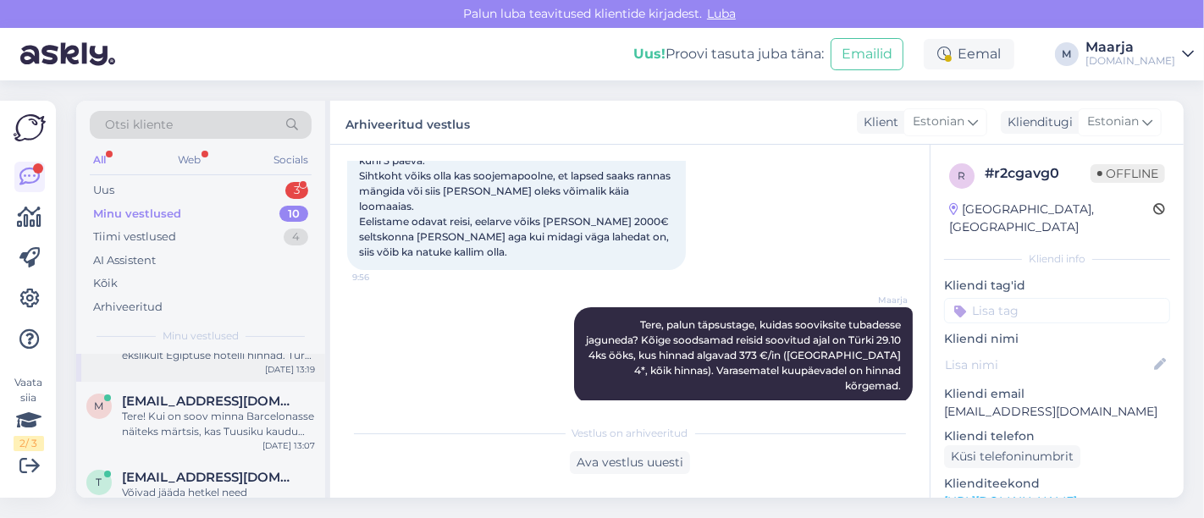
scroll to position [571, 0]
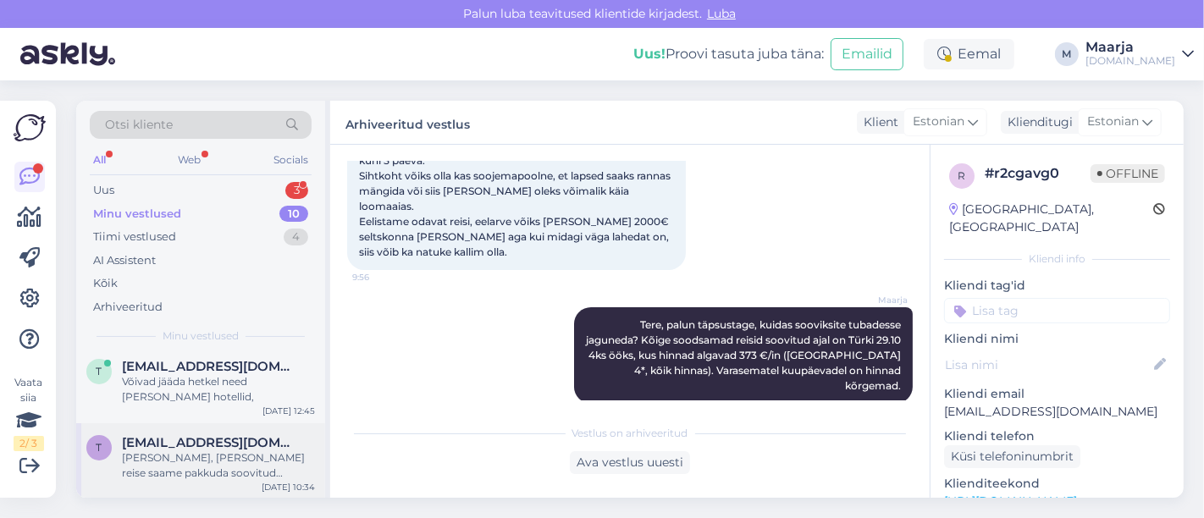
click at [204, 472] on div "[PERSON_NAME], [PERSON_NAME] reise saame pakkuda soovitud ajavahemikus [PERSON_…" at bounding box center [218, 465] width 193 height 30
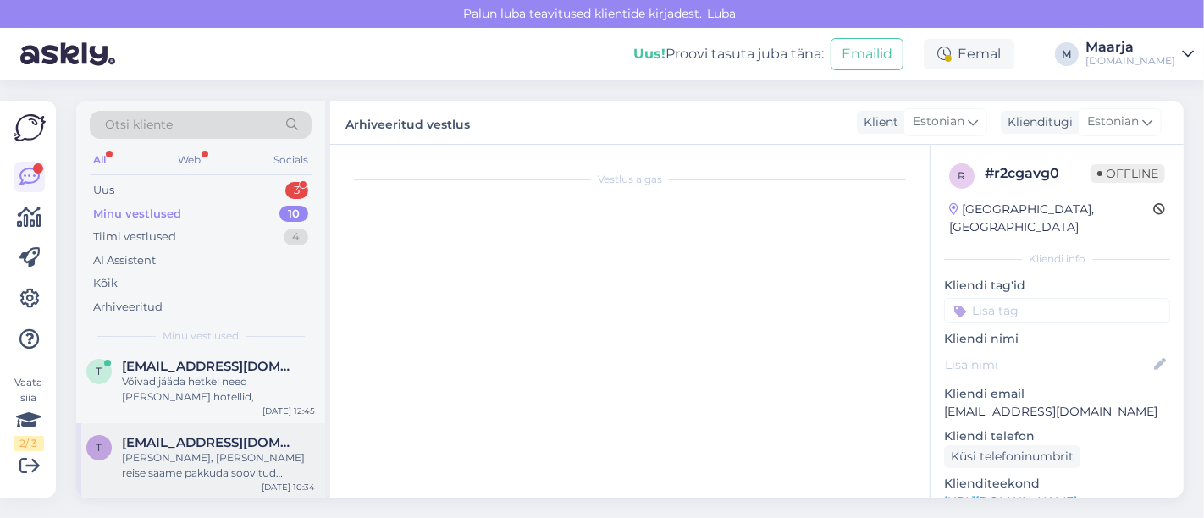
scroll to position [0, 0]
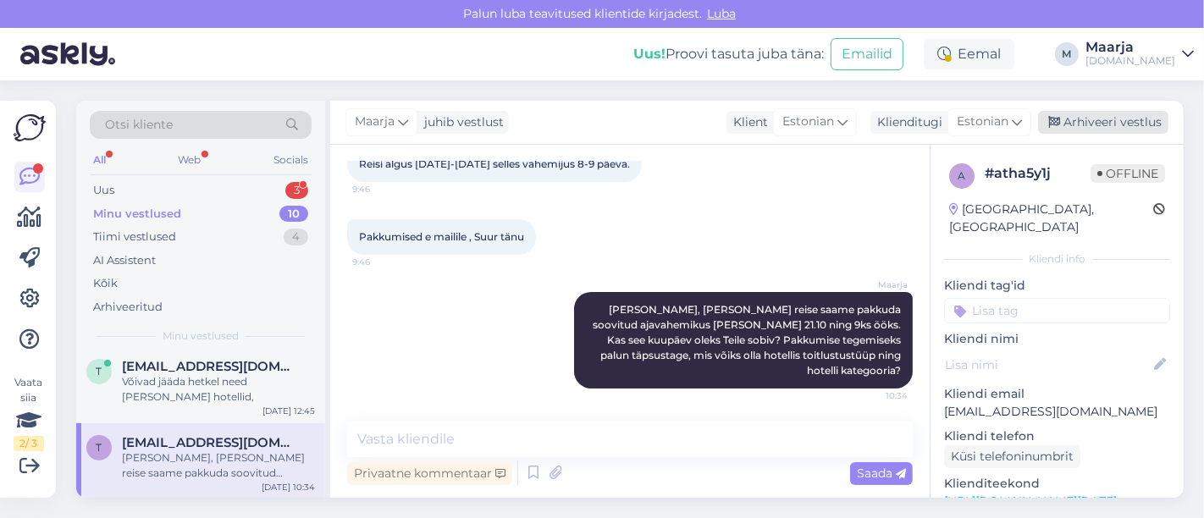
click at [599, 121] on div "Arhiveeri vestlus" at bounding box center [1103, 122] width 130 height 23
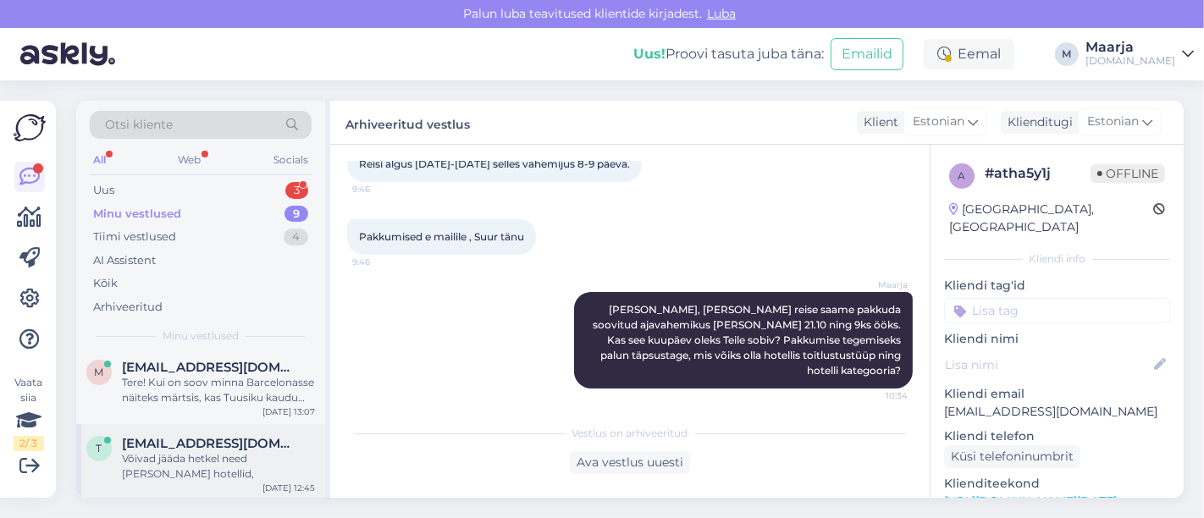
click at [189, 455] on div "Võivad jääda hetkel need [PERSON_NAME] hotellid," at bounding box center [218, 466] width 193 height 30
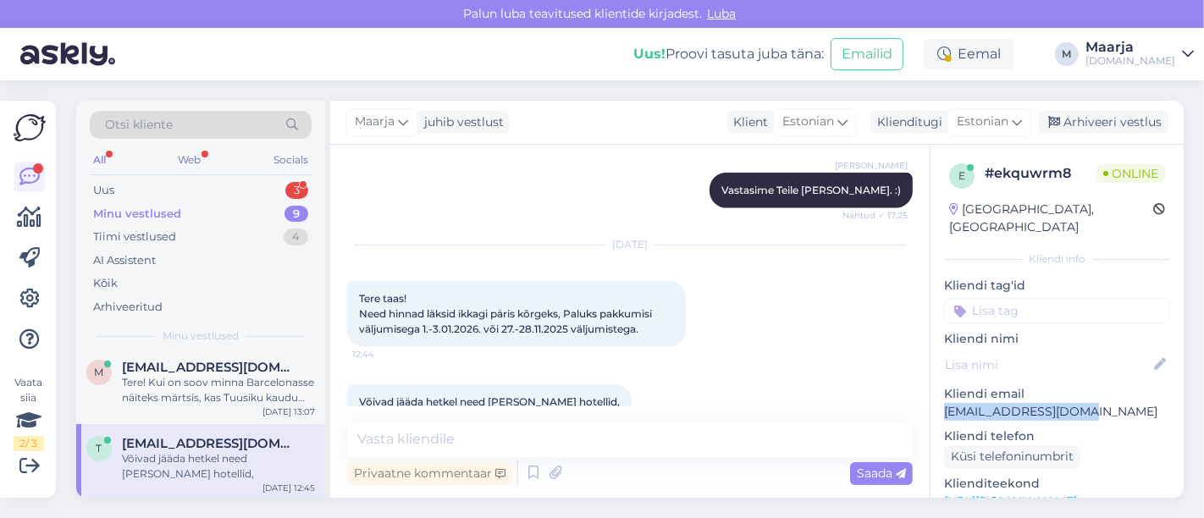
drag, startPoint x: 1081, startPoint y: 388, endPoint x: 940, endPoint y: 400, distance: 141.9
click at [599, 400] on div "e # ekquwrm8 Online [GEOGRAPHIC_DATA], [GEOGRAPHIC_DATA] info Kliendi tag'id Kl…" at bounding box center [1057, 502] width 253 height 714
click at [420, 129] on div "juhib vestlust" at bounding box center [460, 122] width 86 height 18
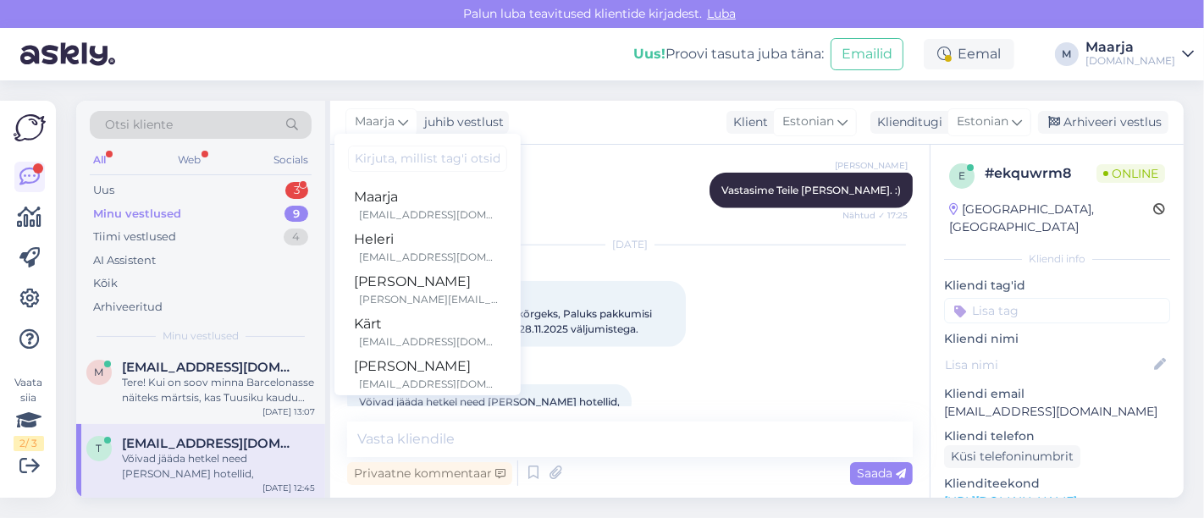
click at [420, 155] on input at bounding box center [427, 159] width 159 height 26
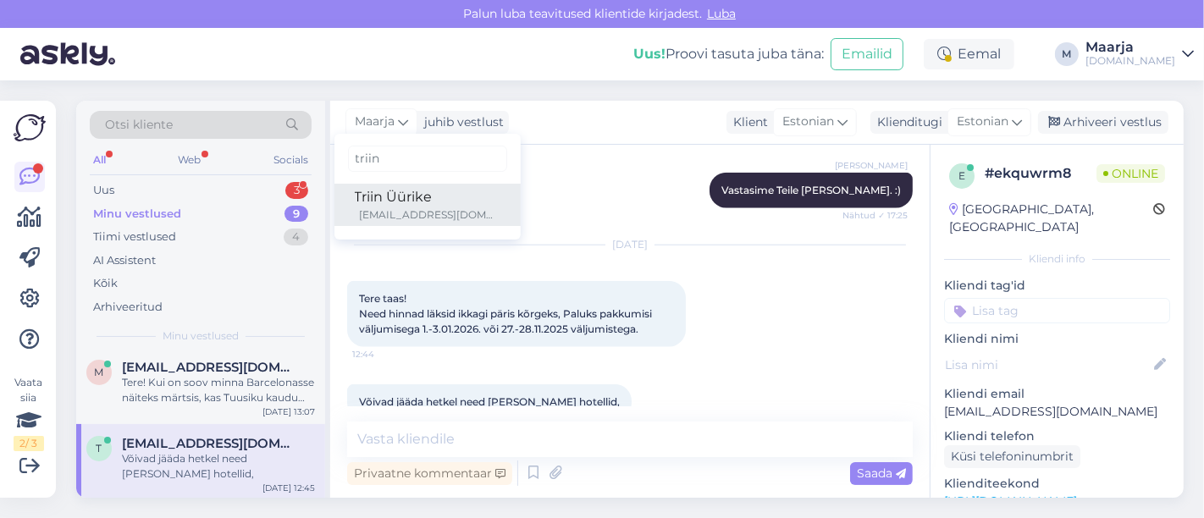
type input "triin"
click at [404, 207] on div "[EMAIL_ADDRESS][DOMAIN_NAME]" at bounding box center [430, 214] width 141 height 15
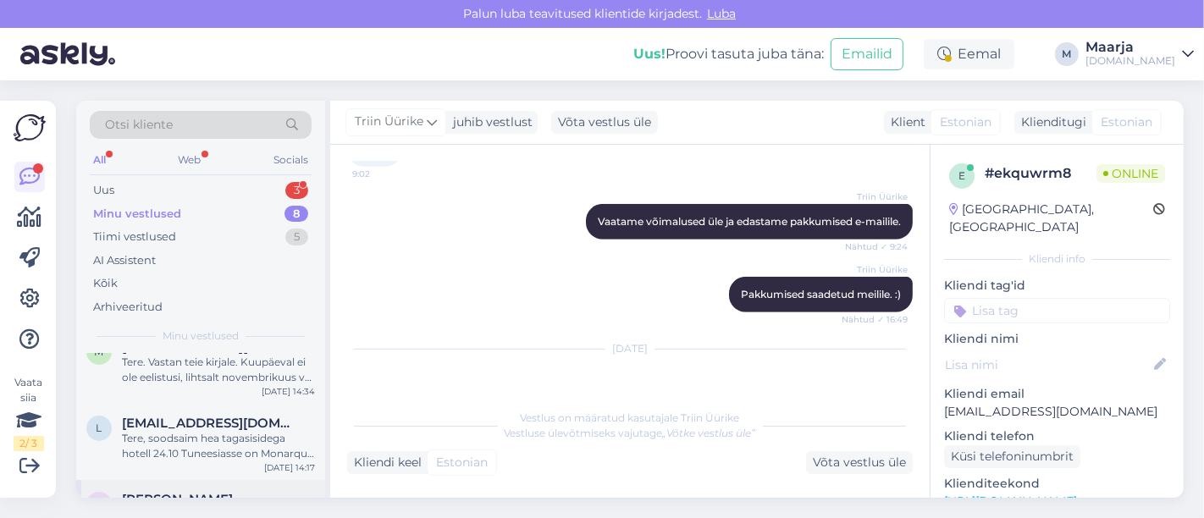
scroll to position [94, 0]
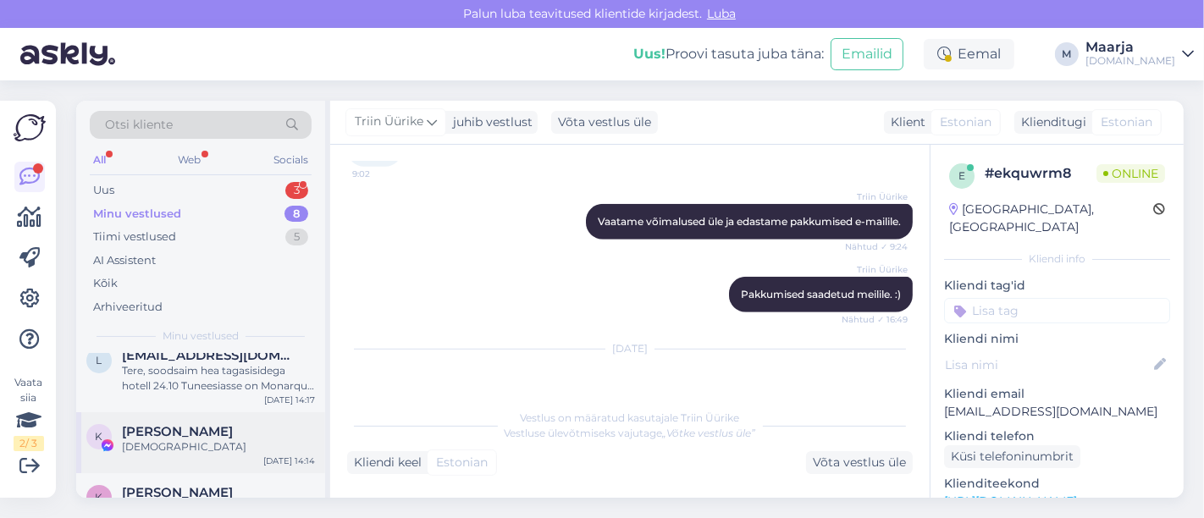
click at [205, 436] on span "[PERSON_NAME]" at bounding box center [177, 431] width 111 height 15
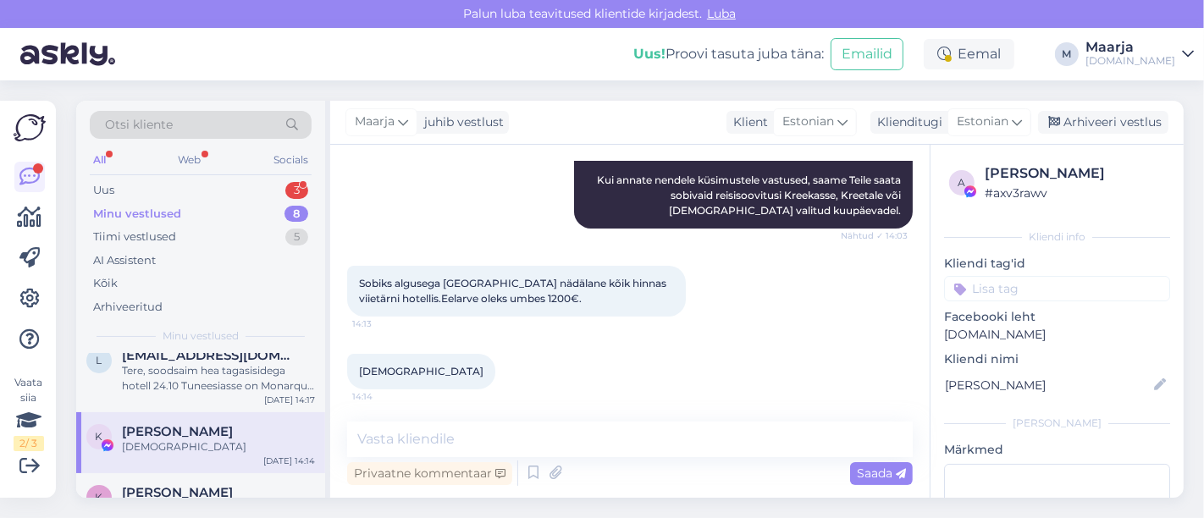
scroll to position [188, 0]
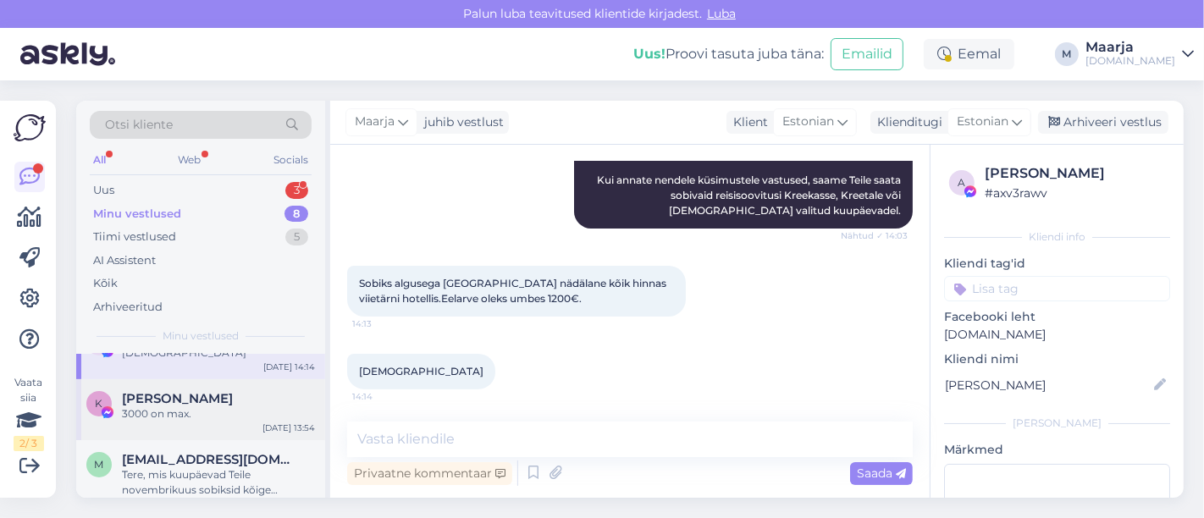
click at [191, 422] on div "K [PERSON_NAME] 3000 on max. [DATE] 13:54" at bounding box center [200, 409] width 249 height 61
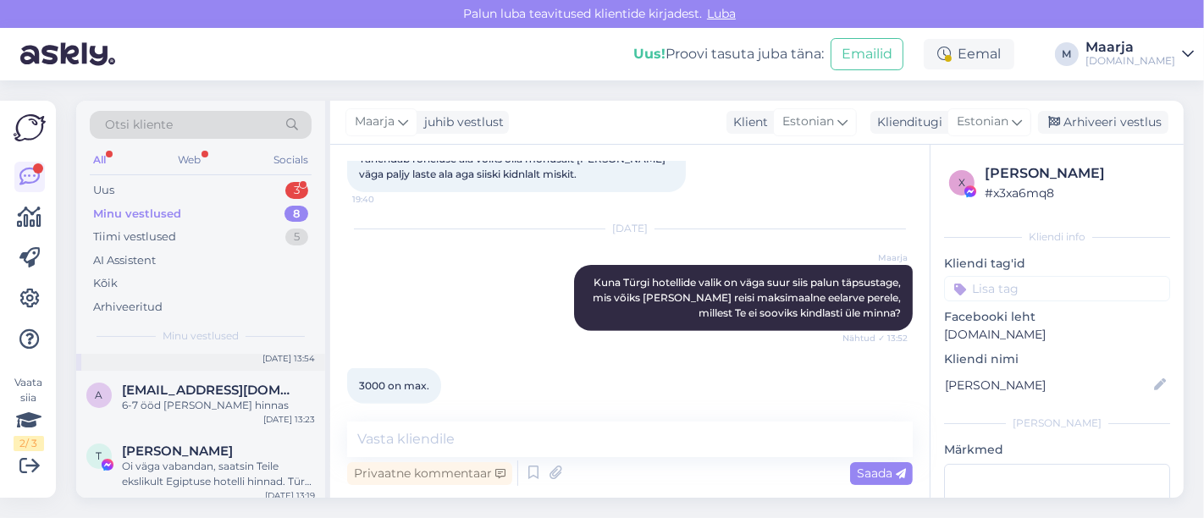
scroll to position [418, 0]
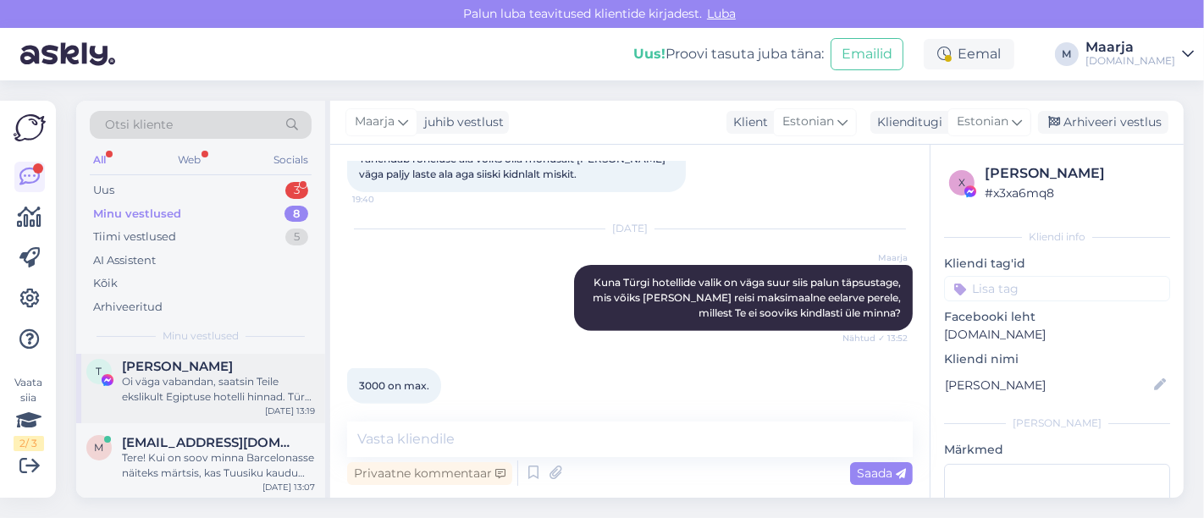
click at [186, 400] on div "Oi väga vabandan, saatsin Teile ekslikult Egiptuse hotelli hinnad. Türgi hotell…" at bounding box center [218, 389] width 193 height 30
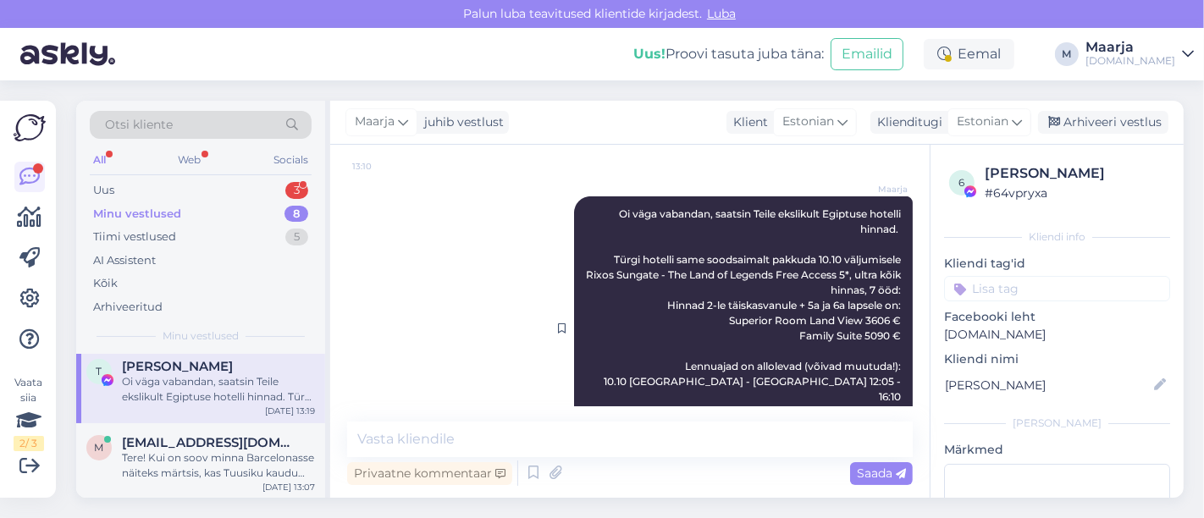
scroll to position [1408, 0]
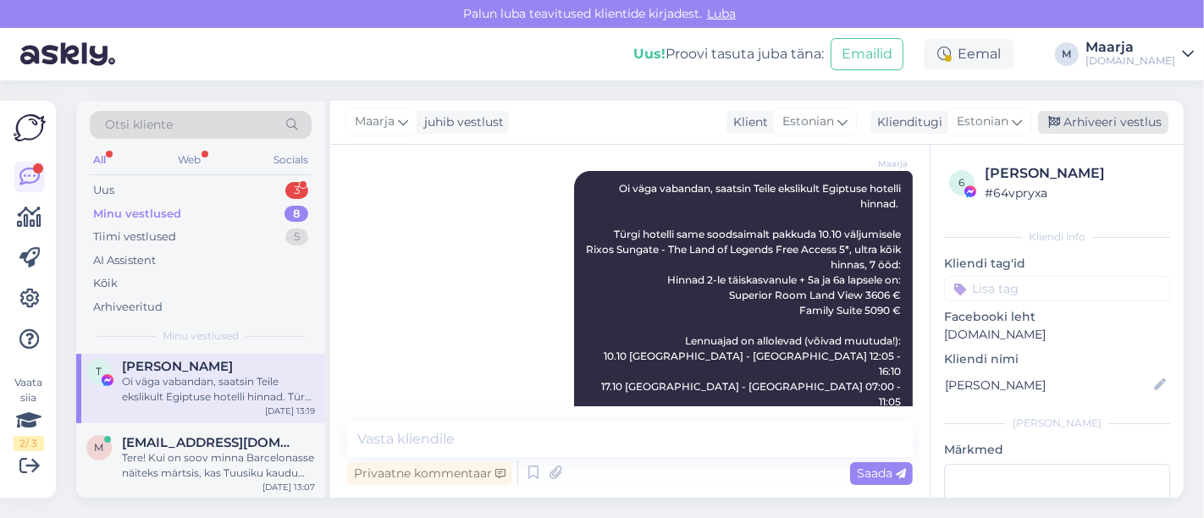
click at [599, 124] on div "Arhiveeri vestlus" at bounding box center [1103, 122] width 130 height 23
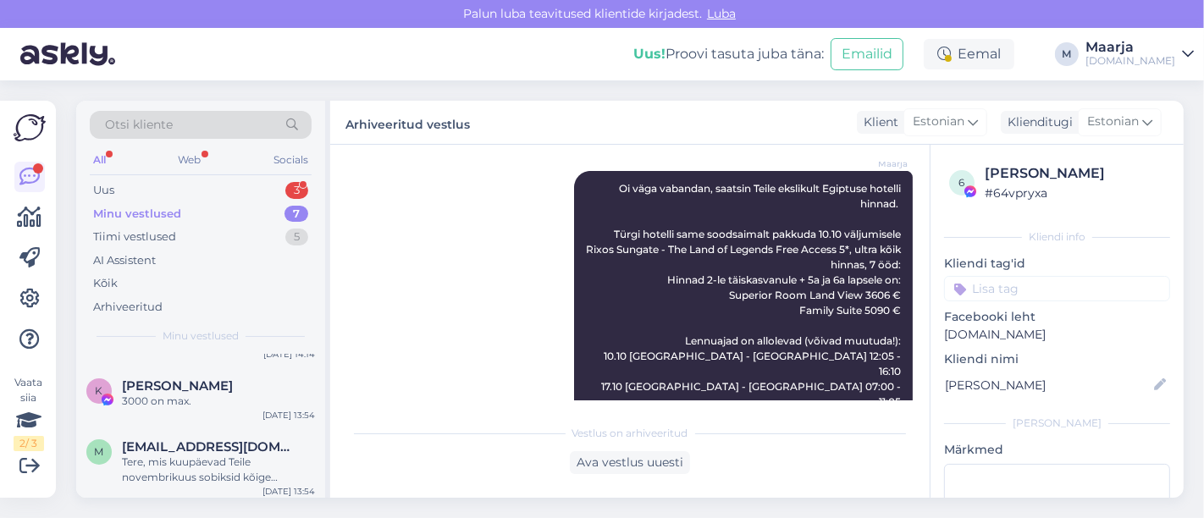
scroll to position [341, 0]
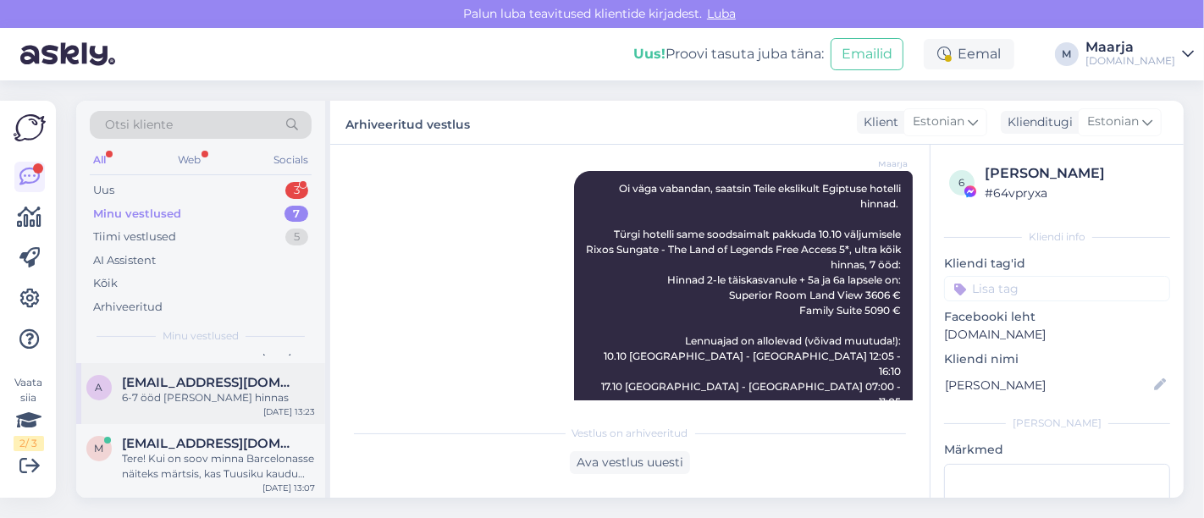
click at [198, 408] on div "a [EMAIL_ADDRESS][DOMAIN_NAME] 6-7 ööd [PERSON_NAME] hinnas [DATE] 13:23" at bounding box center [200, 393] width 249 height 61
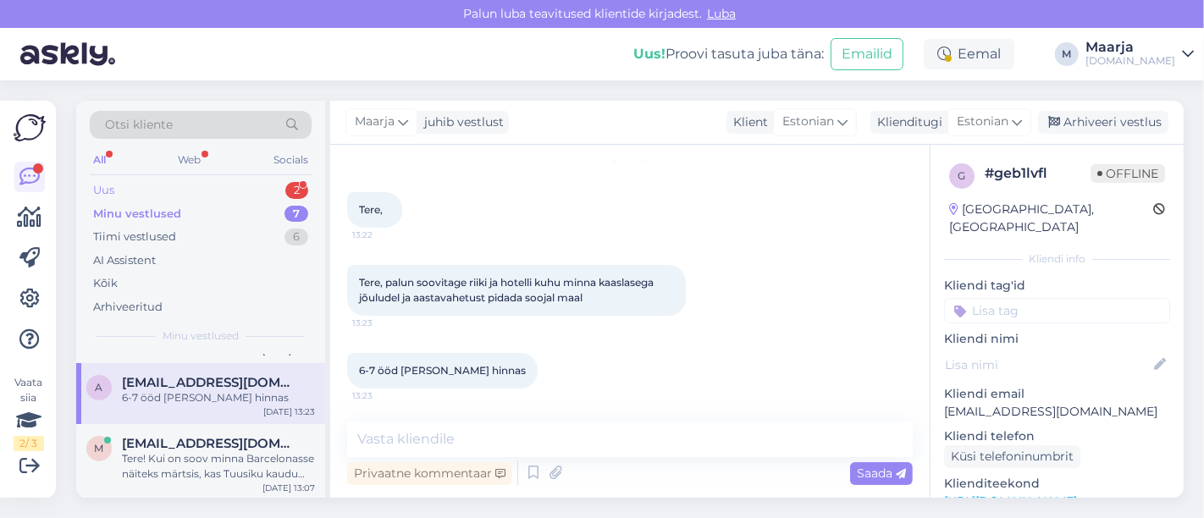
click at [137, 189] on div "Uus 2" at bounding box center [201, 191] width 222 height 24
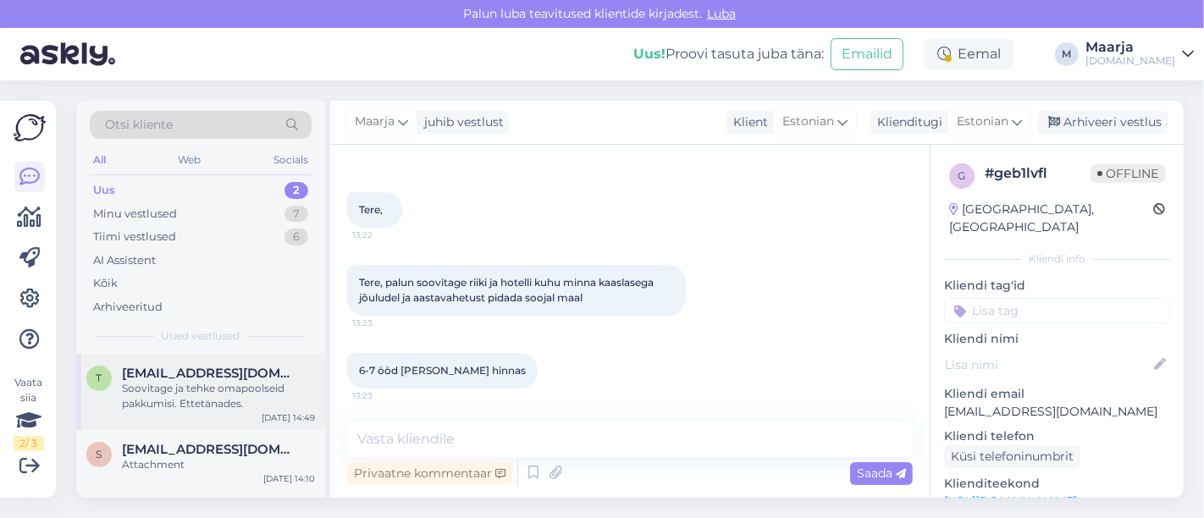
click at [170, 403] on div "Soovitage ja tehke omapoolseid pakkumisi. Ettetänades." at bounding box center [218, 396] width 193 height 30
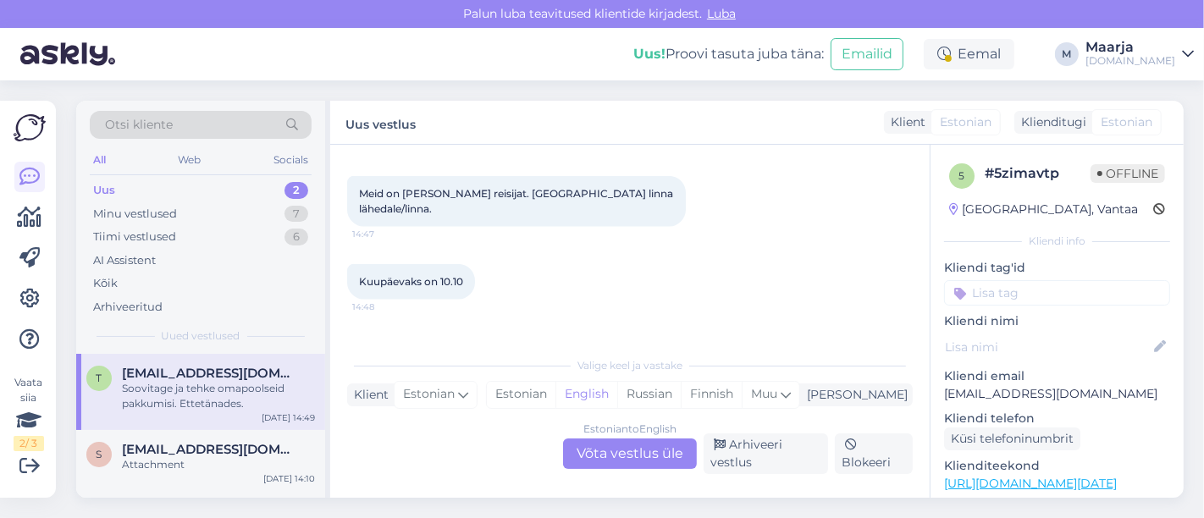
scroll to position [1792, 0]
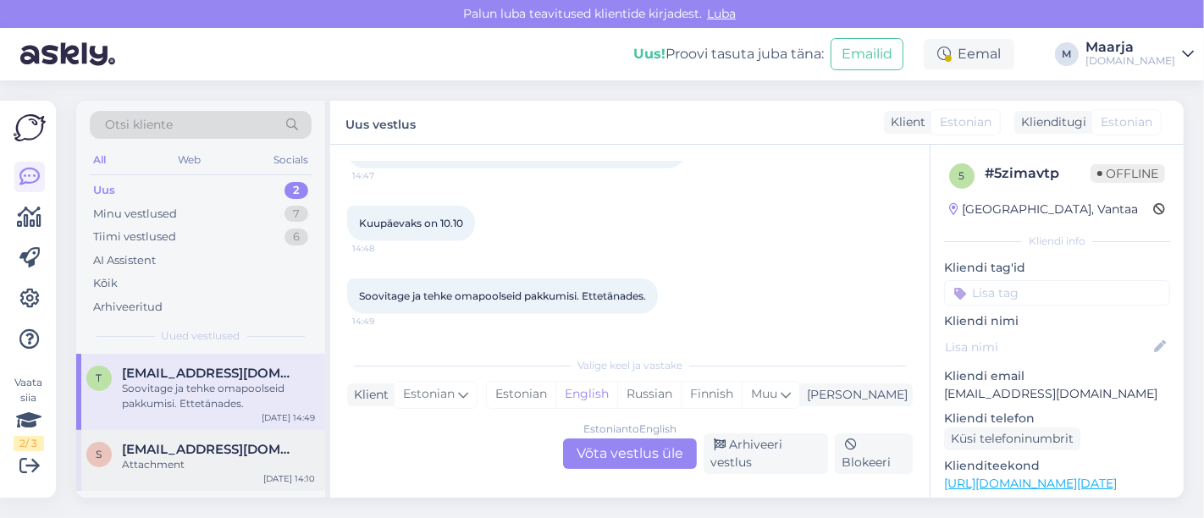
click at [127, 476] on div "s [EMAIL_ADDRESS][DOMAIN_NAME] Attachment [DATE] 14:10" at bounding box center [200, 460] width 249 height 61
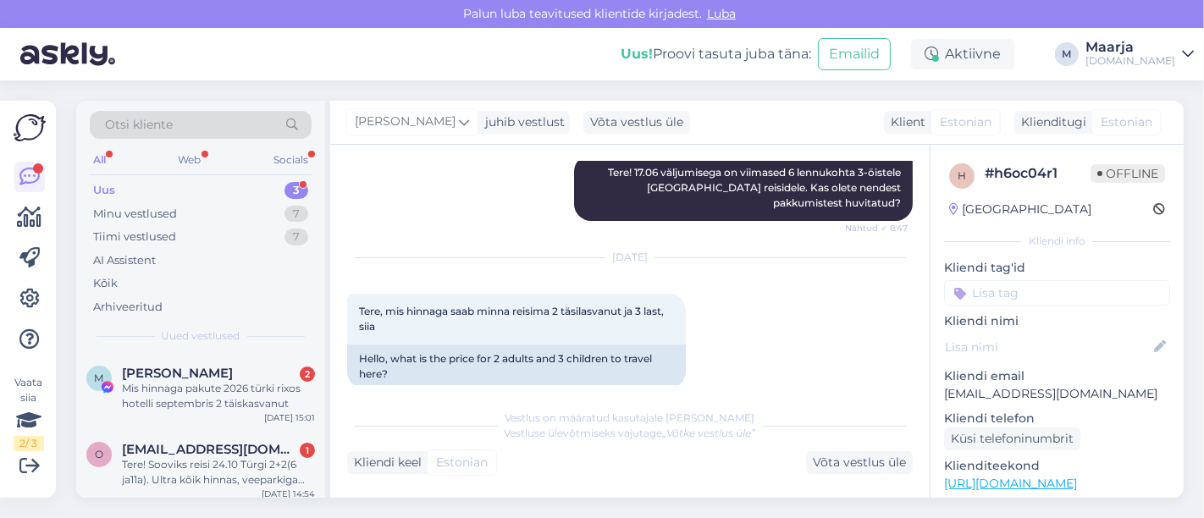
scroll to position [643, 0]
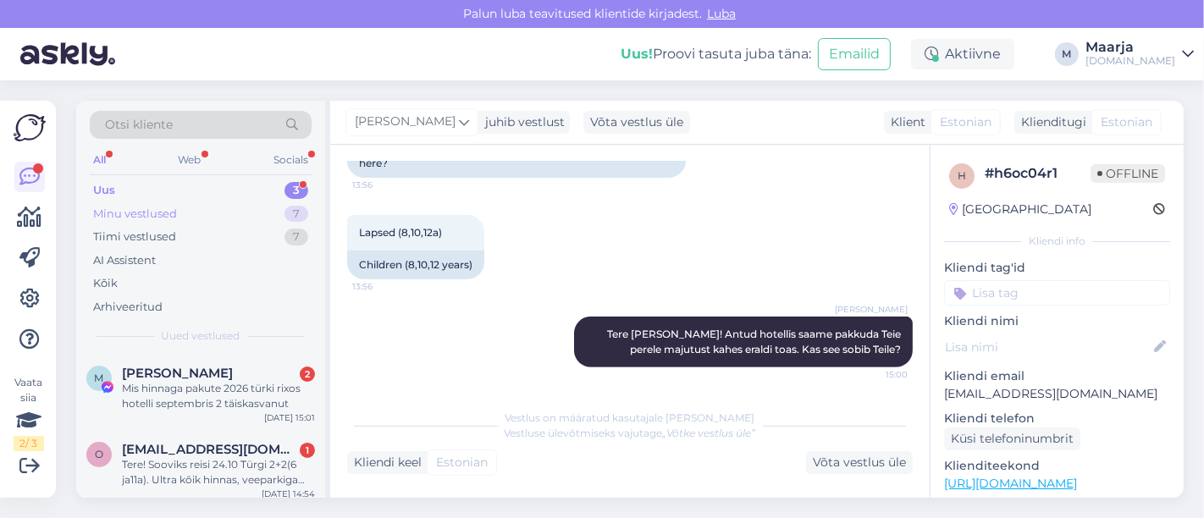
click at [179, 214] on div "Minu vestlused 7" at bounding box center [201, 214] width 222 height 24
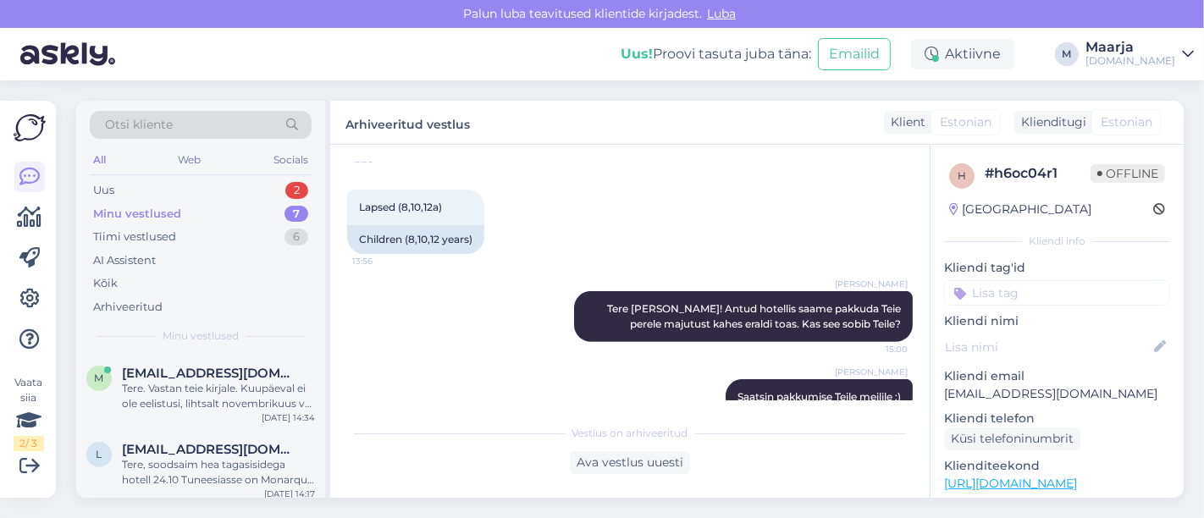
scroll to position [699, 0]
